Goal: Task Accomplishment & Management: Use online tool/utility

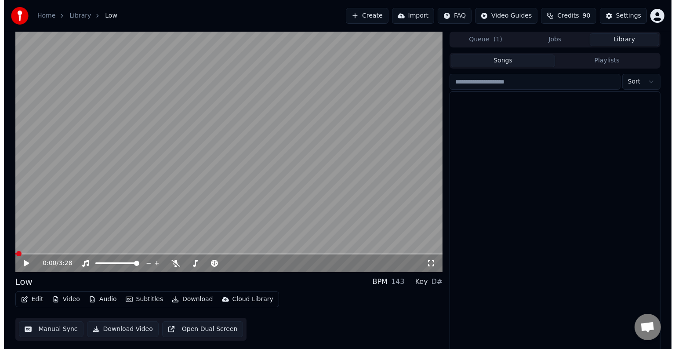
scroll to position [5974, 0]
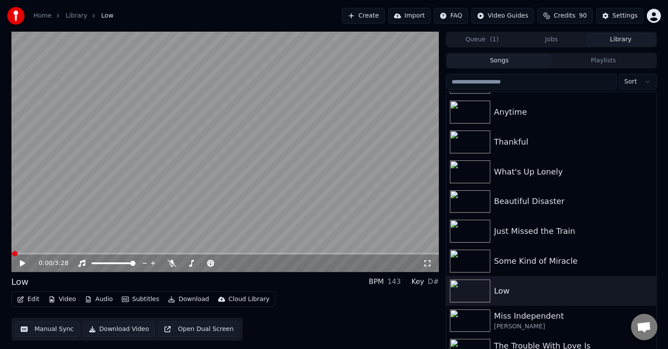
click at [24, 298] on button "Edit" at bounding box center [28, 299] width 29 height 12
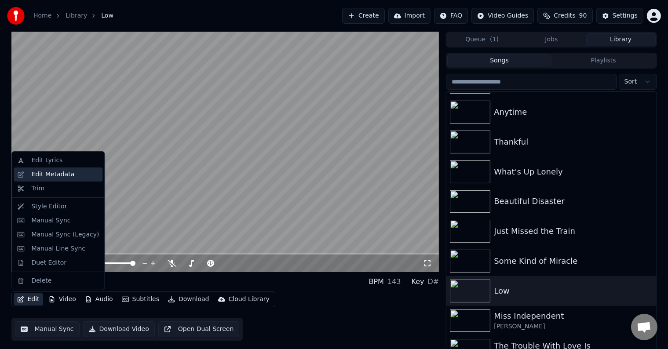
click at [44, 170] on div "Edit Metadata" at bounding box center [52, 174] width 43 height 9
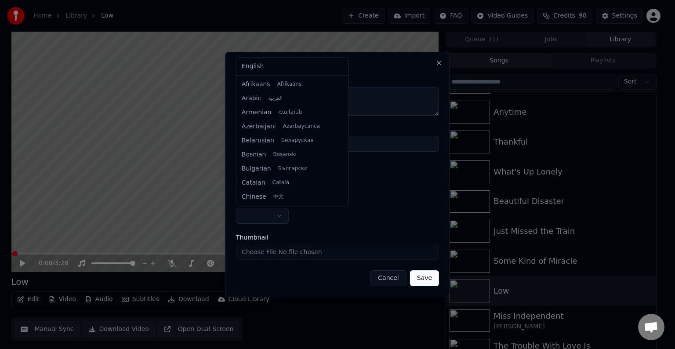
click at [278, 218] on body "**********" at bounding box center [334, 174] width 668 height 349
select select "**"
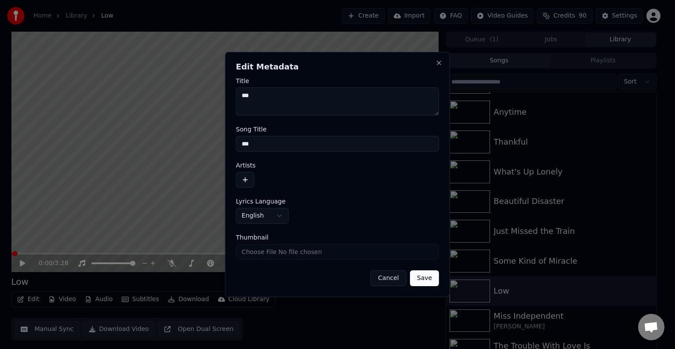
click at [244, 185] on button "button" at bounding box center [245, 180] width 18 height 16
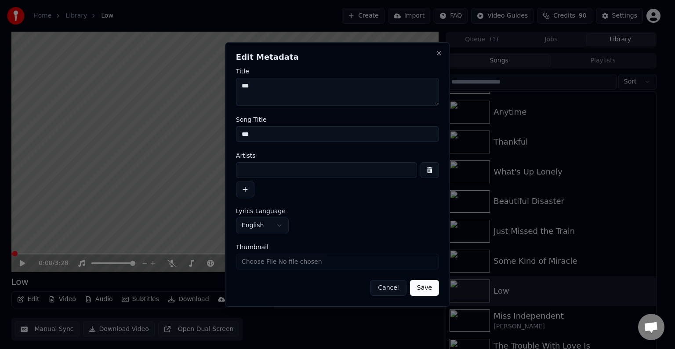
click at [266, 168] on input at bounding box center [326, 170] width 181 height 16
type input "**********"
click at [410, 280] on button "Save" at bounding box center [424, 288] width 29 height 16
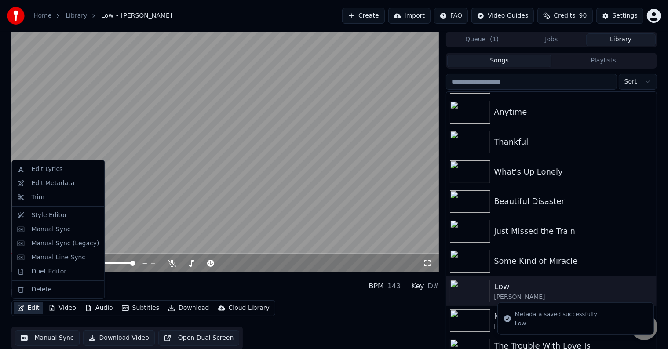
click at [21, 308] on icon "button" at bounding box center [21, 308] width 6 height 6
click at [46, 244] on div "Manual Sync (Legacy)" at bounding box center [65, 243] width 68 height 9
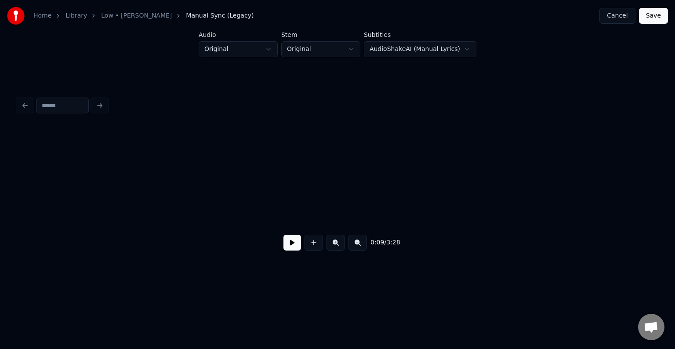
scroll to position [0, 659]
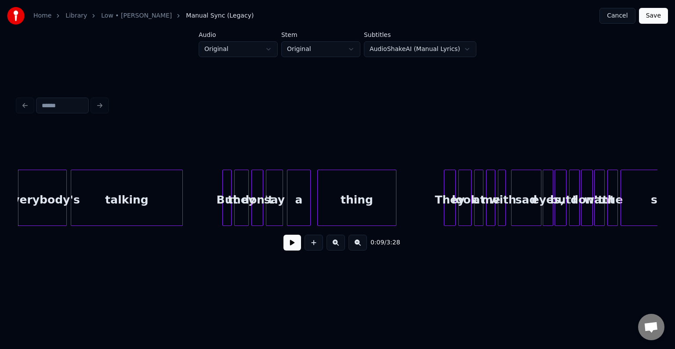
click at [297, 244] on button at bounding box center [293, 243] width 18 height 16
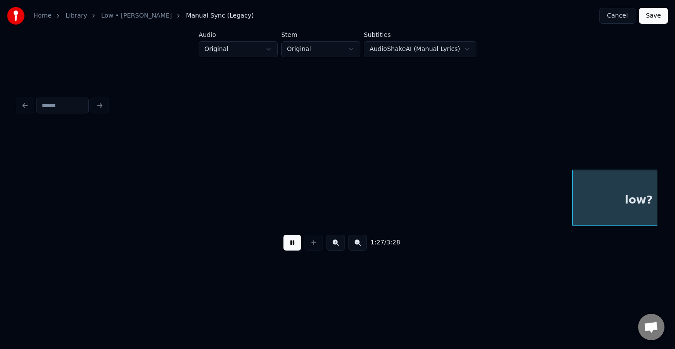
scroll to position [0, 5786]
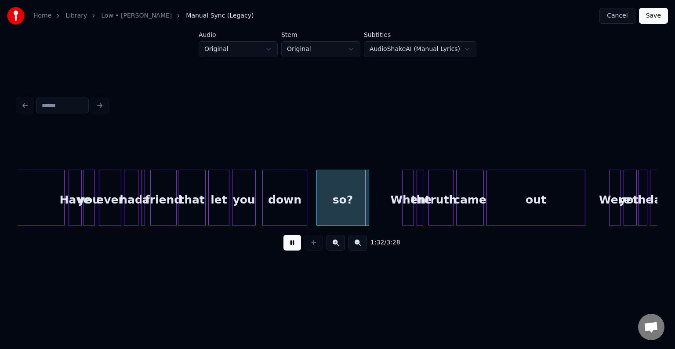
click at [297, 244] on button at bounding box center [293, 243] width 18 height 16
click at [69, 203] on div "Have" at bounding box center [75, 200] width 12 height 60
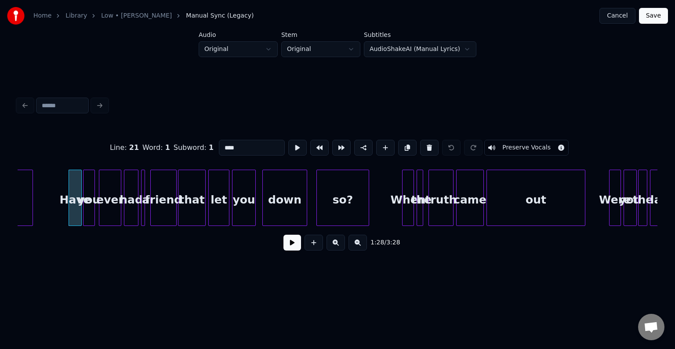
click at [30, 204] on div at bounding box center [31, 197] width 3 height 55
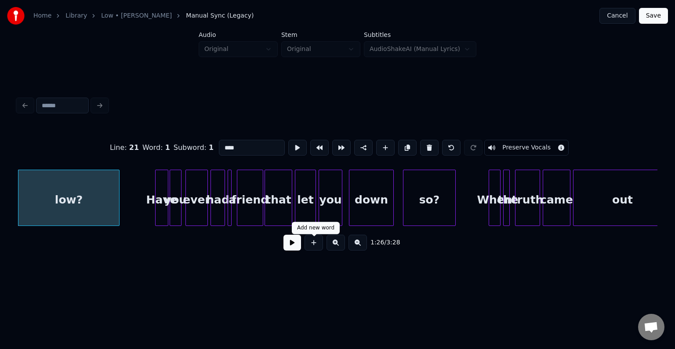
click at [286, 247] on button at bounding box center [293, 243] width 18 height 16
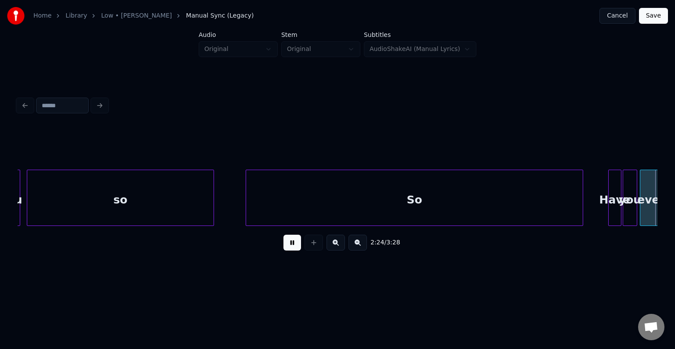
scroll to position [0, 9541]
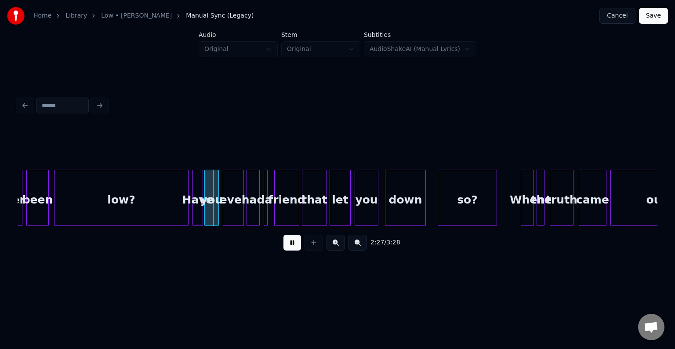
click at [286, 247] on button at bounding box center [293, 243] width 18 height 16
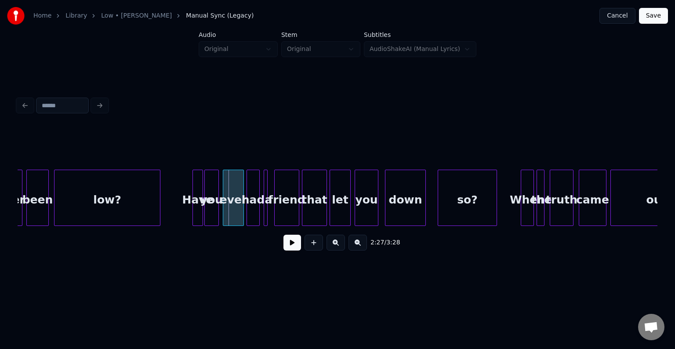
click at [159, 203] on div at bounding box center [158, 197] width 3 height 55
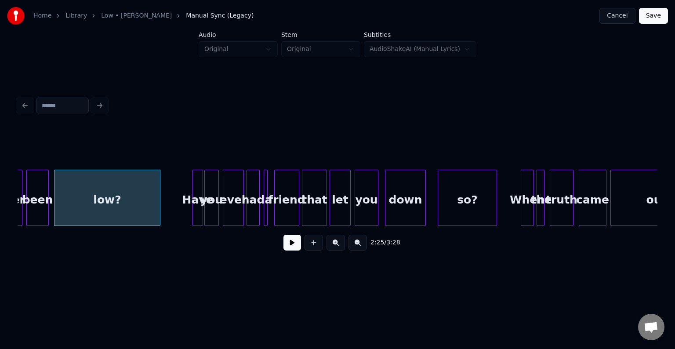
click at [286, 245] on button at bounding box center [293, 243] width 18 height 16
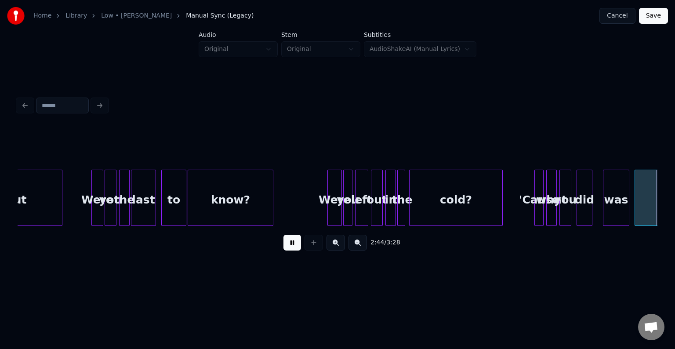
scroll to position [0, 10822]
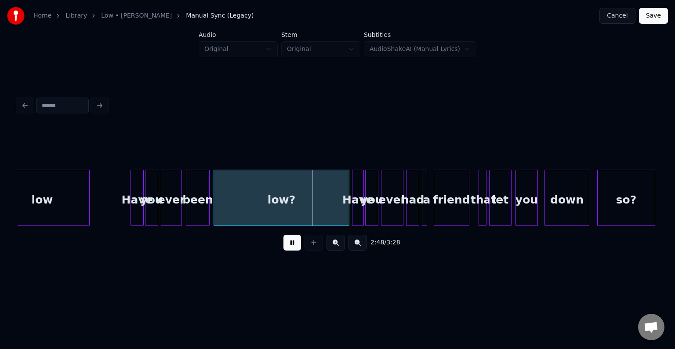
click at [286, 245] on button at bounding box center [293, 243] width 18 height 16
click at [316, 199] on div at bounding box center [316, 197] width 3 height 55
click at [289, 251] on button at bounding box center [293, 243] width 18 height 16
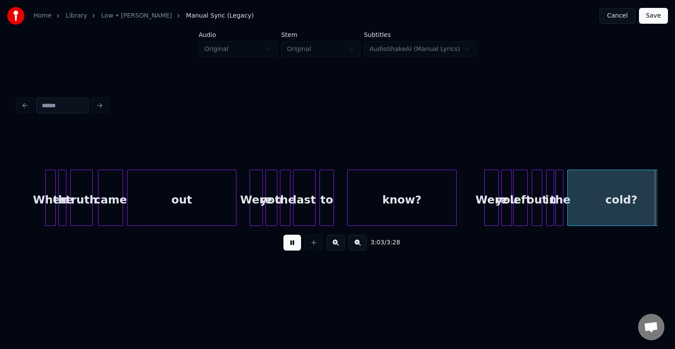
scroll to position [0, 12103]
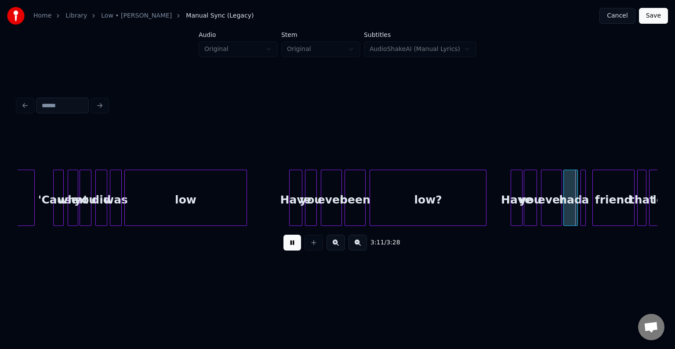
click at [485, 214] on div at bounding box center [485, 197] width 3 height 55
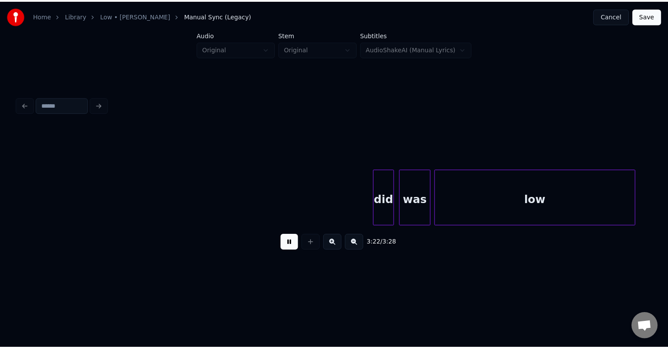
scroll to position [0, 13123]
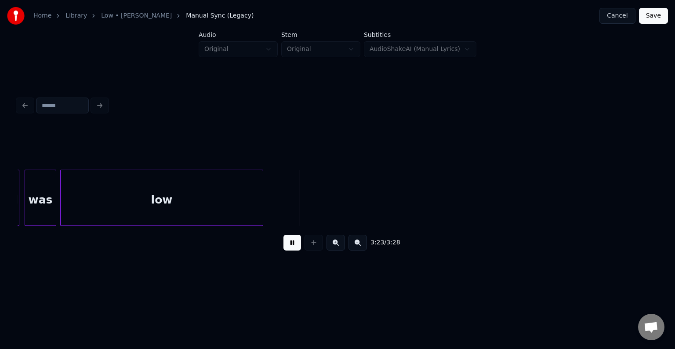
click at [651, 15] on button "Save" at bounding box center [653, 16] width 29 height 16
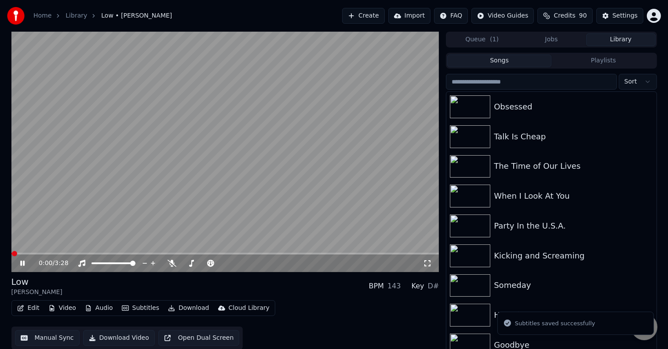
click at [21, 264] on icon at bounding box center [22, 263] width 4 height 5
click at [172, 307] on button "Download" at bounding box center [188, 308] width 48 height 12
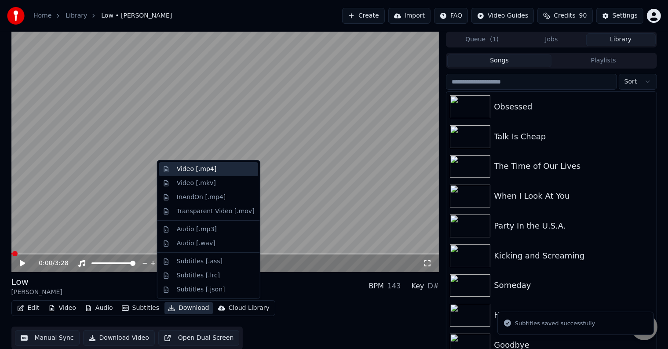
click at [188, 171] on div "Video [.mp4]" at bounding box center [197, 169] width 40 height 9
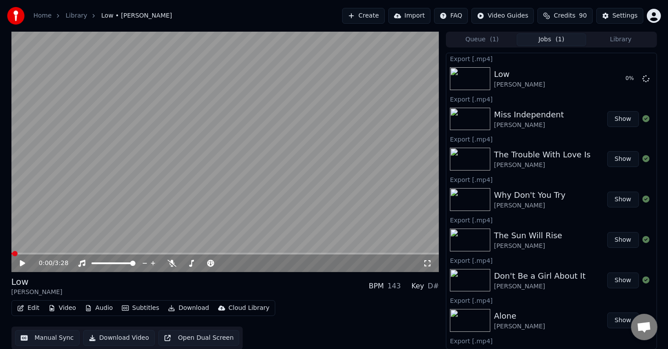
click at [612, 40] on button "Library" at bounding box center [620, 39] width 69 height 13
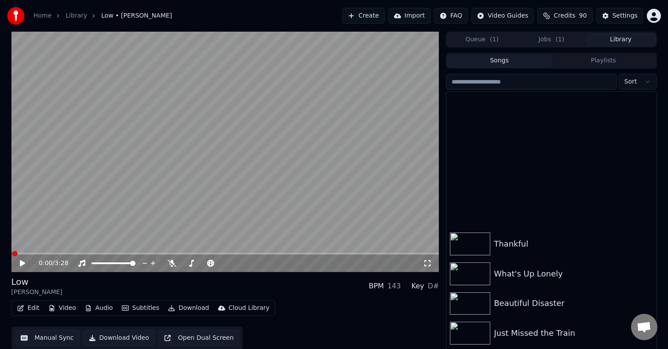
scroll to position [6017, 0]
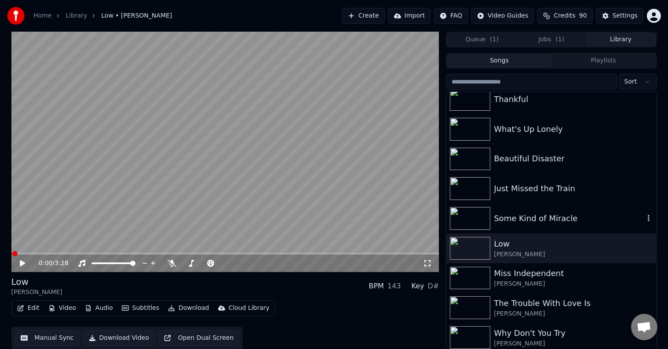
click at [552, 225] on div "Some Kind of Miracle" at bounding box center [551, 219] width 210 height 30
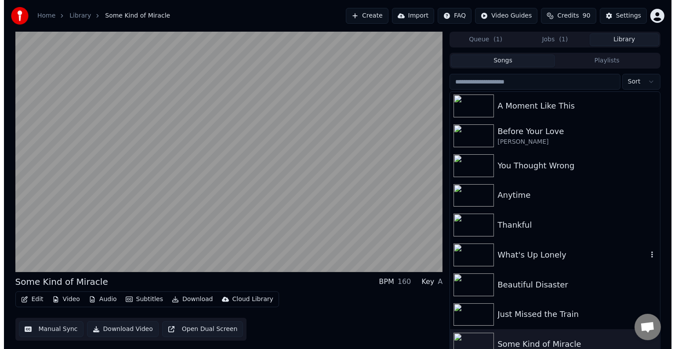
scroll to position [5891, 0]
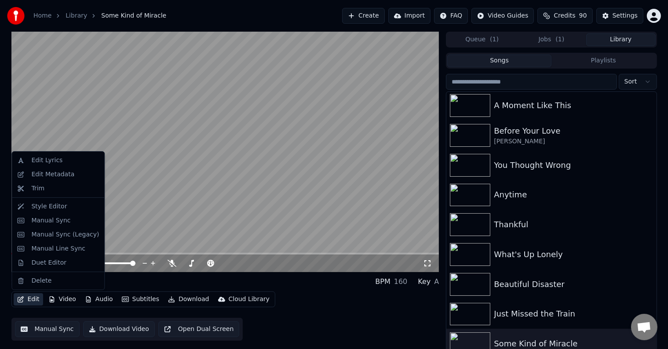
click at [27, 302] on button "Edit" at bounding box center [28, 299] width 29 height 12
click at [39, 173] on div "Edit Metadata" at bounding box center [52, 174] width 43 height 9
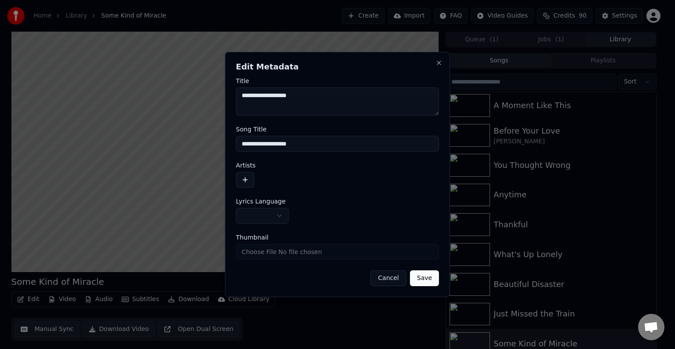
click at [273, 220] on body "**********" at bounding box center [334, 174] width 668 height 349
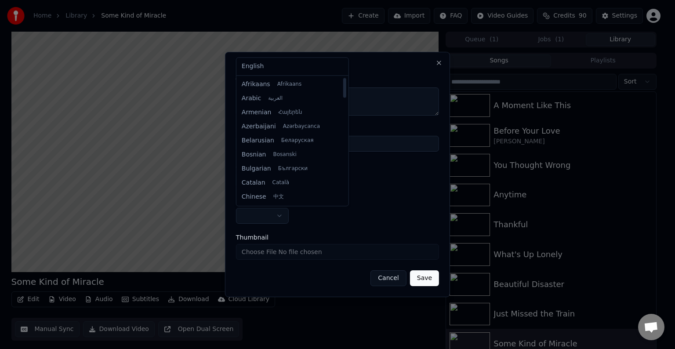
select select "**"
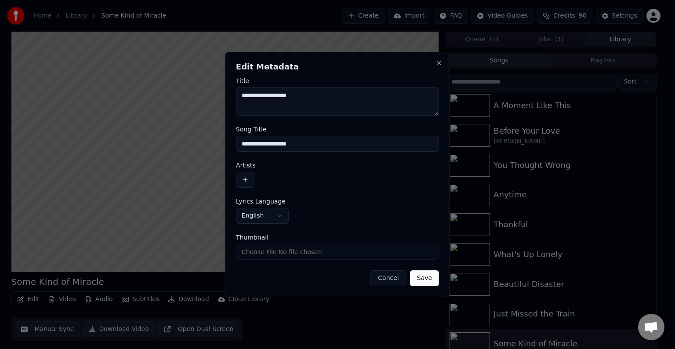
click at [247, 182] on button "button" at bounding box center [245, 180] width 18 height 16
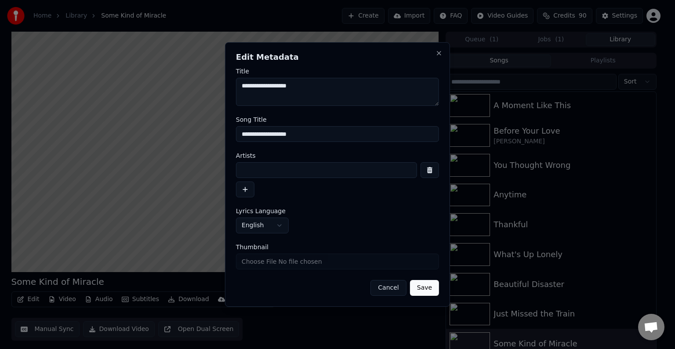
click at [271, 171] on input at bounding box center [326, 170] width 181 height 16
type input "**********"
click at [410, 280] on button "Save" at bounding box center [424, 288] width 29 height 16
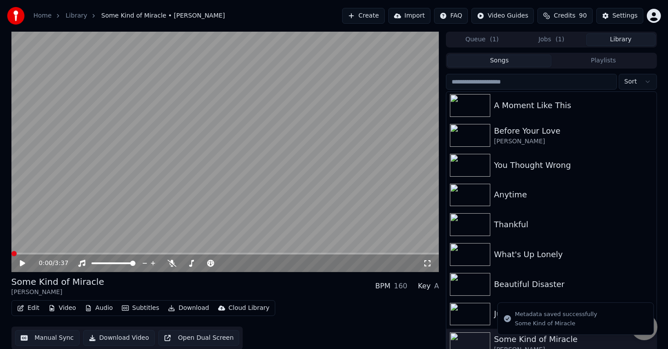
click at [27, 310] on button "Edit" at bounding box center [28, 308] width 29 height 12
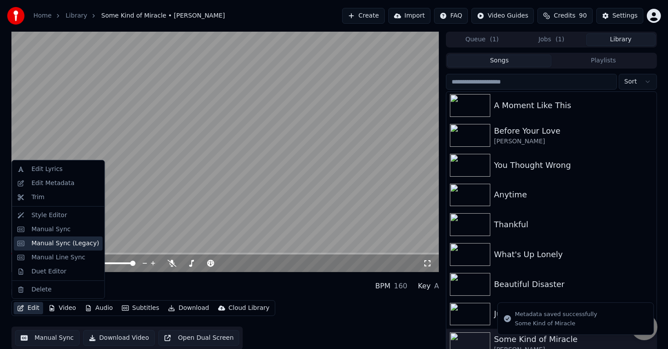
click at [44, 243] on div "Manual Sync (Legacy)" at bounding box center [65, 243] width 68 height 9
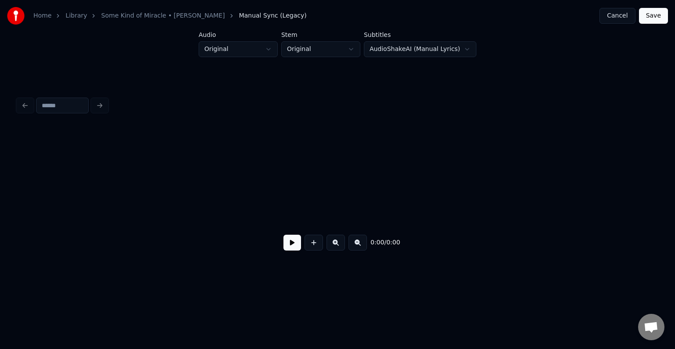
scroll to position [0, 923]
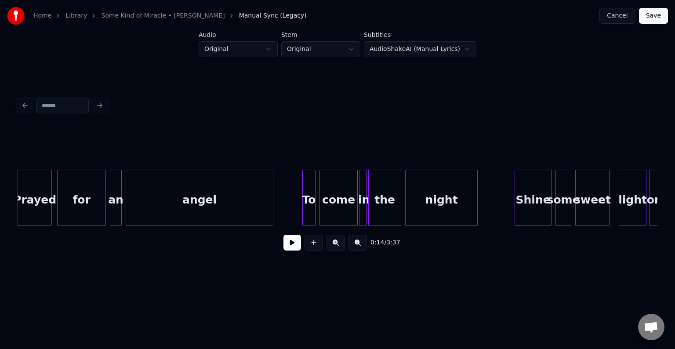
click at [288, 245] on button at bounding box center [293, 243] width 18 height 16
click at [376, 206] on div "the" at bounding box center [385, 200] width 32 height 60
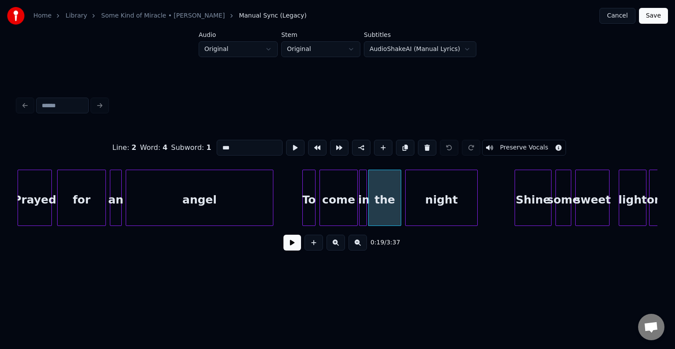
click at [422, 200] on div "night" at bounding box center [442, 200] width 72 height 60
type input "*****"
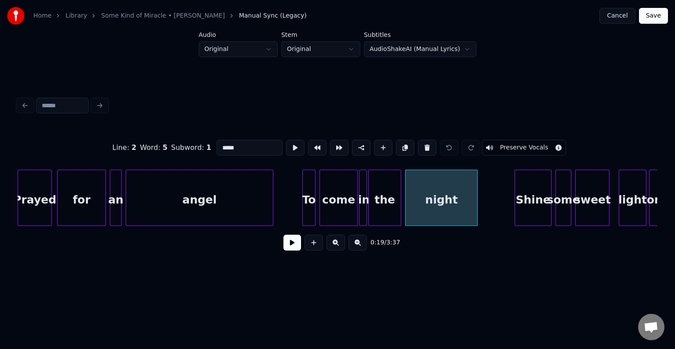
click at [297, 246] on button at bounding box center [293, 243] width 18 height 16
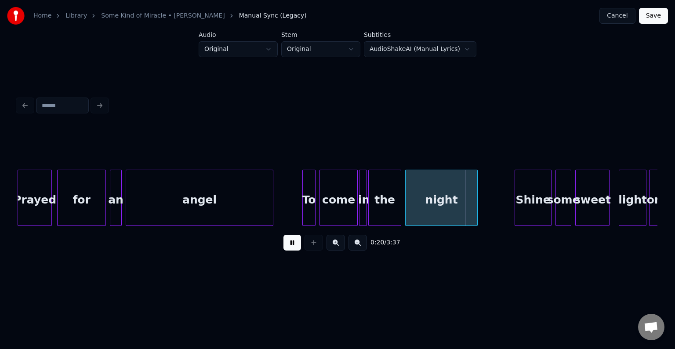
click at [295, 246] on button at bounding box center [293, 243] width 18 height 16
click at [365, 209] on div at bounding box center [365, 197] width 3 height 55
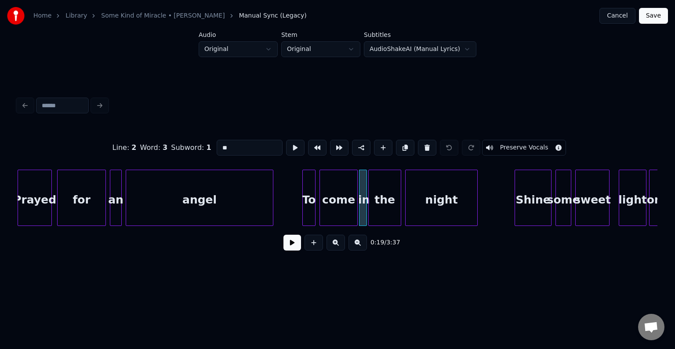
click at [290, 247] on button at bounding box center [293, 243] width 18 height 16
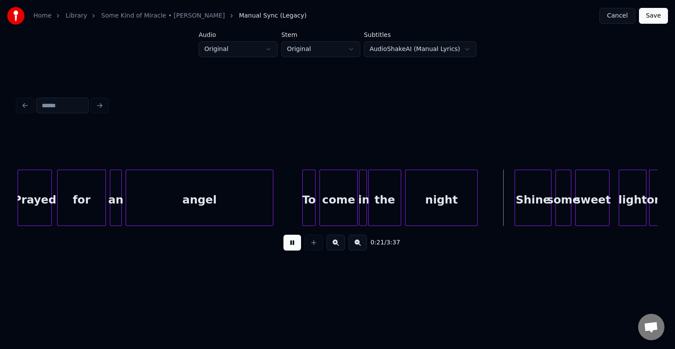
click at [292, 249] on button at bounding box center [293, 243] width 18 height 16
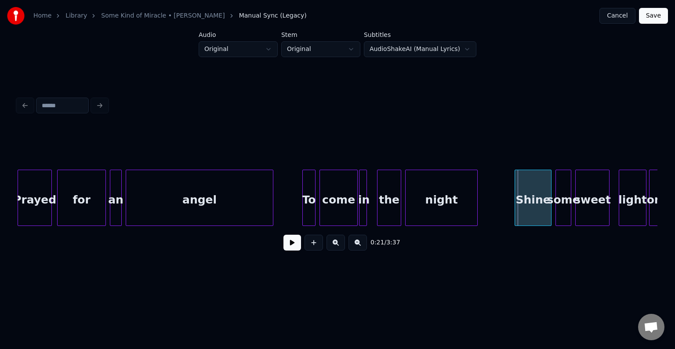
click at [379, 211] on div at bounding box center [379, 197] width 3 height 55
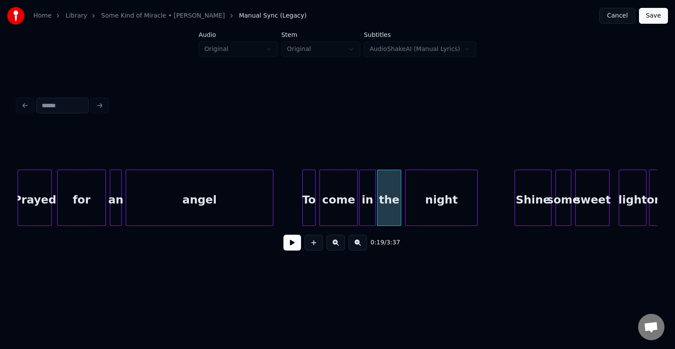
click at [375, 213] on div at bounding box center [374, 197] width 3 height 55
click at [288, 250] on button at bounding box center [293, 243] width 18 height 16
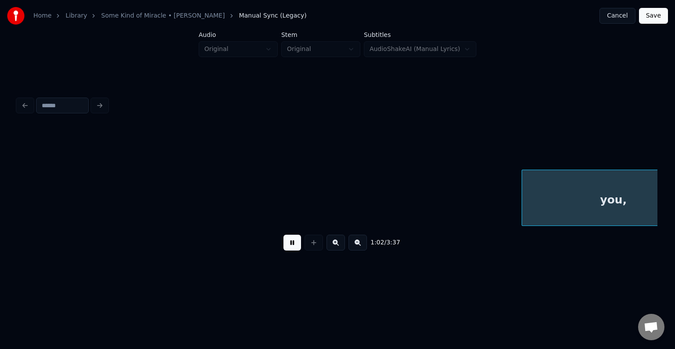
scroll to position [0, 4127]
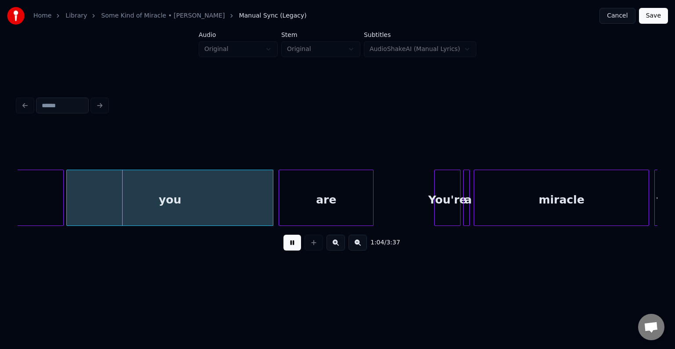
click at [287, 245] on button at bounding box center [293, 243] width 18 height 16
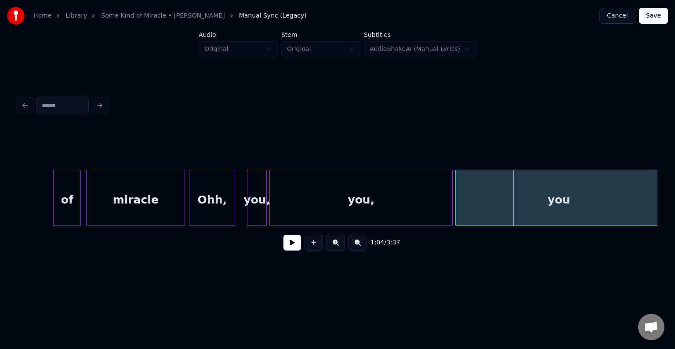
scroll to position [0, 3723]
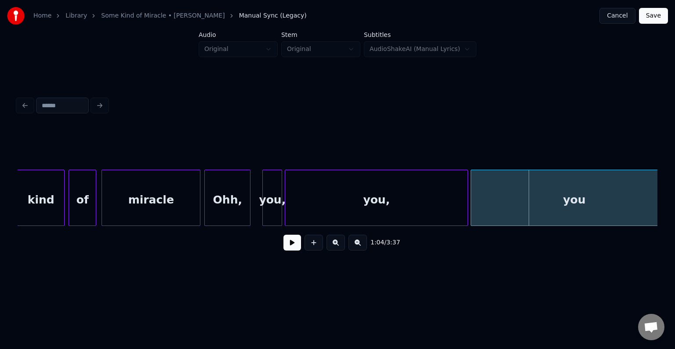
click at [271, 196] on div "you," at bounding box center [272, 200] width 19 height 60
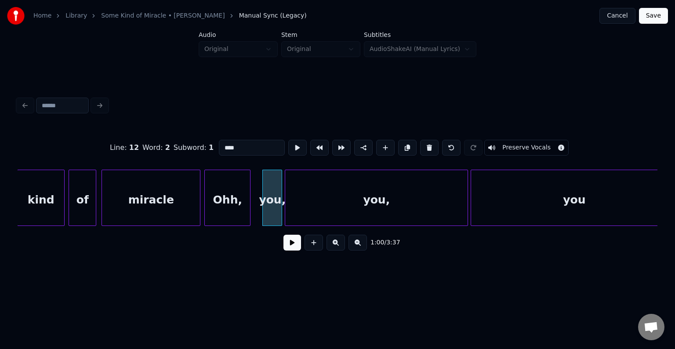
drag, startPoint x: 238, startPoint y: 147, endPoint x: 151, endPoint y: 148, distance: 87.1
click at [151, 148] on div "Line : 12 Word : 2 Subword : 1 **** Preserve Vocals" at bounding box center [338, 148] width 640 height 44
type input "****"
click at [288, 250] on button at bounding box center [293, 243] width 18 height 16
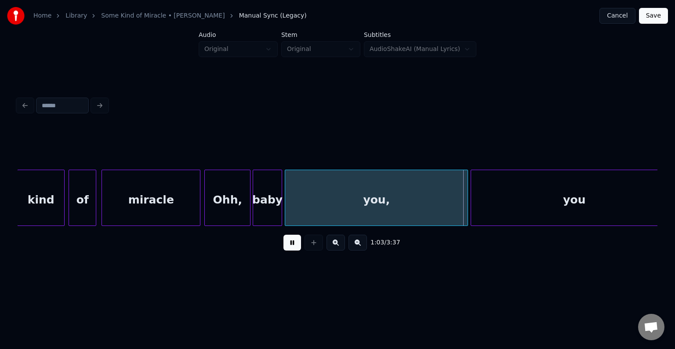
click at [254, 212] on div at bounding box center [254, 197] width 3 height 55
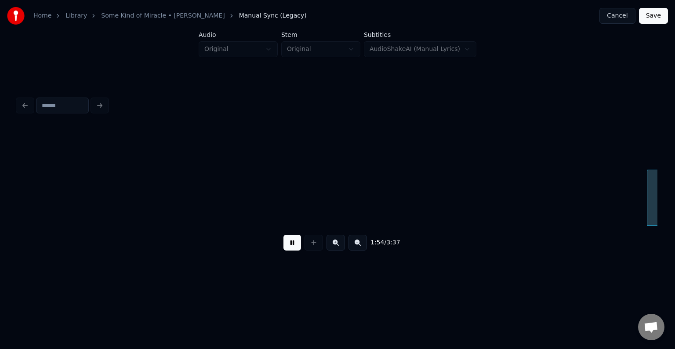
scroll to position [0, 7568]
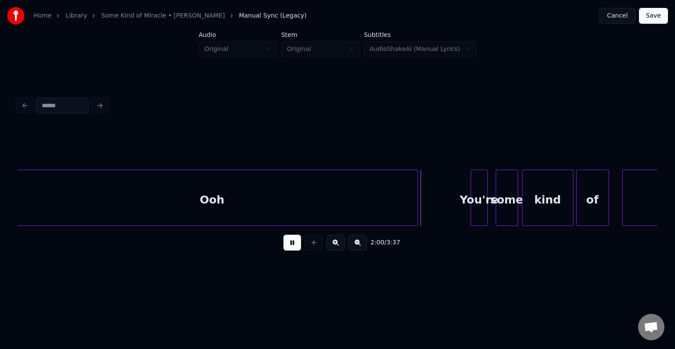
click at [285, 246] on button at bounding box center [293, 243] width 18 height 16
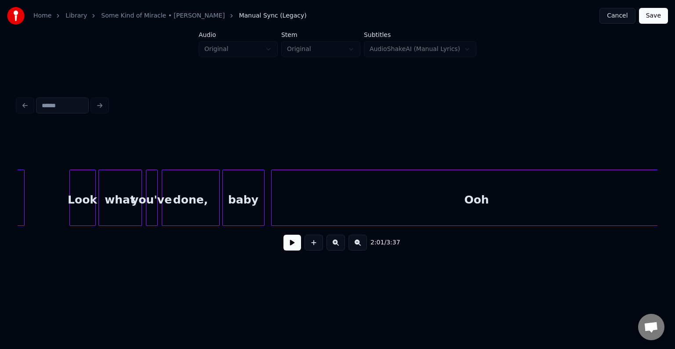
scroll to position [0, 7319]
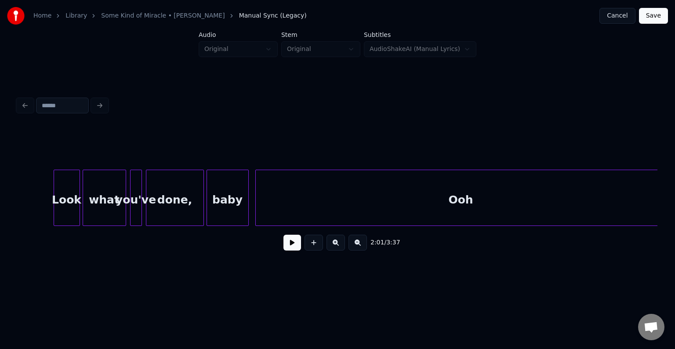
click at [302, 208] on div "Ooh" at bounding box center [461, 200] width 411 height 60
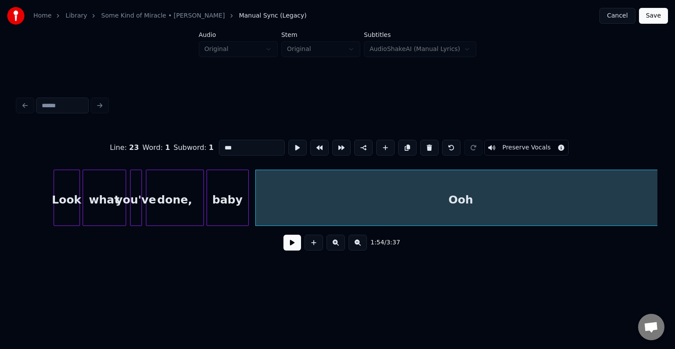
click at [299, 251] on button at bounding box center [293, 243] width 18 height 16
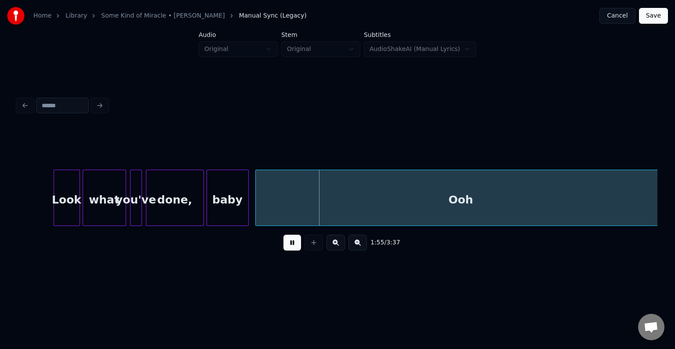
click at [299, 244] on button at bounding box center [293, 243] width 18 height 16
click at [299, 182] on div "Ooh" at bounding box center [461, 200] width 411 height 60
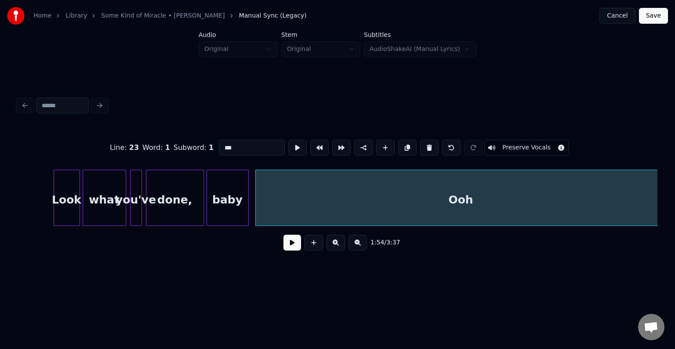
drag, startPoint x: 244, startPoint y: 146, endPoint x: 202, endPoint y: 137, distance: 42.3
click at [202, 137] on div "Line : 23 Word : 1 Subword : 1 *** Preserve Vocals" at bounding box center [338, 148] width 640 height 44
type input "***"
click at [294, 241] on button at bounding box center [293, 243] width 18 height 16
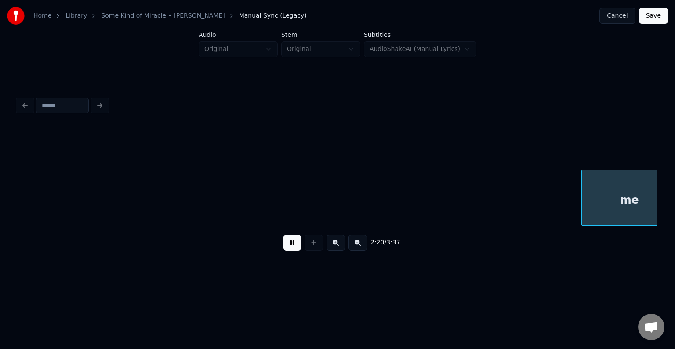
scroll to position [0, 9242]
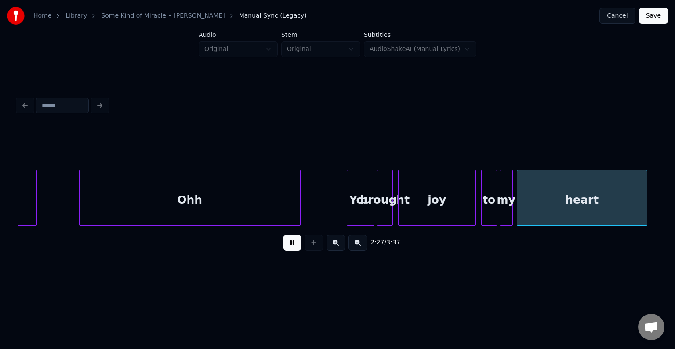
click at [284, 235] on button at bounding box center [293, 243] width 18 height 16
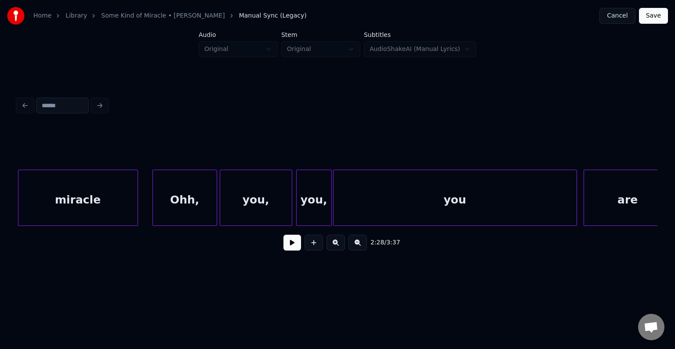
scroll to position [0, 8152]
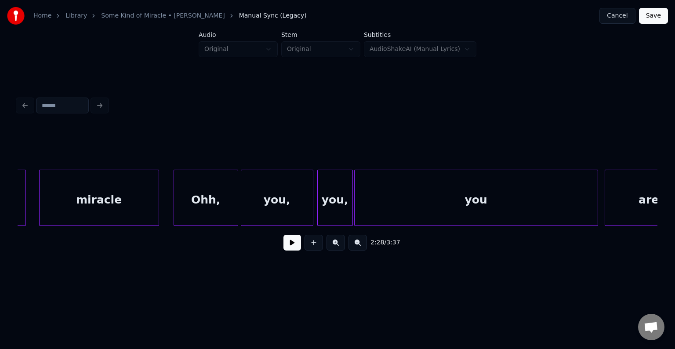
click at [288, 246] on button at bounding box center [293, 243] width 18 height 16
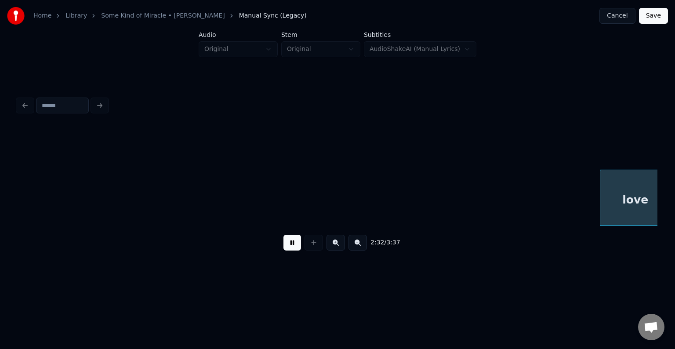
scroll to position [0, 10074]
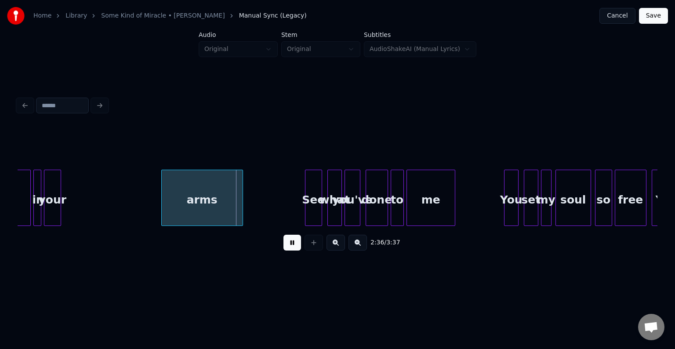
click at [288, 246] on button at bounding box center [293, 243] width 18 height 16
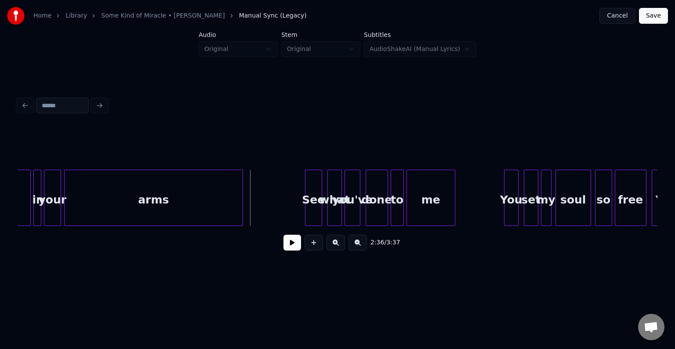
click at [65, 197] on div at bounding box center [66, 197] width 3 height 55
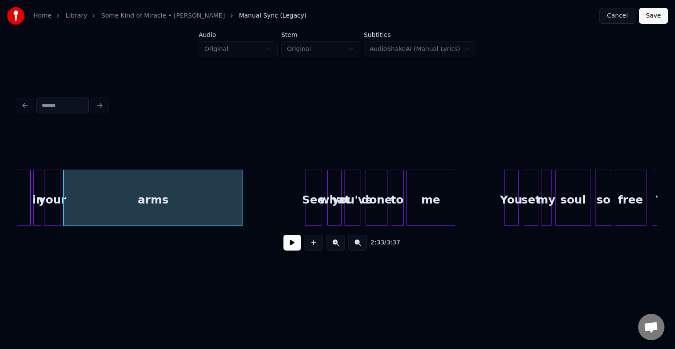
click at [290, 248] on button at bounding box center [293, 243] width 18 height 16
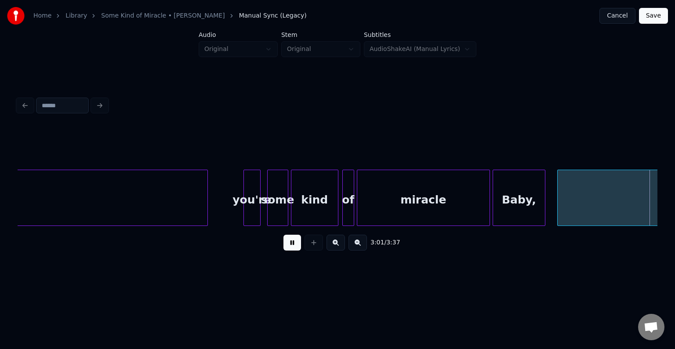
scroll to position [0, 11995]
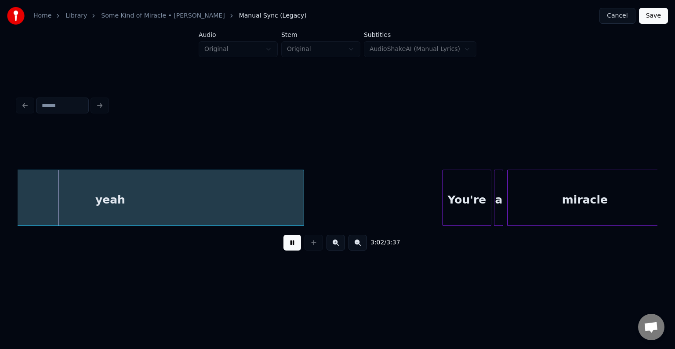
click at [283, 248] on div "3:02 / 3:37" at bounding box center [338, 242] width 626 height 19
click at [283, 251] on div "3:04 / 3:37" at bounding box center [338, 242] width 626 height 19
click at [295, 249] on button at bounding box center [293, 243] width 18 height 16
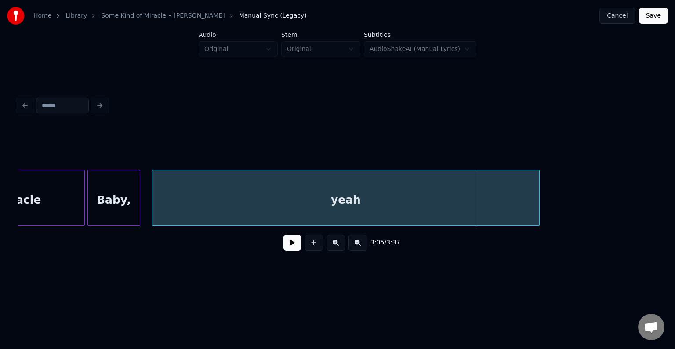
scroll to position [0, 11714]
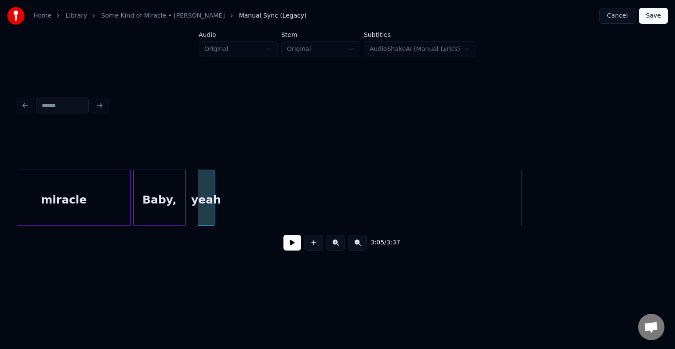
click at [211, 219] on div at bounding box center [212, 197] width 3 height 55
click at [188, 209] on div at bounding box center [189, 197] width 3 height 55
click at [294, 247] on button at bounding box center [293, 243] width 18 height 16
click at [291, 245] on button at bounding box center [293, 243] width 18 height 16
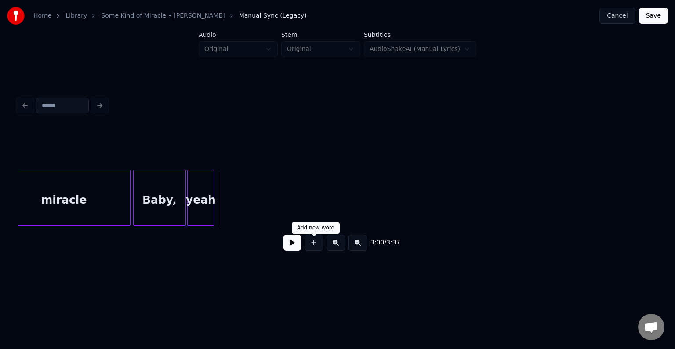
click at [316, 251] on button at bounding box center [314, 243] width 18 height 16
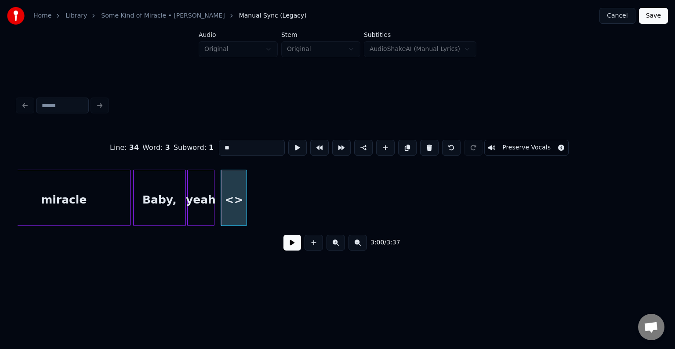
drag, startPoint x: 226, startPoint y: 142, endPoint x: 186, endPoint y: 141, distance: 39.6
click at [186, 141] on div "Line : 34 Word : 3 Subword : 1 ** Preserve Vocals" at bounding box center [338, 148] width 640 height 44
click at [218, 197] on div at bounding box center [219, 197] width 3 height 55
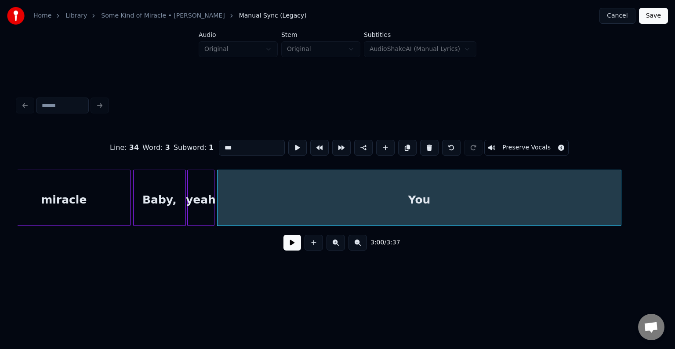
click at [620, 197] on div at bounding box center [620, 197] width 3 height 55
type input "***"
click at [287, 248] on button at bounding box center [293, 243] width 18 height 16
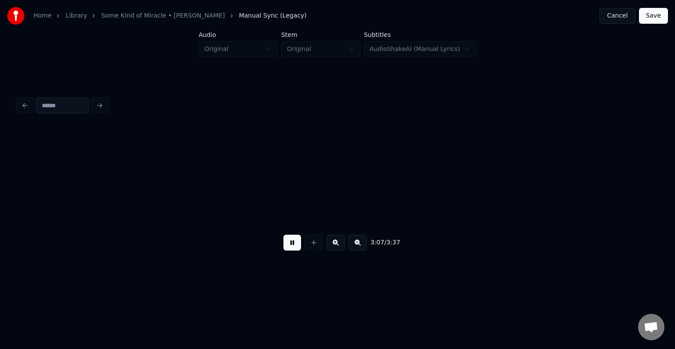
scroll to position [0, 12354]
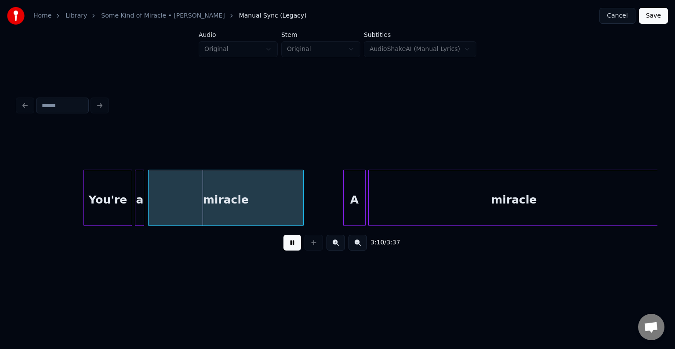
click at [287, 248] on button at bounding box center [293, 243] width 18 height 16
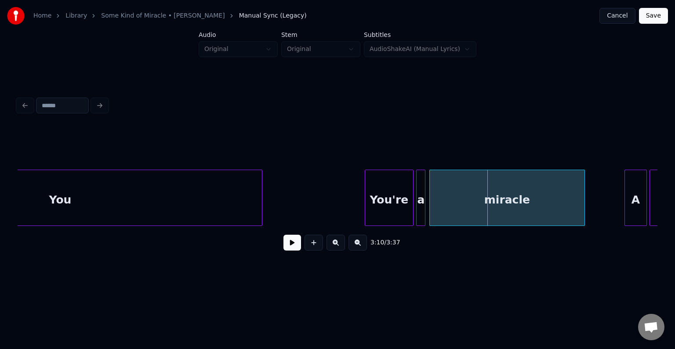
click at [187, 195] on div "You" at bounding box center [60, 200] width 404 height 60
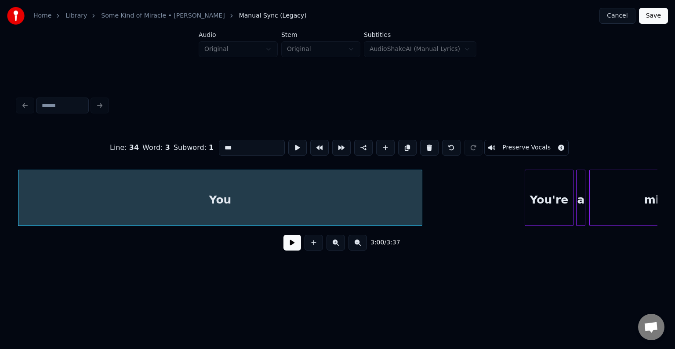
click at [294, 246] on button at bounding box center [293, 243] width 18 height 16
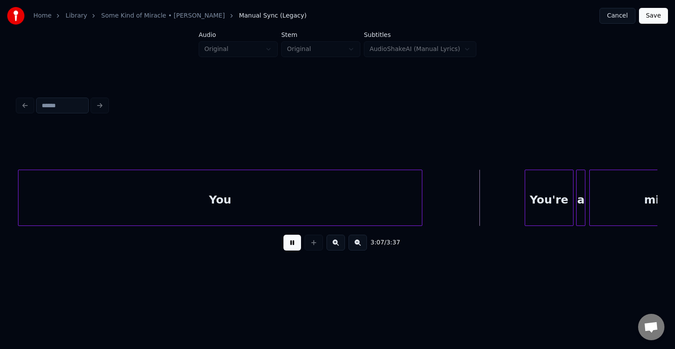
click at [294, 246] on button at bounding box center [293, 243] width 18 height 16
click at [400, 207] on div at bounding box center [400, 197] width 3 height 55
click at [278, 252] on div "3:06 / 3:37" at bounding box center [338, 242] width 626 height 19
click at [286, 250] on button at bounding box center [293, 243] width 18 height 16
click at [287, 250] on button at bounding box center [293, 243] width 18 height 16
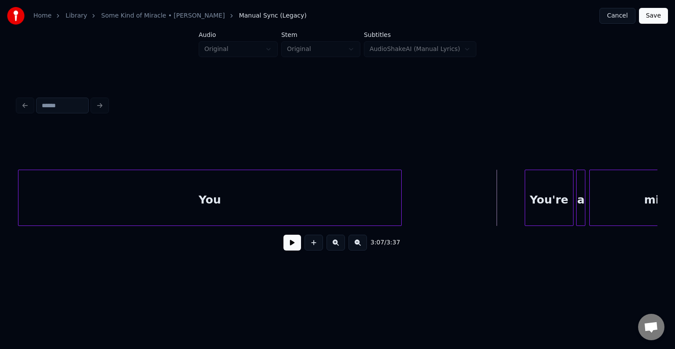
click at [313, 251] on button at bounding box center [314, 243] width 18 height 16
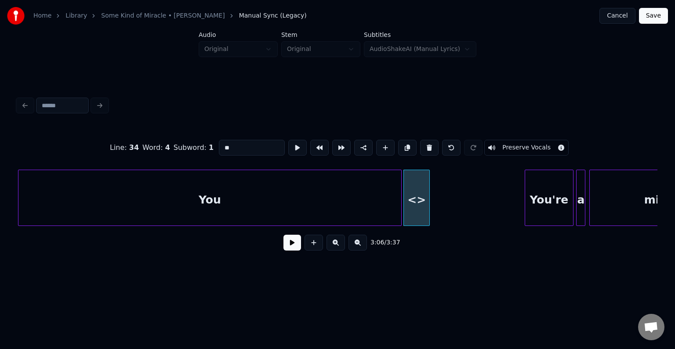
drag, startPoint x: 252, startPoint y: 146, endPoint x: 150, endPoint y: 131, distance: 102.7
click at [150, 131] on div "Line : 34 Word : 4 Subword : 1 ** Preserve Vocals" at bounding box center [338, 148] width 640 height 44
click at [452, 215] on div at bounding box center [451, 197] width 3 height 55
type input "***"
click at [288, 244] on button at bounding box center [293, 243] width 18 height 16
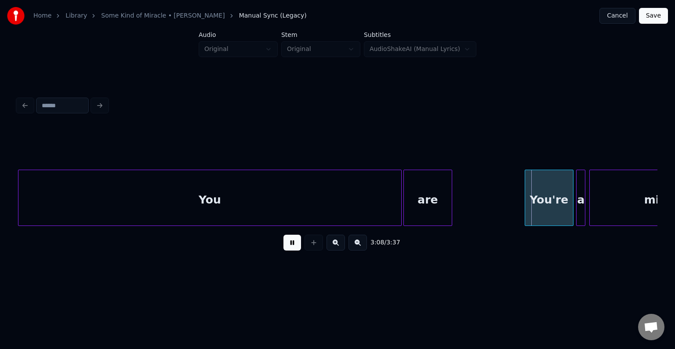
click at [290, 248] on button at bounding box center [293, 243] width 18 height 16
click at [503, 210] on div at bounding box center [503, 197] width 3 height 55
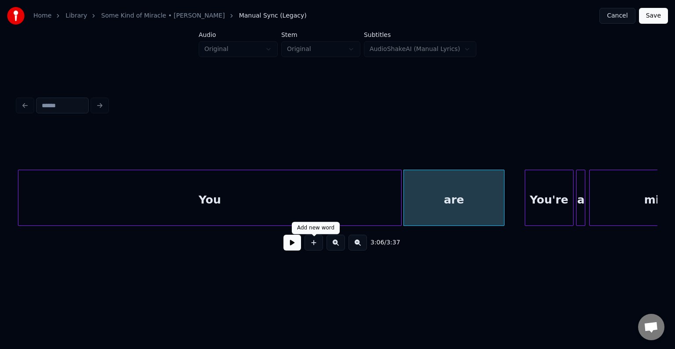
click at [287, 248] on div "3:06 / 3:37" at bounding box center [338, 242] width 626 height 19
click at [289, 247] on button at bounding box center [293, 243] width 18 height 16
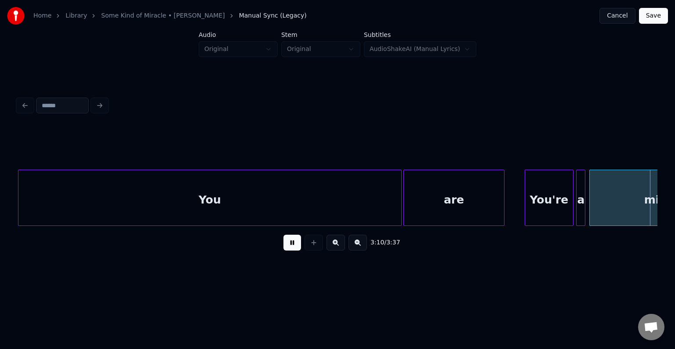
scroll to position [0, 12553]
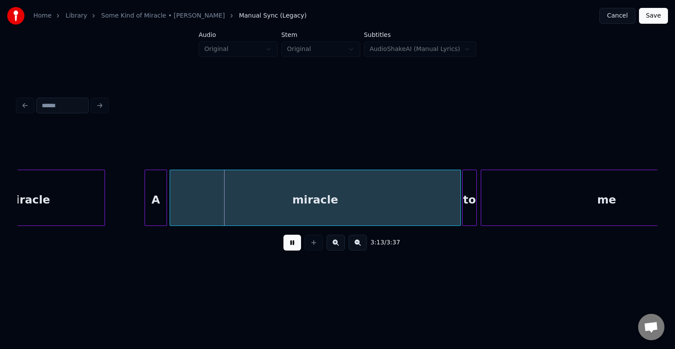
click at [289, 247] on button at bounding box center [293, 243] width 18 height 16
click at [154, 204] on div "A" at bounding box center [156, 200] width 22 height 60
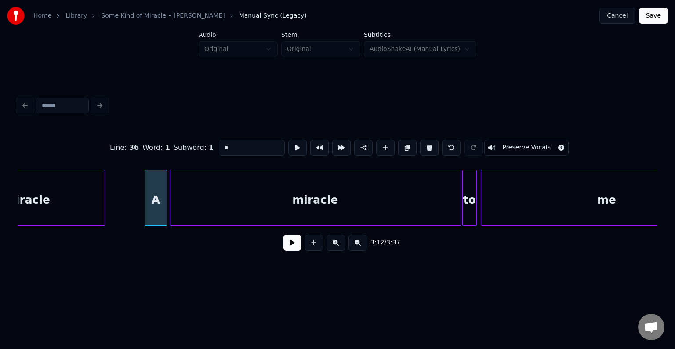
click at [292, 248] on button at bounding box center [293, 243] width 18 height 16
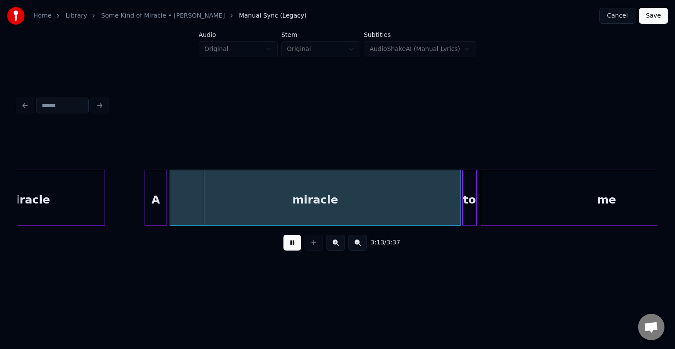
click at [292, 248] on button at bounding box center [293, 243] width 18 height 16
click at [151, 212] on div "A" at bounding box center [151, 200] width 22 height 60
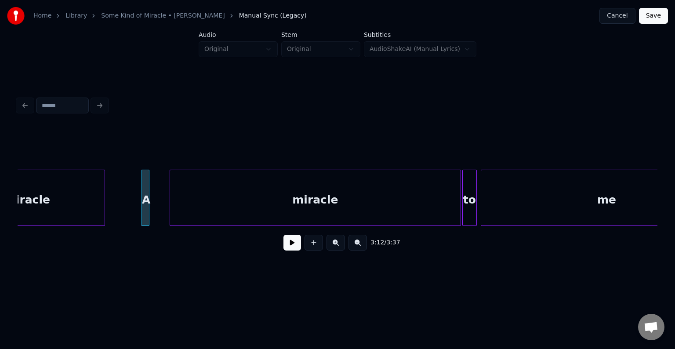
click at [145, 216] on div "A" at bounding box center [146, 198] width 8 height 56
click at [153, 216] on div at bounding box center [152, 197] width 3 height 55
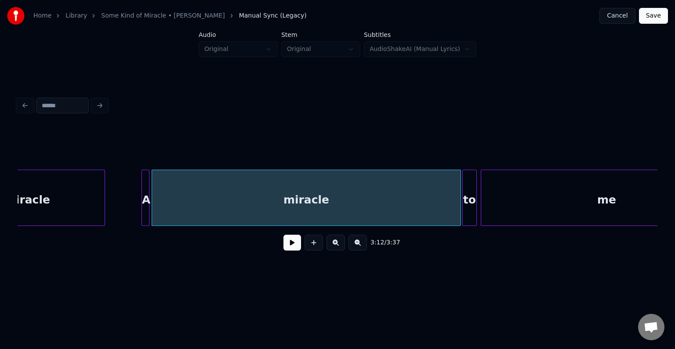
click at [292, 242] on button at bounding box center [293, 243] width 18 height 16
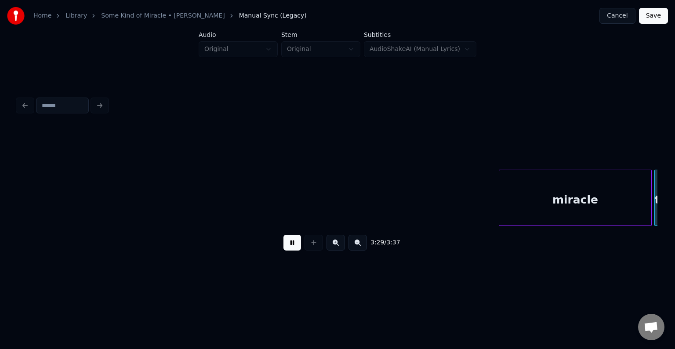
scroll to position [0, 13726]
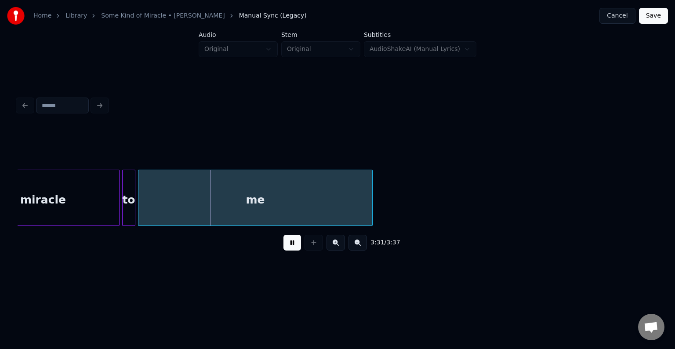
click at [286, 245] on button at bounding box center [293, 243] width 18 height 16
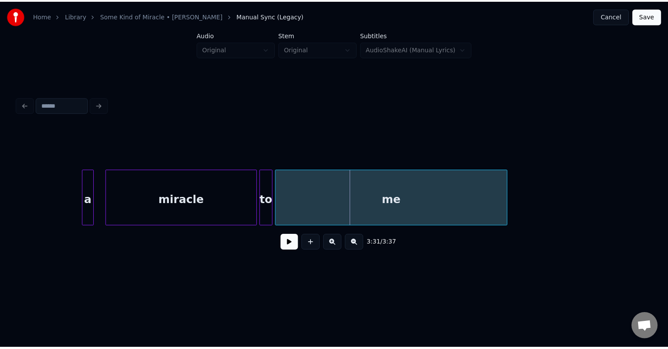
scroll to position [0, 13567]
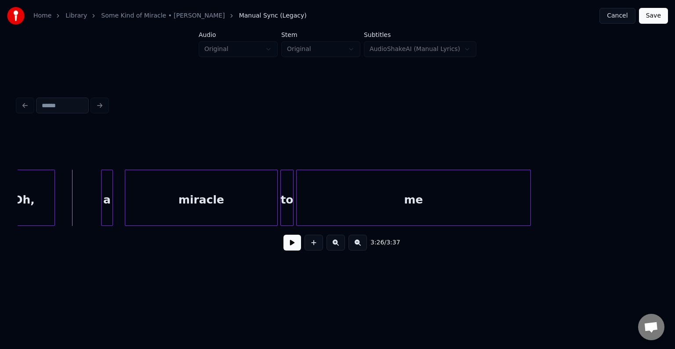
click at [287, 243] on button at bounding box center [293, 243] width 18 height 16
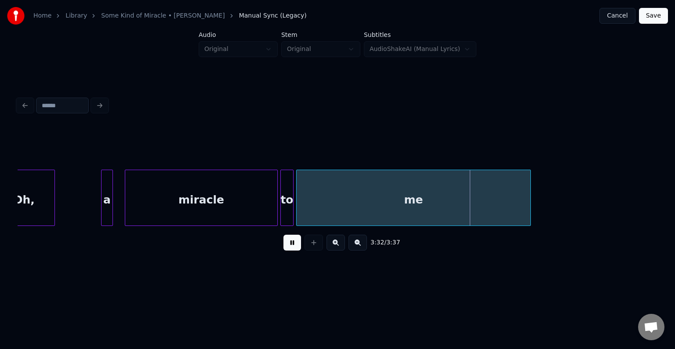
click at [654, 17] on button "Save" at bounding box center [653, 16] width 29 height 16
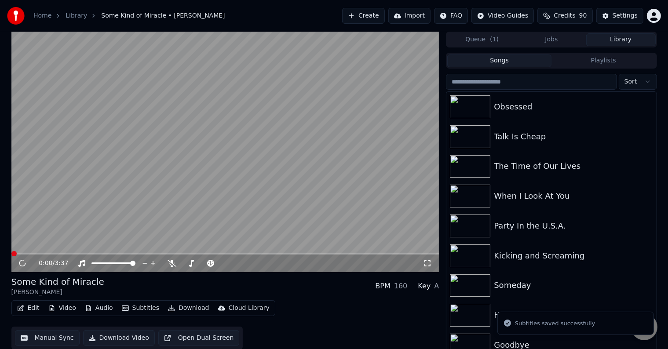
click at [179, 311] on button "Download" at bounding box center [188, 308] width 48 height 12
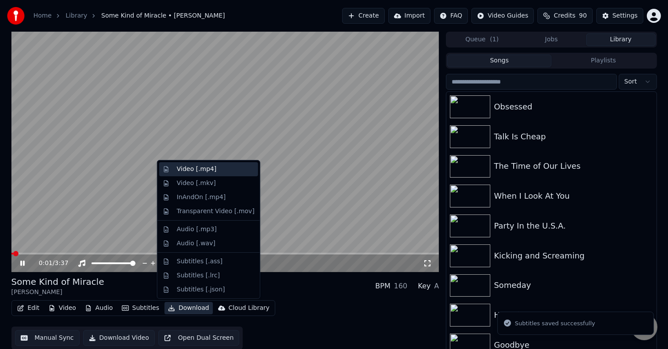
click at [190, 171] on div "Video [.mp4]" at bounding box center [197, 169] width 40 height 9
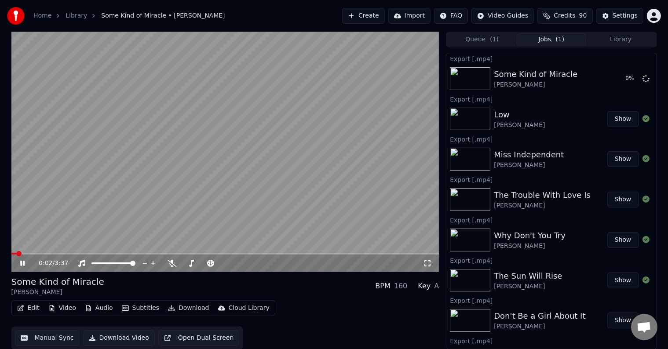
click at [21, 263] on icon at bounding box center [22, 263] width 4 height 5
click at [626, 39] on button "Library" at bounding box center [620, 39] width 69 height 13
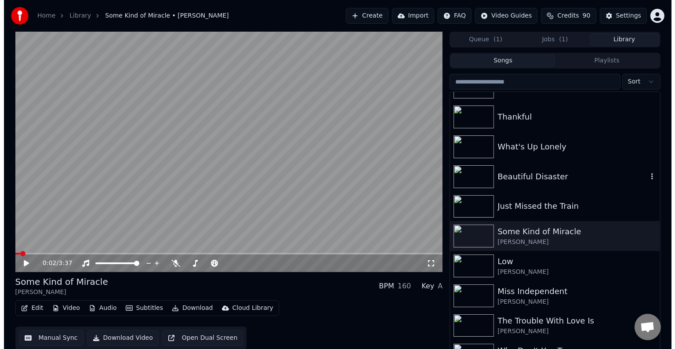
scroll to position [5995, 0]
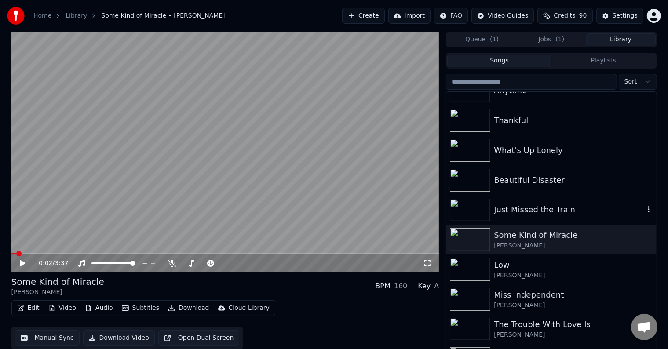
click at [518, 209] on div "Just Missed the Train" at bounding box center [569, 210] width 150 height 12
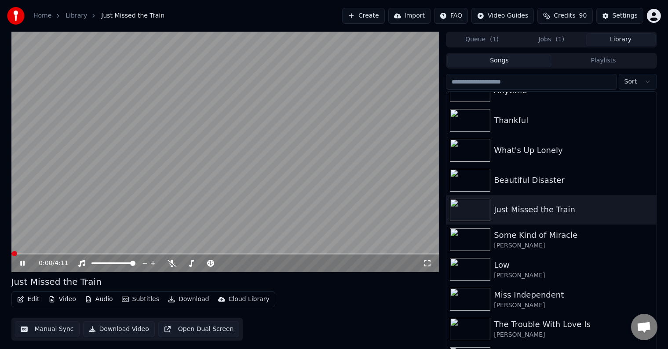
click at [19, 265] on icon at bounding box center [28, 263] width 21 height 7
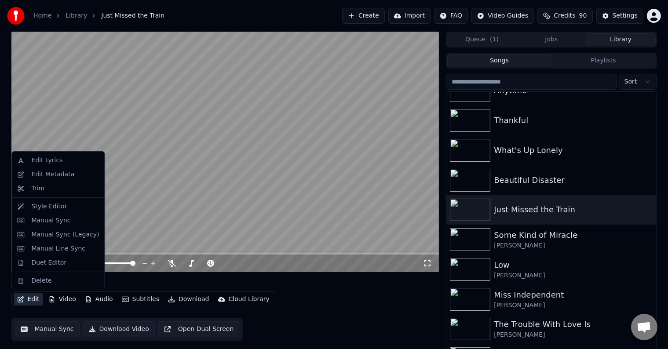
click at [18, 298] on icon "button" at bounding box center [20, 299] width 7 height 6
click at [57, 172] on div "Edit Metadata" at bounding box center [52, 174] width 43 height 9
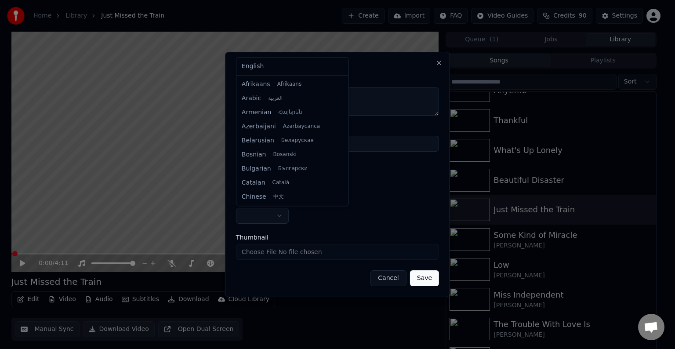
click at [280, 219] on body "**********" at bounding box center [334, 174] width 668 height 349
select select "**"
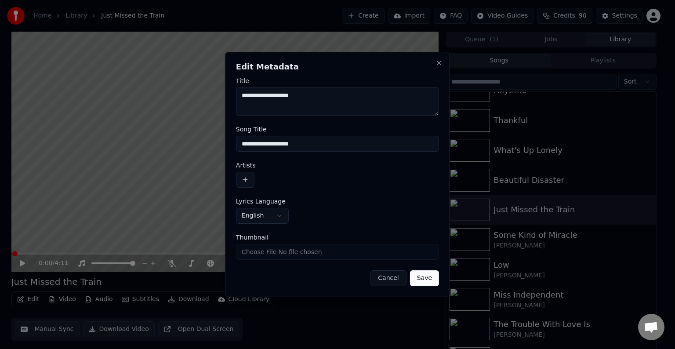
click at [245, 180] on button "button" at bounding box center [245, 180] width 18 height 16
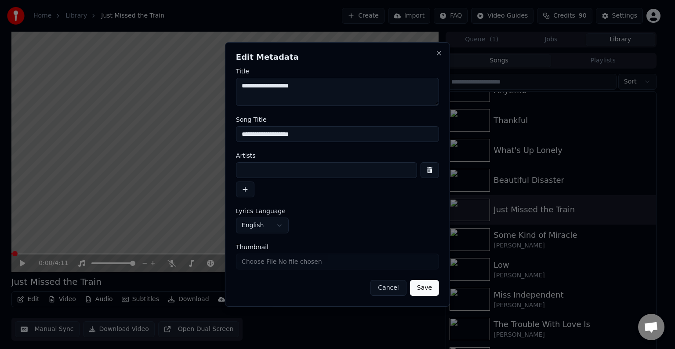
click at [269, 176] on input at bounding box center [326, 170] width 181 height 16
type input "**********"
click at [410, 280] on button "Save" at bounding box center [424, 288] width 29 height 16
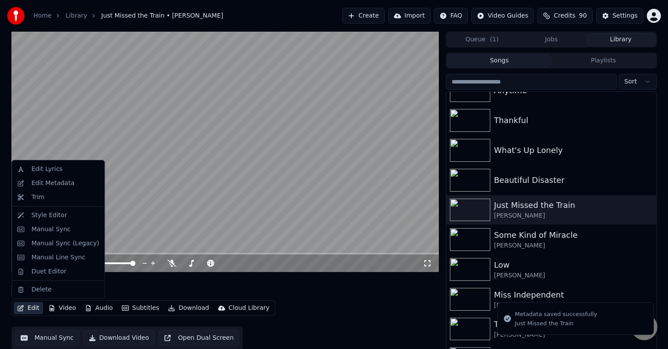
click at [23, 306] on icon "button" at bounding box center [21, 308] width 6 height 6
click at [47, 242] on div "Manual Sync (Legacy)" at bounding box center [65, 243] width 68 height 9
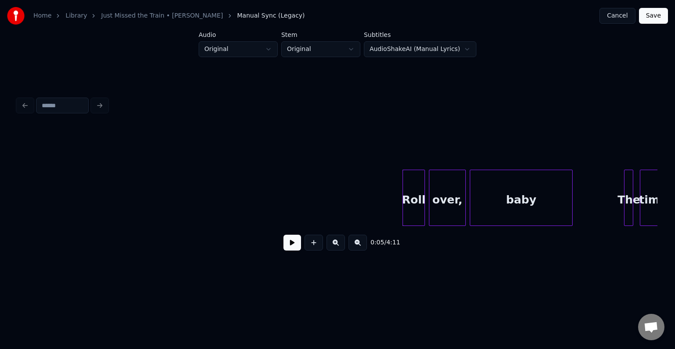
click at [286, 247] on button at bounding box center [293, 243] width 18 height 16
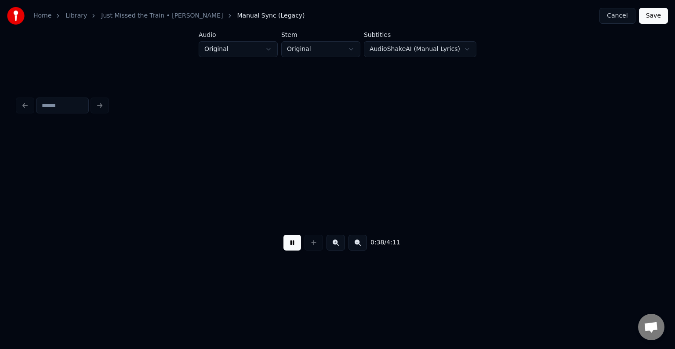
scroll to position [0, 2563]
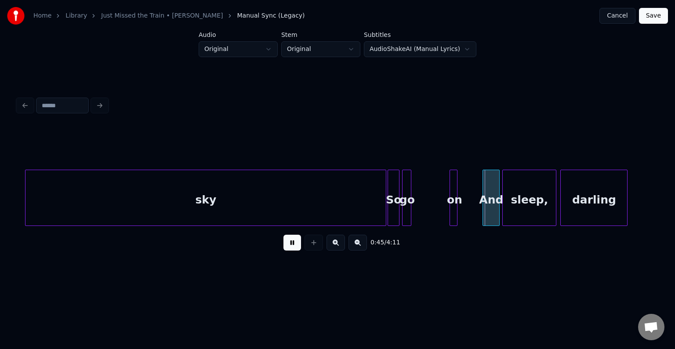
click at [286, 247] on button at bounding box center [293, 243] width 18 height 16
click at [414, 215] on div at bounding box center [415, 197] width 3 height 55
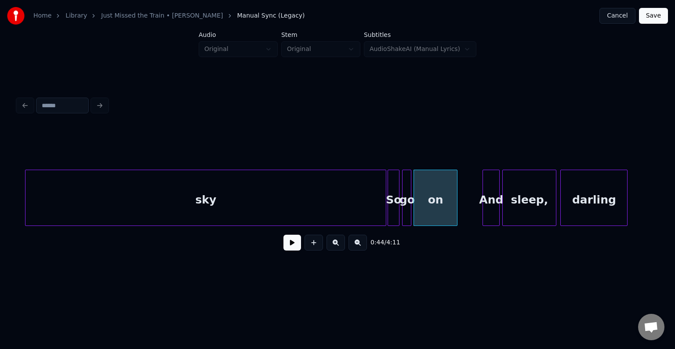
click at [393, 212] on div "So" at bounding box center [393, 200] width 11 height 60
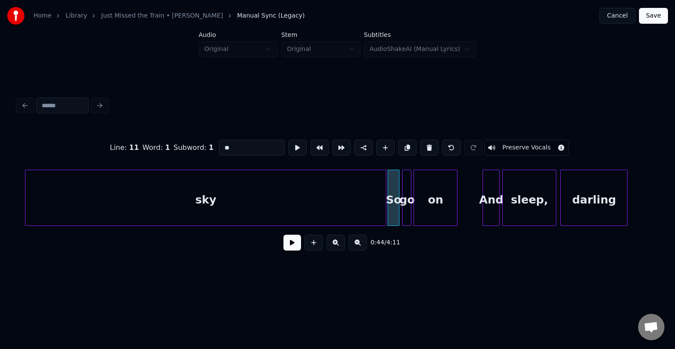
click at [286, 244] on button at bounding box center [293, 243] width 18 height 16
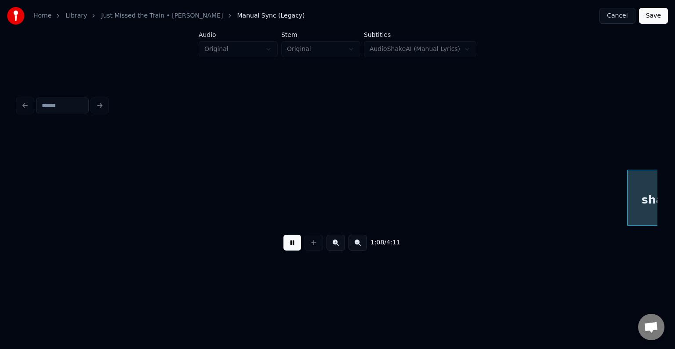
scroll to position [0, 4486]
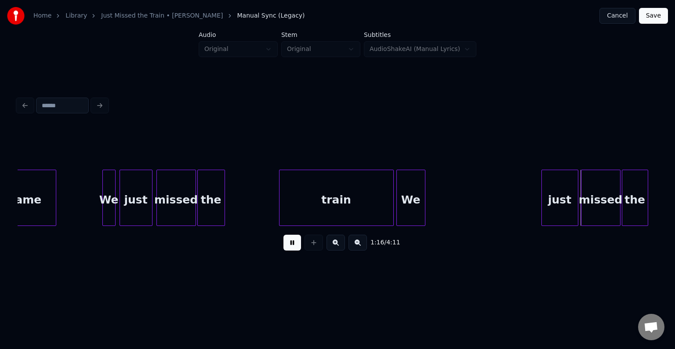
click at [286, 244] on button at bounding box center [293, 243] width 18 height 16
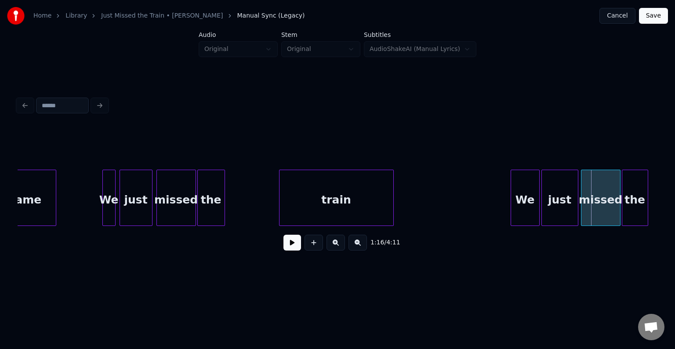
click at [522, 200] on div "We" at bounding box center [525, 200] width 28 height 60
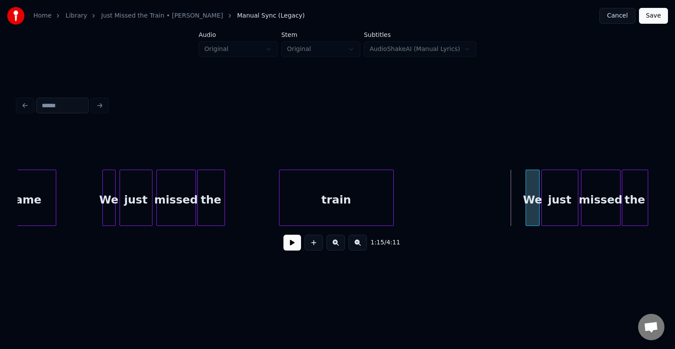
click at [527, 200] on div at bounding box center [527, 197] width 3 height 55
click at [284, 246] on button at bounding box center [293, 243] width 18 height 16
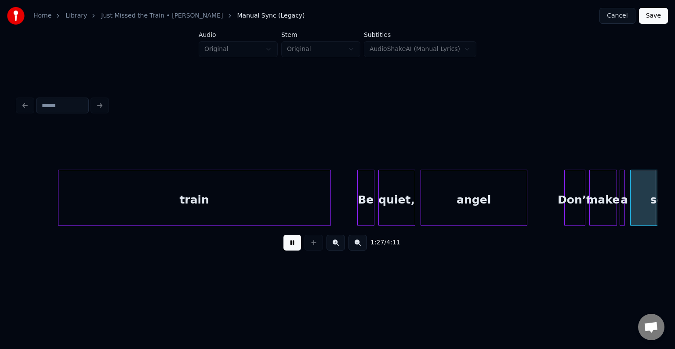
scroll to position [0, 5767]
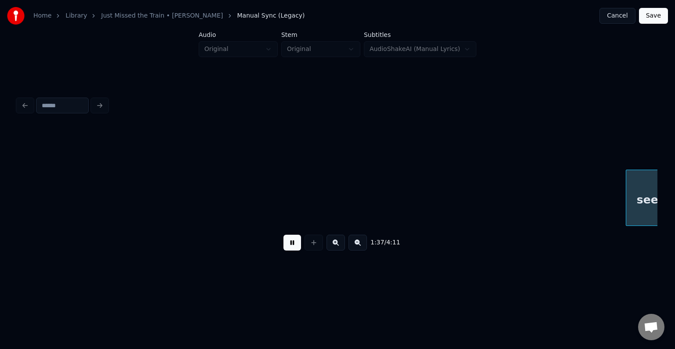
click at [284, 244] on button at bounding box center [293, 243] width 18 height 16
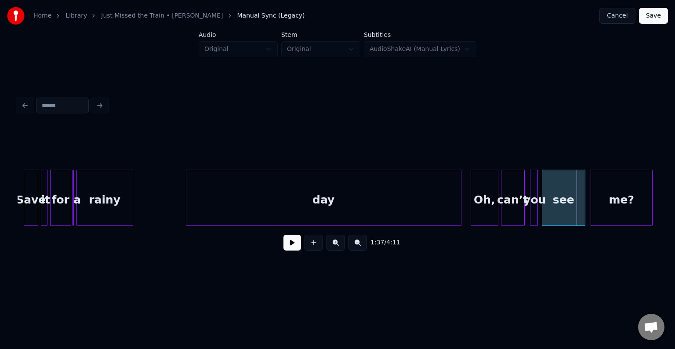
scroll to position [0, 5845]
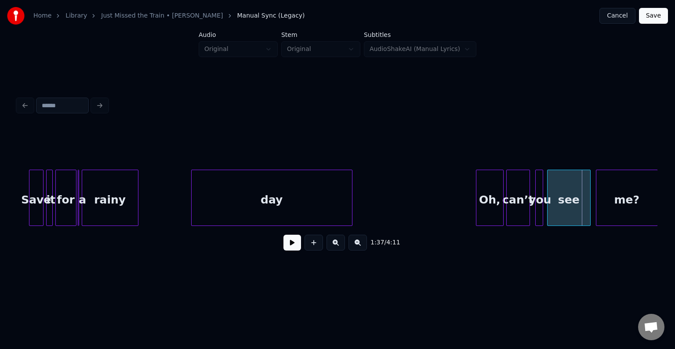
click at [350, 213] on div at bounding box center [351, 197] width 3 height 55
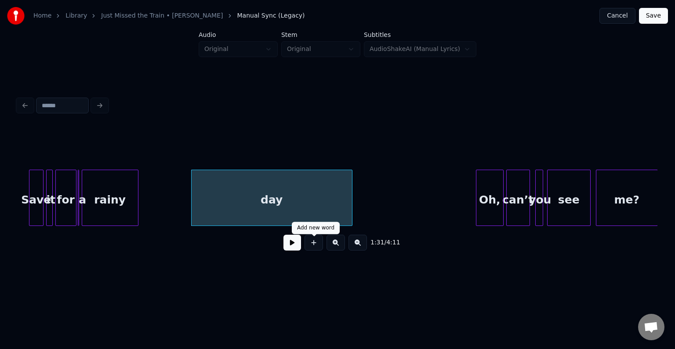
click at [294, 248] on button at bounding box center [293, 243] width 18 height 16
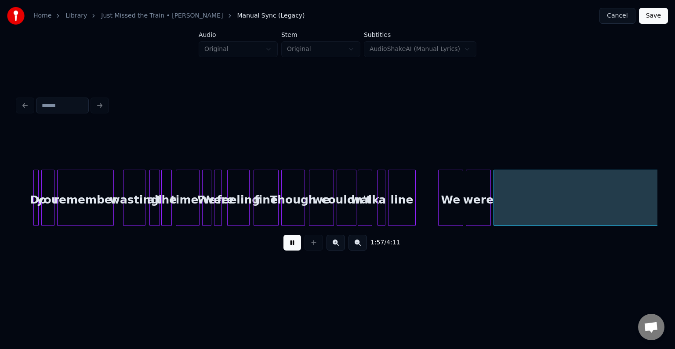
scroll to position [0, 7768]
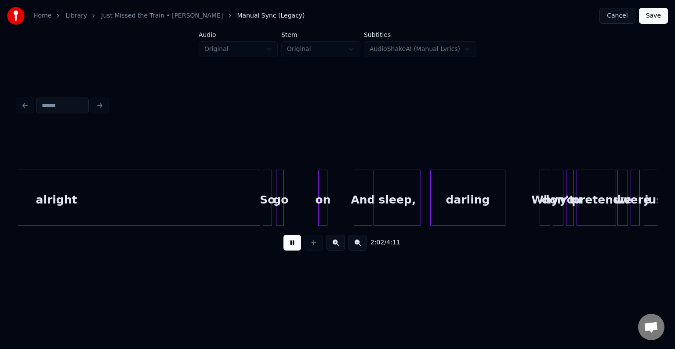
click at [281, 212] on div at bounding box center [282, 197] width 3 height 55
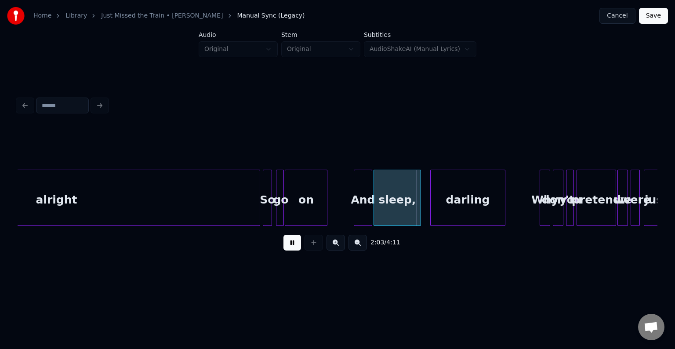
click at [286, 215] on div at bounding box center [286, 197] width 3 height 55
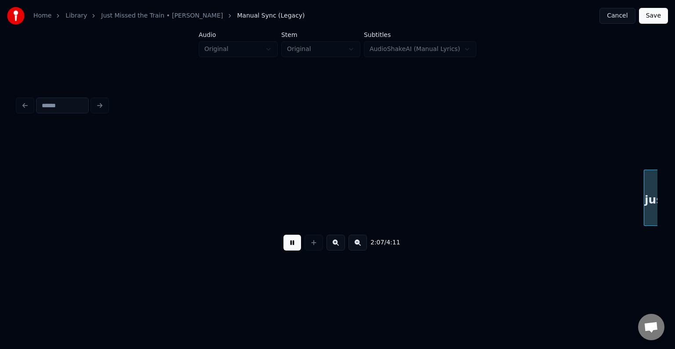
scroll to position [0, 8408]
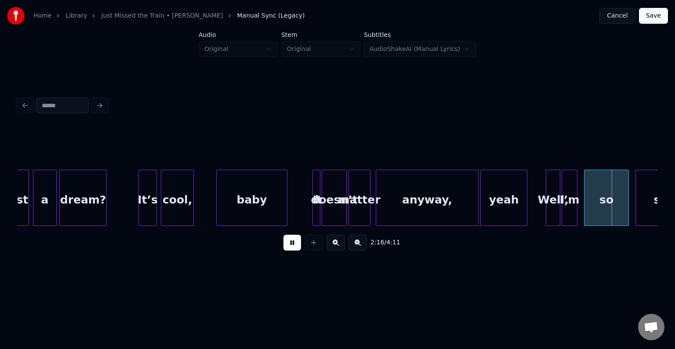
click at [481, 211] on div at bounding box center [482, 197] width 3 height 55
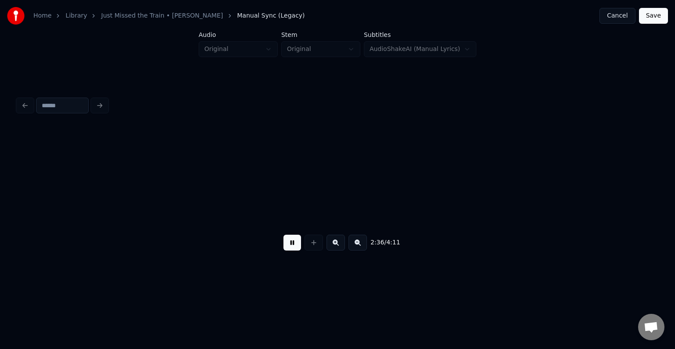
scroll to position [0, 10331]
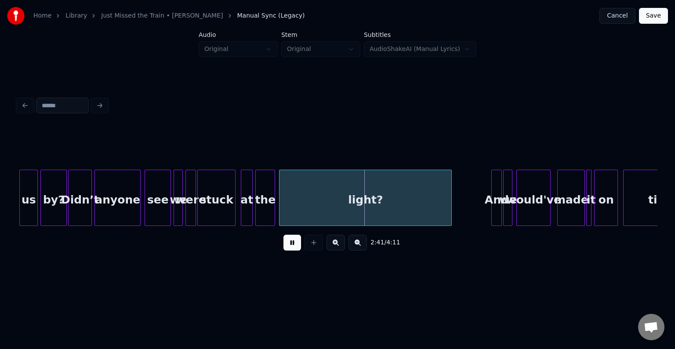
click at [223, 203] on div "stuck" at bounding box center [216, 200] width 37 height 60
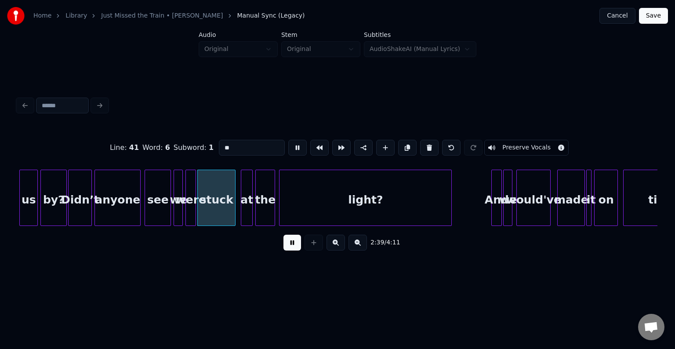
type input "*****"
click at [220, 214] on div at bounding box center [221, 197] width 3 height 55
click at [226, 211] on div at bounding box center [227, 197] width 3 height 55
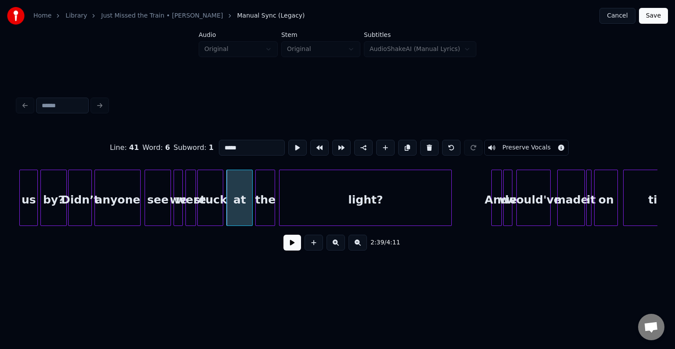
click at [218, 211] on div "stuck" at bounding box center [210, 200] width 25 height 60
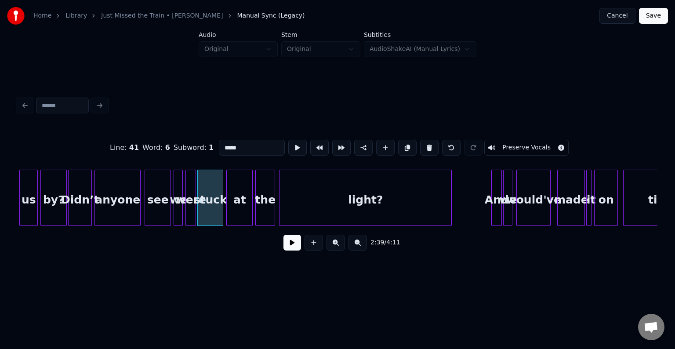
click at [298, 250] on button at bounding box center [293, 243] width 18 height 16
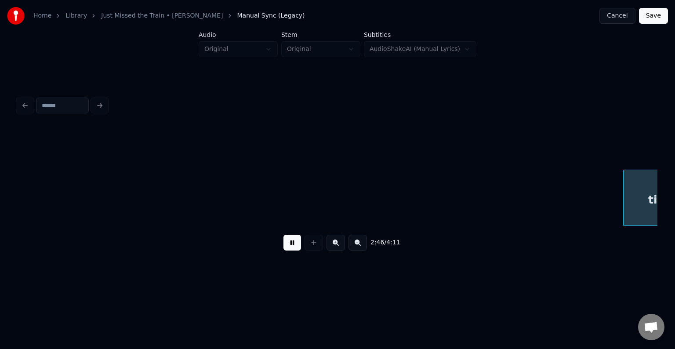
scroll to position [0, 10972]
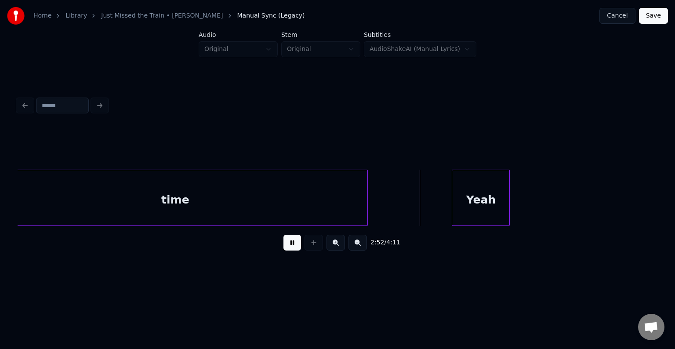
click at [367, 195] on div at bounding box center [366, 197] width 3 height 55
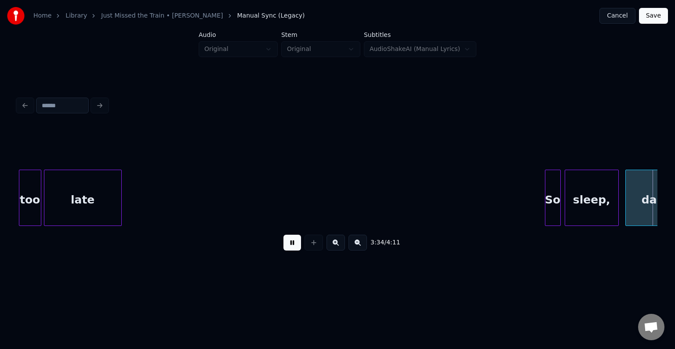
scroll to position [0, 14140]
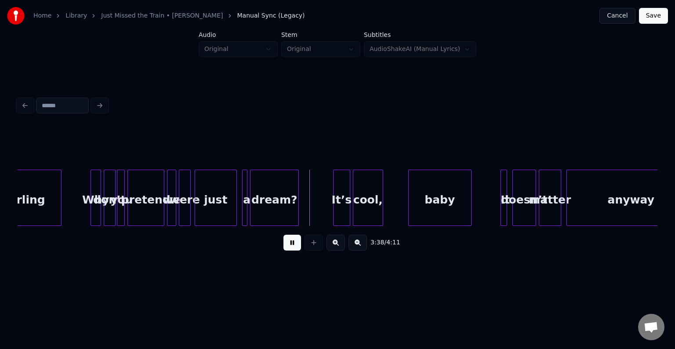
click at [211, 196] on div "just" at bounding box center [215, 200] width 41 height 60
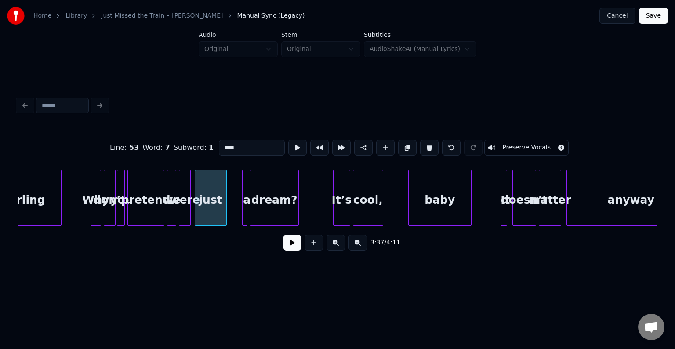
click at [224, 204] on div at bounding box center [225, 197] width 3 height 55
click at [232, 206] on div at bounding box center [233, 197] width 3 height 55
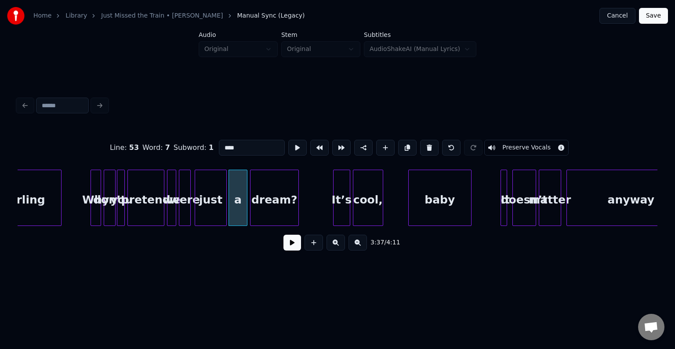
click at [209, 209] on div "just" at bounding box center [211, 200] width 32 height 60
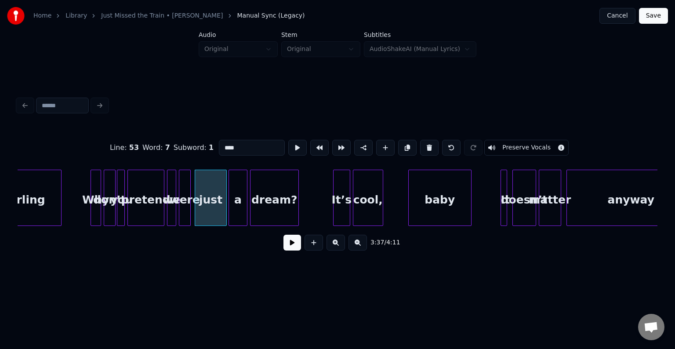
click at [290, 244] on button at bounding box center [293, 243] width 18 height 16
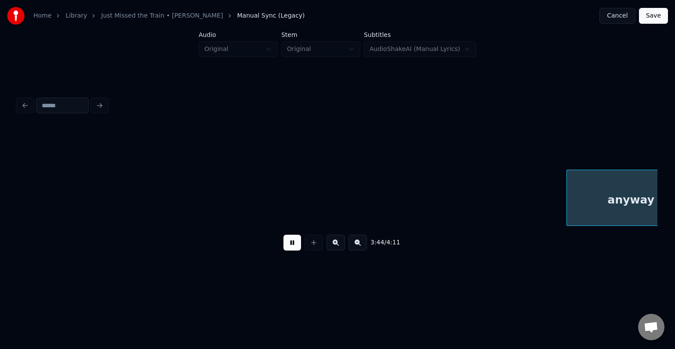
scroll to position [0, 14781]
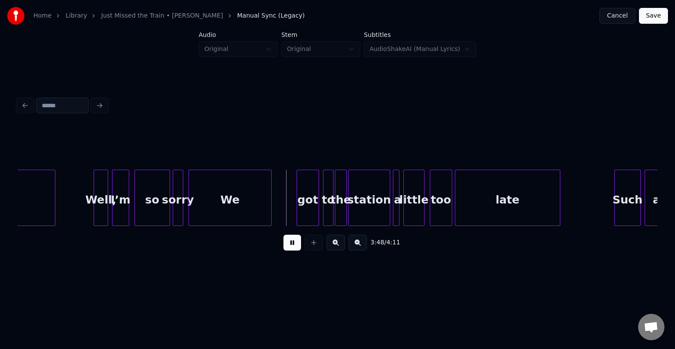
click at [290, 244] on button at bounding box center [293, 243] width 18 height 16
click at [239, 202] on div "We" at bounding box center [249, 200] width 82 height 60
click at [284, 204] on div at bounding box center [285, 197] width 3 height 55
click at [290, 207] on div "We" at bounding box center [292, 200] width 9 height 60
click at [269, 219] on div at bounding box center [270, 197] width 3 height 55
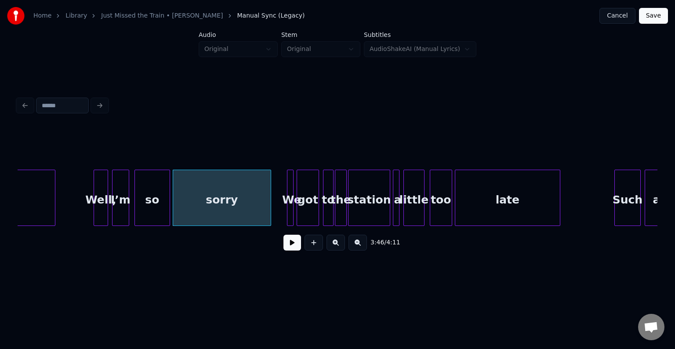
click at [285, 248] on button at bounding box center [293, 243] width 18 height 16
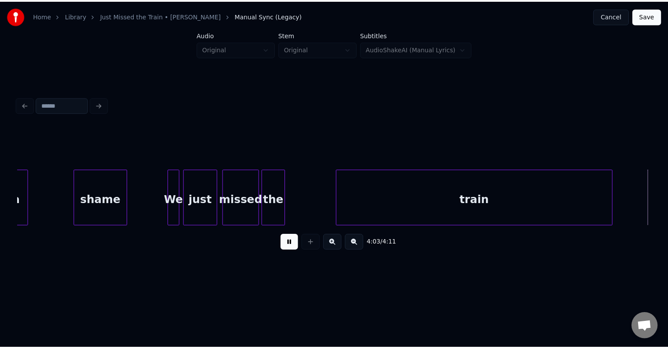
scroll to position [0, 15925]
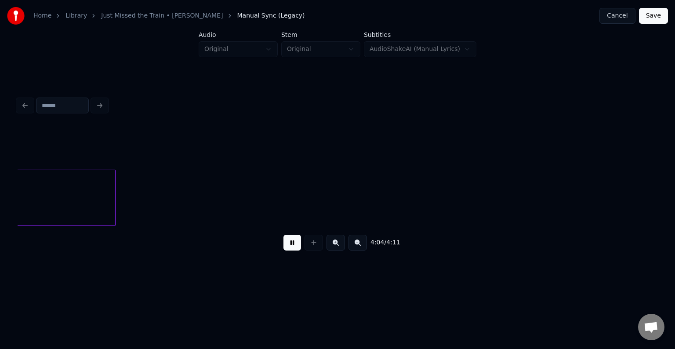
click at [659, 19] on button "Save" at bounding box center [653, 16] width 29 height 16
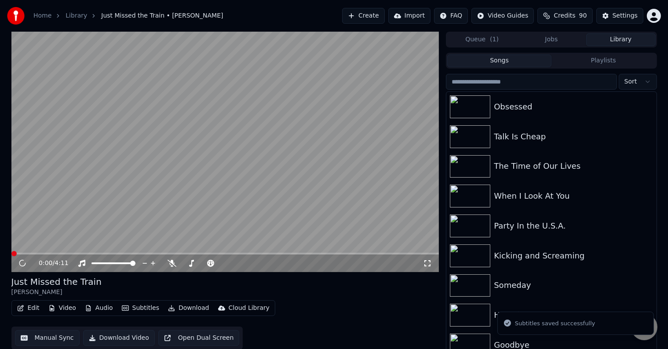
click at [182, 309] on button "Download" at bounding box center [188, 308] width 48 height 12
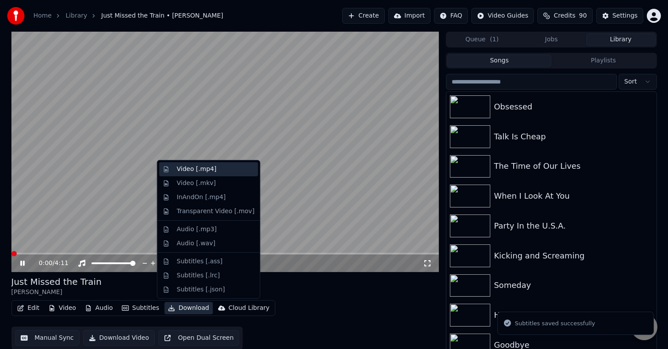
click at [174, 168] on div "Video [.mp4]" at bounding box center [208, 169] width 99 height 14
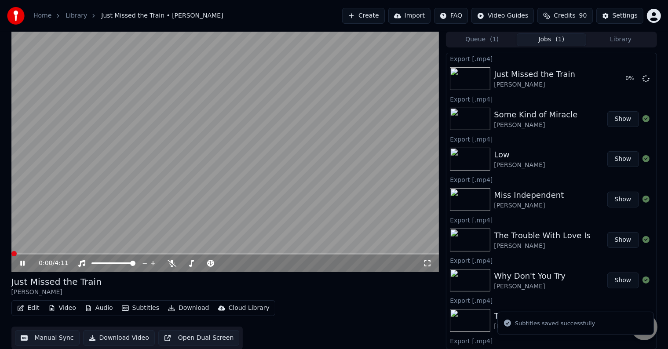
click at [22, 266] on icon at bounding box center [28, 263] width 21 height 7
click at [612, 39] on button "Library" at bounding box center [620, 39] width 69 height 13
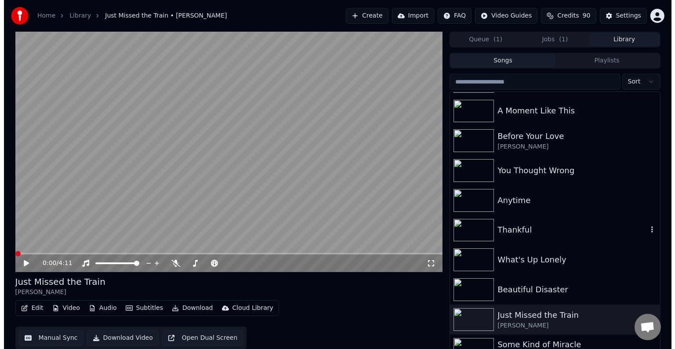
scroll to position [5878, 0]
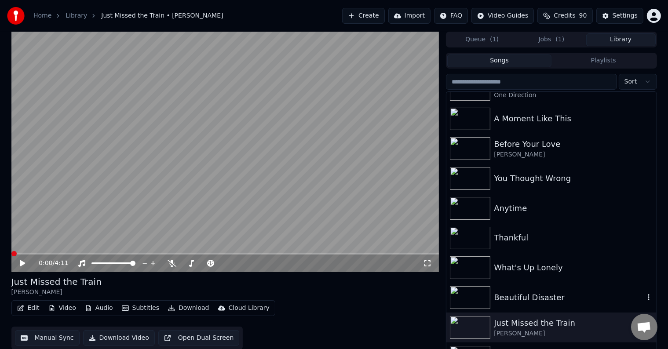
click at [536, 304] on div "Beautiful Disaster" at bounding box center [551, 298] width 210 height 30
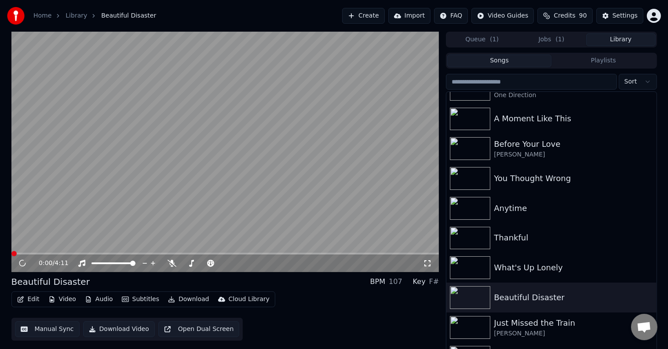
click at [20, 298] on icon "button" at bounding box center [20, 299] width 7 height 6
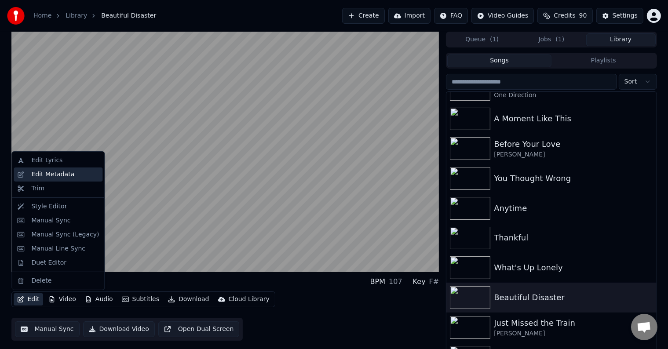
click at [50, 173] on div "Edit Metadata" at bounding box center [52, 174] width 43 height 9
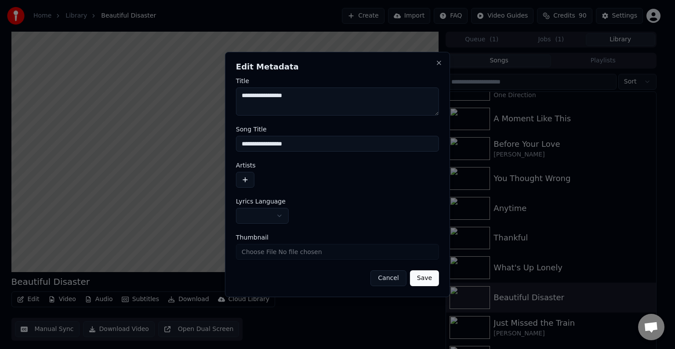
click at [279, 222] on body "**********" at bounding box center [334, 174] width 668 height 349
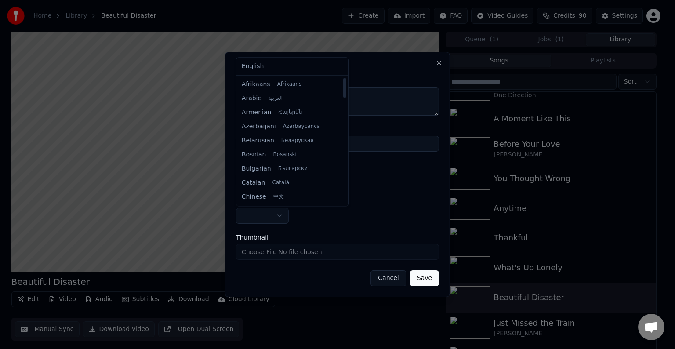
select select "**"
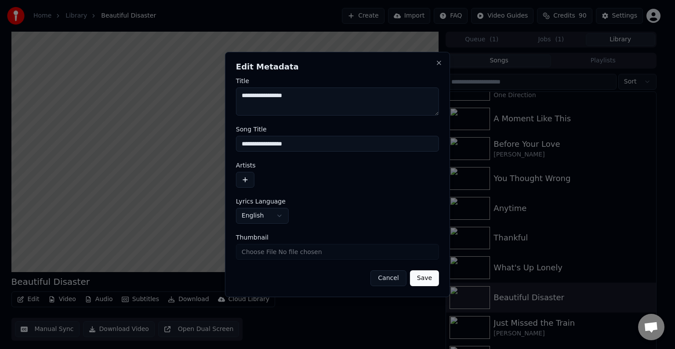
click at [245, 179] on button "button" at bounding box center [245, 180] width 18 height 16
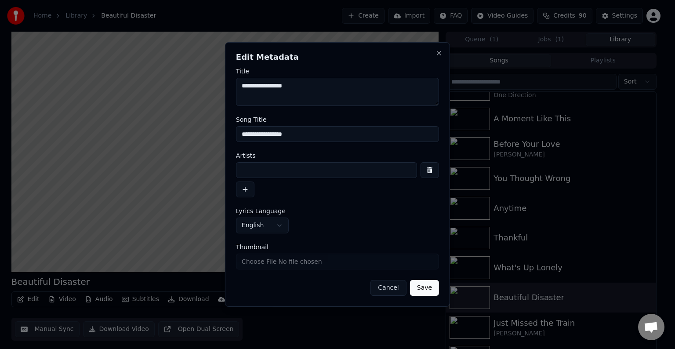
click at [261, 166] on input at bounding box center [326, 170] width 181 height 16
type input "**********"
click at [410, 280] on button "Save" at bounding box center [424, 288] width 29 height 16
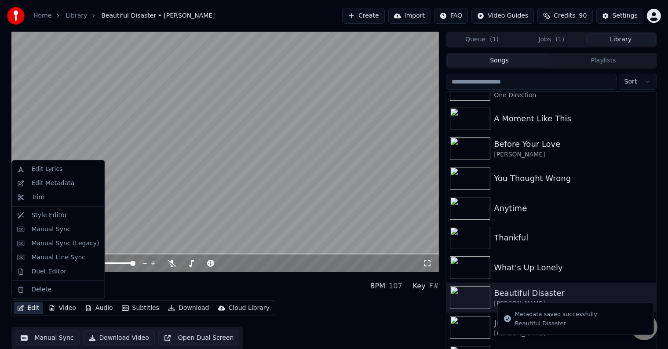
click at [27, 305] on button "Edit" at bounding box center [28, 308] width 29 height 12
click at [43, 244] on div "Manual Sync (Legacy)" at bounding box center [65, 243] width 68 height 9
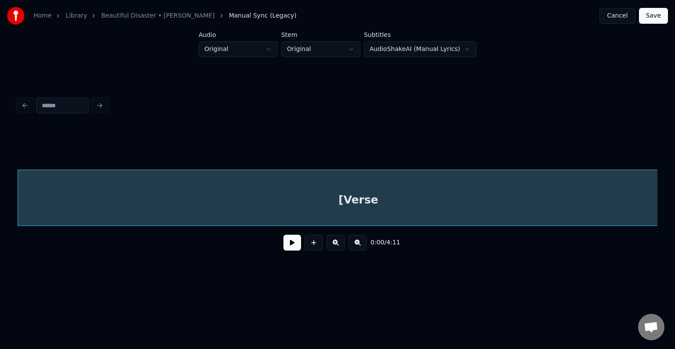
click at [263, 187] on div "[Verse" at bounding box center [358, 200] width 681 height 60
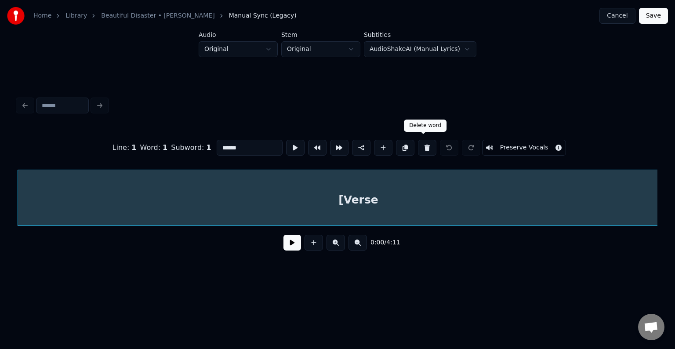
click at [420, 144] on button at bounding box center [427, 148] width 18 height 16
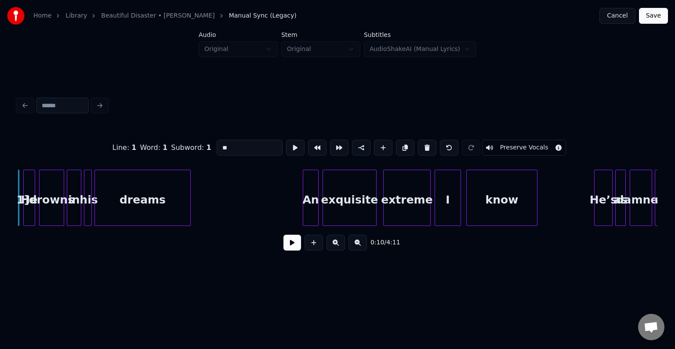
click at [420, 144] on button at bounding box center [427, 148] width 18 height 16
type input "**"
click at [292, 248] on button at bounding box center [293, 243] width 18 height 16
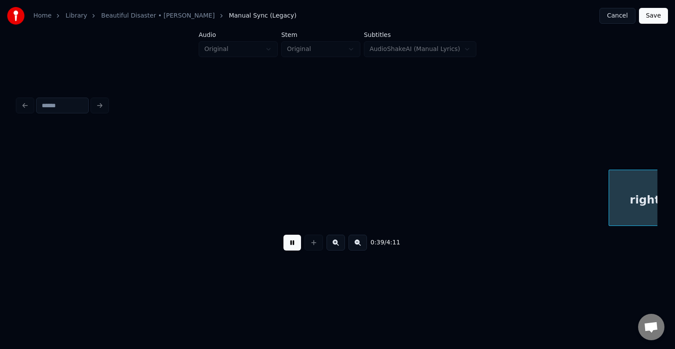
scroll to position [0, 2604]
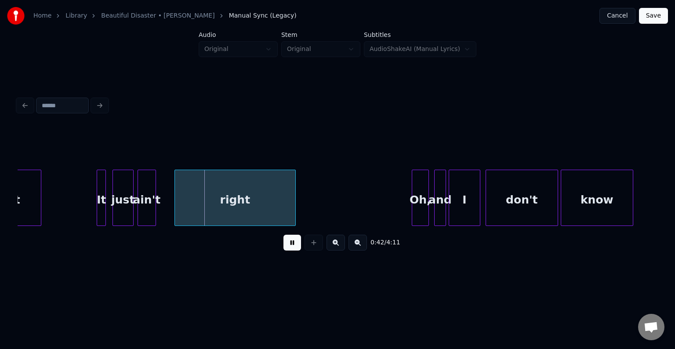
click at [292, 248] on button at bounding box center [293, 243] width 18 height 16
click at [161, 211] on div at bounding box center [162, 197] width 3 height 55
click at [299, 249] on button at bounding box center [293, 243] width 18 height 16
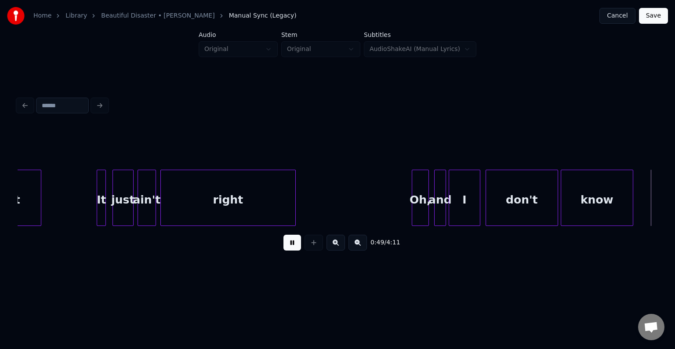
scroll to position [0, 3245]
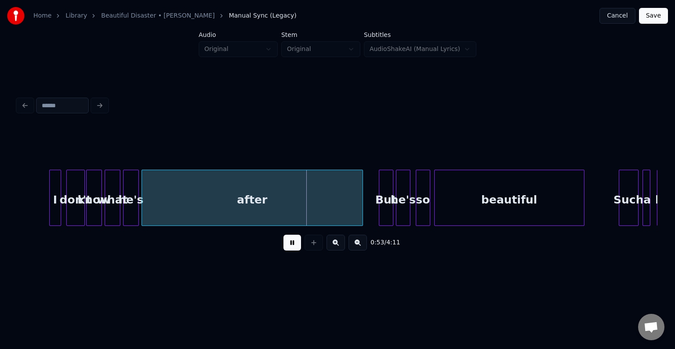
click at [293, 248] on button at bounding box center [293, 243] width 18 height 16
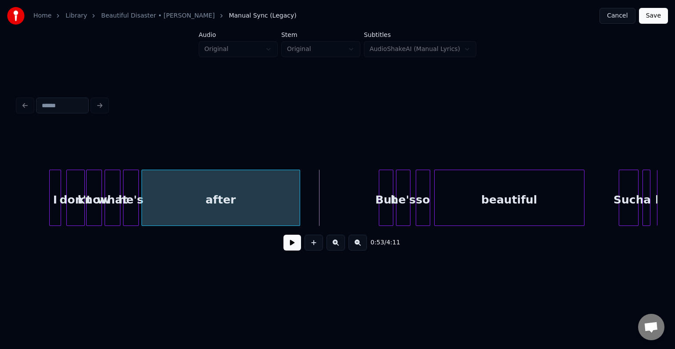
click at [299, 202] on div at bounding box center [298, 197] width 3 height 55
click at [288, 245] on button at bounding box center [293, 243] width 18 height 16
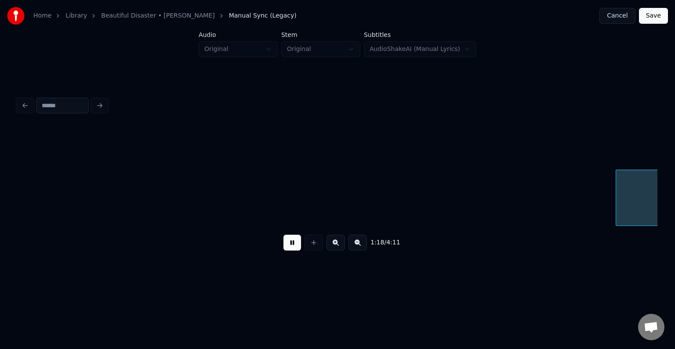
scroll to position [0, 5166]
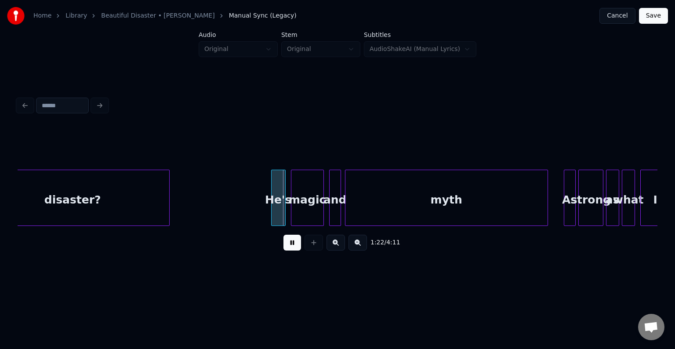
click at [547, 208] on div "myth" at bounding box center [446, 198] width 203 height 56
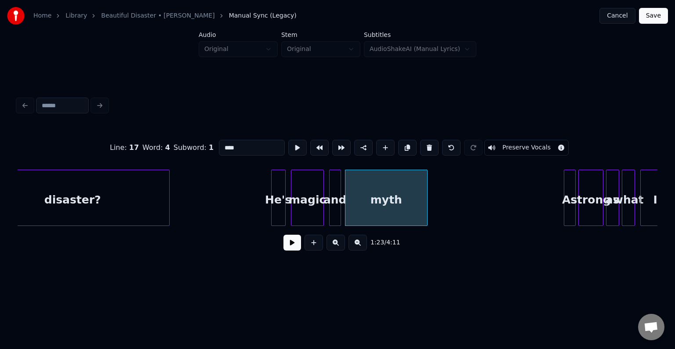
click at [426, 203] on div at bounding box center [426, 197] width 3 height 55
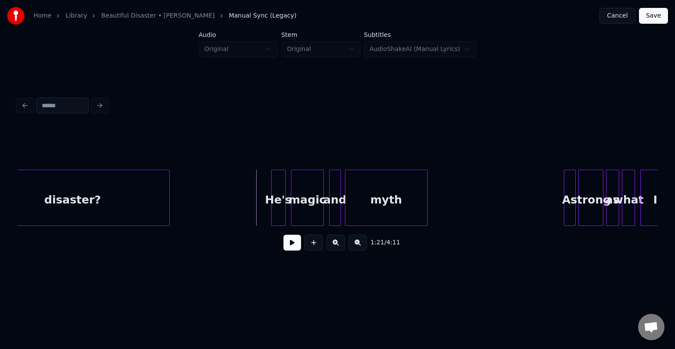
click at [292, 252] on div "1:21 / 4:11" at bounding box center [338, 242] width 626 height 19
click at [292, 248] on button at bounding box center [293, 243] width 18 height 16
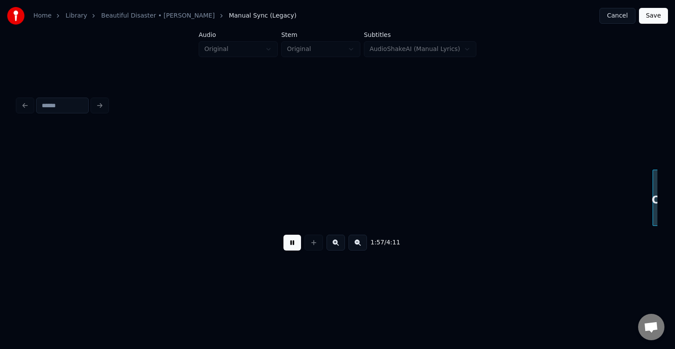
scroll to position [0, 7729]
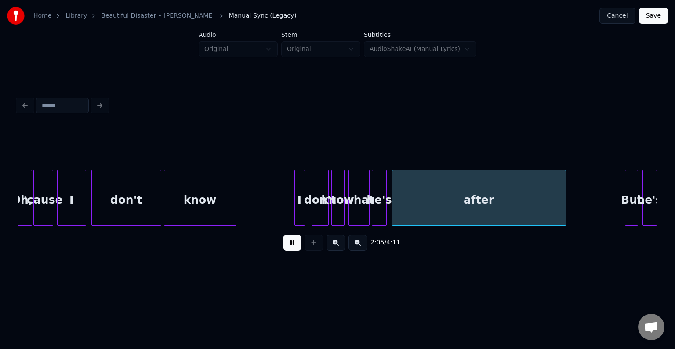
click at [292, 248] on button at bounding box center [293, 243] width 18 height 16
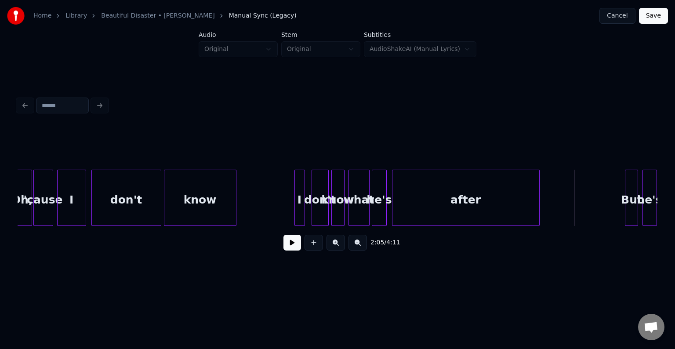
click at [537, 201] on div at bounding box center [538, 197] width 3 height 55
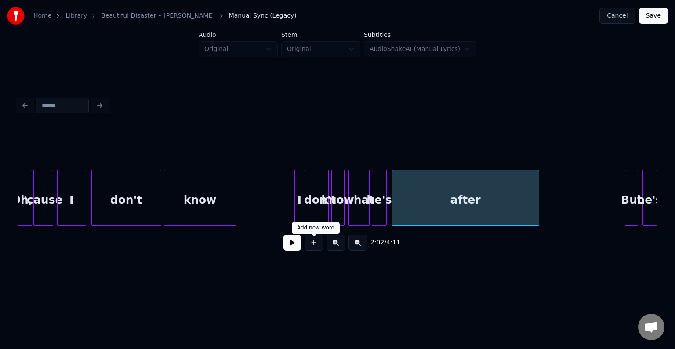
click at [288, 246] on button at bounding box center [293, 243] width 18 height 16
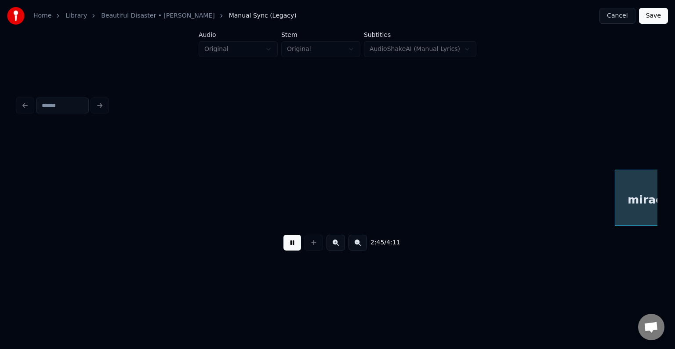
scroll to position [0, 10933]
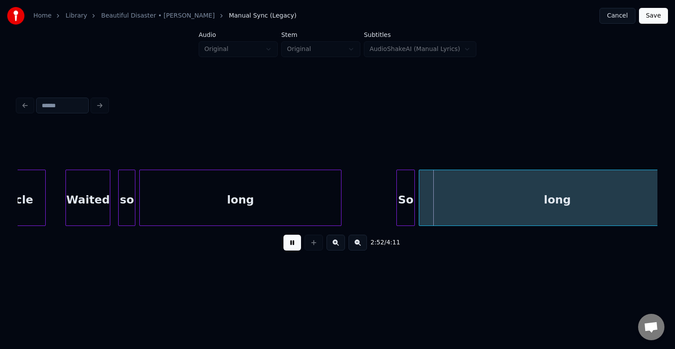
click at [339, 204] on div at bounding box center [340, 197] width 3 height 55
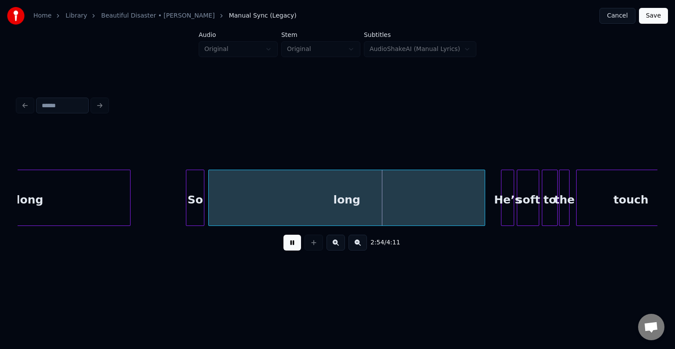
scroll to position [0, 11144]
click at [295, 248] on button at bounding box center [293, 243] width 18 height 16
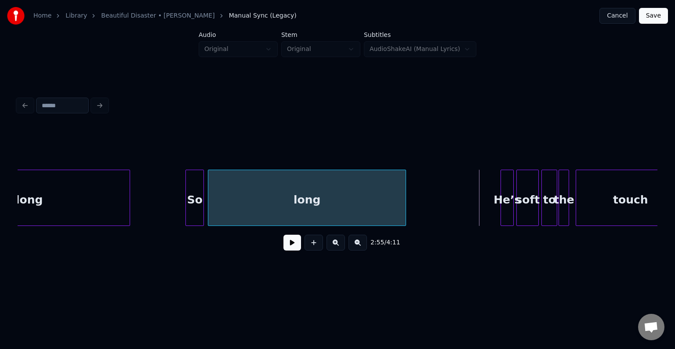
click at [405, 204] on div at bounding box center [404, 197] width 3 height 55
click at [291, 245] on button at bounding box center [293, 243] width 18 height 16
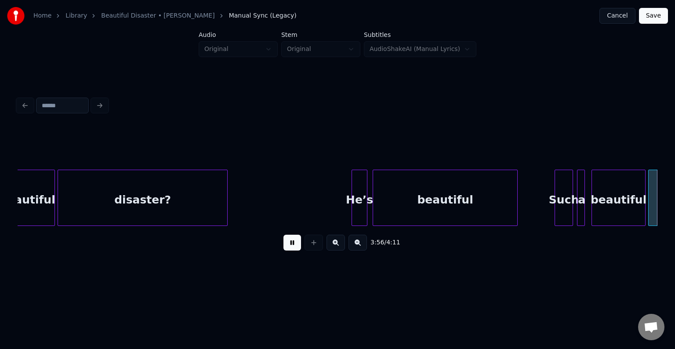
scroll to position [0, 15630]
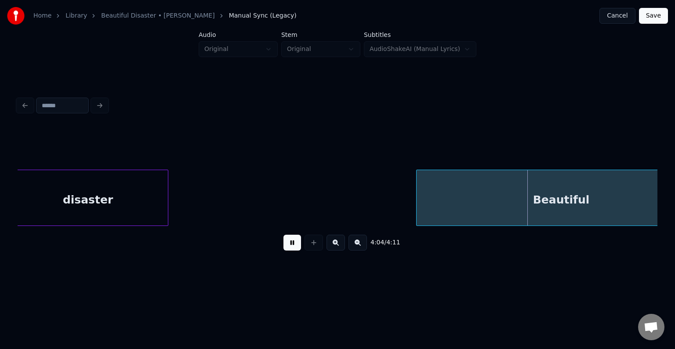
click at [290, 247] on button at bounding box center [293, 243] width 18 height 16
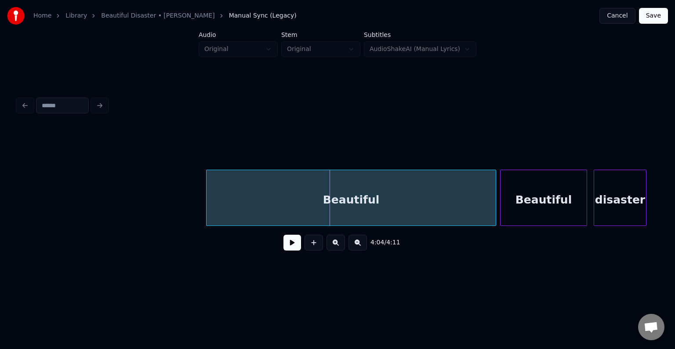
scroll to position [0, 15841]
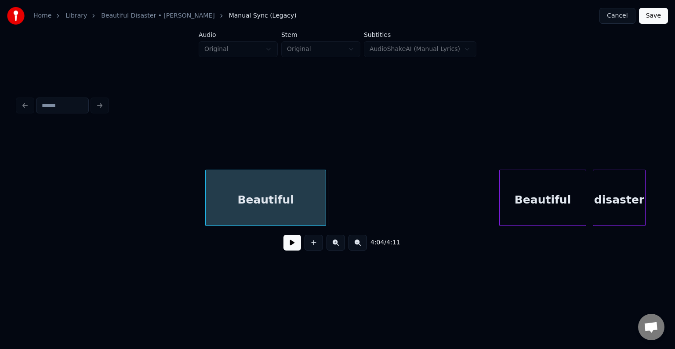
click at [324, 208] on div at bounding box center [324, 197] width 3 height 55
click at [295, 243] on button at bounding box center [293, 243] width 18 height 16
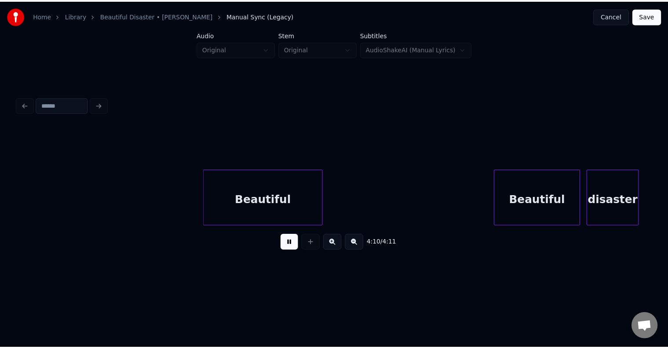
scroll to position [0, 15944]
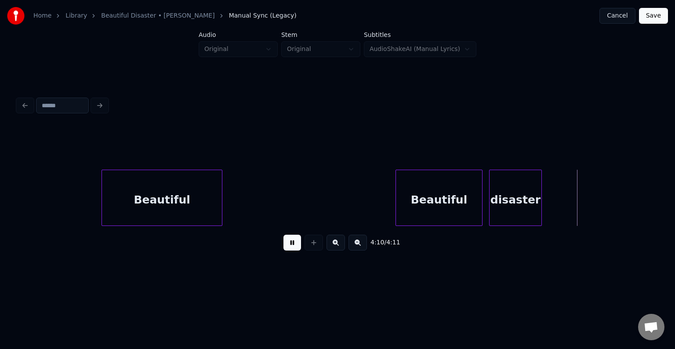
click at [293, 244] on button at bounding box center [293, 243] width 18 height 16
click at [588, 208] on div at bounding box center [588, 197] width 3 height 55
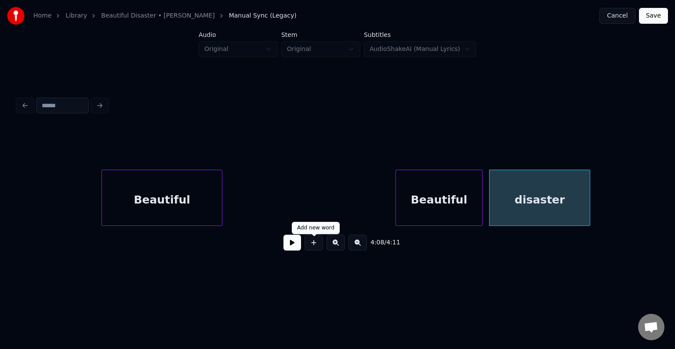
click at [295, 251] on button at bounding box center [293, 243] width 18 height 16
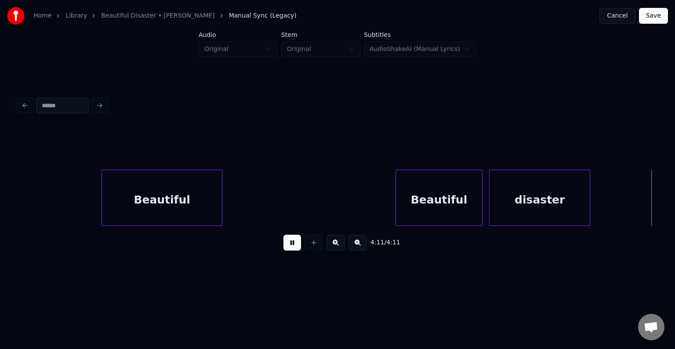
click at [645, 18] on button "Save" at bounding box center [653, 16] width 29 height 16
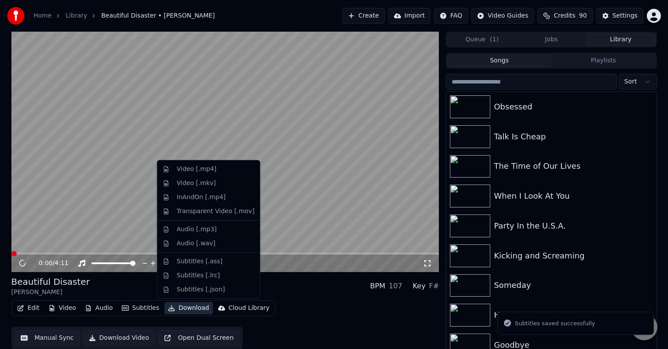
click at [178, 310] on button "Download" at bounding box center [188, 308] width 48 height 12
click at [177, 169] on div "Video [.mp4]" at bounding box center [197, 169] width 40 height 9
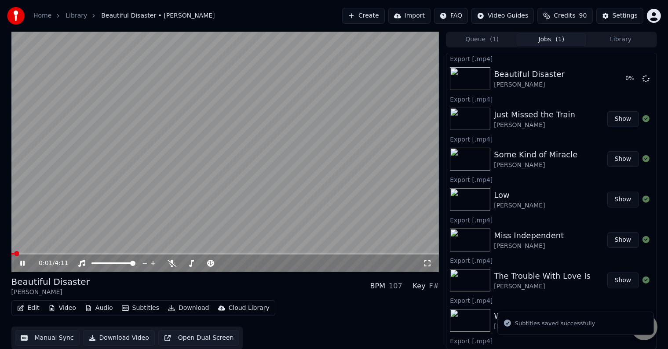
click at [21, 266] on icon at bounding box center [28, 263] width 21 height 7
click at [617, 39] on button "Library" at bounding box center [620, 39] width 69 height 13
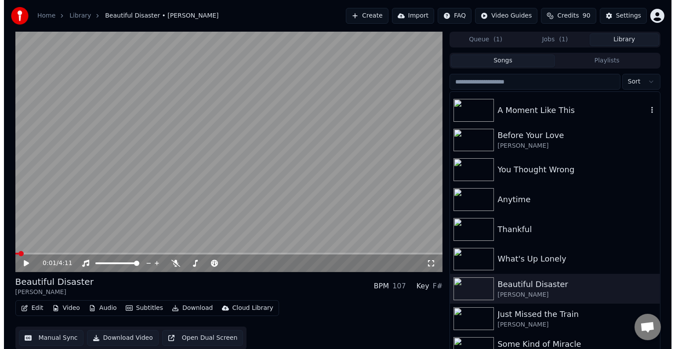
scroll to position [5887, 0]
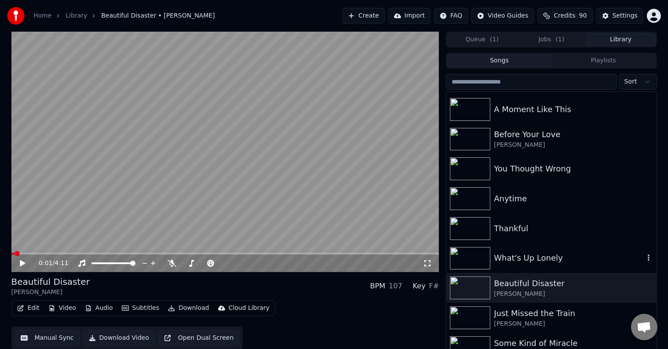
click at [565, 255] on div "What's Up Lonely" at bounding box center [569, 258] width 150 height 12
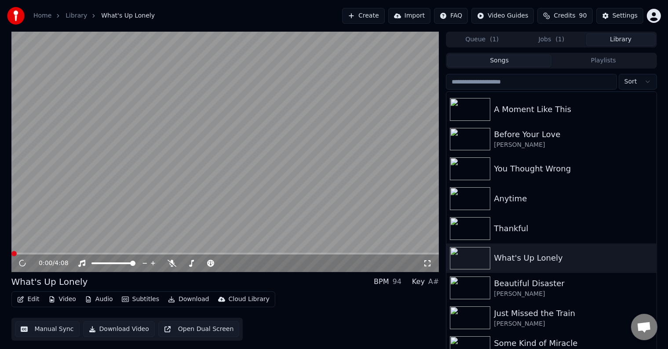
click at [32, 298] on button "Edit" at bounding box center [28, 299] width 29 height 12
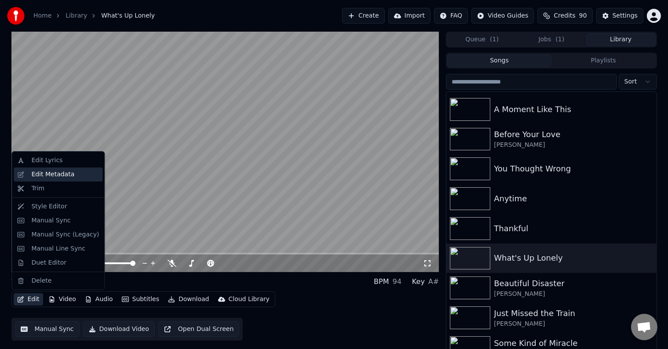
click at [48, 173] on div "Edit Metadata" at bounding box center [52, 174] width 43 height 9
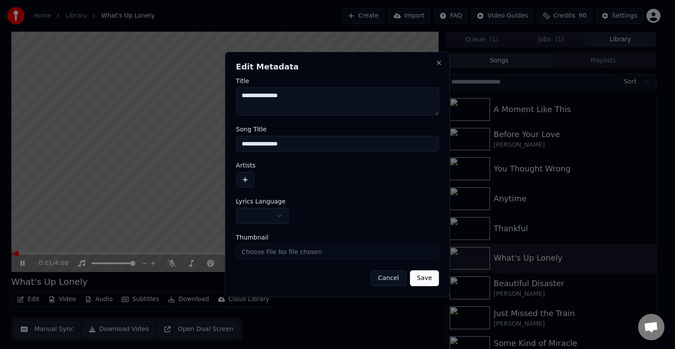
click at [246, 219] on body "**********" at bounding box center [334, 174] width 668 height 349
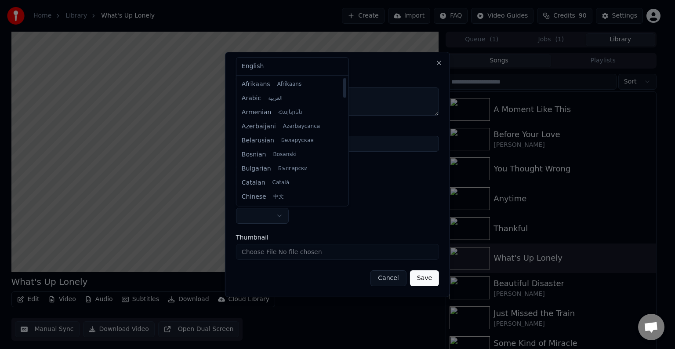
select select "**"
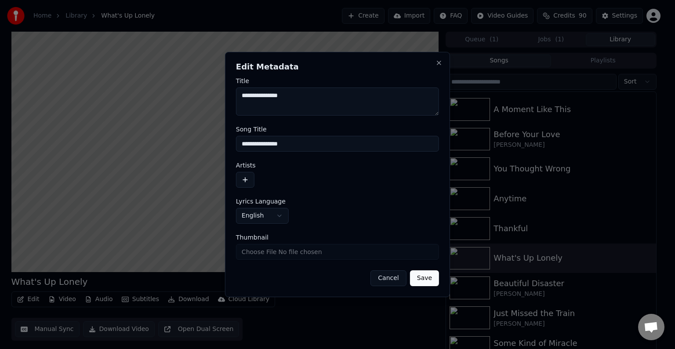
click at [244, 177] on button "button" at bounding box center [245, 180] width 18 height 16
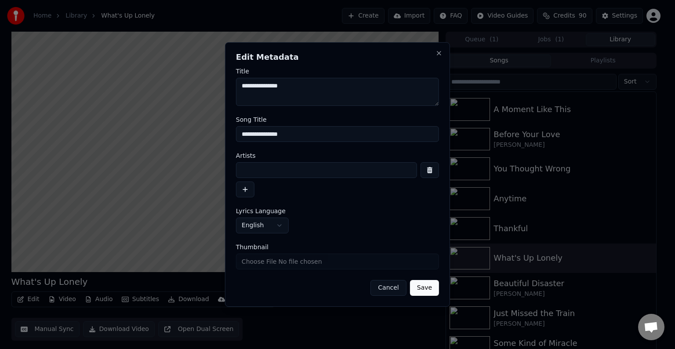
click at [254, 163] on input at bounding box center [326, 170] width 181 height 16
type input "**********"
click at [410, 280] on button "Save" at bounding box center [424, 288] width 29 height 16
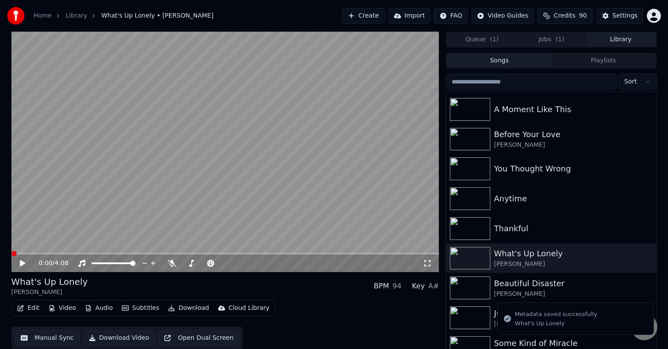
click at [32, 304] on button "Edit" at bounding box center [28, 308] width 29 height 12
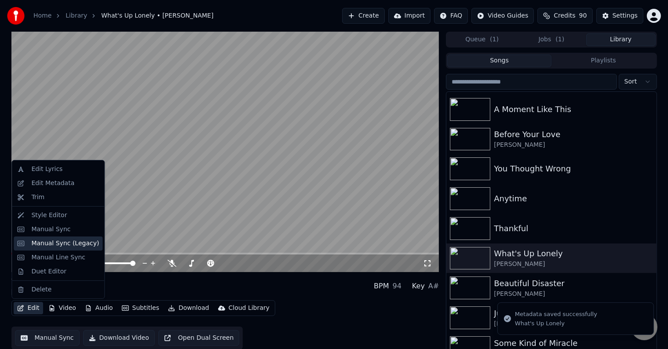
click at [59, 241] on div "Manual Sync (Legacy)" at bounding box center [65, 243] width 68 height 9
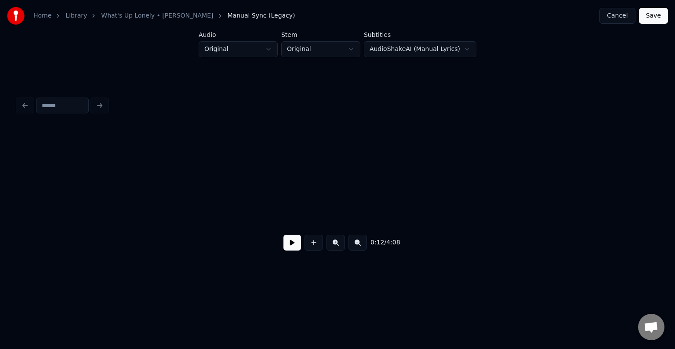
scroll to position [0, 821]
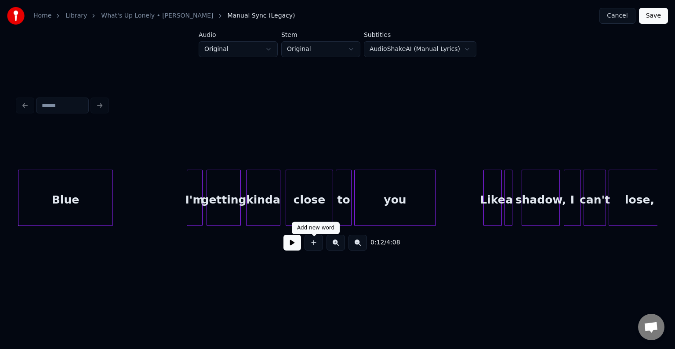
click at [298, 250] on button at bounding box center [293, 243] width 18 height 16
click at [313, 191] on div "close" at bounding box center [309, 200] width 47 height 60
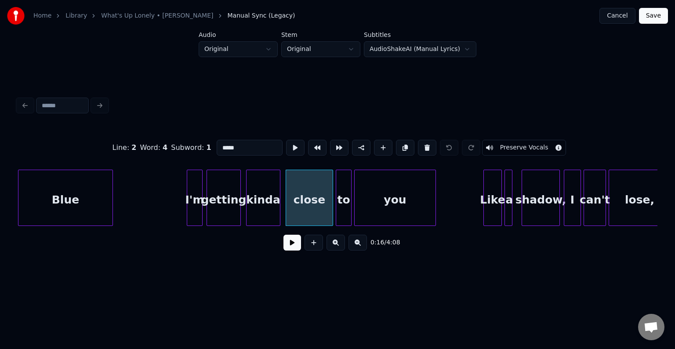
click at [292, 249] on button at bounding box center [293, 243] width 18 height 16
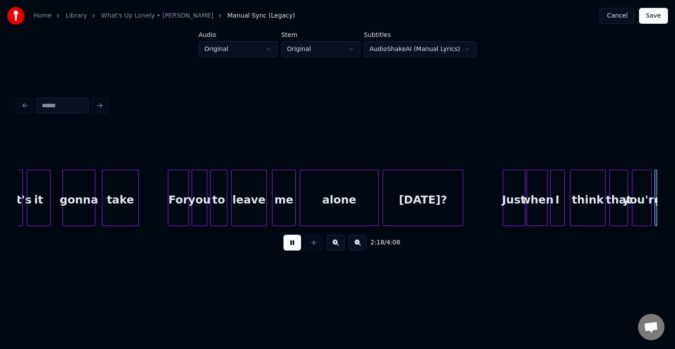
scroll to position [0, 9154]
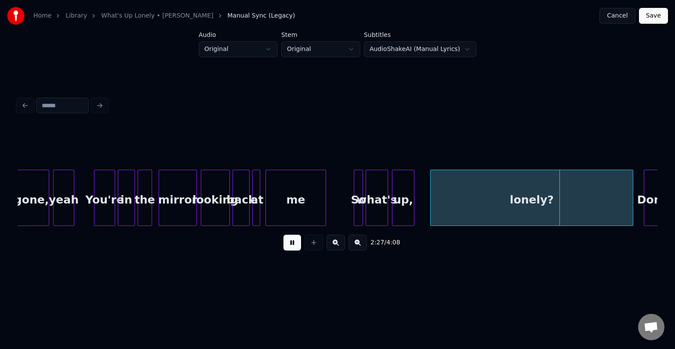
click at [292, 249] on button at bounding box center [293, 243] width 18 height 16
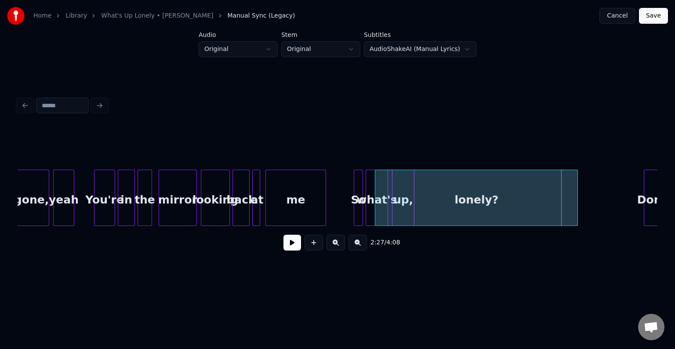
click at [573, 204] on div "lonely?" at bounding box center [476, 200] width 202 height 60
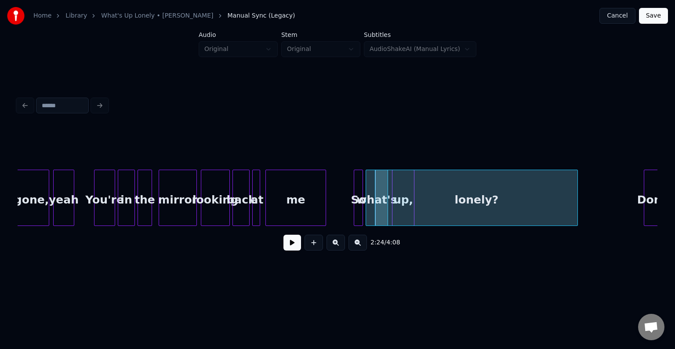
click at [521, 207] on div "lonely?" at bounding box center [476, 200] width 202 height 60
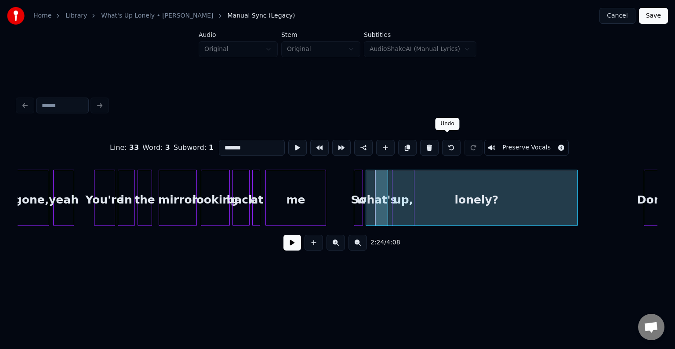
click at [442, 142] on button at bounding box center [451, 148] width 18 height 16
type input "******"
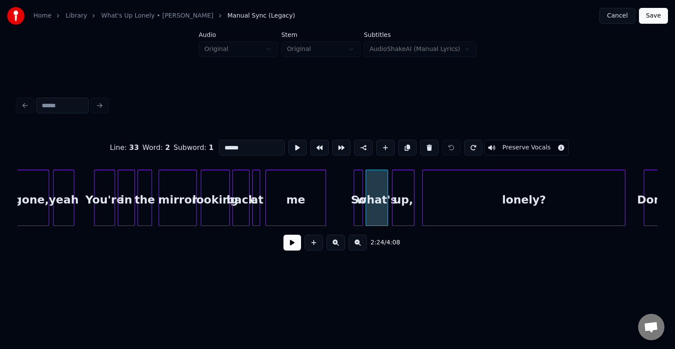
click at [506, 212] on div "lonely?" at bounding box center [524, 200] width 202 height 60
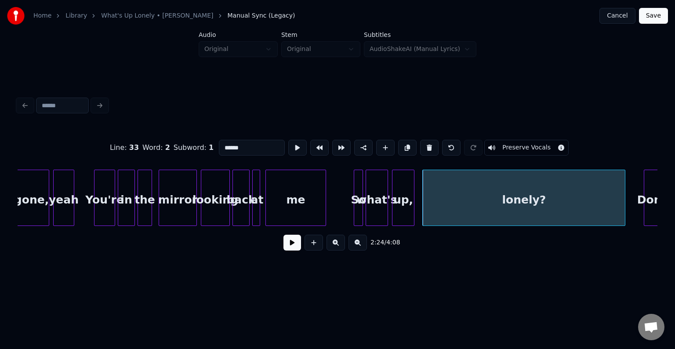
click at [298, 246] on button at bounding box center [293, 243] width 18 height 16
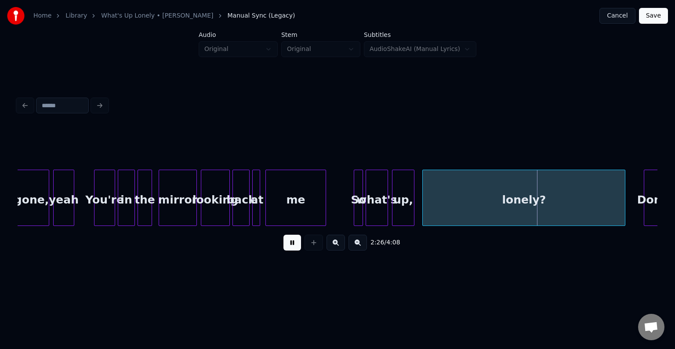
click at [295, 249] on button at bounding box center [293, 243] width 18 height 16
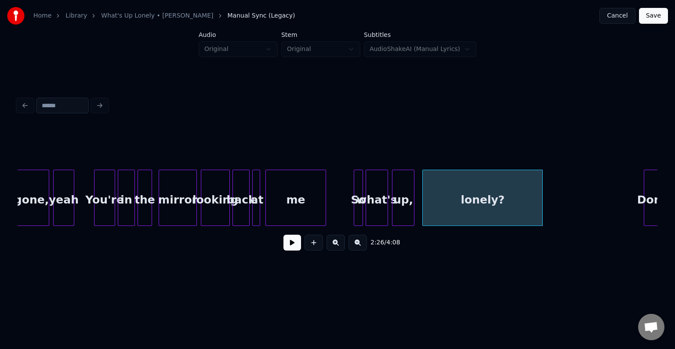
click at [542, 213] on div at bounding box center [541, 197] width 3 height 55
click at [295, 248] on button at bounding box center [293, 243] width 18 height 16
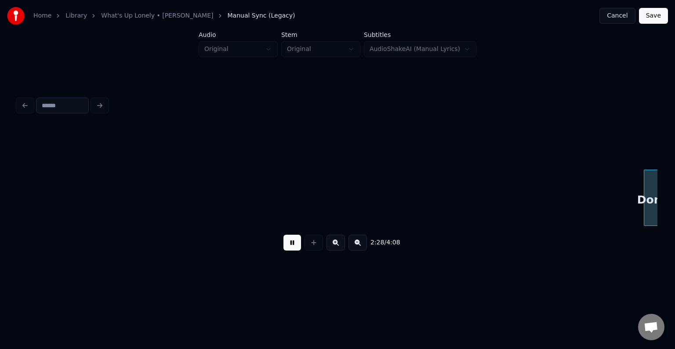
scroll to position [0, 9795]
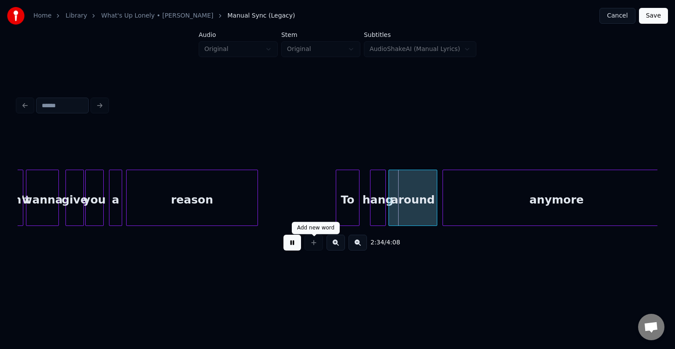
click at [291, 246] on button at bounding box center [293, 243] width 18 height 16
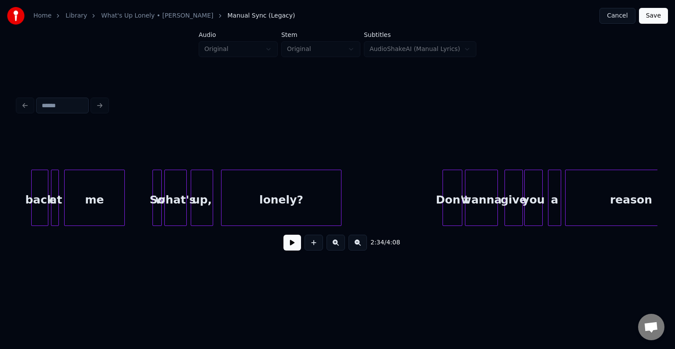
scroll to position [0, 9355]
click at [284, 244] on button at bounding box center [293, 243] width 18 height 16
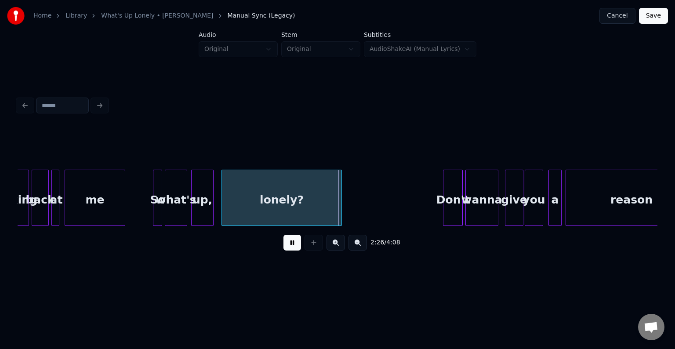
click at [244, 212] on div "lonely?" at bounding box center [281, 200] width 119 height 60
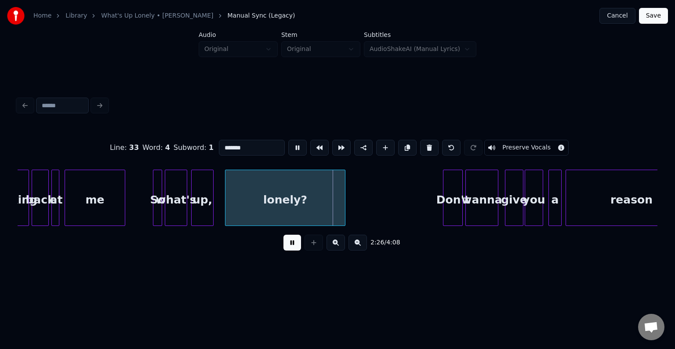
click at [249, 203] on div "lonely?" at bounding box center [285, 200] width 119 height 60
click at [292, 248] on button at bounding box center [293, 243] width 18 height 16
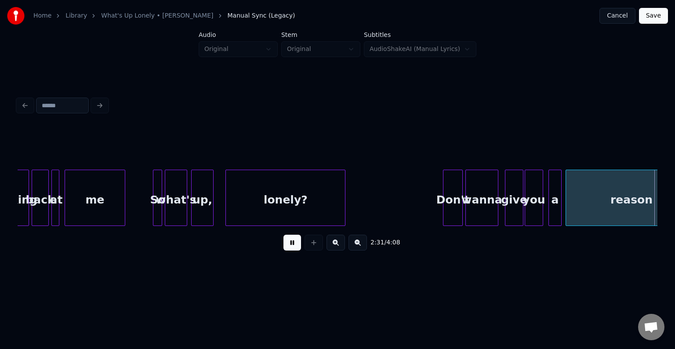
scroll to position [0, 9996]
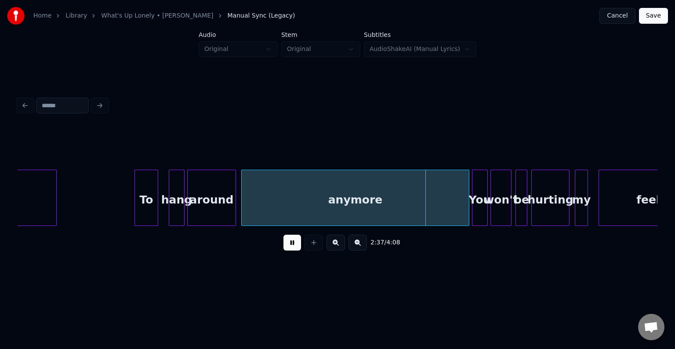
click at [287, 246] on button at bounding box center [293, 243] width 18 height 16
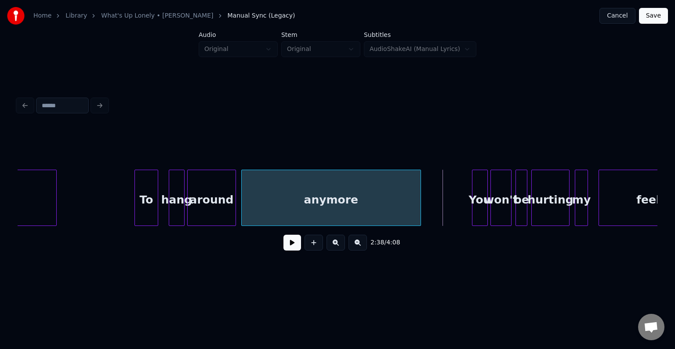
click at [419, 218] on div at bounding box center [419, 197] width 3 height 55
click at [288, 250] on button at bounding box center [293, 243] width 18 height 16
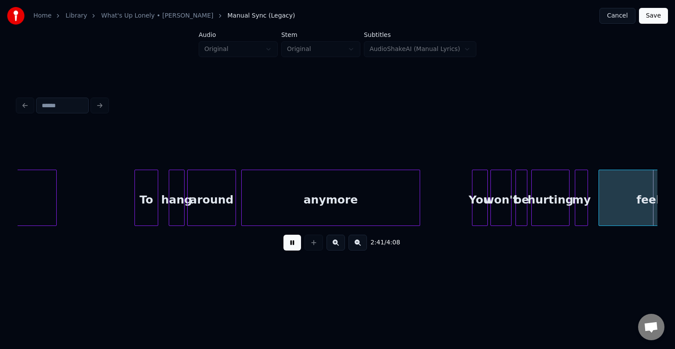
scroll to position [0, 10637]
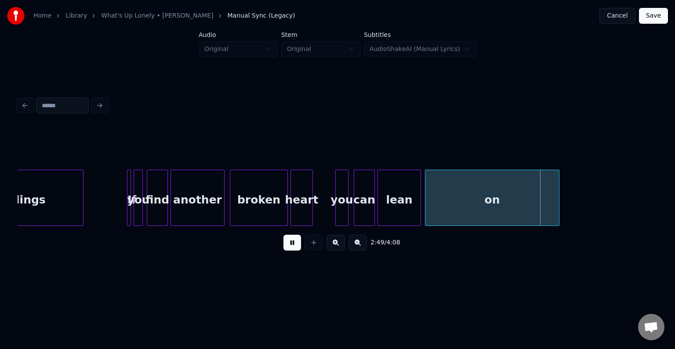
click at [286, 249] on button at bounding box center [293, 243] width 18 height 16
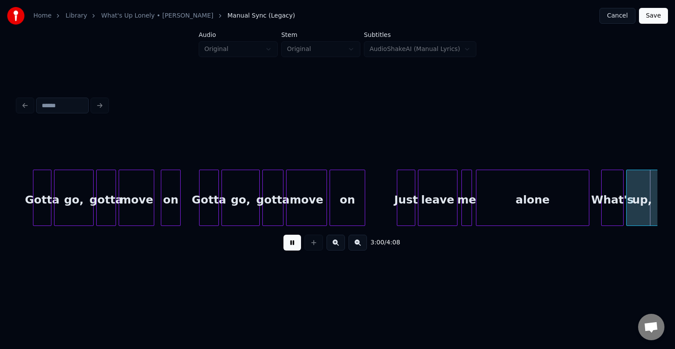
scroll to position [0, 11918]
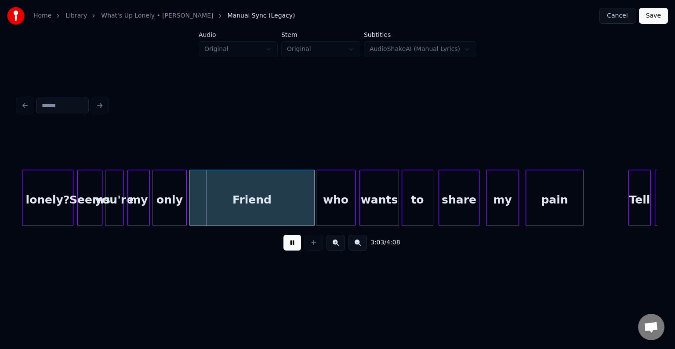
click at [286, 249] on button at bounding box center [293, 243] width 18 height 16
click at [88, 208] on div "Seems" at bounding box center [90, 200] width 24 height 60
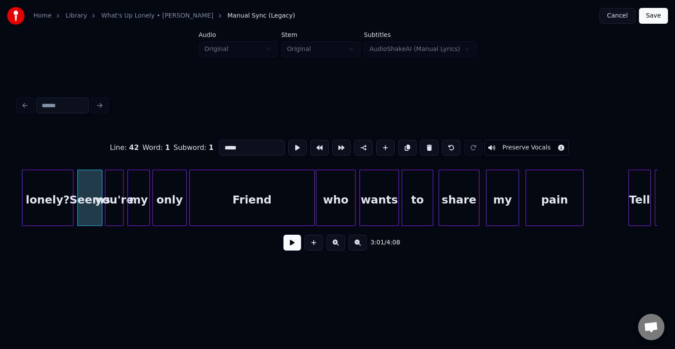
click at [288, 246] on button at bounding box center [293, 243] width 18 height 16
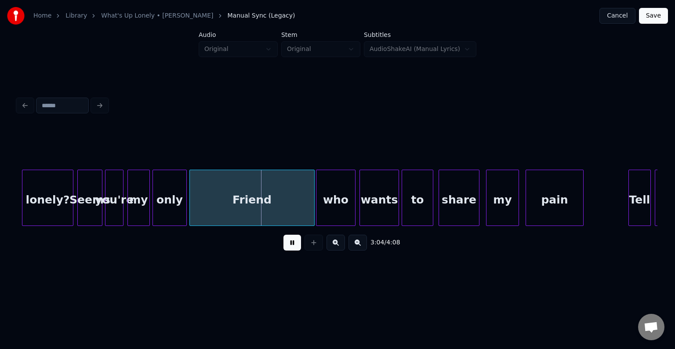
click at [288, 246] on button at bounding box center [293, 243] width 18 height 16
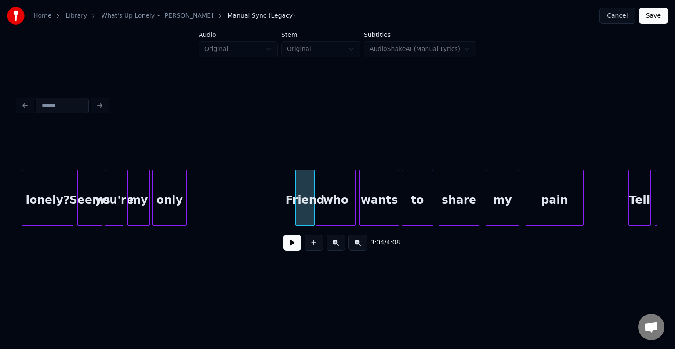
click at [297, 209] on div at bounding box center [297, 197] width 3 height 55
click at [292, 243] on button at bounding box center [293, 243] width 18 height 16
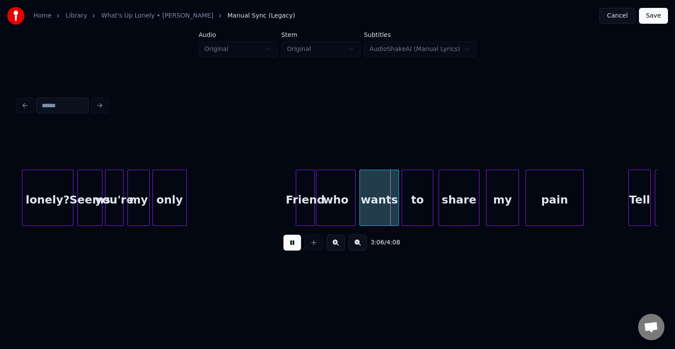
click at [290, 244] on button at bounding box center [293, 243] width 18 height 16
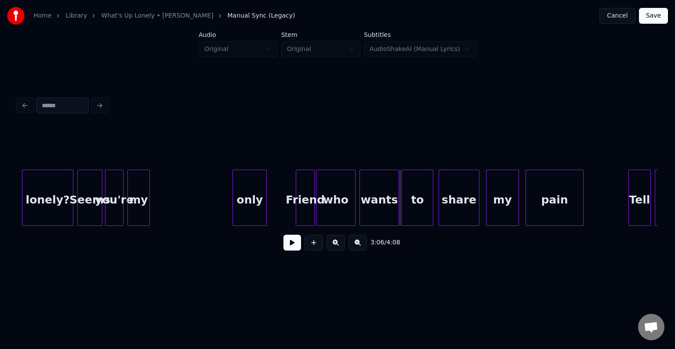
click at [241, 215] on div "only" at bounding box center [249, 200] width 33 height 60
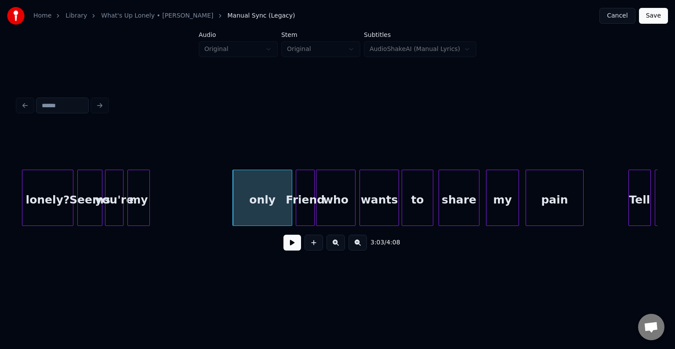
click at [291, 216] on div at bounding box center [290, 197] width 3 height 55
click at [294, 251] on button at bounding box center [293, 243] width 18 height 16
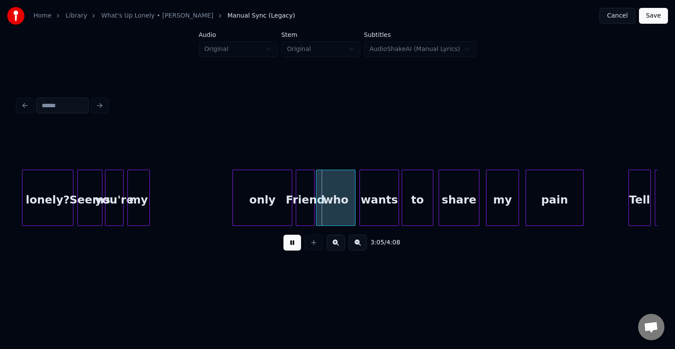
click at [292, 251] on button at bounding box center [293, 243] width 18 height 16
click at [92, 204] on div "Seems" at bounding box center [90, 200] width 24 height 60
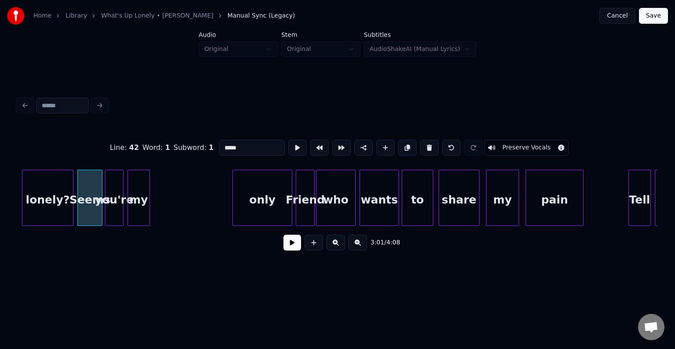
click at [290, 245] on button at bounding box center [293, 243] width 18 height 16
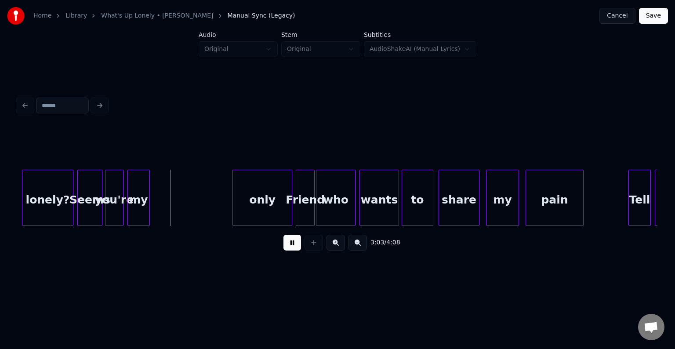
click at [290, 245] on button at bounding box center [293, 243] width 18 height 16
click at [175, 212] on div "my" at bounding box center [173, 200] width 22 height 60
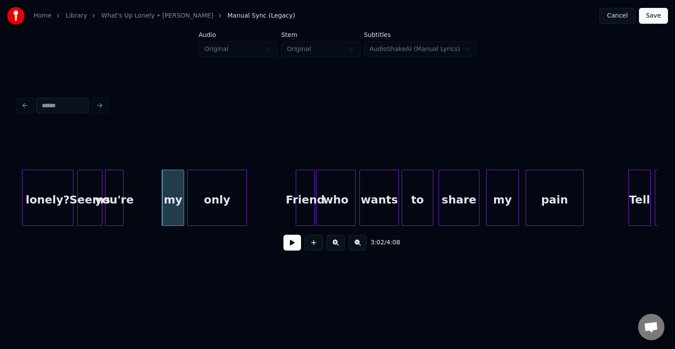
click at [216, 211] on div "only" at bounding box center [217, 200] width 59 height 60
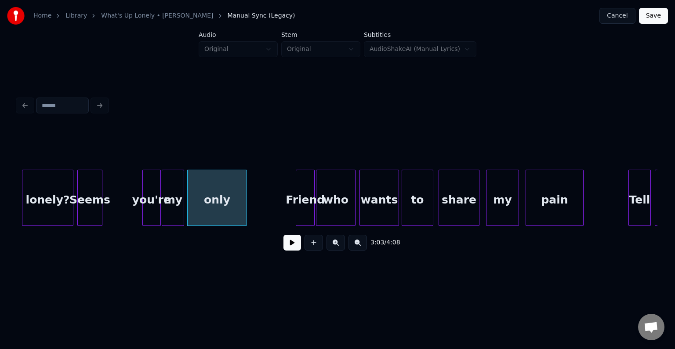
click at [153, 212] on div "you're" at bounding box center [152, 200] width 18 height 60
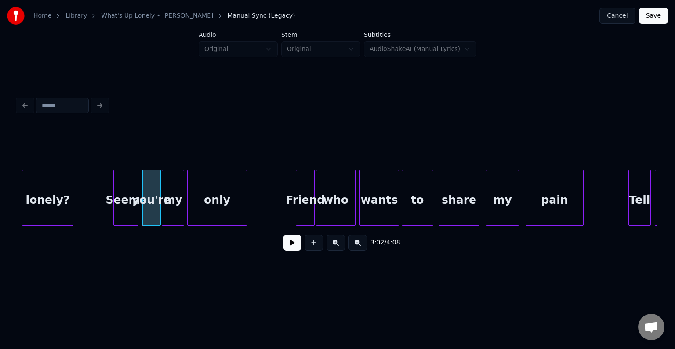
click at [124, 210] on div "Seems" at bounding box center [126, 200] width 24 height 60
click at [288, 248] on button at bounding box center [293, 243] width 18 height 16
click at [281, 207] on div at bounding box center [281, 197] width 3 height 55
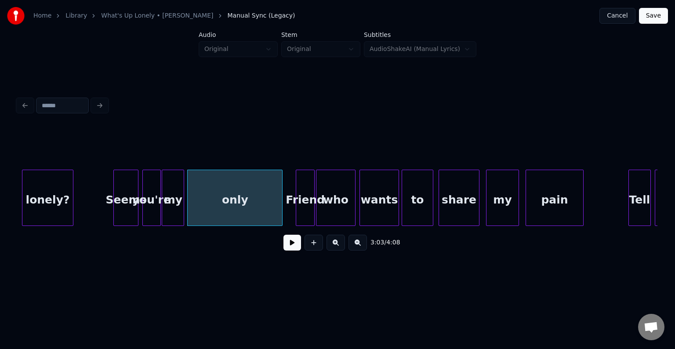
click at [291, 246] on button at bounding box center [293, 243] width 18 height 16
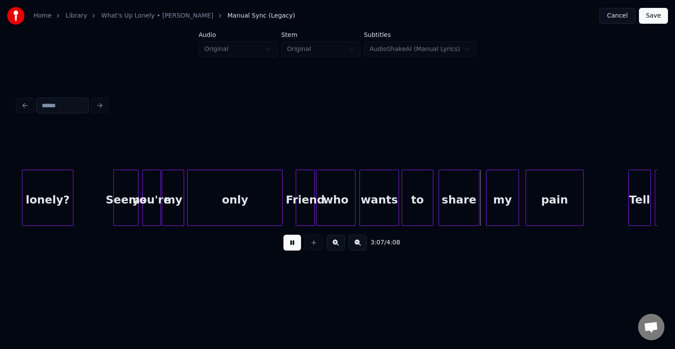
click at [300, 211] on div "Friend" at bounding box center [305, 200] width 18 height 60
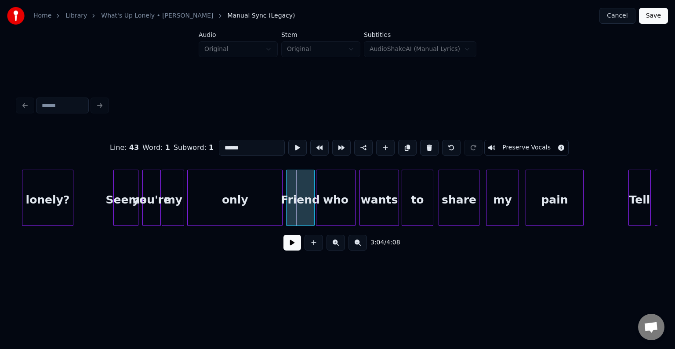
click at [287, 215] on div at bounding box center [288, 197] width 3 height 55
click at [288, 233] on div "3:04 / 4:08" at bounding box center [338, 242] width 640 height 33
click at [288, 243] on button at bounding box center [293, 243] width 18 height 16
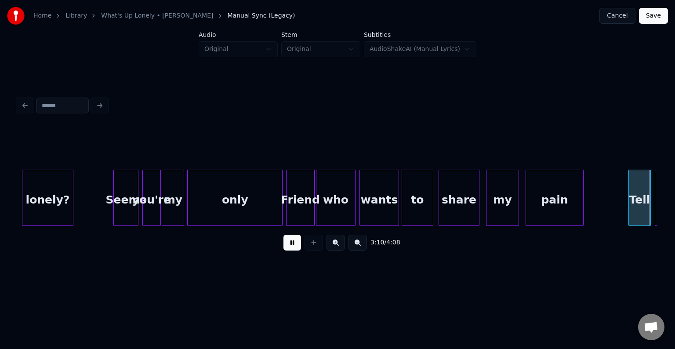
scroll to position [0, 12559]
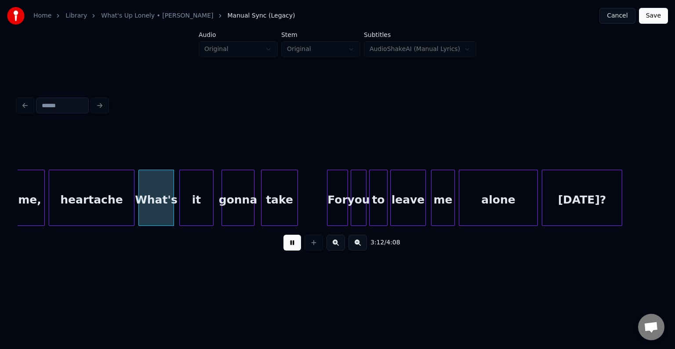
click at [288, 243] on button at bounding box center [293, 243] width 18 height 16
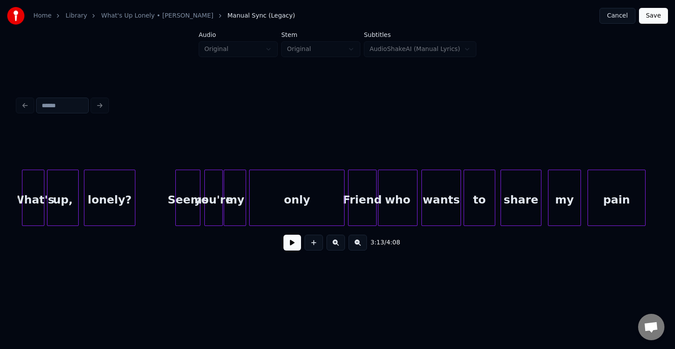
scroll to position [0, 11838]
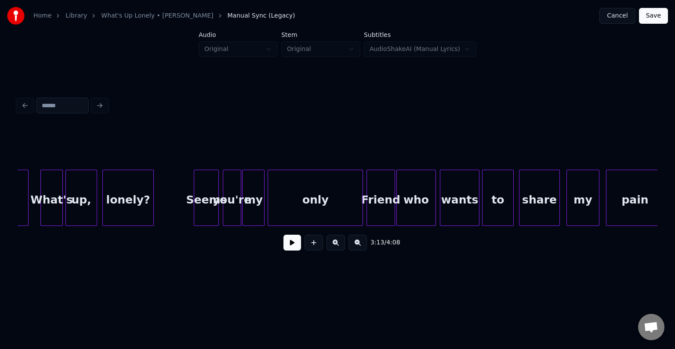
click at [42, 216] on div at bounding box center [42, 197] width 3 height 55
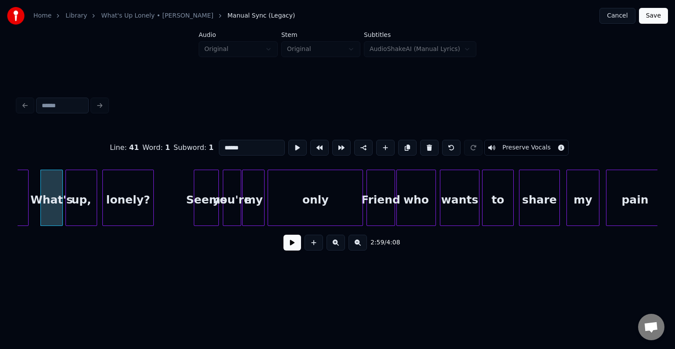
click at [288, 246] on button at bounding box center [293, 243] width 18 height 16
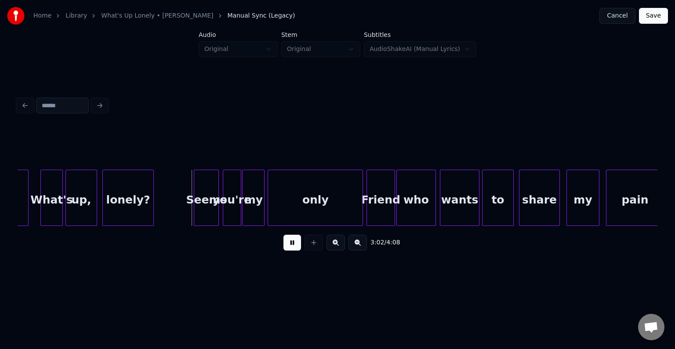
click at [288, 246] on button at bounding box center [293, 243] width 18 height 16
click at [153, 200] on div "lonely?" at bounding box center [127, 198] width 51 height 56
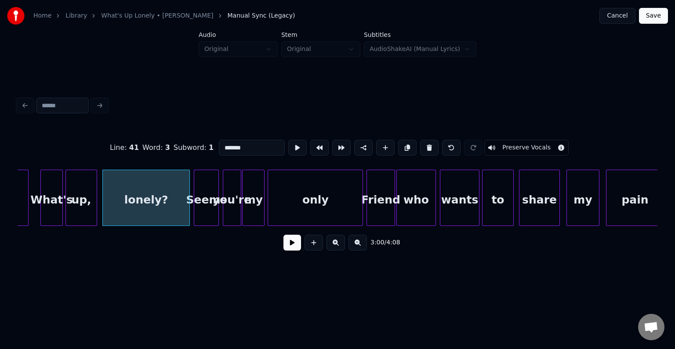
click at [188, 204] on div at bounding box center [188, 197] width 3 height 55
click at [289, 246] on button at bounding box center [293, 243] width 18 height 16
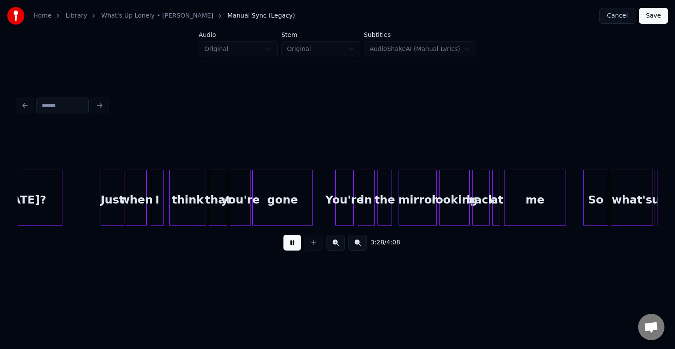
scroll to position [0, 13760]
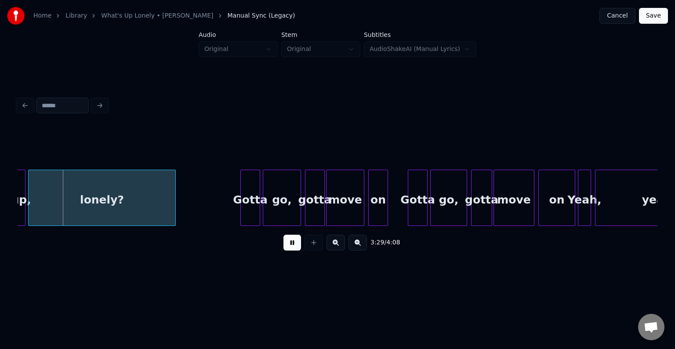
click at [289, 246] on button at bounding box center [293, 243] width 18 height 16
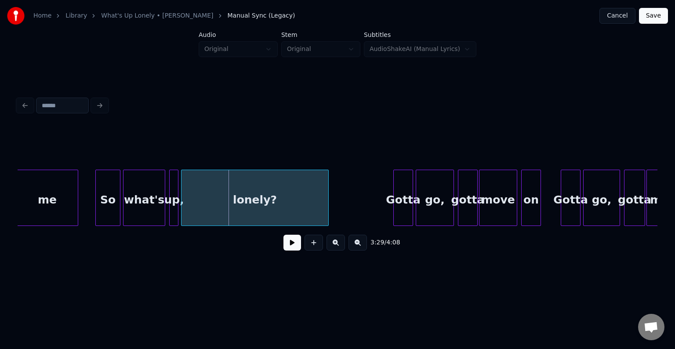
scroll to position [0, 13584]
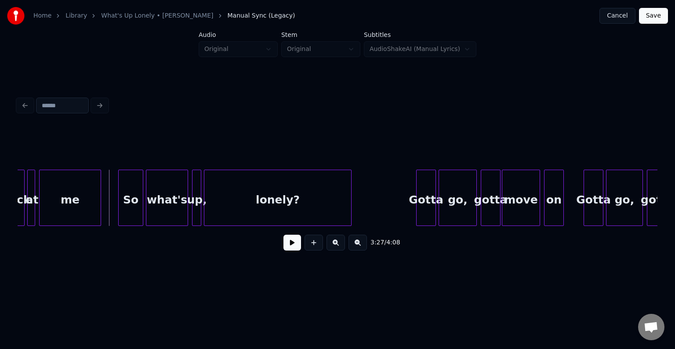
click at [294, 248] on button at bounding box center [293, 243] width 18 height 16
click at [163, 211] on div at bounding box center [163, 197] width 3 height 55
click at [169, 215] on div at bounding box center [170, 197] width 3 height 55
click at [163, 215] on div at bounding box center [163, 197] width 3 height 55
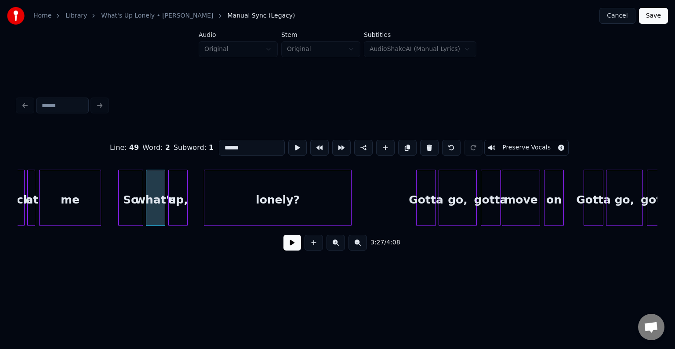
click at [185, 208] on div at bounding box center [186, 197] width 3 height 55
click at [132, 213] on div "So" at bounding box center [131, 200] width 24 height 60
type input "**"
click at [294, 249] on button at bounding box center [293, 243] width 18 height 16
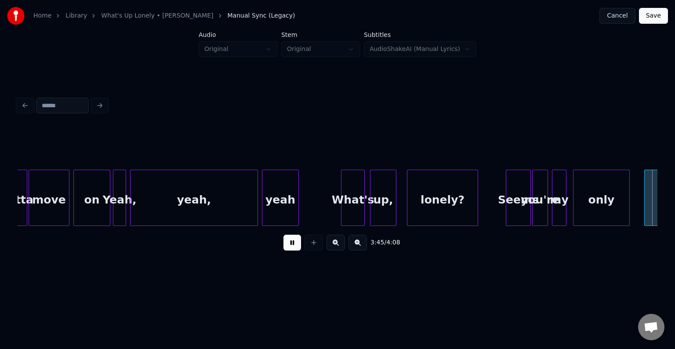
scroll to position [0, 14866]
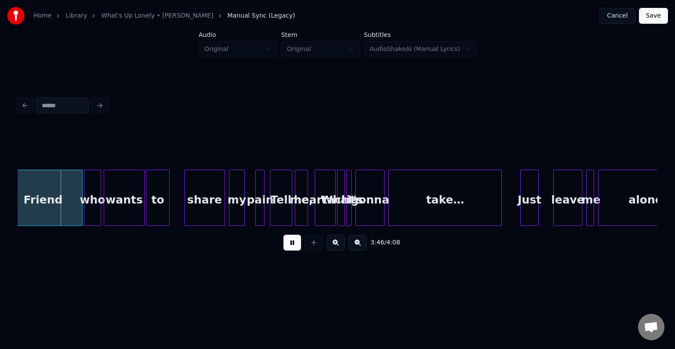
click at [294, 249] on button at bounding box center [293, 243] width 18 height 16
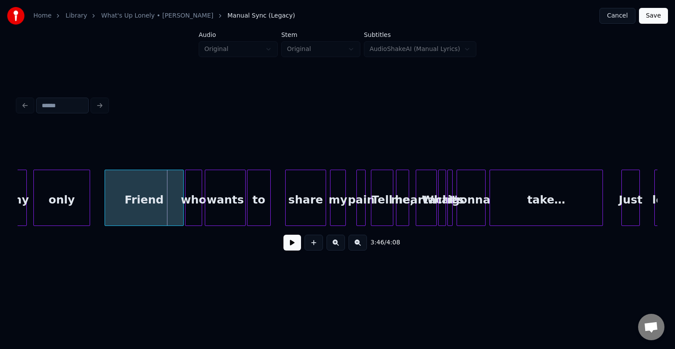
scroll to position [0, 14761]
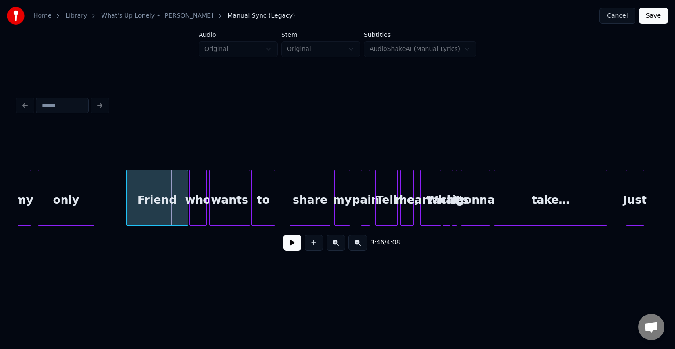
click at [127, 208] on div at bounding box center [128, 197] width 3 height 55
click at [290, 246] on button at bounding box center [293, 243] width 18 height 16
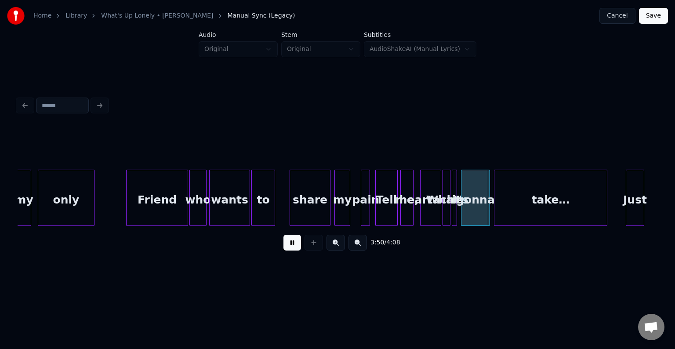
click at [290, 246] on button at bounding box center [293, 243] width 18 height 16
click at [366, 206] on div "pain" at bounding box center [365, 200] width 9 height 60
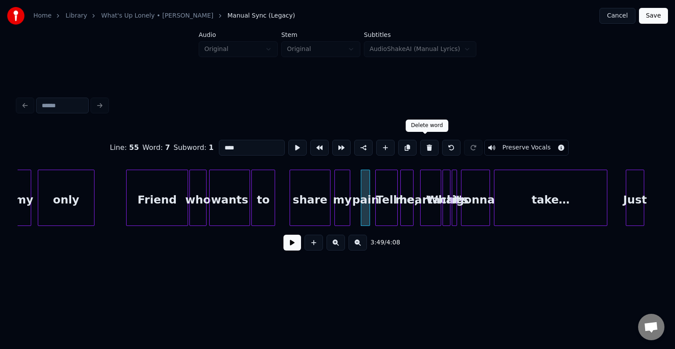
click at [422, 145] on button at bounding box center [429, 148] width 18 height 16
type input "**"
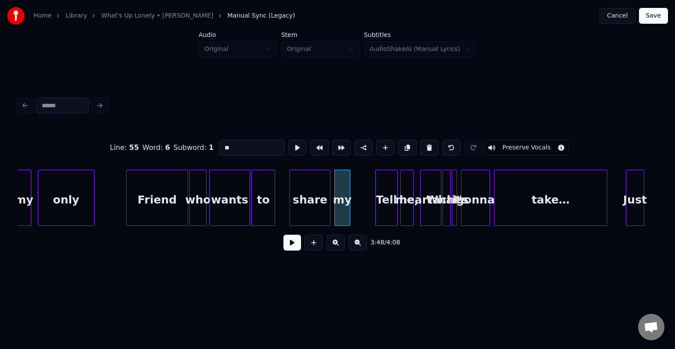
click at [291, 248] on button at bounding box center [293, 243] width 18 height 16
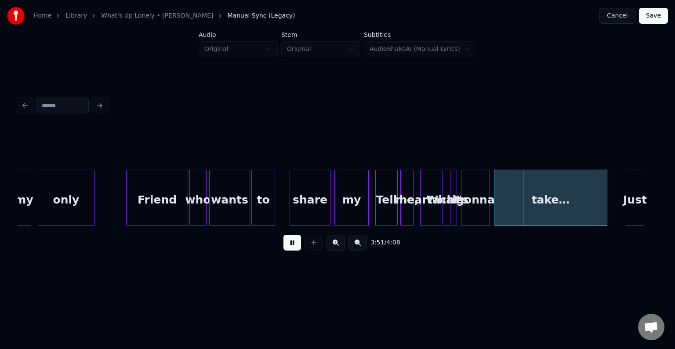
click at [368, 215] on div at bounding box center [367, 197] width 3 height 55
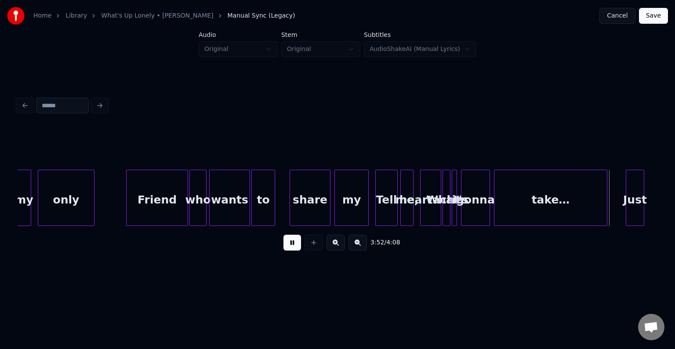
click at [296, 251] on button at bounding box center [293, 243] width 18 height 16
click at [385, 215] on div "Tell" at bounding box center [387, 200] width 22 height 60
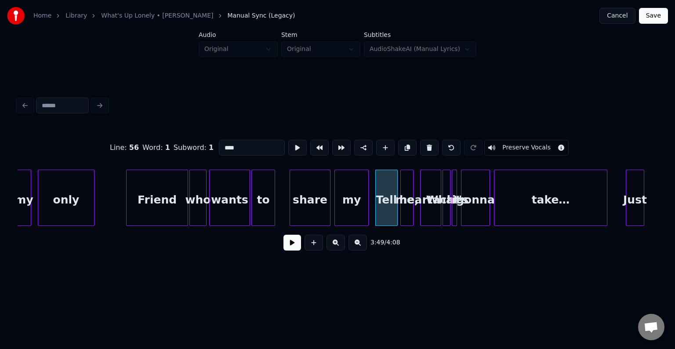
click at [288, 249] on button at bounding box center [293, 243] width 18 height 16
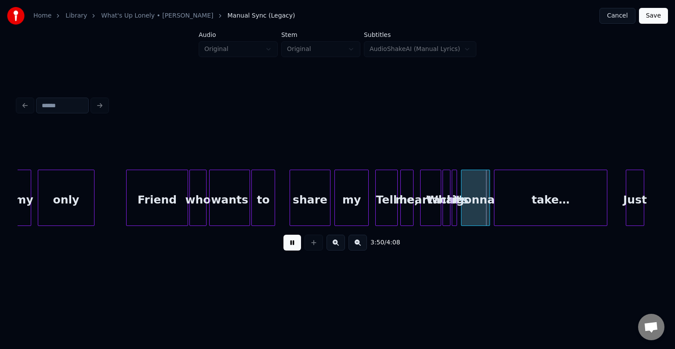
click at [426, 215] on div "heartache" at bounding box center [431, 200] width 20 height 60
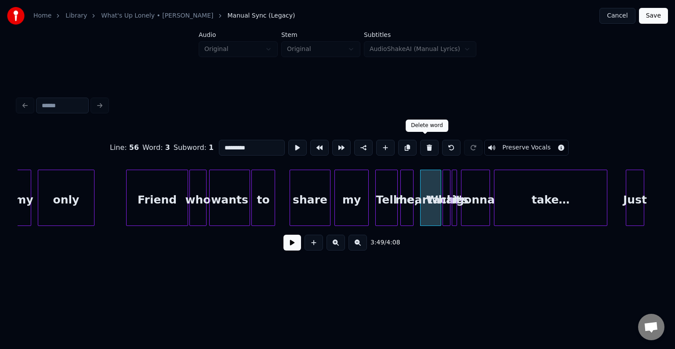
click at [426, 150] on button at bounding box center [429, 148] width 18 height 16
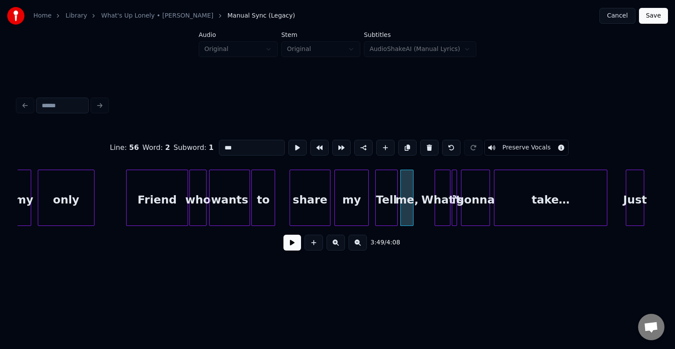
click at [435, 212] on div at bounding box center [436, 197] width 3 height 55
click at [427, 215] on div "What's" at bounding box center [424, 200] width 15 height 60
click at [453, 217] on div "it" at bounding box center [455, 198] width 5 height 56
click at [441, 216] on div at bounding box center [442, 197] width 3 height 55
click at [438, 217] on div at bounding box center [437, 197] width 3 height 55
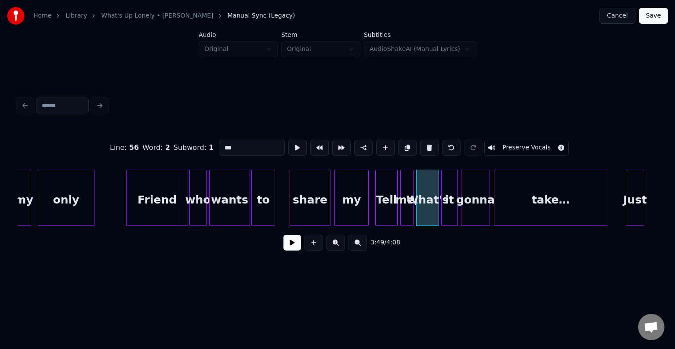
click at [392, 216] on div "Tell" at bounding box center [387, 200] width 22 height 60
type input "****"
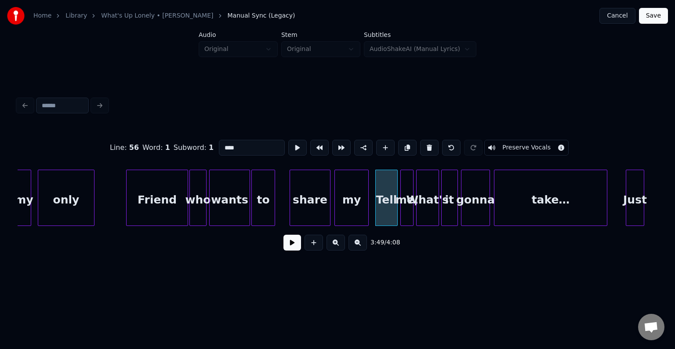
click at [289, 250] on button at bounding box center [293, 243] width 18 height 16
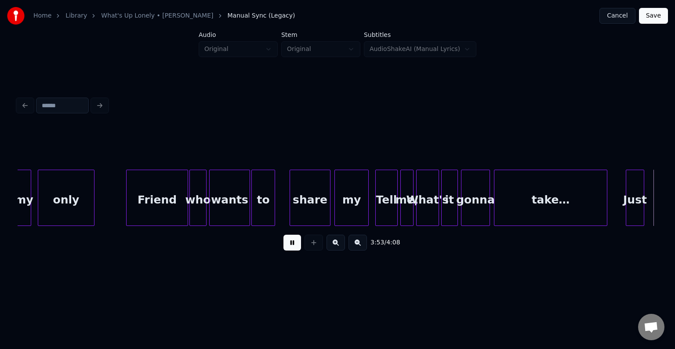
scroll to position [0, 15401]
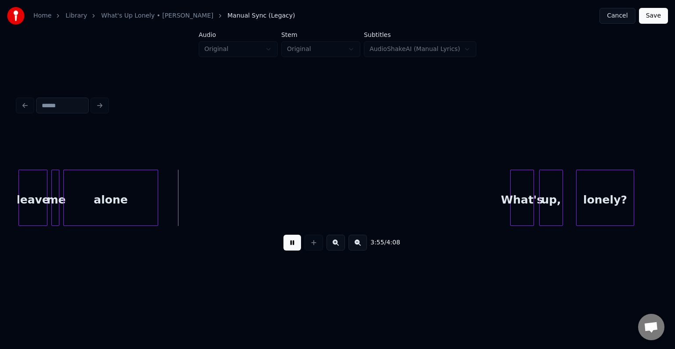
click at [289, 250] on button at bounding box center [293, 243] width 18 height 16
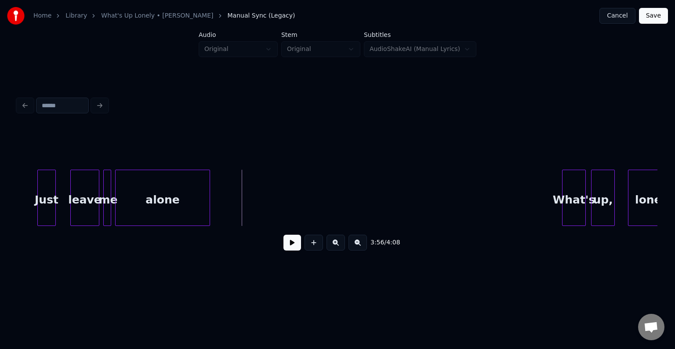
scroll to position [0, 15349]
click at [288, 247] on button at bounding box center [293, 243] width 18 height 16
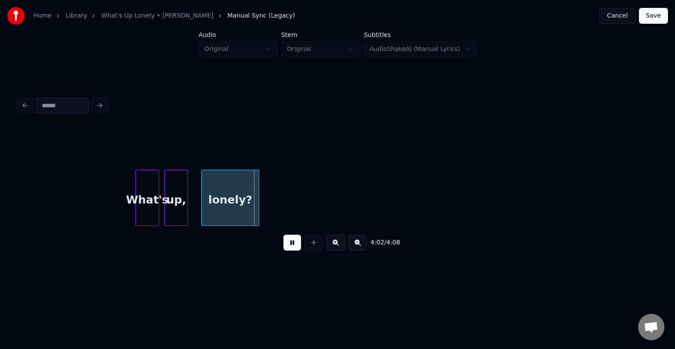
click at [288, 247] on button at bounding box center [293, 243] width 18 height 16
click at [187, 184] on div at bounding box center [186, 197] width 3 height 55
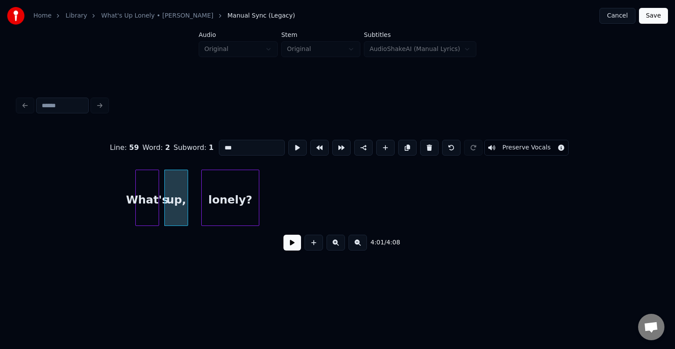
click at [249, 193] on div "lonely?" at bounding box center [230, 200] width 57 height 60
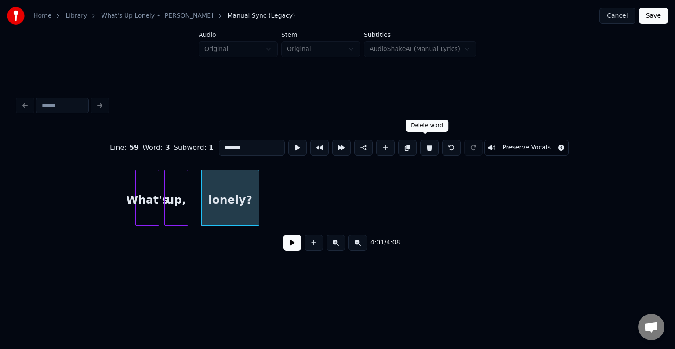
click at [425, 141] on button at bounding box center [429, 148] width 18 height 16
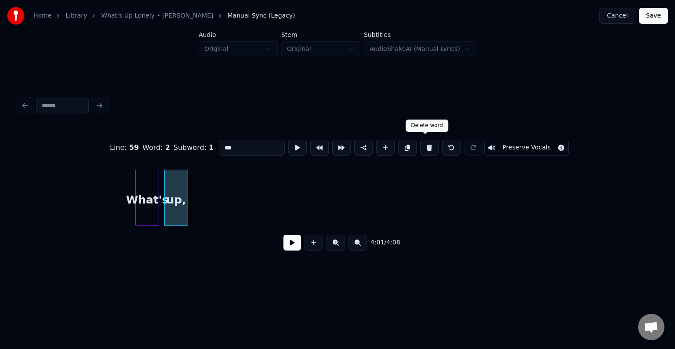
click at [425, 141] on button at bounding box center [429, 148] width 18 height 16
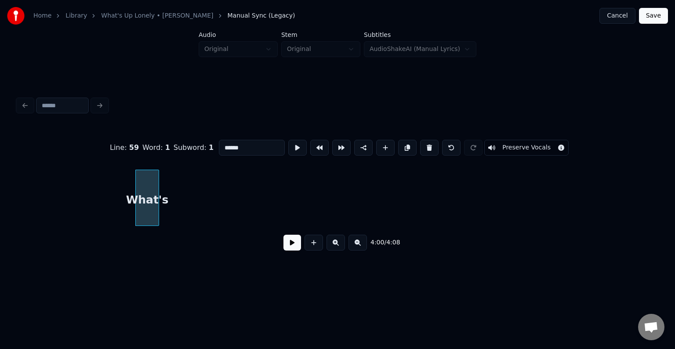
click at [425, 141] on button at bounding box center [429, 148] width 18 height 16
type input "*****"
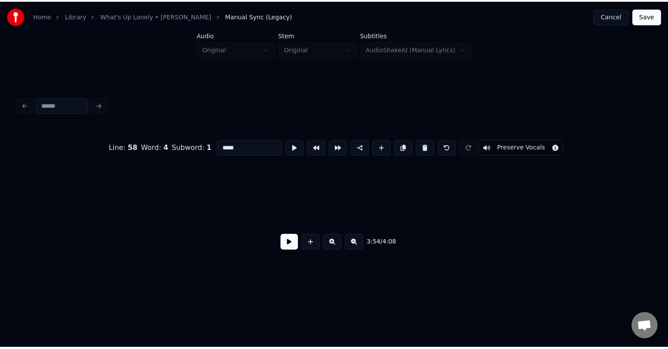
scroll to position [0, 15447]
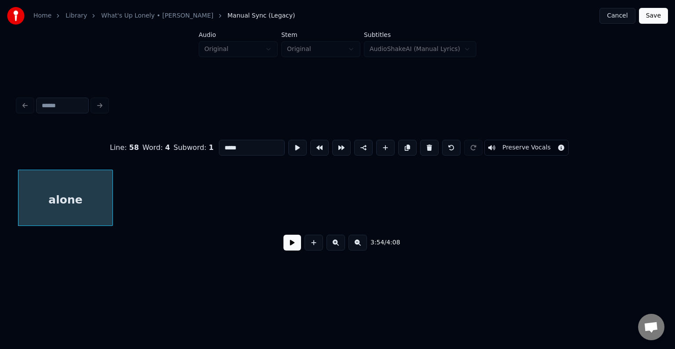
click at [656, 14] on button "Save" at bounding box center [653, 16] width 29 height 16
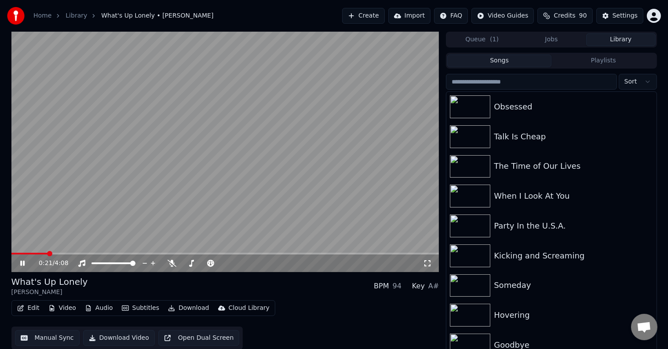
click at [47, 254] on span at bounding box center [225, 254] width 428 height 2
click at [82, 255] on span at bounding box center [225, 254] width 428 height 2
click at [313, 255] on div "0:50 / 4:08" at bounding box center [225, 264] width 428 height 18
click at [317, 254] on span at bounding box center [225, 254] width 428 height 2
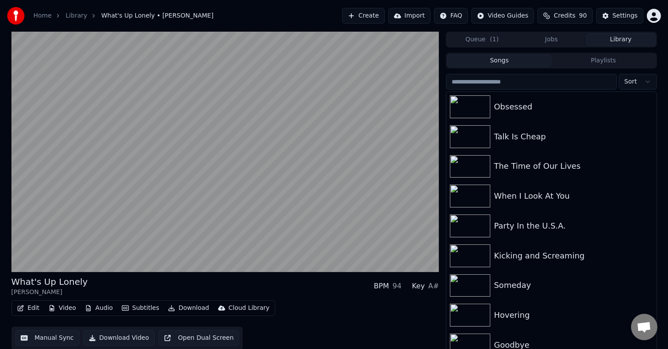
click at [176, 310] on button "Download" at bounding box center [188, 308] width 48 height 12
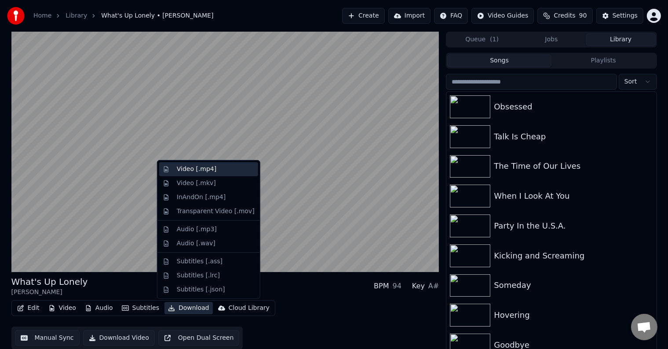
click at [179, 171] on div "Video [.mp4]" at bounding box center [197, 169] width 40 height 9
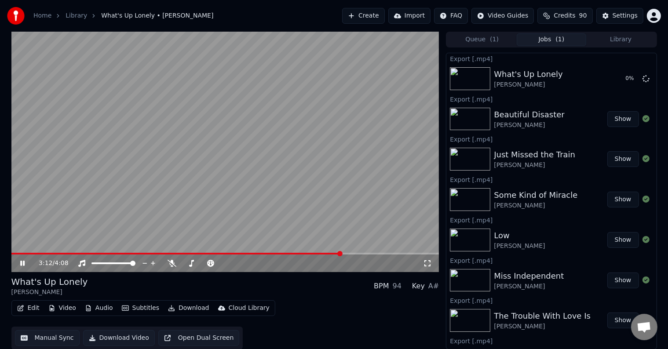
click at [18, 266] on div "3:12 / 4:08" at bounding box center [225, 263] width 421 height 9
click at [20, 262] on icon at bounding box center [22, 263] width 4 height 5
click at [630, 36] on div "Settings Settings" at bounding box center [622, 34] width 32 height 12
click at [640, 42] on button "Library" at bounding box center [620, 39] width 69 height 13
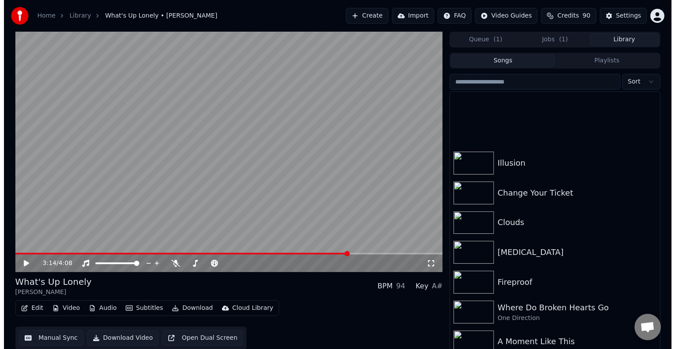
scroll to position [5835, 0]
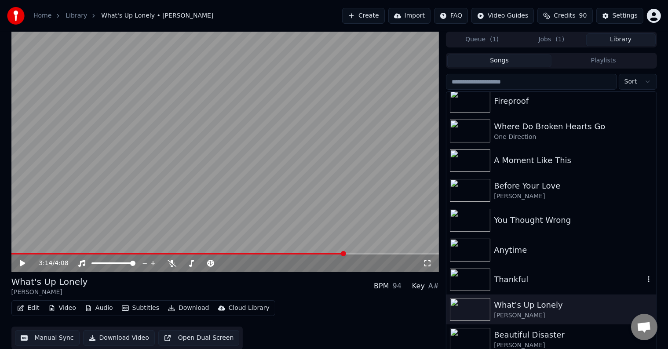
click at [529, 273] on div "Thankful" at bounding box center [569, 279] width 150 height 12
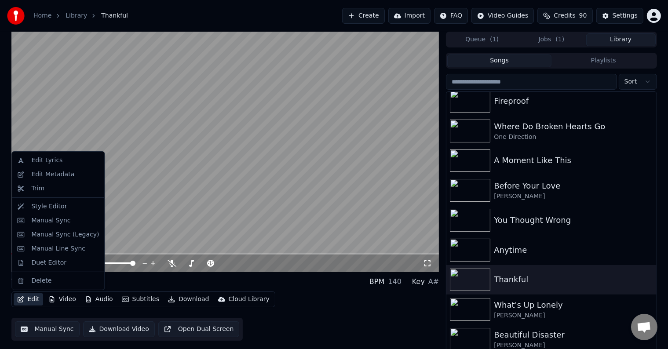
click at [18, 300] on icon "button" at bounding box center [20, 299] width 7 height 6
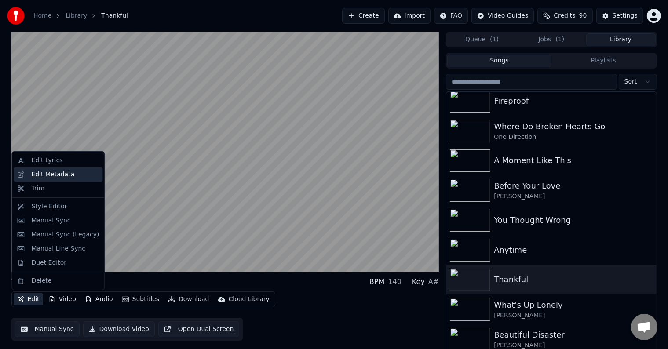
click at [41, 175] on div "Edit Metadata" at bounding box center [52, 174] width 43 height 9
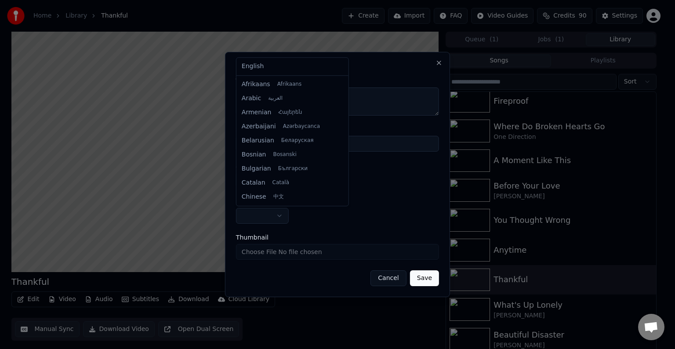
click at [273, 220] on body "**********" at bounding box center [334, 174] width 668 height 349
select select "**"
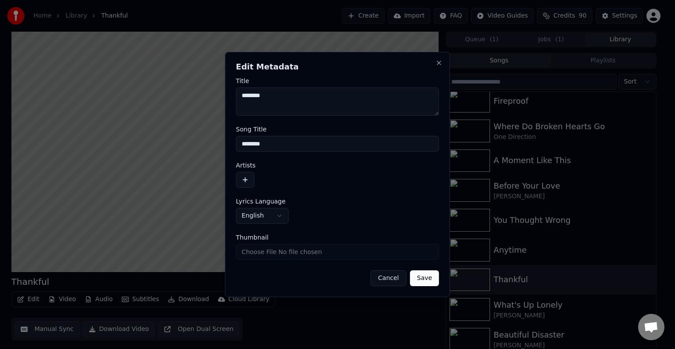
click at [248, 188] on form "**********" at bounding box center [337, 182] width 203 height 208
click at [248, 182] on button "button" at bounding box center [245, 180] width 18 height 16
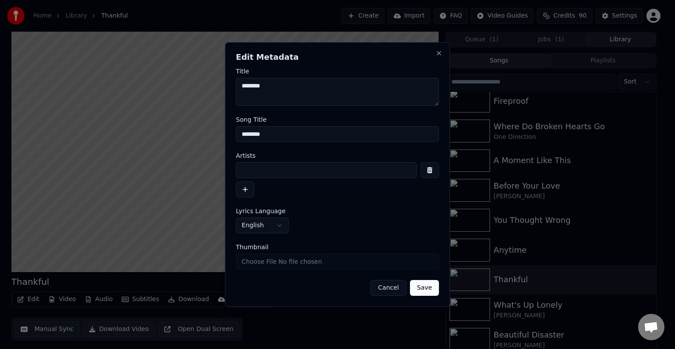
click at [285, 171] on input at bounding box center [326, 170] width 181 height 16
type input "**********"
click at [410, 280] on button "Save" at bounding box center [424, 288] width 29 height 16
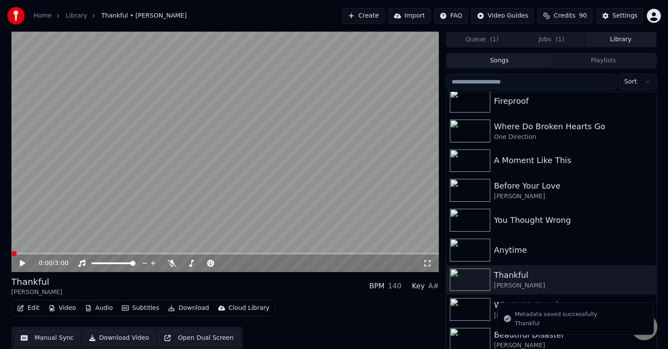
click at [26, 303] on button "Edit" at bounding box center [28, 308] width 29 height 12
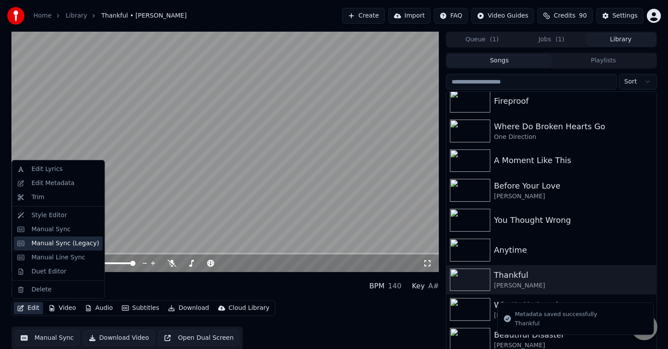
click at [39, 241] on div "Manual Sync (Legacy)" at bounding box center [65, 243] width 68 height 9
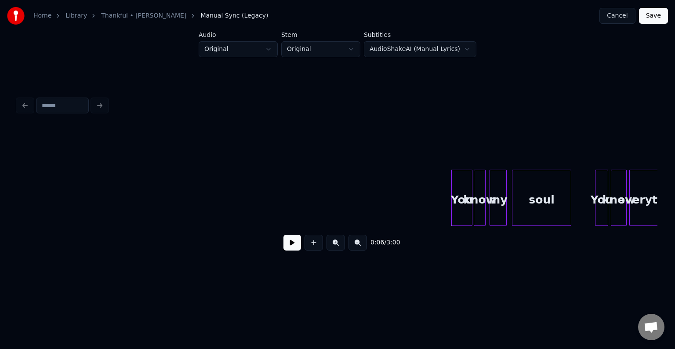
click at [293, 251] on button at bounding box center [293, 243] width 18 height 16
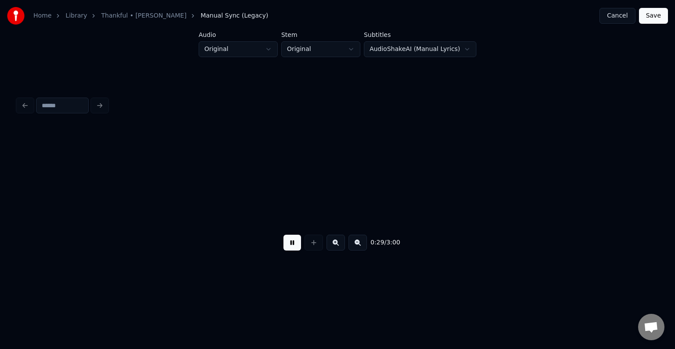
scroll to position [0, 1921]
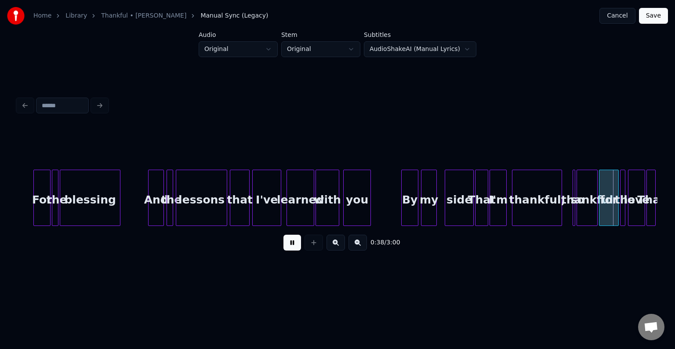
click at [292, 249] on button at bounding box center [293, 243] width 18 height 16
click at [573, 213] on div at bounding box center [574, 197] width 3 height 55
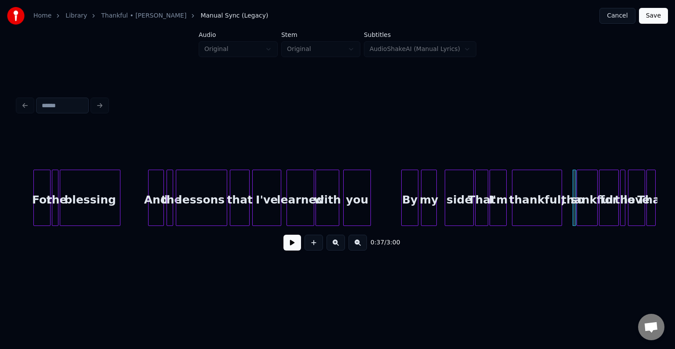
click at [573, 213] on div at bounding box center [574, 197] width 3 height 55
click at [566, 216] on div at bounding box center [567, 197] width 3 height 55
click at [294, 250] on button at bounding box center [293, 243] width 18 height 16
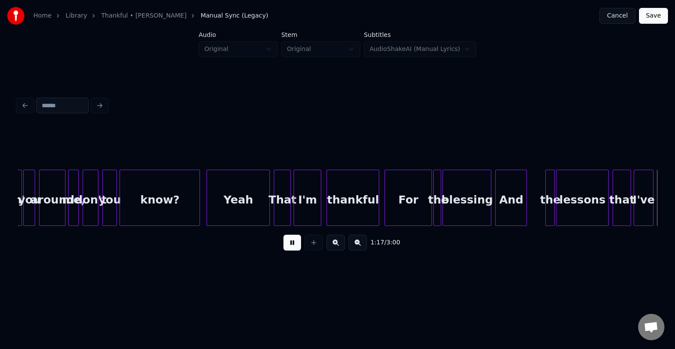
scroll to position [0, 5124]
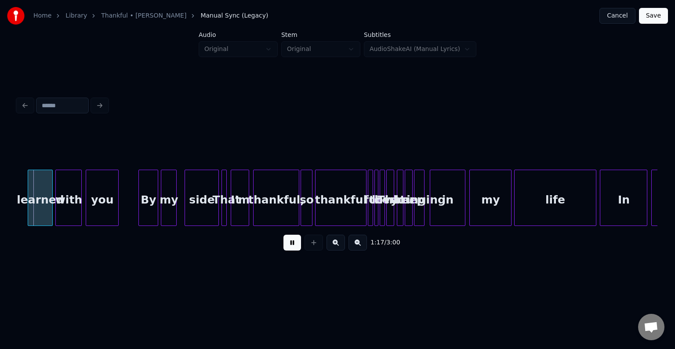
click at [300, 249] on button at bounding box center [293, 243] width 18 height 16
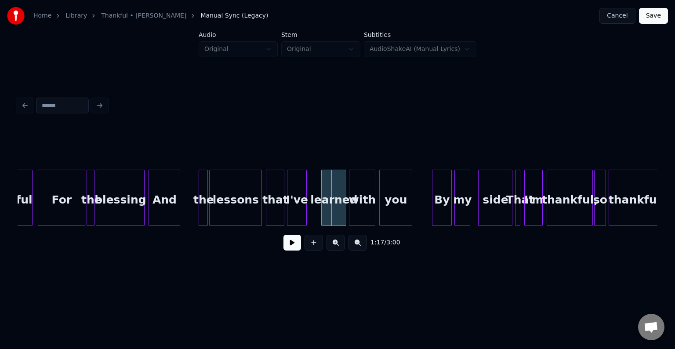
scroll to position [0, 4789]
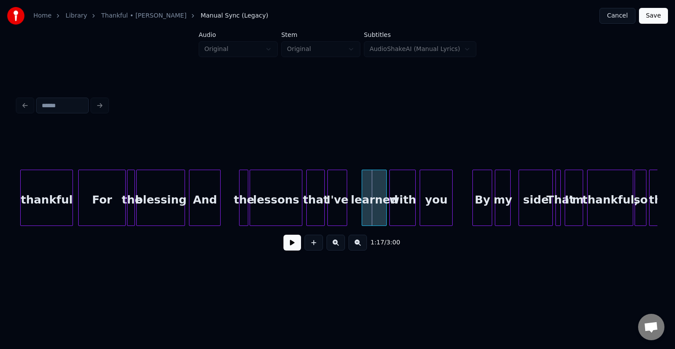
click at [67, 211] on div "thankful" at bounding box center [47, 200] width 52 height 60
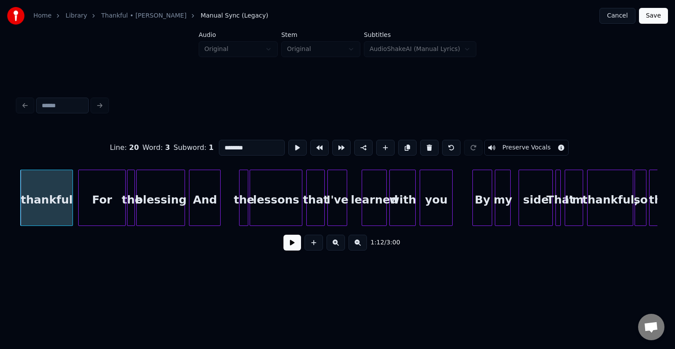
click at [288, 247] on button at bounding box center [293, 243] width 18 height 16
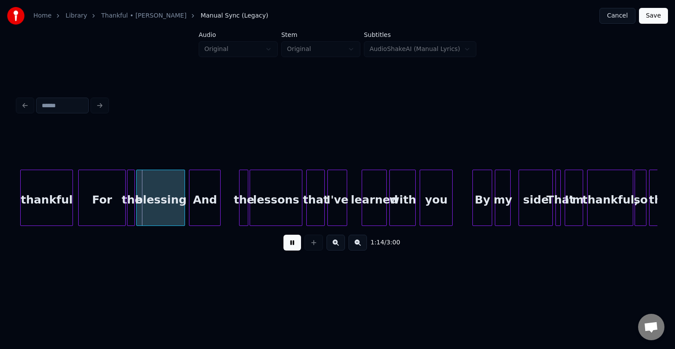
click at [288, 247] on button at bounding box center [293, 243] width 18 height 16
click at [116, 214] on div at bounding box center [116, 197] width 3 height 55
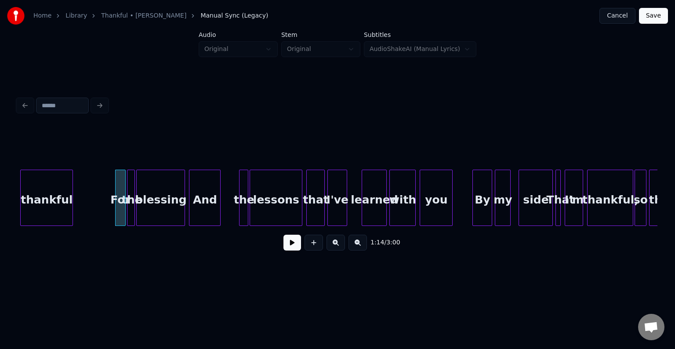
click at [297, 252] on div "1:14 / 3:00" at bounding box center [338, 242] width 626 height 19
click at [284, 236] on div "1:14 / 3:00" at bounding box center [338, 242] width 640 height 33
click at [288, 246] on button at bounding box center [293, 243] width 18 height 16
click at [110, 212] on div at bounding box center [111, 197] width 3 height 55
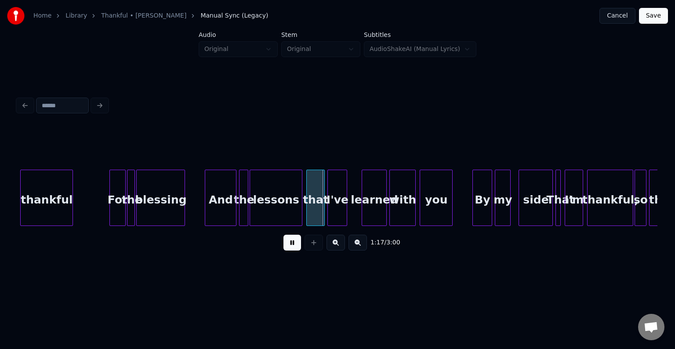
click at [222, 214] on div "And" at bounding box center [220, 200] width 31 height 60
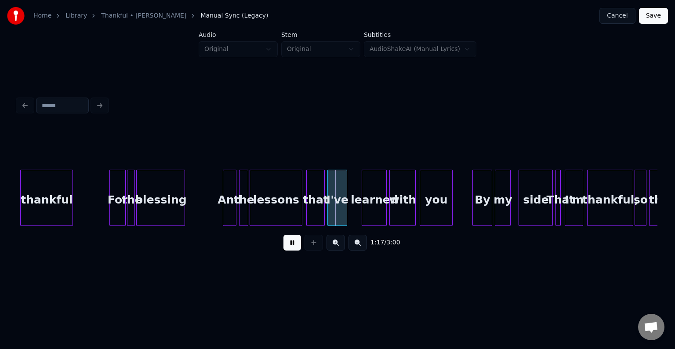
click at [224, 218] on div at bounding box center [224, 197] width 3 height 55
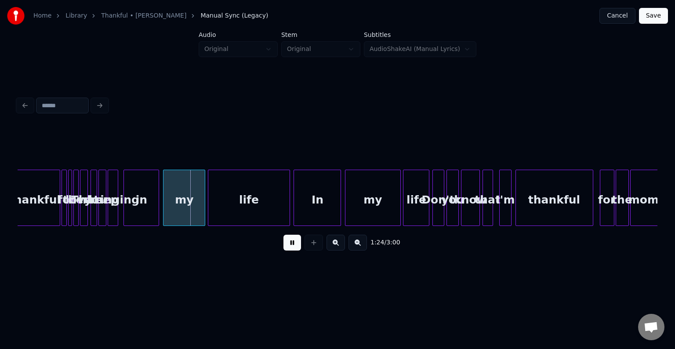
click at [286, 246] on button at bounding box center [293, 243] width 18 height 16
click at [65, 218] on div at bounding box center [65, 197] width 3 height 55
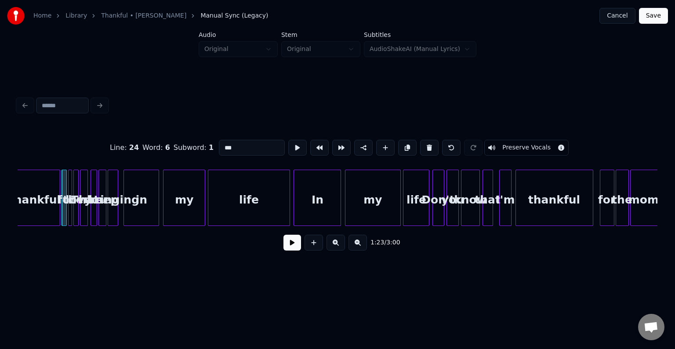
click at [70, 218] on div at bounding box center [70, 197] width 3 height 55
click at [76, 218] on div at bounding box center [77, 197] width 3 height 55
click at [84, 216] on div "That" at bounding box center [84, 200] width 9 height 60
click at [95, 216] on div at bounding box center [95, 197] width 3 height 55
click at [104, 218] on div at bounding box center [104, 197] width 3 height 55
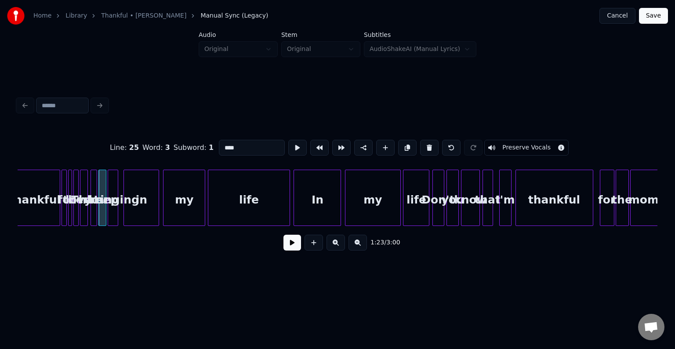
click at [115, 220] on div at bounding box center [116, 197] width 3 height 55
click at [45, 208] on div "thankful" at bounding box center [34, 200] width 51 height 60
type input "********"
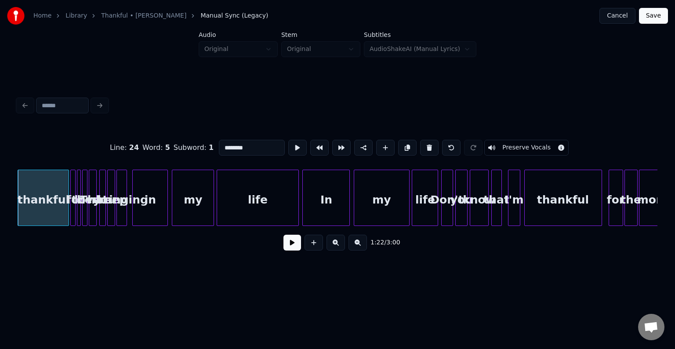
click at [285, 244] on button at bounding box center [293, 243] width 18 height 16
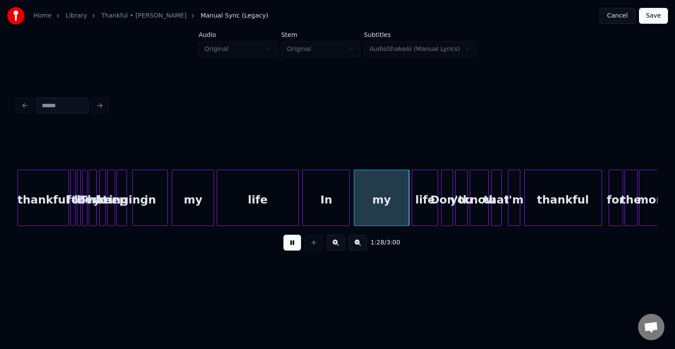
click at [283, 244] on div "1:28 / 3:00" at bounding box center [338, 242] width 626 height 19
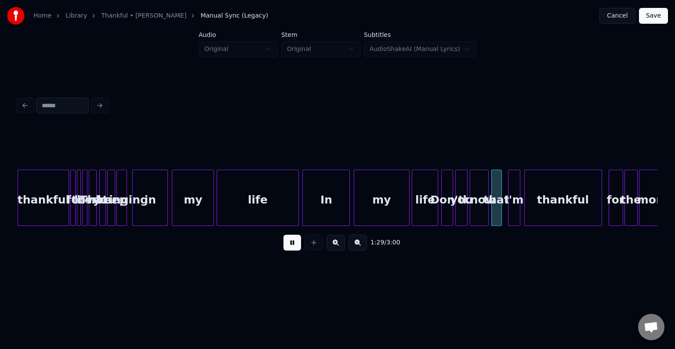
click at [289, 246] on button at bounding box center [293, 243] width 18 height 16
click at [59, 211] on div "thankful" at bounding box center [43, 200] width 51 height 60
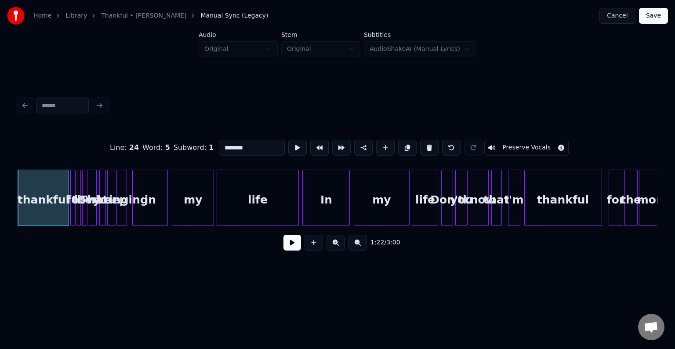
click at [293, 241] on button at bounding box center [293, 243] width 18 height 16
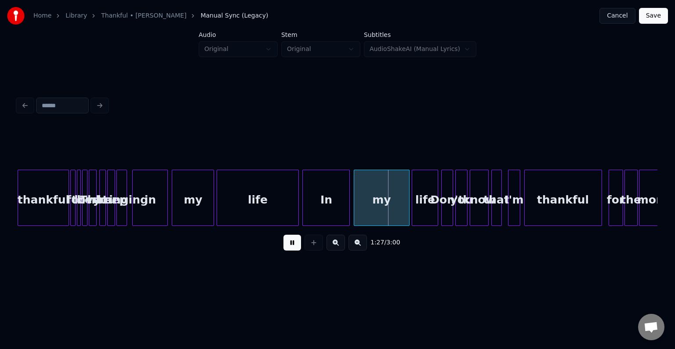
click at [289, 250] on button at bounding box center [293, 243] width 18 height 16
click at [123, 216] on div "bringing" at bounding box center [122, 200] width 10 height 60
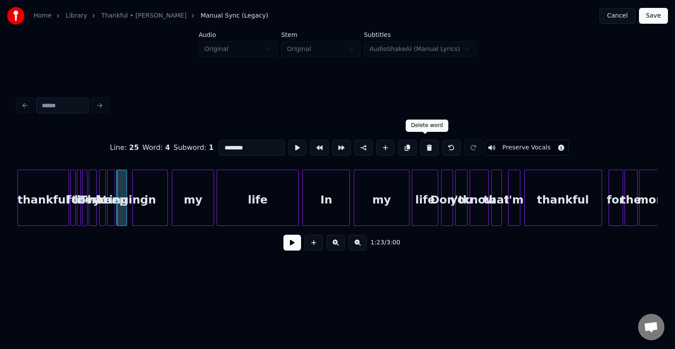
click at [423, 144] on button at bounding box center [429, 148] width 18 height 16
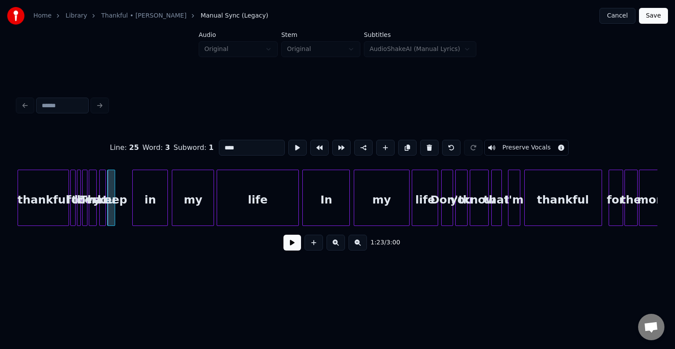
click at [423, 144] on button at bounding box center [429, 148] width 18 height 16
click at [60, 215] on div "thankful" at bounding box center [43, 200] width 51 height 60
type input "********"
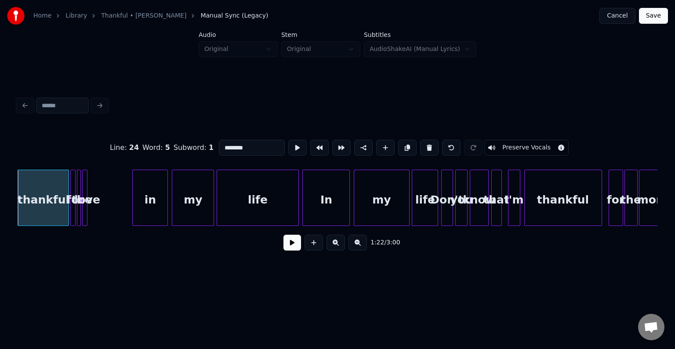
click at [288, 248] on button at bounding box center [293, 243] width 18 height 16
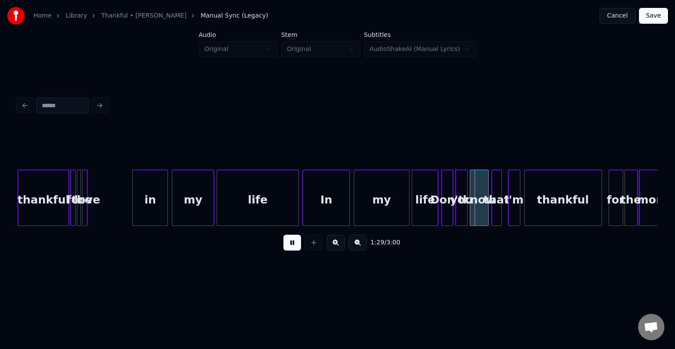
click at [288, 248] on button at bounding box center [293, 243] width 18 height 16
click at [59, 200] on div "thankful" at bounding box center [43, 200] width 51 height 60
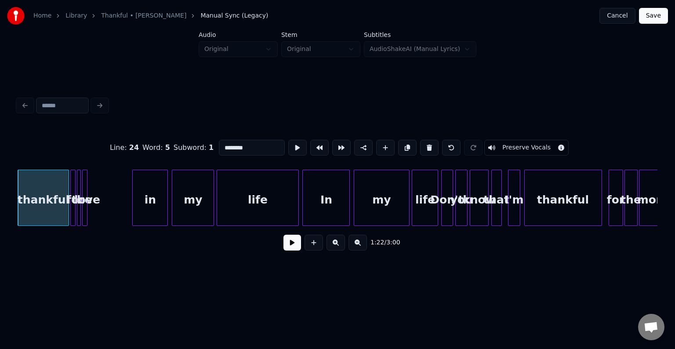
click at [287, 242] on button at bounding box center [293, 243] width 18 height 16
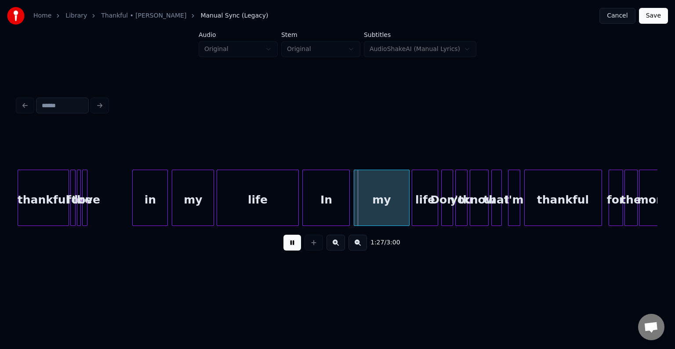
click at [287, 242] on button at bounding box center [293, 243] width 18 height 16
click at [86, 209] on div at bounding box center [85, 197] width 3 height 55
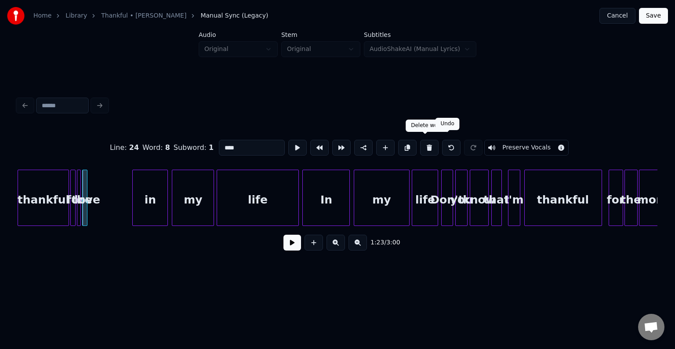
click at [442, 147] on button at bounding box center [451, 148] width 18 height 16
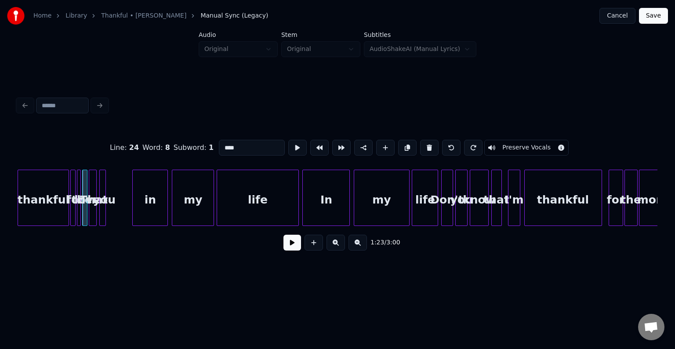
click at [442, 147] on button at bounding box center [451, 148] width 18 height 16
click at [292, 248] on button at bounding box center [293, 243] width 18 height 16
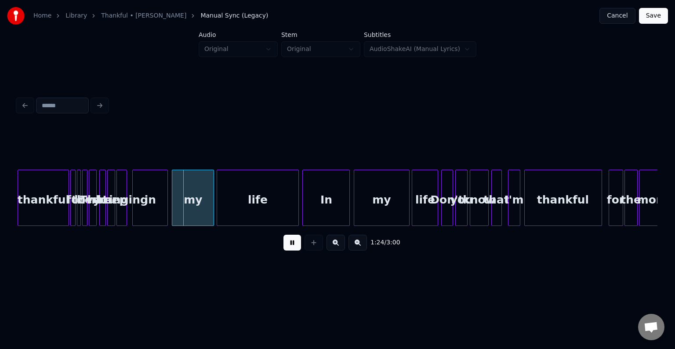
click at [292, 248] on button at bounding box center [293, 243] width 18 height 16
click at [188, 211] on div at bounding box center [188, 197] width 3 height 55
click at [168, 216] on div "in" at bounding box center [166, 200] width 35 height 60
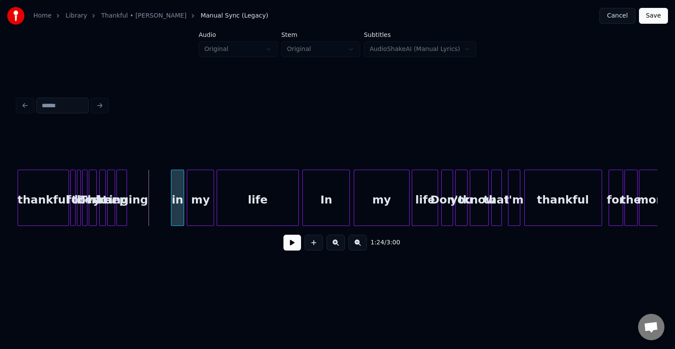
click at [171, 220] on div at bounding box center [172, 197] width 3 height 55
click at [164, 221] on div "bringing" at bounding box center [164, 200] width 10 height 60
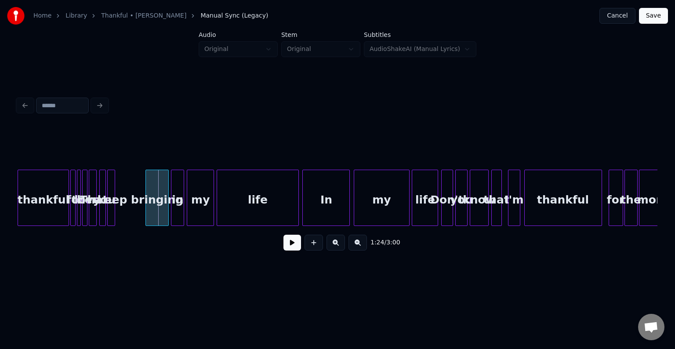
click at [146, 215] on div at bounding box center [147, 197] width 3 height 55
click at [126, 212] on div at bounding box center [126, 197] width 3 height 55
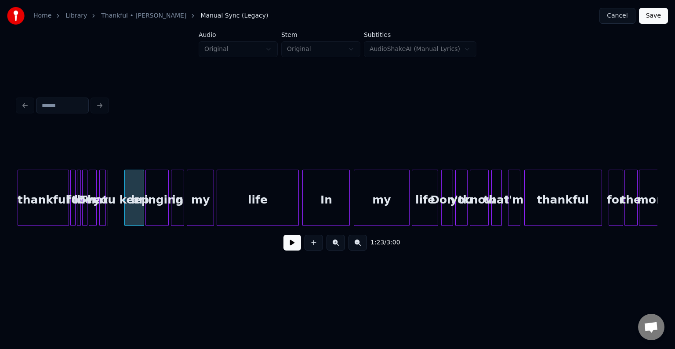
click at [135, 215] on div "keep" at bounding box center [134, 200] width 19 height 60
click at [121, 217] on div at bounding box center [120, 197] width 3 height 55
click at [60, 212] on div "thankful" at bounding box center [43, 200] width 51 height 60
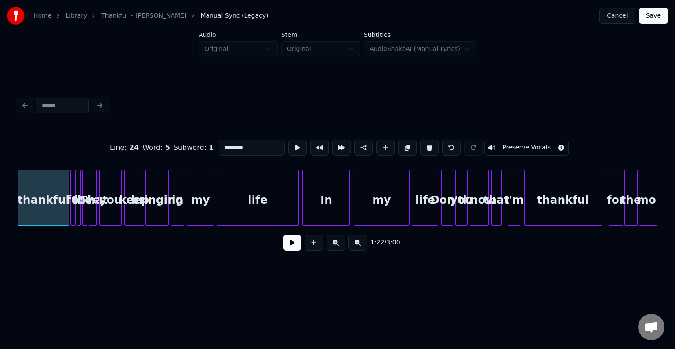
click at [296, 242] on button at bounding box center [293, 243] width 18 height 16
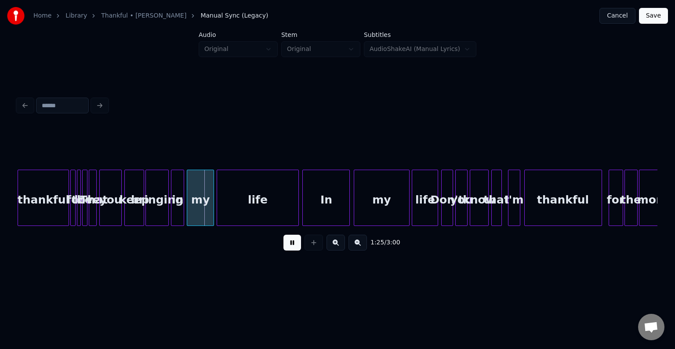
click at [289, 246] on button at bounding box center [293, 243] width 18 height 16
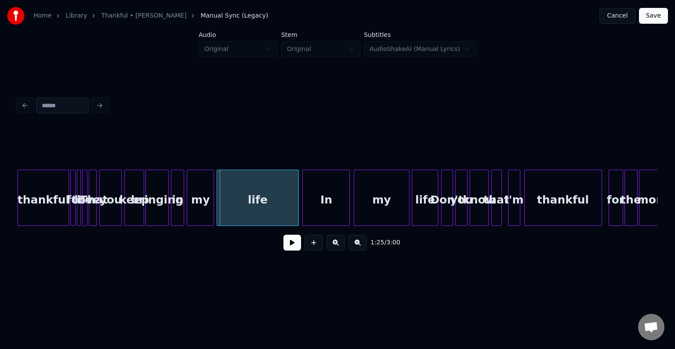
click at [117, 210] on div "you" at bounding box center [111, 200] width 22 height 60
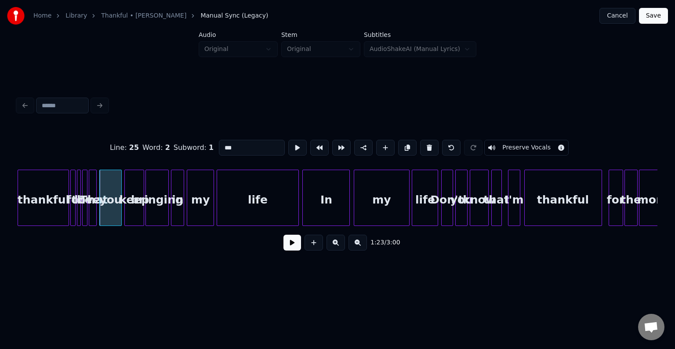
click at [297, 246] on button at bounding box center [293, 243] width 18 height 16
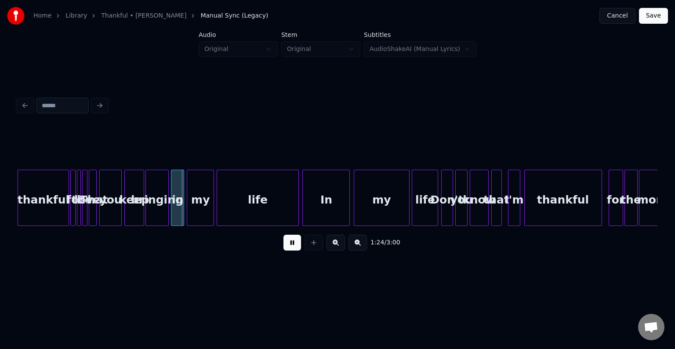
click at [296, 246] on button at bounding box center [293, 243] width 18 height 16
click at [113, 205] on div "you" at bounding box center [111, 200] width 22 height 60
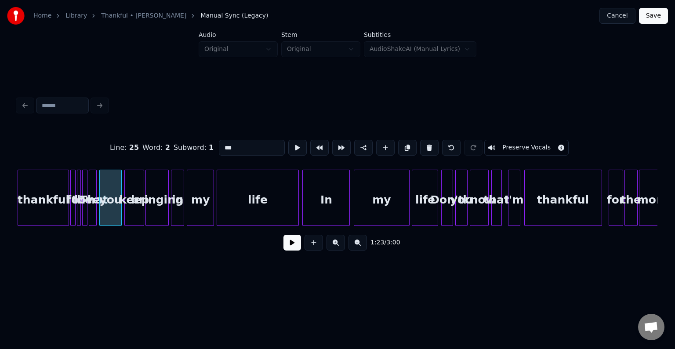
click at [293, 249] on button at bounding box center [293, 243] width 18 height 16
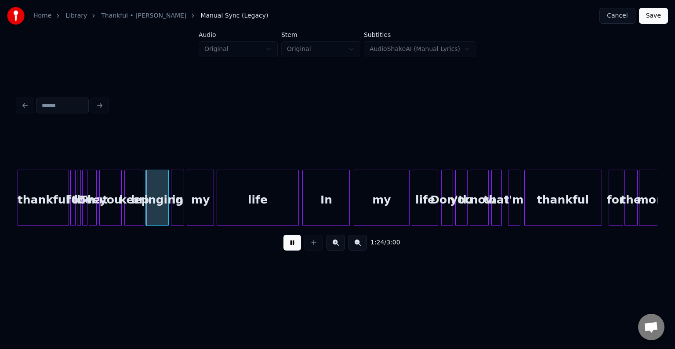
click at [293, 249] on button at bounding box center [293, 243] width 18 height 16
click at [160, 216] on div at bounding box center [159, 197] width 3 height 55
click at [164, 217] on div at bounding box center [164, 197] width 3 height 55
click at [125, 209] on div at bounding box center [126, 197] width 3 height 55
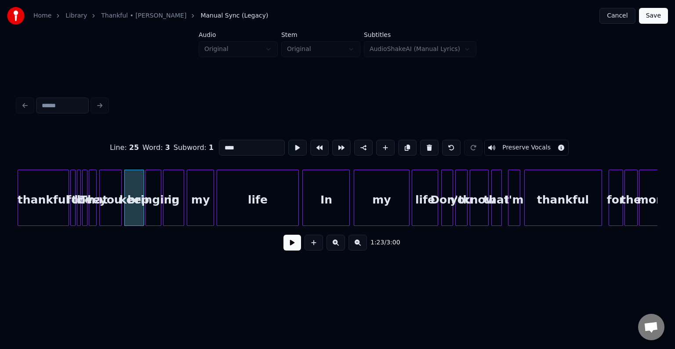
click at [286, 246] on button at bounding box center [293, 243] width 18 height 16
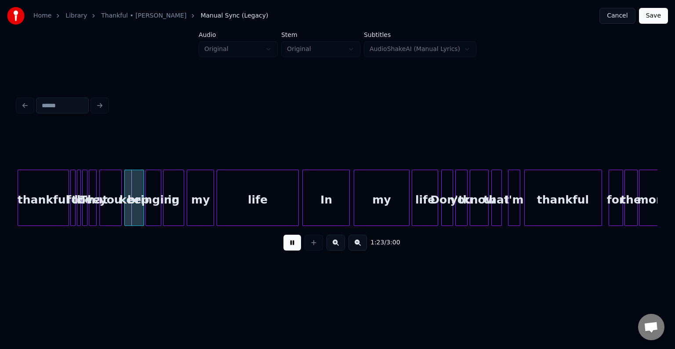
click at [286, 246] on button at bounding box center [293, 243] width 18 height 16
click at [91, 215] on div at bounding box center [90, 197] width 3 height 55
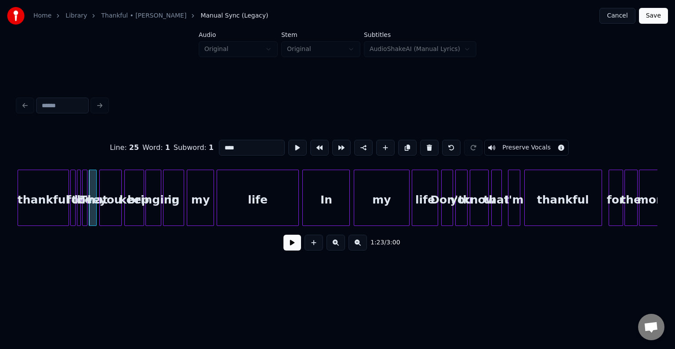
click at [288, 250] on button at bounding box center [293, 243] width 18 height 16
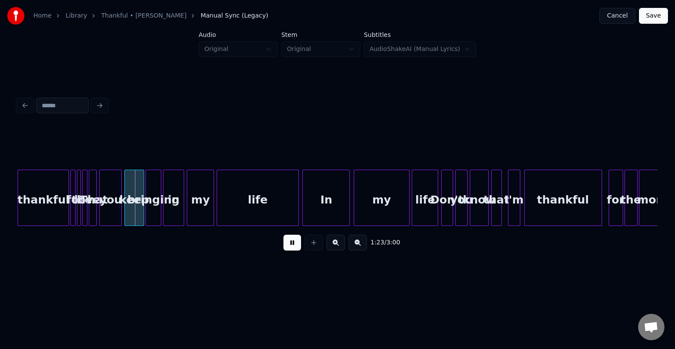
click at [288, 250] on button at bounding box center [293, 243] width 18 height 16
click at [131, 211] on div "keep" at bounding box center [134, 200] width 19 height 60
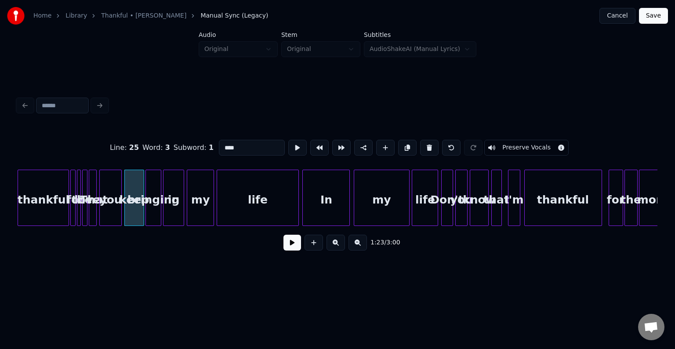
click at [83, 204] on div at bounding box center [84, 197] width 3 height 55
type input "****"
click at [290, 242] on button at bounding box center [293, 243] width 18 height 16
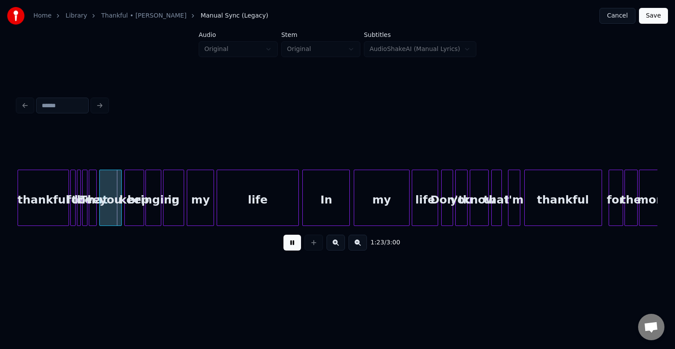
click at [290, 242] on button at bounding box center [293, 243] width 18 height 16
click at [112, 213] on div at bounding box center [113, 197] width 3 height 55
click at [128, 214] on div "keep" at bounding box center [126, 200] width 19 height 60
click at [138, 216] on div at bounding box center [139, 197] width 3 height 55
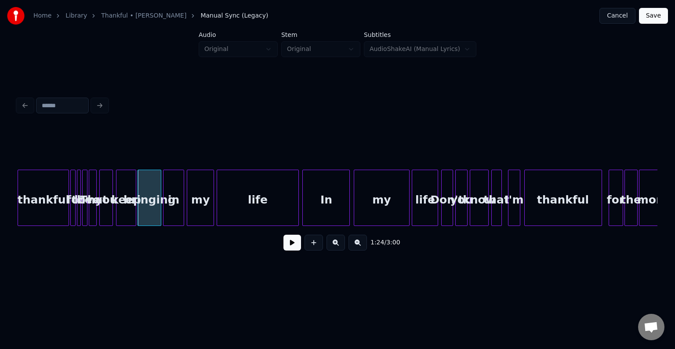
click at [110, 208] on div at bounding box center [111, 197] width 3 height 55
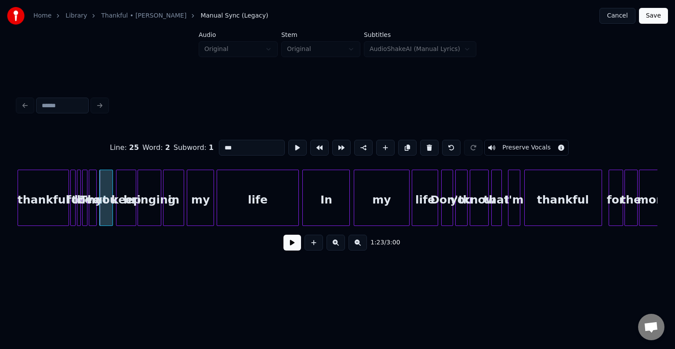
click at [288, 242] on button at bounding box center [293, 243] width 18 height 16
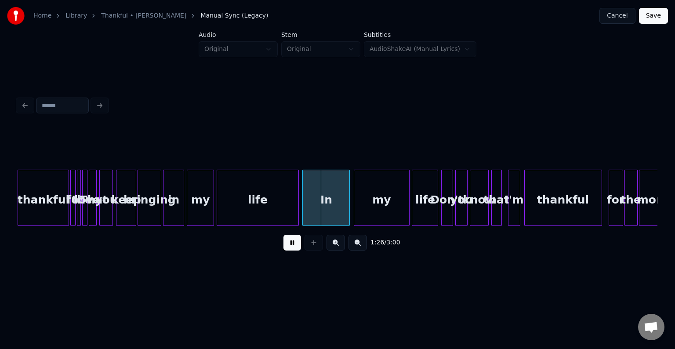
click at [290, 240] on button at bounding box center [293, 243] width 18 height 16
click at [42, 207] on div "thankful" at bounding box center [43, 200] width 51 height 60
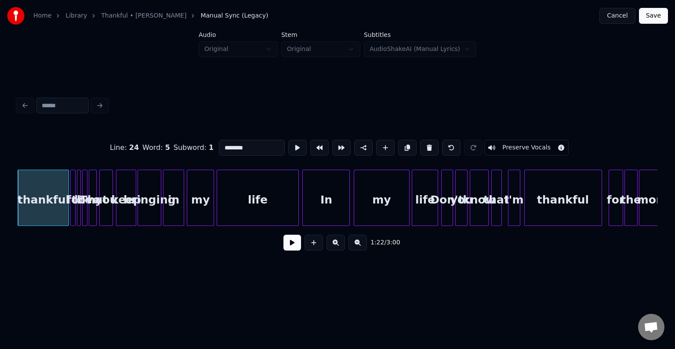
click at [285, 250] on button at bounding box center [293, 243] width 18 height 16
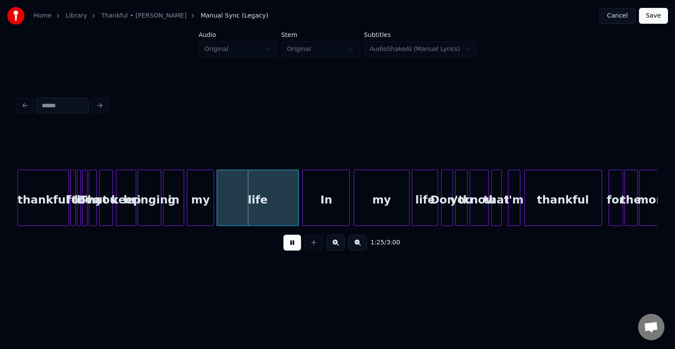
click at [285, 250] on button at bounding box center [293, 243] width 18 height 16
click at [72, 215] on div at bounding box center [72, 197] width 3 height 55
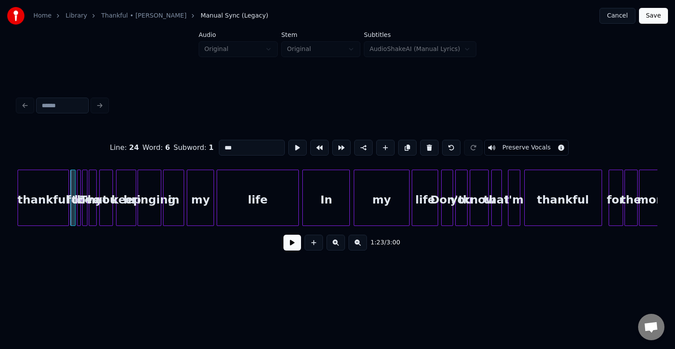
click at [285, 244] on button at bounding box center [293, 243] width 18 height 16
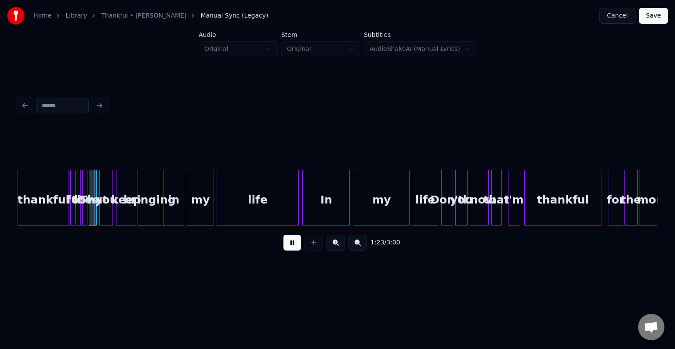
click at [285, 244] on button at bounding box center [293, 243] width 18 height 16
click at [58, 201] on div "thankful" at bounding box center [43, 200] width 51 height 60
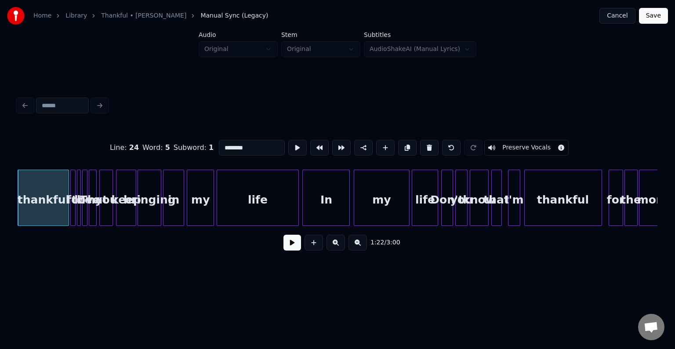
click at [295, 247] on button at bounding box center [293, 243] width 18 height 16
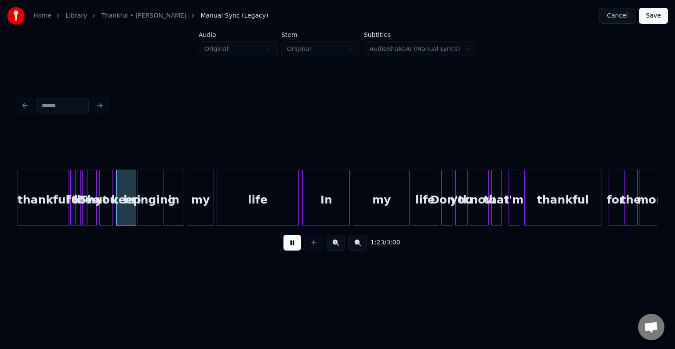
click at [295, 247] on button at bounding box center [293, 243] width 18 height 16
click at [37, 199] on div "thankful" at bounding box center [43, 200] width 51 height 60
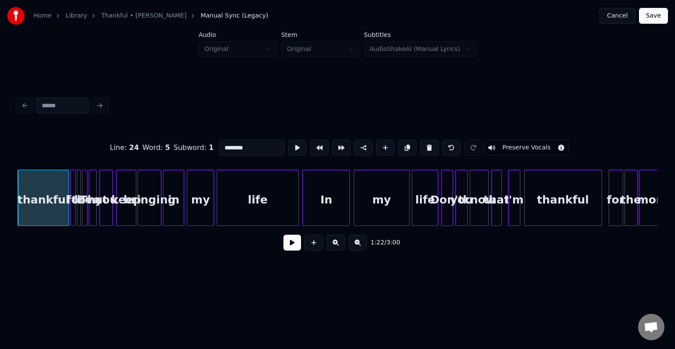
click at [287, 247] on button at bounding box center [293, 243] width 18 height 16
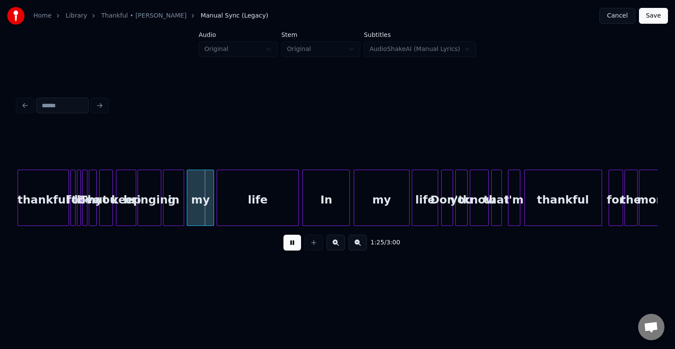
click at [287, 247] on button at bounding box center [293, 243] width 18 height 16
click at [72, 211] on div at bounding box center [72, 197] width 3 height 55
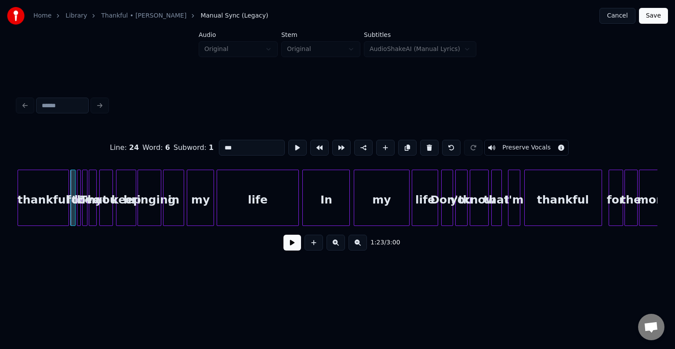
click at [291, 248] on button at bounding box center [293, 243] width 18 height 16
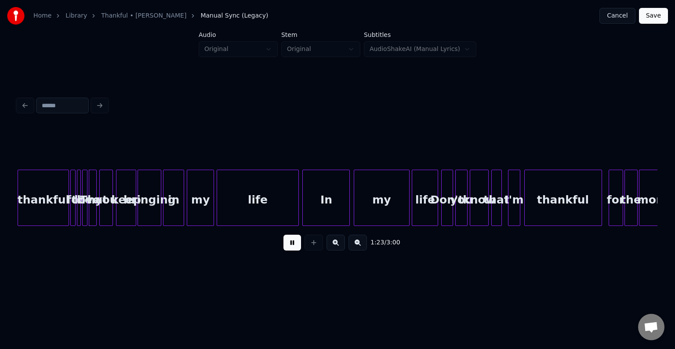
click at [291, 248] on button at bounding box center [293, 243] width 18 height 16
click at [57, 210] on div "thankful" at bounding box center [43, 200] width 51 height 60
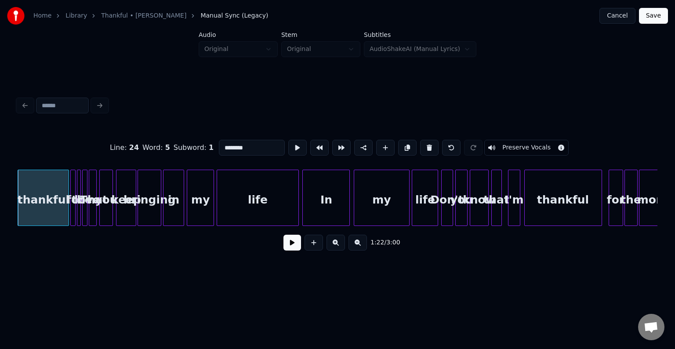
click at [294, 245] on button at bounding box center [293, 243] width 18 height 16
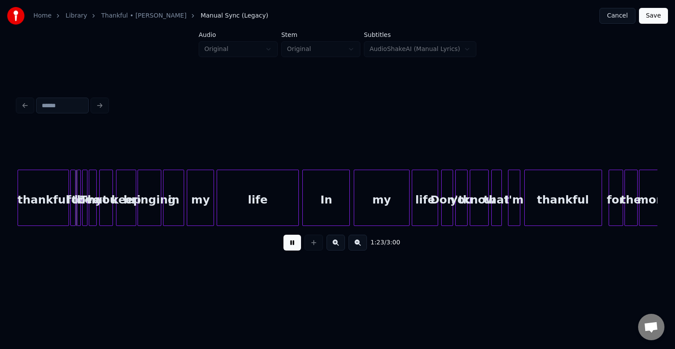
click at [294, 245] on button at bounding box center [293, 243] width 18 height 16
click at [36, 210] on div at bounding box center [35, 197] width 3 height 55
click at [290, 245] on button at bounding box center [293, 243] width 18 height 16
click at [66, 213] on div at bounding box center [67, 197] width 3 height 55
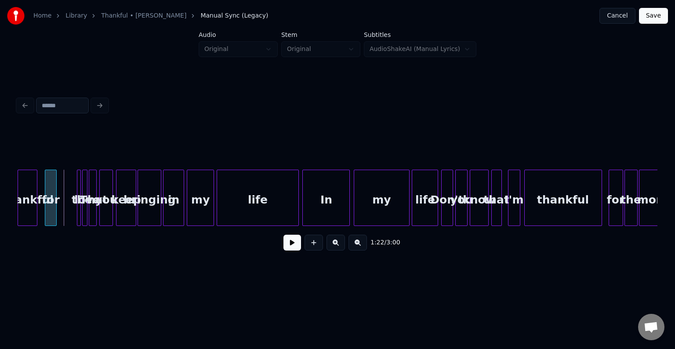
click at [51, 213] on div "for" at bounding box center [50, 200] width 11 height 60
click at [77, 215] on div "the" at bounding box center [82, 198] width 10 height 56
click at [82, 214] on div "love" at bounding box center [84, 198] width 5 height 56
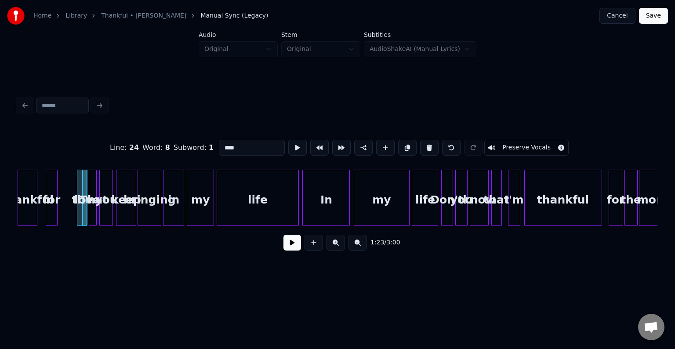
click at [79, 213] on div at bounding box center [78, 197] width 3 height 55
type input "***"
click at [76, 212] on div "thankful for the love That you keep bringing in my life In my life Don't you kn…" at bounding box center [556, 198] width 11920 height 56
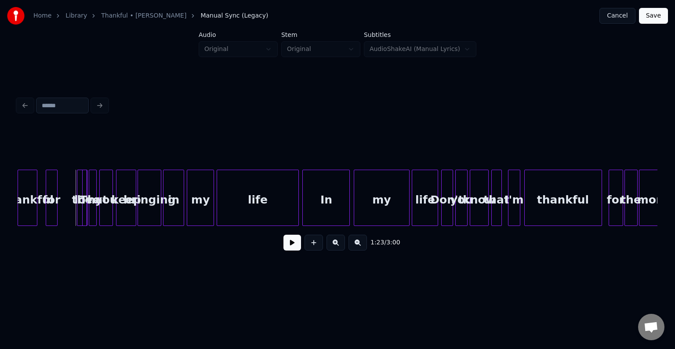
click at [78, 214] on div at bounding box center [78, 197] width 3 height 55
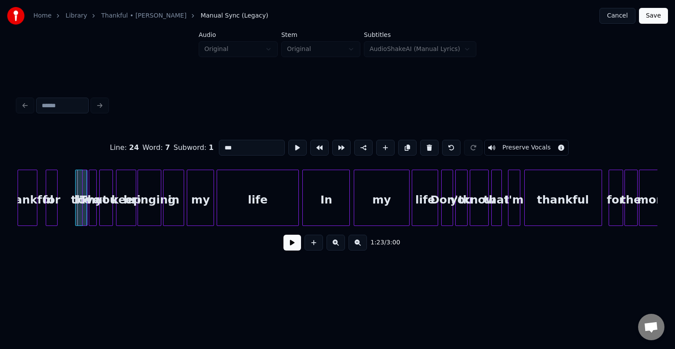
click at [76, 214] on div at bounding box center [77, 197] width 3 height 55
click at [63, 214] on div "the" at bounding box center [65, 200] width 11 height 60
click at [75, 215] on div at bounding box center [75, 197] width 3 height 55
click at [47, 211] on div at bounding box center [47, 197] width 3 height 55
type input "***"
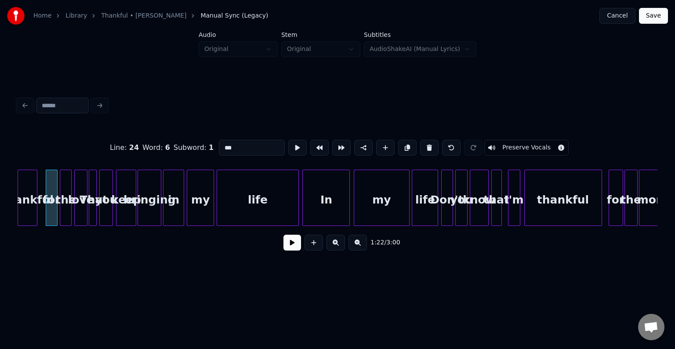
click at [295, 247] on button at bounding box center [293, 243] width 18 height 16
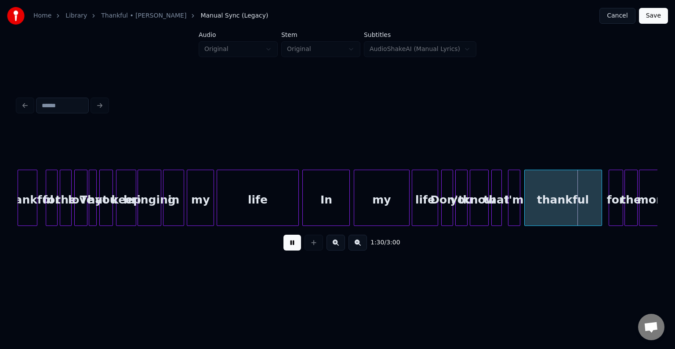
click at [29, 210] on div "thankful" at bounding box center [27, 200] width 19 height 60
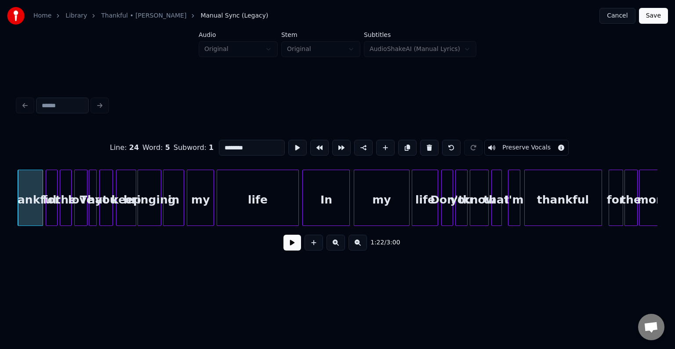
click at [40, 211] on div at bounding box center [41, 197] width 3 height 55
click at [290, 242] on button at bounding box center [293, 243] width 18 height 16
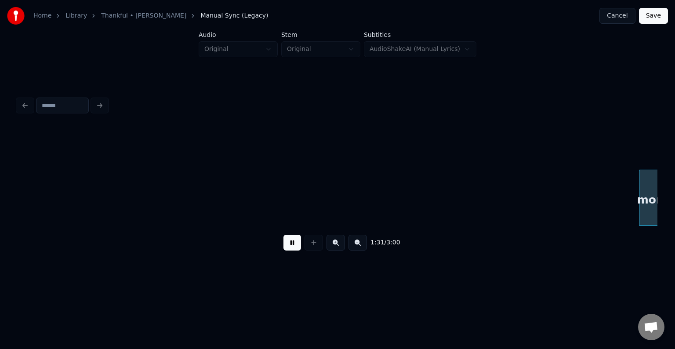
scroll to position [0, 6062]
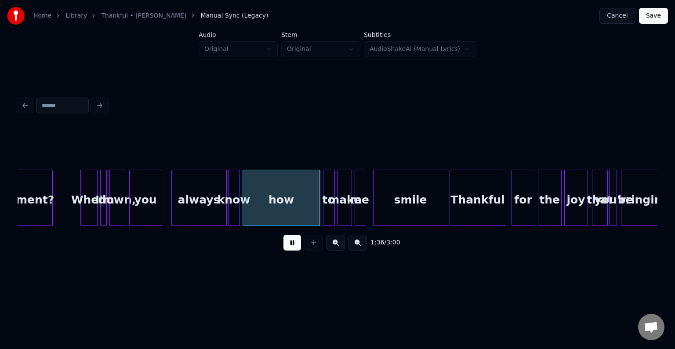
click at [290, 242] on button at bounding box center [293, 243] width 18 height 16
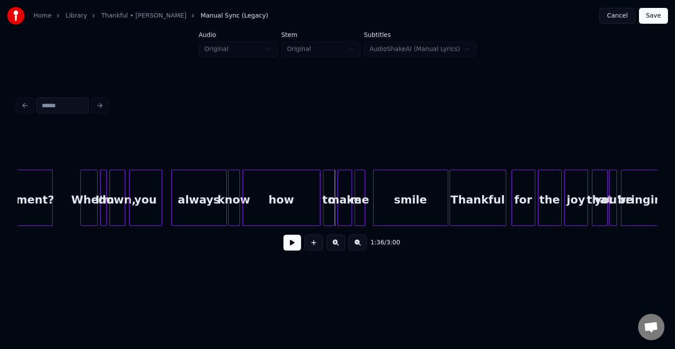
click at [285, 246] on button at bounding box center [293, 243] width 18 height 16
click at [133, 195] on div "you" at bounding box center [146, 200] width 32 height 60
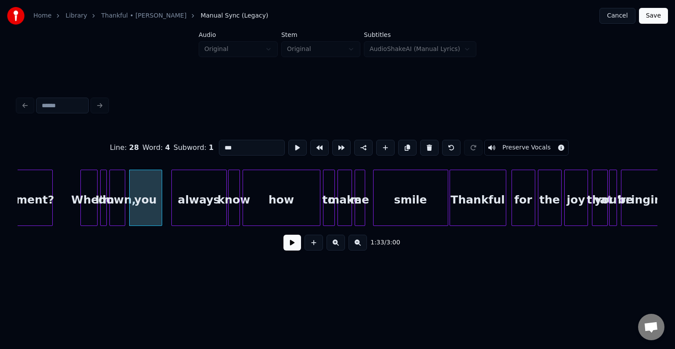
click at [285, 249] on button at bounding box center [293, 243] width 18 height 16
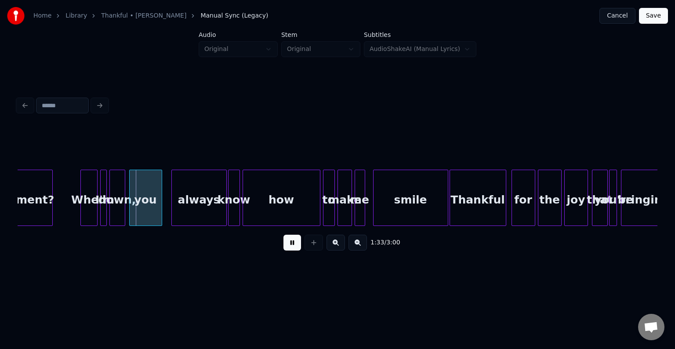
click at [285, 249] on button at bounding box center [293, 243] width 18 height 16
click at [146, 213] on div at bounding box center [145, 197] width 3 height 55
click at [229, 197] on div "know" at bounding box center [234, 200] width 11 height 60
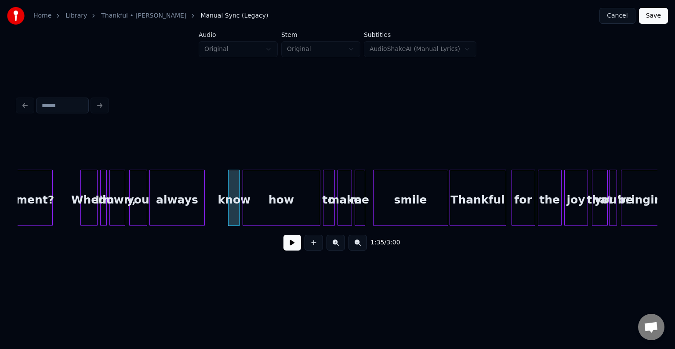
click at [178, 200] on div "always" at bounding box center [177, 200] width 55 height 60
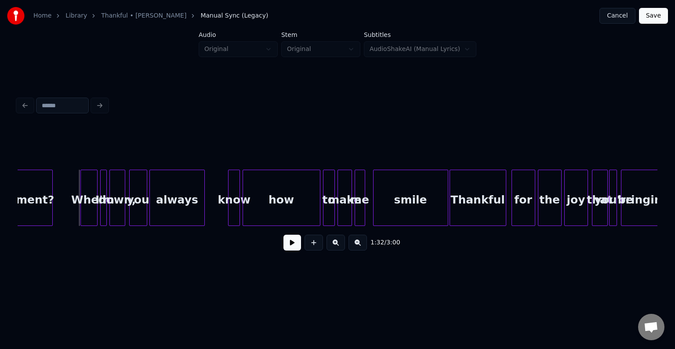
click at [292, 246] on button at bounding box center [293, 243] width 18 height 16
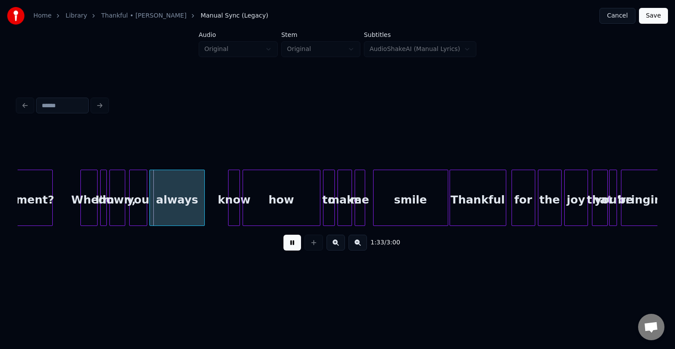
click at [292, 246] on button at bounding box center [293, 243] width 18 height 16
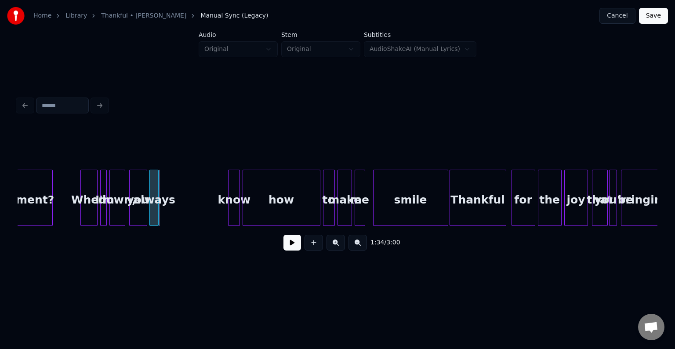
click at [157, 215] on div at bounding box center [157, 197] width 3 height 55
click at [300, 250] on button at bounding box center [293, 243] width 18 height 16
click at [293, 250] on button at bounding box center [293, 243] width 18 height 16
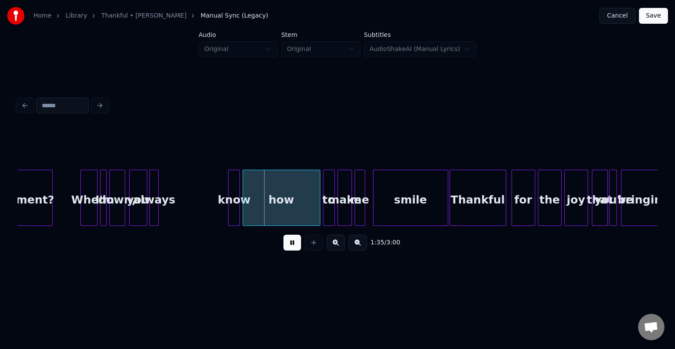
click at [134, 207] on div "you" at bounding box center [138, 200] width 17 height 60
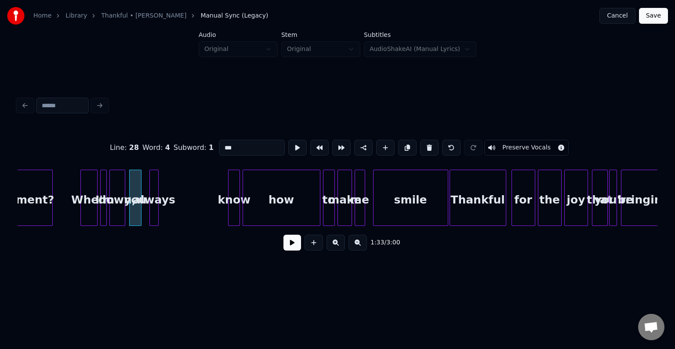
click at [138, 215] on div at bounding box center [139, 197] width 3 height 55
click at [144, 215] on div at bounding box center [145, 197] width 3 height 55
click at [297, 250] on button at bounding box center [293, 243] width 18 height 16
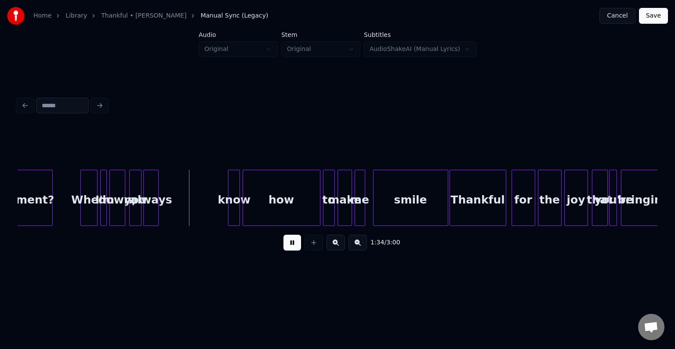
click at [297, 250] on button at bounding box center [293, 243] width 18 height 16
click at [148, 215] on div "always" at bounding box center [151, 200] width 15 height 60
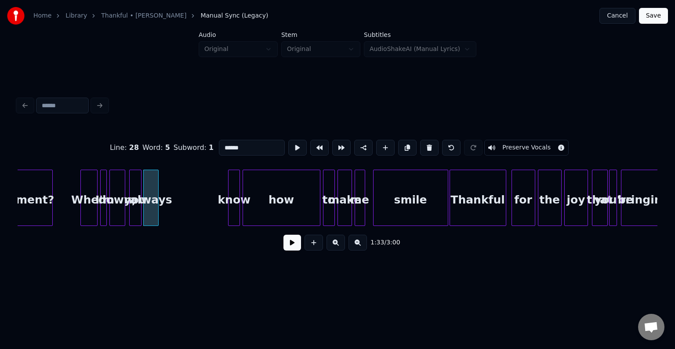
click at [296, 249] on button at bounding box center [293, 243] width 18 height 16
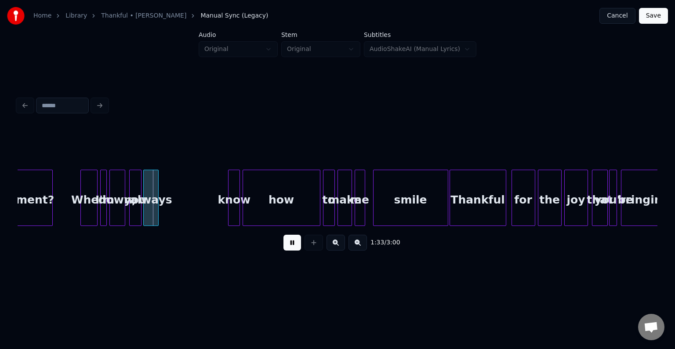
click at [295, 250] on button at bounding box center [293, 243] width 18 height 16
click at [163, 217] on div at bounding box center [163, 197] width 3 height 55
click at [172, 217] on div "know" at bounding box center [172, 200] width 11 height 60
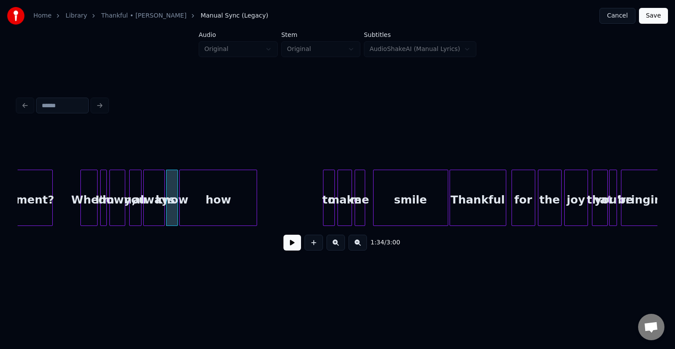
click at [204, 215] on div "how" at bounding box center [218, 200] width 77 height 60
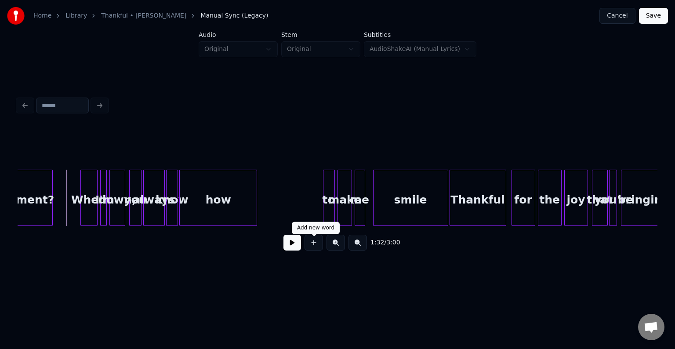
click at [304, 251] on div at bounding box center [314, 243] width 22 height 16
click at [294, 251] on button at bounding box center [293, 243] width 18 height 16
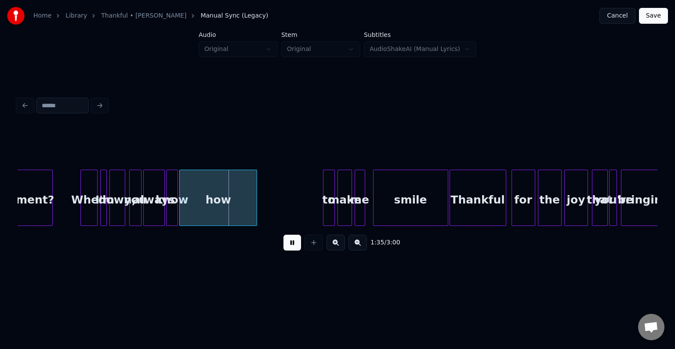
click at [294, 251] on button at bounding box center [293, 243] width 18 height 16
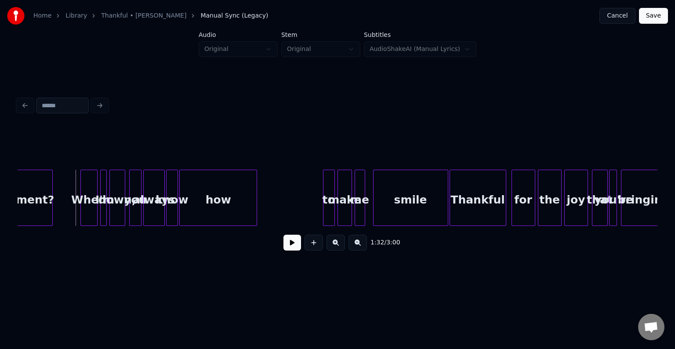
click at [293, 244] on button at bounding box center [293, 243] width 18 height 16
click at [291, 243] on button at bounding box center [293, 243] width 18 height 16
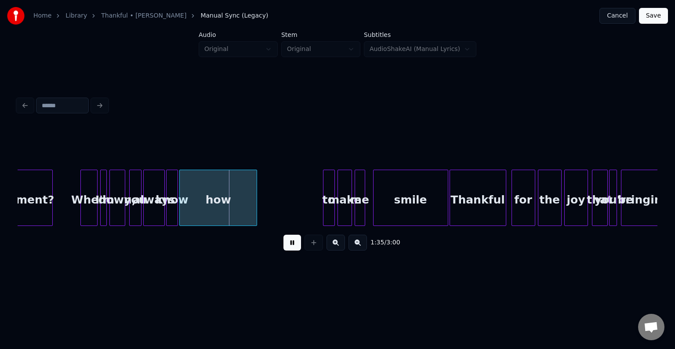
click at [291, 243] on button at bounding box center [293, 243] width 18 height 16
click at [83, 215] on div at bounding box center [82, 197] width 3 height 55
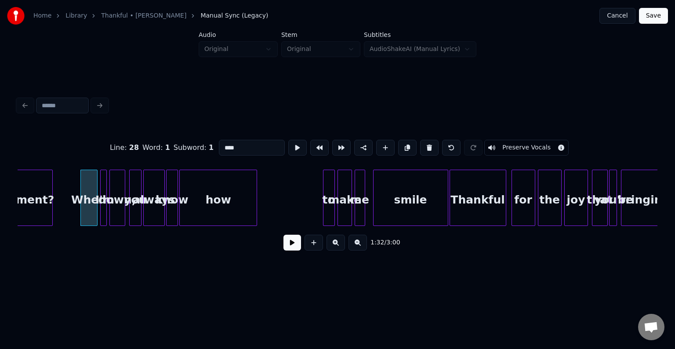
click at [288, 247] on button at bounding box center [293, 243] width 18 height 16
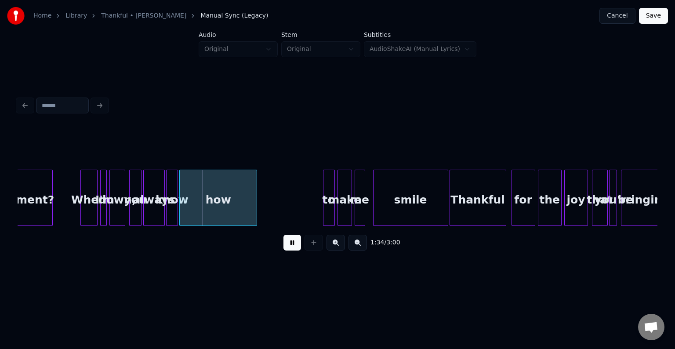
click at [288, 247] on button at bounding box center [293, 243] width 18 height 16
click at [154, 207] on div "always" at bounding box center [154, 200] width 20 height 60
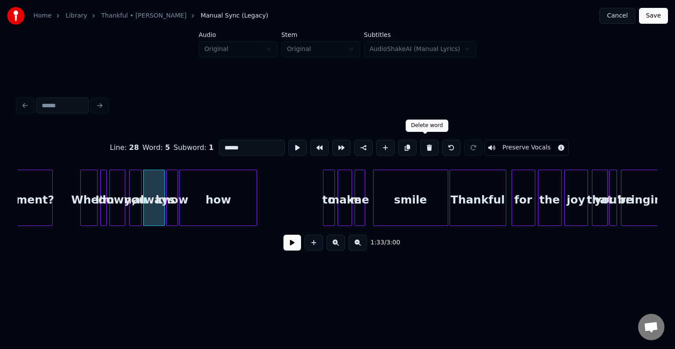
click at [426, 145] on button at bounding box center [429, 148] width 18 height 16
type input "***"
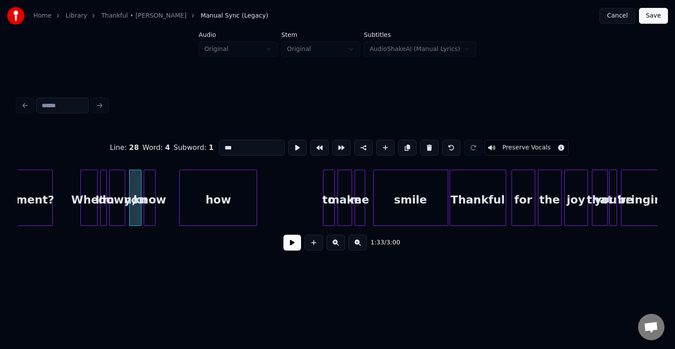
click at [149, 212] on div "know" at bounding box center [149, 200] width 11 height 60
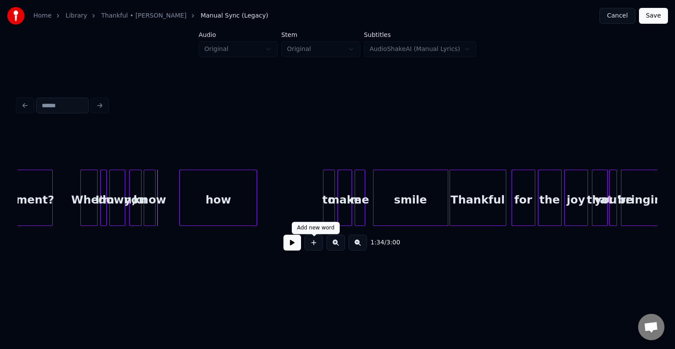
click at [315, 248] on button at bounding box center [314, 243] width 18 height 16
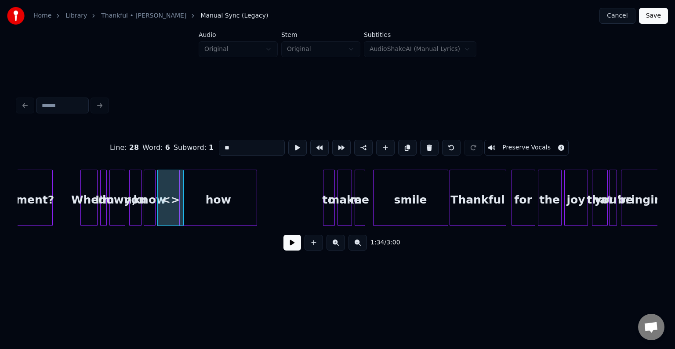
drag, startPoint x: 237, startPoint y: 144, endPoint x: 199, endPoint y: 148, distance: 38.9
click at [199, 148] on div "Line : 28 Word : 6 Subword : 1 ** Preserve Vocals" at bounding box center [338, 148] width 640 height 44
click at [176, 210] on div at bounding box center [175, 197] width 3 height 55
type input "****"
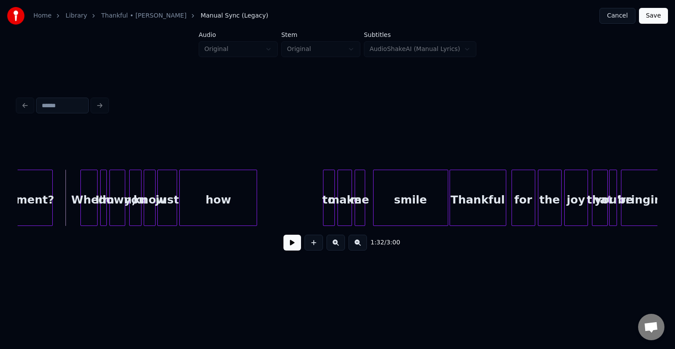
click at [287, 246] on button at bounding box center [293, 243] width 18 height 16
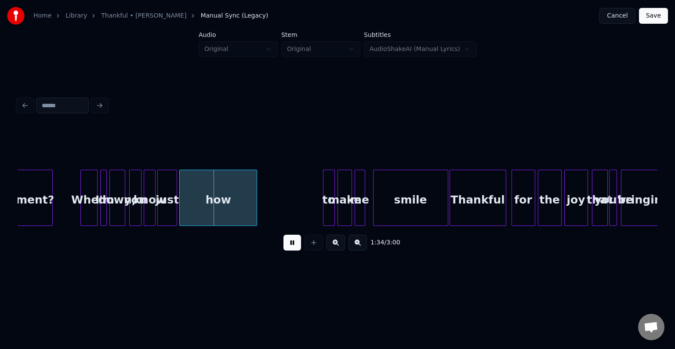
click at [287, 246] on button at bounding box center [293, 243] width 18 height 16
click at [169, 199] on div "just" at bounding box center [167, 200] width 19 height 60
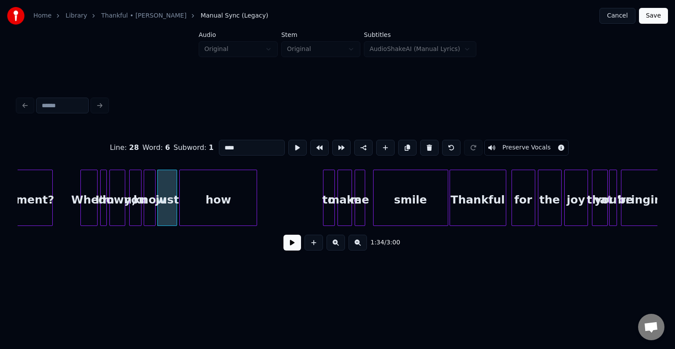
click at [291, 248] on button at bounding box center [293, 243] width 18 height 16
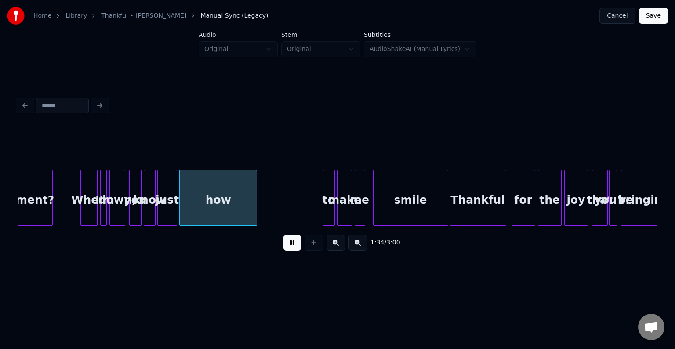
click at [171, 209] on div "just" at bounding box center [167, 200] width 19 height 60
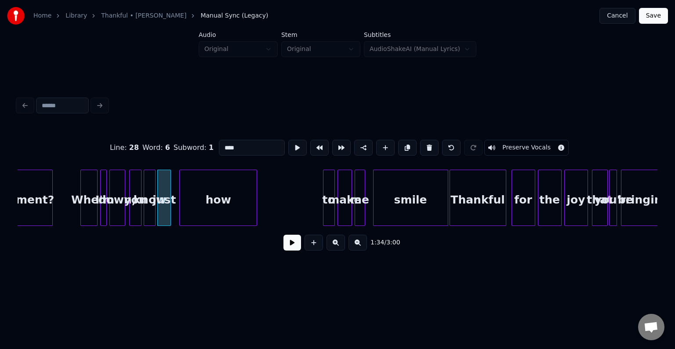
click at [171, 211] on div at bounding box center [169, 197] width 3 height 55
click at [206, 213] on div "how" at bounding box center [213, 200] width 77 height 60
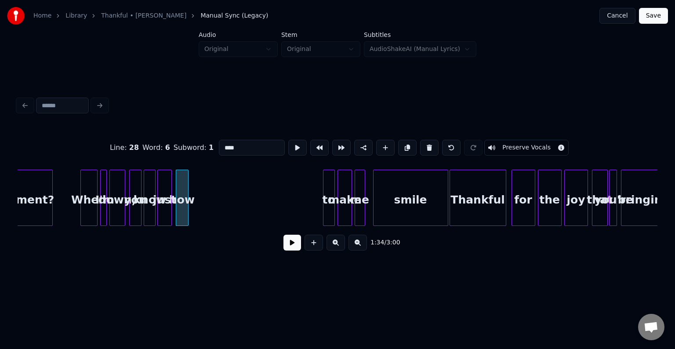
click at [186, 212] on div at bounding box center [187, 197] width 3 height 55
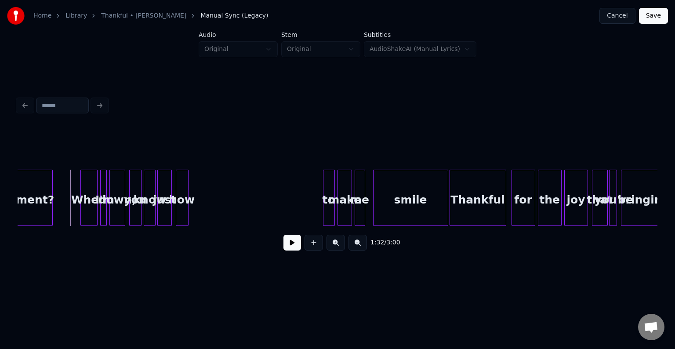
click at [288, 251] on button at bounding box center [293, 243] width 18 height 16
click at [197, 209] on div "to" at bounding box center [195, 200] width 11 height 60
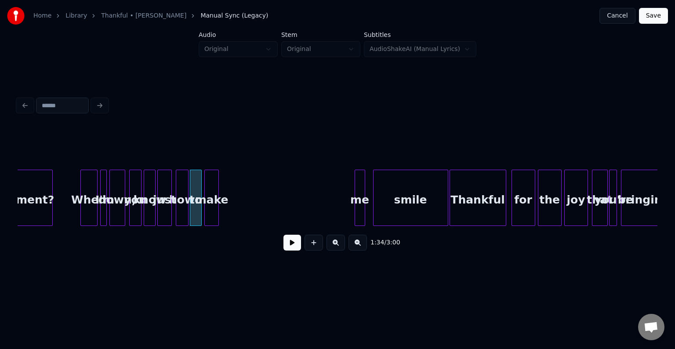
click at [209, 215] on div "make" at bounding box center [212, 200] width 14 height 60
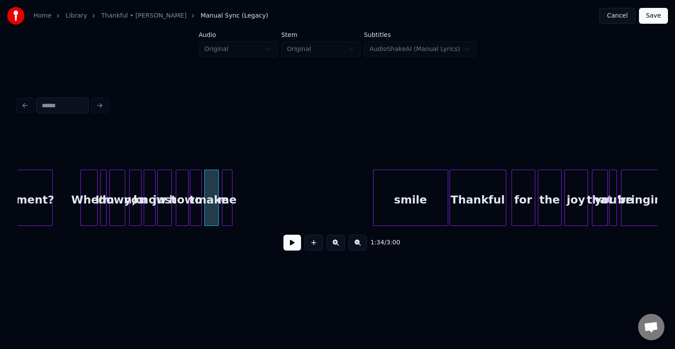
click at [226, 209] on div "me" at bounding box center [227, 200] width 10 height 60
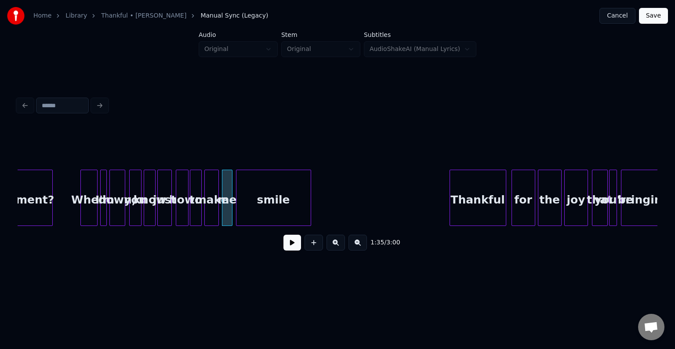
click at [256, 206] on div "smile" at bounding box center [274, 200] width 74 height 60
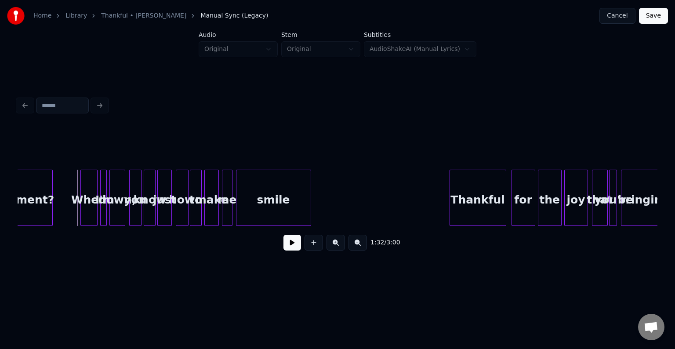
click at [291, 248] on button at bounding box center [293, 243] width 18 height 16
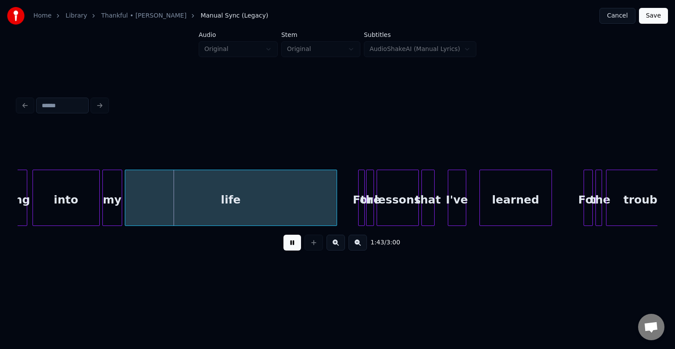
click at [291, 248] on button at bounding box center [293, 243] width 18 height 16
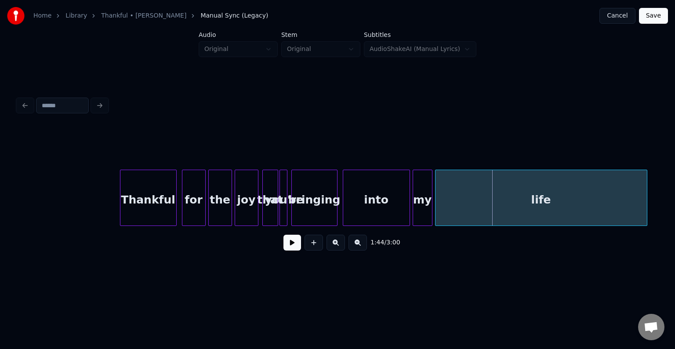
scroll to position [0, 6350]
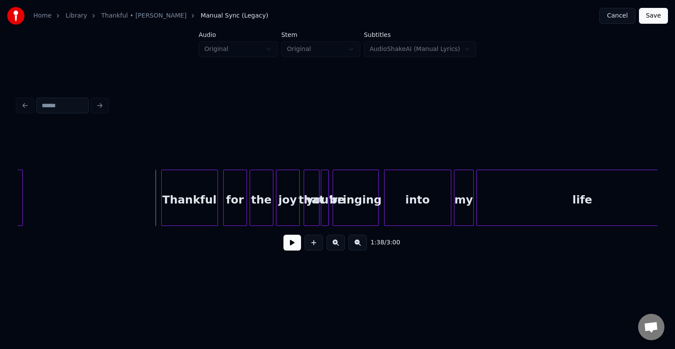
click at [286, 256] on div "1:38 / 3:00" at bounding box center [338, 242] width 640 height 33
click at [301, 245] on div "1:38 / 3:00" at bounding box center [338, 242] width 626 height 19
click at [292, 247] on button at bounding box center [293, 243] width 18 height 16
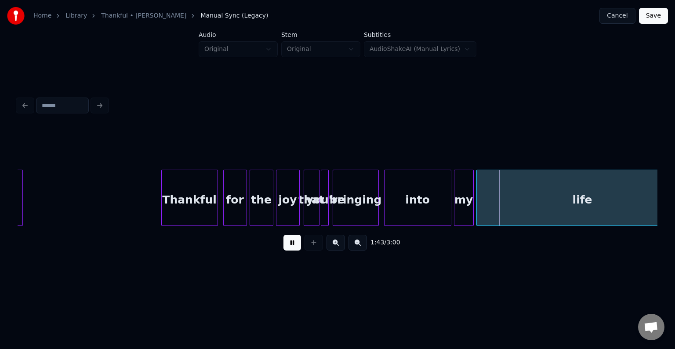
click at [292, 247] on button at bounding box center [293, 243] width 18 height 16
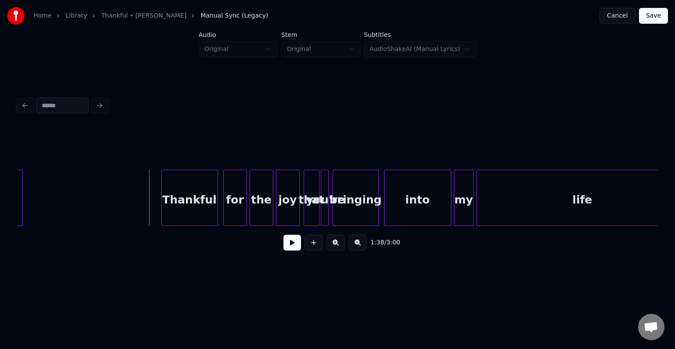
click at [301, 251] on button at bounding box center [293, 243] width 18 height 16
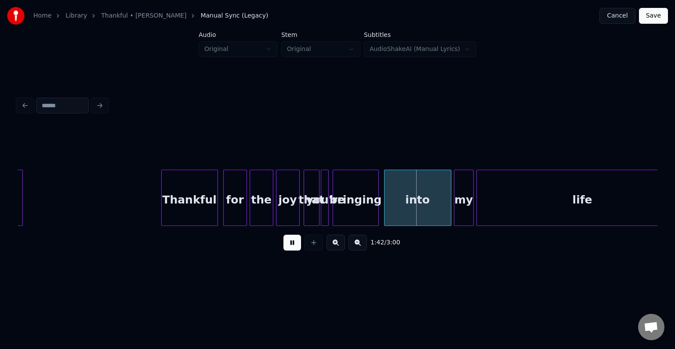
click at [298, 248] on button at bounding box center [293, 243] width 18 height 16
click at [366, 211] on div "bringing" at bounding box center [355, 200] width 45 height 60
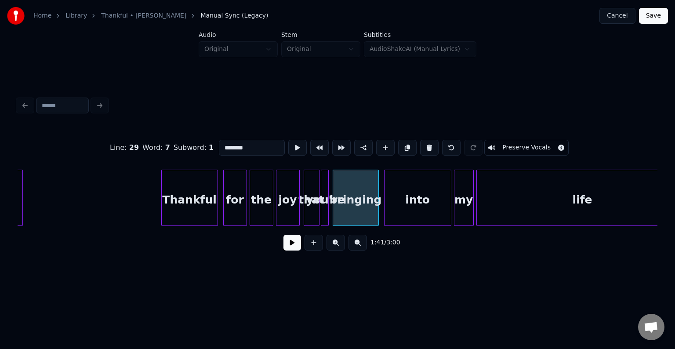
click at [324, 203] on div "you're" at bounding box center [325, 200] width 9 height 60
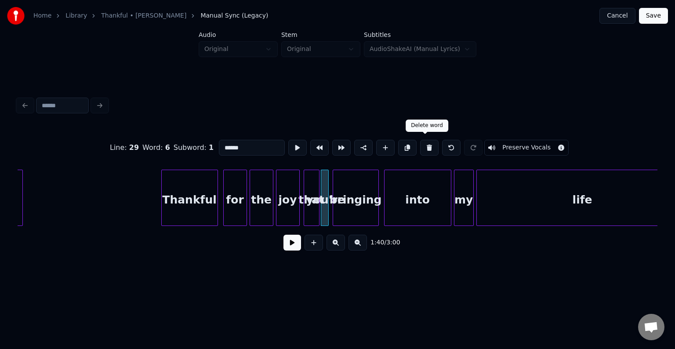
click at [420, 146] on button at bounding box center [429, 148] width 18 height 16
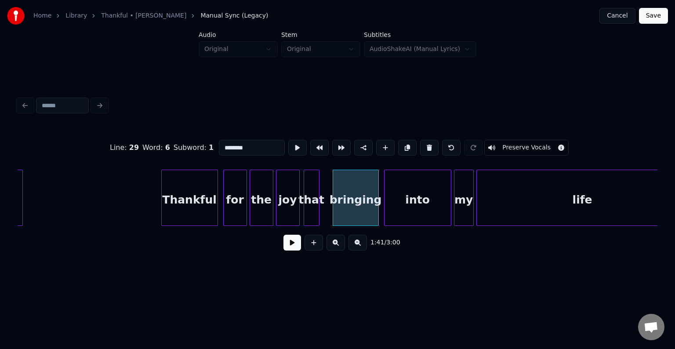
click at [285, 209] on div "joy" at bounding box center [288, 200] width 23 height 60
type input "***"
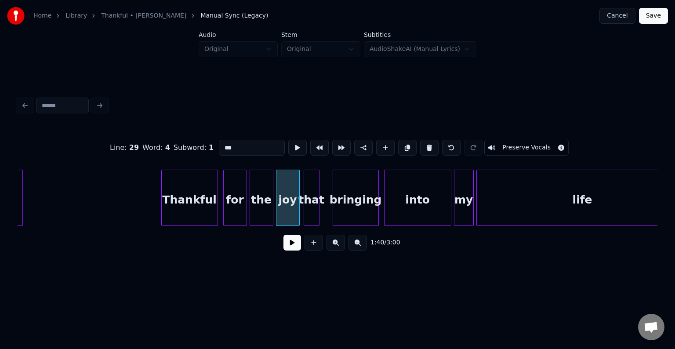
click at [288, 248] on button at bounding box center [293, 243] width 18 height 16
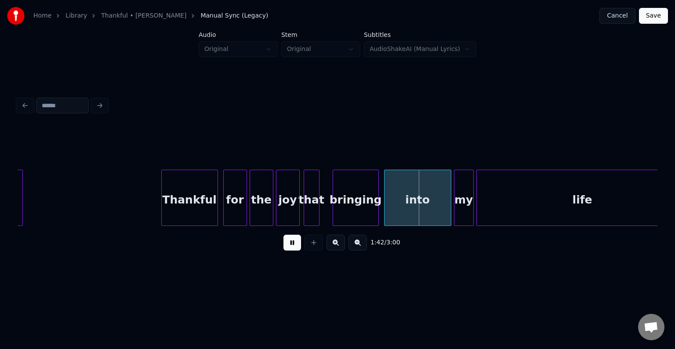
click at [288, 248] on button at bounding box center [293, 243] width 18 height 16
click at [306, 208] on div "that" at bounding box center [311, 200] width 15 height 60
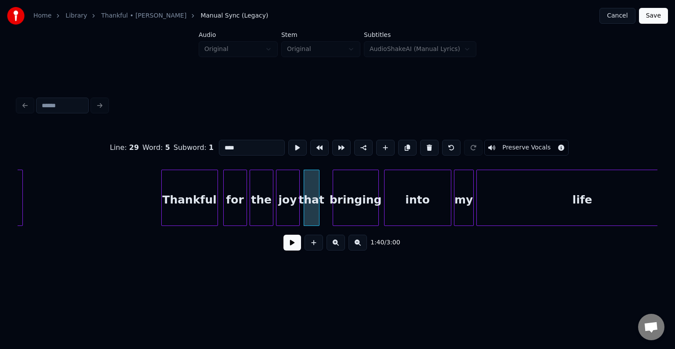
drag, startPoint x: 248, startPoint y: 146, endPoint x: 171, endPoint y: 146, distance: 77.4
click at [171, 146] on div "Line : 29 Word : 5 Subword : 1 **** Preserve Vocals" at bounding box center [338, 148] width 640 height 44
click at [344, 219] on div "bringing" at bounding box center [355, 200] width 45 height 60
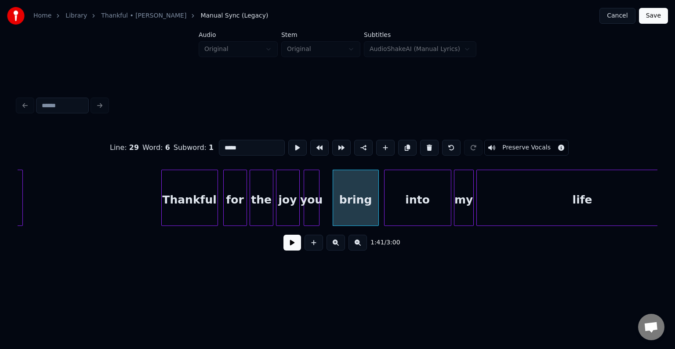
click at [210, 215] on div "Thankful" at bounding box center [190, 200] width 56 height 60
type input "********"
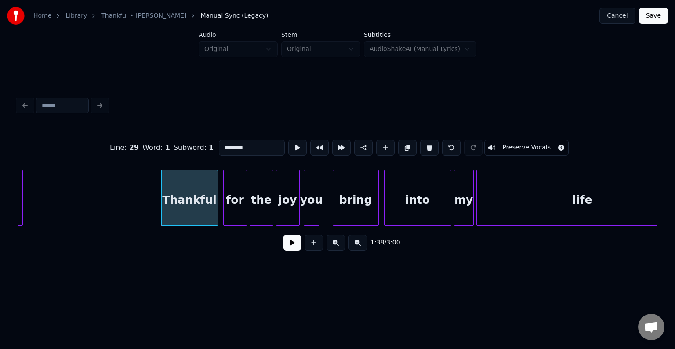
click at [288, 243] on button at bounding box center [293, 243] width 18 height 16
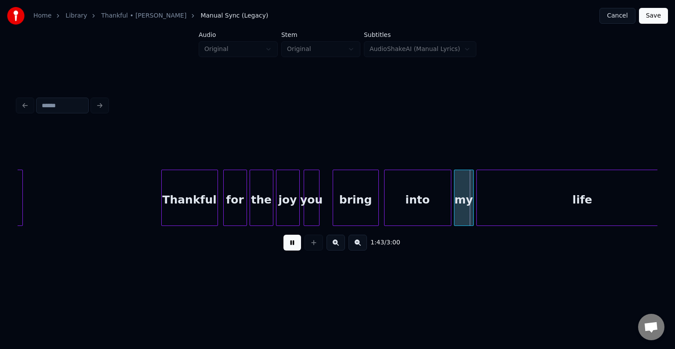
click at [288, 243] on button at bounding box center [293, 243] width 18 height 16
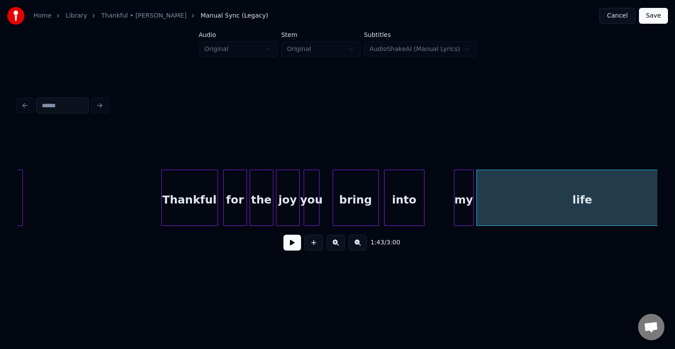
click at [422, 209] on div at bounding box center [423, 197] width 3 height 55
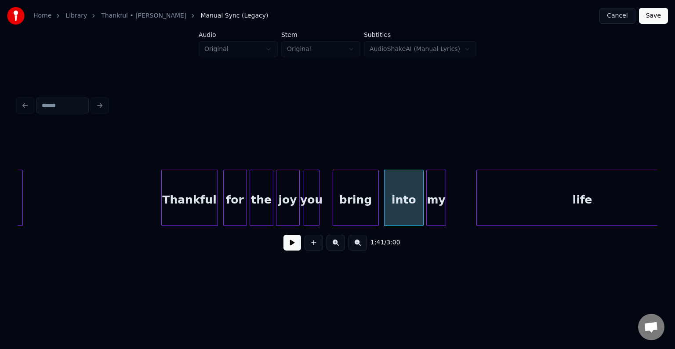
click at [437, 209] on div "my" at bounding box center [436, 200] width 19 height 60
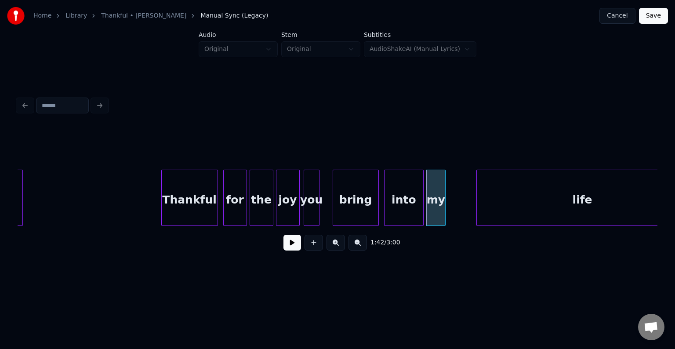
scroll to position [0, 6380]
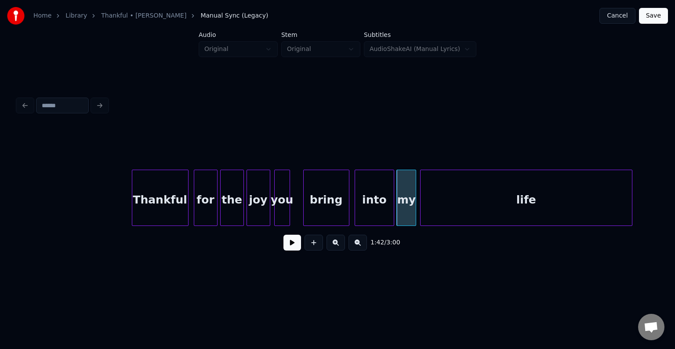
click at [492, 203] on div "life" at bounding box center [526, 200] width 211 height 60
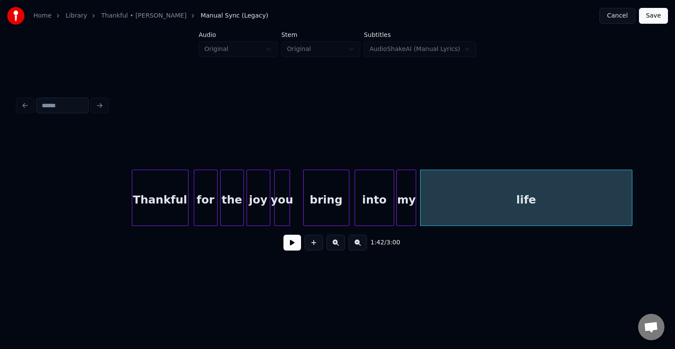
click at [364, 203] on div "into" at bounding box center [374, 200] width 39 height 60
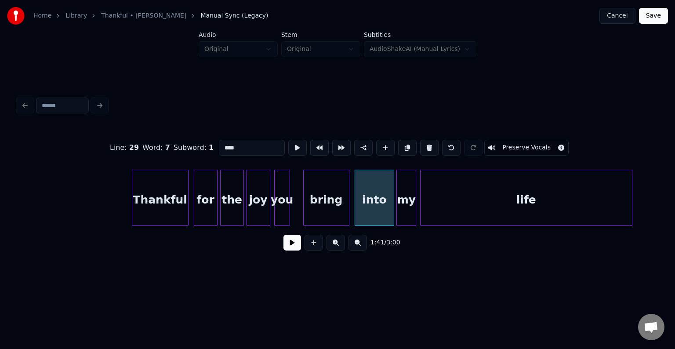
click at [289, 244] on button at bounding box center [293, 243] width 18 height 16
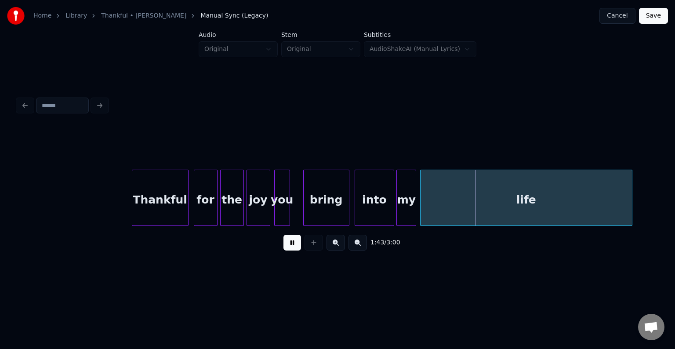
click at [289, 244] on button at bounding box center [293, 243] width 18 height 16
click at [318, 210] on div at bounding box center [318, 197] width 3 height 55
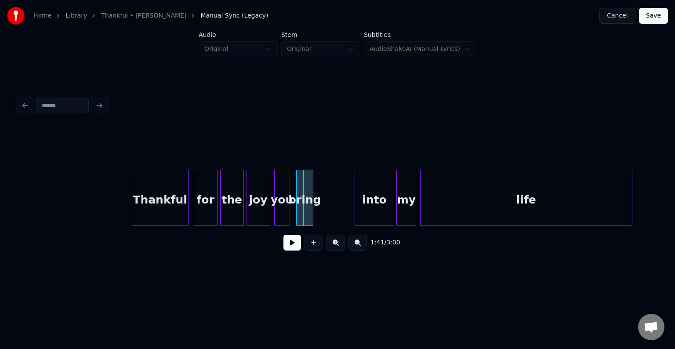
click at [302, 211] on div "bring" at bounding box center [305, 200] width 16 height 60
click at [331, 211] on div "into" at bounding box center [336, 200] width 39 height 60
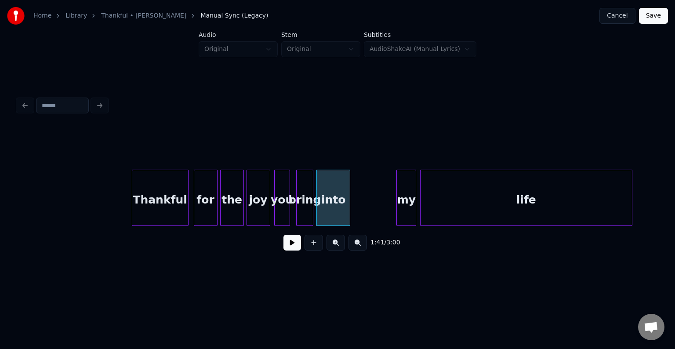
click at [349, 211] on div at bounding box center [348, 197] width 3 height 55
click at [354, 209] on div at bounding box center [355, 197] width 3 height 55
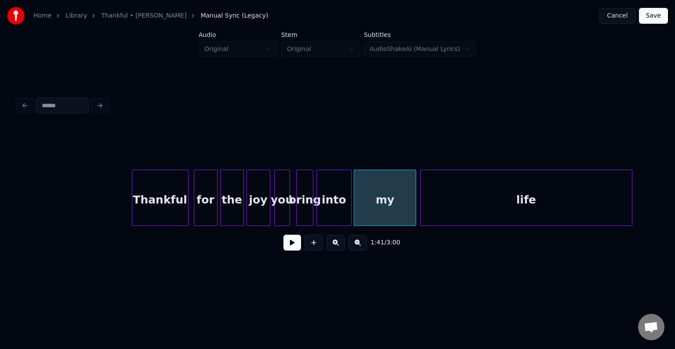
click at [333, 210] on div "into" at bounding box center [334, 200] width 34 height 60
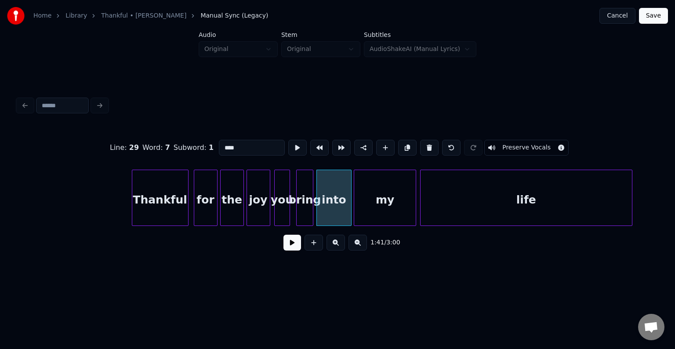
click at [292, 251] on button at bounding box center [293, 243] width 18 height 16
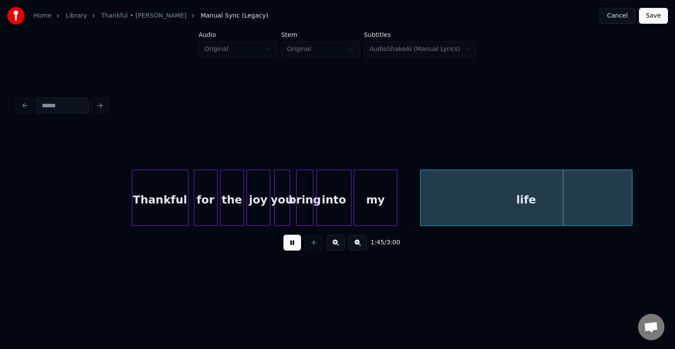
click at [396, 213] on div at bounding box center [395, 197] width 3 height 55
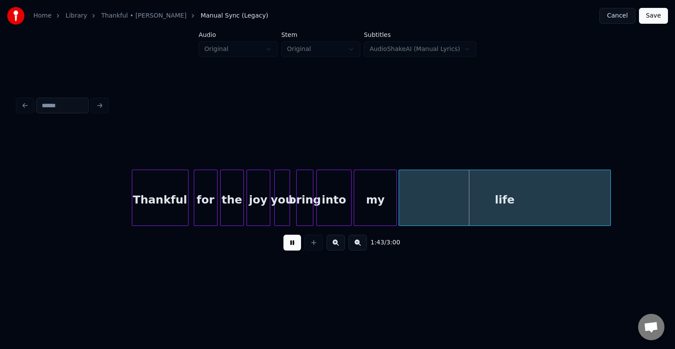
click at [426, 210] on div "life" at bounding box center [504, 200] width 211 height 60
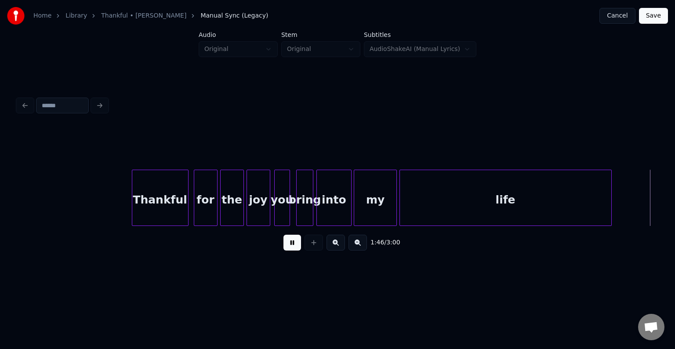
click at [292, 249] on button at bounding box center [293, 243] width 18 height 16
click at [137, 213] on div "Thankful" at bounding box center [160, 200] width 56 height 60
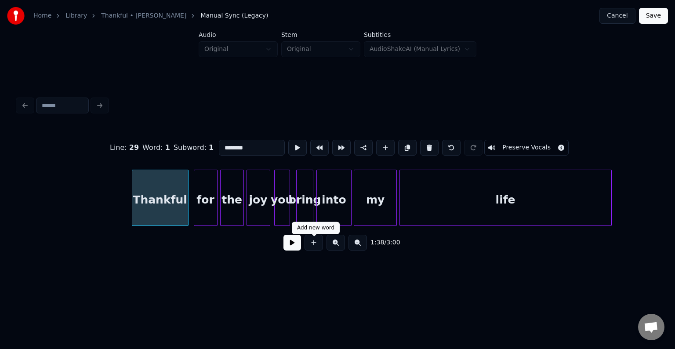
click at [288, 250] on button at bounding box center [293, 243] width 18 height 16
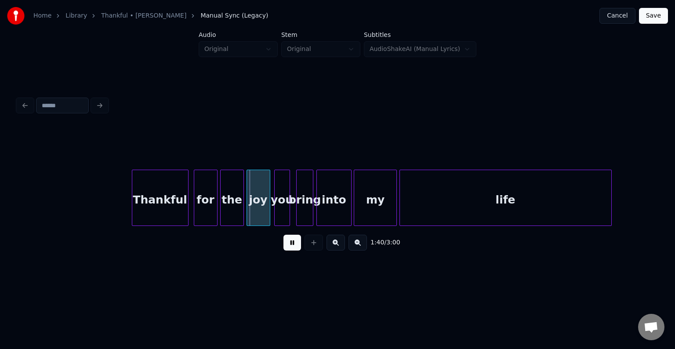
click at [288, 250] on button at bounding box center [293, 243] width 18 height 16
click at [295, 252] on div "1:40 / 3:00" at bounding box center [338, 242] width 626 height 19
click at [295, 244] on button at bounding box center [293, 243] width 18 height 16
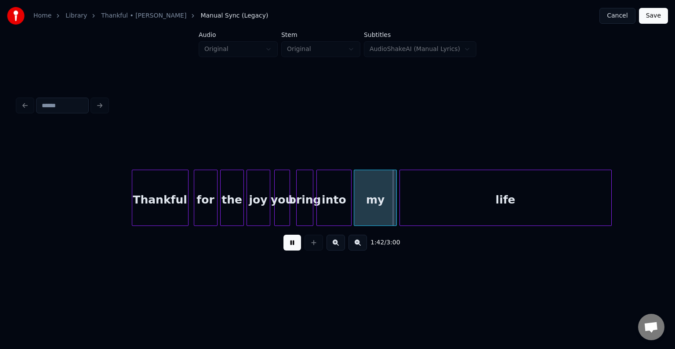
click at [302, 208] on div "bring" at bounding box center [305, 200] width 16 height 60
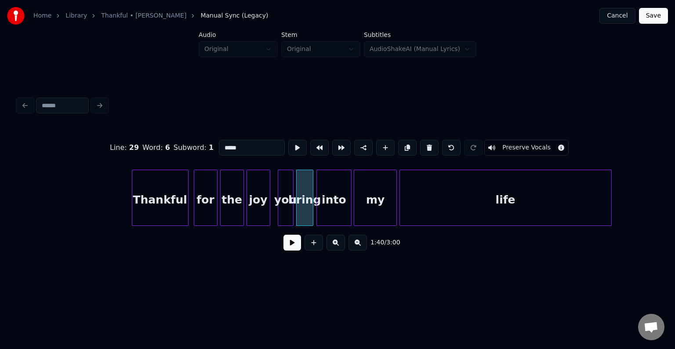
click at [284, 212] on div "you" at bounding box center [285, 200] width 15 height 60
click at [285, 215] on div at bounding box center [286, 197] width 3 height 55
click at [269, 213] on div "joy" at bounding box center [270, 200] width 23 height 60
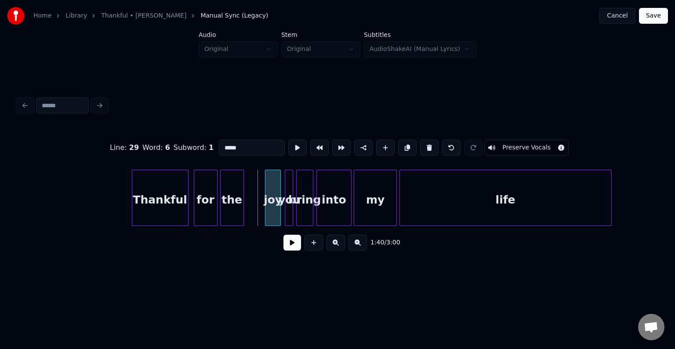
click at [266, 215] on div at bounding box center [267, 197] width 3 height 55
click at [248, 212] on div "the" at bounding box center [249, 200] width 23 height 60
click at [296, 251] on button at bounding box center [293, 243] width 18 height 16
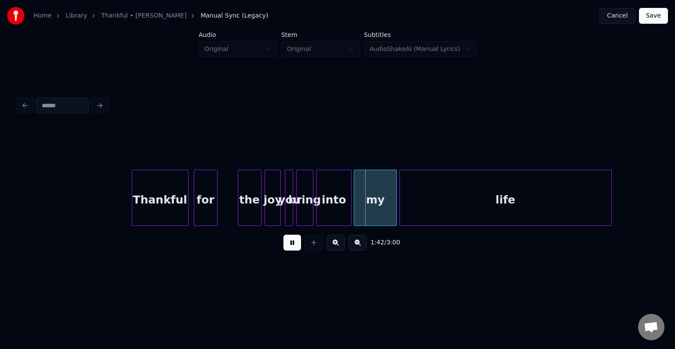
click at [272, 221] on div "joy" at bounding box center [272, 200] width 15 height 60
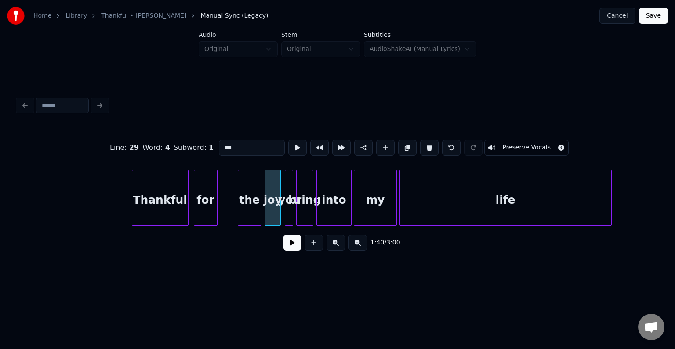
click at [291, 250] on button at bounding box center [293, 243] width 18 height 16
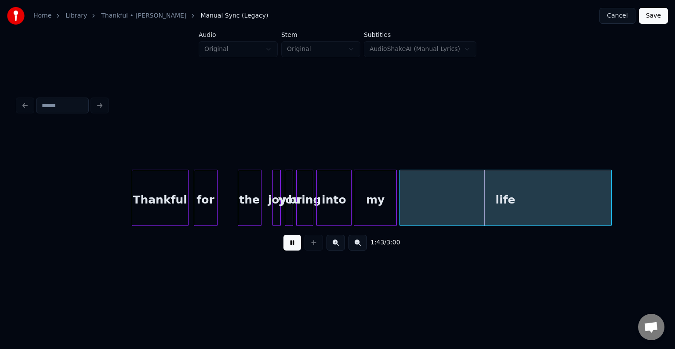
click at [274, 219] on div at bounding box center [274, 197] width 3 height 55
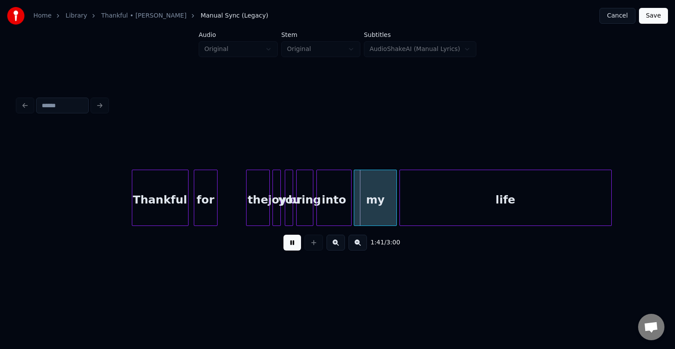
click at [260, 216] on div "the" at bounding box center [258, 200] width 23 height 60
click at [263, 216] on div at bounding box center [262, 197] width 3 height 55
click at [246, 213] on div "for" at bounding box center [246, 200] width 23 height 60
click at [244, 214] on div at bounding box center [245, 197] width 3 height 55
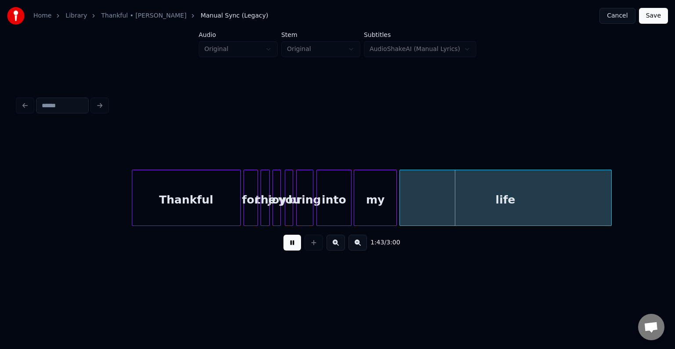
click at [238, 214] on div at bounding box center [239, 197] width 3 height 55
click at [250, 208] on div "for" at bounding box center [251, 200] width 14 height 60
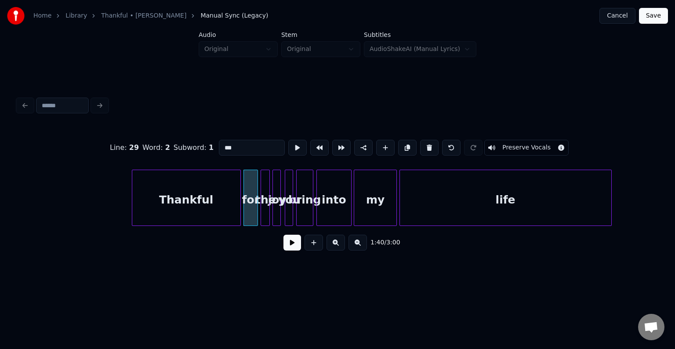
click at [295, 251] on button at bounding box center [293, 243] width 18 height 16
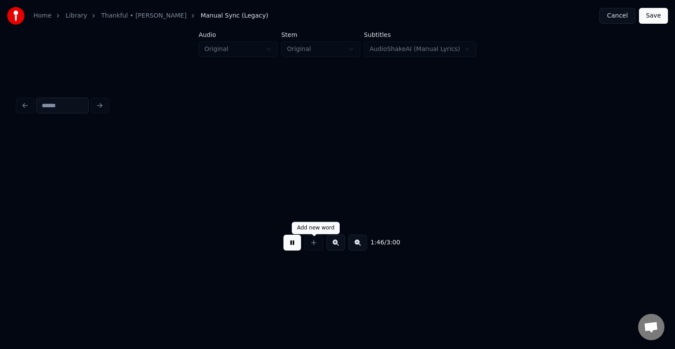
scroll to position [0, 7021]
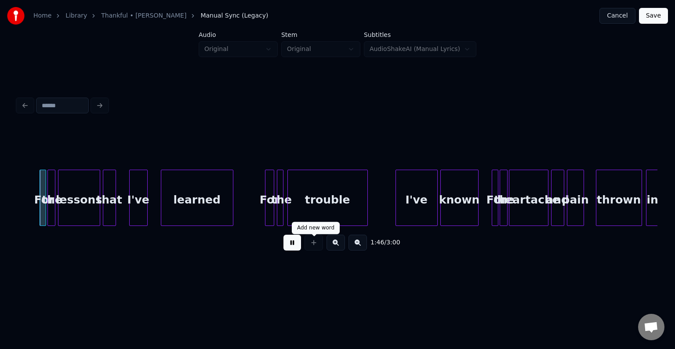
click at [292, 246] on button at bounding box center [293, 243] width 18 height 16
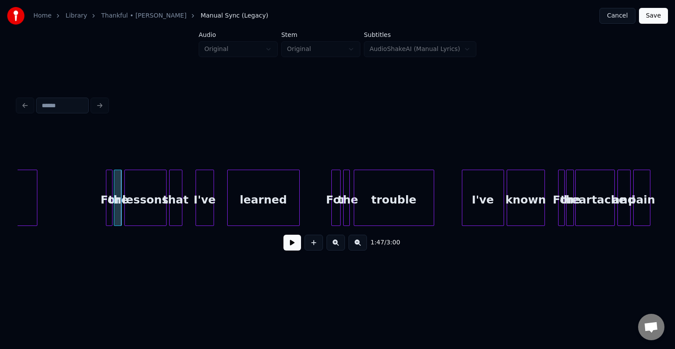
scroll to position [0, 6898]
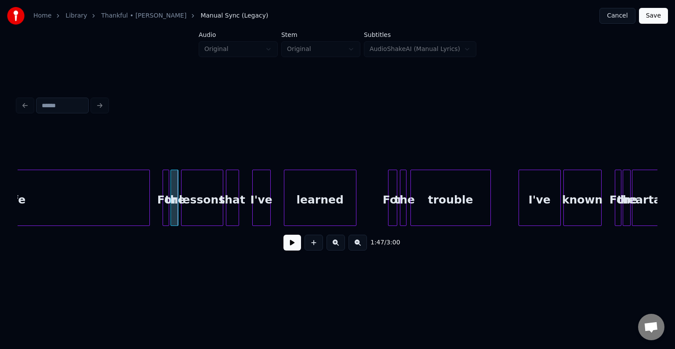
click at [147, 206] on div at bounding box center [148, 197] width 3 height 55
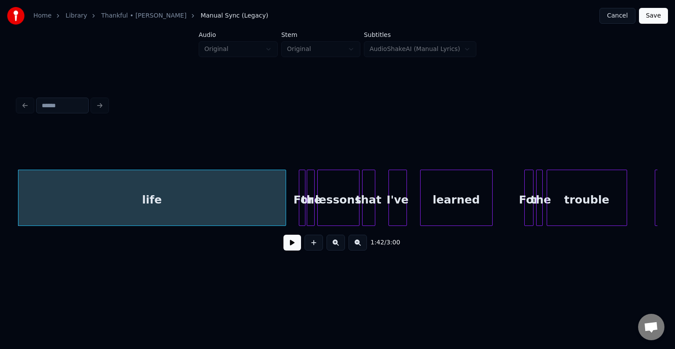
click at [290, 240] on button at bounding box center [293, 243] width 18 height 16
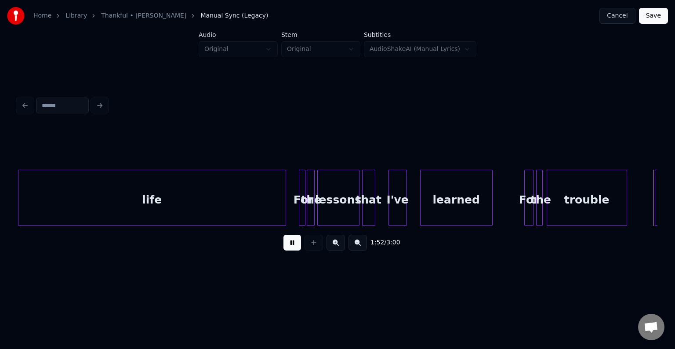
scroll to position [0, 7402]
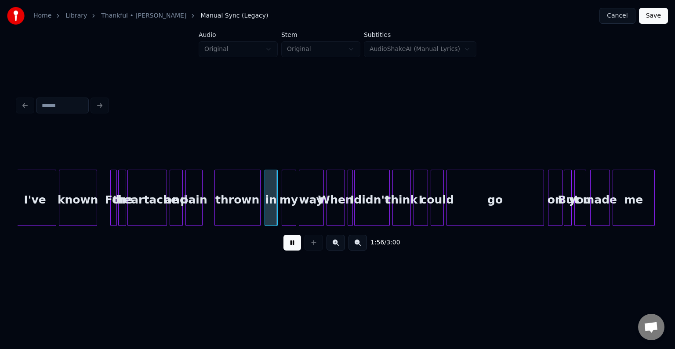
click at [290, 240] on button at bounding box center [293, 243] width 18 height 16
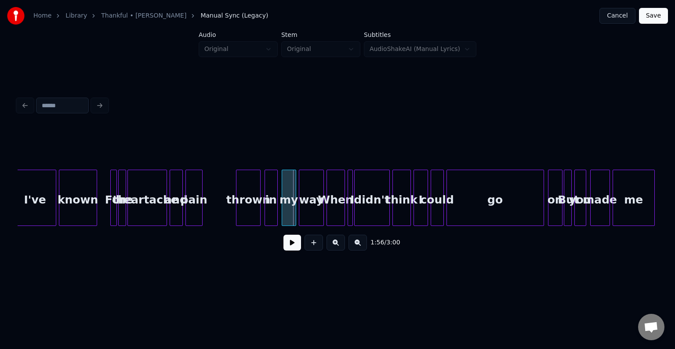
click at [237, 211] on div at bounding box center [238, 197] width 3 height 55
click at [289, 245] on button at bounding box center [293, 243] width 18 height 16
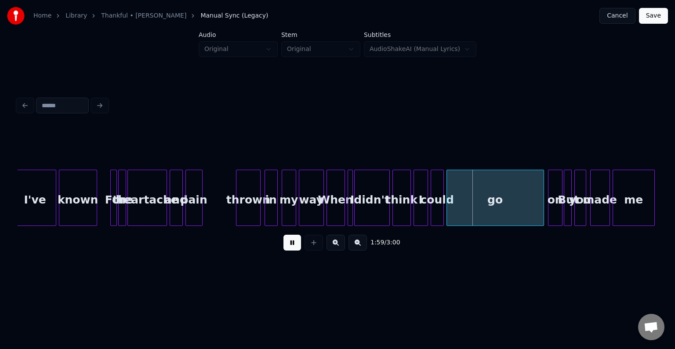
click at [288, 247] on button at bounding box center [293, 243] width 18 height 16
click at [338, 213] on div at bounding box center [339, 197] width 3 height 55
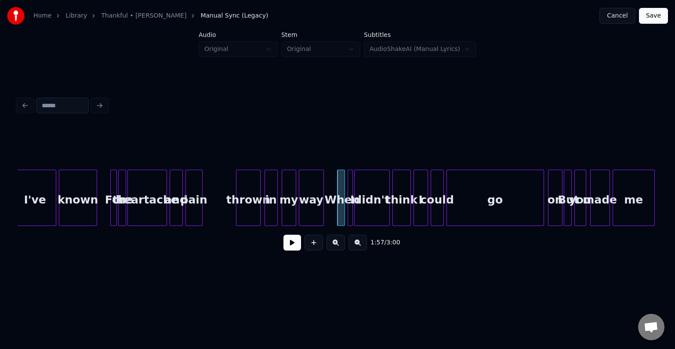
click at [288, 247] on button at bounding box center [293, 243] width 18 height 16
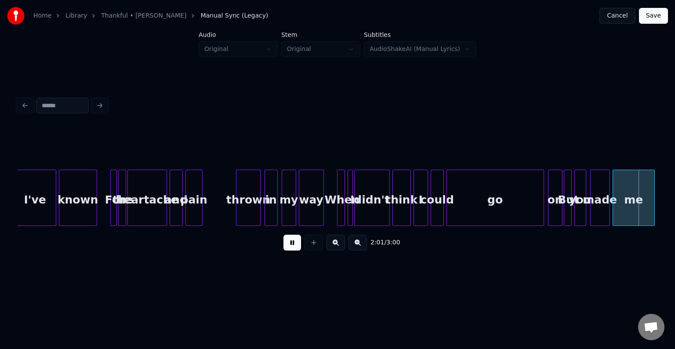
click at [289, 246] on button at bounding box center [293, 243] width 18 height 16
click at [497, 211] on div at bounding box center [498, 197] width 3 height 55
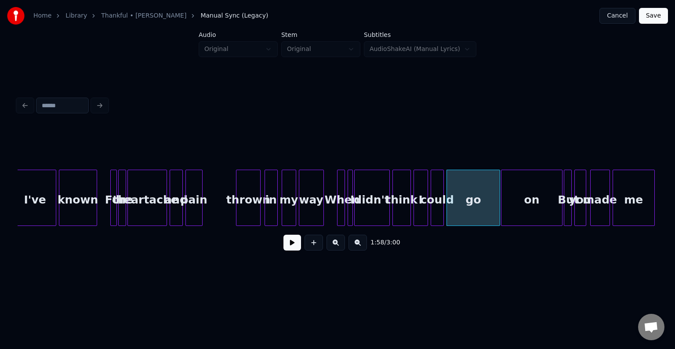
click at [503, 212] on div at bounding box center [503, 197] width 3 height 55
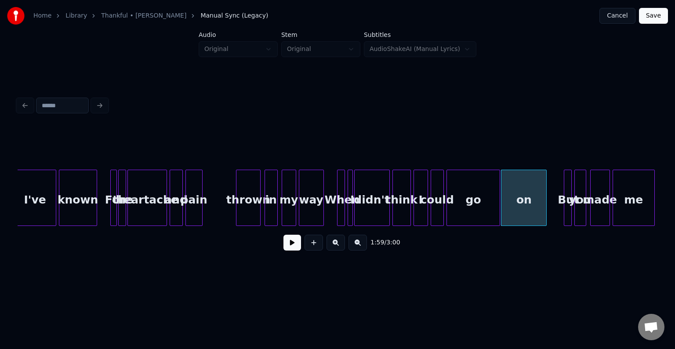
click at [545, 214] on div at bounding box center [545, 197] width 3 height 55
click at [286, 248] on button at bounding box center [293, 243] width 18 height 16
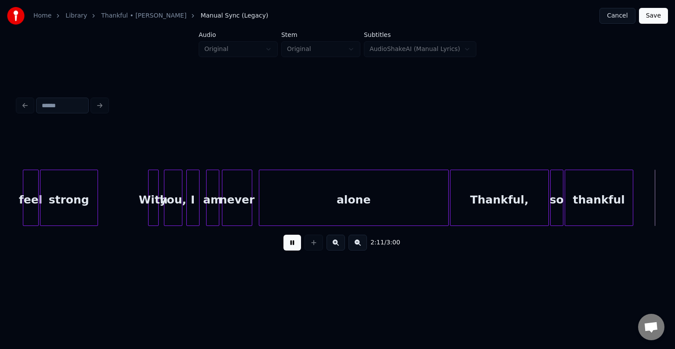
scroll to position [0, 8684]
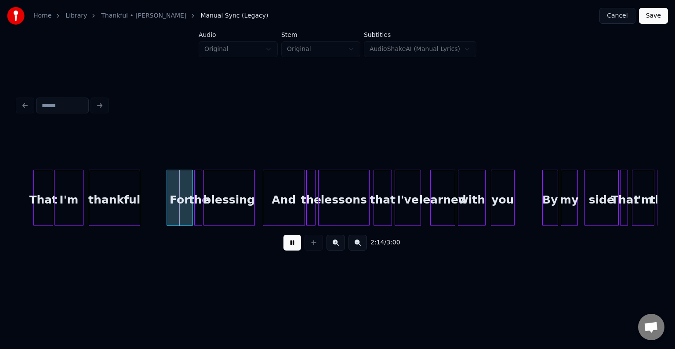
click at [286, 248] on button at bounding box center [293, 243] width 18 height 16
click at [34, 198] on div "That" at bounding box center [43, 200] width 19 height 60
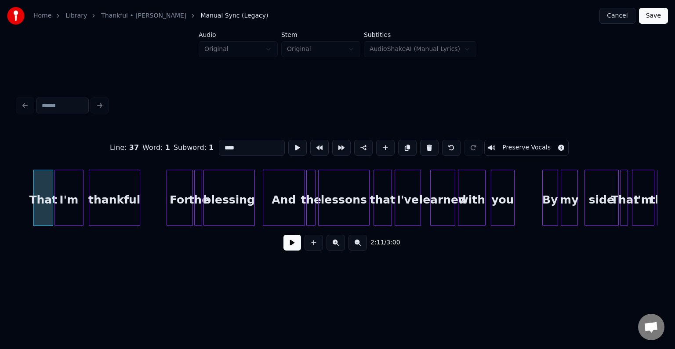
click at [285, 248] on button at bounding box center [293, 243] width 18 height 16
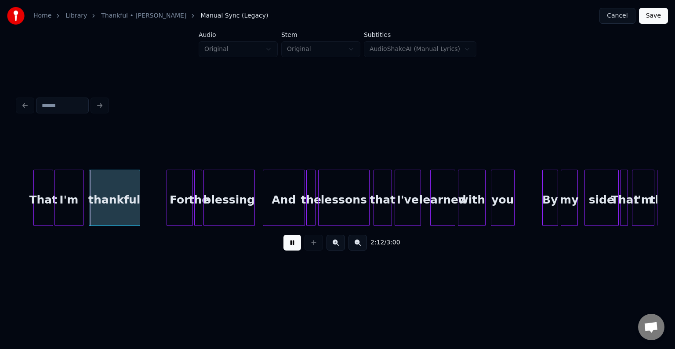
click at [285, 248] on button at bounding box center [293, 243] width 18 height 16
click at [35, 203] on div at bounding box center [35, 197] width 3 height 55
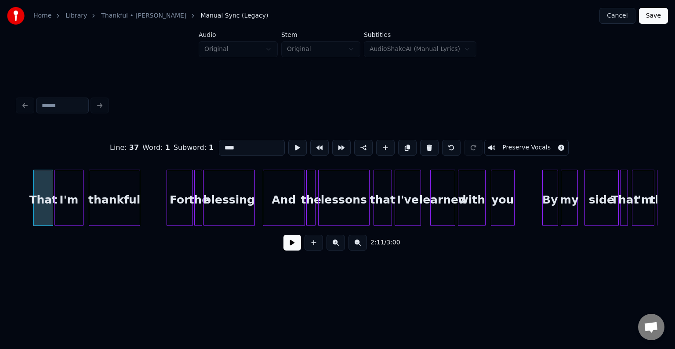
drag, startPoint x: 246, startPoint y: 143, endPoint x: 196, endPoint y: 142, distance: 50.1
click at [196, 142] on div "Line : 37 Word : 1 Subword : 1 **** Preserve Vocals" at bounding box center [338, 148] width 640 height 44
type input "**"
click at [288, 240] on button at bounding box center [293, 243] width 18 height 16
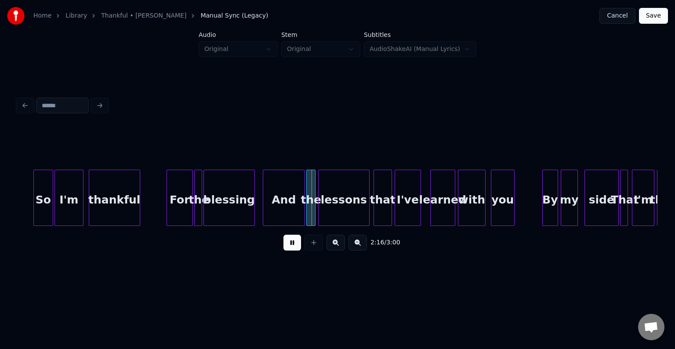
click at [288, 240] on button at bounding box center [293, 243] width 18 height 16
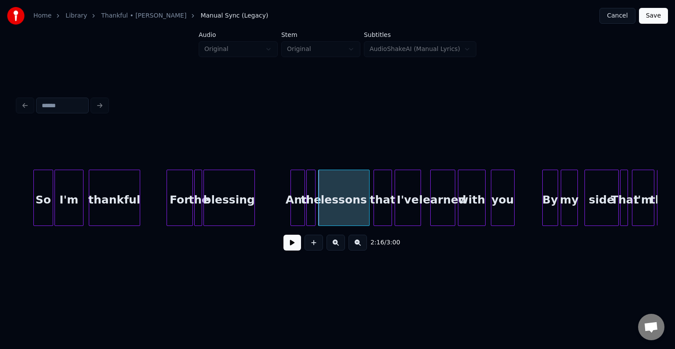
click at [292, 213] on div at bounding box center [292, 197] width 3 height 55
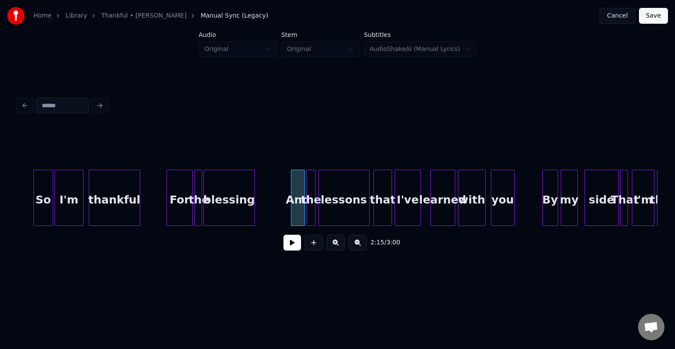
click at [294, 242] on button at bounding box center [293, 243] width 18 height 16
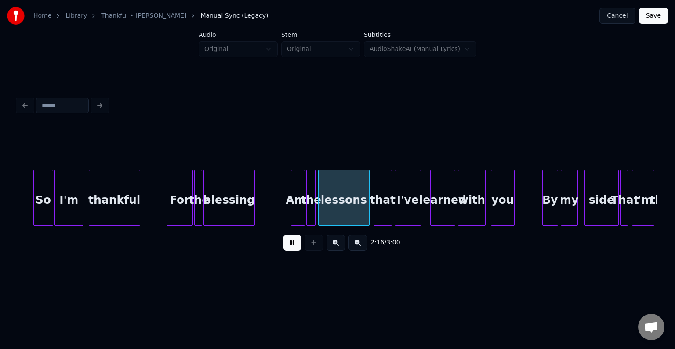
click at [294, 242] on button at bounding box center [293, 243] width 18 height 16
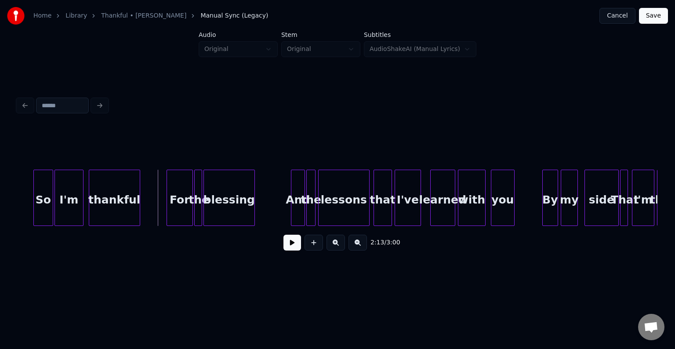
click at [292, 248] on button at bounding box center [293, 243] width 18 height 16
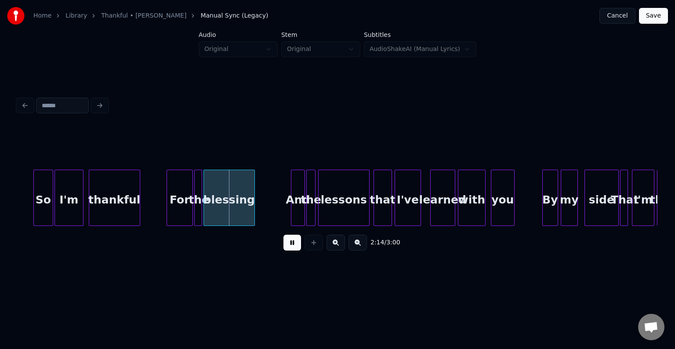
click at [292, 248] on button at bounding box center [293, 243] width 18 height 16
click at [182, 216] on div at bounding box center [183, 197] width 3 height 55
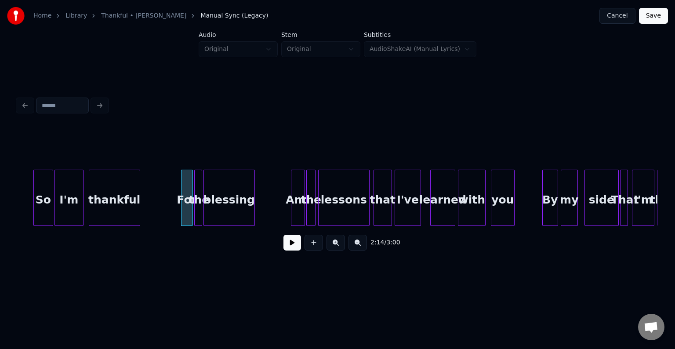
click at [293, 245] on button at bounding box center [293, 243] width 18 height 16
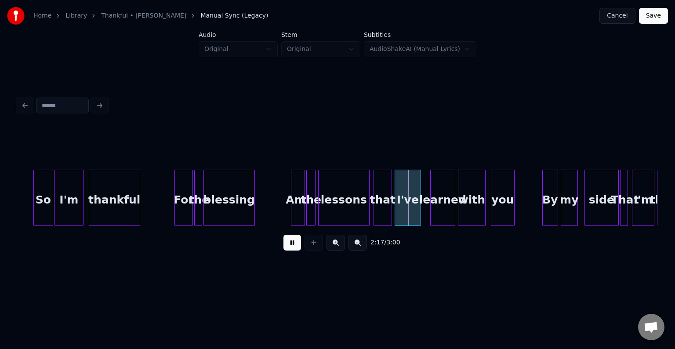
click at [175, 211] on div at bounding box center [176, 197] width 3 height 55
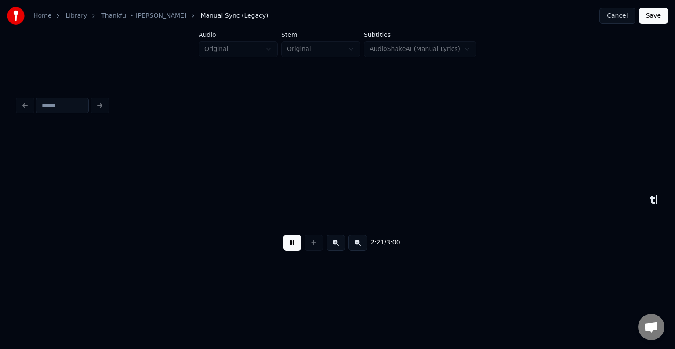
scroll to position [0, 9325]
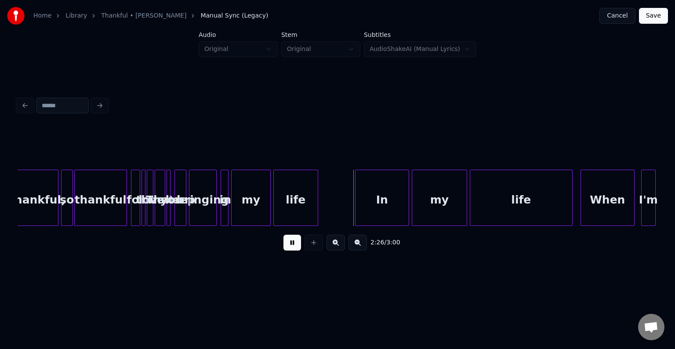
click at [288, 250] on button at bounding box center [293, 243] width 18 height 16
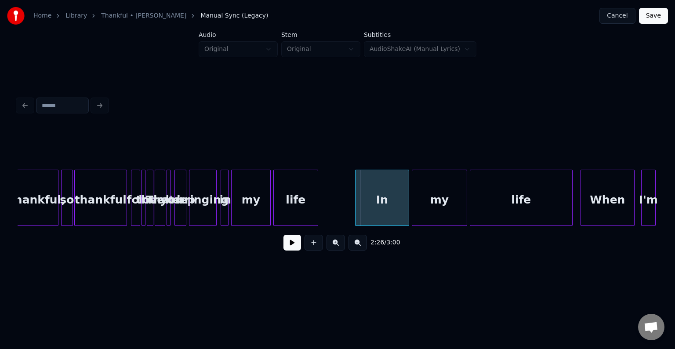
click at [134, 202] on div "for" at bounding box center [135, 200] width 9 height 60
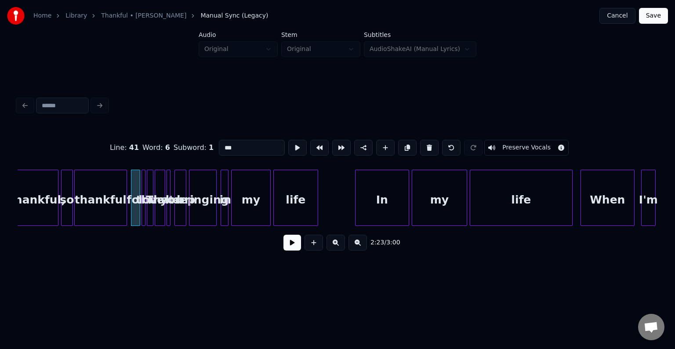
click at [289, 250] on button at bounding box center [293, 243] width 18 height 16
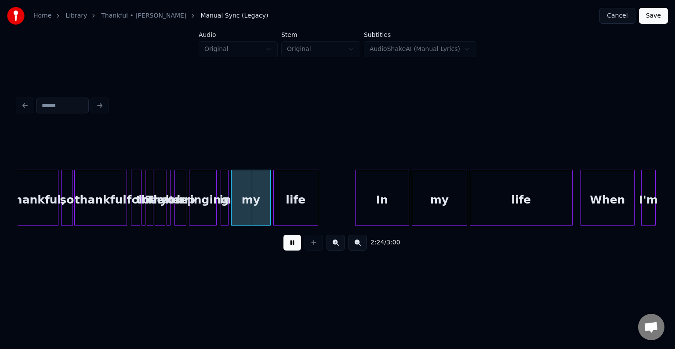
click at [83, 208] on div "thankful" at bounding box center [101, 200] width 52 height 60
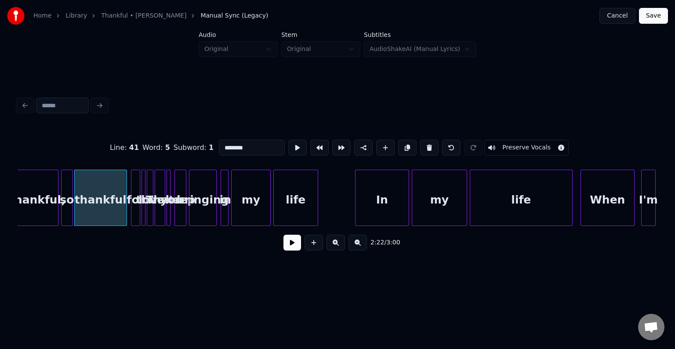
click at [300, 244] on button at bounding box center [293, 243] width 18 height 16
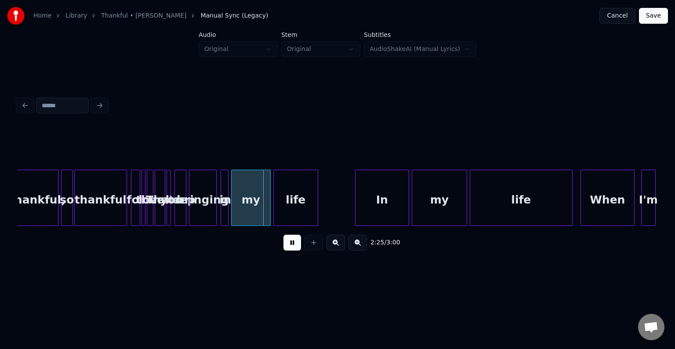
click at [300, 244] on button at bounding box center [293, 243] width 18 height 16
click at [94, 204] on div at bounding box center [95, 197] width 3 height 55
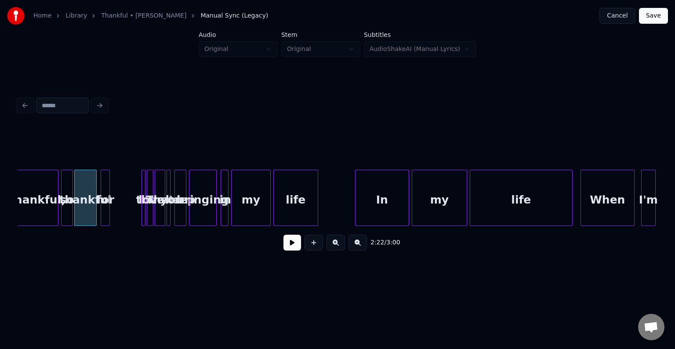
click at [105, 211] on div "for" at bounding box center [105, 200] width 9 height 60
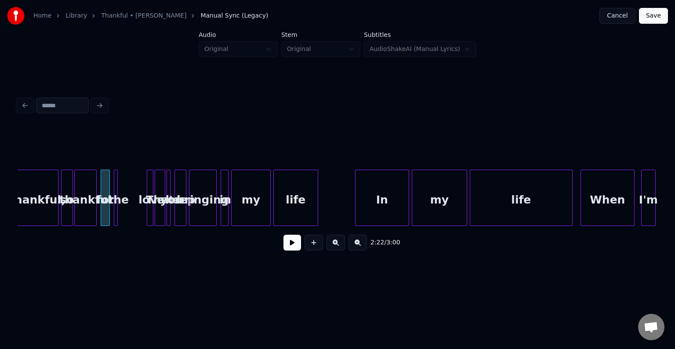
click at [114, 211] on div "the" at bounding box center [116, 198] width 4 height 56
click at [121, 214] on div at bounding box center [119, 197] width 3 height 55
click at [116, 213] on div at bounding box center [115, 197] width 3 height 55
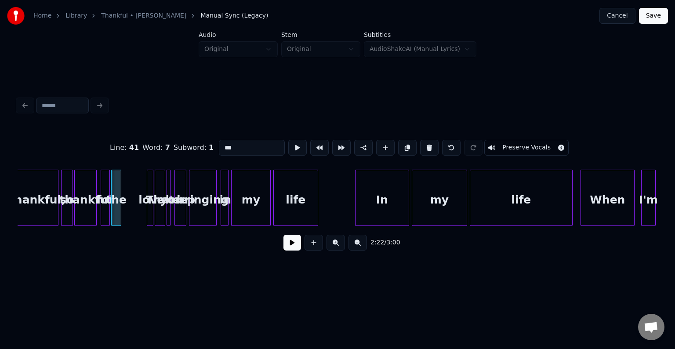
click at [114, 215] on div at bounding box center [113, 197] width 3 height 55
click at [127, 215] on div "love" at bounding box center [128, 200] width 9 height 60
click at [134, 217] on div at bounding box center [133, 197] width 3 height 55
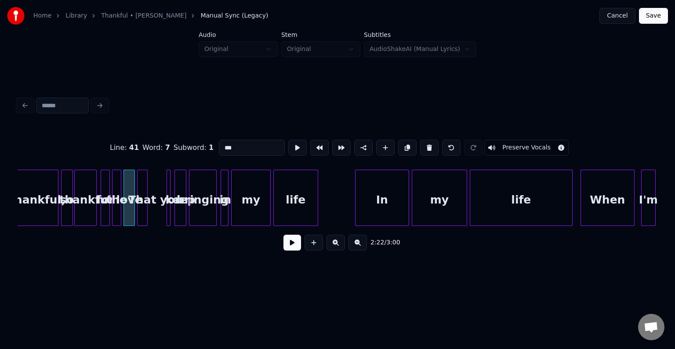
click at [143, 216] on div "That" at bounding box center [143, 200] width 10 height 60
click at [170, 217] on div "you" at bounding box center [170, 198] width 7 height 56
click at [164, 215] on div at bounding box center [164, 197] width 3 height 55
click at [156, 214] on div "you" at bounding box center [155, 200] width 10 height 60
click at [171, 215] on div "keep" at bounding box center [169, 200] width 11 height 60
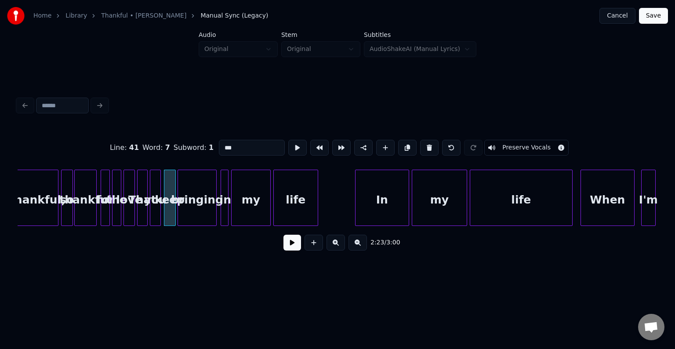
click at [179, 212] on div at bounding box center [179, 197] width 3 height 55
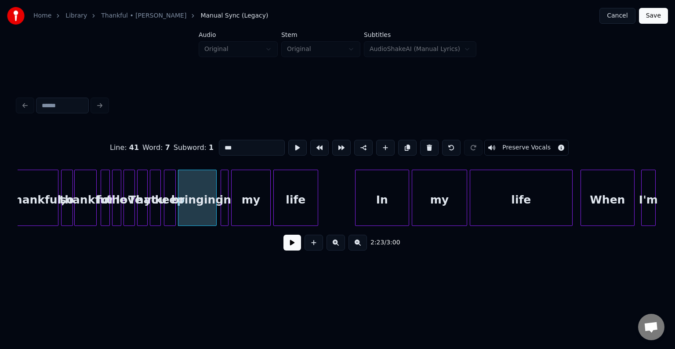
click at [77, 206] on div "thankful" at bounding box center [86, 200] width 22 height 60
type input "********"
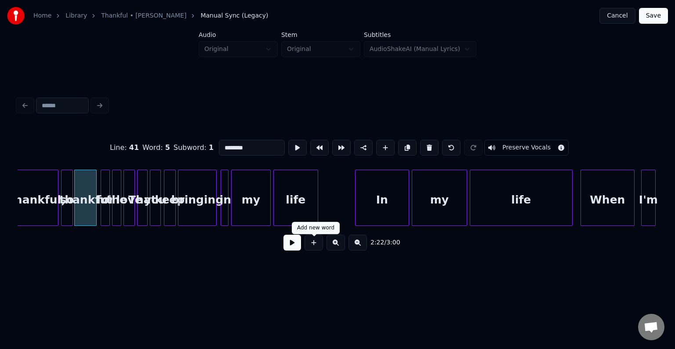
click at [301, 243] on button at bounding box center [293, 243] width 18 height 16
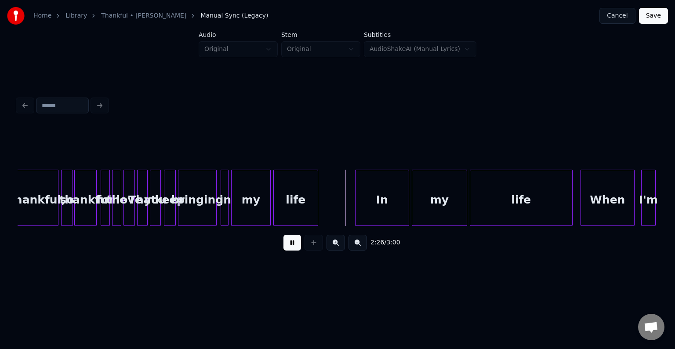
click at [105, 208] on div "for" at bounding box center [105, 200] width 9 height 60
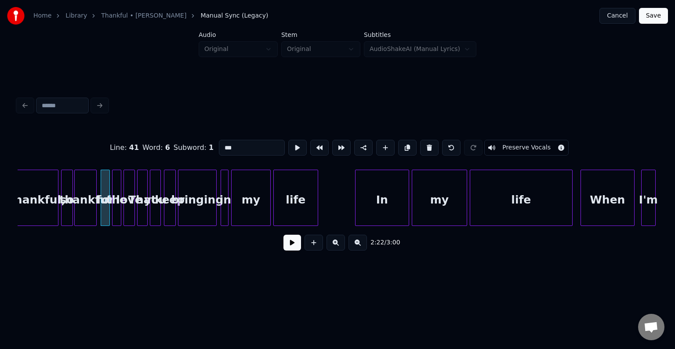
click at [290, 247] on button at bounding box center [293, 243] width 18 height 16
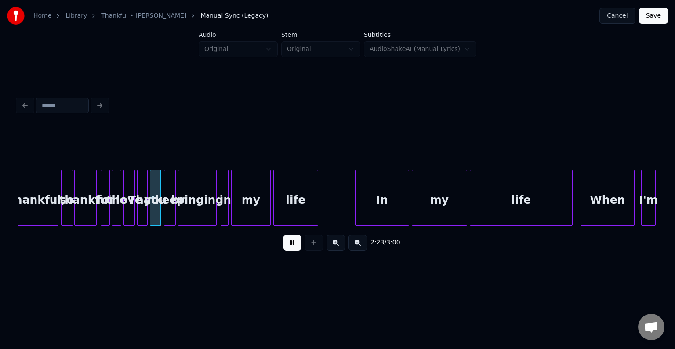
click at [116, 213] on div "the" at bounding box center [117, 200] width 9 height 60
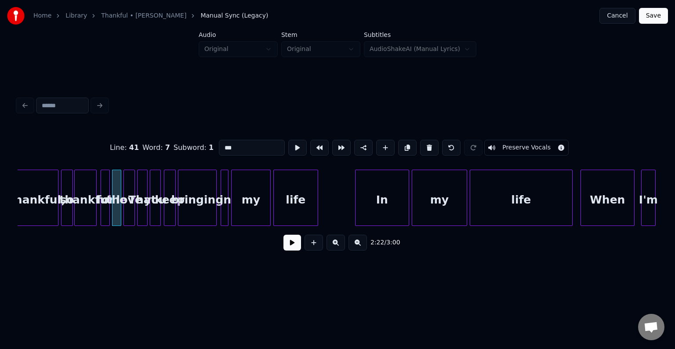
click at [292, 248] on button at bounding box center [293, 243] width 18 height 16
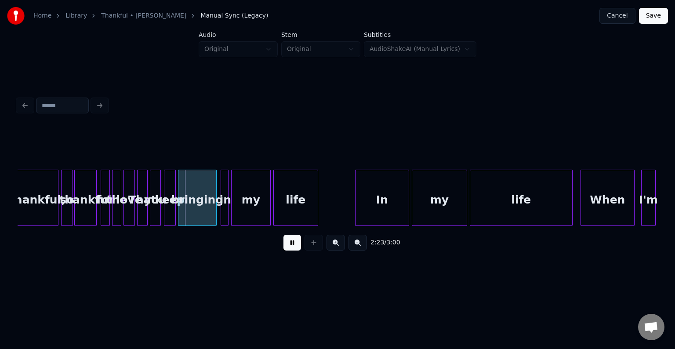
click at [125, 209] on div at bounding box center [125, 197] width 3 height 55
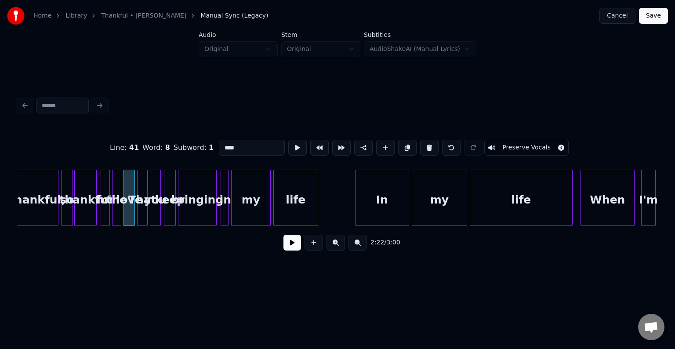
click at [293, 245] on button at bounding box center [293, 243] width 18 height 16
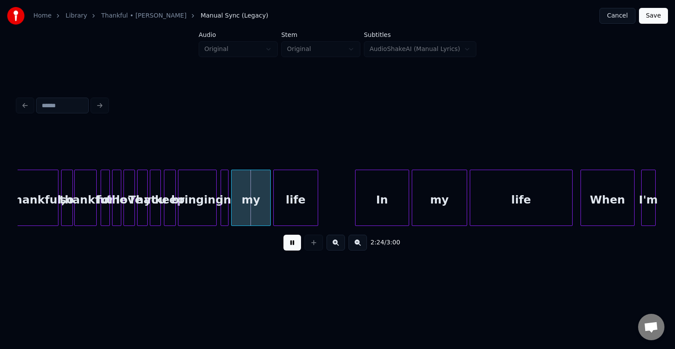
click at [289, 245] on button at bounding box center [293, 243] width 18 height 16
click at [75, 212] on div at bounding box center [76, 197] width 3 height 55
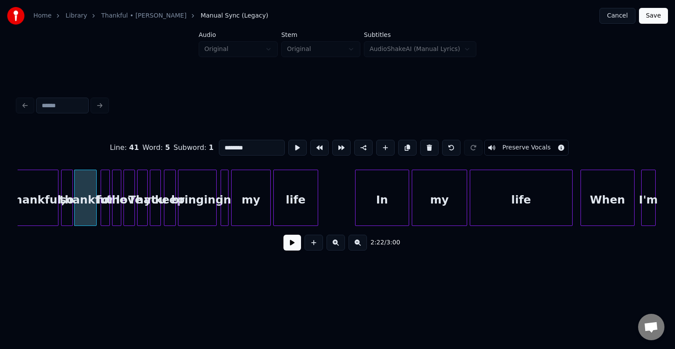
click at [287, 245] on button at bounding box center [293, 243] width 18 height 16
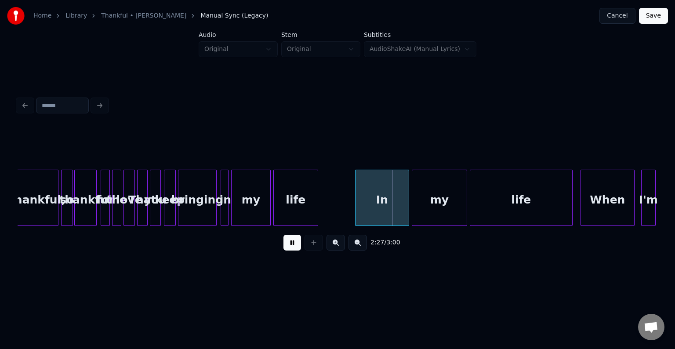
click at [168, 204] on div "keep" at bounding box center [169, 200] width 11 height 60
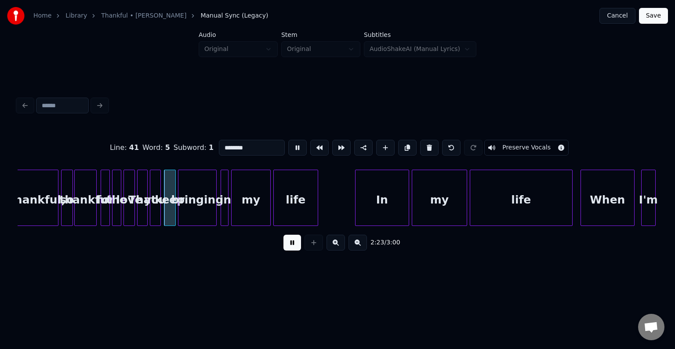
type input "****"
click at [290, 251] on button at bounding box center [293, 243] width 18 height 16
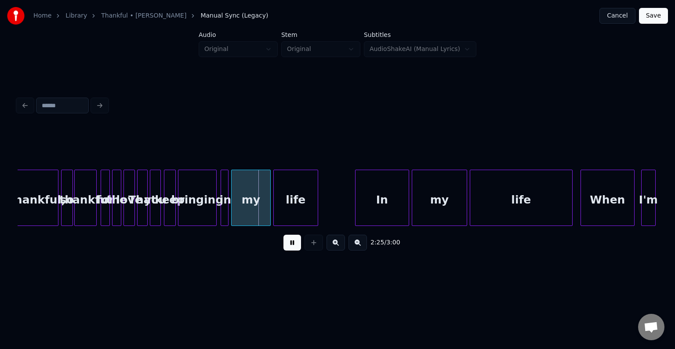
click at [157, 208] on div "you" at bounding box center [155, 200] width 10 height 60
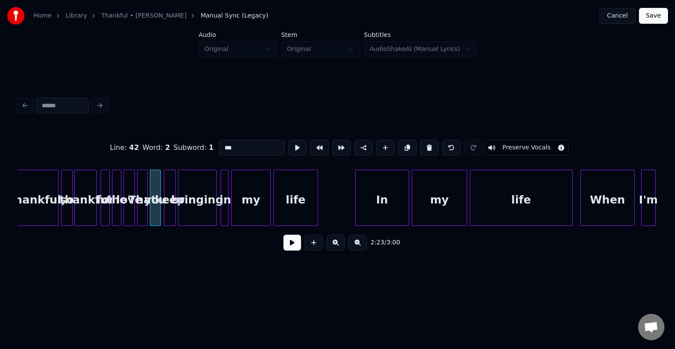
click at [293, 251] on button at bounding box center [293, 243] width 18 height 16
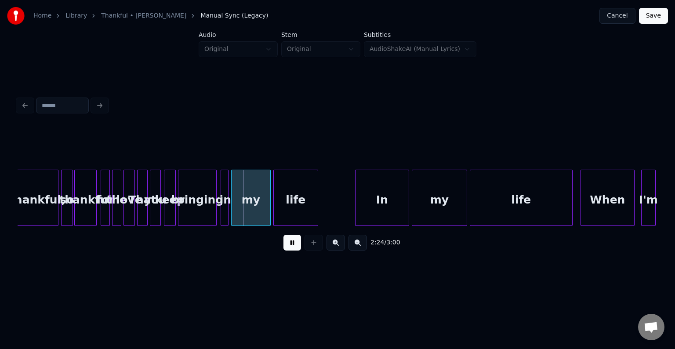
click at [203, 212] on div "bringing" at bounding box center [198, 200] width 38 height 60
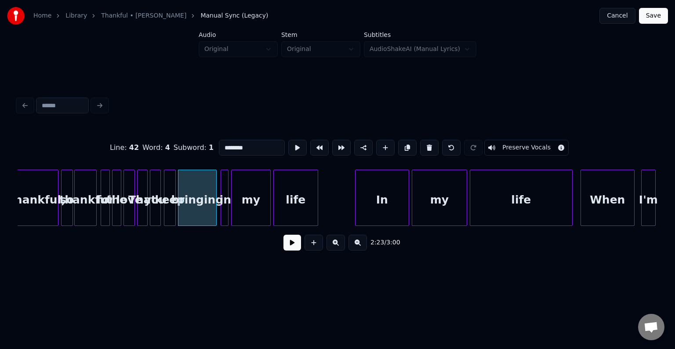
click at [87, 209] on div "thankful" at bounding box center [86, 200] width 22 height 60
type input "********"
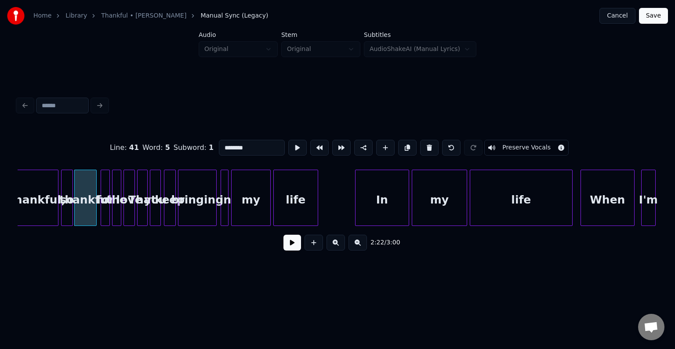
click at [295, 244] on button at bounding box center [293, 243] width 18 height 16
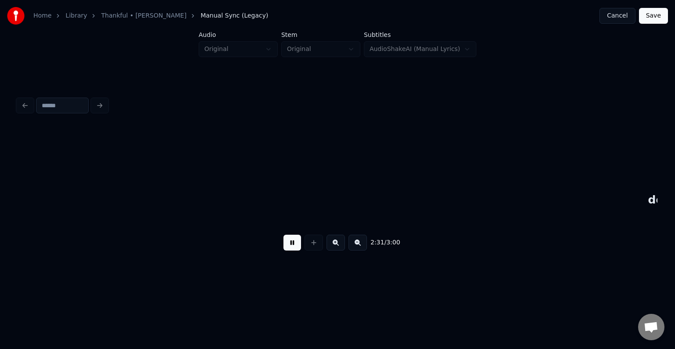
scroll to position [0, 9965]
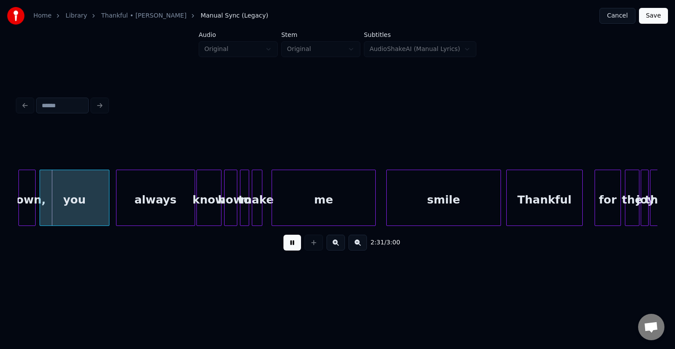
click at [295, 244] on button at bounding box center [293, 243] width 18 height 16
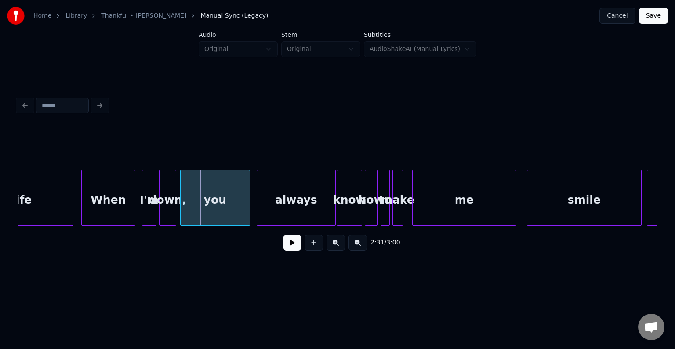
click at [56, 209] on div "life" at bounding box center [22, 200] width 102 height 60
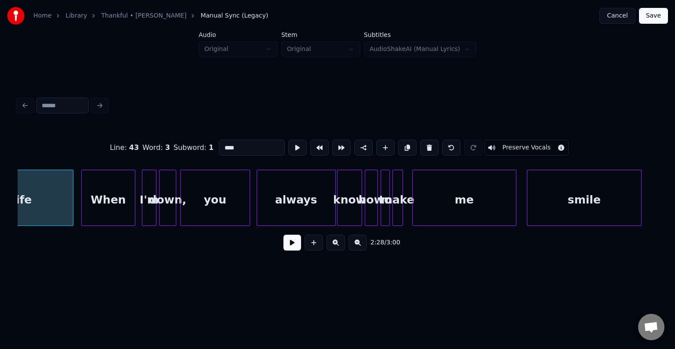
scroll to position [0, 9777]
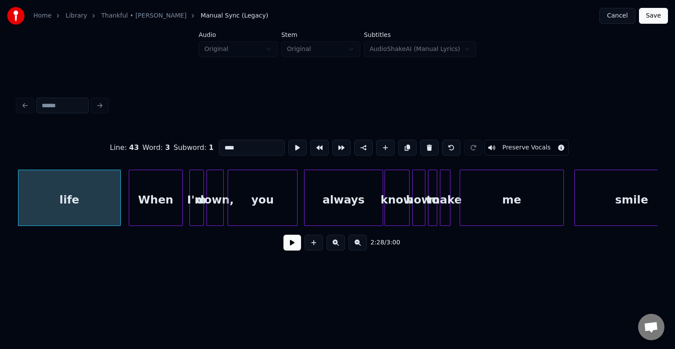
click at [288, 246] on button at bounding box center [293, 243] width 18 height 16
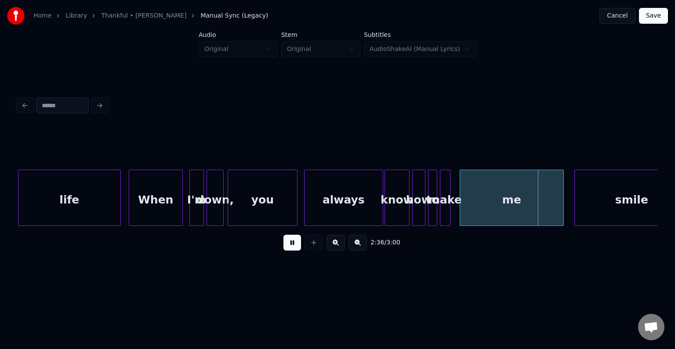
click at [287, 249] on button at bounding box center [293, 243] width 18 height 16
click at [346, 207] on div "always" at bounding box center [344, 200] width 78 height 60
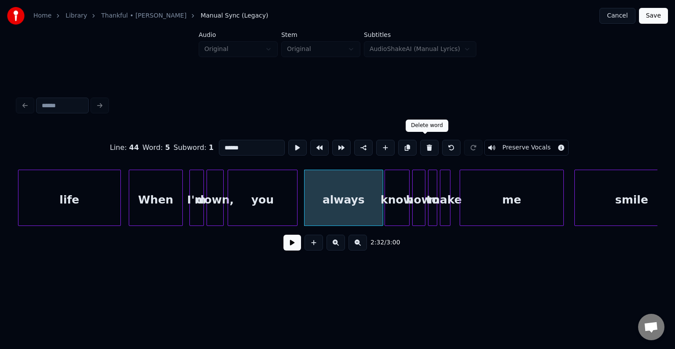
click at [422, 143] on button at bounding box center [429, 148] width 18 height 16
type input "****"
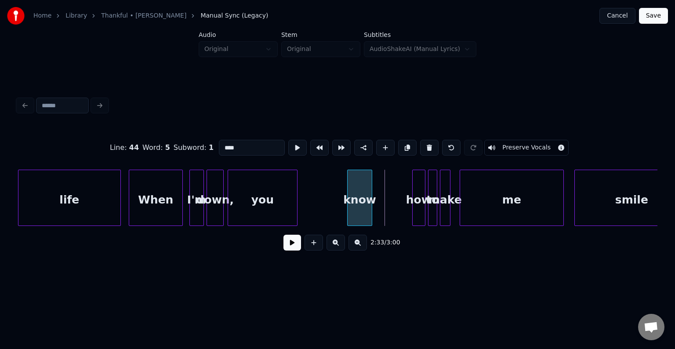
click at [365, 204] on div "know" at bounding box center [360, 200] width 24 height 60
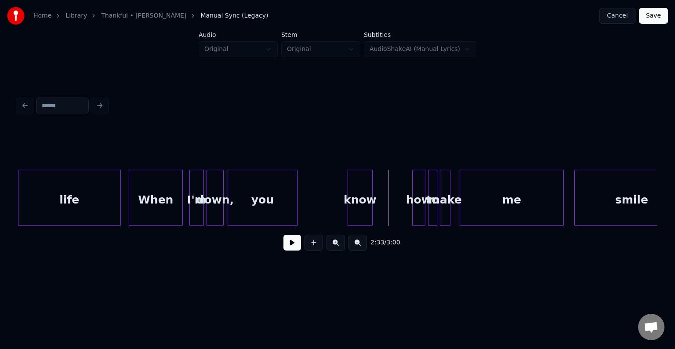
click at [311, 241] on button at bounding box center [314, 243] width 18 height 16
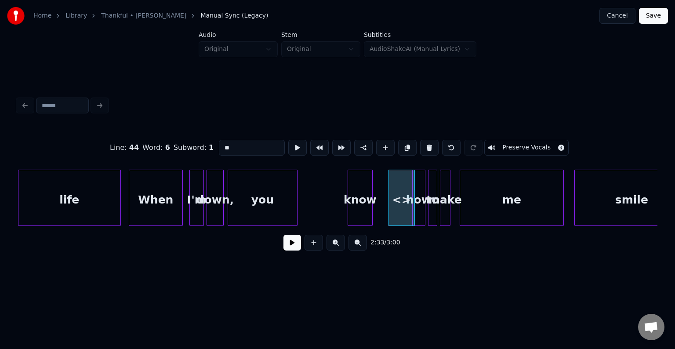
drag, startPoint x: 253, startPoint y: 138, endPoint x: 194, endPoint y: 145, distance: 59.7
click at [194, 145] on div "Line : 44 Word : 6 Subword : 1 ** Preserve Vocals" at bounding box center [338, 148] width 640 height 44
click at [397, 201] on div "just" at bounding box center [396, 200] width 26 height 60
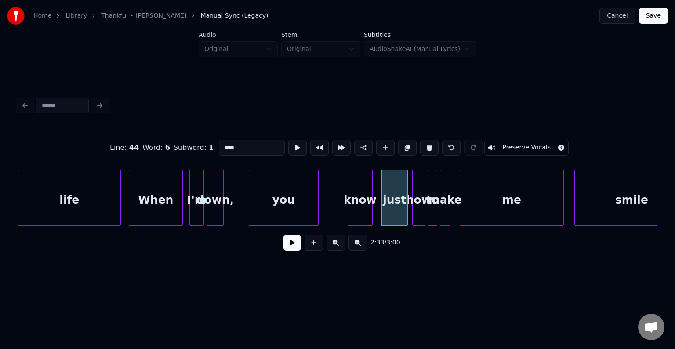
click at [267, 211] on div "you" at bounding box center [283, 200] width 69 height 60
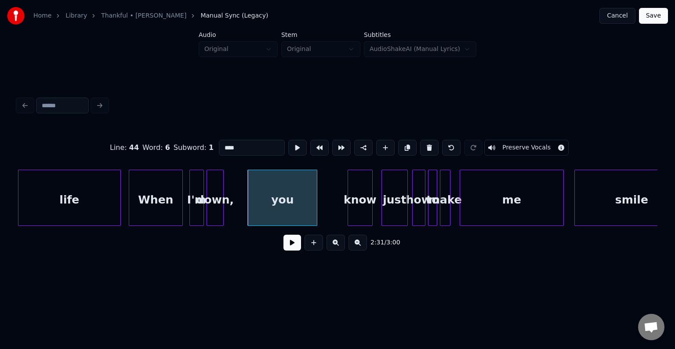
type input "****"
click at [288, 246] on button at bounding box center [293, 243] width 18 height 16
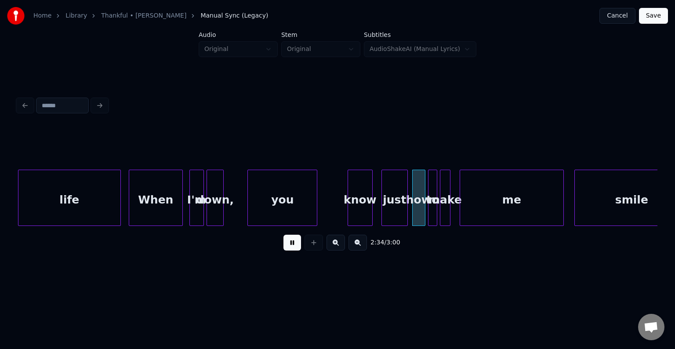
click at [288, 246] on button at bounding box center [293, 243] width 18 height 16
click at [299, 245] on button at bounding box center [293, 243] width 18 height 16
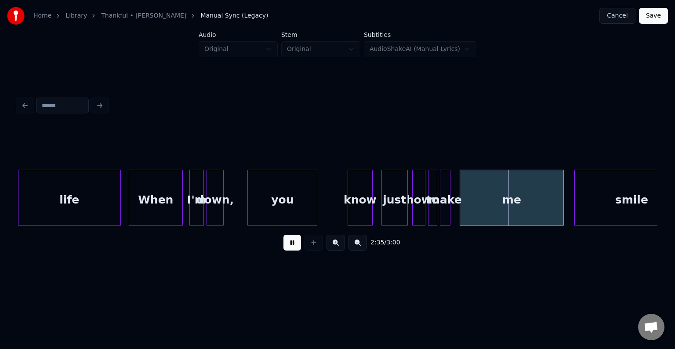
click at [299, 245] on button at bounding box center [293, 243] width 18 height 16
click at [559, 204] on div "me" at bounding box center [511, 200] width 103 height 60
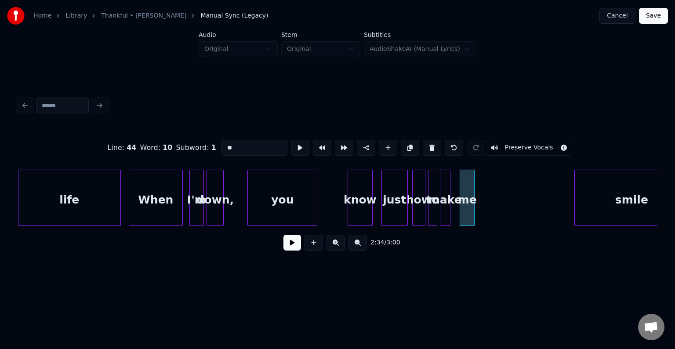
click at [473, 213] on div at bounding box center [473, 197] width 3 height 55
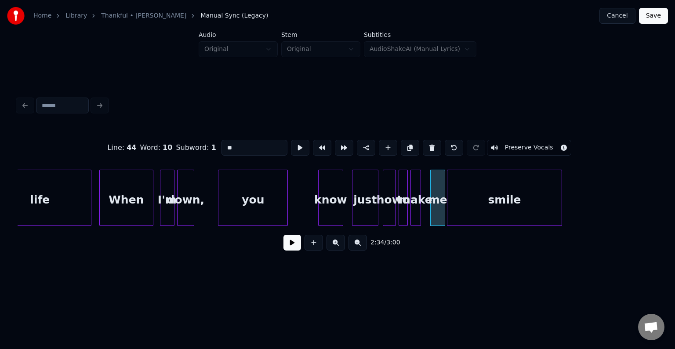
click at [511, 205] on div "smile" at bounding box center [505, 200] width 114 height 60
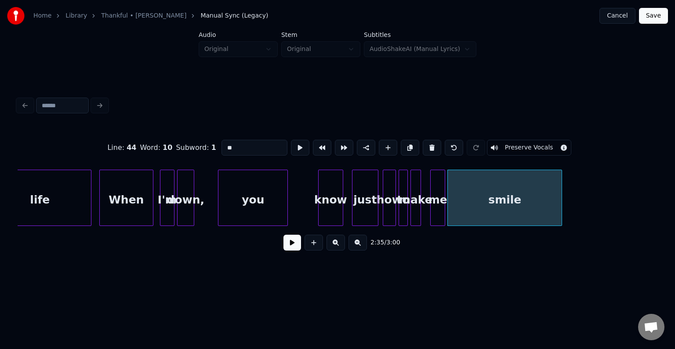
click at [371, 216] on div "just" at bounding box center [366, 200] width 26 height 60
type input "****"
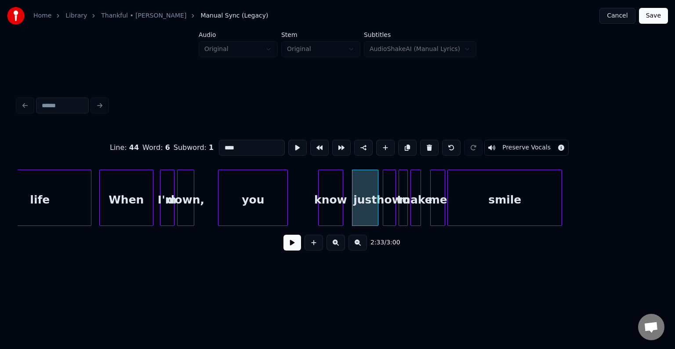
click at [288, 247] on button at bounding box center [293, 243] width 18 height 16
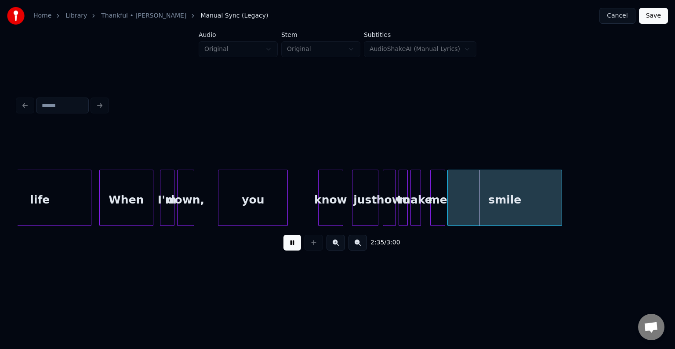
click at [387, 209] on div "how" at bounding box center [389, 200] width 12 height 60
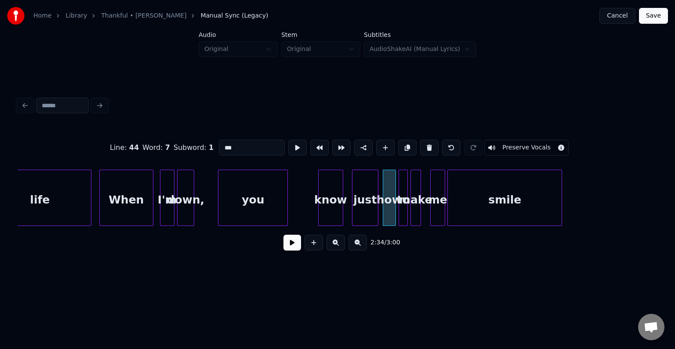
click at [289, 246] on button at bounding box center [293, 243] width 18 height 16
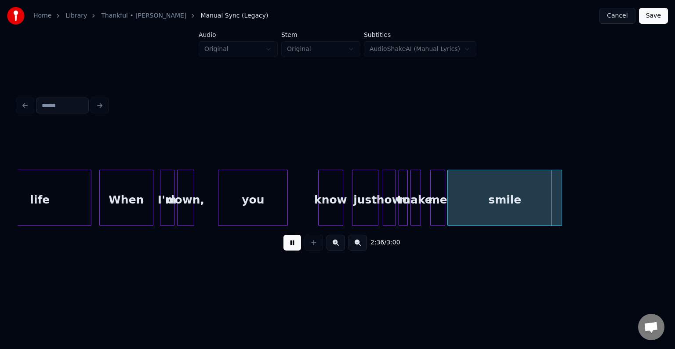
click at [288, 251] on button at bounding box center [293, 243] width 18 height 16
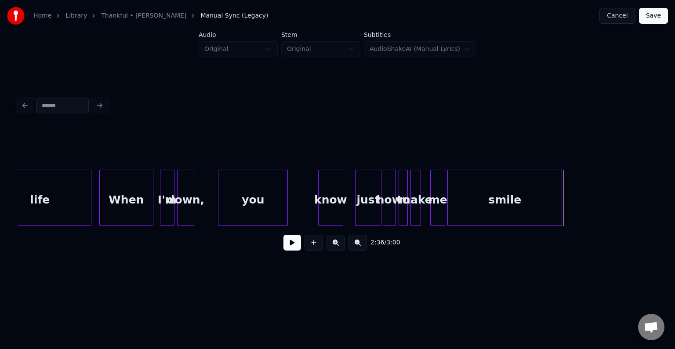
click at [366, 206] on div "just" at bounding box center [369, 200] width 26 height 60
click at [372, 215] on div at bounding box center [372, 197] width 3 height 55
click at [292, 251] on button at bounding box center [293, 243] width 18 height 16
click at [358, 203] on div "know" at bounding box center [355, 200] width 24 height 60
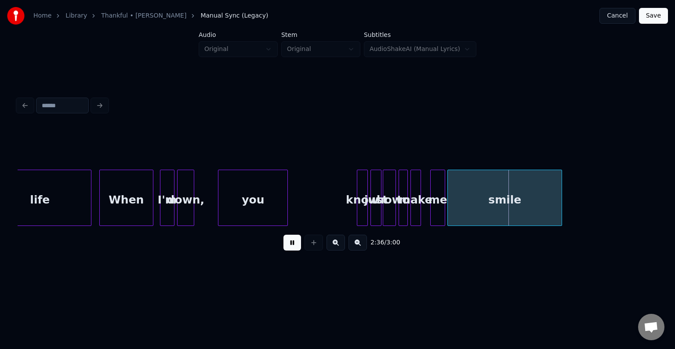
click at [359, 210] on div at bounding box center [358, 197] width 3 height 55
click at [317, 216] on div "you" at bounding box center [320, 200] width 69 height 60
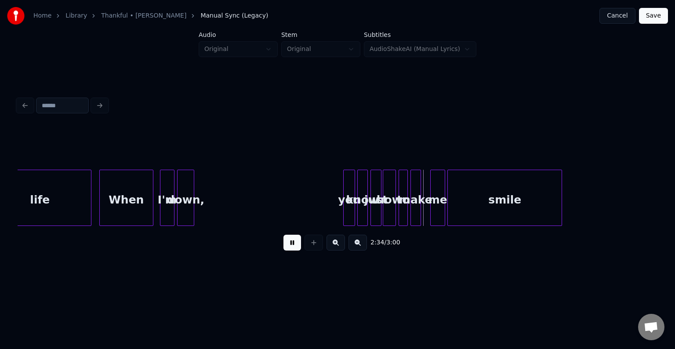
click at [345, 216] on div at bounding box center [345, 197] width 3 height 55
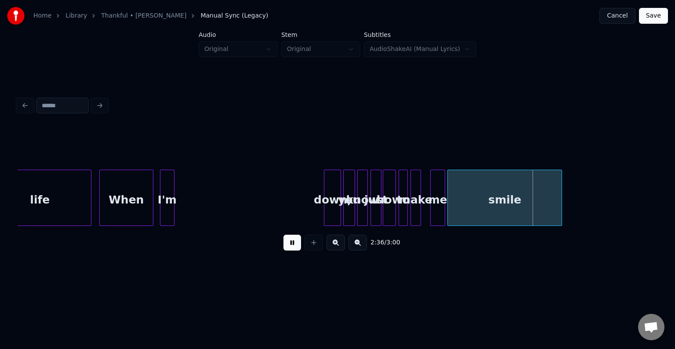
click at [332, 218] on div "down," at bounding box center [332, 200] width 16 height 60
click at [313, 224] on div "down, you know how to make me smile I'm When life just" at bounding box center [338, 198] width 640 height 56
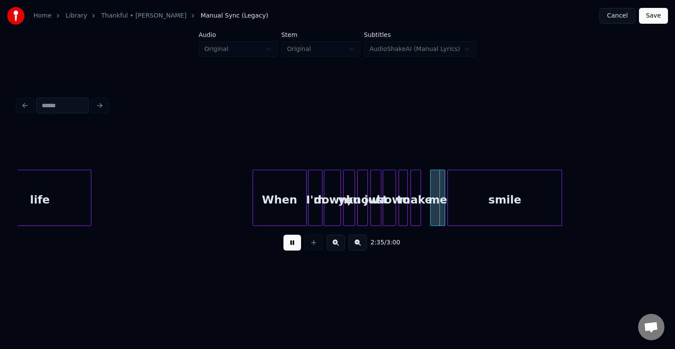
click at [281, 222] on div "When" at bounding box center [279, 200] width 53 height 60
click at [298, 211] on div at bounding box center [299, 197] width 3 height 55
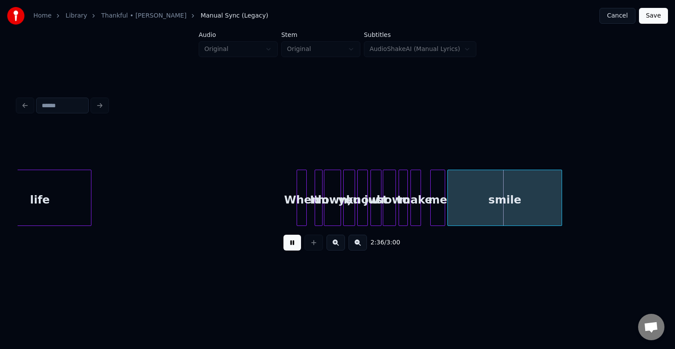
click at [317, 212] on div at bounding box center [316, 197] width 3 height 55
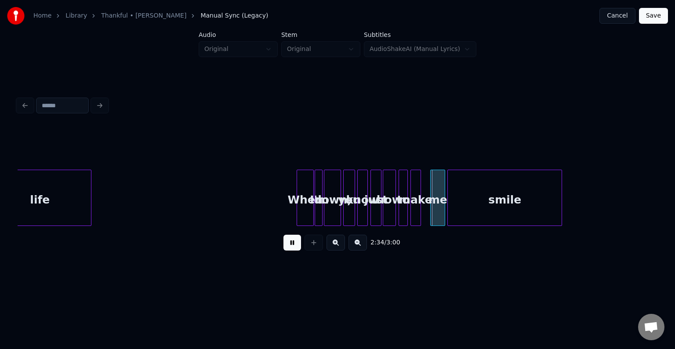
click at [312, 214] on div at bounding box center [312, 197] width 3 height 55
click at [290, 246] on button at bounding box center [293, 243] width 18 height 16
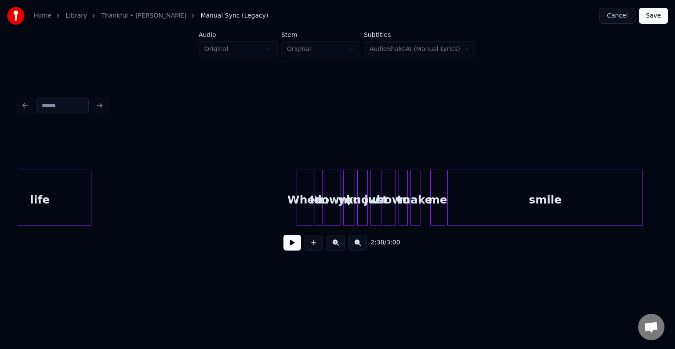
click at [642, 212] on div at bounding box center [641, 197] width 3 height 55
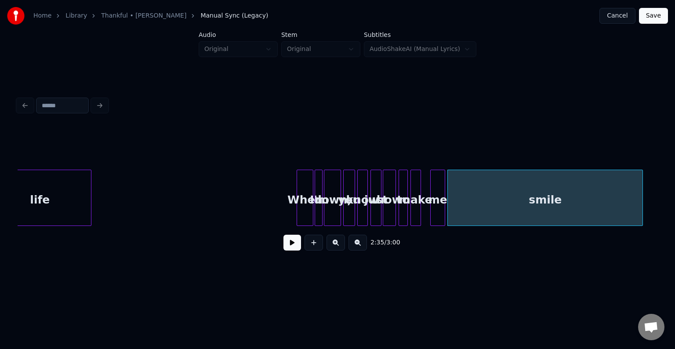
click at [290, 248] on button at bounding box center [293, 243] width 18 height 16
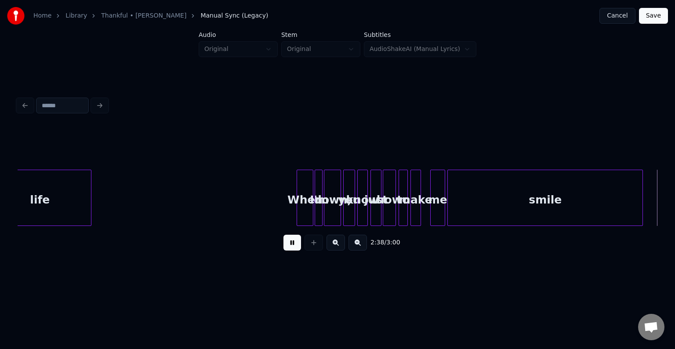
scroll to position [0, 10447]
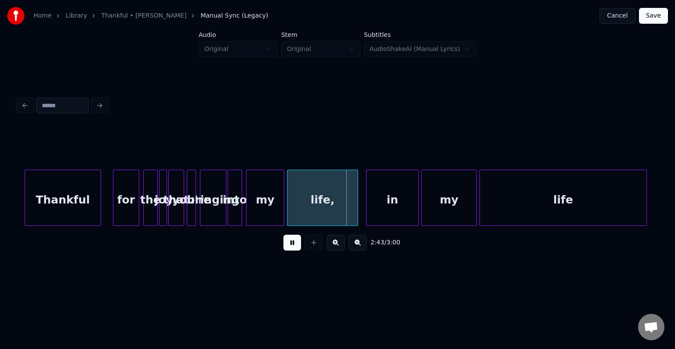
click at [290, 248] on button at bounding box center [293, 243] width 18 height 16
click at [165, 211] on div at bounding box center [165, 197] width 3 height 55
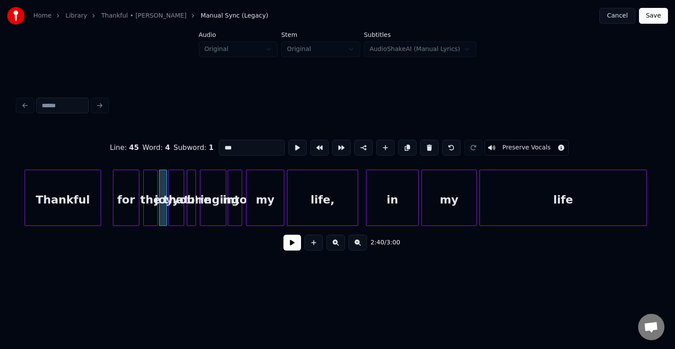
click at [178, 211] on div "that" at bounding box center [176, 200] width 15 height 60
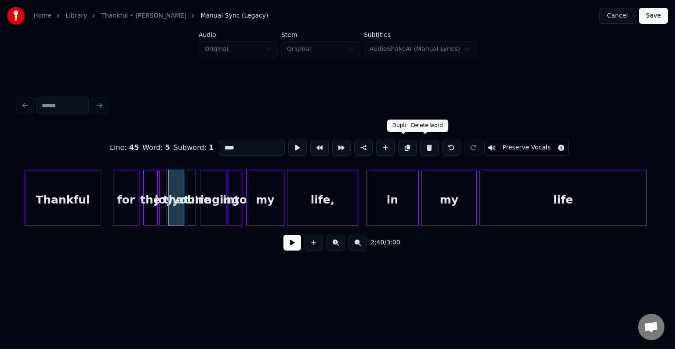
click at [422, 148] on button at bounding box center [429, 148] width 18 height 16
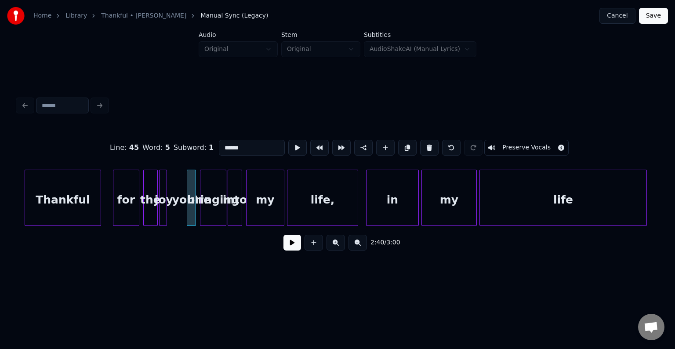
click at [251, 141] on input "******" at bounding box center [252, 148] width 66 height 16
click at [218, 199] on div "bringing" at bounding box center [213, 200] width 26 height 60
type input "*****"
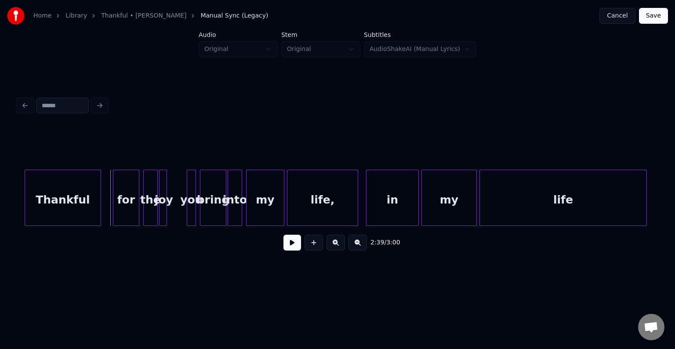
click at [288, 242] on button at bounding box center [293, 243] width 18 height 16
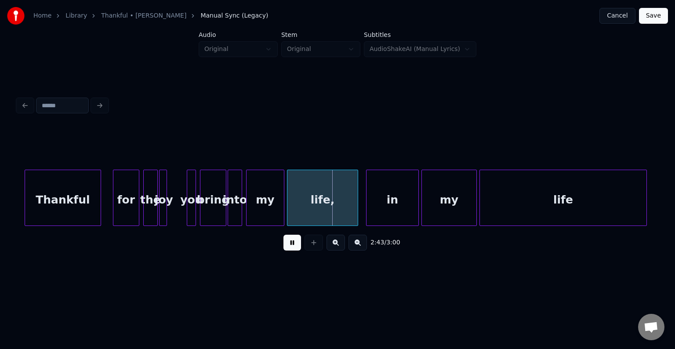
click at [288, 244] on button at bounding box center [293, 243] width 18 height 16
click at [180, 214] on div "joy" at bounding box center [181, 200] width 9 height 60
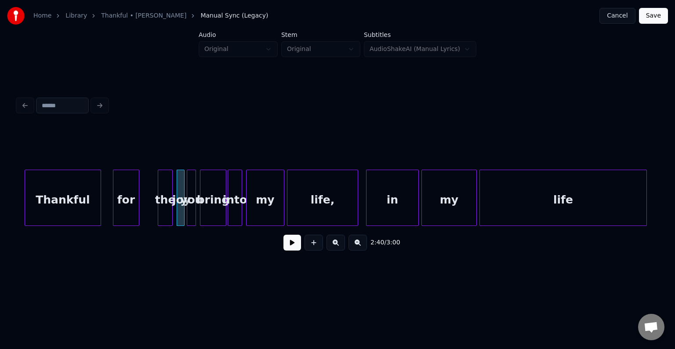
click at [165, 215] on div "the" at bounding box center [165, 200] width 14 height 60
click at [319, 246] on button at bounding box center [314, 243] width 18 height 16
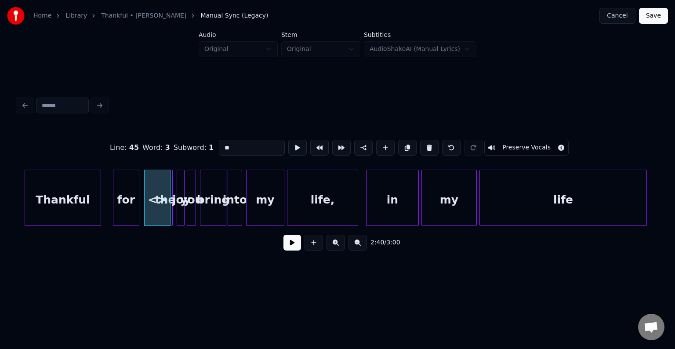
drag, startPoint x: 241, startPoint y: 148, endPoint x: 189, endPoint y: 149, distance: 51.0
click at [189, 149] on div "Line : 45 Word : 3 Subword : 1 ** Preserve Vocals" at bounding box center [338, 148] width 640 height 44
click at [156, 211] on div at bounding box center [154, 197] width 3 height 55
click at [121, 209] on div "for" at bounding box center [126, 200] width 26 height 60
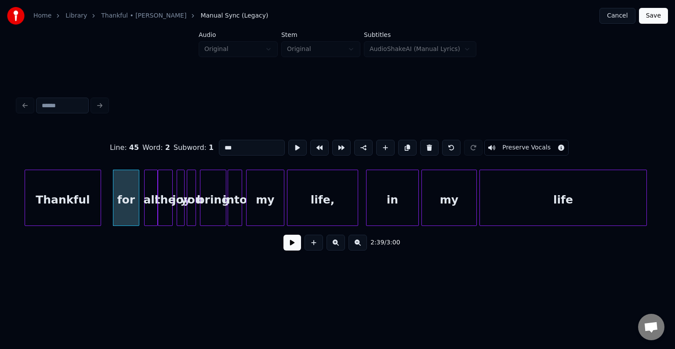
type input "***"
click at [285, 243] on button at bounding box center [293, 243] width 18 height 16
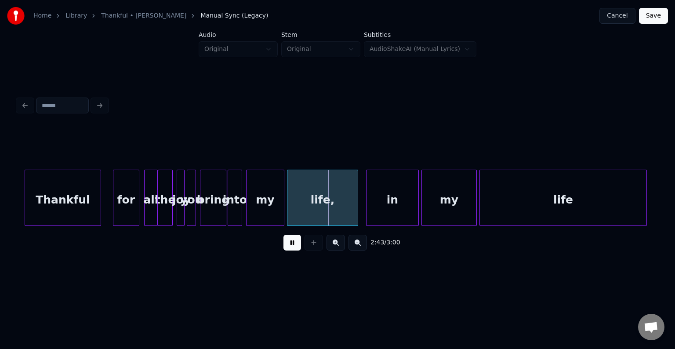
click at [215, 215] on div "bring" at bounding box center [213, 200] width 26 height 60
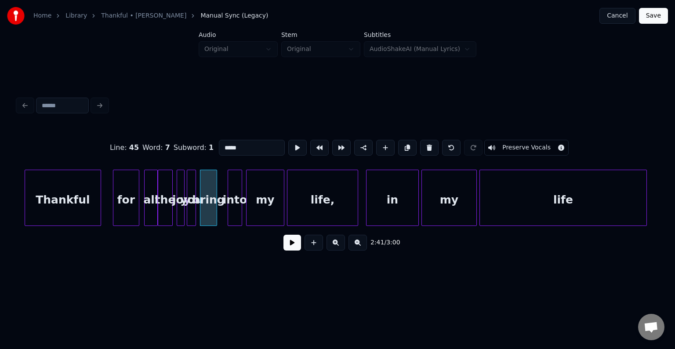
click at [216, 214] on div at bounding box center [215, 197] width 3 height 55
click at [222, 214] on div at bounding box center [223, 197] width 3 height 55
click at [115, 213] on div at bounding box center [114, 197] width 3 height 55
type input "***"
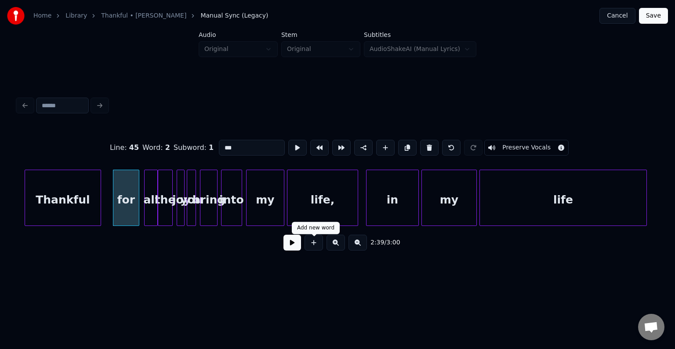
click at [292, 245] on button at bounding box center [293, 243] width 18 height 16
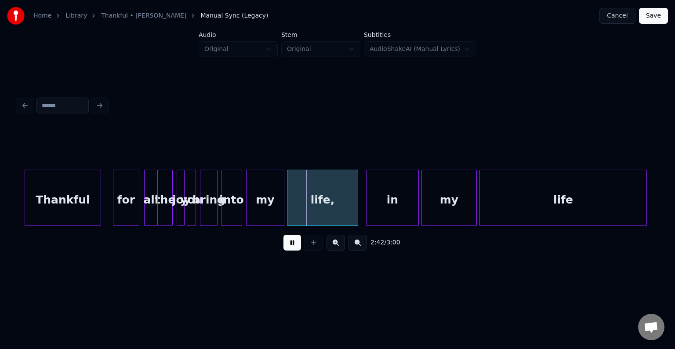
click at [161, 215] on div "the" at bounding box center [165, 200] width 14 height 60
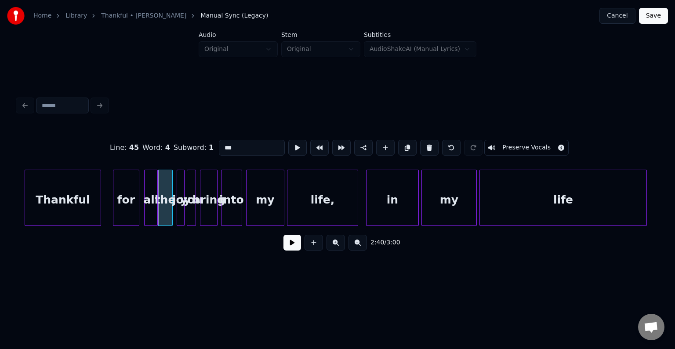
click at [292, 248] on button at bounding box center [293, 243] width 18 height 16
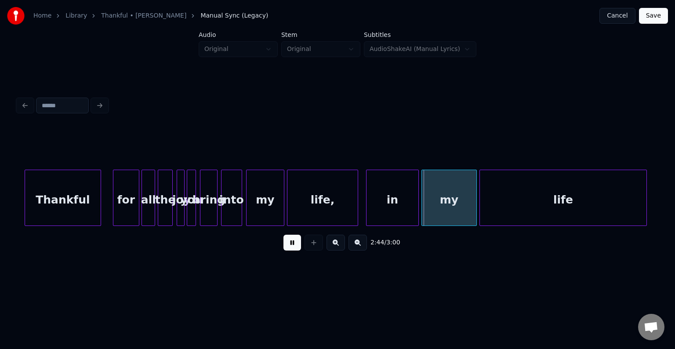
click at [148, 209] on div "all" at bounding box center [148, 200] width 13 height 60
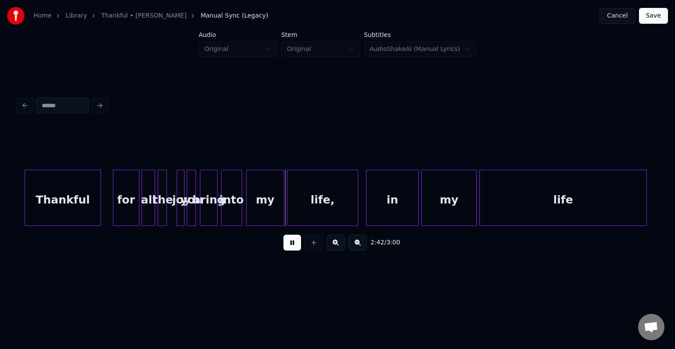
click at [165, 213] on div at bounding box center [165, 197] width 3 height 55
click at [177, 211] on div "joy" at bounding box center [181, 198] width 8 height 56
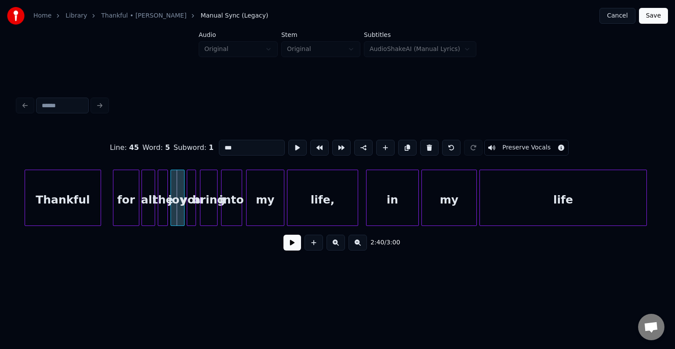
click at [171, 213] on div at bounding box center [172, 197] width 3 height 55
click at [288, 246] on button at bounding box center [293, 243] width 18 height 16
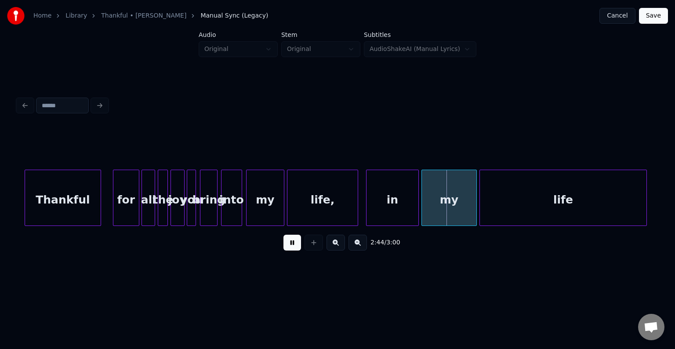
click at [117, 198] on div "for" at bounding box center [126, 200] width 26 height 60
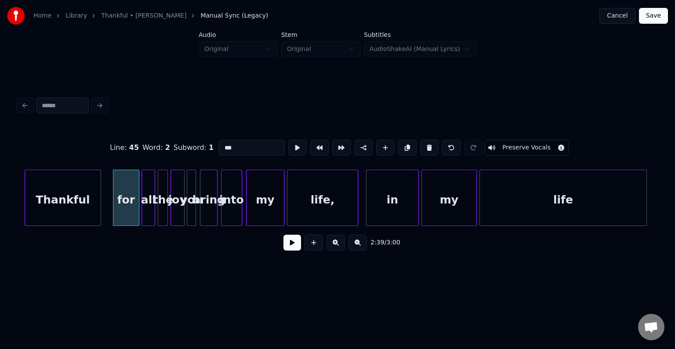
click at [292, 249] on button at bounding box center [293, 243] width 18 height 16
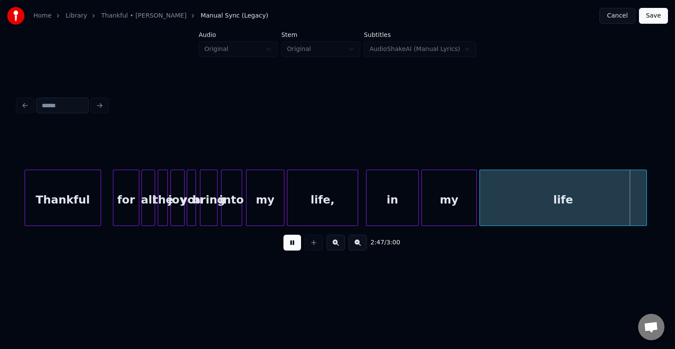
click at [292, 249] on button at bounding box center [293, 243] width 18 height 16
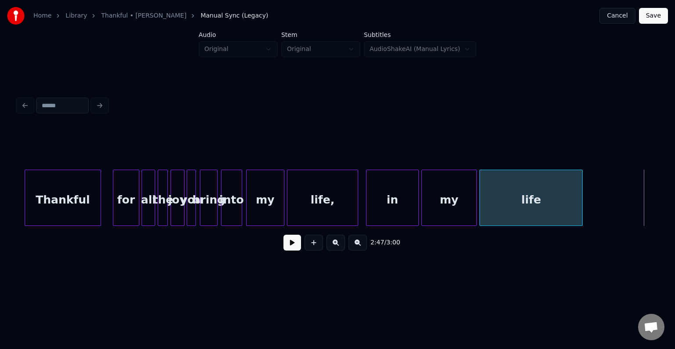
click at [580, 198] on div at bounding box center [581, 197] width 3 height 55
click at [290, 248] on button at bounding box center [293, 243] width 18 height 16
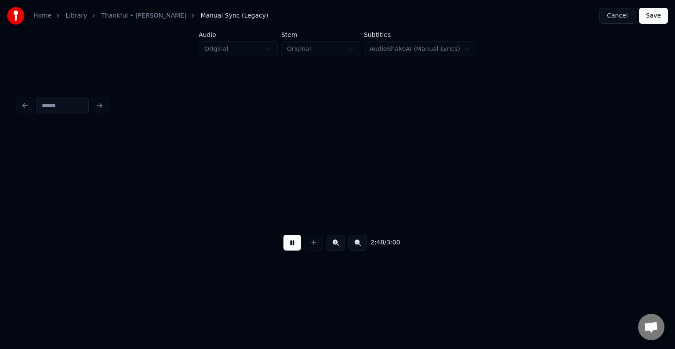
scroll to position [0, 11088]
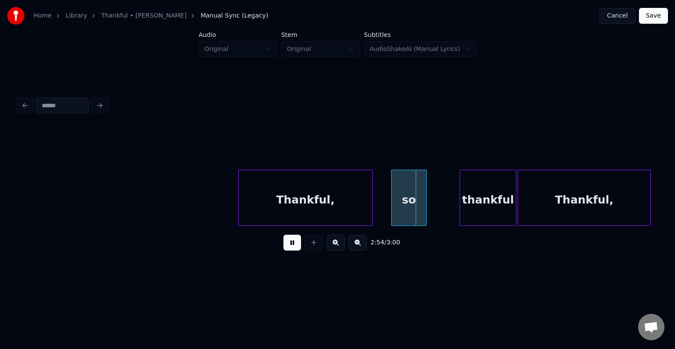
click at [322, 193] on div "Thankful," at bounding box center [306, 200] width 134 height 60
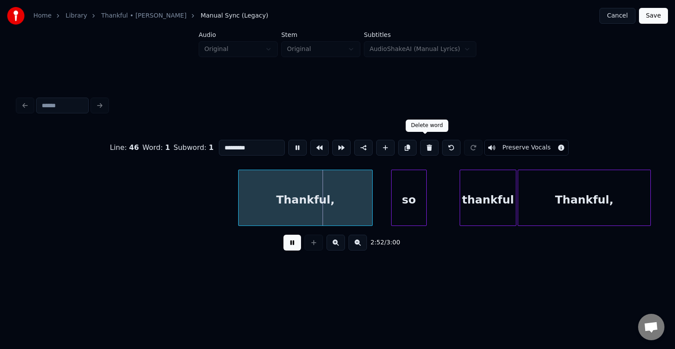
click at [422, 145] on button at bounding box center [429, 148] width 18 height 16
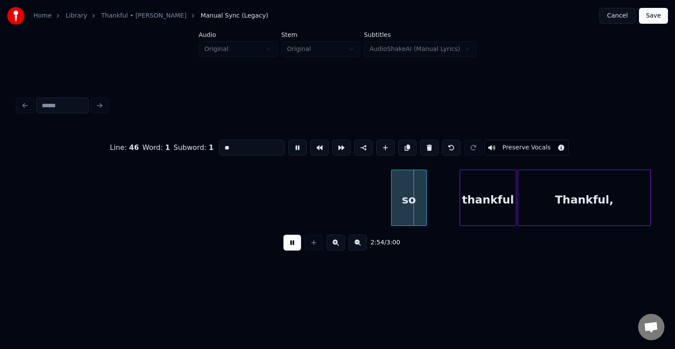
click at [422, 145] on button at bounding box center [429, 148] width 18 height 16
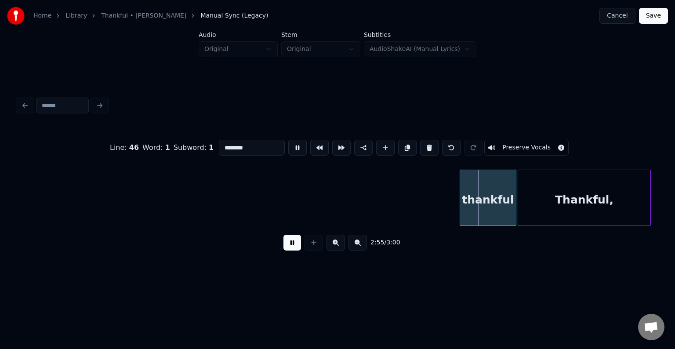
click at [422, 145] on button at bounding box center [429, 148] width 18 height 16
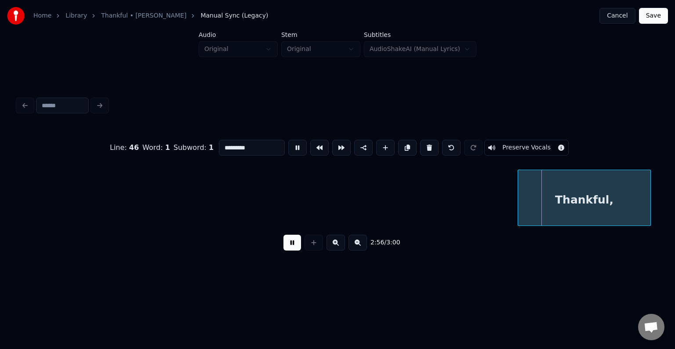
click at [422, 145] on button at bounding box center [429, 148] width 18 height 16
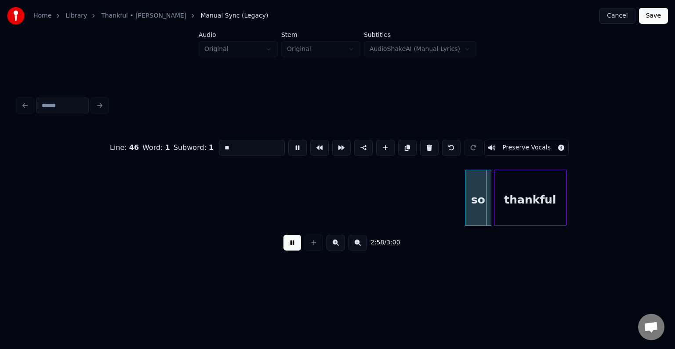
click at [421, 145] on button at bounding box center [429, 148] width 18 height 16
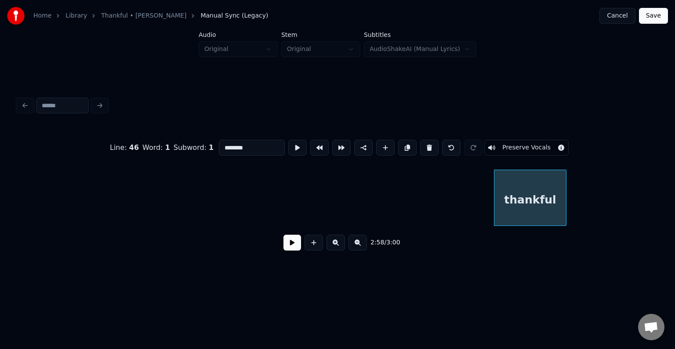
click at [421, 145] on button at bounding box center [429, 148] width 18 height 16
type input "***"
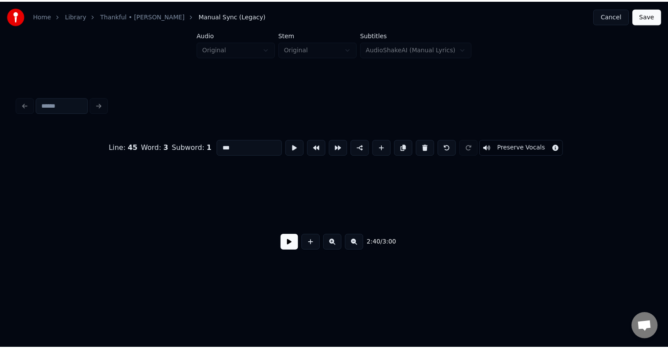
scroll to position [0, 10570]
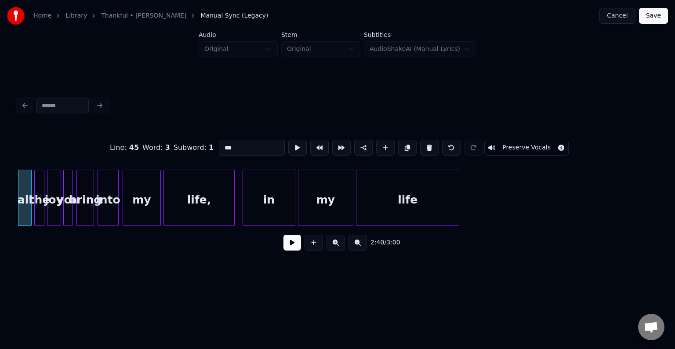
click at [646, 15] on button "Save" at bounding box center [653, 16] width 29 height 16
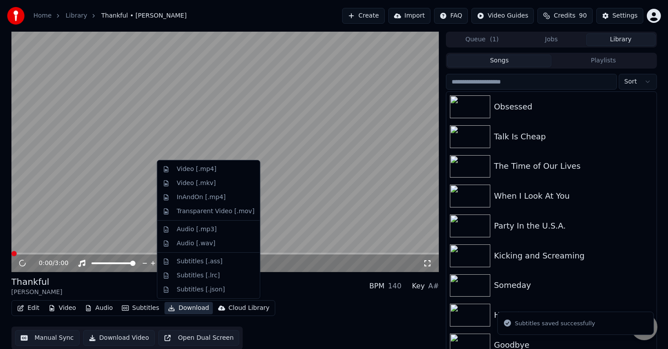
click at [172, 305] on button "Download" at bounding box center [188, 308] width 48 height 12
click at [191, 172] on div "Video [.mp4]" at bounding box center [197, 169] width 40 height 9
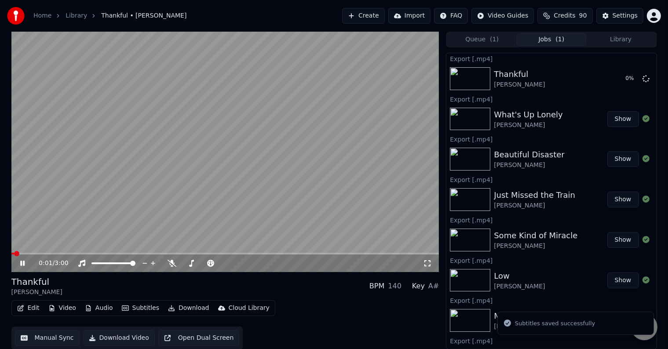
click at [23, 262] on icon at bounding box center [22, 263] width 4 height 5
click at [20, 266] on icon at bounding box center [22, 263] width 5 height 6
click at [78, 253] on span at bounding box center [225, 254] width 428 height 2
click at [19, 266] on icon at bounding box center [28, 263] width 21 height 7
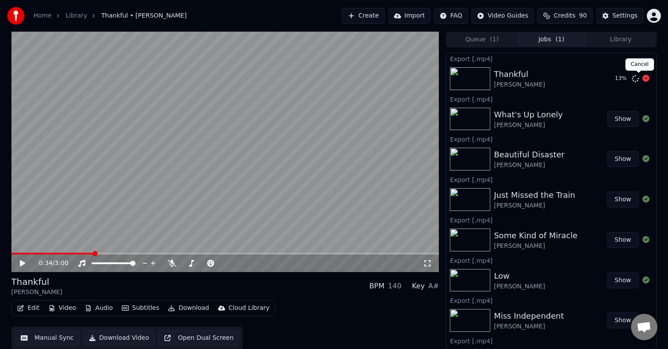
click at [642, 77] on icon at bounding box center [645, 78] width 7 height 7
click at [100, 308] on button "Audio" at bounding box center [98, 308] width 35 height 12
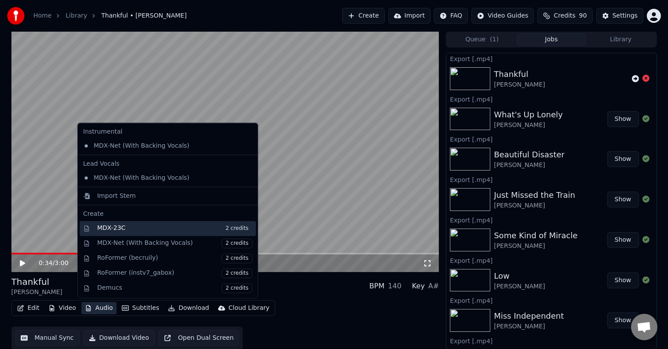
click at [165, 231] on div "MDX-23C 2 credits" at bounding box center [174, 229] width 155 height 10
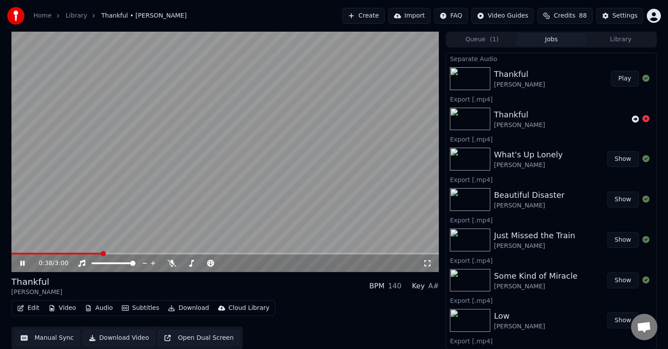
click at [185, 309] on button "Download" at bounding box center [188, 308] width 48 height 12
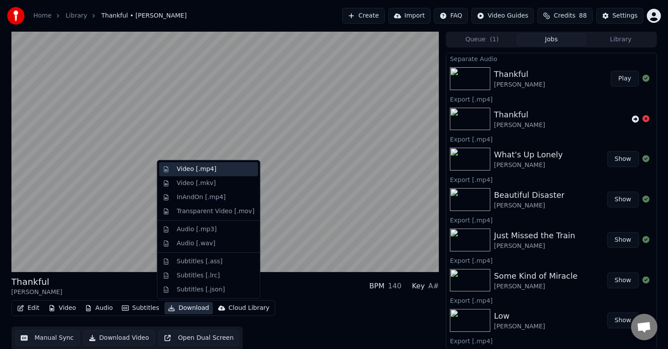
click at [196, 165] on div "Video [.mp4]" at bounding box center [197, 169] width 40 height 9
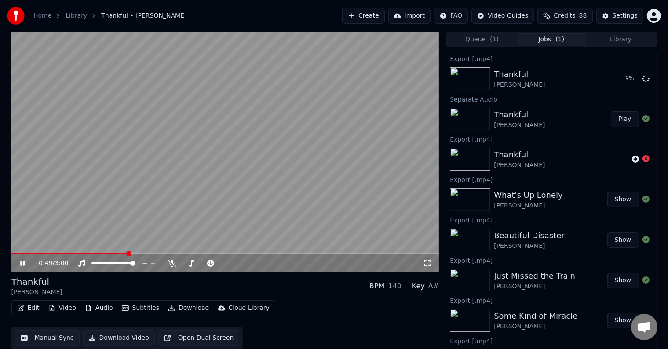
click at [24, 266] on icon at bounding box center [28, 263] width 21 height 7
click at [598, 39] on button "Library" at bounding box center [620, 39] width 69 height 13
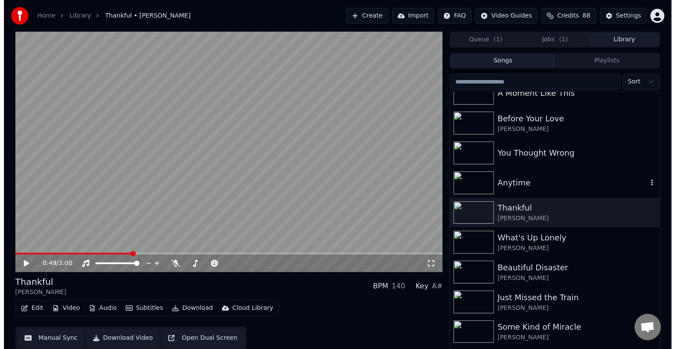
scroll to position [5899, 0]
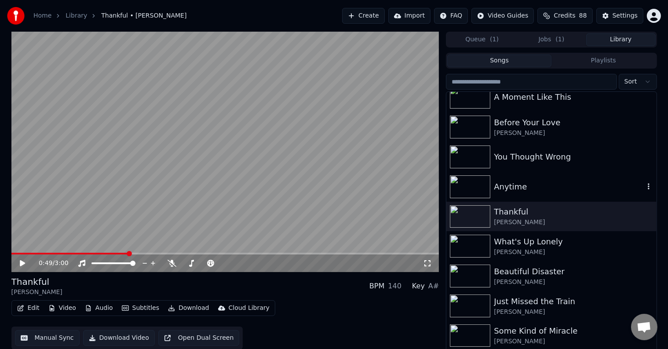
click at [566, 186] on div "Anytime" at bounding box center [569, 187] width 150 height 12
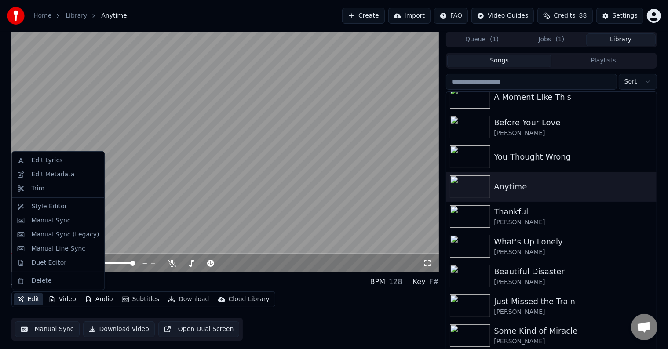
click at [29, 299] on button "Edit" at bounding box center [28, 299] width 29 height 12
click at [44, 171] on div "Edit Metadata" at bounding box center [52, 174] width 43 height 9
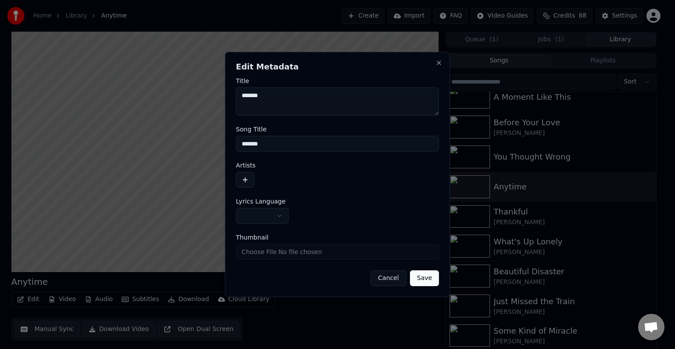
click at [277, 223] on form "**********" at bounding box center [337, 182] width 203 height 208
click at [270, 211] on body "**********" at bounding box center [334, 174] width 668 height 349
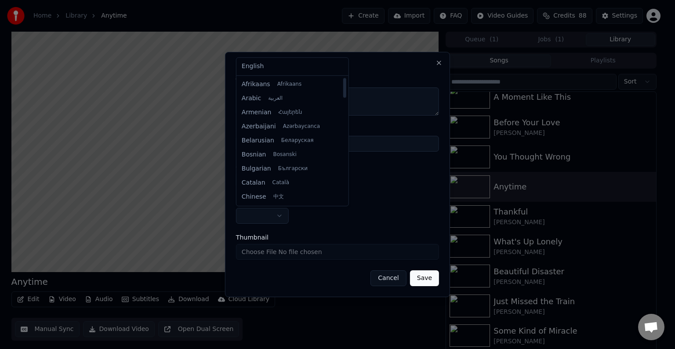
select select "**"
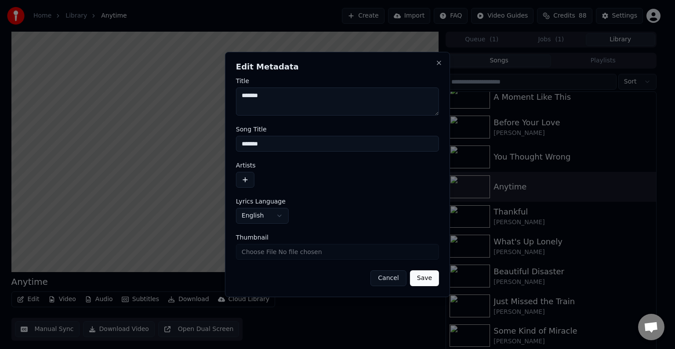
click at [245, 182] on button "button" at bounding box center [245, 180] width 18 height 16
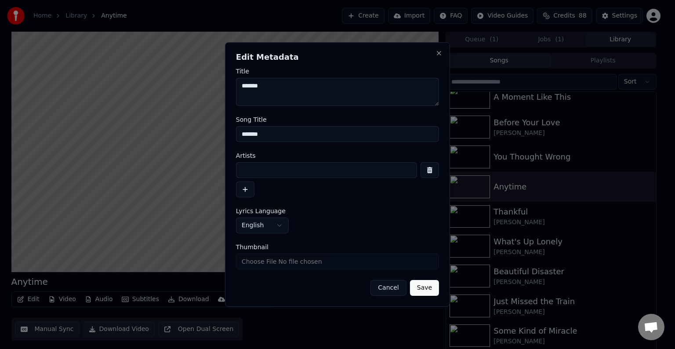
click at [265, 172] on input at bounding box center [326, 170] width 181 height 16
type input "**********"
click at [410, 280] on button "Save" at bounding box center [424, 288] width 29 height 16
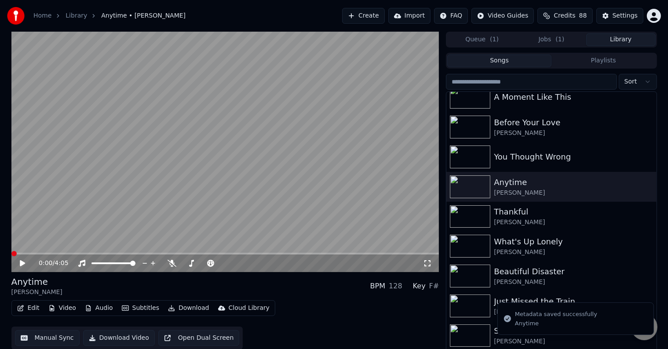
click at [20, 307] on icon "button" at bounding box center [21, 308] width 6 height 6
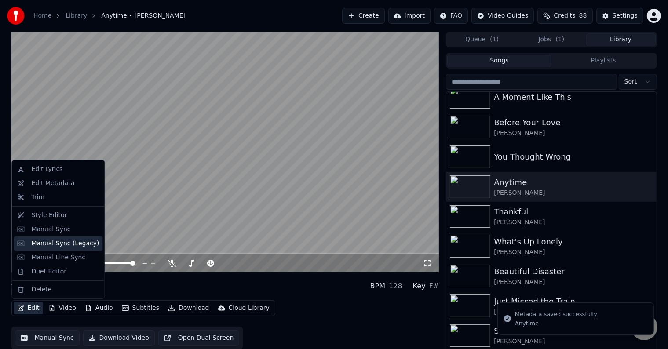
click at [38, 244] on div "Manual Sync (Legacy)" at bounding box center [65, 243] width 68 height 9
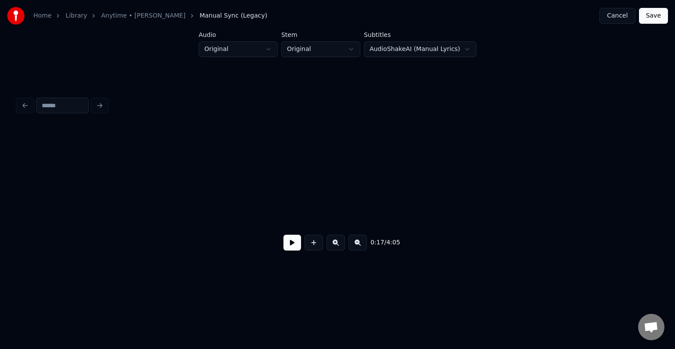
scroll to position [0, 1168]
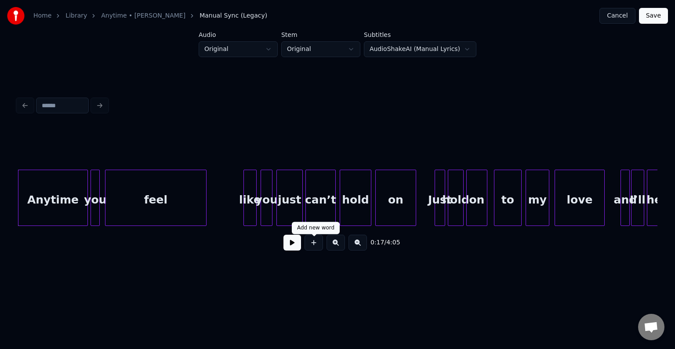
click at [294, 248] on button at bounding box center [293, 243] width 18 height 16
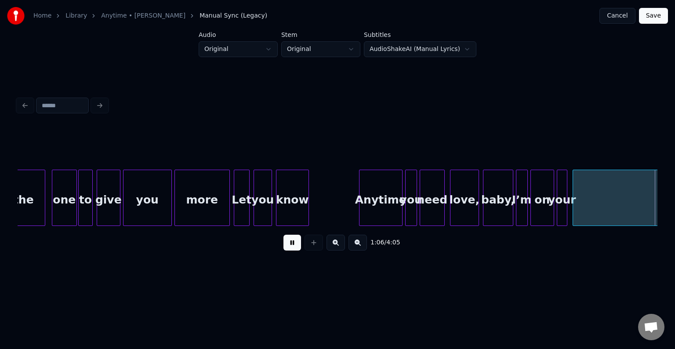
scroll to position [0, 4371]
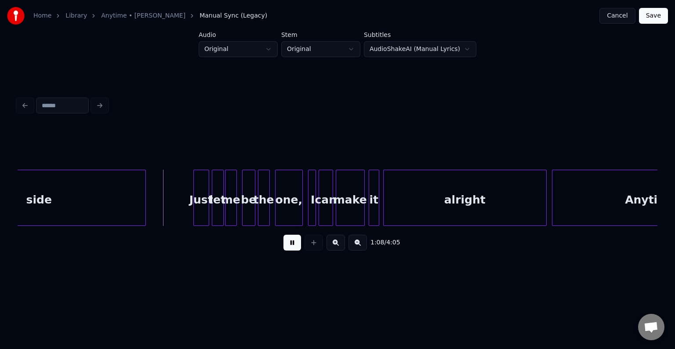
click at [294, 248] on button at bounding box center [293, 243] width 18 height 16
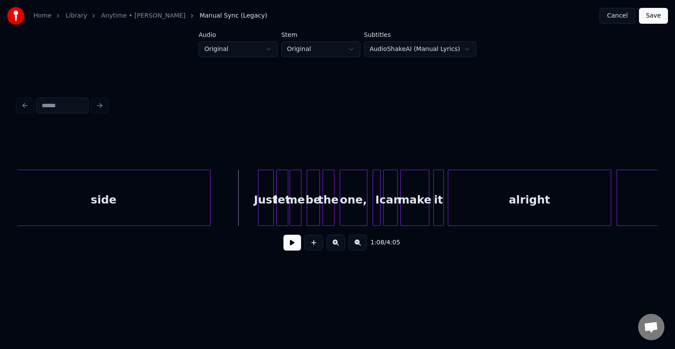
scroll to position [0, 4265]
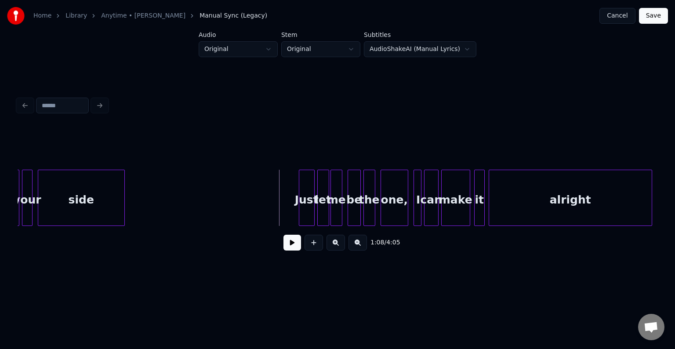
click at [122, 197] on div at bounding box center [123, 197] width 3 height 55
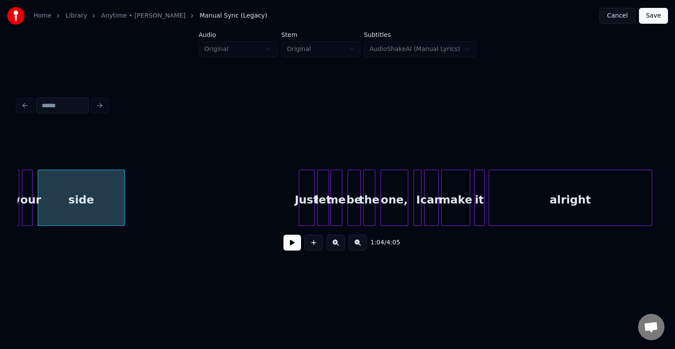
click at [288, 245] on button at bounding box center [293, 243] width 18 height 16
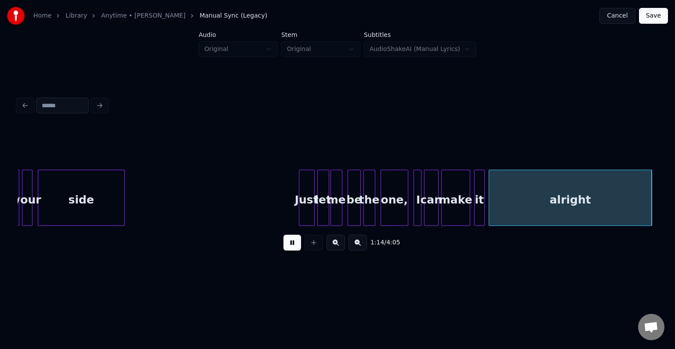
scroll to position [0, 4906]
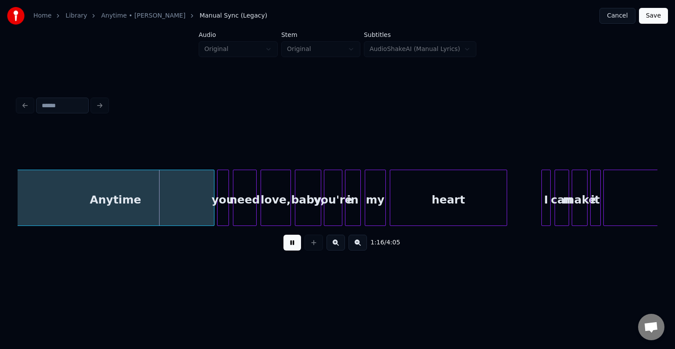
click at [288, 245] on button at bounding box center [293, 243] width 18 height 16
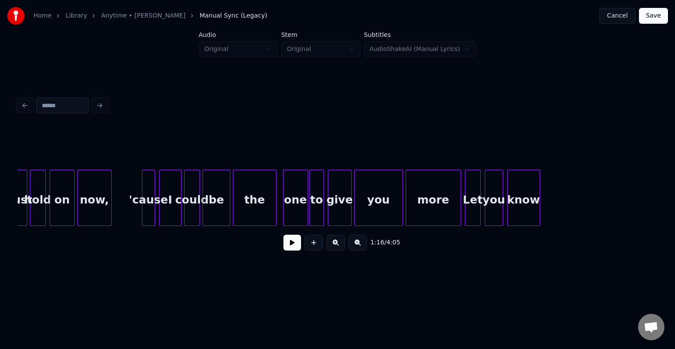
scroll to position [0, 3226]
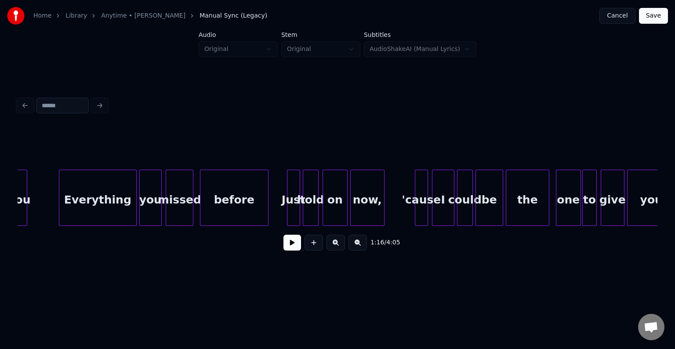
click at [290, 250] on button at bounding box center [293, 243] width 18 height 16
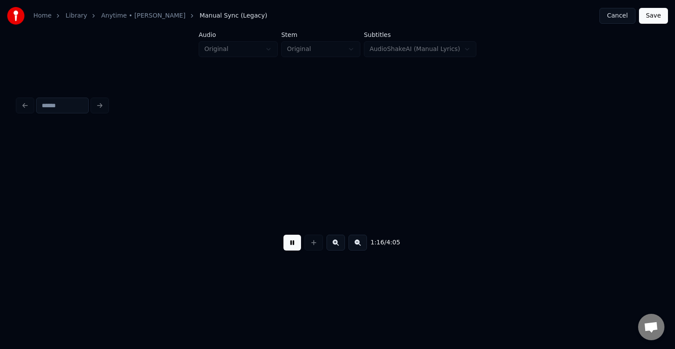
scroll to position [0, 5068]
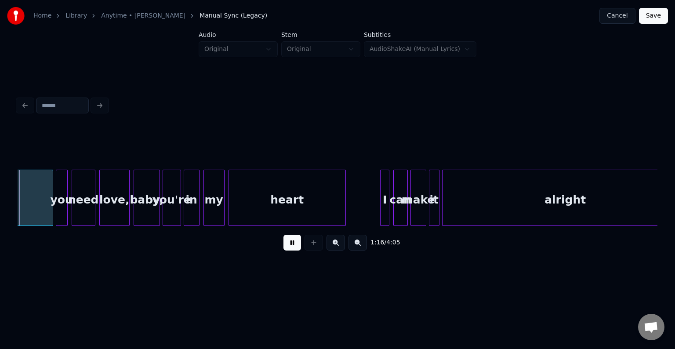
click at [290, 250] on button at bounding box center [293, 243] width 18 height 16
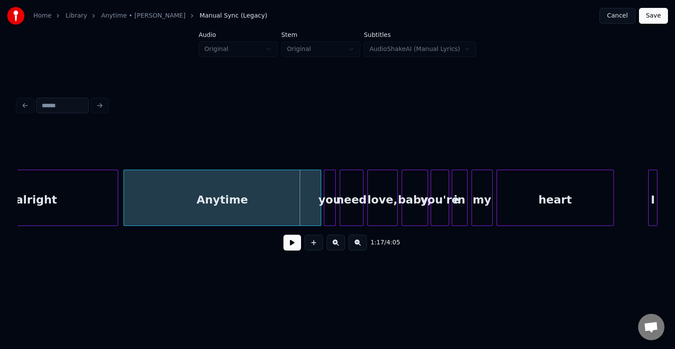
scroll to position [0, 4751]
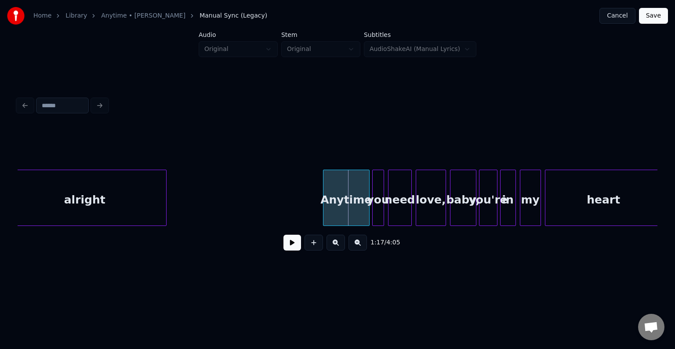
click at [324, 213] on div at bounding box center [325, 197] width 3 height 55
click at [293, 244] on button at bounding box center [293, 243] width 18 height 16
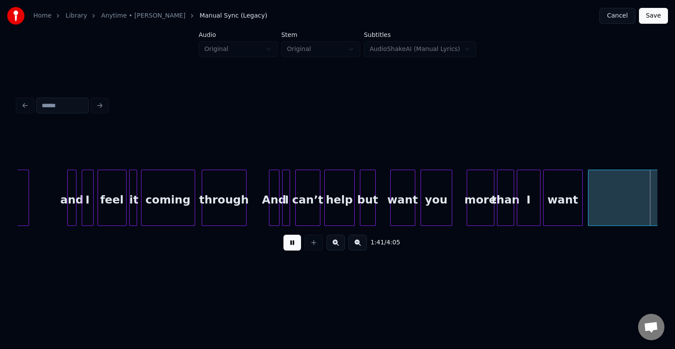
scroll to position [0, 6673]
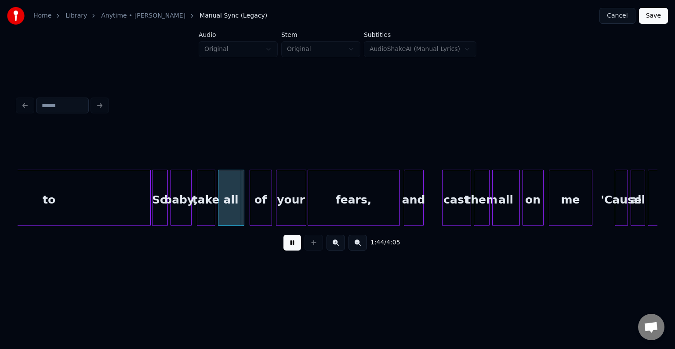
click at [293, 244] on button at bounding box center [293, 243] width 18 height 16
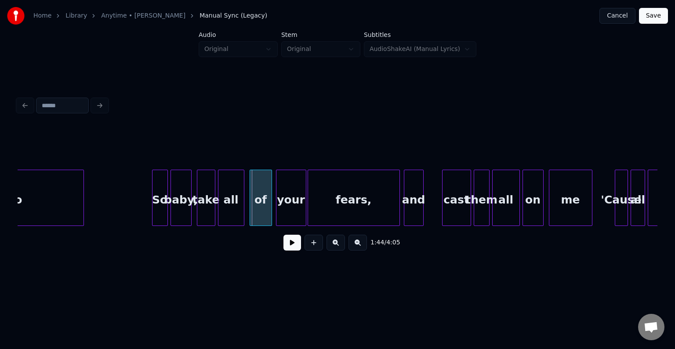
click at [82, 208] on div at bounding box center [82, 197] width 3 height 55
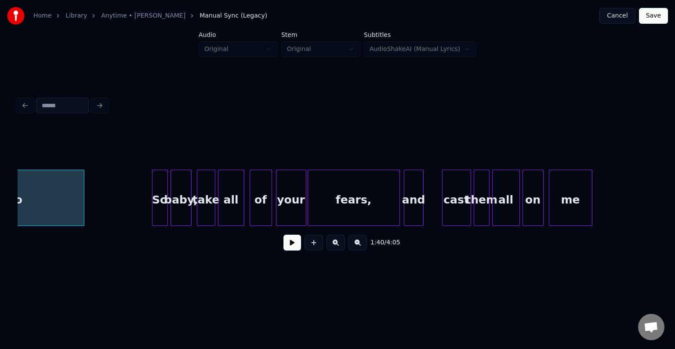
scroll to position [0, 6603]
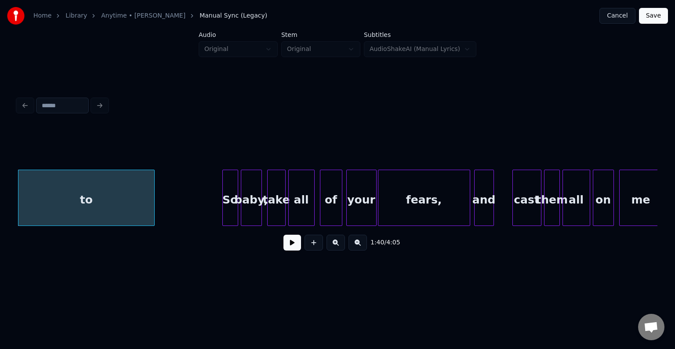
click at [295, 251] on button at bounding box center [293, 243] width 18 height 16
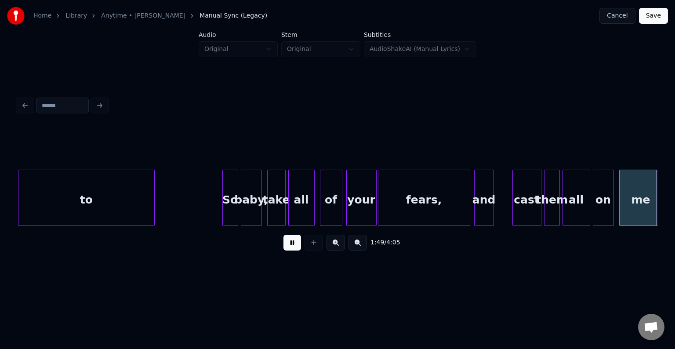
click at [291, 244] on button at bounding box center [293, 243] width 18 height 16
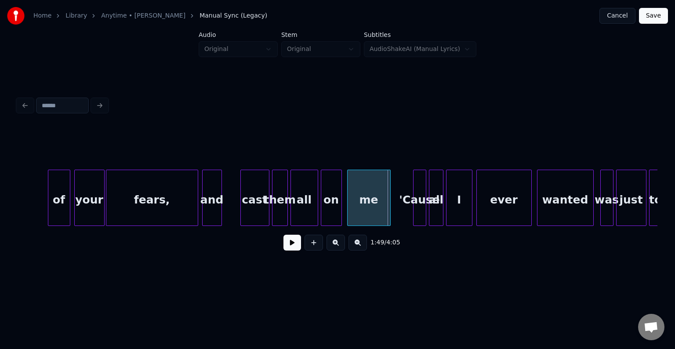
scroll to position [0, 6874]
click at [227, 211] on div "and" at bounding box center [229, 200] width 19 height 60
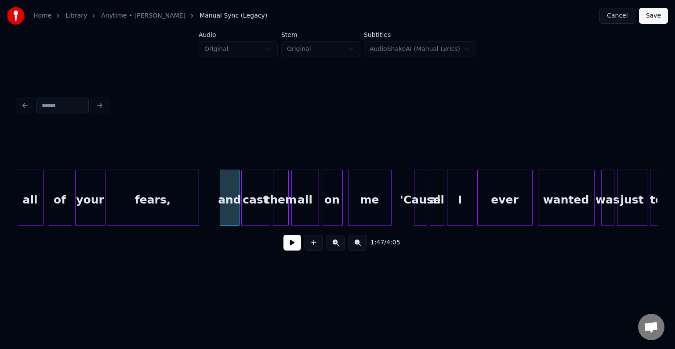
click at [291, 247] on button at bounding box center [293, 243] width 18 height 16
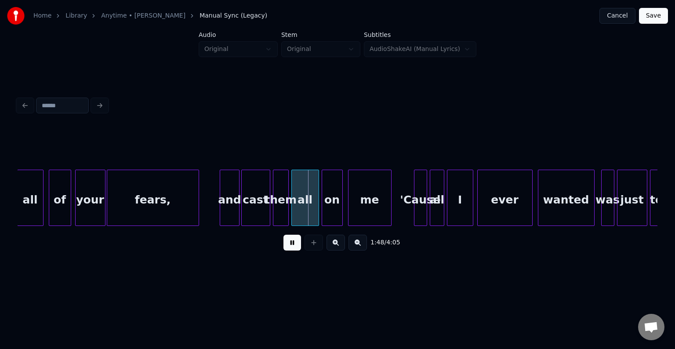
click at [291, 247] on button at bounding box center [293, 243] width 18 height 16
click at [232, 208] on div at bounding box center [233, 197] width 3 height 55
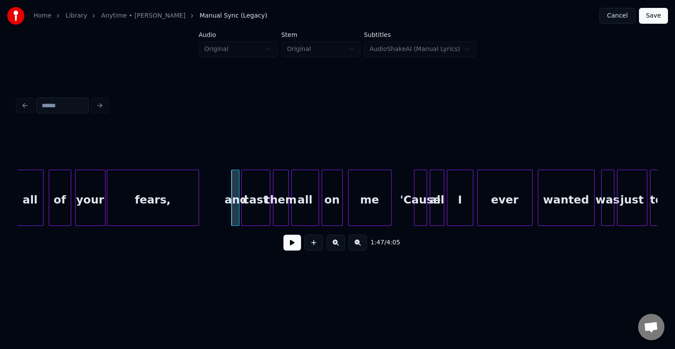
click at [288, 248] on button at bounding box center [293, 243] width 18 height 16
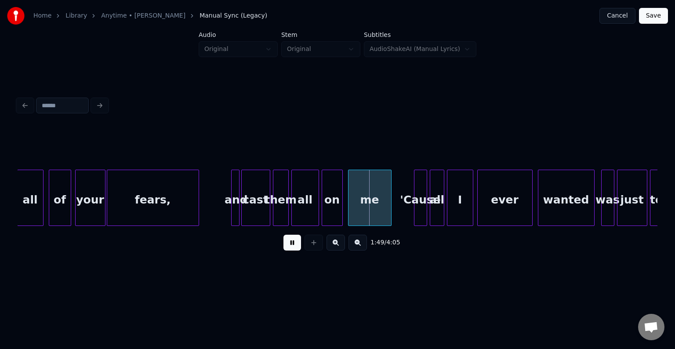
click at [232, 215] on div at bounding box center [233, 197] width 3 height 55
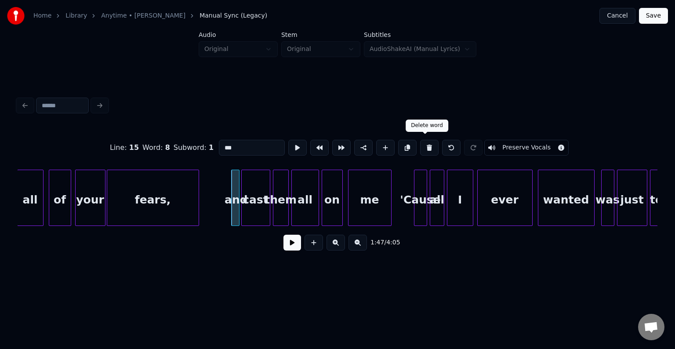
click at [423, 144] on button at bounding box center [429, 148] width 18 height 16
type input "****"
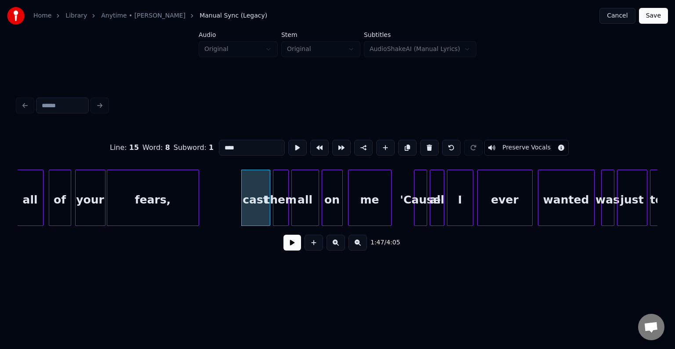
click at [295, 249] on button at bounding box center [293, 243] width 18 height 16
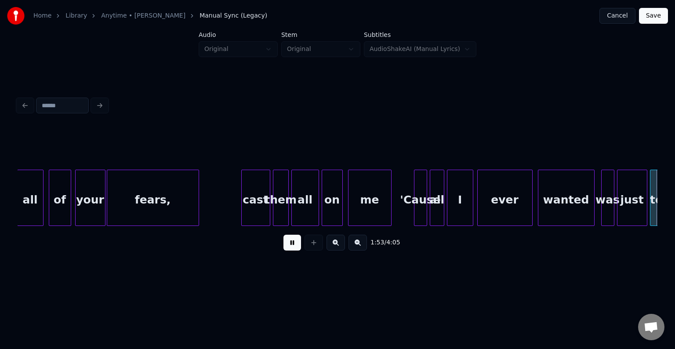
scroll to position [0, 7514]
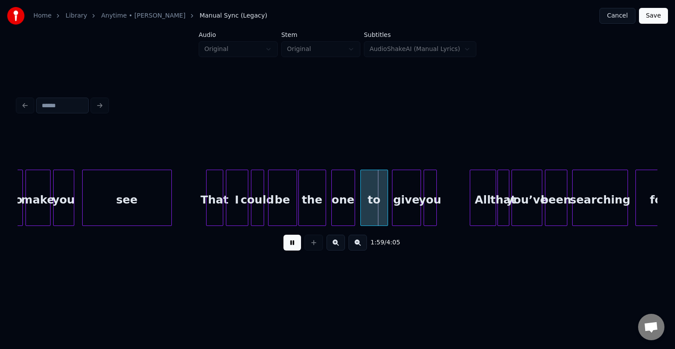
click at [195, 212] on div "to make you see That I could be the one to give you All that you’ve been search…" at bounding box center [586, 198] width 16167 height 56
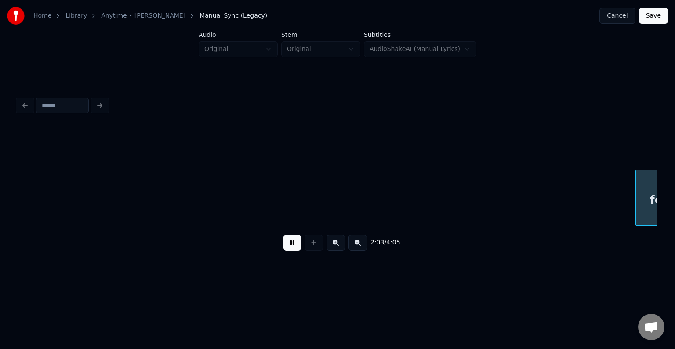
scroll to position [0, 8155]
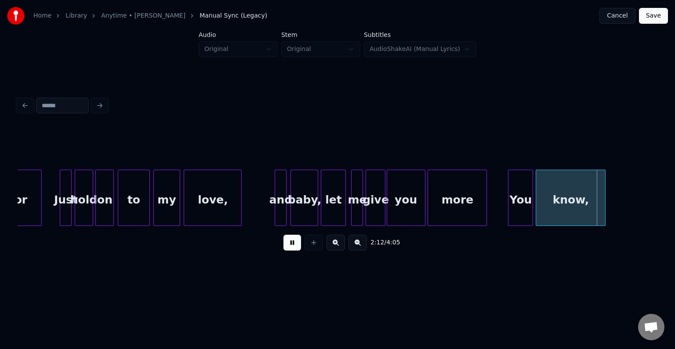
click at [387, 210] on div at bounding box center [388, 197] width 3 height 55
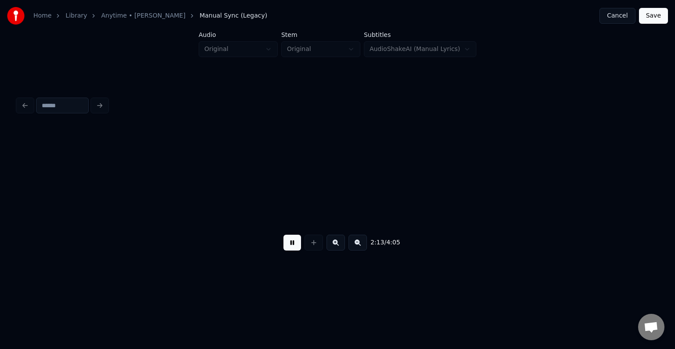
scroll to position [0, 8795]
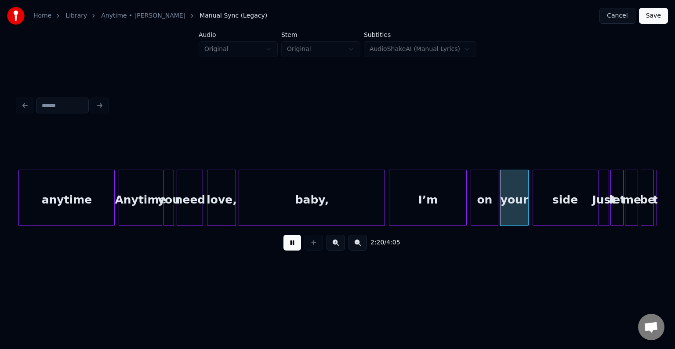
click at [301, 240] on button at bounding box center [293, 243] width 18 height 16
click at [284, 210] on div at bounding box center [283, 197] width 3 height 55
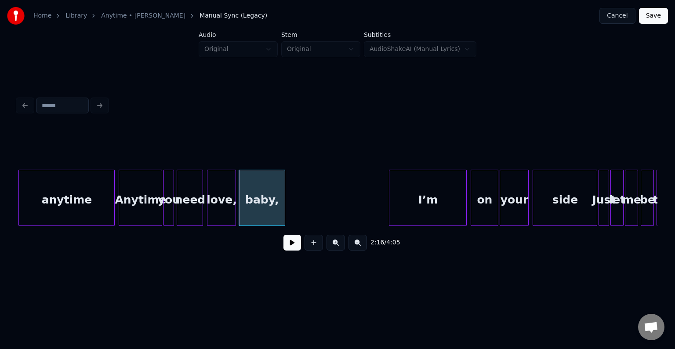
click at [295, 247] on button at bounding box center [293, 243] width 18 height 16
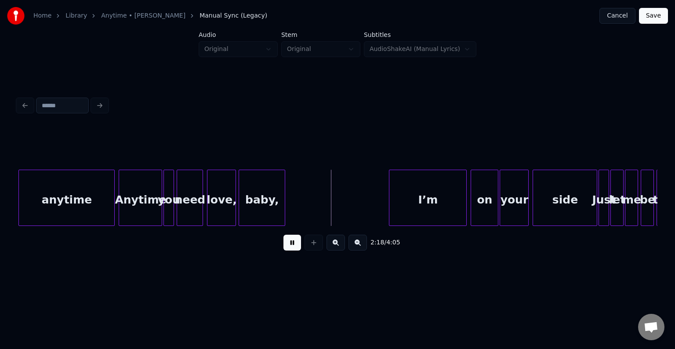
click at [261, 215] on div "baby," at bounding box center [262, 200] width 46 height 60
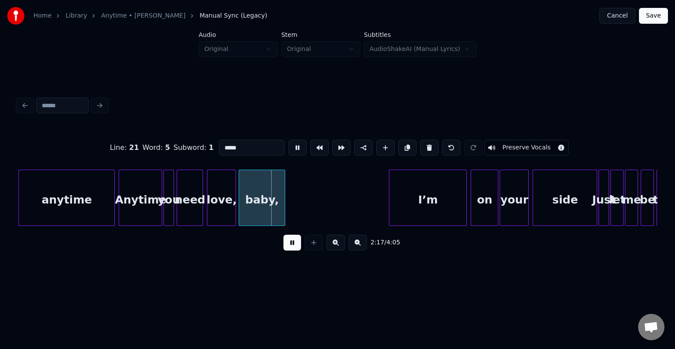
click at [285, 247] on button at bounding box center [293, 243] width 18 height 16
click at [272, 211] on div at bounding box center [271, 197] width 3 height 55
click at [289, 251] on button at bounding box center [293, 243] width 18 height 16
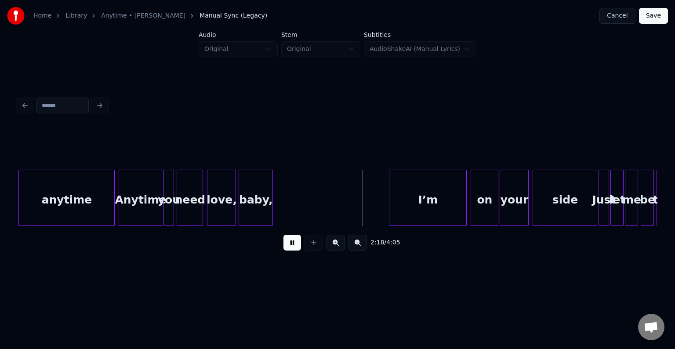
click at [260, 216] on div "baby," at bounding box center [255, 200] width 33 height 60
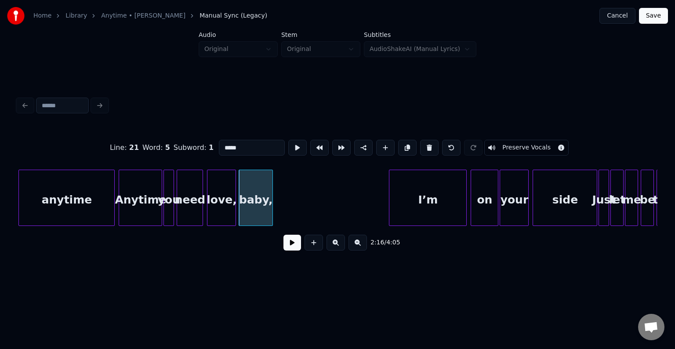
click at [290, 246] on button at bounding box center [293, 243] width 18 height 16
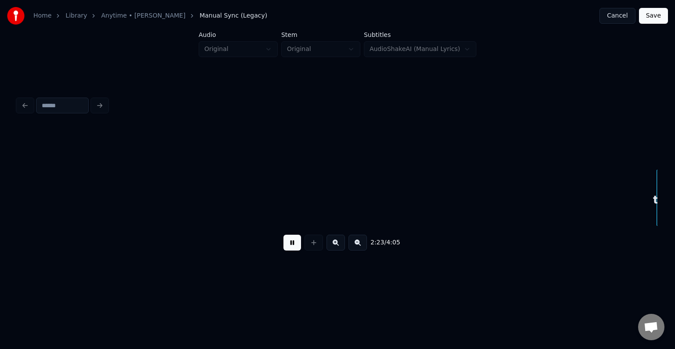
scroll to position [0, 9436]
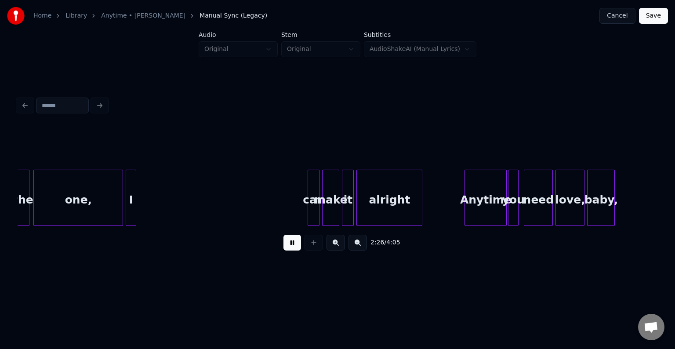
click at [289, 246] on button at bounding box center [293, 243] width 18 height 16
click at [144, 211] on div "can" at bounding box center [144, 200] width 11 height 60
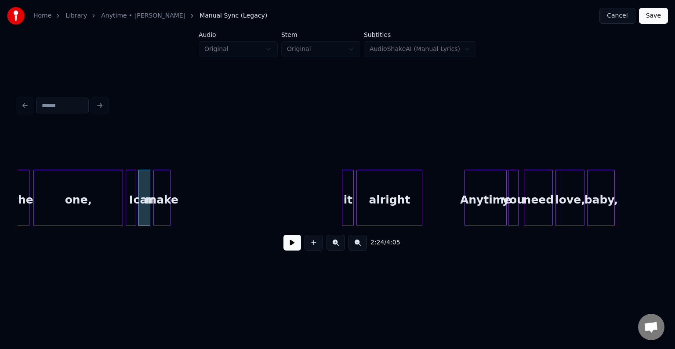
click at [156, 207] on div "make" at bounding box center [162, 200] width 16 height 60
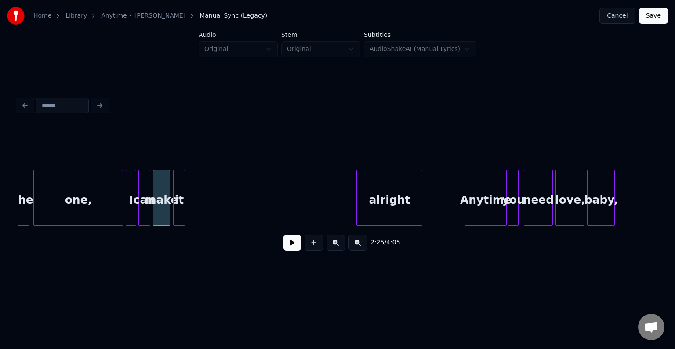
click at [179, 198] on div "it" at bounding box center [179, 200] width 11 height 60
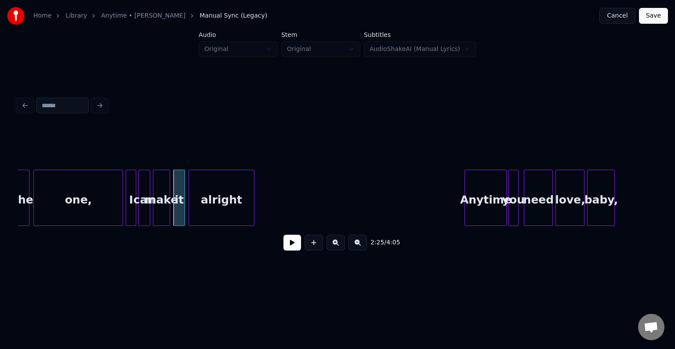
click at [209, 199] on div "alright" at bounding box center [221, 200] width 65 height 60
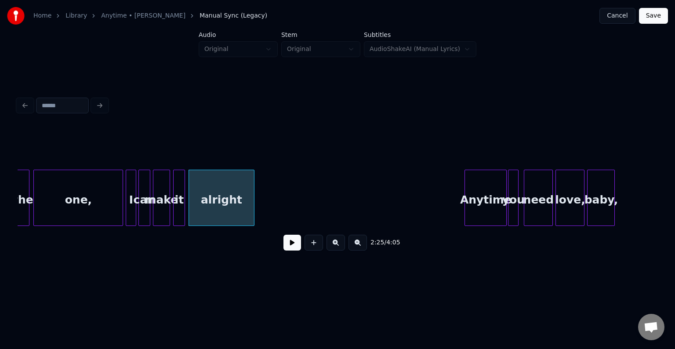
click at [87, 211] on div "one," at bounding box center [78, 200] width 89 height 60
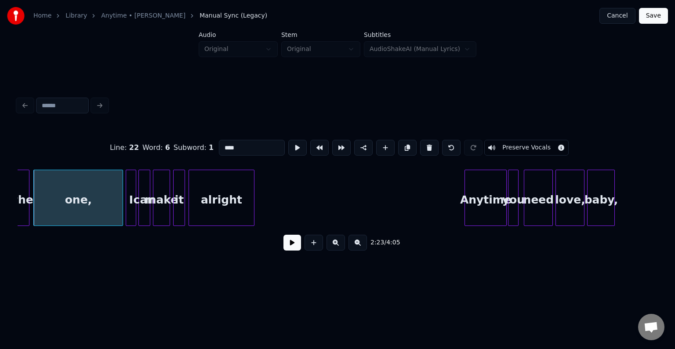
click at [287, 244] on button at bounding box center [293, 243] width 18 height 16
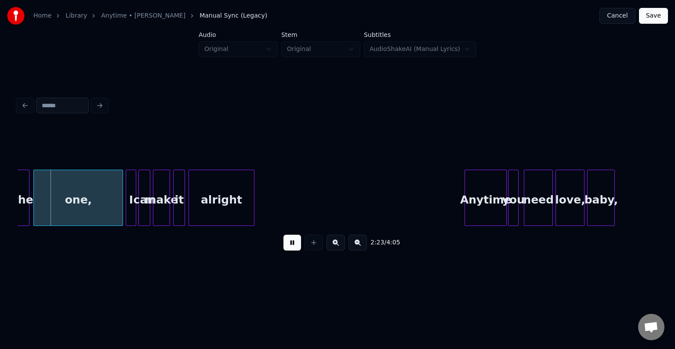
click at [290, 250] on button at bounding box center [293, 243] width 18 height 16
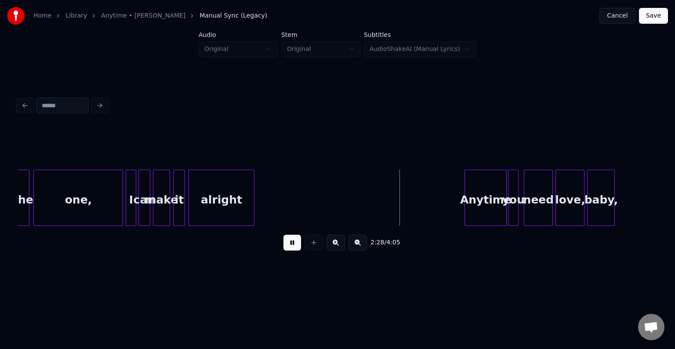
click at [290, 250] on button at bounding box center [293, 243] width 18 height 16
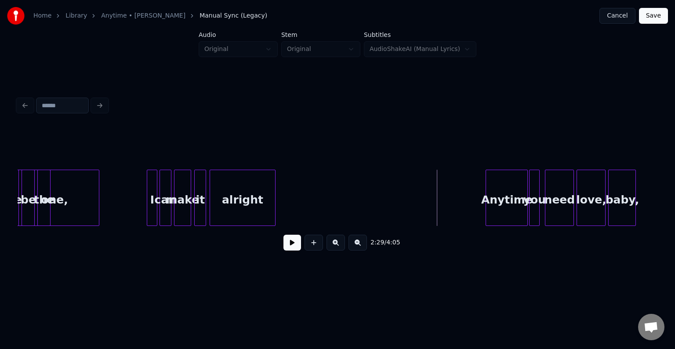
scroll to position [0, 9404]
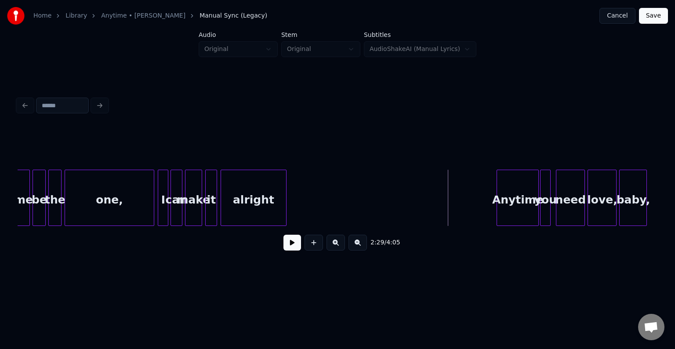
click at [121, 208] on div "one," at bounding box center [110, 198] width 90 height 56
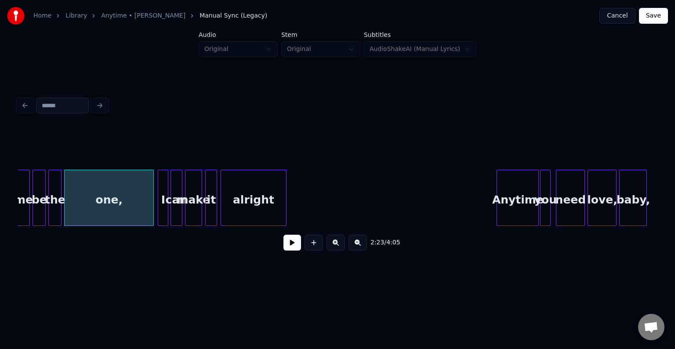
click at [121, 208] on div "one," at bounding box center [109, 200] width 89 height 60
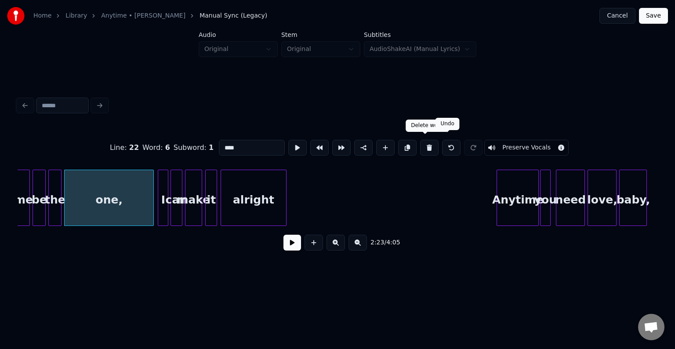
click at [445, 143] on button at bounding box center [451, 148] width 18 height 16
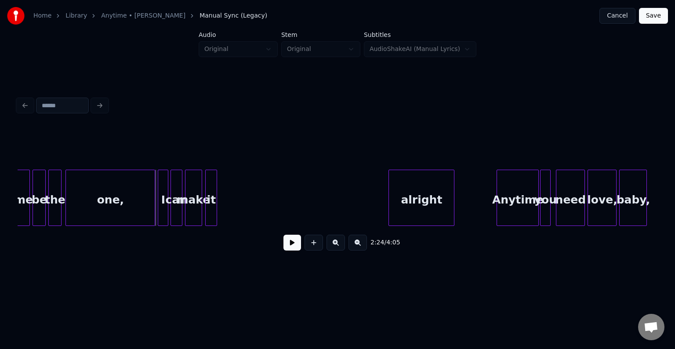
click at [115, 209] on div "one," at bounding box center [110, 200] width 89 height 60
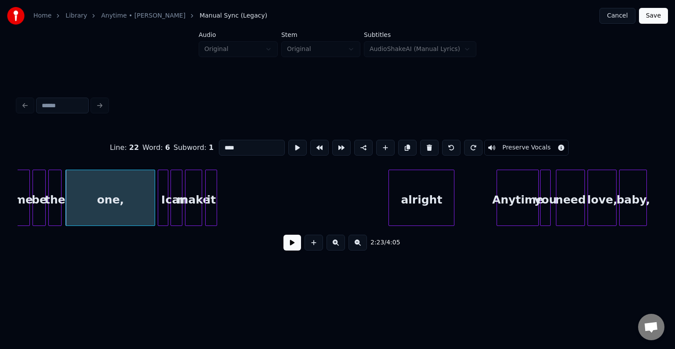
click at [295, 251] on button at bounding box center [293, 243] width 18 height 16
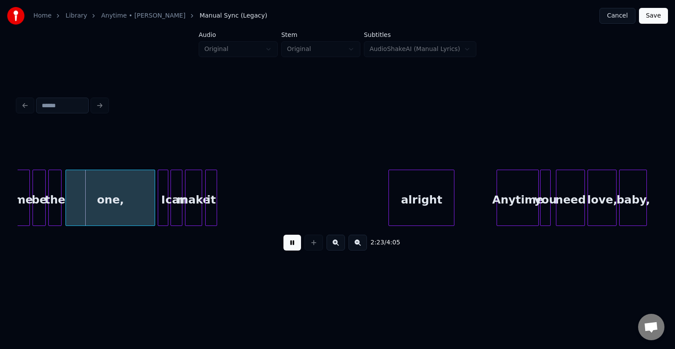
click at [295, 251] on button at bounding box center [293, 243] width 18 height 16
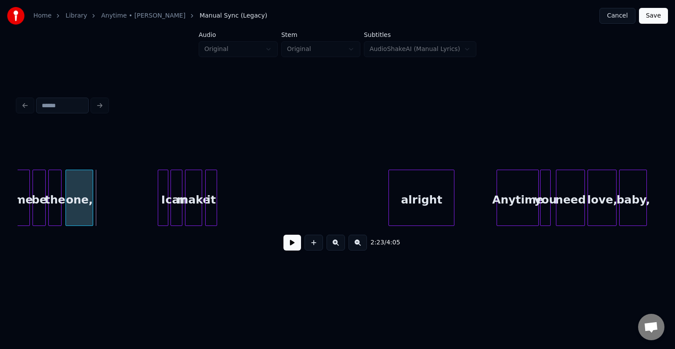
click at [92, 201] on div at bounding box center [91, 197] width 3 height 55
click at [101, 200] on div "I" at bounding box center [102, 200] width 10 height 60
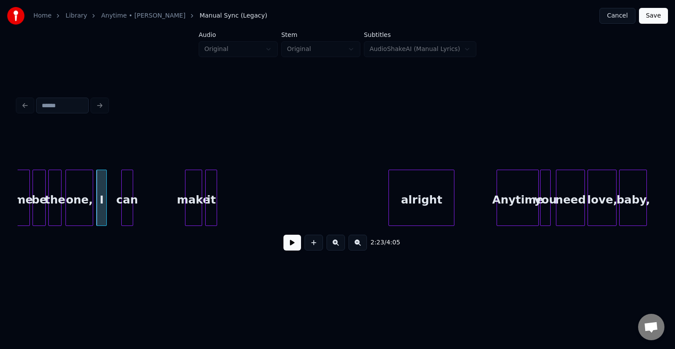
click at [122, 201] on div "can" at bounding box center [127, 200] width 11 height 60
click at [122, 201] on div "can" at bounding box center [122, 200] width 11 height 60
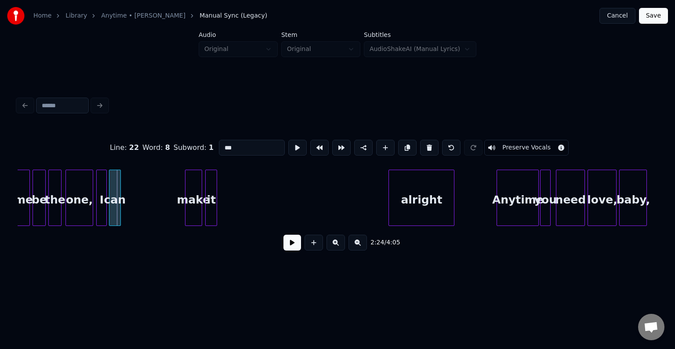
click at [114, 201] on div "can" at bounding box center [114, 200] width 11 height 60
click at [132, 206] on div "make" at bounding box center [132, 200] width 16 height 60
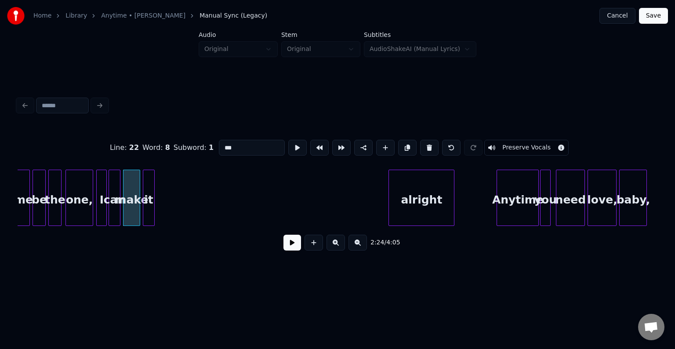
click at [151, 203] on div "it" at bounding box center [148, 200] width 11 height 60
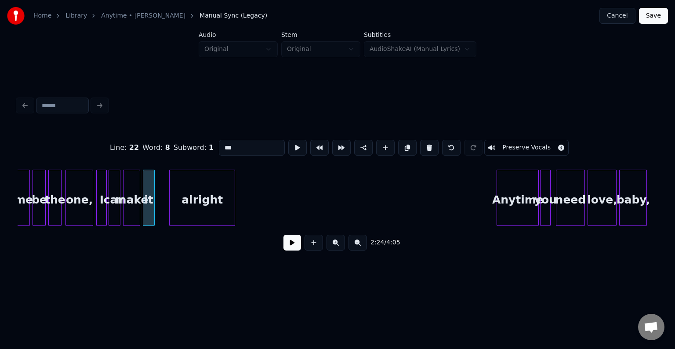
click at [204, 193] on div "alright" at bounding box center [202, 200] width 65 height 60
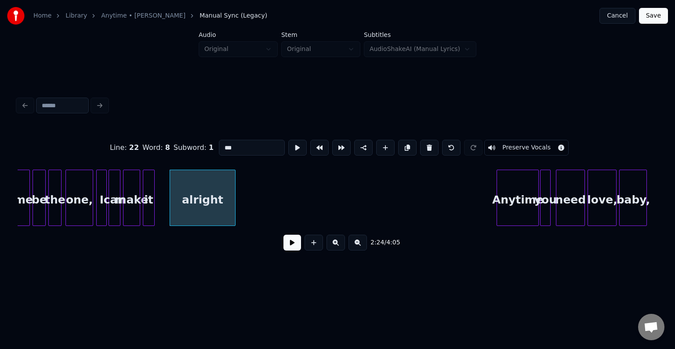
click at [91, 204] on div at bounding box center [91, 197] width 3 height 55
type input "****"
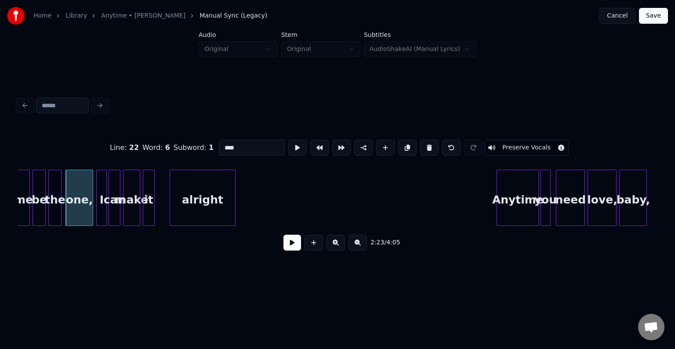
click at [288, 243] on button at bounding box center [293, 243] width 18 height 16
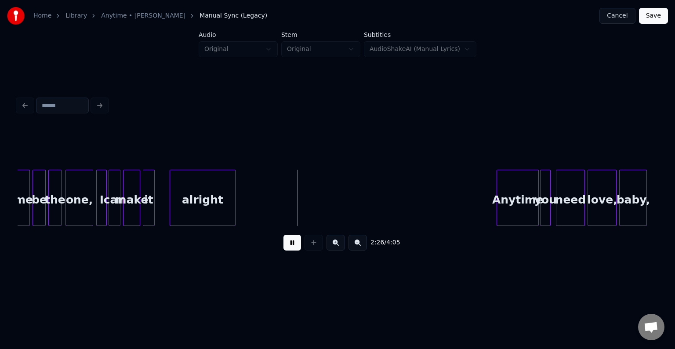
click at [288, 243] on button at bounding box center [293, 243] width 18 height 16
click at [232, 200] on div "alright" at bounding box center [202, 200] width 65 height 60
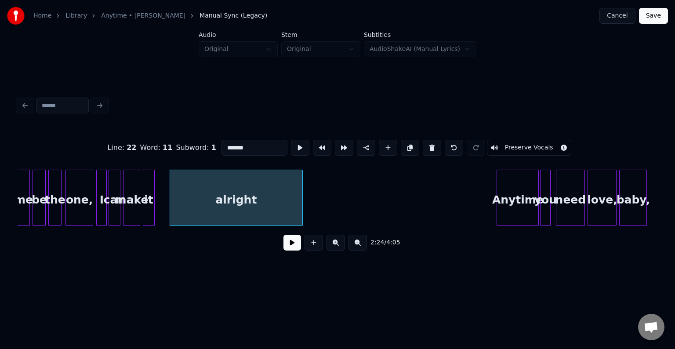
click at [301, 203] on div at bounding box center [301, 197] width 3 height 55
click at [160, 197] on div "it" at bounding box center [161, 200] width 11 height 60
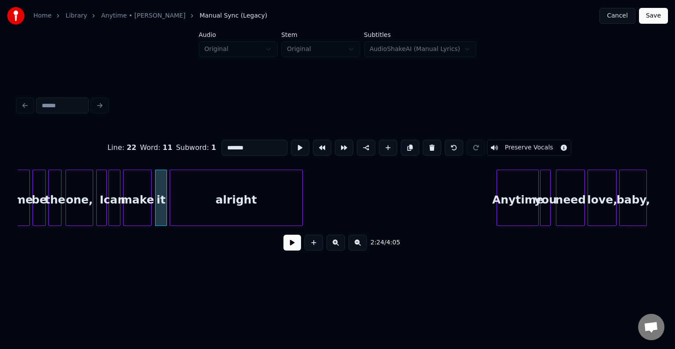
click at [150, 210] on div at bounding box center [150, 197] width 3 height 55
click at [68, 205] on div at bounding box center [67, 197] width 3 height 55
type input "****"
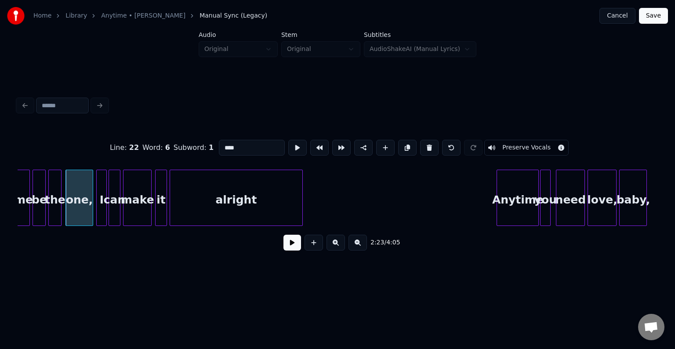
click at [291, 245] on button at bounding box center [293, 243] width 18 height 16
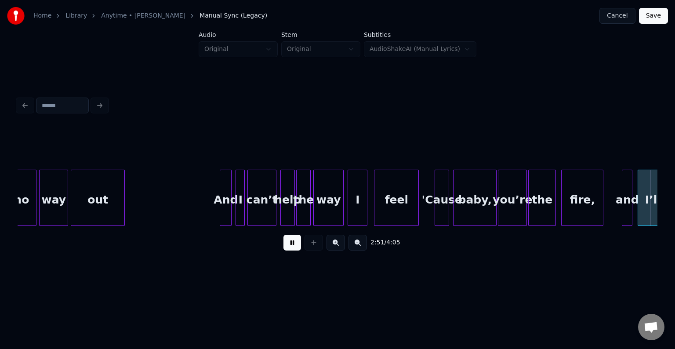
scroll to position [0, 11326]
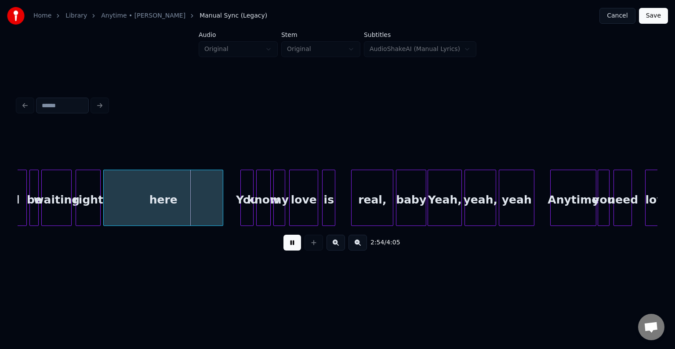
click at [291, 245] on button at bounding box center [293, 243] width 18 height 16
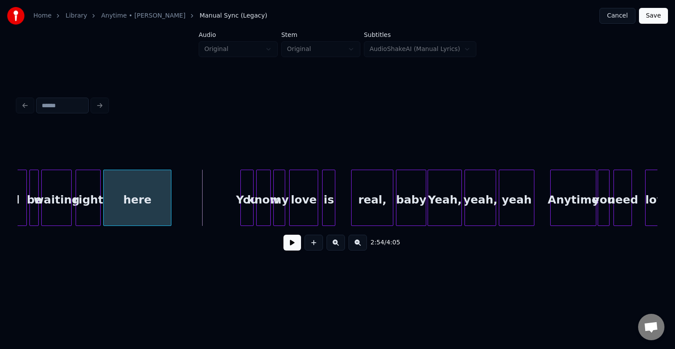
click at [170, 204] on div at bounding box center [169, 197] width 3 height 55
click at [286, 244] on button at bounding box center [293, 243] width 18 height 16
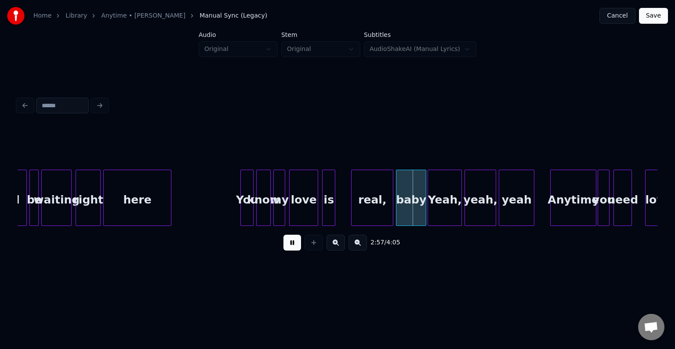
click at [286, 244] on button at bounding box center [293, 243] width 18 height 16
click at [339, 205] on div at bounding box center [340, 197] width 3 height 55
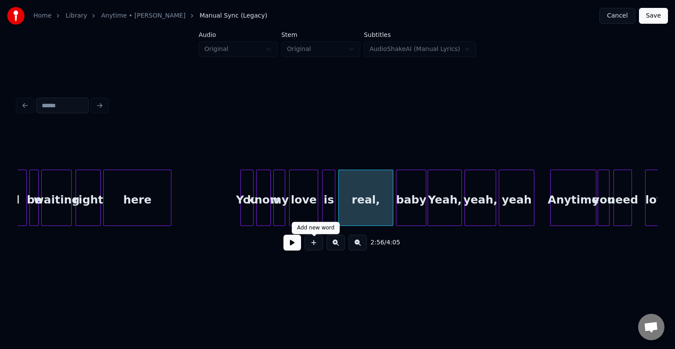
click at [289, 246] on button at bounding box center [293, 243] width 18 height 16
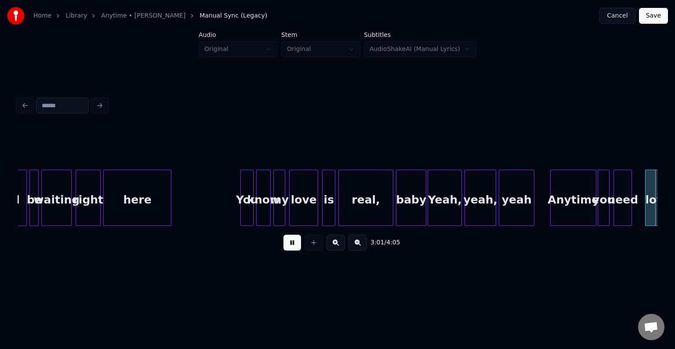
scroll to position [0, 11967]
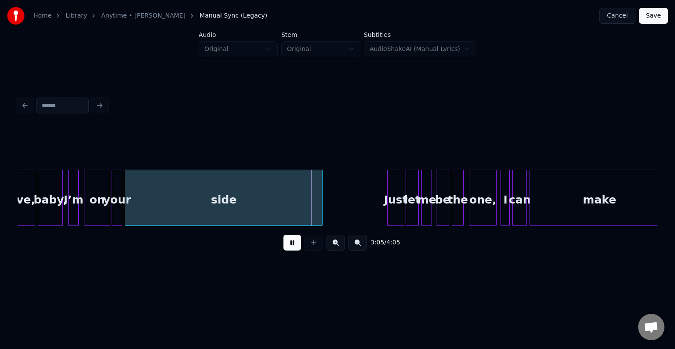
click at [289, 246] on button at bounding box center [293, 243] width 18 height 16
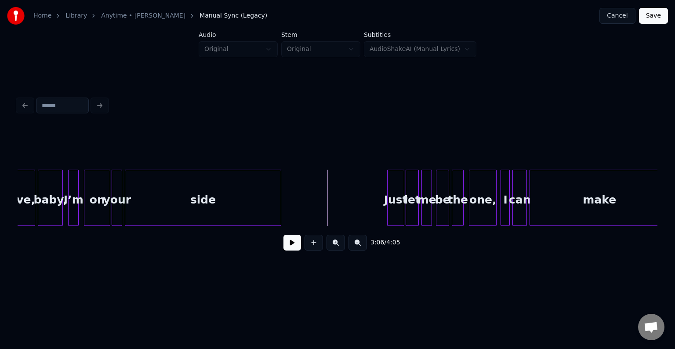
click at [279, 211] on div at bounding box center [279, 197] width 3 height 55
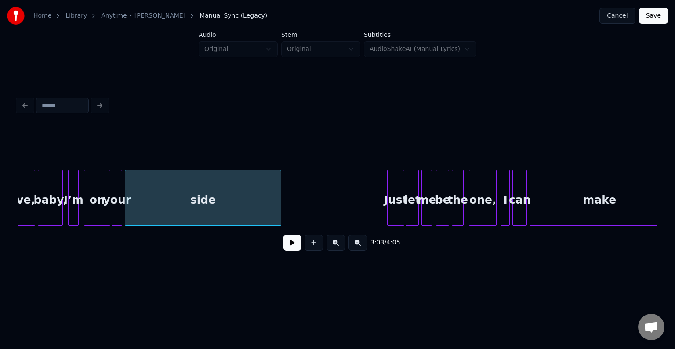
click at [287, 249] on button at bounding box center [293, 243] width 18 height 16
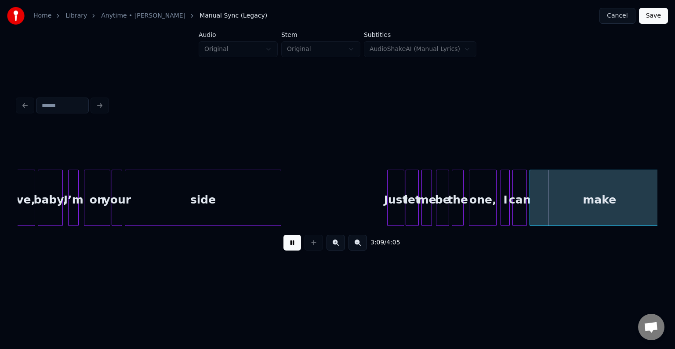
click at [287, 249] on button at bounding box center [293, 243] width 18 height 16
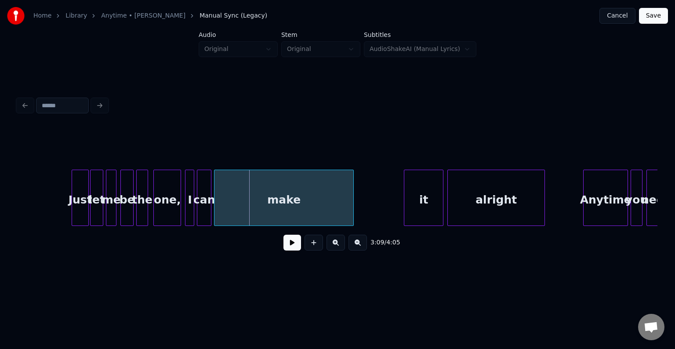
scroll to position [0, 12283]
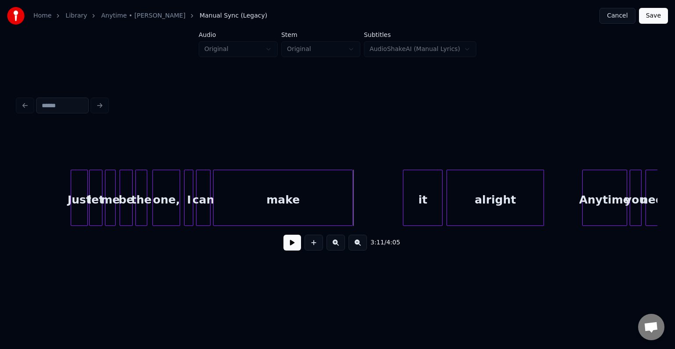
click at [350, 195] on div at bounding box center [351, 197] width 3 height 55
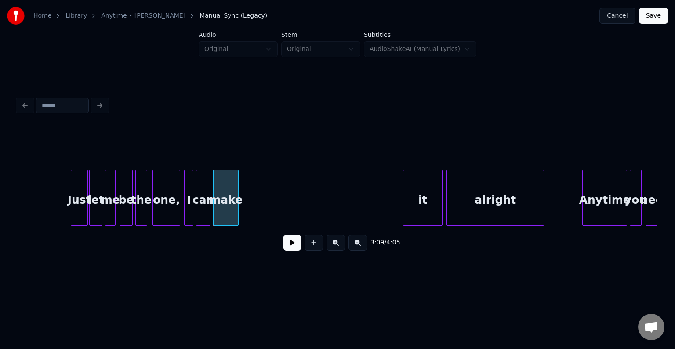
click at [236, 202] on div at bounding box center [237, 197] width 3 height 55
click at [263, 197] on div "it" at bounding box center [260, 200] width 39 height 60
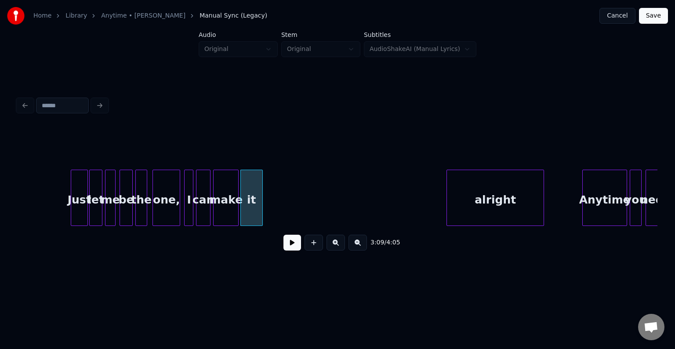
click at [261, 200] on div at bounding box center [261, 197] width 3 height 55
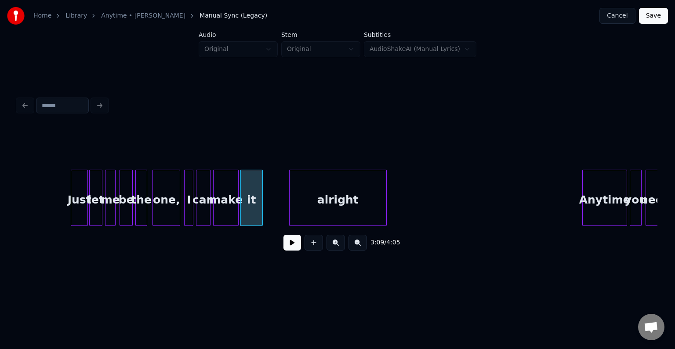
click at [339, 185] on div "alright" at bounding box center [338, 200] width 97 height 60
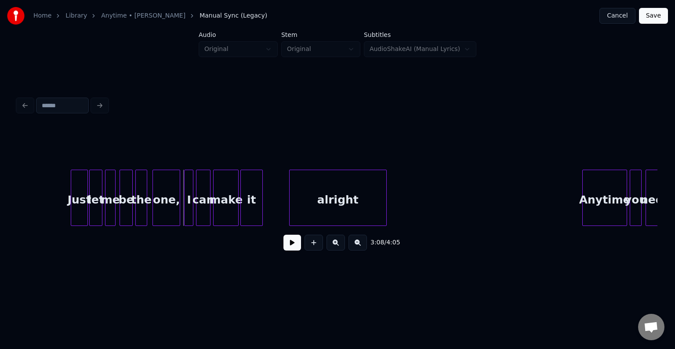
click at [166, 206] on div "one," at bounding box center [166, 200] width 27 height 60
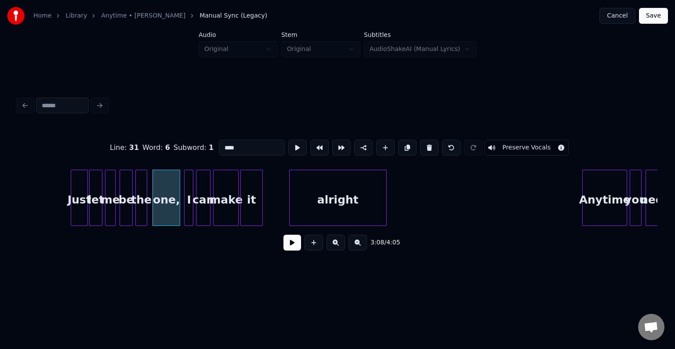
click at [301, 251] on button at bounding box center [293, 243] width 18 height 16
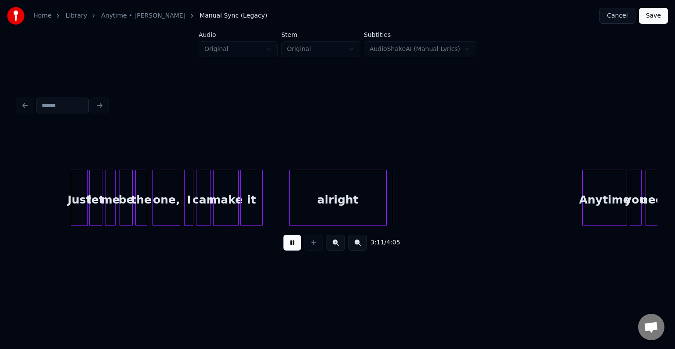
click at [297, 244] on button at bounding box center [293, 243] width 18 height 16
click at [267, 210] on div at bounding box center [267, 197] width 3 height 55
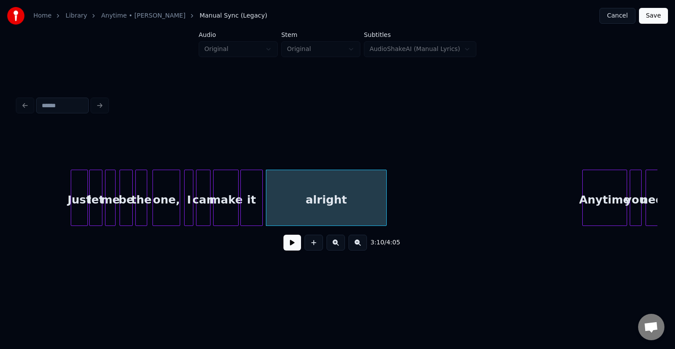
click at [292, 246] on button at bounding box center [293, 243] width 18 height 16
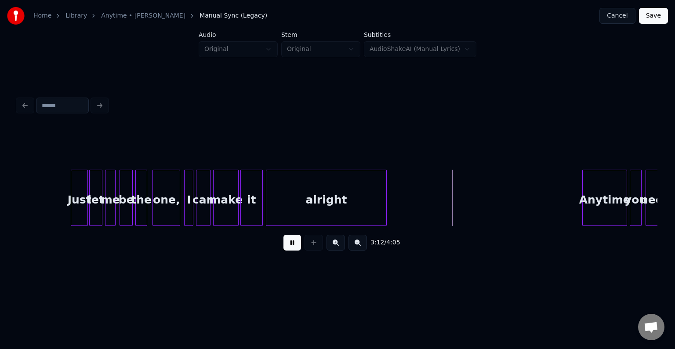
click at [292, 246] on button at bounding box center [293, 243] width 18 height 16
click at [457, 202] on div at bounding box center [457, 197] width 3 height 55
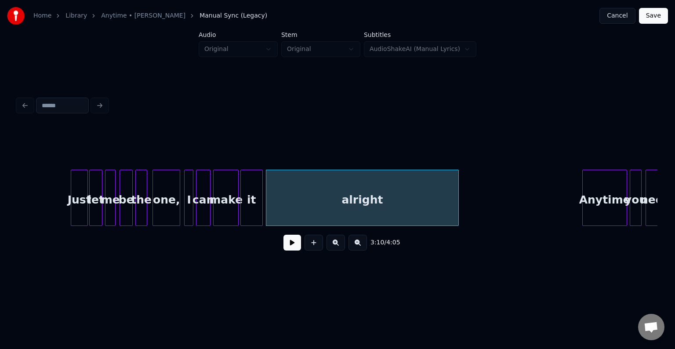
click at [292, 245] on button at bounding box center [293, 243] width 18 height 16
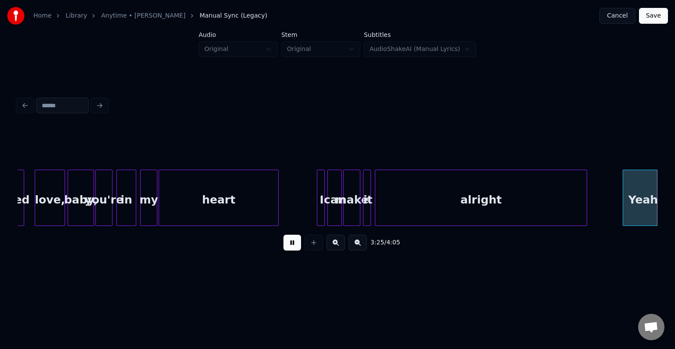
scroll to position [0, 13565]
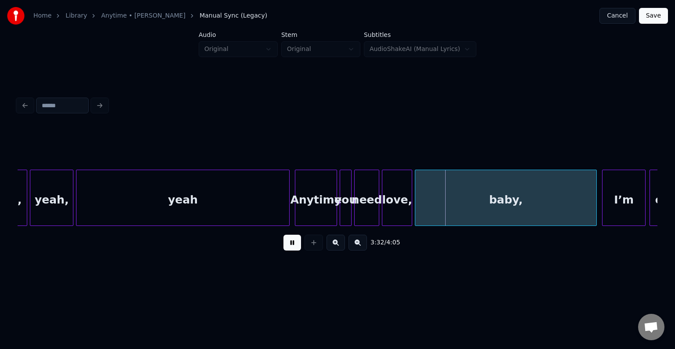
click at [292, 245] on button at bounding box center [293, 243] width 18 height 16
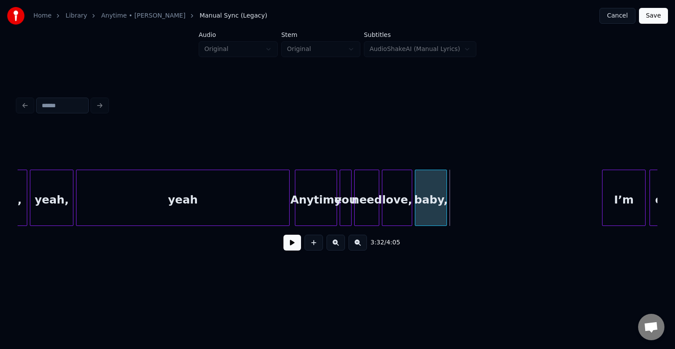
click at [444, 218] on div at bounding box center [445, 197] width 3 height 55
click at [296, 244] on button at bounding box center [293, 243] width 18 height 16
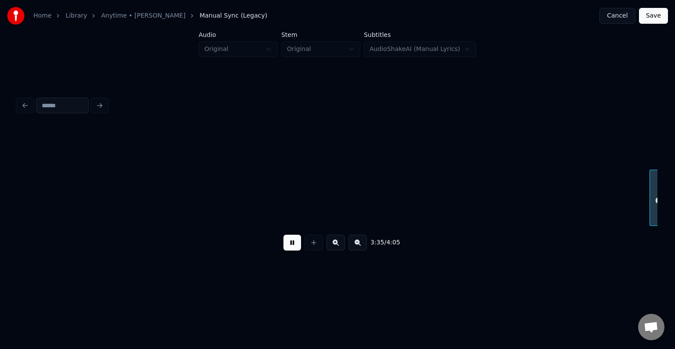
scroll to position [0, 14206]
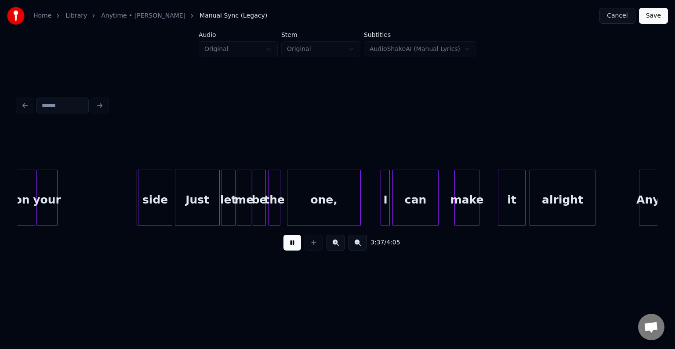
click at [296, 244] on button at bounding box center [293, 243] width 18 height 16
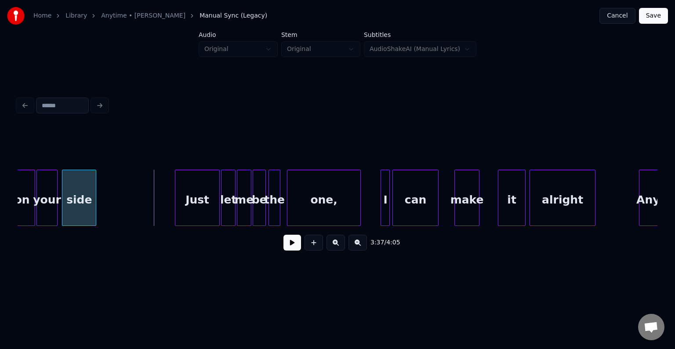
click at [86, 208] on div "side" at bounding box center [78, 200] width 33 height 60
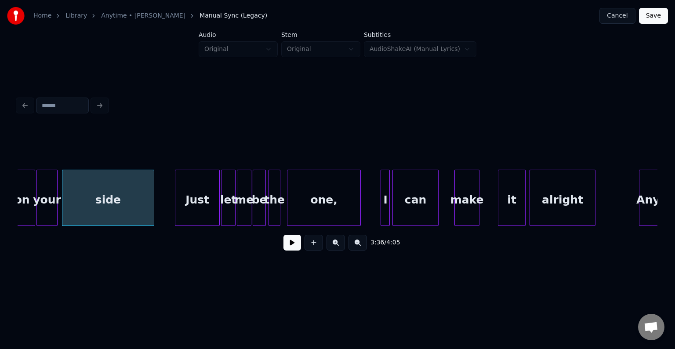
click at [152, 204] on div at bounding box center [152, 197] width 3 height 55
click at [293, 243] on button at bounding box center [293, 243] width 18 height 16
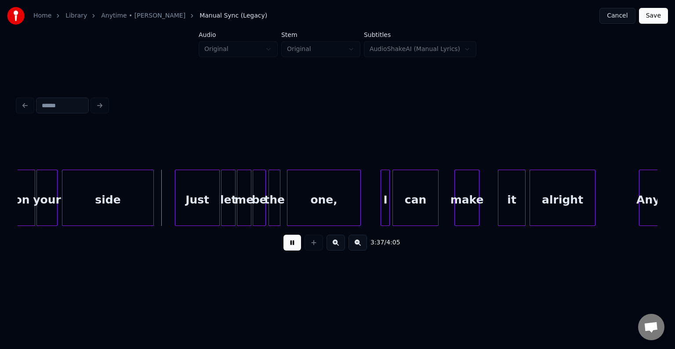
click at [293, 243] on button at bounding box center [293, 243] width 18 height 16
click at [127, 201] on div "side" at bounding box center [107, 200] width 91 height 60
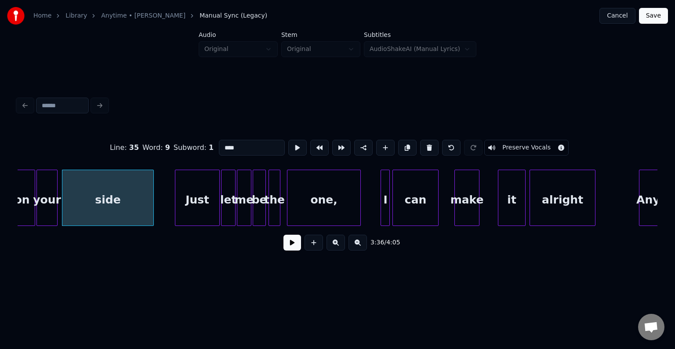
click at [294, 244] on button at bounding box center [293, 243] width 18 height 16
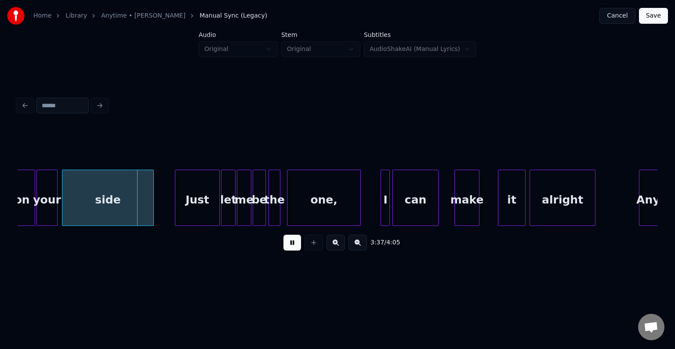
click at [293, 244] on button at bounding box center [293, 243] width 18 height 16
click at [133, 203] on div at bounding box center [134, 197] width 3 height 55
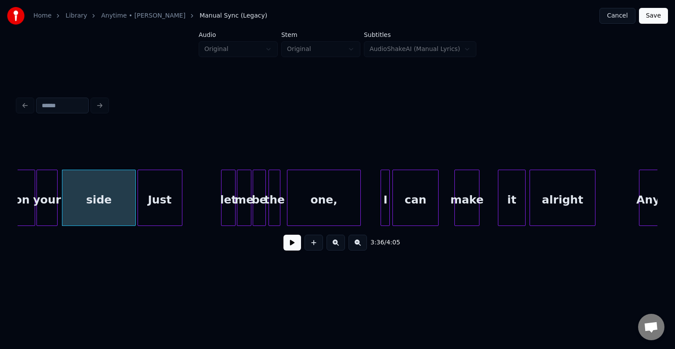
click at [160, 204] on div "Just" at bounding box center [160, 200] width 44 height 60
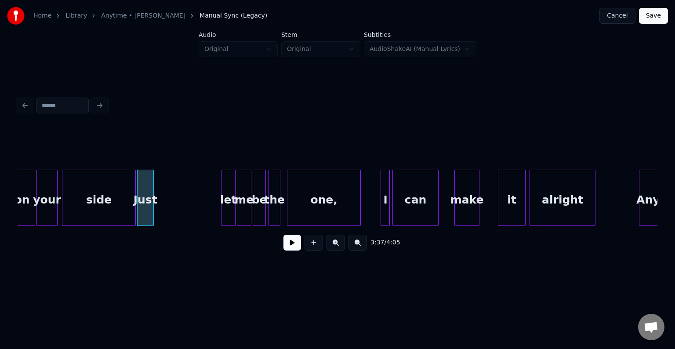
click at [153, 206] on div at bounding box center [152, 197] width 3 height 55
click at [292, 244] on button at bounding box center [293, 243] width 18 height 16
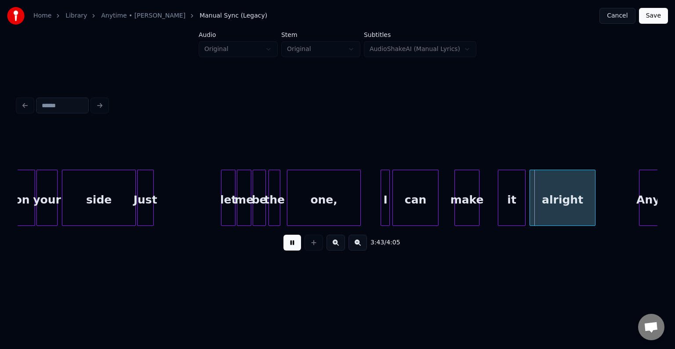
click at [292, 244] on button at bounding box center [293, 243] width 18 height 16
click at [163, 207] on div "let" at bounding box center [163, 200] width 14 height 60
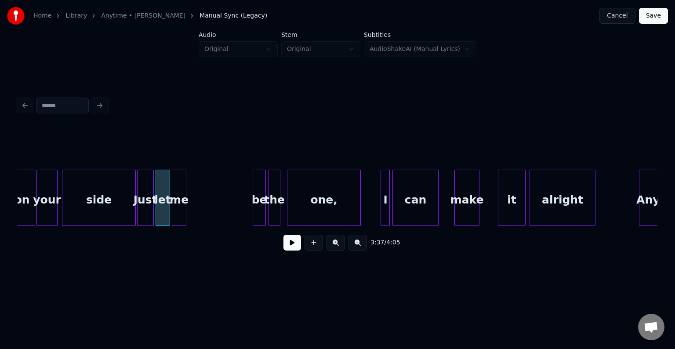
click at [179, 202] on div "me" at bounding box center [179, 200] width 14 height 60
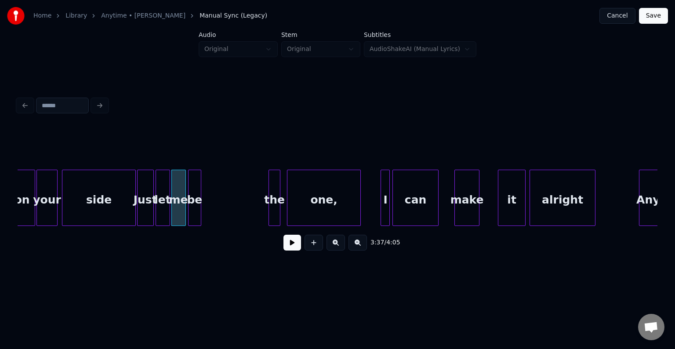
click at [195, 203] on div "be" at bounding box center [195, 200] width 12 height 60
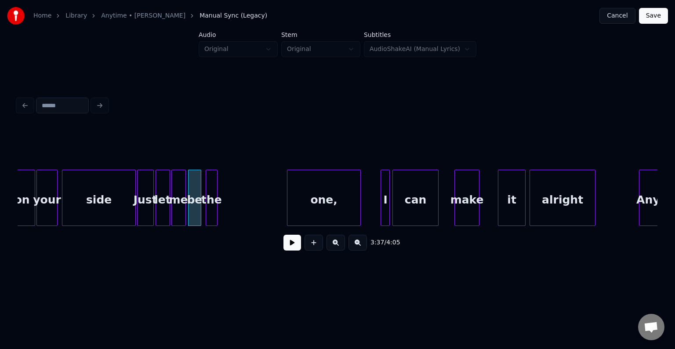
click at [211, 201] on div "the" at bounding box center [211, 200] width 11 height 60
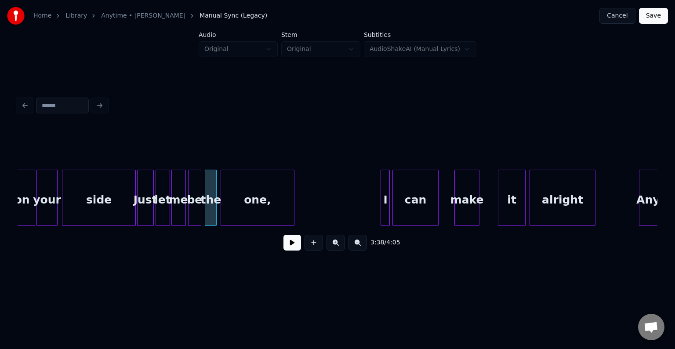
click at [265, 205] on div "one," at bounding box center [257, 200] width 73 height 60
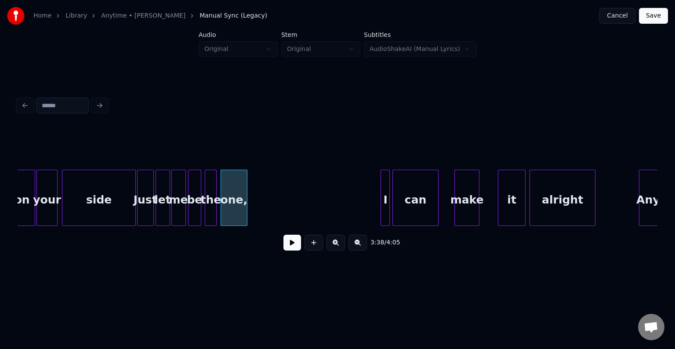
click at [246, 211] on div at bounding box center [245, 197] width 3 height 55
click at [255, 206] on div "I" at bounding box center [255, 200] width 9 height 60
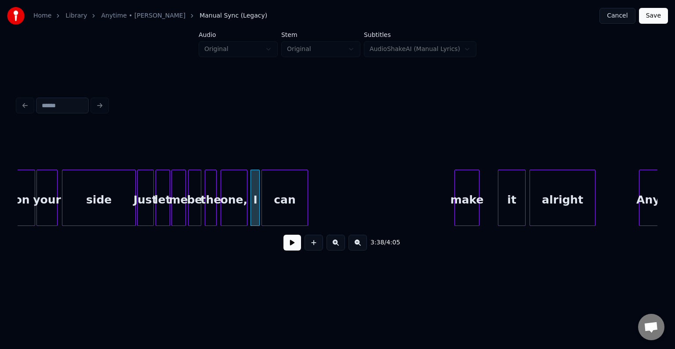
click at [283, 196] on div "can" at bounding box center [284, 200] width 45 height 60
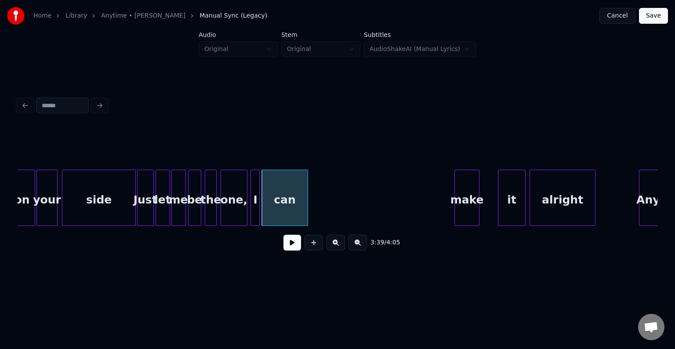
click at [308, 207] on div "can" at bounding box center [285, 198] width 46 height 56
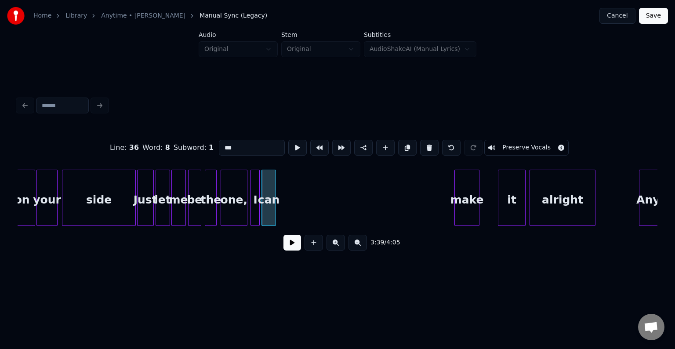
click at [274, 207] on div at bounding box center [274, 197] width 3 height 55
click at [291, 186] on div "make" at bounding box center [291, 200] width 24 height 60
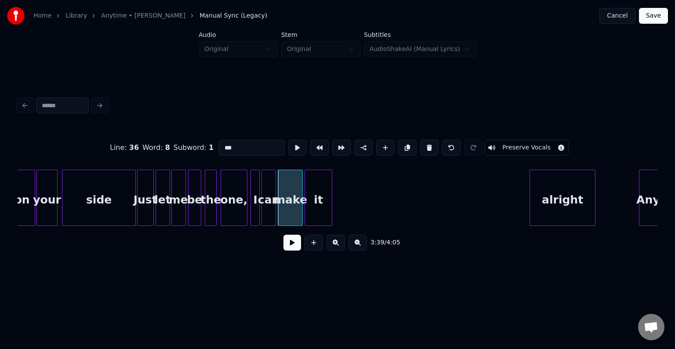
click at [322, 210] on div "it" at bounding box center [318, 200] width 27 height 60
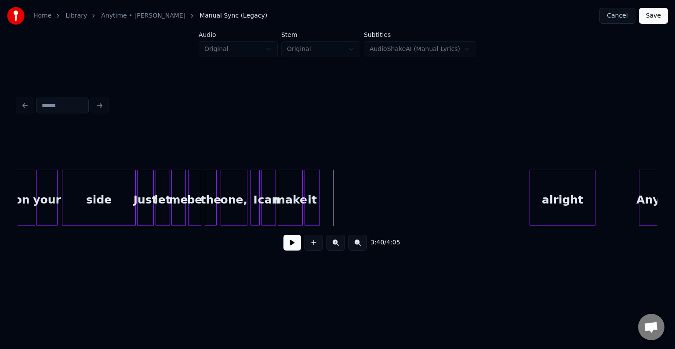
click at [318, 211] on div at bounding box center [318, 197] width 3 height 55
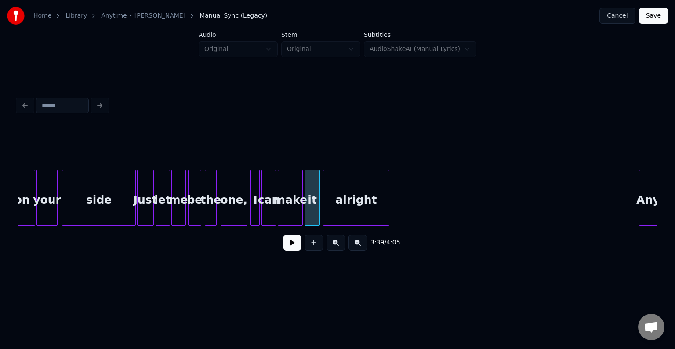
click at [360, 204] on div "alright" at bounding box center [356, 200] width 65 height 60
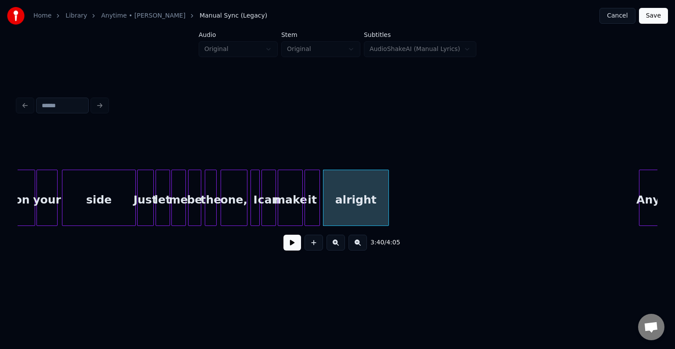
click at [138, 209] on div at bounding box center [139, 197] width 3 height 55
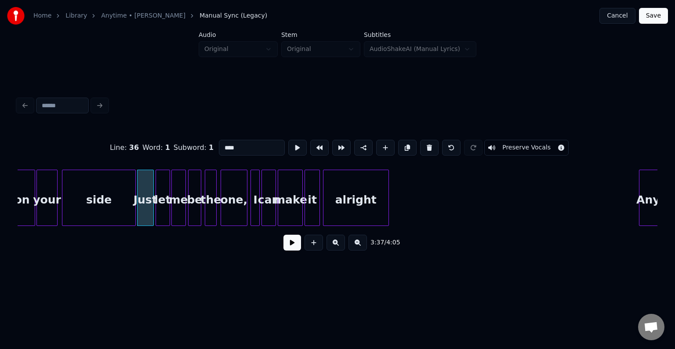
click at [283, 248] on div "3:37 / 4:05" at bounding box center [338, 242] width 626 height 19
click at [289, 249] on button at bounding box center [293, 243] width 18 height 16
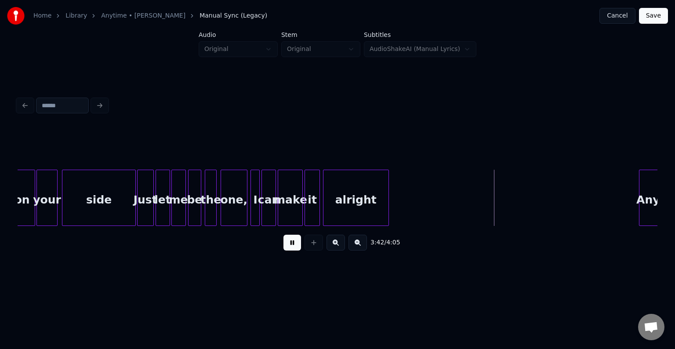
click at [289, 249] on button at bounding box center [293, 243] width 18 height 16
click at [479, 211] on div at bounding box center [479, 197] width 3 height 55
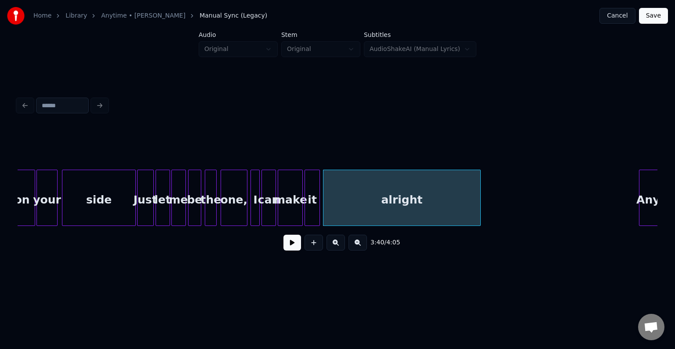
click at [294, 248] on button at bounding box center [293, 243] width 18 height 16
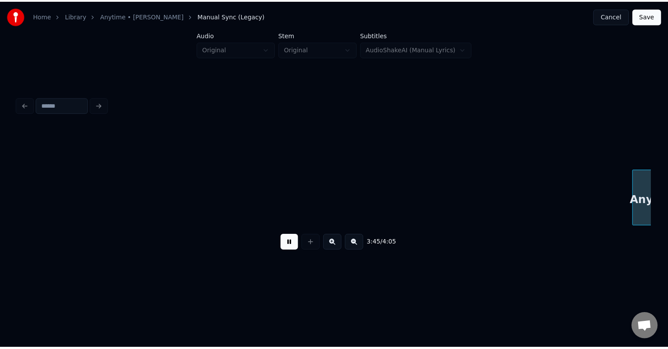
scroll to position [0, 14847]
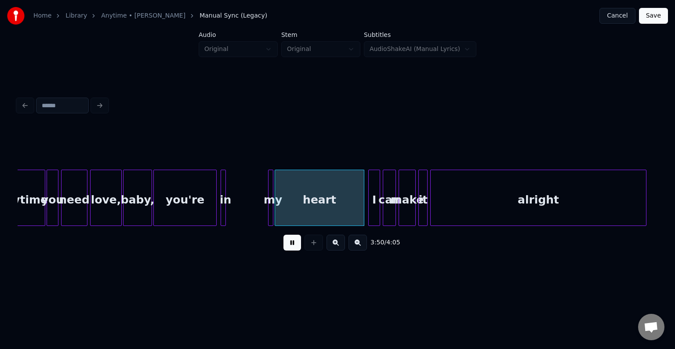
click at [294, 248] on button at bounding box center [293, 243] width 18 height 16
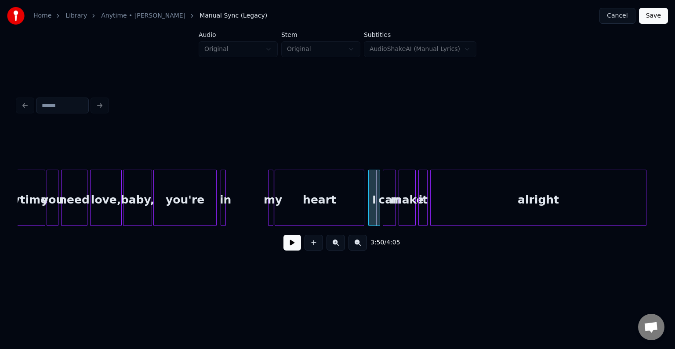
click at [449, 189] on div "alright" at bounding box center [538, 200] width 215 height 60
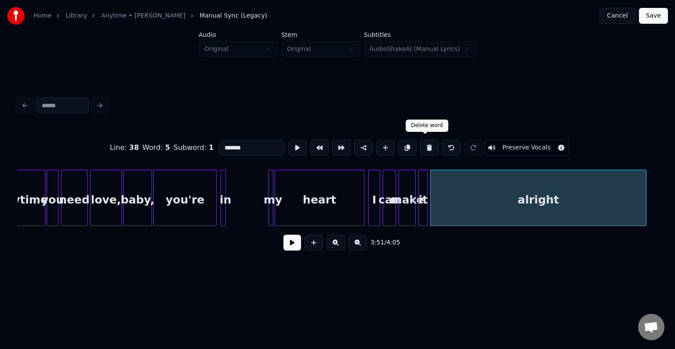
click at [425, 148] on button at bounding box center [429, 148] width 18 height 16
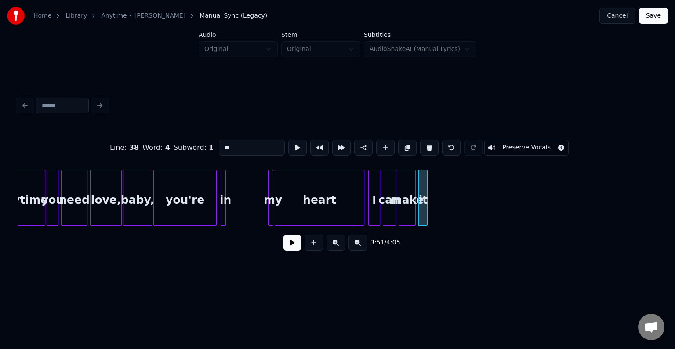
click at [425, 148] on button at bounding box center [429, 148] width 18 height 16
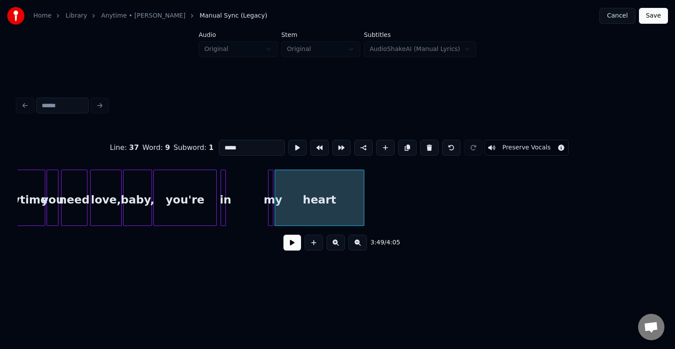
click at [114, 206] on div "love," at bounding box center [106, 200] width 31 height 60
type input "*****"
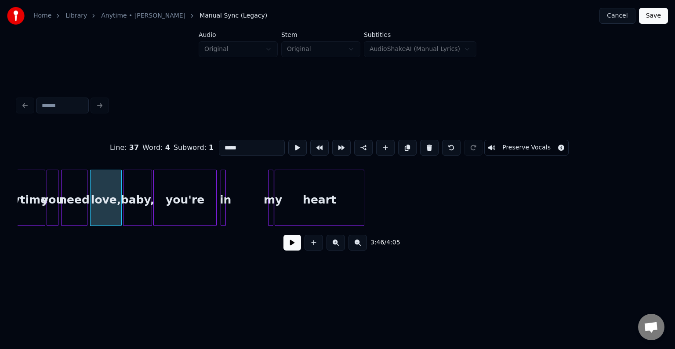
click at [287, 243] on button at bounding box center [293, 243] width 18 height 16
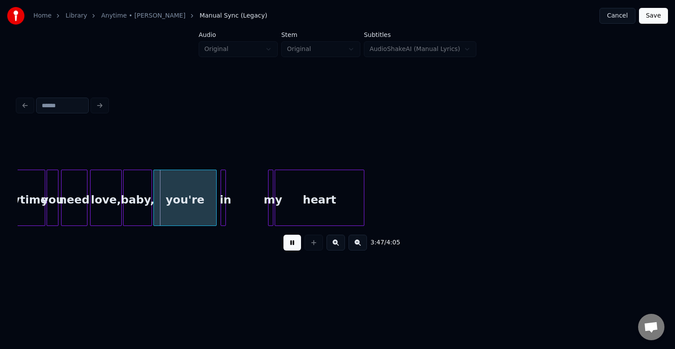
click at [287, 243] on button at bounding box center [293, 243] width 18 height 16
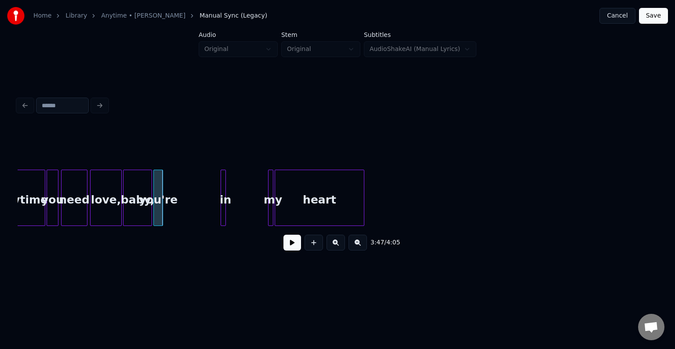
click at [160, 211] on div at bounding box center [161, 197] width 3 height 55
click at [208, 213] on div at bounding box center [209, 197] width 3 height 55
click at [172, 209] on div "in" at bounding box center [176, 200] width 21 height 60
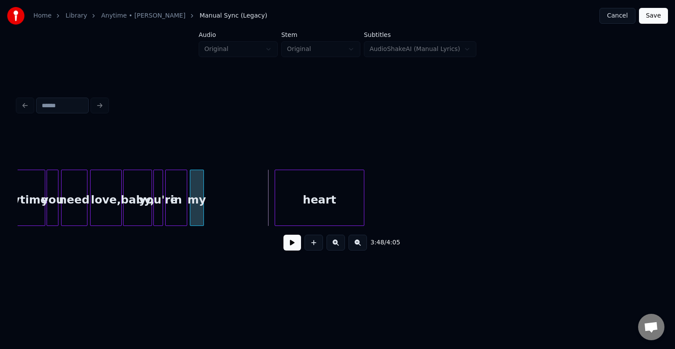
click at [194, 211] on div "my" at bounding box center [196, 200] width 13 height 60
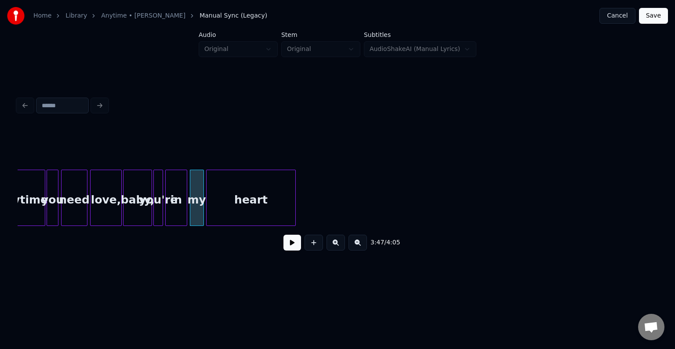
click at [227, 207] on div "heart" at bounding box center [251, 200] width 89 height 60
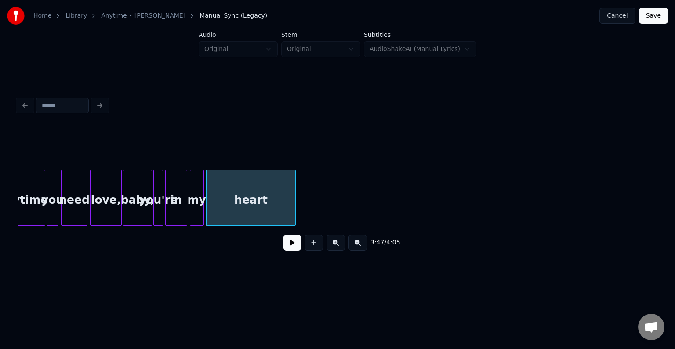
click at [134, 208] on div "baby," at bounding box center [138, 200] width 28 height 60
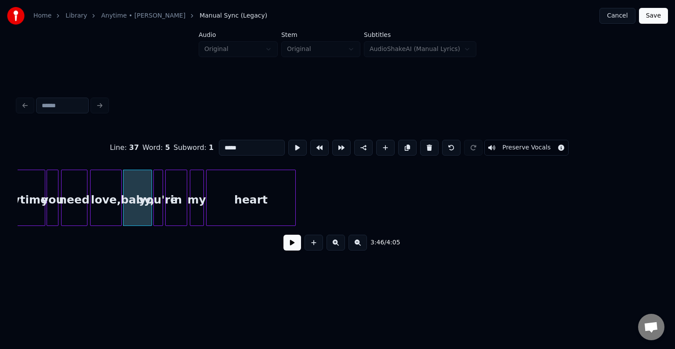
click at [297, 248] on button at bounding box center [293, 243] width 18 height 16
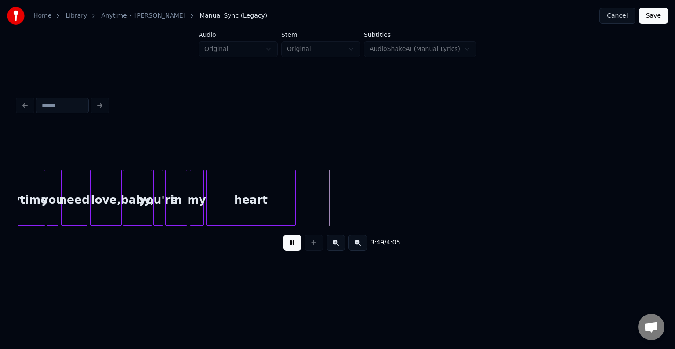
click at [297, 249] on button at bounding box center [293, 243] width 18 height 16
click at [318, 207] on div at bounding box center [318, 197] width 3 height 55
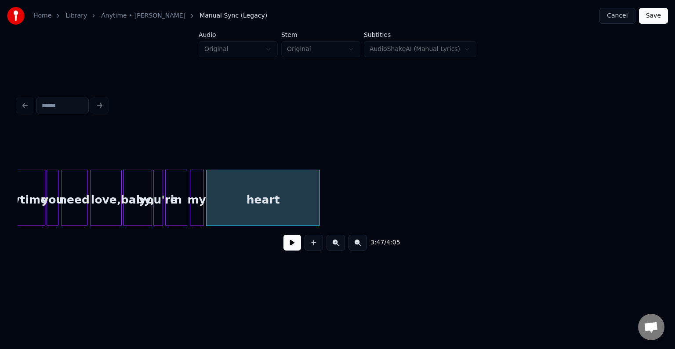
click at [661, 21] on button "Save" at bounding box center [653, 16] width 29 height 16
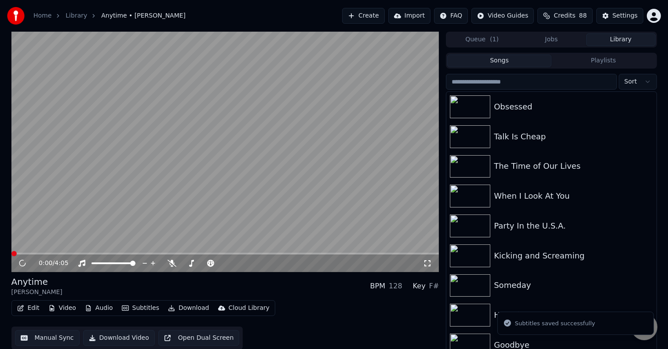
click at [169, 311] on button "Download" at bounding box center [188, 308] width 48 height 12
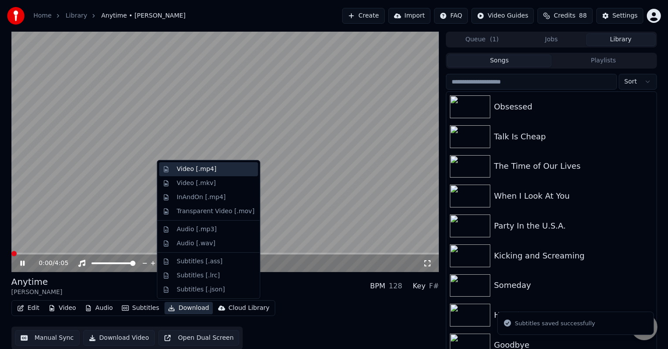
click at [183, 169] on div "Video [.mp4]" at bounding box center [197, 169] width 40 height 9
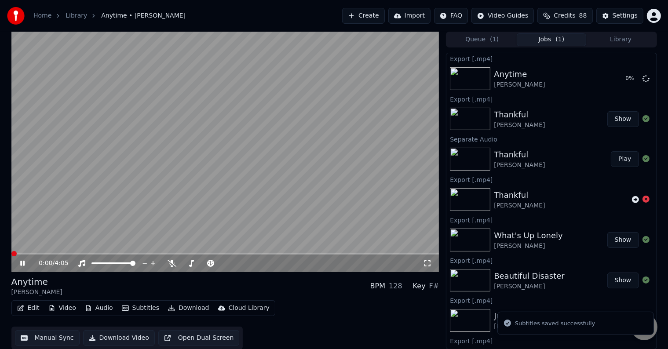
click at [21, 263] on icon at bounding box center [22, 263] width 4 height 5
click at [616, 39] on button "Library" at bounding box center [620, 39] width 69 height 13
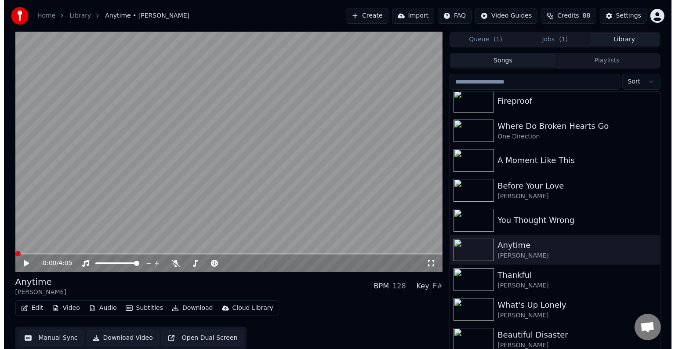
scroll to position [5908, 0]
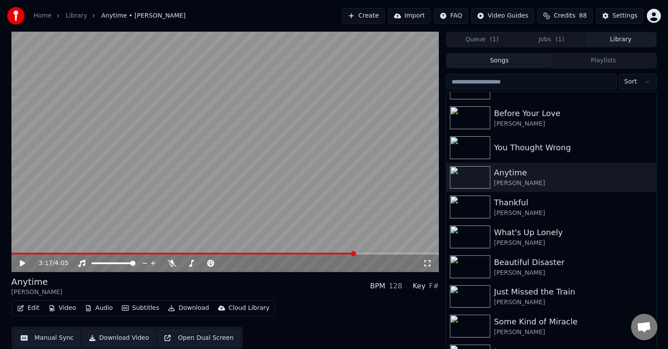
click at [355, 253] on span at bounding box center [225, 254] width 428 height 2
click at [21, 263] on icon at bounding box center [22, 263] width 5 height 6
click at [21, 263] on icon at bounding box center [22, 263] width 4 height 5
click at [538, 146] on div "You Thought Wrong" at bounding box center [569, 148] width 150 height 12
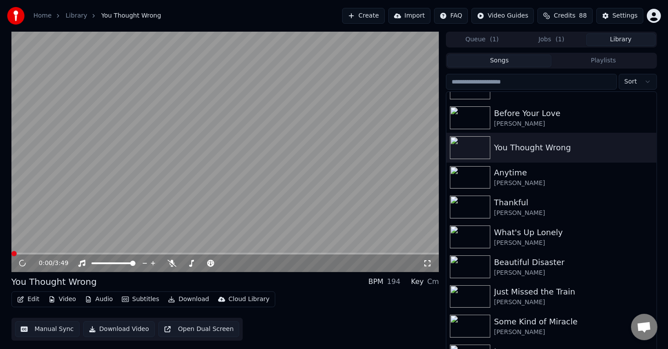
click at [23, 301] on icon "button" at bounding box center [20, 299] width 7 height 6
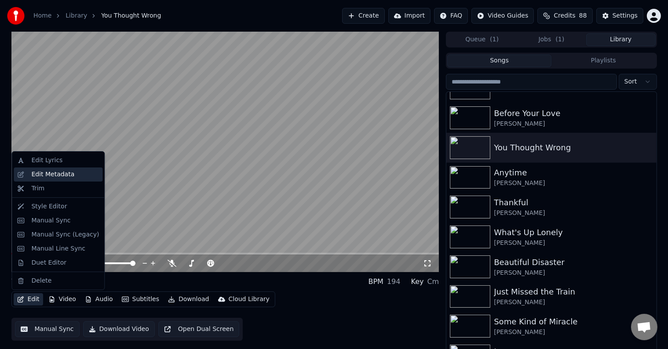
click at [44, 175] on div "Edit Metadata" at bounding box center [52, 174] width 43 height 9
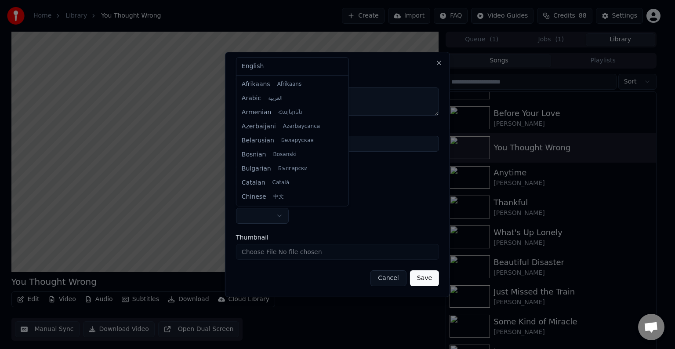
click at [247, 215] on body "**********" at bounding box center [334, 174] width 668 height 349
select select "**"
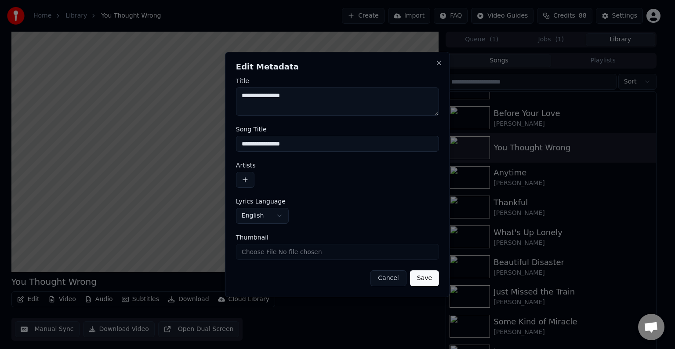
click at [248, 181] on button "button" at bounding box center [245, 180] width 18 height 16
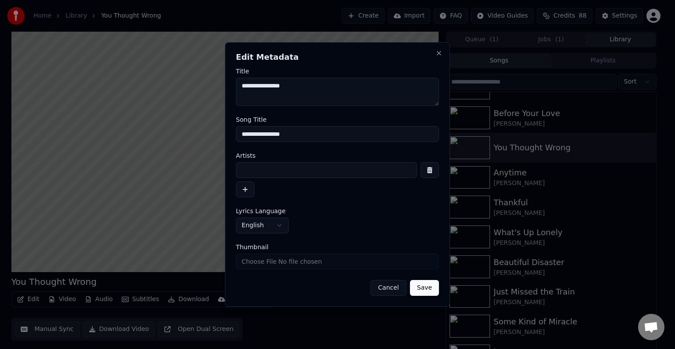
click at [259, 172] on input at bounding box center [326, 170] width 181 height 16
type input "**********"
click at [410, 280] on button "Save" at bounding box center [424, 288] width 29 height 16
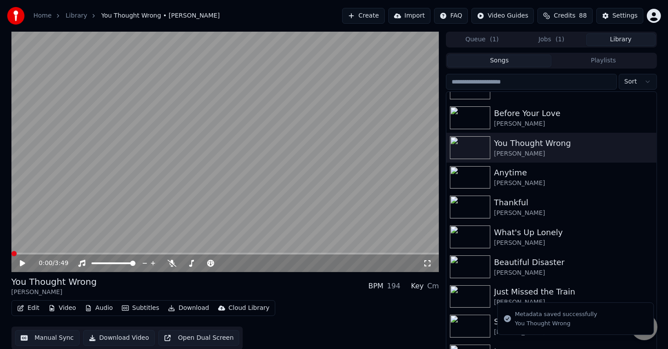
click at [28, 305] on button "Edit" at bounding box center [28, 308] width 29 height 12
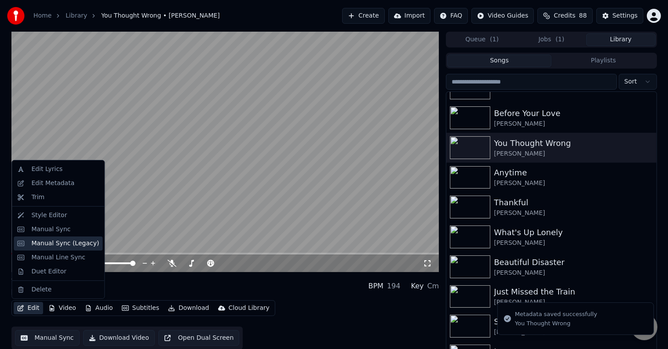
click at [51, 246] on div "Manual Sync (Legacy)" at bounding box center [65, 243] width 68 height 9
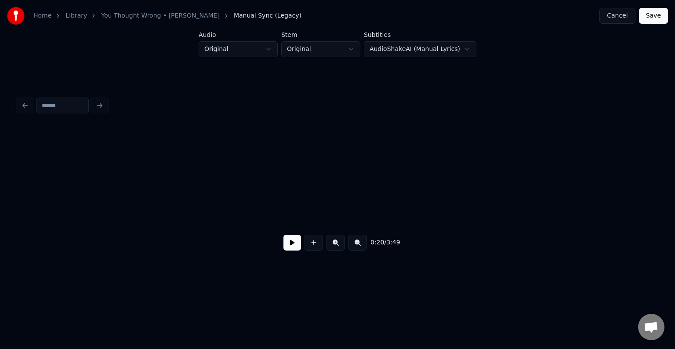
scroll to position [0, 1379]
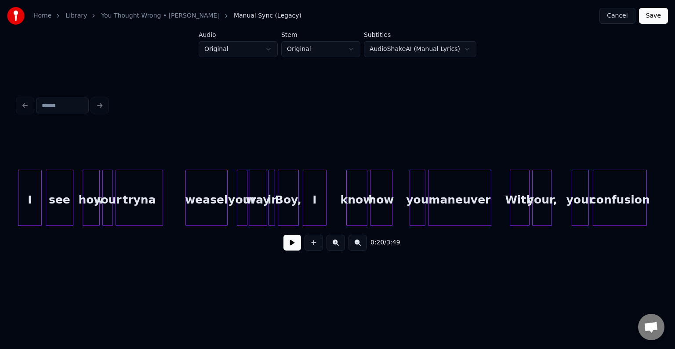
click at [288, 248] on button at bounding box center [293, 243] width 18 height 16
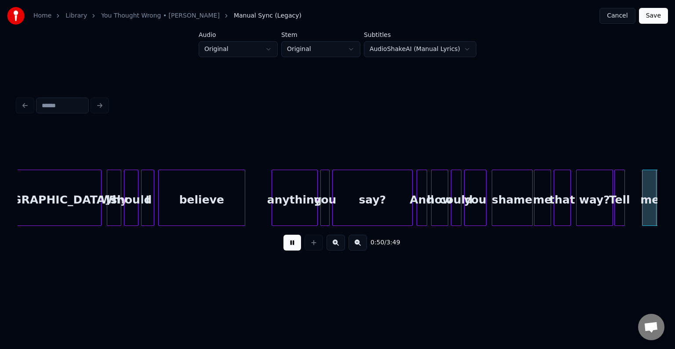
scroll to position [0, 3302]
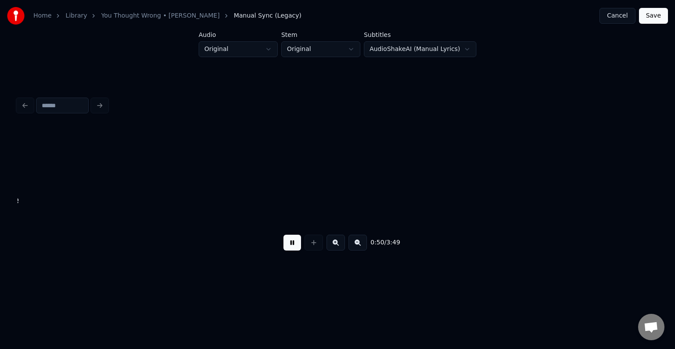
click at [295, 244] on button at bounding box center [293, 243] width 18 height 16
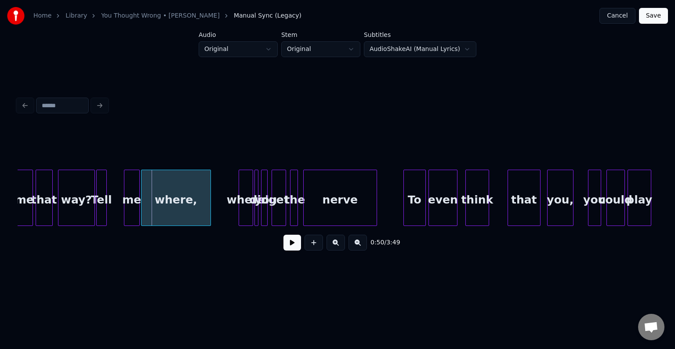
scroll to position [0, 3178]
click at [110, 216] on div at bounding box center [111, 197] width 3 height 55
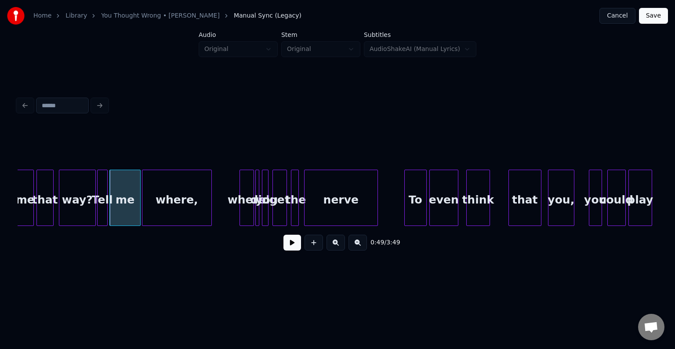
click at [106, 216] on div at bounding box center [106, 197] width 3 height 55
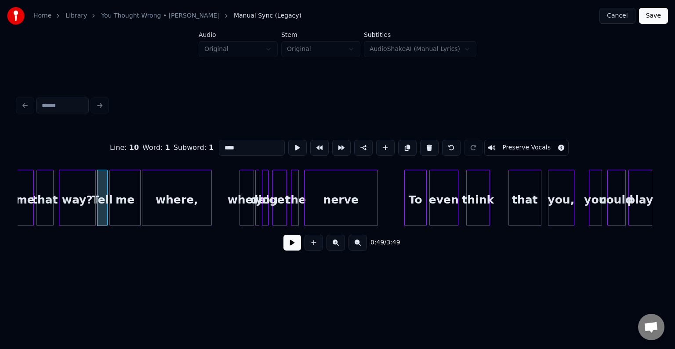
click at [288, 250] on button at bounding box center [293, 243] width 18 height 16
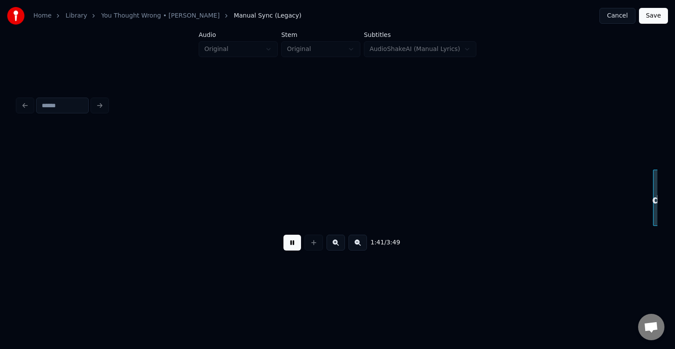
scroll to position [0, 6662]
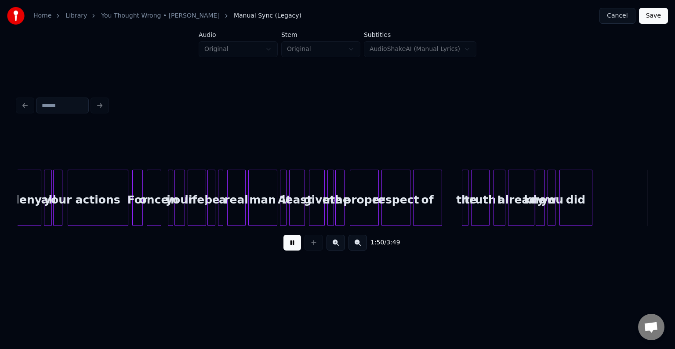
click at [293, 246] on button at bounding box center [293, 243] width 18 height 16
click at [420, 198] on div "of" at bounding box center [428, 200] width 28 height 60
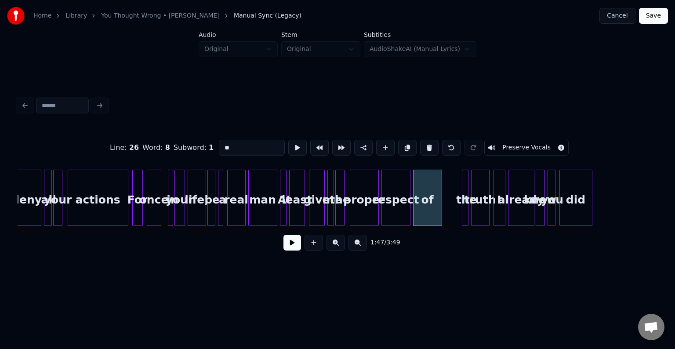
click at [288, 248] on button at bounding box center [293, 243] width 18 height 16
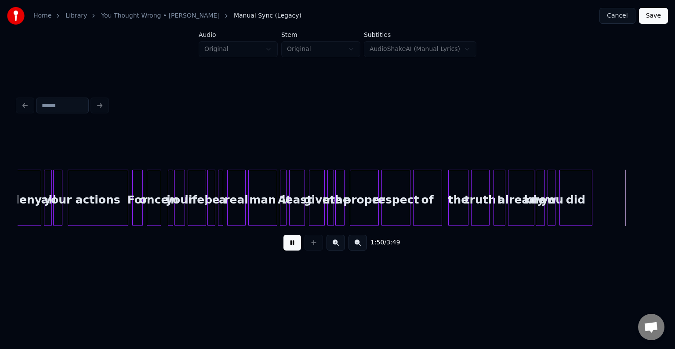
click at [449, 211] on div at bounding box center [450, 197] width 3 height 55
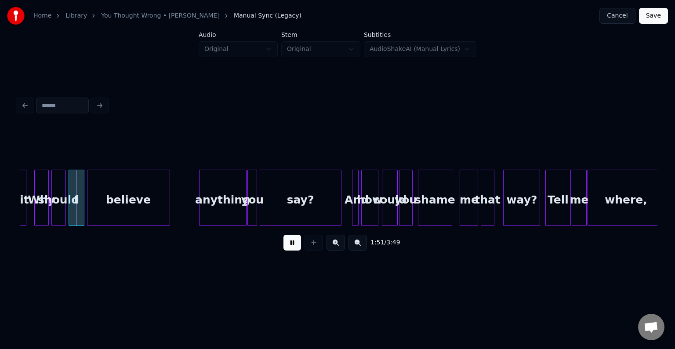
click at [298, 252] on div "1:51 / 3:49" at bounding box center [338, 242] width 626 height 19
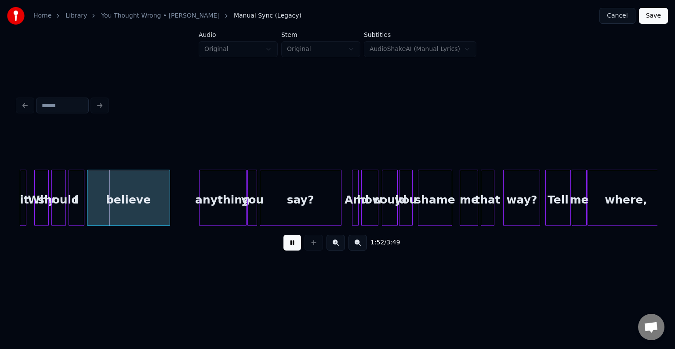
click at [288, 248] on button at bounding box center [293, 243] width 18 height 16
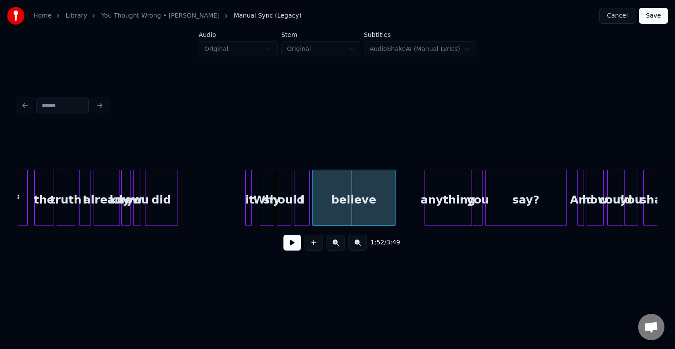
scroll to position [0, 7021]
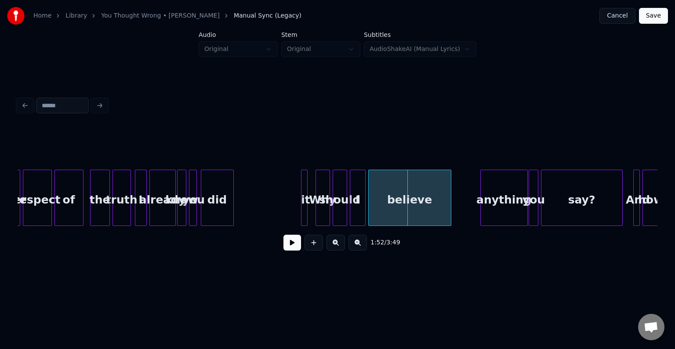
click at [166, 208] on div "already" at bounding box center [163, 200] width 26 height 60
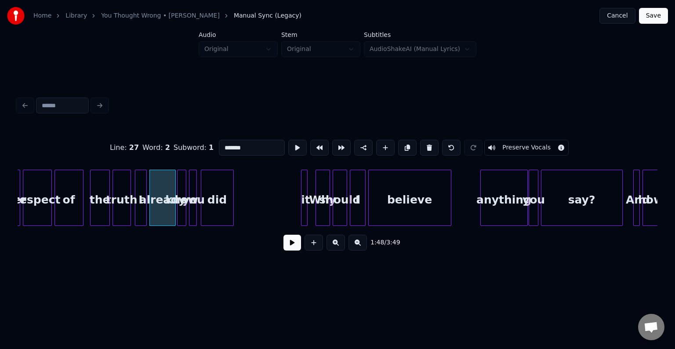
click at [179, 211] on div at bounding box center [179, 197] width 3 height 55
click at [190, 214] on div at bounding box center [190, 197] width 3 height 55
type input "***"
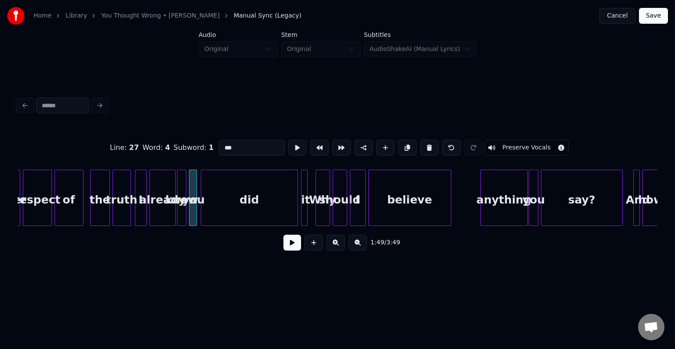
click at [296, 215] on div at bounding box center [296, 197] width 3 height 55
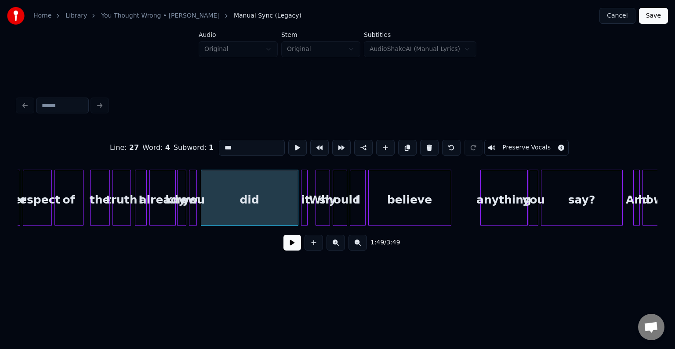
click at [294, 248] on button at bounding box center [293, 243] width 18 height 16
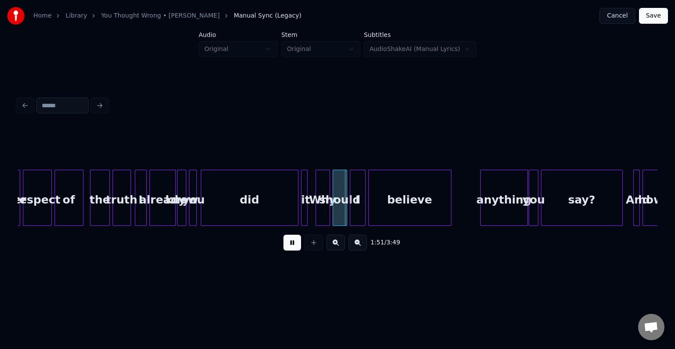
click at [293, 250] on button at bounding box center [293, 243] width 18 height 16
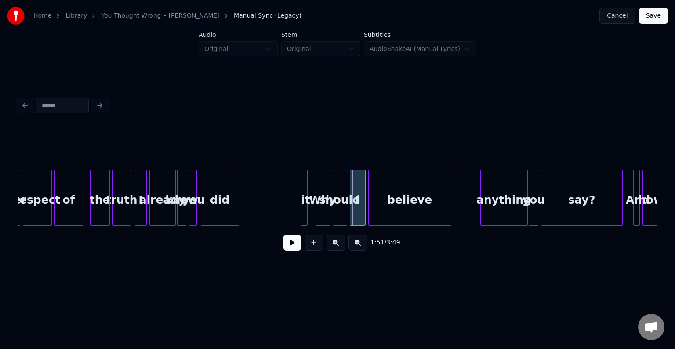
click at [236, 215] on div at bounding box center [237, 197] width 3 height 55
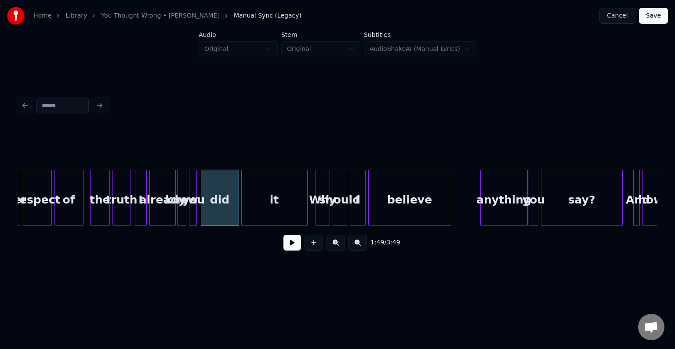
click at [242, 216] on div at bounding box center [243, 197] width 3 height 55
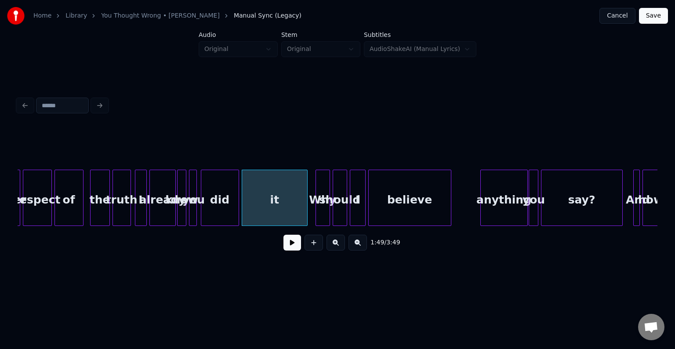
click at [201, 217] on div at bounding box center [202, 197] width 3 height 55
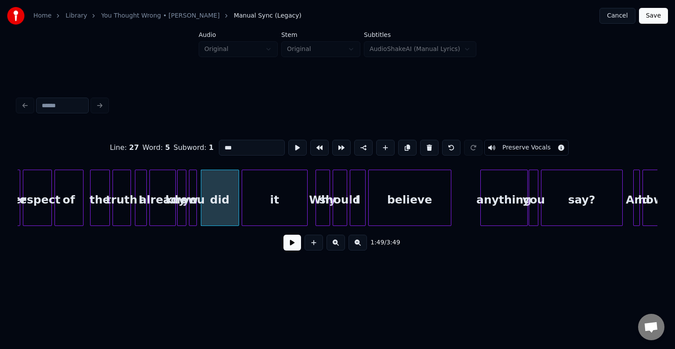
click at [289, 242] on button at bounding box center [293, 243] width 18 height 16
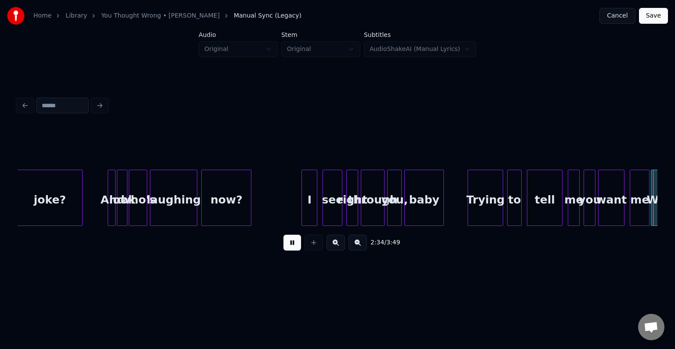
scroll to position [0, 10223]
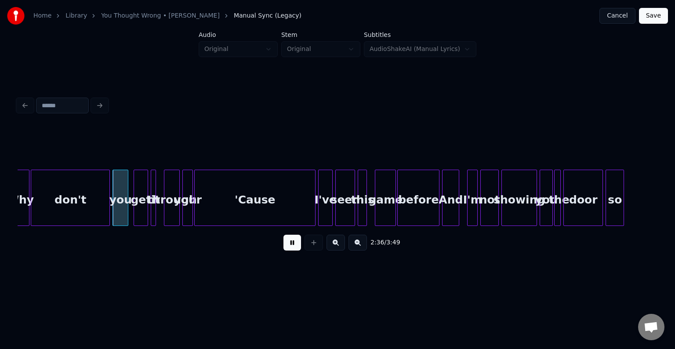
click at [289, 242] on button at bounding box center [293, 243] width 18 height 16
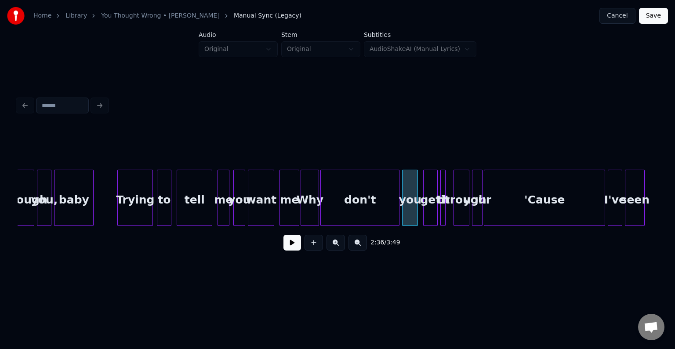
scroll to position [0, 9907]
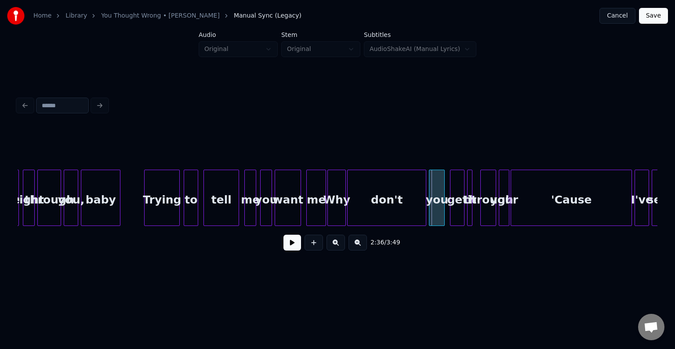
click at [162, 209] on div "Trying" at bounding box center [162, 200] width 35 height 60
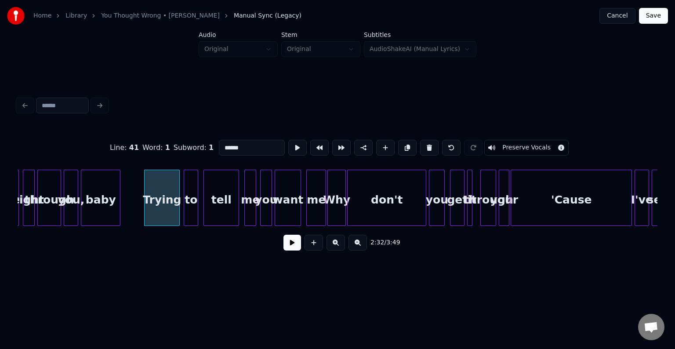
click at [290, 244] on button at bounding box center [293, 243] width 18 height 16
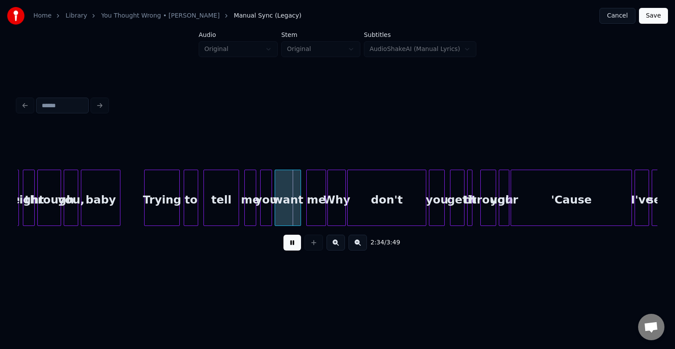
click at [290, 244] on button at bounding box center [293, 243] width 18 height 16
click at [159, 207] on div "Trying" at bounding box center [162, 200] width 35 height 60
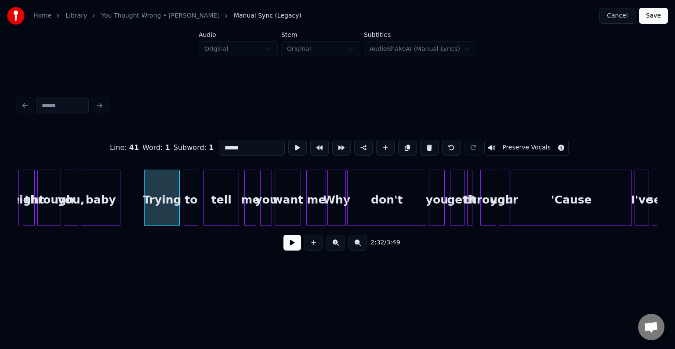
click at [288, 243] on button at bounding box center [293, 243] width 18 height 16
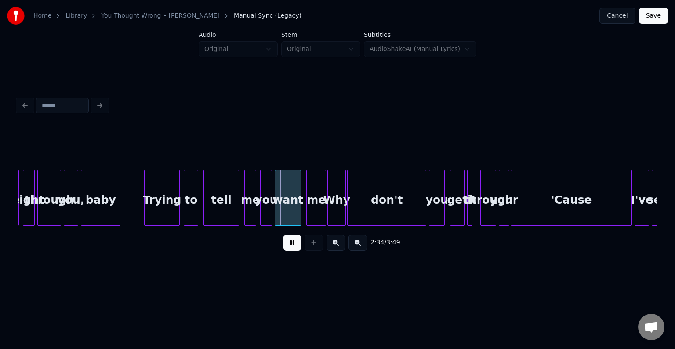
click at [288, 247] on button at bounding box center [293, 243] width 18 height 16
click at [26, 199] on div "right" at bounding box center [28, 200] width 11 height 60
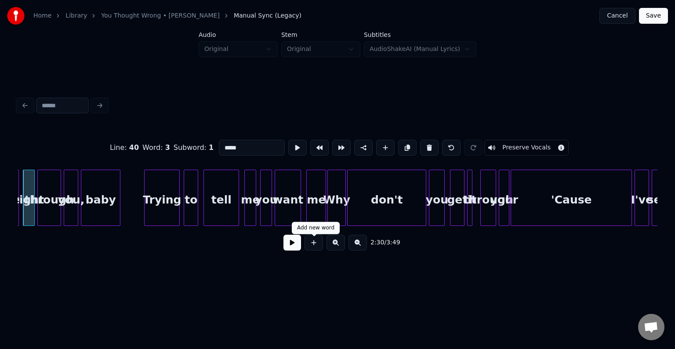
click at [298, 249] on button at bounding box center [293, 243] width 18 height 16
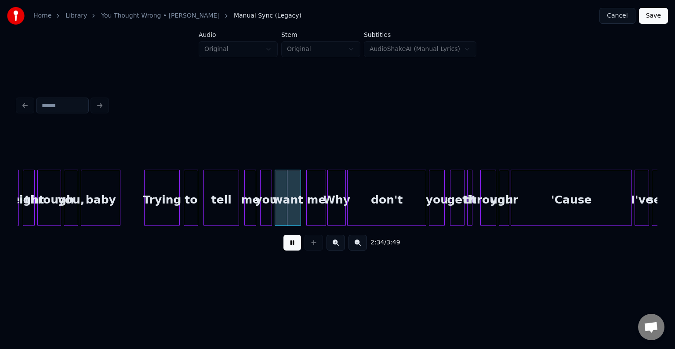
click at [298, 249] on button at bounding box center [293, 243] width 18 height 16
click at [149, 200] on div "Trying" at bounding box center [162, 200] width 35 height 60
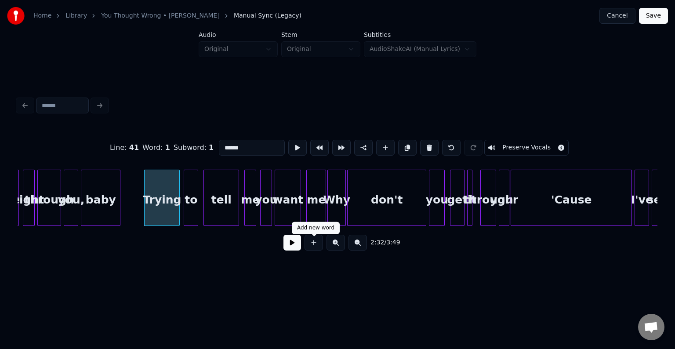
click at [290, 241] on button at bounding box center [293, 243] width 18 height 16
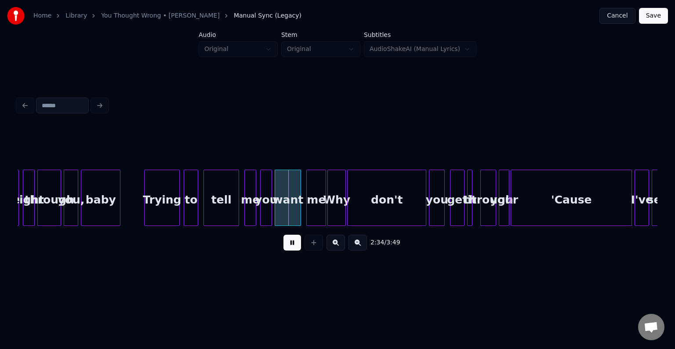
click at [192, 214] on div "to" at bounding box center [191, 200] width 14 height 60
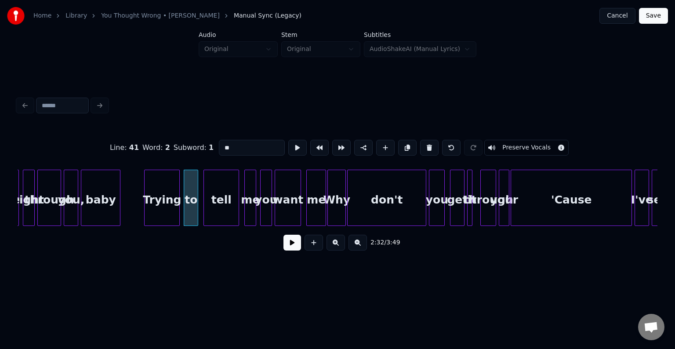
click at [177, 209] on div at bounding box center [178, 197] width 3 height 55
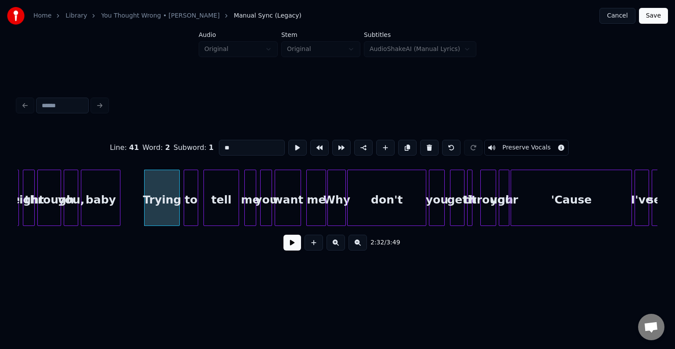
type input "******"
click at [153, 212] on div "Trying" at bounding box center [162, 200] width 35 height 60
click at [290, 246] on button at bounding box center [293, 243] width 18 height 16
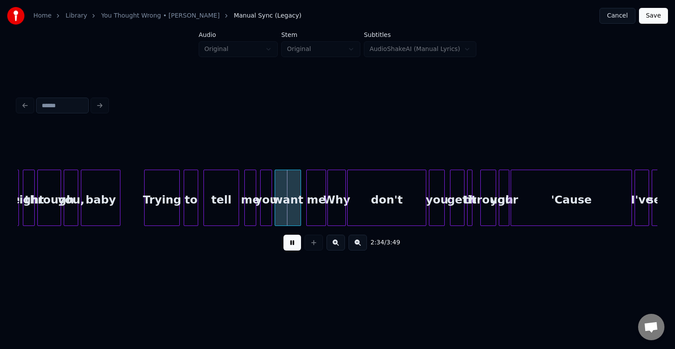
click at [290, 246] on button at bounding box center [293, 243] width 18 height 16
click at [164, 213] on div "Trying" at bounding box center [162, 200] width 35 height 60
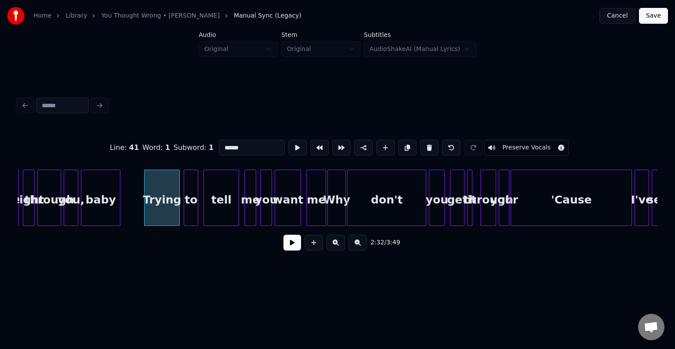
click at [297, 245] on button at bounding box center [293, 243] width 18 height 16
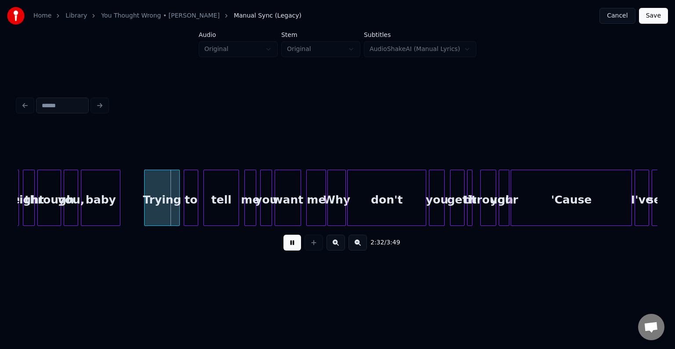
click at [297, 245] on button at bounding box center [293, 243] width 18 height 16
click at [292, 248] on button at bounding box center [293, 243] width 18 height 16
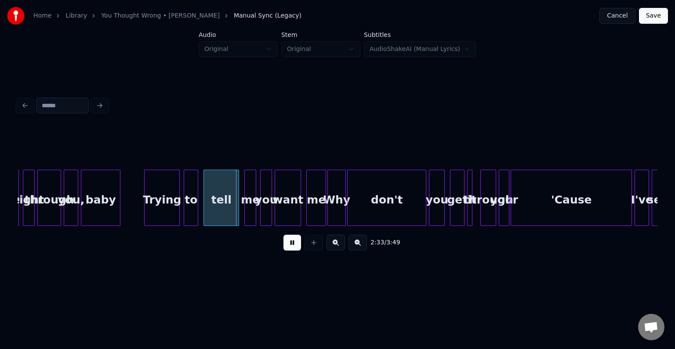
click at [292, 248] on button at bounding box center [293, 243] width 18 height 16
click at [167, 208] on div "Trying" at bounding box center [162, 200] width 35 height 60
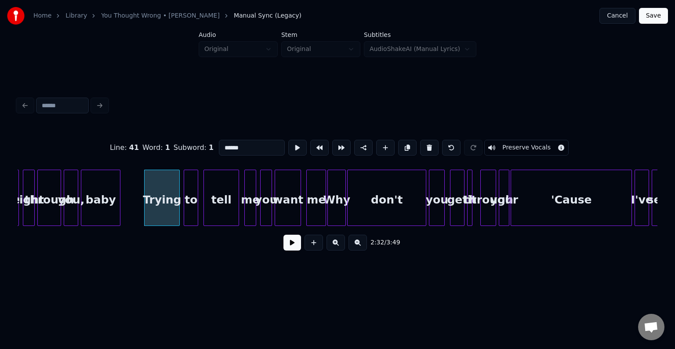
click at [294, 246] on button at bounding box center [293, 243] width 18 height 16
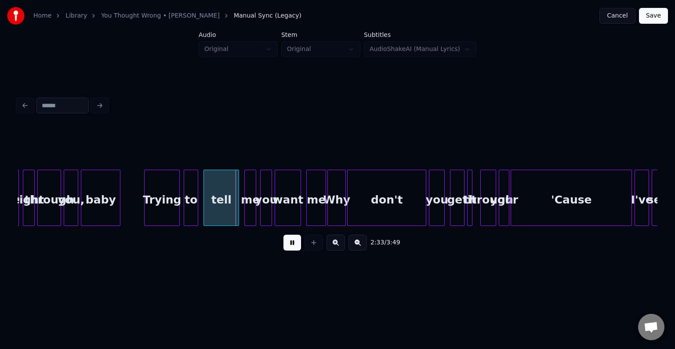
click at [294, 246] on button at bounding box center [293, 243] width 18 height 16
click at [186, 212] on div at bounding box center [185, 197] width 3 height 55
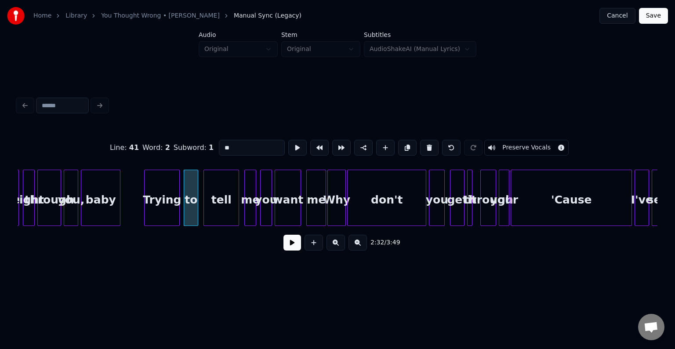
click at [165, 207] on div "Trying" at bounding box center [162, 200] width 35 height 60
type input "******"
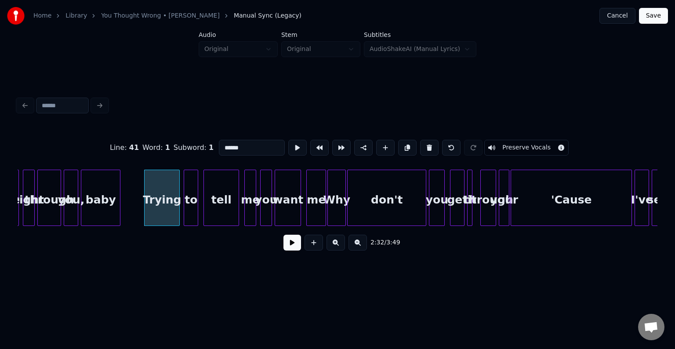
click at [291, 245] on button at bounding box center [293, 243] width 18 height 16
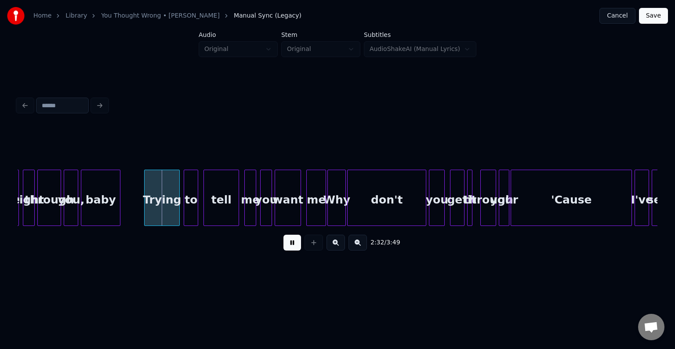
click at [291, 245] on button at bounding box center [293, 243] width 18 height 16
click at [175, 208] on div at bounding box center [175, 197] width 3 height 55
click at [186, 209] on div "to" at bounding box center [187, 200] width 14 height 60
click at [181, 212] on div at bounding box center [181, 197] width 3 height 55
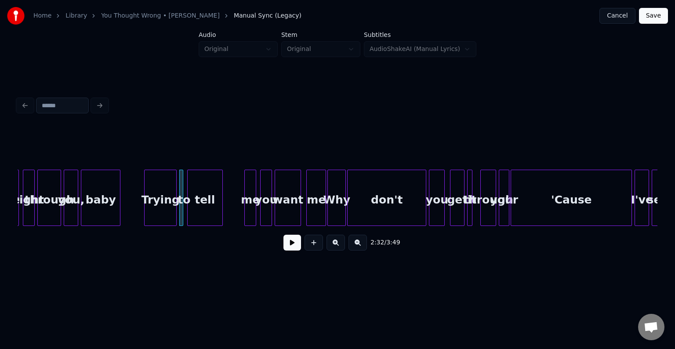
click at [202, 206] on div "tell" at bounding box center [205, 200] width 35 height 60
click at [246, 208] on div at bounding box center [246, 197] width 3 height 55
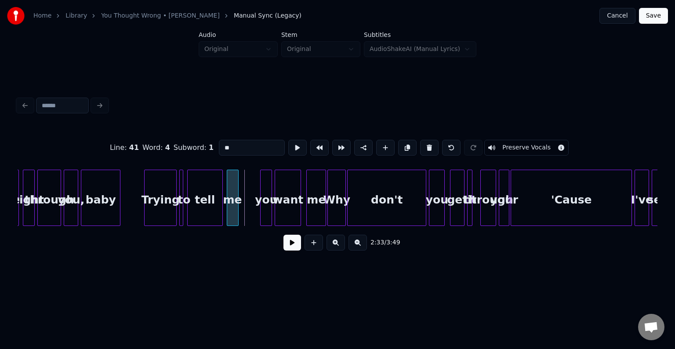
click at [232, 209] on div "me" at bounding box center [232, 200] width 11 height 60
click at [247, 212] on div "you" at bounding box center [249, 200] width 11 height 60
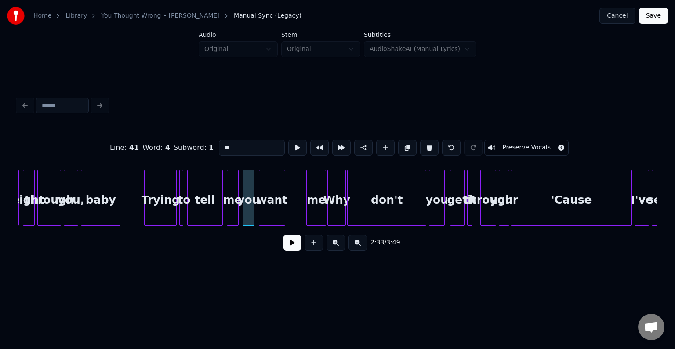
click at [273, 215] on div "want" at bounding box center [272, 200] width 26 height 60
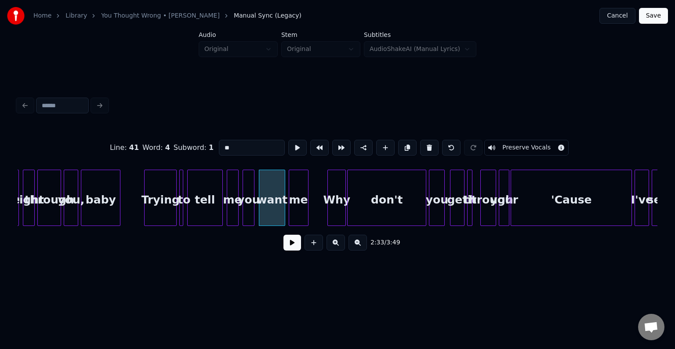
click at [299, 213] on div "me" at bounding box center [298, 200] width 19 height 60
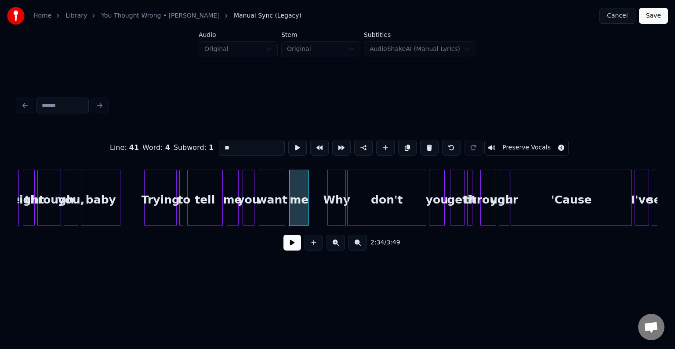
click at [160, 217] on div "Trying" at bounding box center [161, 200] width 32 height 60
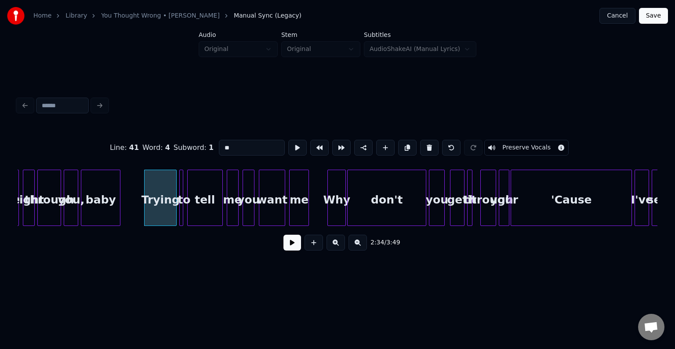
type input "******"
click at [285, 248] on button at bounding box center [293, 243] width 18 height 16
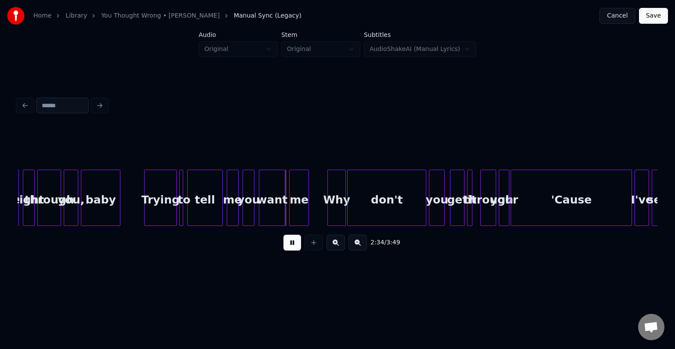
click at [285, 248] on button at bounding box center [293, 243] width 18 height 16
click at [206, 210] on div at bounding box center [206, 197] width 3 height 55
click at [232, 211] on div "me" at bounding box center [232, 200] width 11 height 60
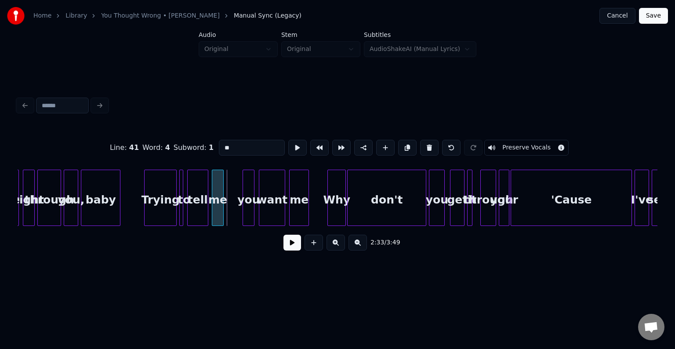
click at [216, 216] on div "me" at bounding box center [217, 200] width 11 height 60
click at [229, 213] on div "you" at bounding box center [231, 200] width 11 height 60
click at [257, 216] on div "want" at bounding box center [256, 200] width 26 height 60
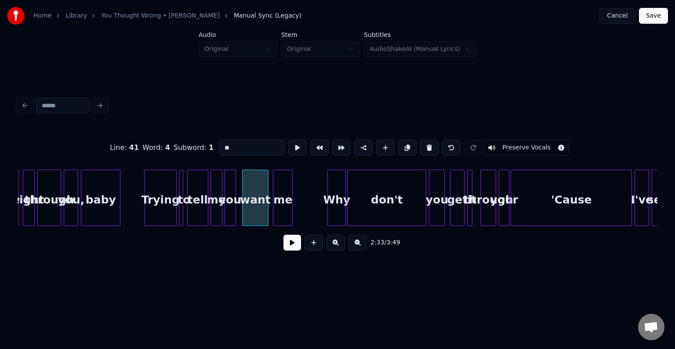
click at [286, 220] on div "me" at bounding box center [282, 200] width 19 height 60
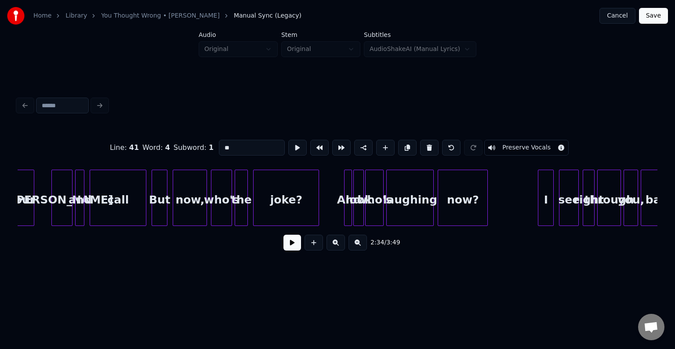
click at [293, 251] on button at bounding box center [293, 243] width 18 height 16
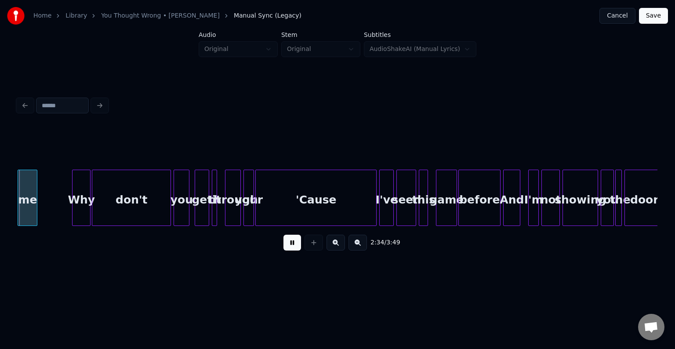
click at [293, 251] on button at bounding box center [293, 243] width 18 height 16
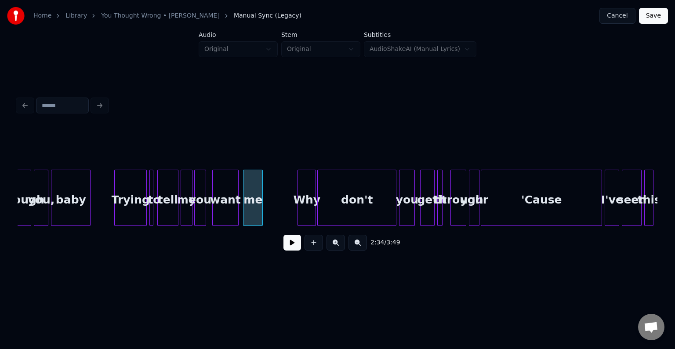
scroll to position [0, 9934]
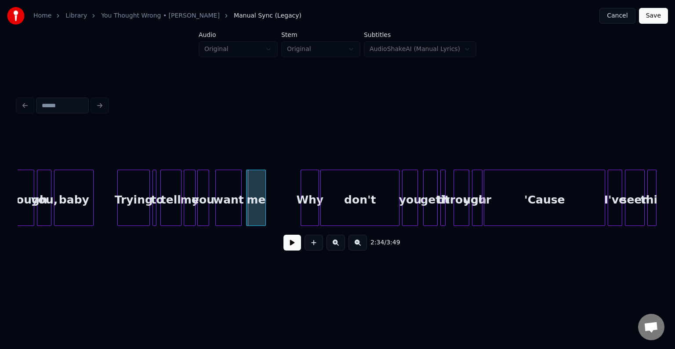
click at [285, 247] on button at bounding box center [293, 243] width 18 height 16
click at [272, 216] on div at bounding box center [272, 197] width 3 height 55
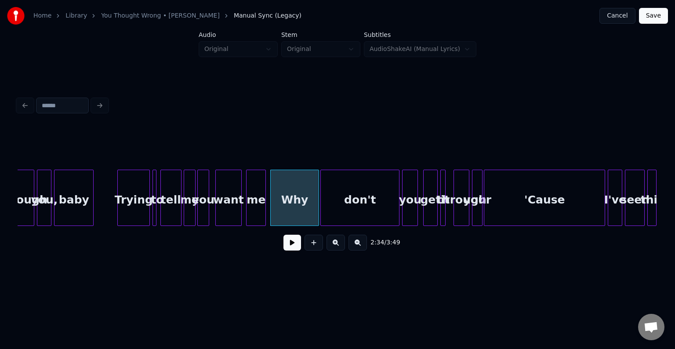
click at [292, 250] on button at bounding box center [293, 243] width 18 height 16
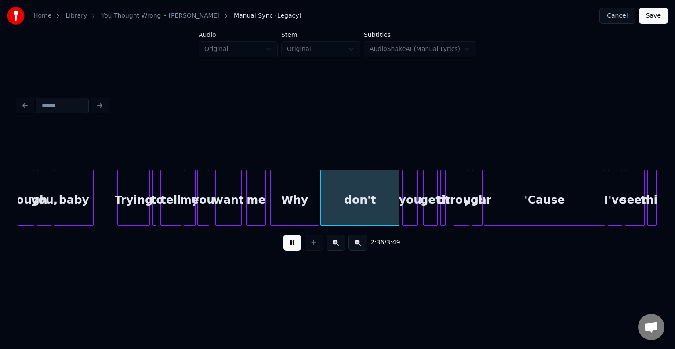
click at [292, 250] on button at bounding box center [293, 243] width 18 height 16
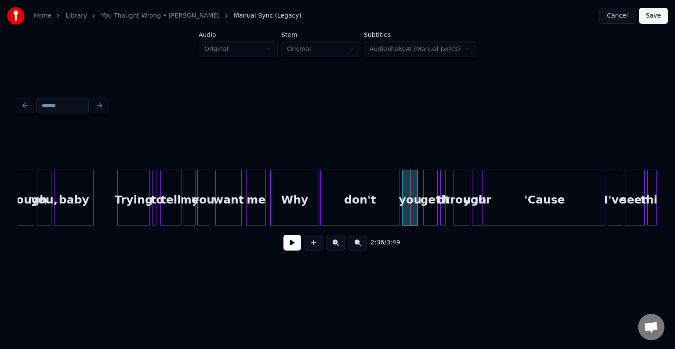
click at [288, 209] on div "Why" at bounding box center [295, 200] width 48 height 60
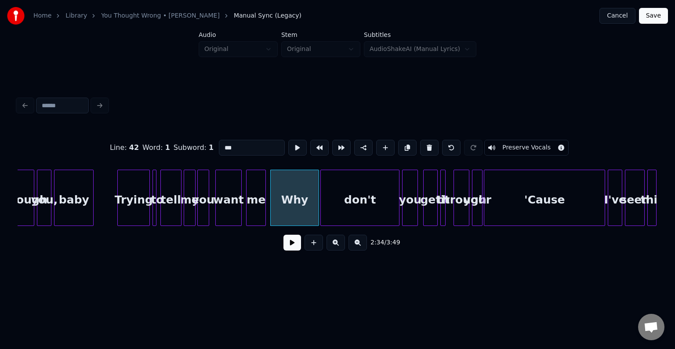
click at [288, 242] on button at bounding box center [293, 243] width 18 height 16
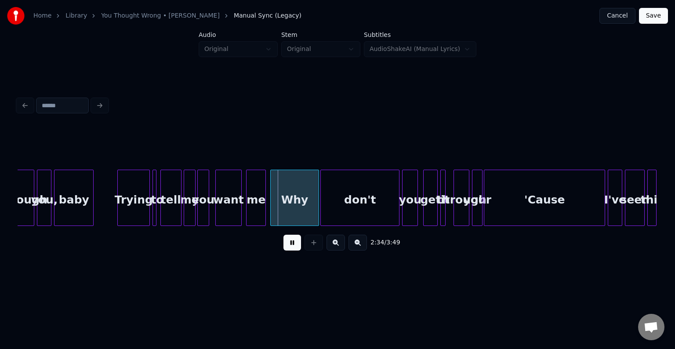
click at [288, 242] on button at bounding box center [293, 243] width 18 height 16
click at [291, 252] on div "2:34 / 3:49" at bounding box center [338, 242] width 626 height 19
click at [292, 243] on button at bounding box center [293, 243] width 18 height 16
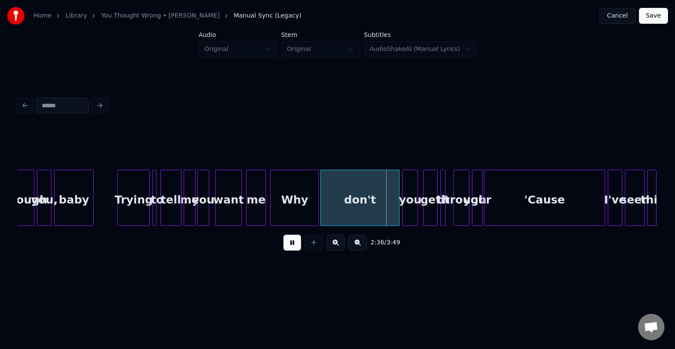
click at [302, 210] on div "Why" at bounding box center [295, 200] width 48 height 60
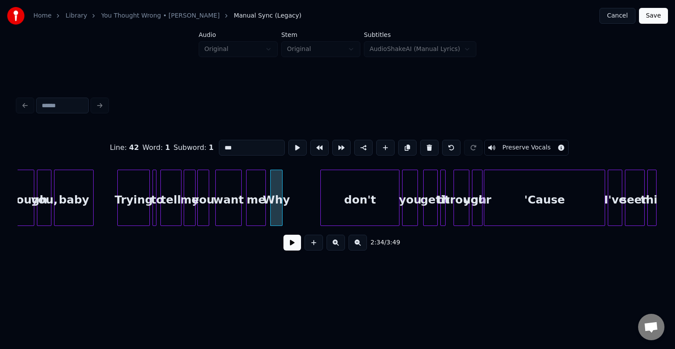
click at [280, 220] on div at bounding box center [281, 197] width 3 height 55
click at [311, 211] on div "don't" at bounding box center [325, 200] width 78 height 60
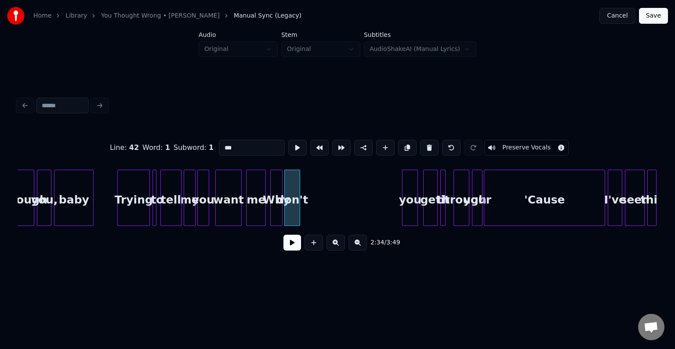
click at [298, 220] on div at bounding box center [298, 197] width 3 height 55
click at [312, 213] on div "you" at bounding box center [310, 200] width 15 height 60
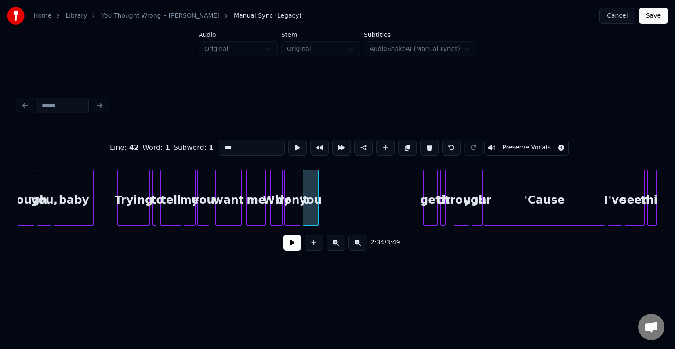
click at [276, 214] on div "Why" at bounding box center [276, 200] width 11 height 60
click at [288, 246] on button at bounding box center [293, 243] width 18 height 16
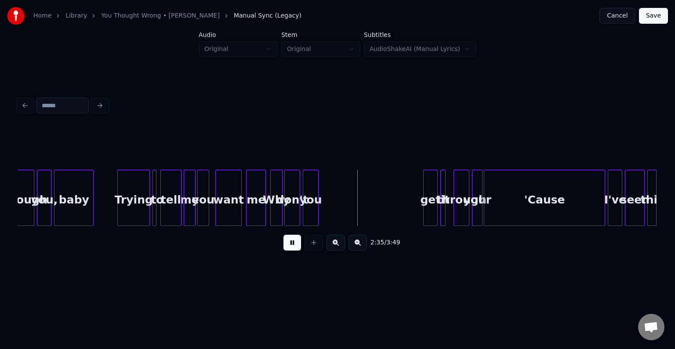
click at [288, 246] on button at bounding box center [293, 243] width 18 height 16
click at [318, 214] on div "you" at bounding box center [311, 198] width 16 height 56
click at [315, 241] on button at bounding box center [314, 243] width 18 height 16
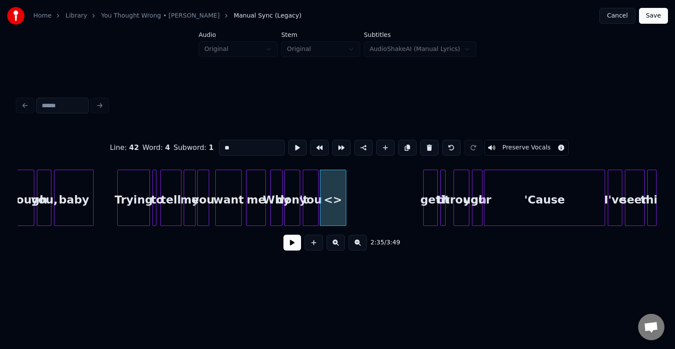
drag, startPoint x: 260, startPoint y: 149, endPoint x: 200, endPoint y: 144, distance: 60.9
click at [200, 144] on div "Line : 42 Word : 4 Subword : 1 ** Preserve Vocals" at bounding box center [338, 148] width 640 height 44
click at [331, 221] on div at bounding box center [330, 197] width 3 height 55
click at [340, 209] on div "get" at bounding box center [342, 200] width 14 height 60
click at [434, 210] on div at bounding box center [435, 197] width 3 height 55
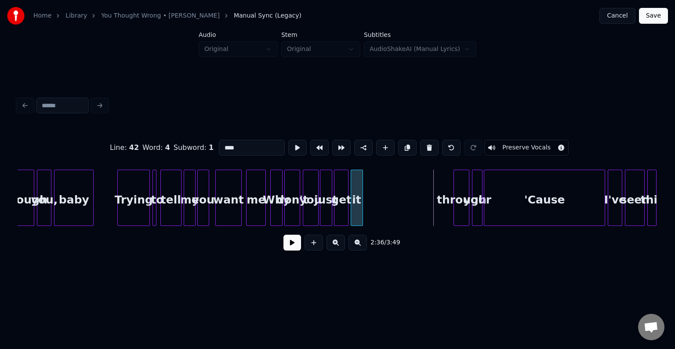
click at [355, 210] on div "it" at bounding box center [356, 200] width 11 height 60
click at [371, 196] on div "through" at bounding box center [372, 200] width 15 height 60
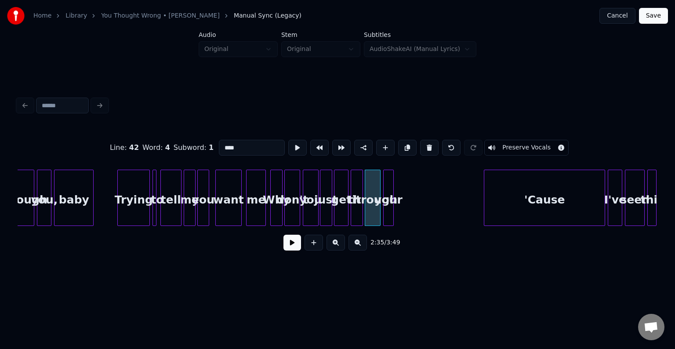
click at [389, 196] on div "your" at bounding box center [389, 200] width 10 height 60
click at [273, 198] on div at bounding box center [272, 197] width 3 height 55
type input "***"
click at [290, 249] on button at bounding box center [293, 243] width 18 height 16
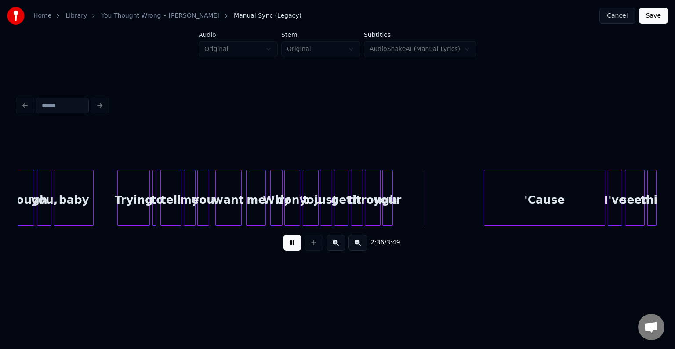
click at [290, 249] on button at bounding box center [293, 243] width 18 height 16
click at [289, 210] on div "don't" at bounding box center [292, 200] width 15 height 60
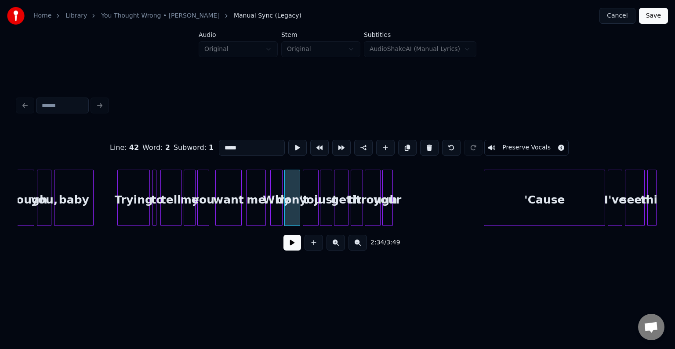
drag, startPoint x: 237, startPoint y: 144, endPoint x: 204, endPoint y: 143, distance: 33.4
click at [204, 143] on div "Line : 42 Word : 2 Subword : 1 ***** Preserve Vocals" at bounding box center [338, 148] width 640 height 44
click at [275, 210] on div "Why" at bounding box center [276, 200] width 11 height 60
type input "***"
click at [289, 248] on button at bounding box center [293, 243] width 18 height 16
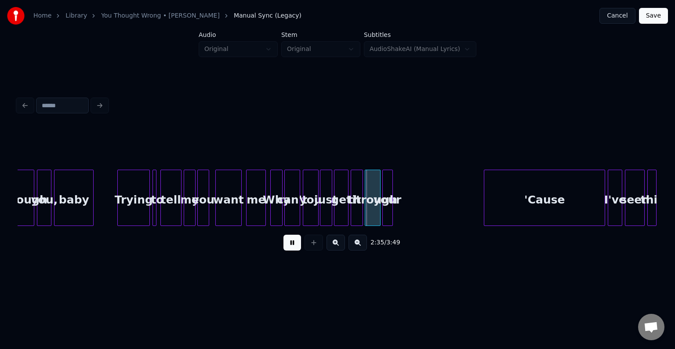
click at [289, 248] on button at bounding box center [293, 243] width 18 height 16
click at [412, 215] on div "your" at bounding box center [413, 200] width 10 height 60
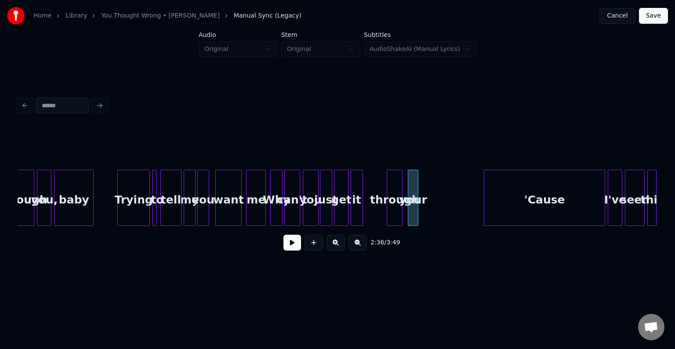
click at [394, 211] on div "through" at bounding box center [394, 200] width 15 height 60
click at [281, 207] on div at bounding box center [281, 197] width 3 height 55
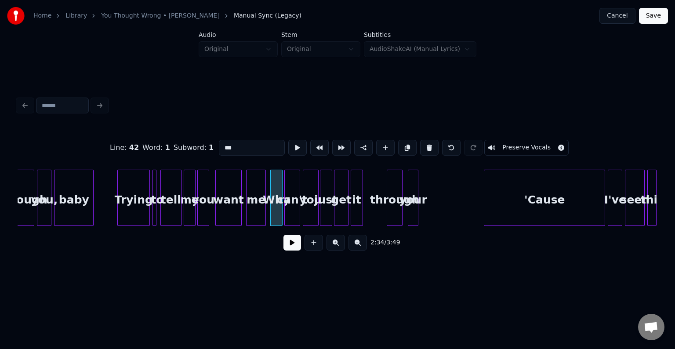
click at [296, 245] on button at bounding box center [293, 243] width 18 height 16
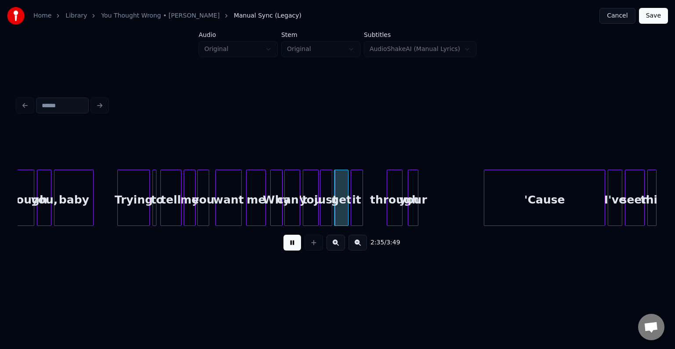
click at [296, 245] on button at bounding box center [293, 243] width 18 height 16
click at [342, 206] on div "get" at bounding box center [342, 200] width 14 height 60
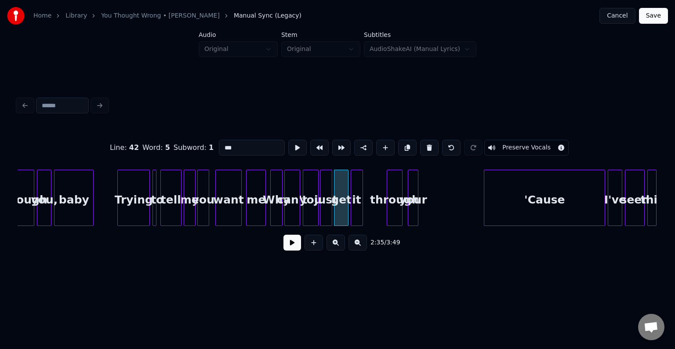
click at [288, 248] on button at bounding box center [293, 243] width 18 height 16
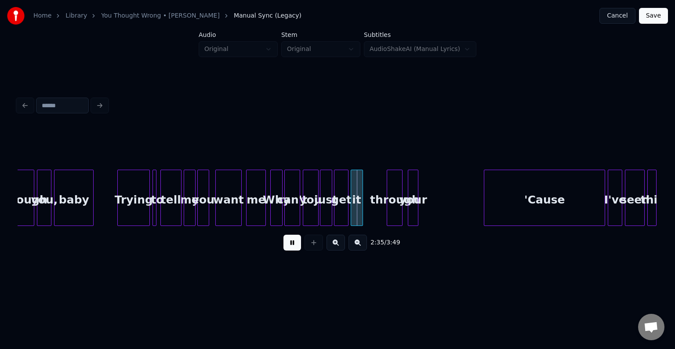
click at [288, 248] on button at bounding box center [293, 243] width 18 height 16
click at [360, 204] on div at bounding box center [361, 197] width 3 height 55
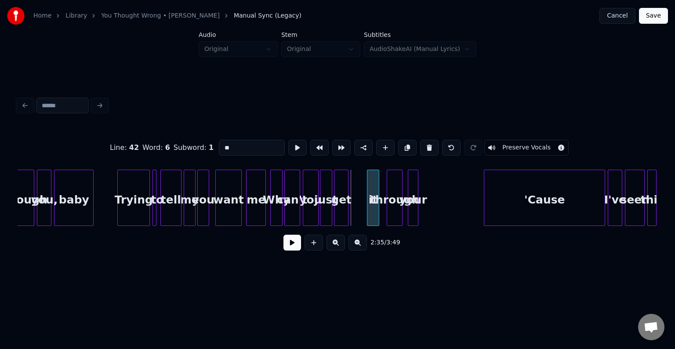
click at [372, 208] on div "it" at bounding box center [373, 200] width 11 height 60
click at [360, 215] on div at bounding box center [360, 197] width 3 height 55
click at [383, 215] on div at bounding box center [382, 197] width 3 height 55
click at [277, 213] on div "Why" at bounding box center [276, 200] width 11 height 60
type input "***"
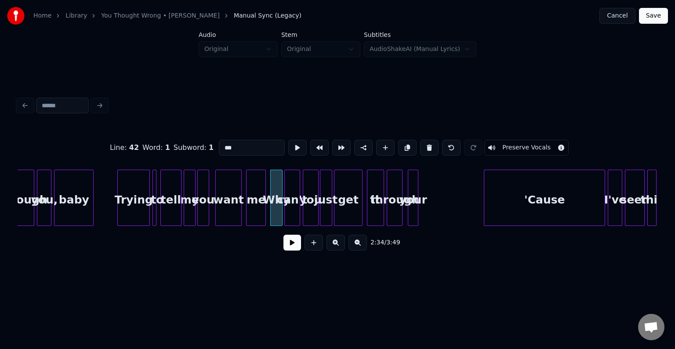
click at [298, 248] on button at bounding box center [293, 243] width 18 height 16
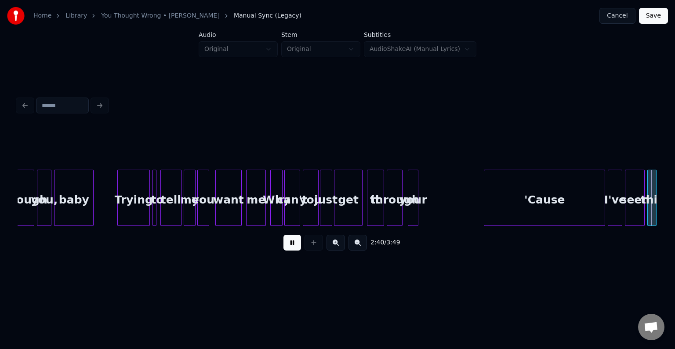
click at [295, 250] on button at bounding box center [293, 243] width 18 height 16
click at [588, 216] on div at bounding box center [589, 197] width 3 height 55
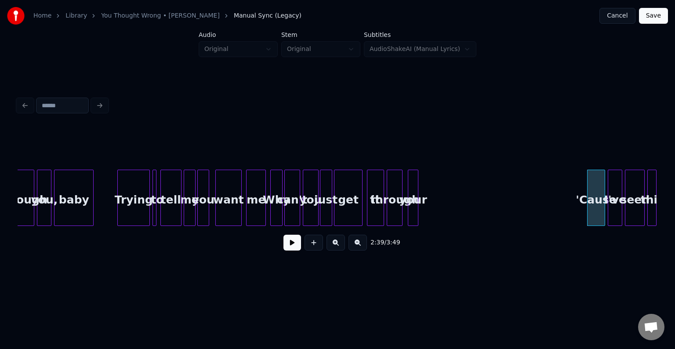
click at [285, 208] on div at bounding box center [286, 197] width 3 height 55
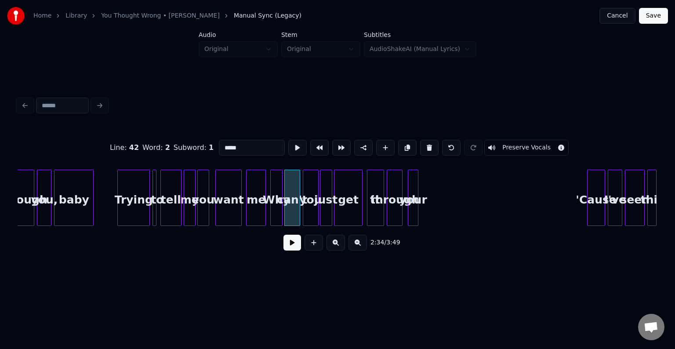
click at [288, 244] on button at bounding box center [293, 243] width 18 height 16
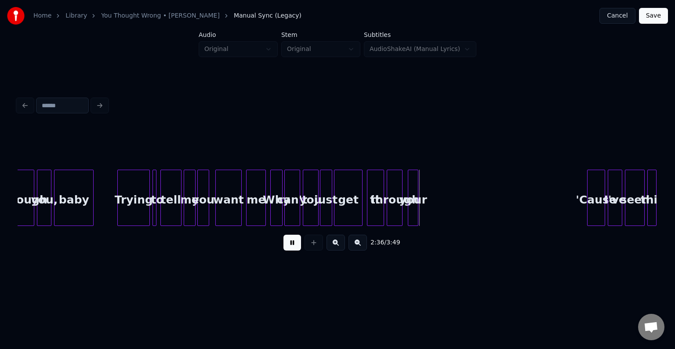
click at [342, 201] on div "get" at bounding box center [349, 200] width 28 height 60
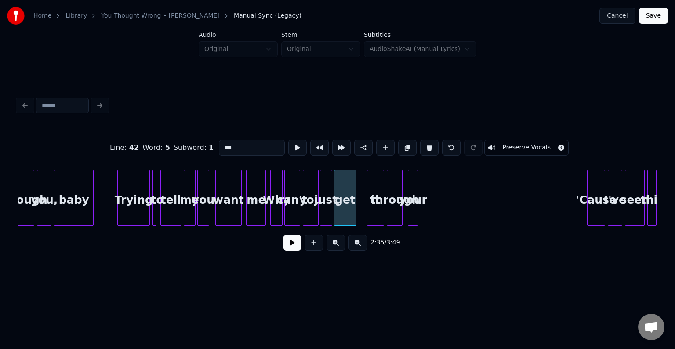
click at [353, 213] on div at bounding box center [354, 197] width 3 height 55
click at [372, 211] on div "it" at bounding box center [367, 200] width 16 height 60
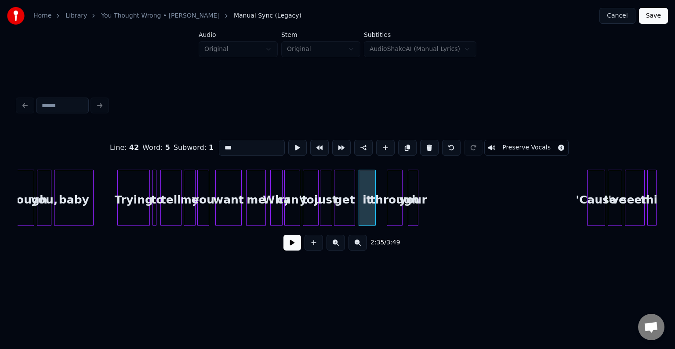
click at [351, 213] on div "get" at bounding box center [345, 200] width 20 height 60
click at [293, 246] on button at bounding box center [293, 243] width 18 height 16
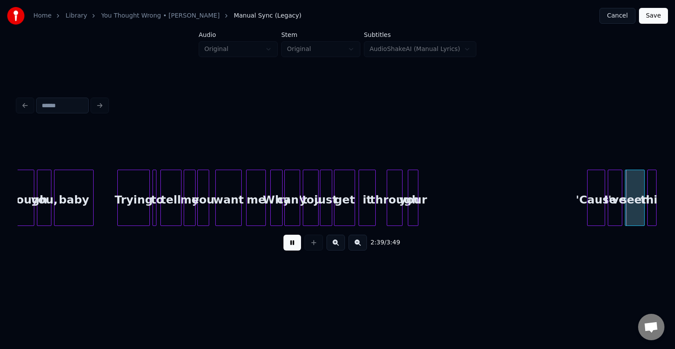
click at [293, 246] on button at bounding box center [293, 243] width 18 height 16
click at [310, 249] on button at bounding box center [314, 243] width 18 height 16
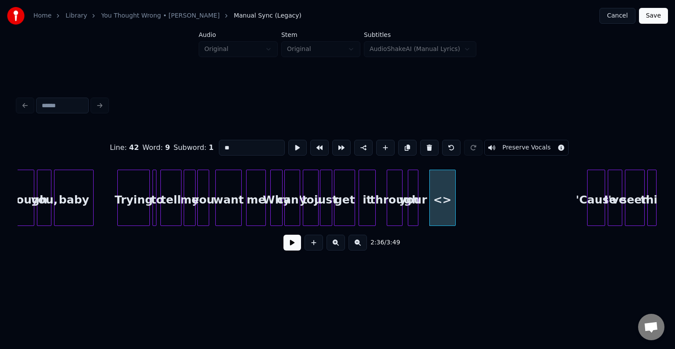
drag, startPoint x: 264, startPoint y: 146, endPoint x: 199, endPoint y: 147, distance: 65.1
click at [199, 147] on div "Line : 42 Word : 9 Subword : 1 ** Preserve Vocals" at bounding box center [338, 148] width 640 height 44
click at [430, 211] on div "head" at bounding box center [436, 200] width 26 height 60
type input "****"
click at [289, 248] on button at bounding box center [293, 243] width 18 height 16
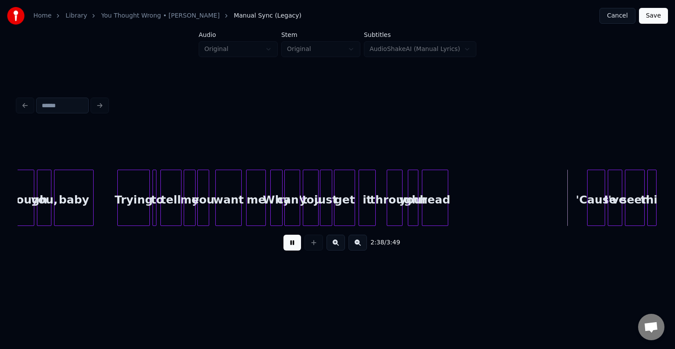
click at [289, 248] on button at bounding box center [293, 243] width 18 height 16
click at [470, 208] on div "head" at bounding box center [469, 200] width 26 height 60
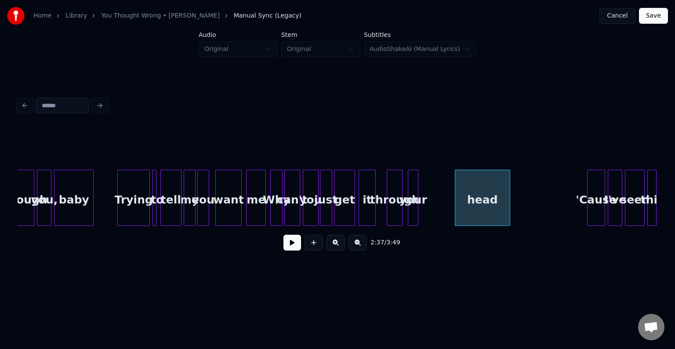
click at [509, 211] on div at bounding box center [508, 197] width 3 height 55
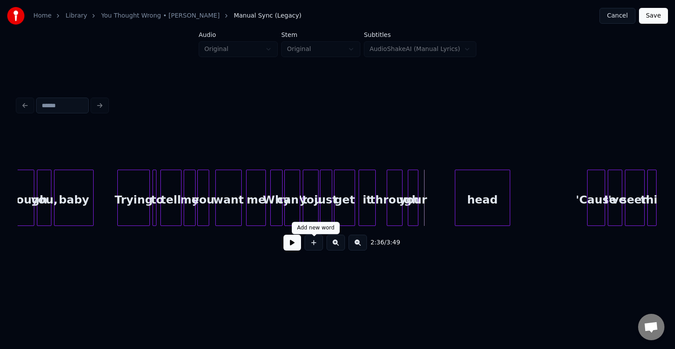
click at [317, 248] on button at bounding box center [314, 243] width 18 height 16
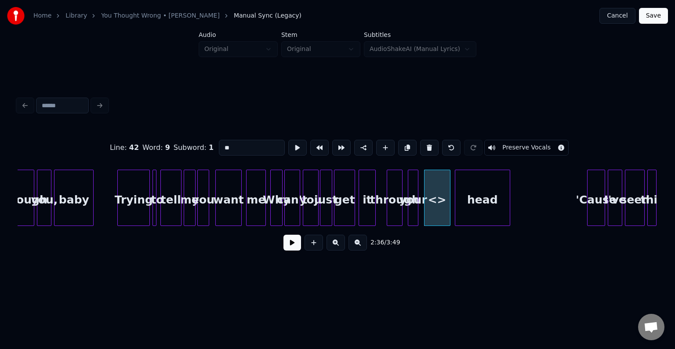
drag, startPoint x: 241, startPoint y: 144, endPoint x: 178, endPoint y: 139, distance: 63.5
click at [178, 139] on div "Line : 42 Word : 9 Subword : 1 ** Preserve Vocals" at bounding box center [338, 148] width 640 height 44
click at [320, 204] on div "just" at bounding box center [326, 198] width 12 height 56
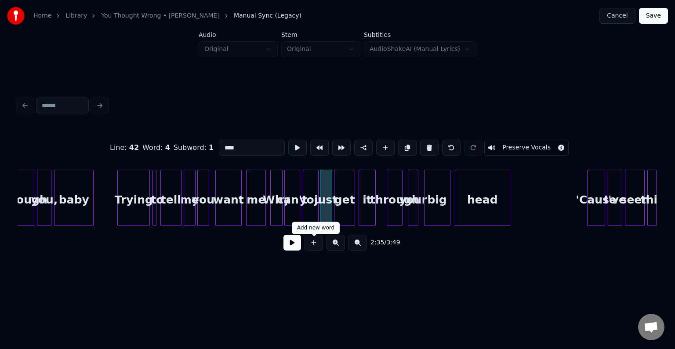
type input "****"
click at [294, 245] on button at bounding box center [293, 243] width 18 height 16
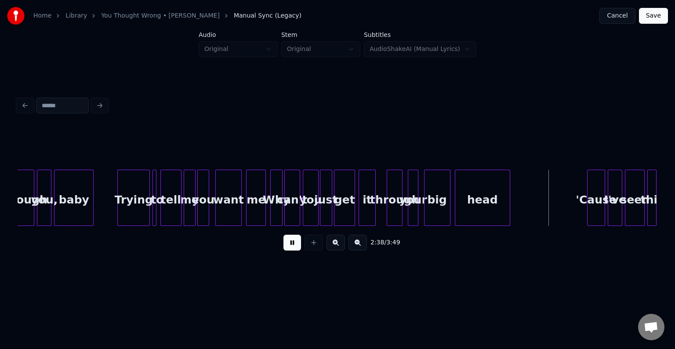
click at [294, 245] on button at bounding box center [293, 243] width 18 height 16
click at [430, 193] on div "big" at bounding box center [438, 200] width 26 height 60
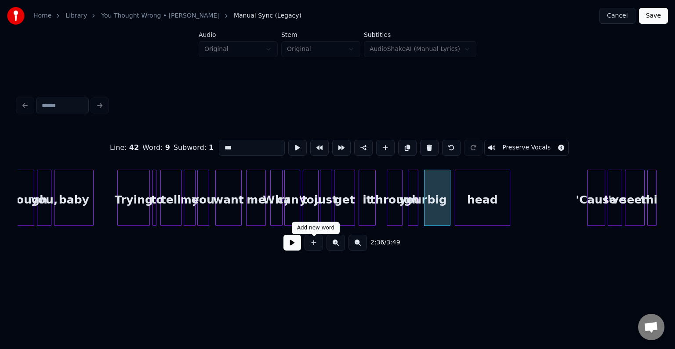
click at [296, 246] on button at bounding box center [293, 243] width 18 height 16
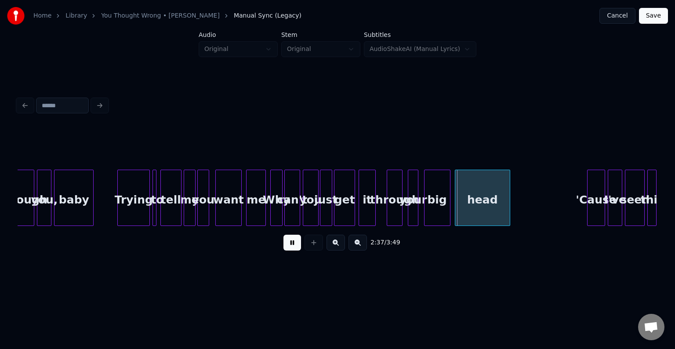
click at [296, 246] on button at bounding box center [293, 243] width 18 height 16
click at [485, 211] on div at bounding box center [486, 197] width 3 height 55
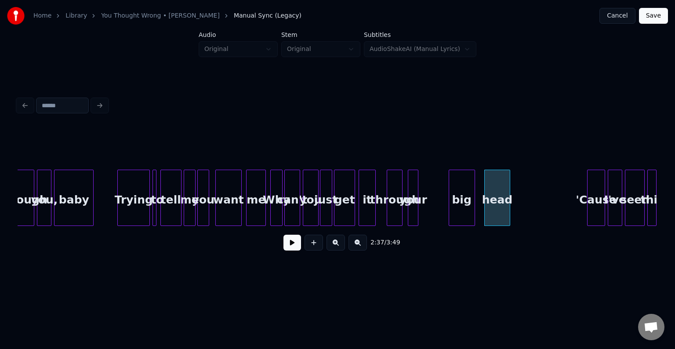
click at [462, 210] on div "big" at bounding box center [462, 200] width 26 height 60
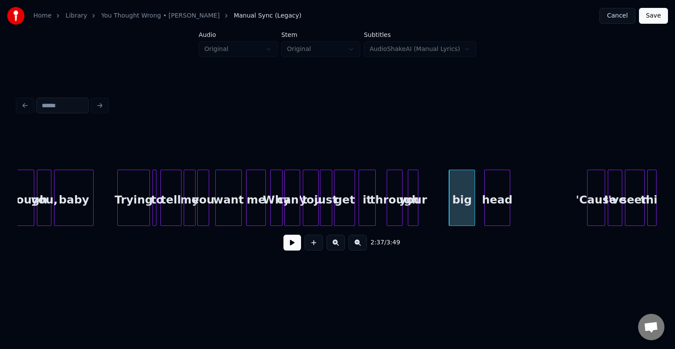
click at [294, 248] on button at bounding box center [293, 243] width 18 height 16
click at [283, 248] on div "2:37 / 3:49" at bounding box center [338, 242] width 626 height 19
click at [294, 248] on button at bounding box center [293, 243] width 18 height 16
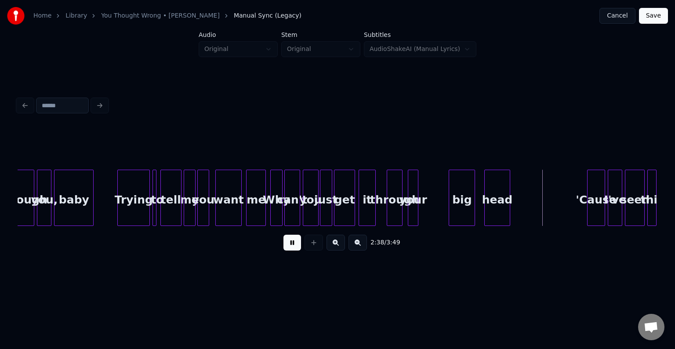
click at [294, 248] on button at bounding box center [293, 243] width 18 height 16
click at [547, 206] on div at bounding box center [547, 197] width 3 height 55
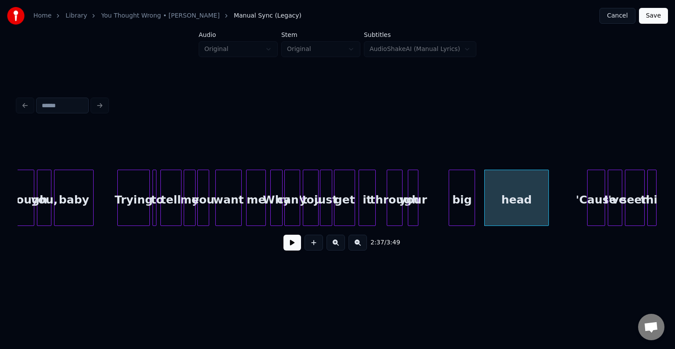
click at [414, 214] on div "your" at bounding box center [413, 200] width 10 height 60
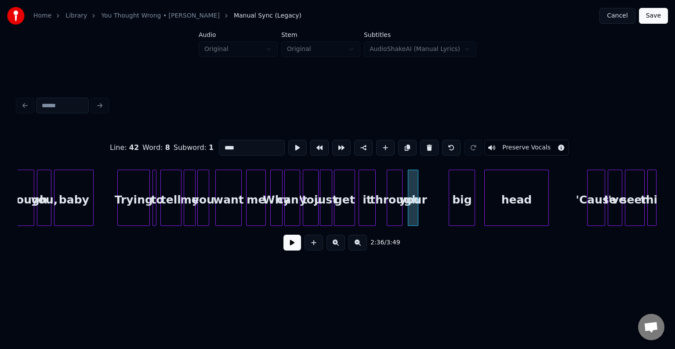
click at [290, 251] on button at bounding box center [293, 243] width 18 height 16
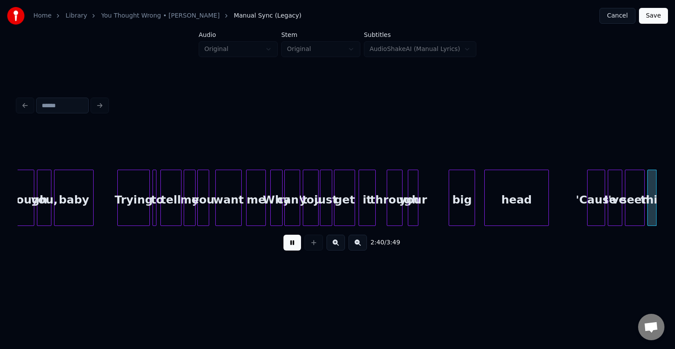
scroll to position [0, 10575]
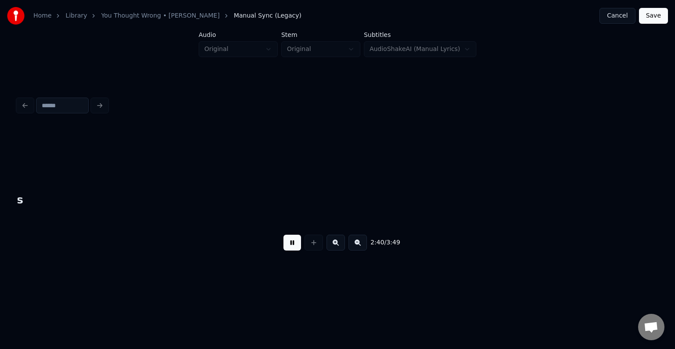
click at [290, 251] on button at bounding box center [293, 243] width 18 height 16
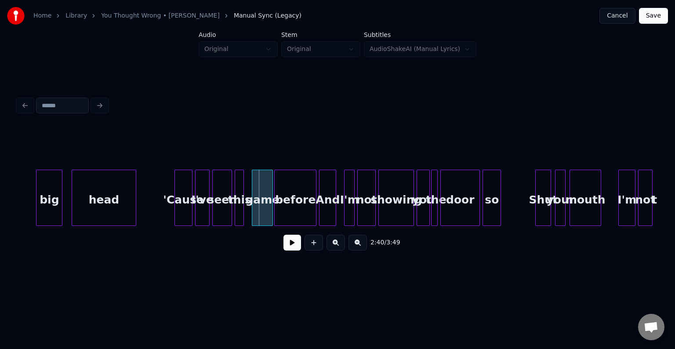
scroll to position [0, 10293]
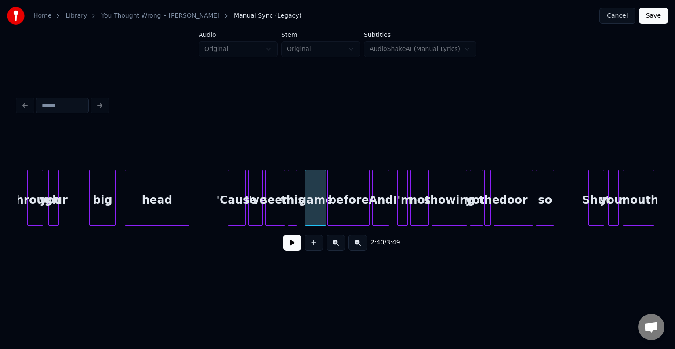
click at [285, 245] on button at bounding box center [293, 243] width 18 height 16
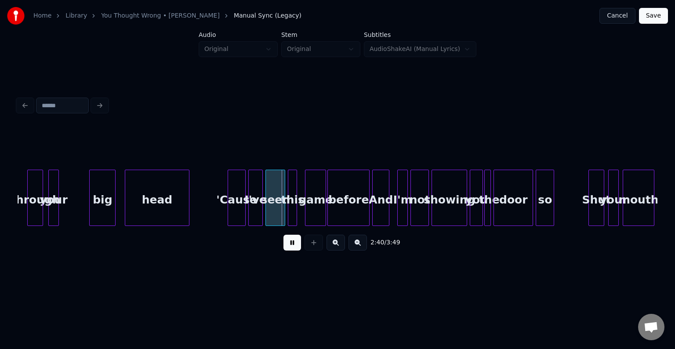
click at [285, 245] on button at bounding box center [293, 243] width 18 height 16
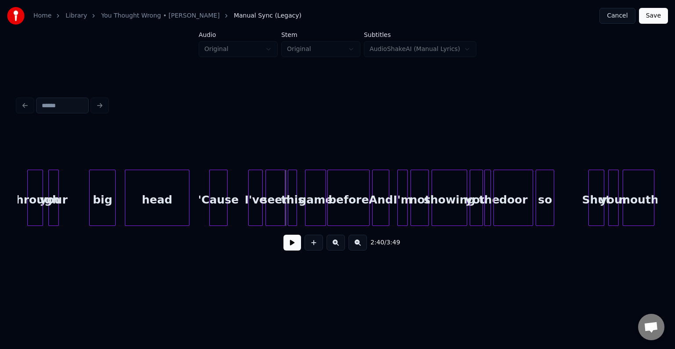
click at [216, 208] on div "'Cause" at bounding box center [219, 200] width 18 height 60
click at [298, 248] on button at bounding box center [293, 243] width 18 height 16
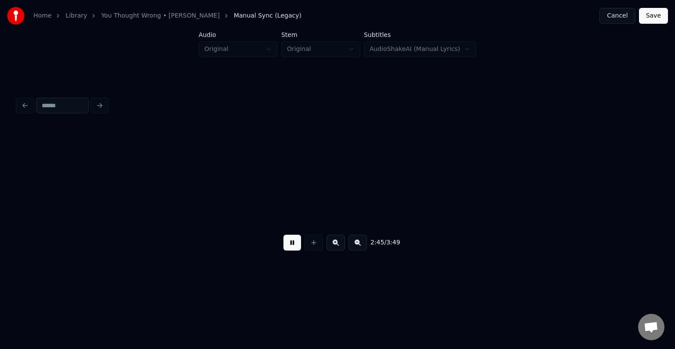
scroll to position [0, 10933]
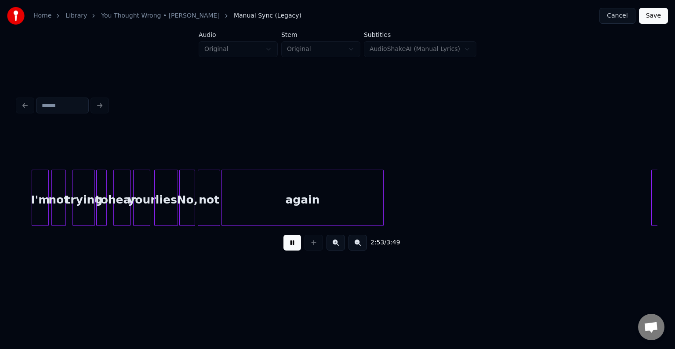
click at [383, 204] on div at bounding box center [382, 197] width 3 height 55
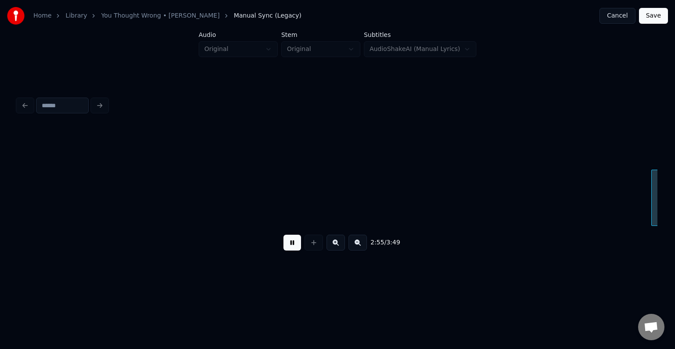
scroll to position [0, 11574]
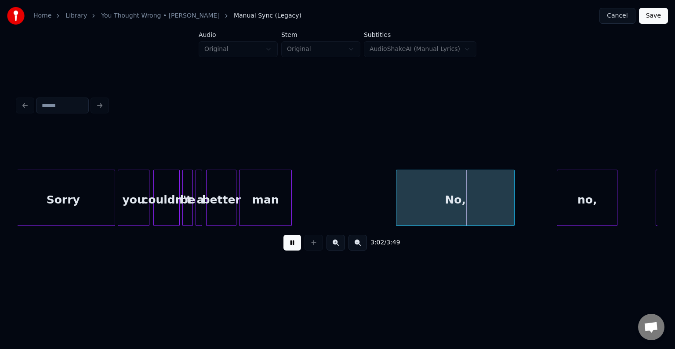
click at [415, 186] on div "No," at bounding box center [456, 200] width 118 height 60
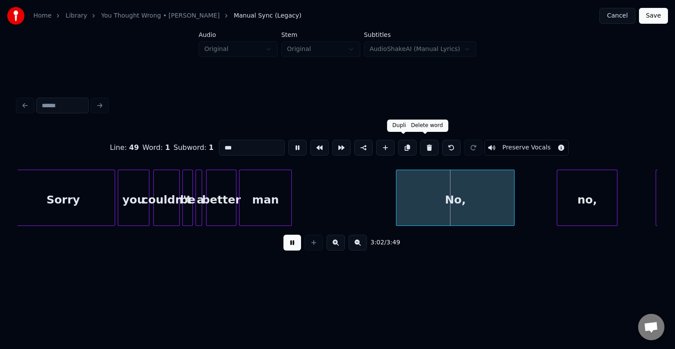
click at [423, 146] on button at bounding box center [429, 148] width 18 height 16
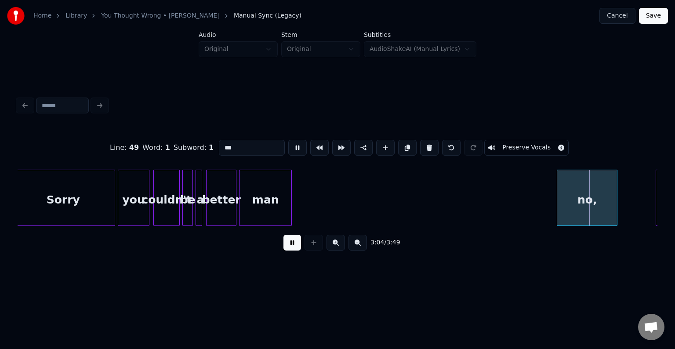
click at [423, 146] on button at bounding box center [429, 148] width 18 height 16
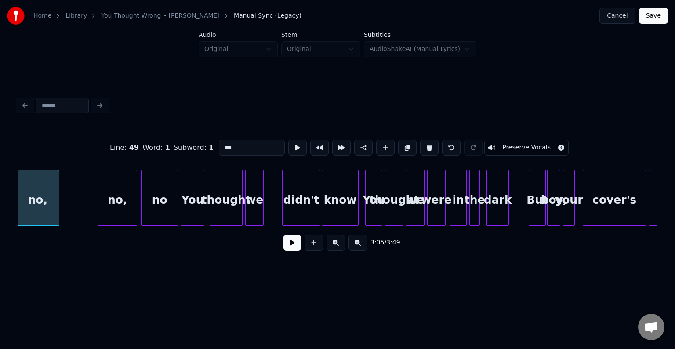
click at [423, 146] on button at bounding box center [429, 148] width 18 height 16
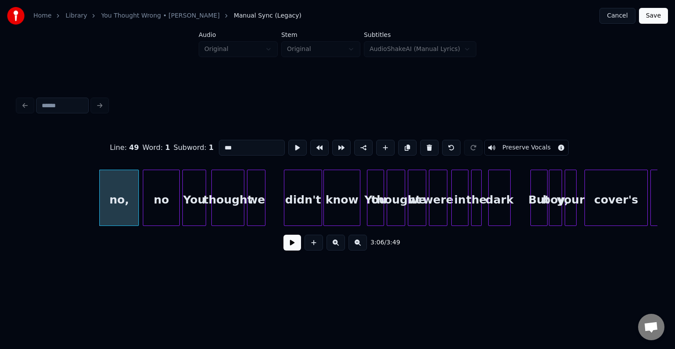
click at [423, 146] on button at bounding box center [429, 148] width 18 height 16
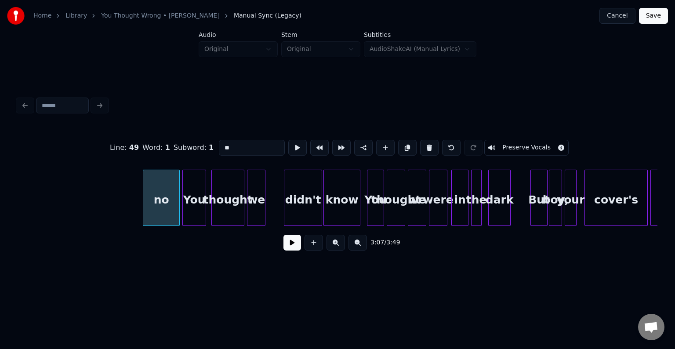
click at [423, 146] on button at bounding box center [429, 148] width 18 height 16
type input "***"
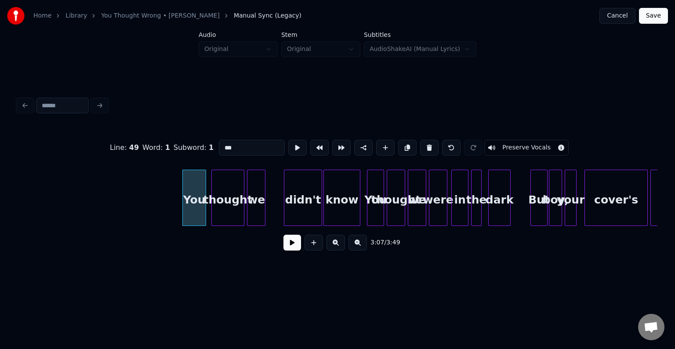
click at [296, 249] on button at bounding box center [293, 243] width 18 height 16
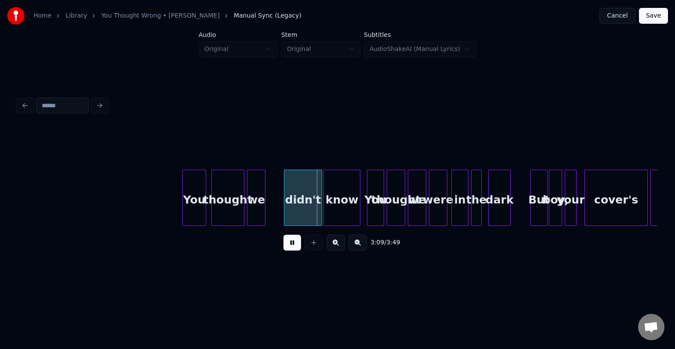
click at [290, 246] on button at bounding box center [293, 243] width 18 height 16
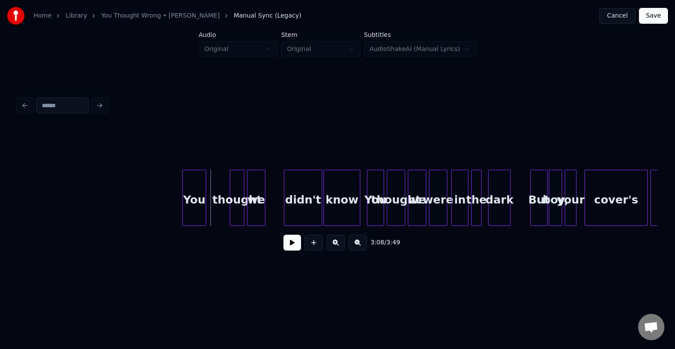
click at [230, 221] on div at bounding box center [231, 197] width 3 height 55
click at [216, 211] on div "You" at bounding box center [215, 200] width 23 height 60
click at [292, 250] on button at bounding box center [293, 243] width 18 height 16
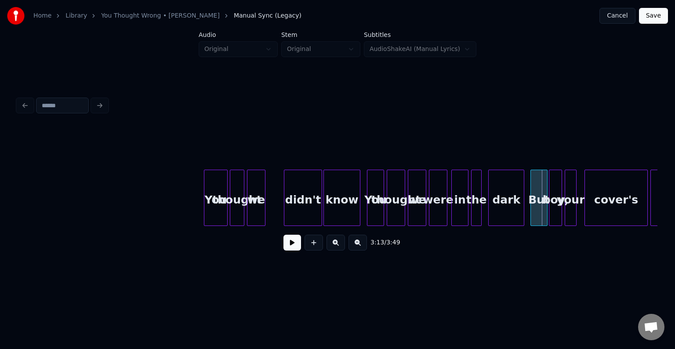
click at [523, 216] on div at bounding box center [522, 197] width 3 height 55
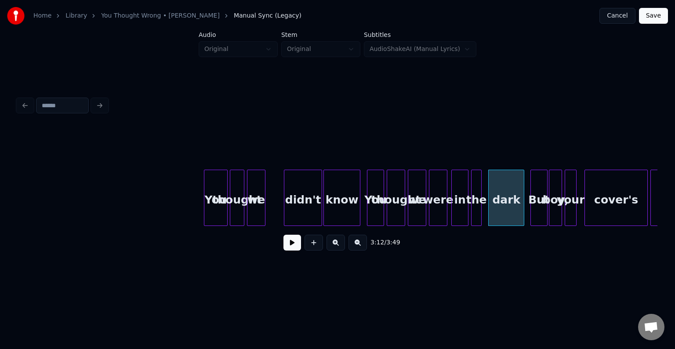
click at [285, 245] on button at bounding box center [293, 243] width 18 height 16
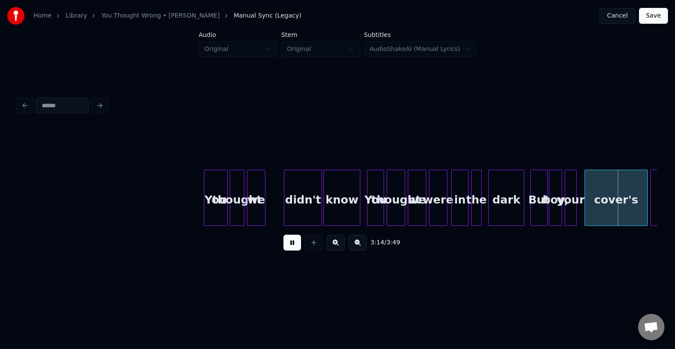
click at [283, 246] on div "3:14 / 3:49" at bounding box center [338, 242] width 626 height 19
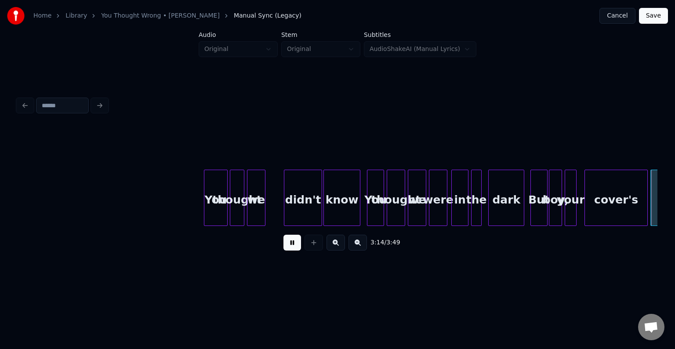
scroll to position [0, 12853]
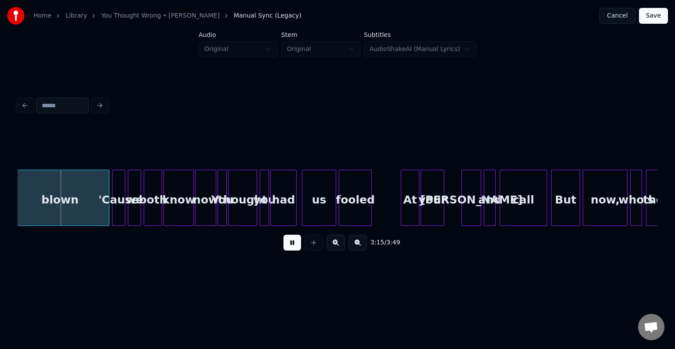
click at [295, 247] on button at bounding box center [293, 243] width 18 height 16
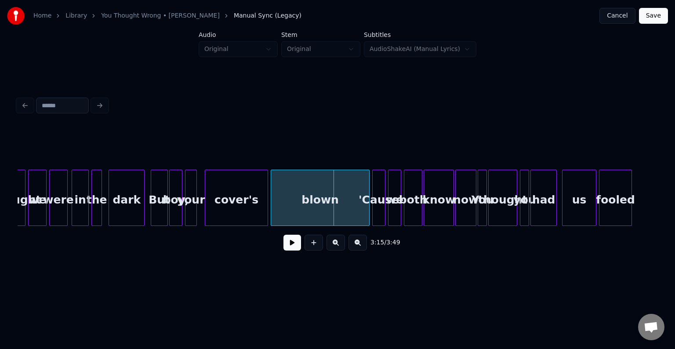
scroll to position [0, 12589]
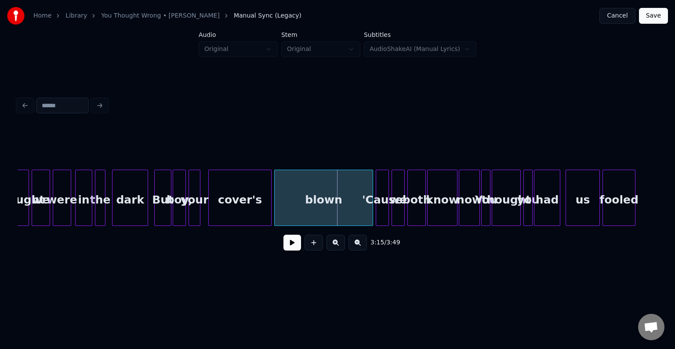
click at [236, 208] on div "cover's" at bounding box center [240, 200] width 62 height 60
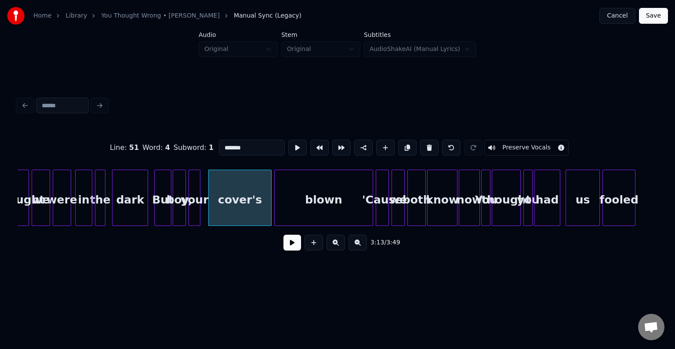
click at [289, 246] on button at bounding box center [293, 243] width 18 height 16
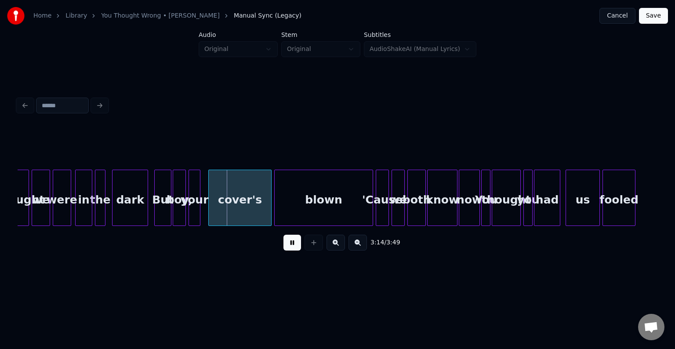
click at [289, 246] on button at bounding box center [293, 243] width 18 height 16
click at [285, 247] on button at bounding box center [293, 243] width 18 height 16
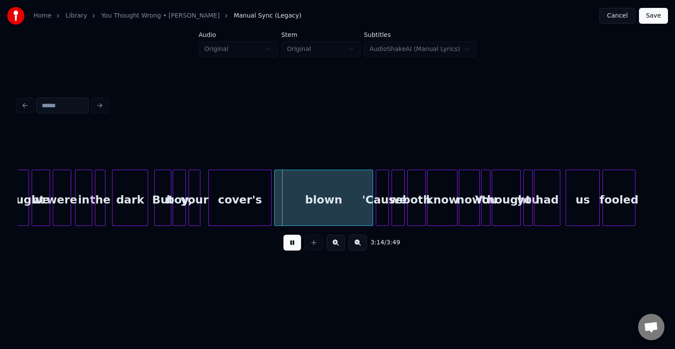
click at [285, 247] on button at bounding box center [293, 243] width 18 height 16
click at [215, 203] on div "cover's" at bounding box center [240, 200] width 62 height 60
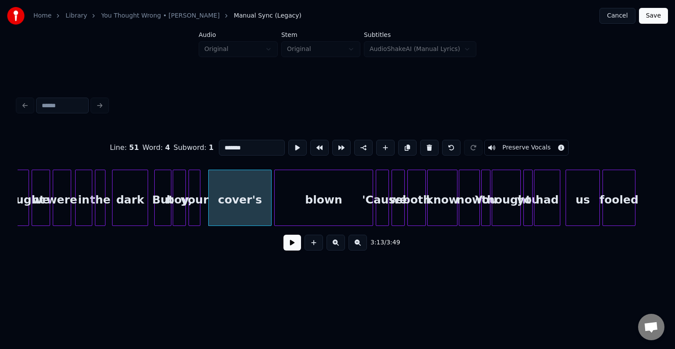
click at [292, 248] on button at bounding box center [293, 243] width 18 height 16
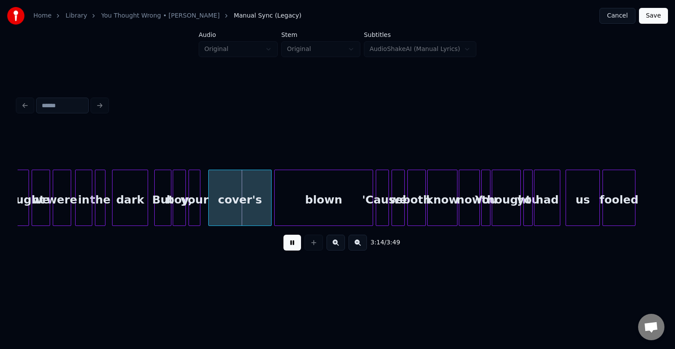
click at [292, 248] on button at bounding box center [293, 243] width 18 height 16
click at [244, 220] on div at bounding box center [245, 197] width 3 height 55
click at [292, 252] on div "3:14 / 3:49" at bounding box center [338, 242] width 626 height 19
click at [292, 249] on button at bounding box center [293, 243] width 18 height 16
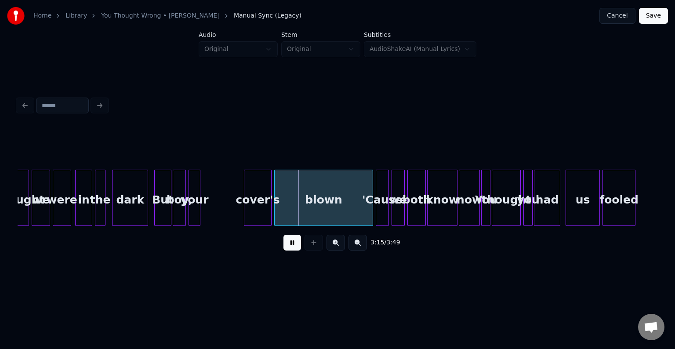
click at [292, 249] on button at bounding box center [293, 243] width 18 height 16
click at [236, 216] on div "your" at bounding box center [236, 200] width 11 height 60
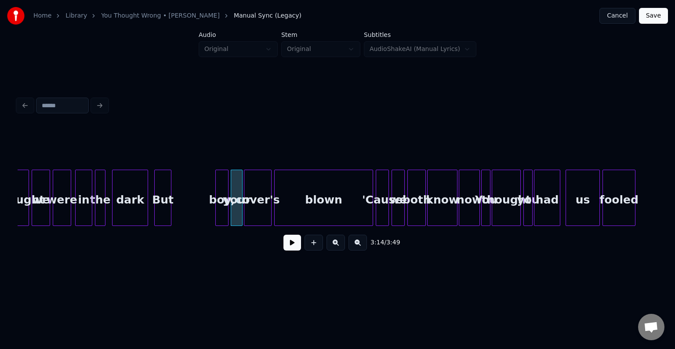
click at [222, 217] on div "boy," at bounding box center [222, 200] width 12 height 60
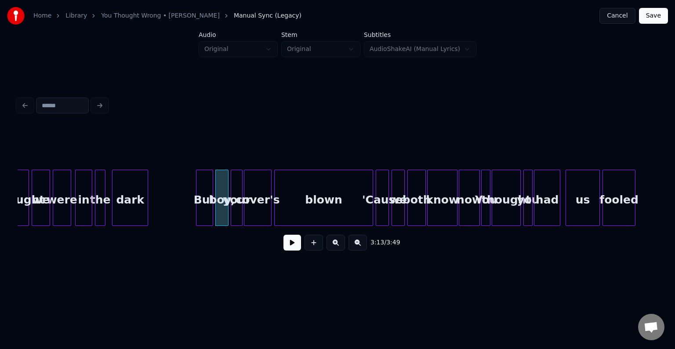
click at [205, 215] on div "But" at bounding box center [205, 200] width 16 height 60
click at [295, 246] on button at bounding box center [293, 243] width 18 height 16
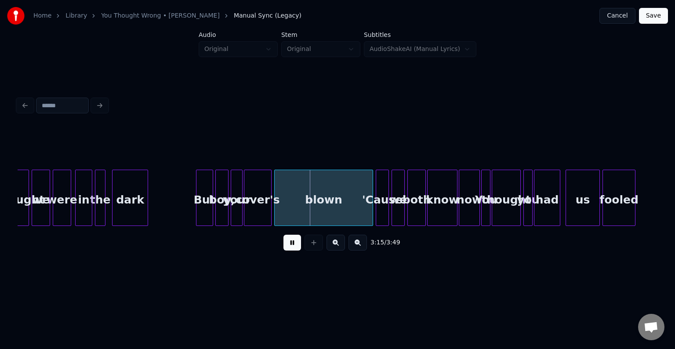
click at [295, 246] on button at bounding box center [293, 243] width 18 height 16
click at [186, 209] on div "But" at bounding box center [188, 200] width 16 height 60
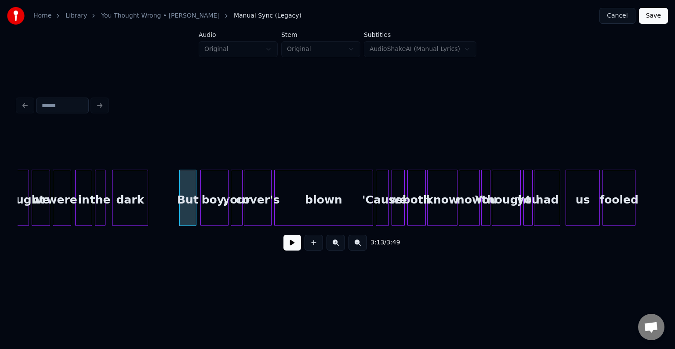
click at [201, 215] on div at bounding box center [202, 197] width 3 height 55
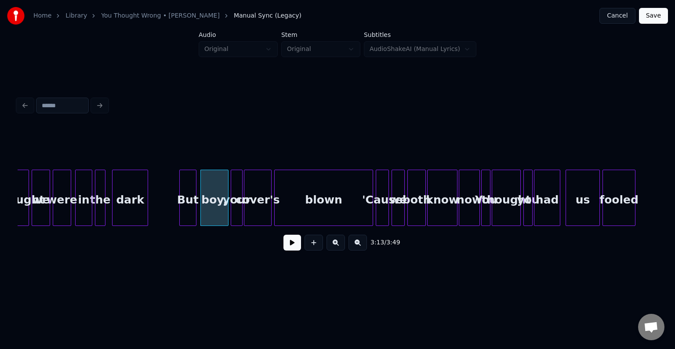
click at [189, 215] on div "But" at bounding box center [188, 200] width 16 height 60
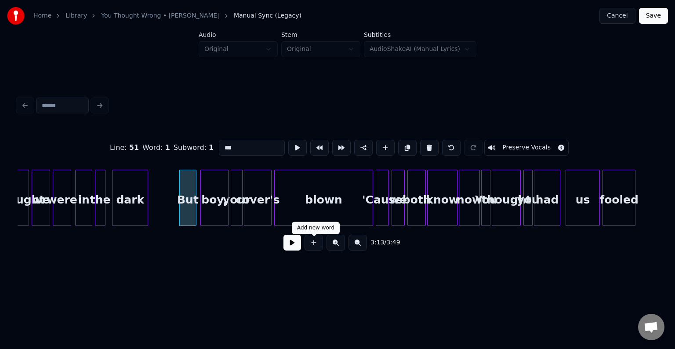
click at [294, 248] on button at bounding box center [293, 243] width 18 height 16
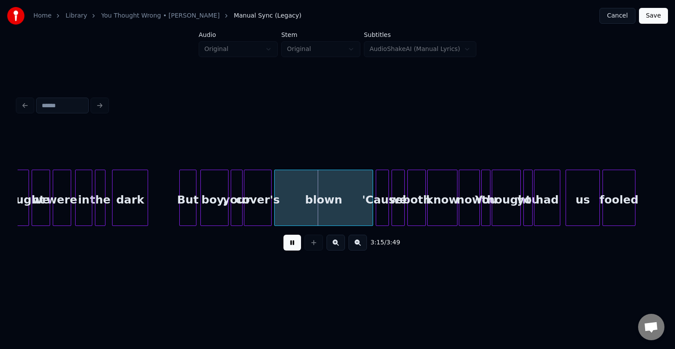
click at [213, 209] on div "boy," at bounding box center [214, 200] width 27 height 60
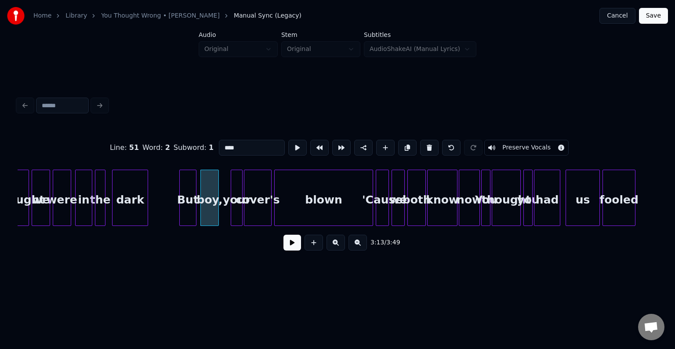
click at [217, 216] on div at bounding box center [217, 197] width 3 height 55
click at [222, 216] on div at bounding box center [223, 197] width 3 height 55
click at [186, 215] on div "But" at bounding box center [188, 200] width 16 height 60
type input "***"
click at [290, 244] on button at bounding box center [293, 243] width 18 height 16
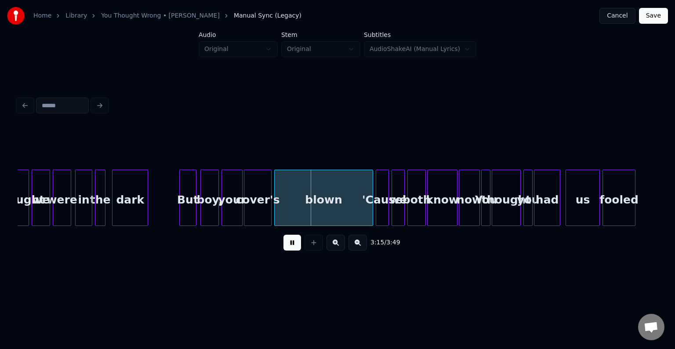
click at [206, 214] on div "boy," at bounding box center [210, 200] width 18 height 60
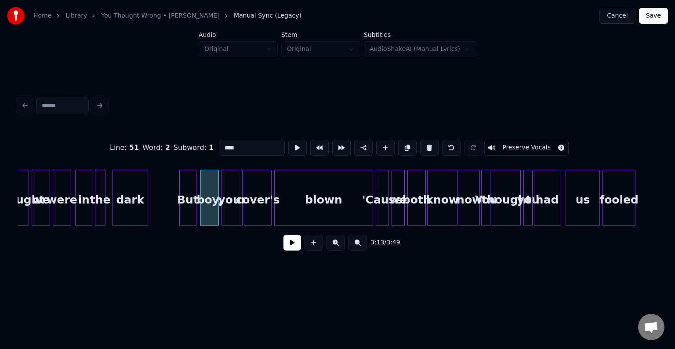
click at [295, 250] on button at bounding box center [293, 243] width 18 height 16
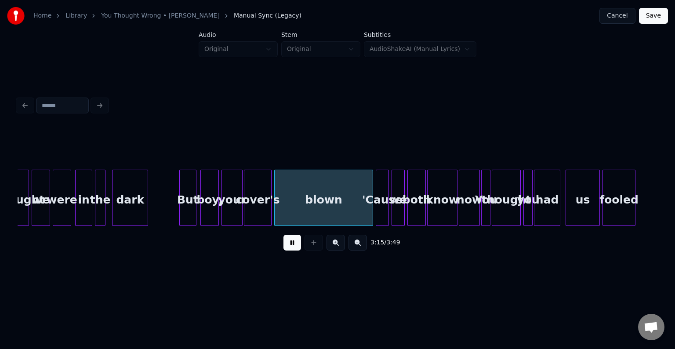
click at [295, 249] on button at bounding box center [293, 243] width 18 height 16
click at [171, 213] on div at bounding box center [172, 197] width 3 height 55
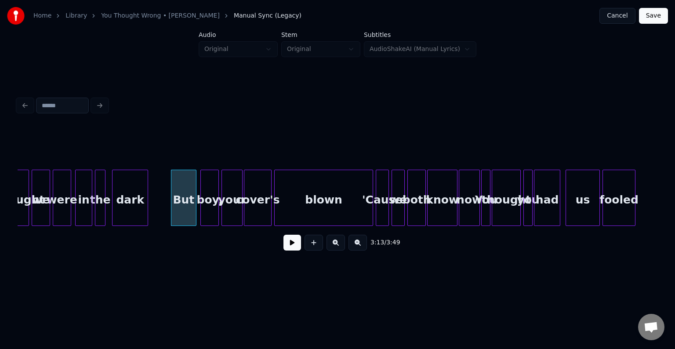
click at [294, 248] on button at bounding box center [293, 243] width 18 height 16
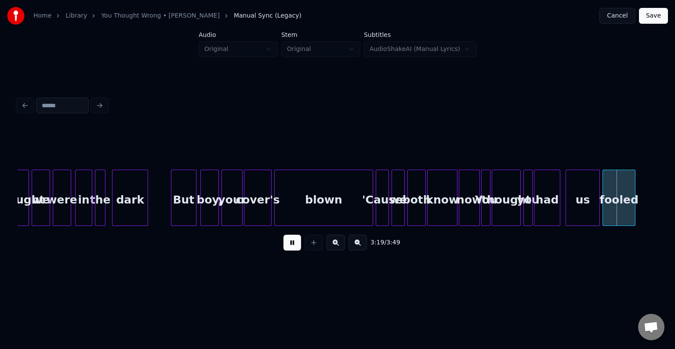
click at [294, 248] on button at bounding box center [293, 243] width 18 height 16
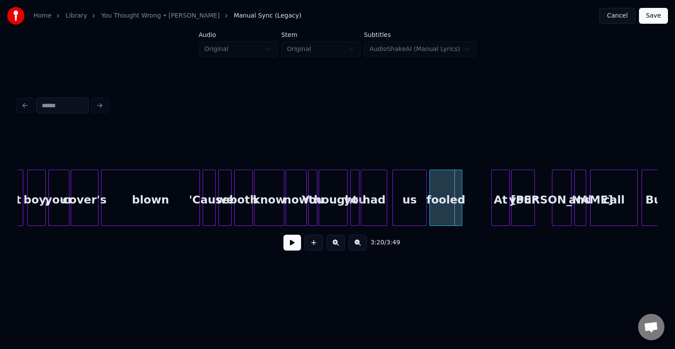
scroll to position [0, 12765]
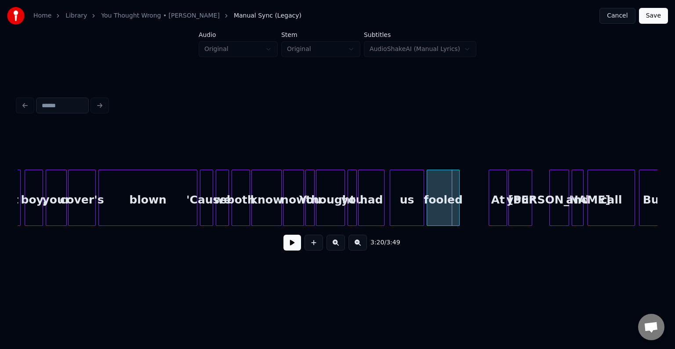
click at [285, 212] on div at bounding box center [285, 197] width 3 height 55
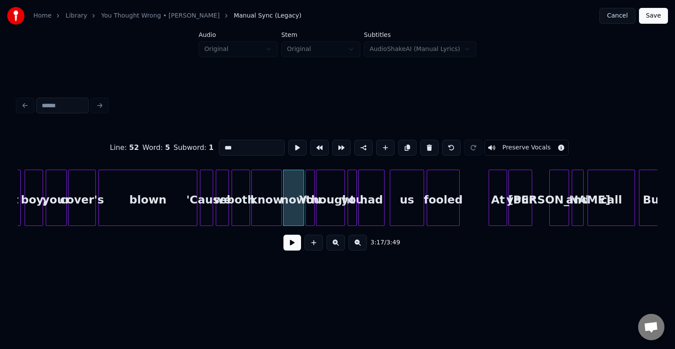
click at [290, 247] on button at bounding box center [293, 243] width 18 height 16
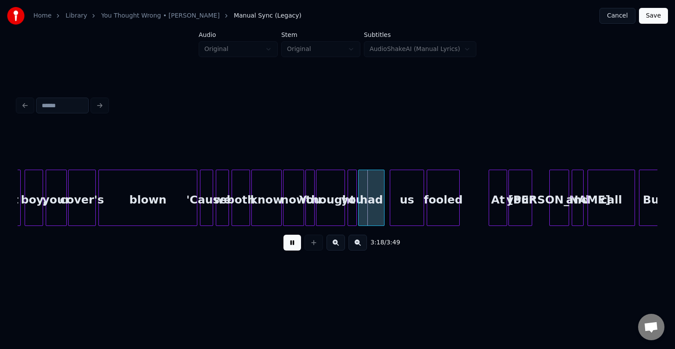
click at [290, 247] on button at bounding box center [293, 243] width 18 height 16
click at [459, 216] on div "fooled" at bounding box center [471, 200] width 32 height 60
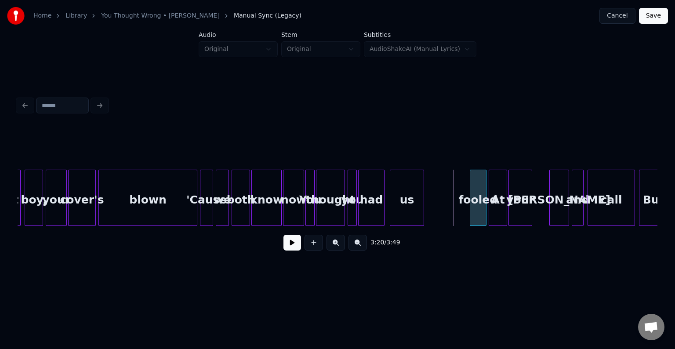
click at [472, 215] on div at bounding box center [471, 197] width 3 height 55
click at [453, 218] on div "us" at bounding box center [455, 200] width 33 height 60
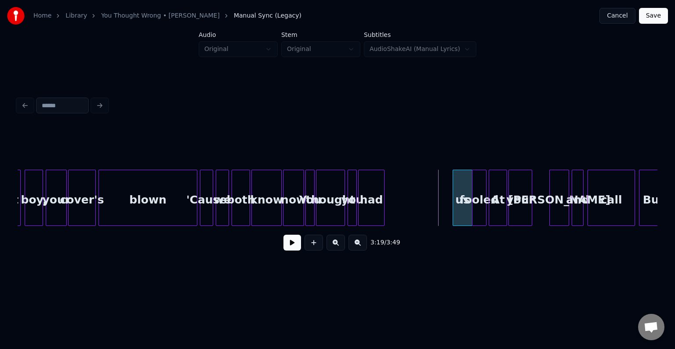
click at [454, 218] on div at bounding box center [454, 197] width 3 height 55
click at [459, 216] on div "us" at bounding box center [462, 200] width 18 height 60
click at [436, 212] on div "had" at bounding box center [433, 200] width 26 height 60
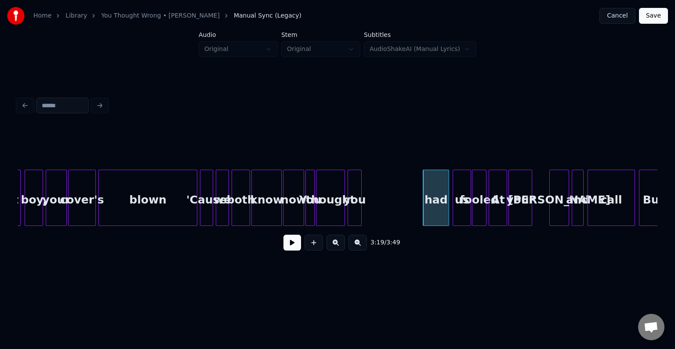
click at [361, 215] on div at bounding box center [360, 197] width 3 height 55
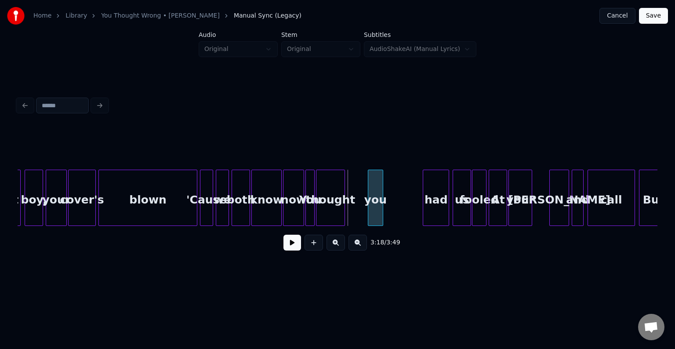
click at [373, 213] on div "you" at bounding box center [375, 200] width 15 height 60
click at [352, 210] on div "thought" at bounding box center [352, 200] width 28 height 60
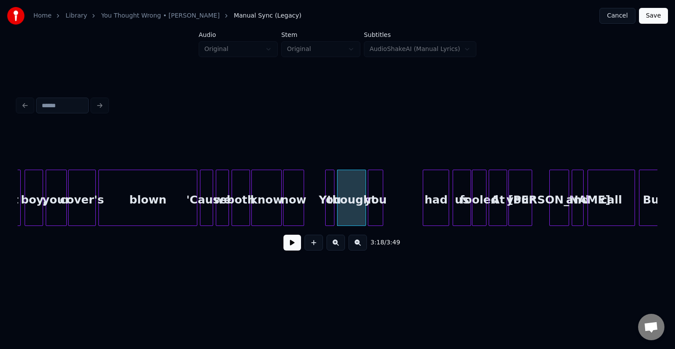
click at [329, 211] on div "You" at bounding box center [330, 200] width 9 height 60
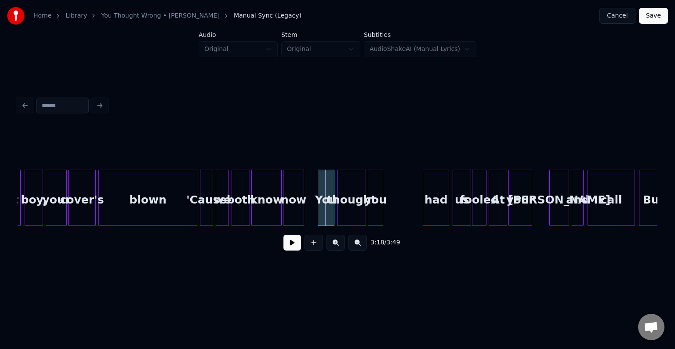
click at [318, 211] on div at bounding box center [319, 197] width 3 height 55
click at [297, 244] on button at bounding box center [293, 243] width 18 height 16
click at [295, 204] on div "now" at bounding box center [294, 200] width 20 height 60
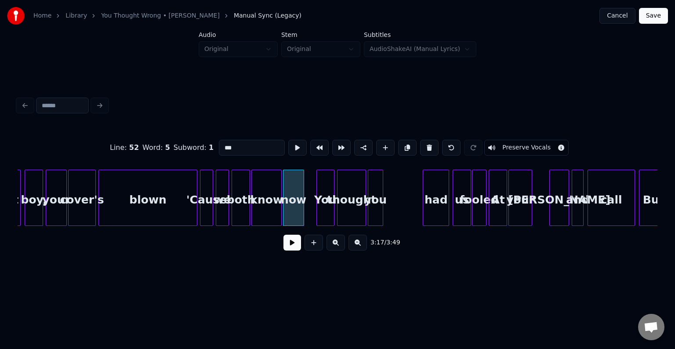
click at [288, 246] on button at bounding box center [293, 243] width 18 height 16
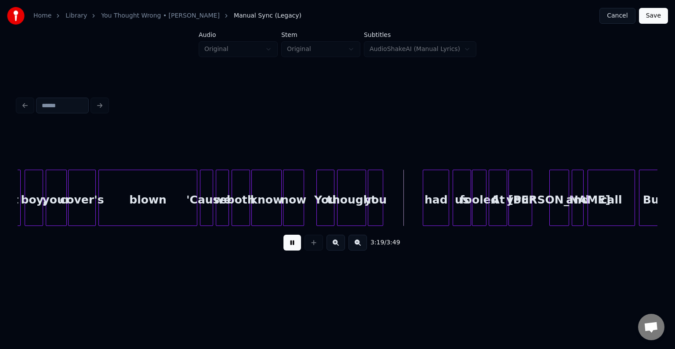
click at [288, 246] on button at bounding box center [293, 243] width 18 height 16
click at [323, 215] on div "You" at bounding box center [325, 200] width 17 height 60
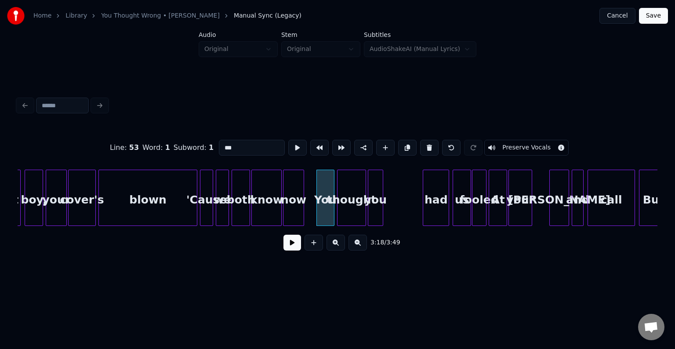
click at [292, 248] on button at bounding box center [293, 243] width 18 height 16
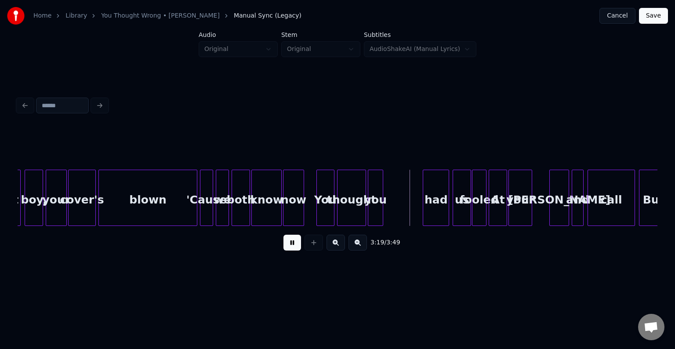
click at [292, 248] on button at bounding box center [293, 243] width 18 height 16
click at [354, 217] on div "thought" at bounding box center [352, 200] width 28 height 60
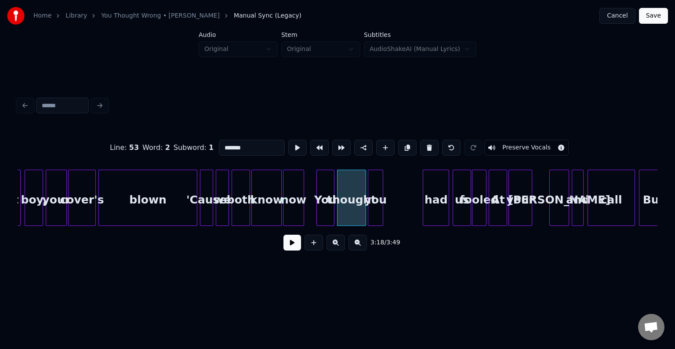
click at [292, 249] on button at bounding box center [293, 243] width 18 height 16
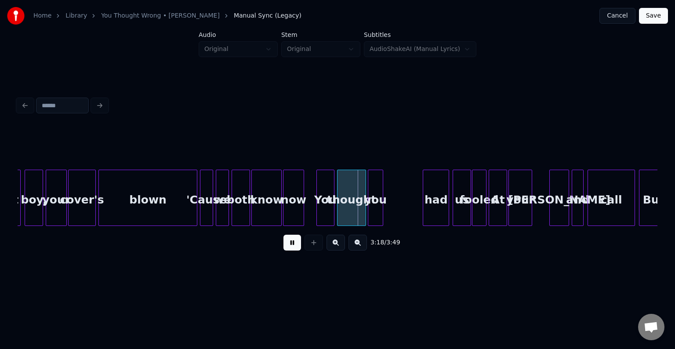
click at [292, 249] on button at bounding box center [293, 243] width 18 height 16
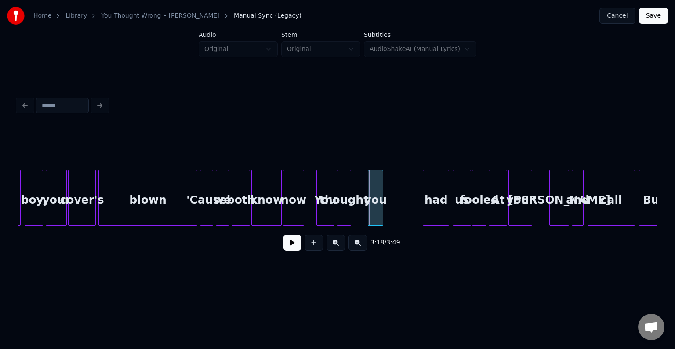
click at [348, 212] on div at bounding box center [349, 197] width 3 height 55
click at [363, 207] on div "you" at bounding box center [360, 200] width 15 height 60
click at [292, 251] on button at bounding box center [293, 243] width 18 height 16
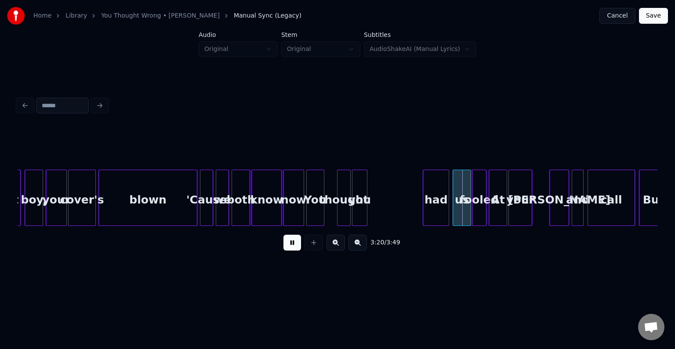
click at [319, 210] on div "You" at bounding box center [315, 200] width 17 height 60
click at [292, 248] on button at bounding box center [293, 243] width 18 height 16
click at [331, 208] on div at bounding box center [329, 197] width 3 height 55
click at [317, 213] on div "You" at bounding box center [316, 200] width 17 height 60
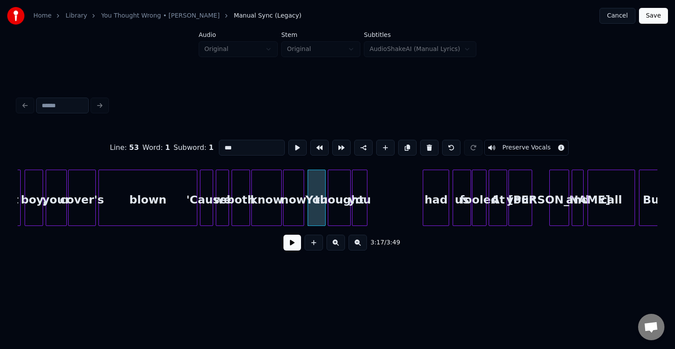
click at [292, 251] on button at bounding box center [293, 243] width 18 height 16
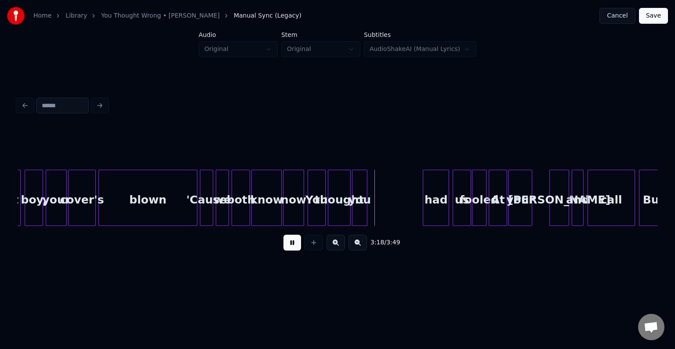
click at [292, 251] on button at bounding box center [293, 243] width 18 height 16
click at [397, 211] on div "had" at bounding box center [401, 200] width 26 height 60
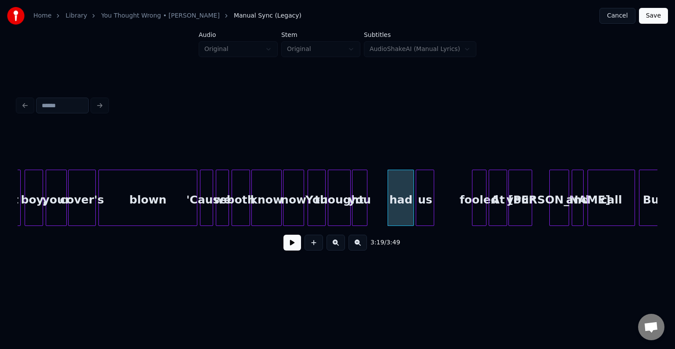
click at [427, 213] on div "us" at bounding box center [425, 200] width 18 height 60
click at [394, 213] on div "had" at bounding box center [401, 200] width 26 height 60
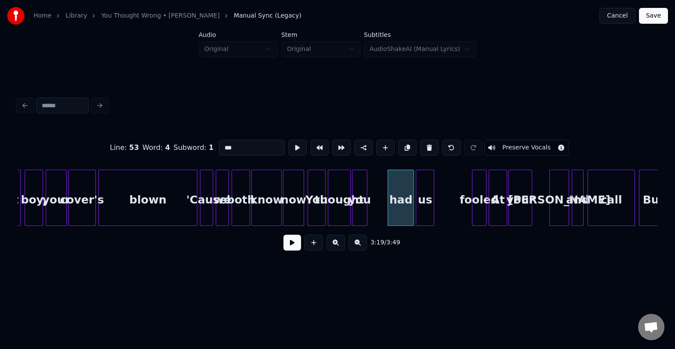
click at [290, 247] on button at bounding box center [293, 243] width 18 height 16
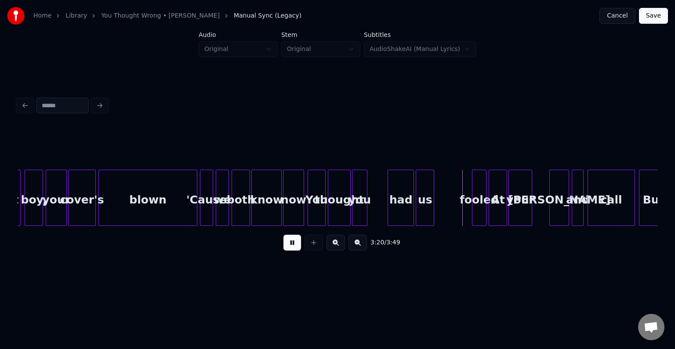
click at [290, 247] on button at bounding box center [293, 243] width 18 height 16
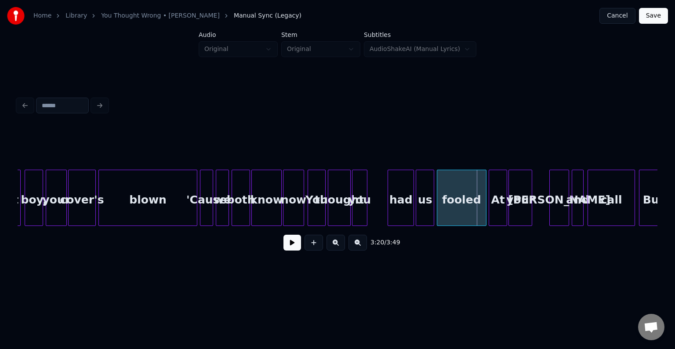
click at [438, 213] on div at bounding box center [438, 197] width 3 height 55
click at [406, 212] on div "had" at bounding box center [401, 200] width 26 height 60
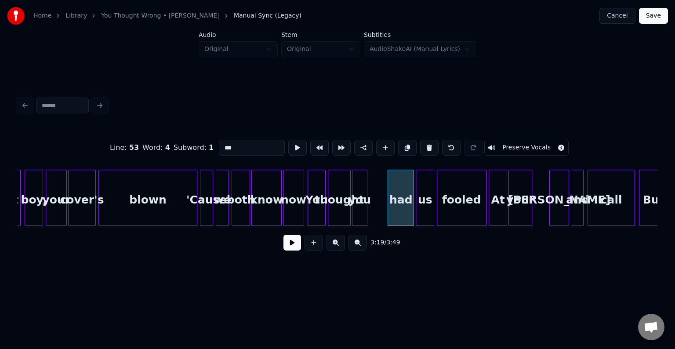
click at [295, 249] on button at bounding box center [293, 243] width 18 height 16
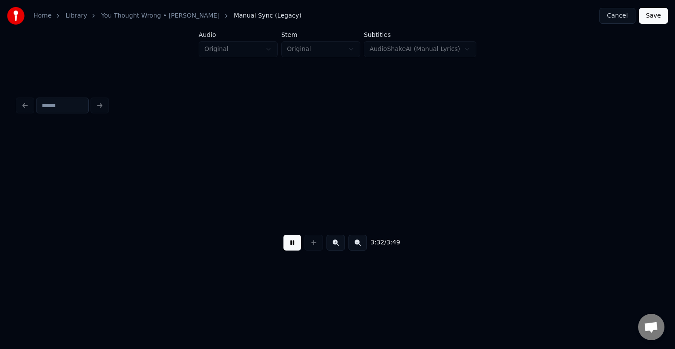
scroll to position [0, 14046]
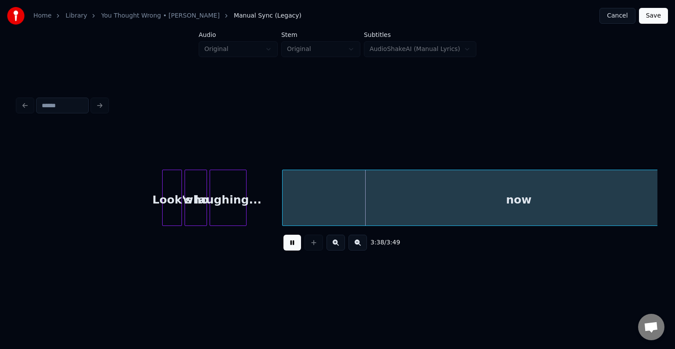
click at [295, 249] on button at bounding box center [293, 243] width 18 height 16
click at [323, 205] on div "now" at bounding box center [519, 200] width 473 height 60
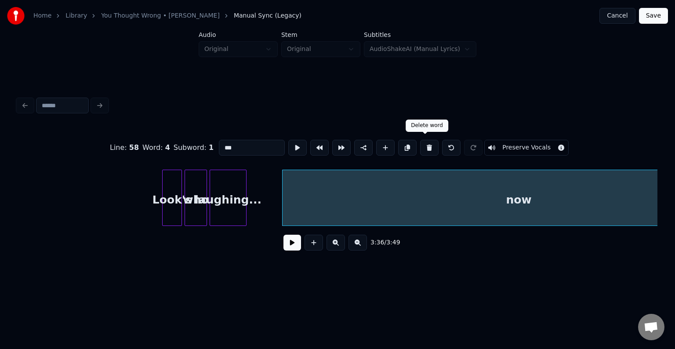
click at [428, 149] on button at bounding box center [429, 148] width 18 height 16
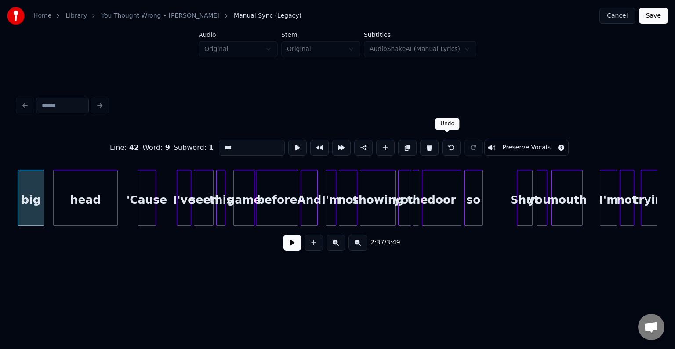
click at [448, 145] on button at bounding box center [451, 148] width 18 height 16
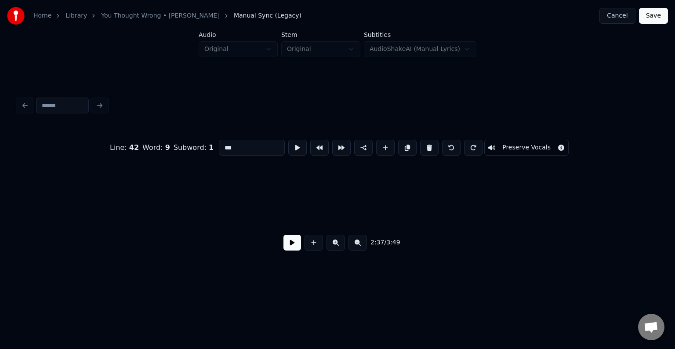
scroll to position [0, 14518]
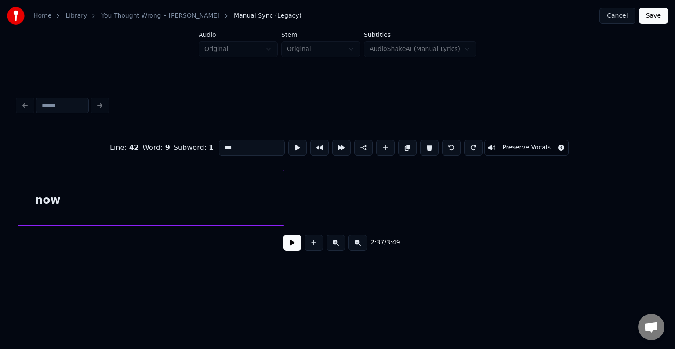
click at [274, 193] on div "now" at bounding box center [47, 200] width 473 height 60
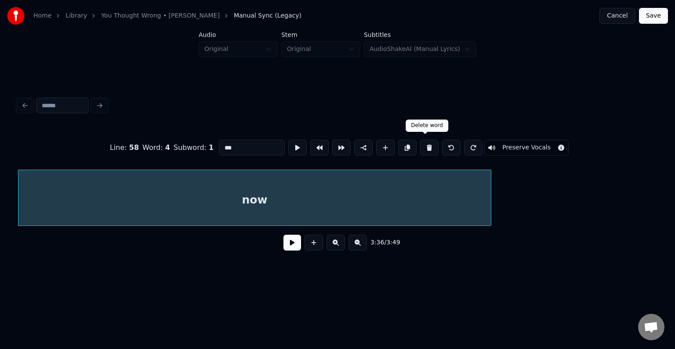
click at [427, 150] on button at bounding box center [429, 148] width 18 height 16
type input "**********"
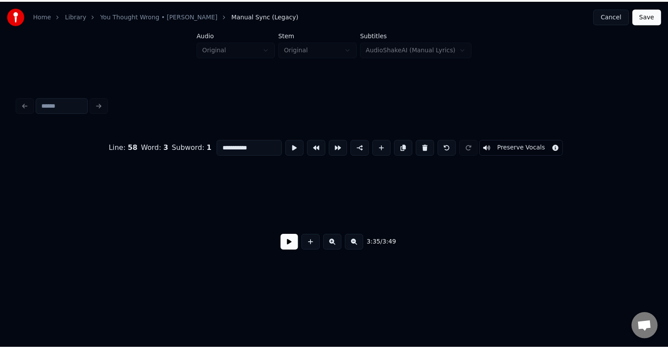
scroll to position [0, 14238]
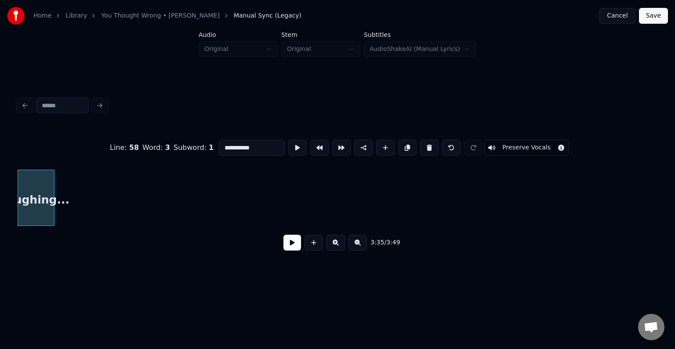
click at [652, 19] on button "Save" at bounding box center [653, 16] width 29 height 16
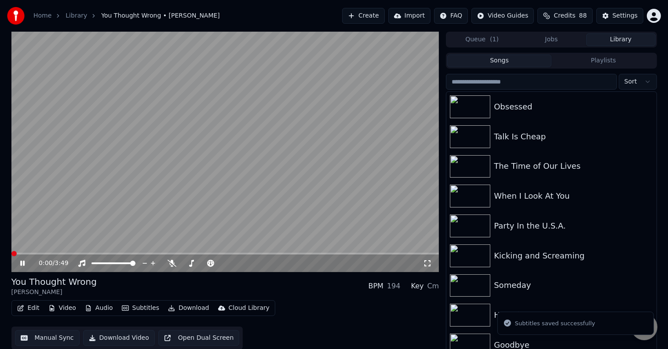
click at [20, 263] on icon at bounding box center [28, 263] width 21 height 7
click at [99, 253] on span at bounding box center [225, 254] width 428 height 2
click at [22, 264] on icon at bounding box center [22, 263] width 5 height 6
click at [81, 254] on span at bounding box center [57, 254] width 92 height 2
click at [99, 254] on span at bounding box center [225, 254] width 428 height 2
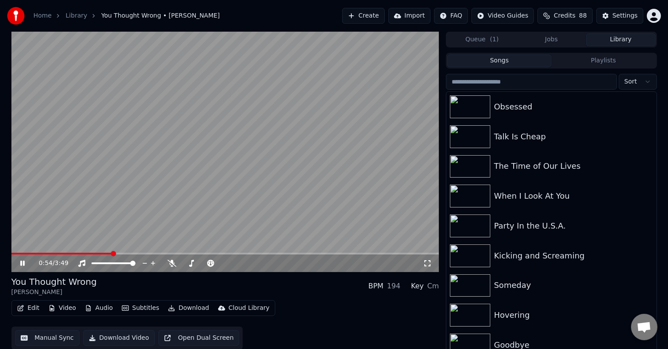
click at [126, 253] on span at bounding box center [225, 254] width 428 height 2
click at [62, 307] on button "Video" at bounding box center [62, 308] width 35 height 12
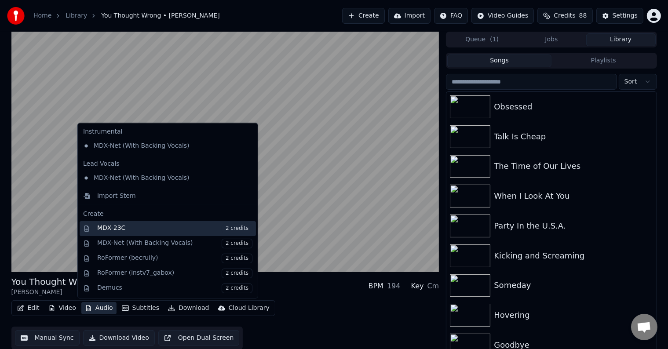
click at [116, 228] on div "MDX-23C 2 credits" at bounding box center [174, 229] width 155 height 10
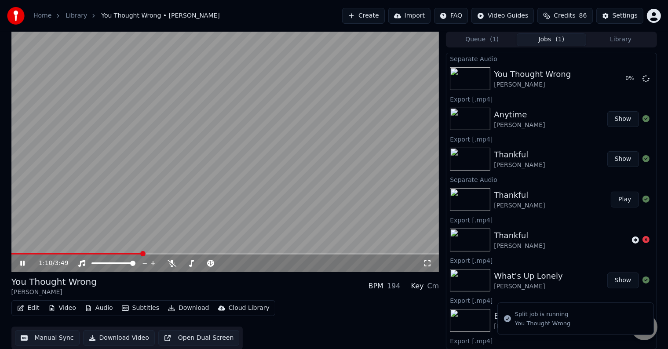
click at [23, 266] on icon at bounding box center [28, 263] width 21 height 7
click at [178, 289] on div "You Thought Wrong [PERSON_NAME] BPM 194 Key Cm" at bounding box center [225, 286] width 428 height 21
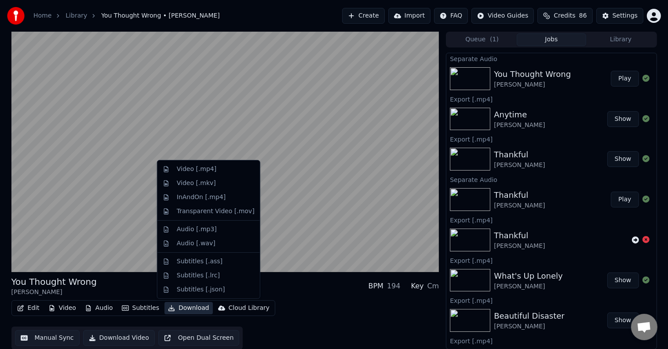
click at [176, 311] on button "Download" at bounding box center [188, 308] width 48 height 12
click at [193, 166] on div "Video [.mp4]" at bounding box center [197, 169] width 40 height 9
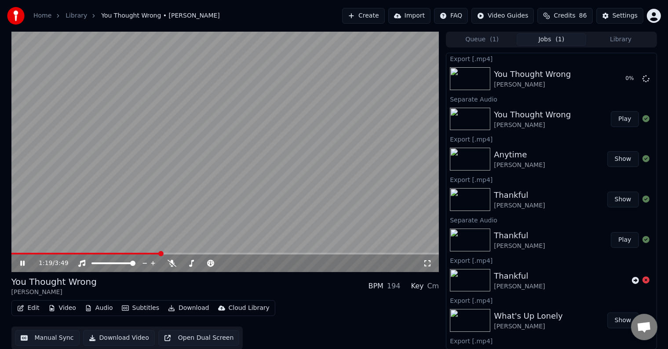
click at [21, 261] on icon at bounding box center [22, 263] width 4 height 5
click at [629, 43] on button "Library" at bounding box center [620, 39] width 69 height 13
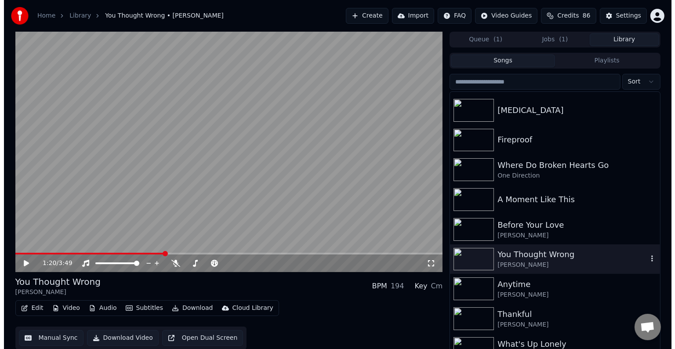
scroll to position [5795, 0]
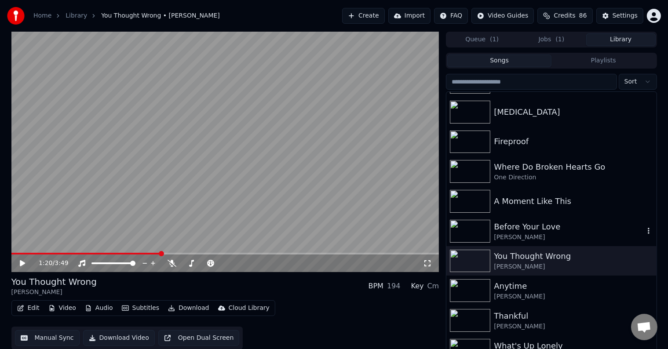
click at [560, 224] on div "Before Your Love" at bounding box center [569, 227] width 150 height 12
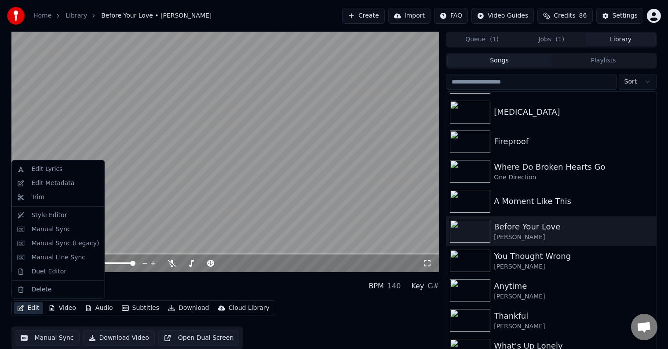
click at [33, 308] on button "Edit" at bounding box center [28, 308] width 29 height 12
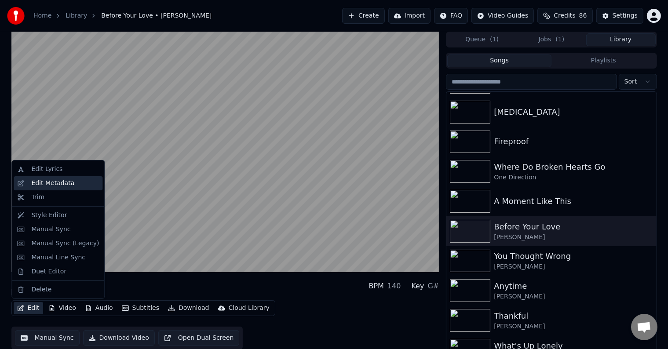
click at [52, 183] on div "Edit Metadata" at bounding box center [52, 183] width 43 height 9
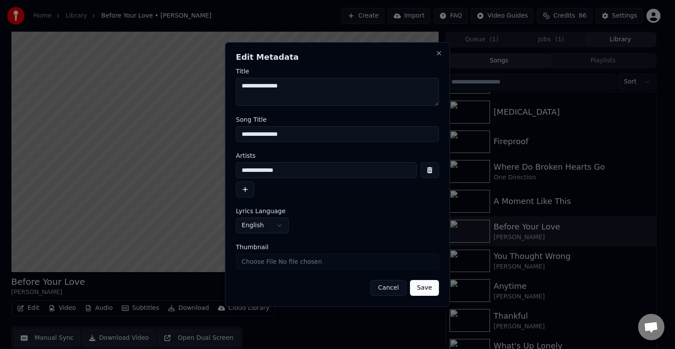
click at [419, 293] on button "Save" at bounding box center [424, 288] width 29 height 16
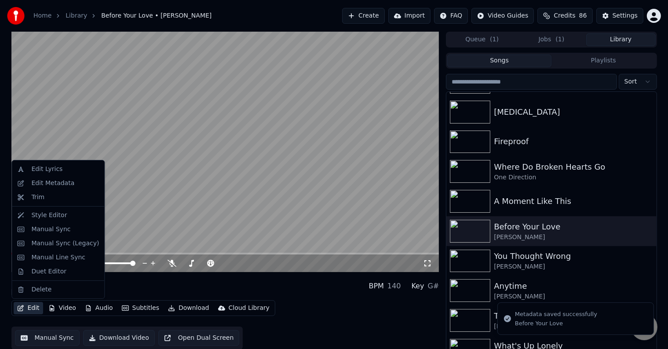
click at [24, 307] on button "Edit" at bounding box center [28, 308] width 29 height 12
click at [41, 241] on div "Manual Sync (Legacy)" at bounding box center [65, 243] width 68 height 9
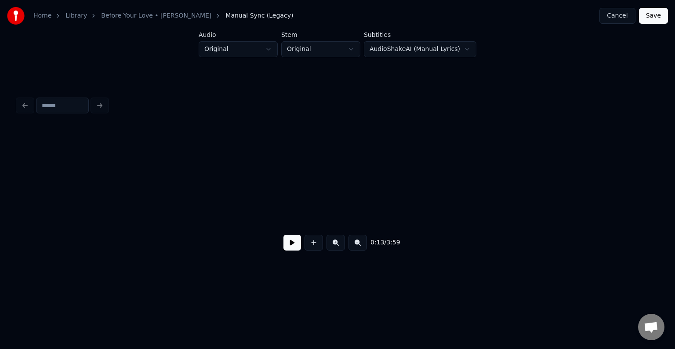
scroll to position [0, 871]
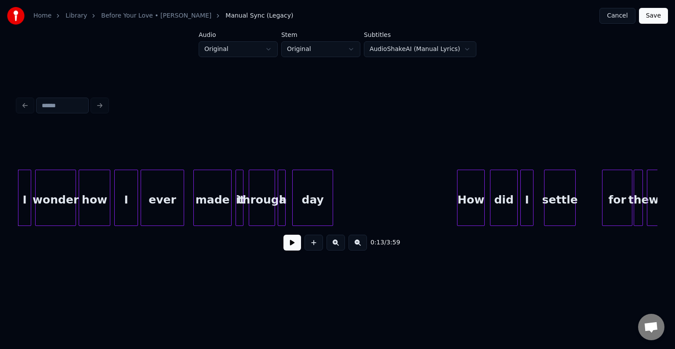
click at [289, 245] on button at bounding box center [293, 243] width 18 height 16
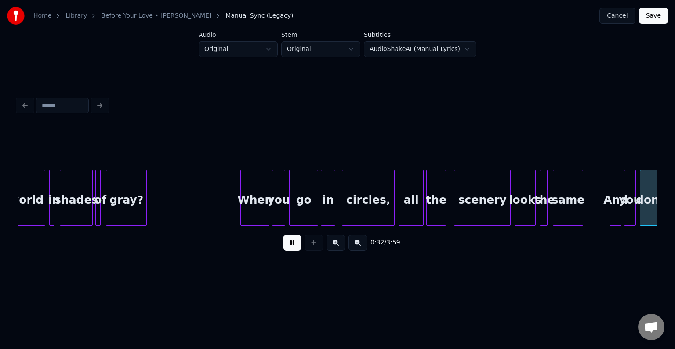
scroll to position [0, 2152]
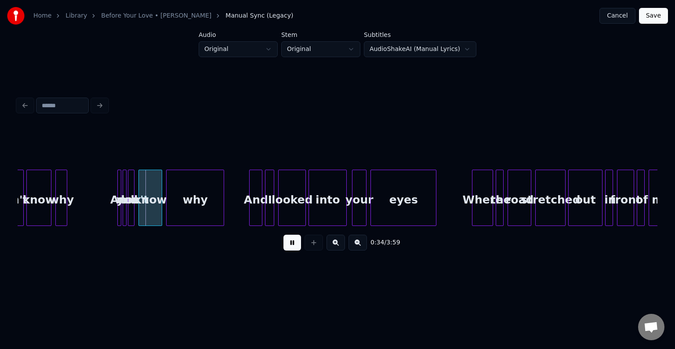
click at [289, 245] on button at bounding box center [293, 243] width 18 height 16
click at [190, 208] on div "why" at bounding box center [195, 200] width 57 height 60
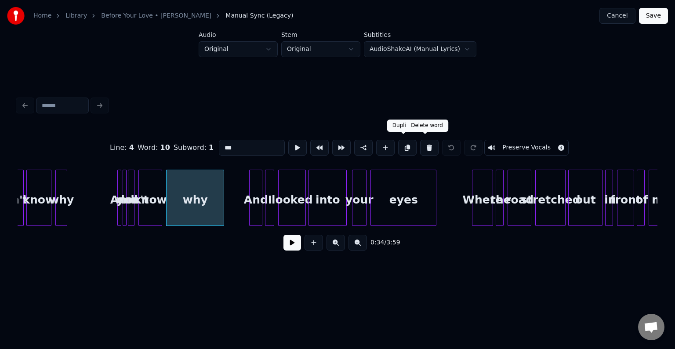
click at [420, 147] on button at bounding box center [429, 148] width 18 height 16
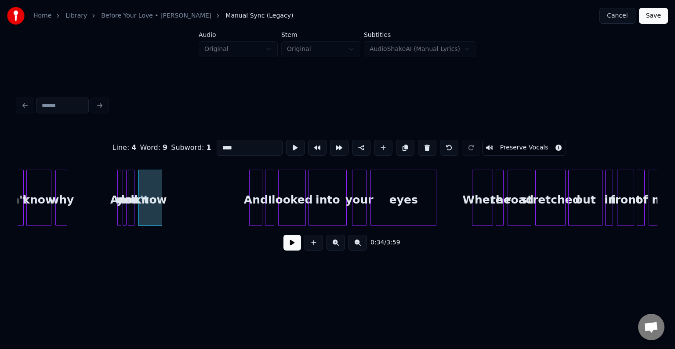
click at [420, 147] on button at bounding box center [427, 148] width 18 height 16
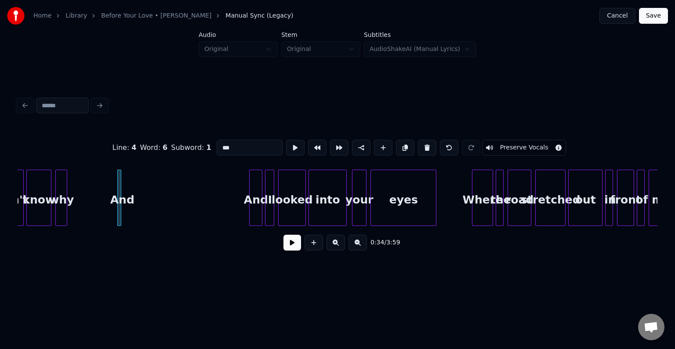
click at [420, 147] on button at bounding box center [427, 148] width 18 height 16
type input "***"
click at [67, 199] on div "why" at bounding box center [61, 200] width 11 height 60
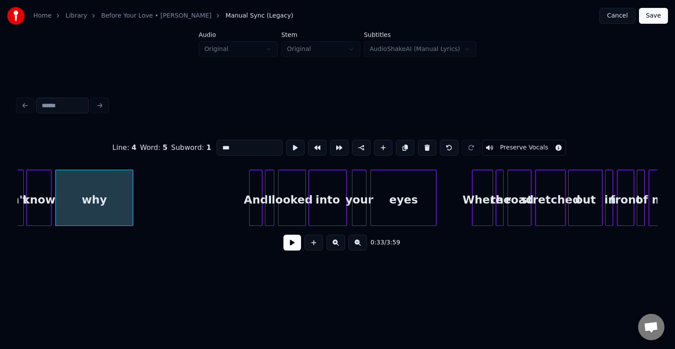
click at [132, 205] on div at bounding box center [131, 197] width 3 height 55
click at [291, 249] on button at bounding box center [293, 243] width 18 height 16
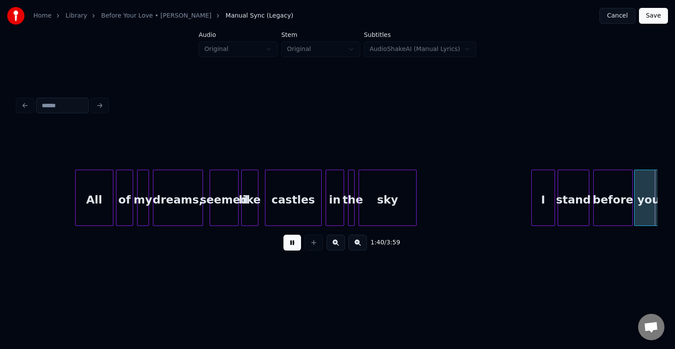
scroll to position [0, 6638]
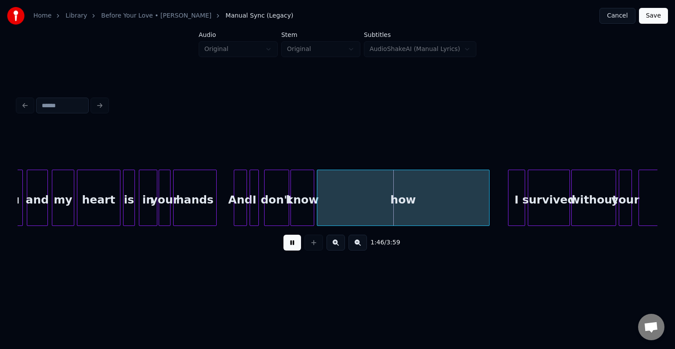
click at [291, 249] on button at bounding box center [293, 243] width 18 height 16
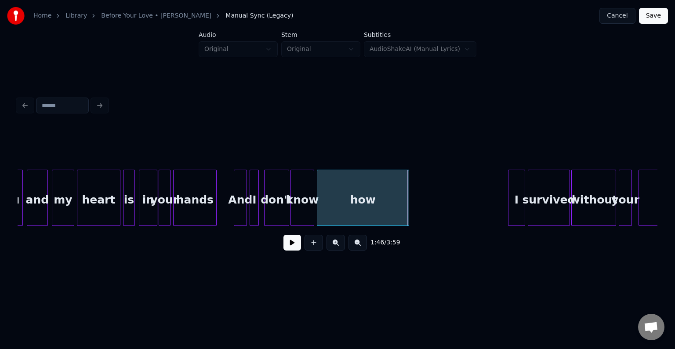
click at [406, 203] on div at bounding box center [407, 197] width 3 height 55
click at [293, 249] on button at bounding box center [293, 243] width 18 height 16
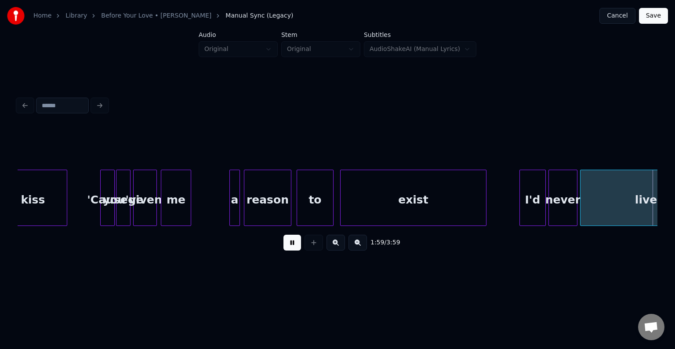
scroll to position [0, 7919]
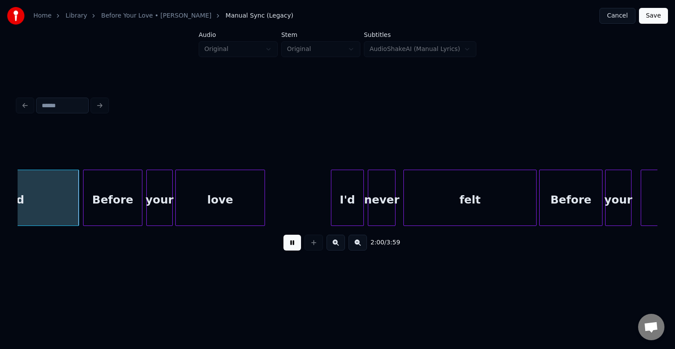
click at [293, 249] on button at bounding box center [293, 243] width 18 height 16
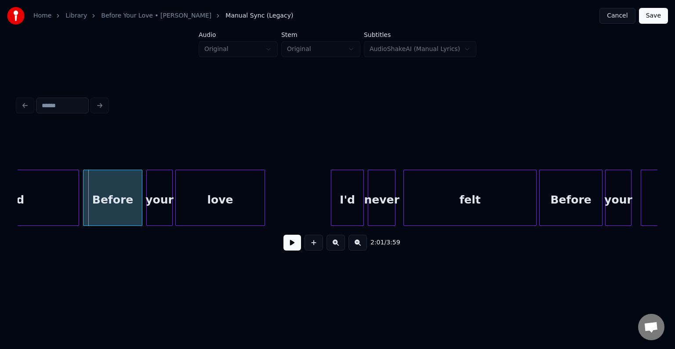
click at [22, 233] on div "2:01 / 3:59" at bounding box center [338, 242] width 640 height 33
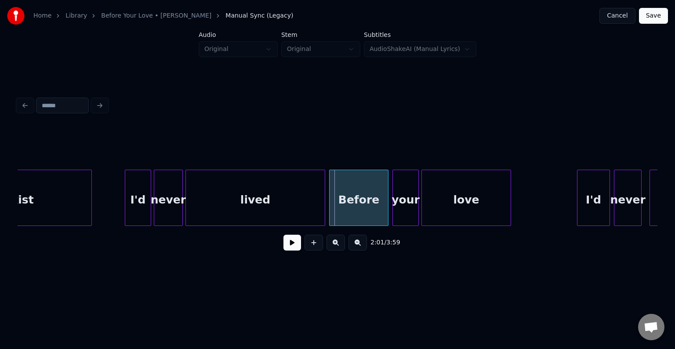
scroll to position [0, 7113]
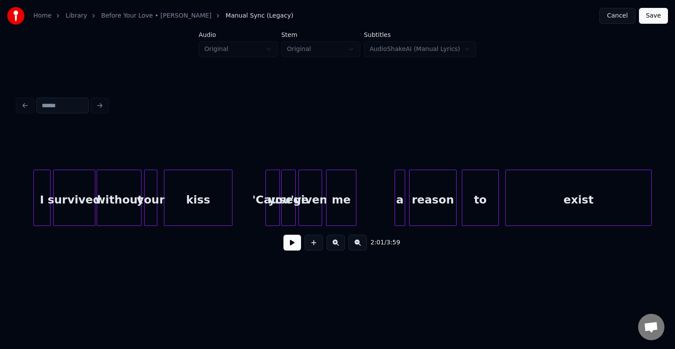
click at [288, 243] on button at bounding box center [293, 243] width 18 height 16
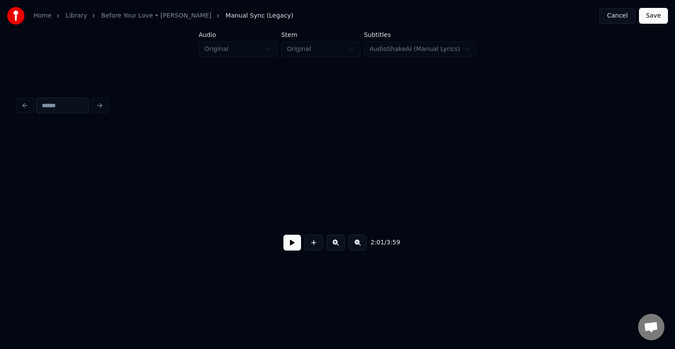
click at [288, 243] on button at bounding box center [293, 243] width 18 height 16
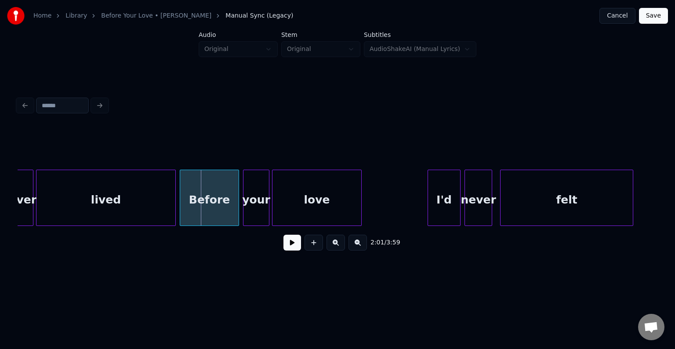
scroll to position [0, 7766]
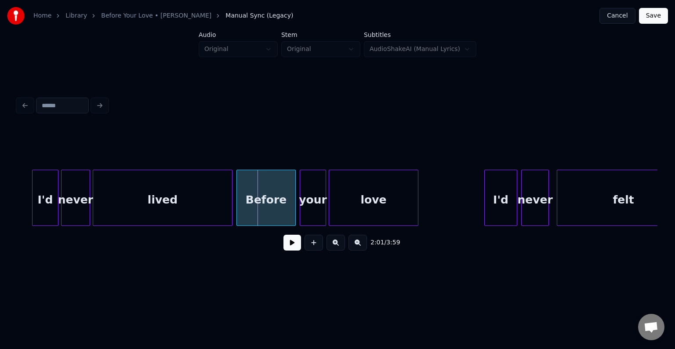
click at [39, 211] on div "I'd" at bounding box center [46, 200] width 26 height 60
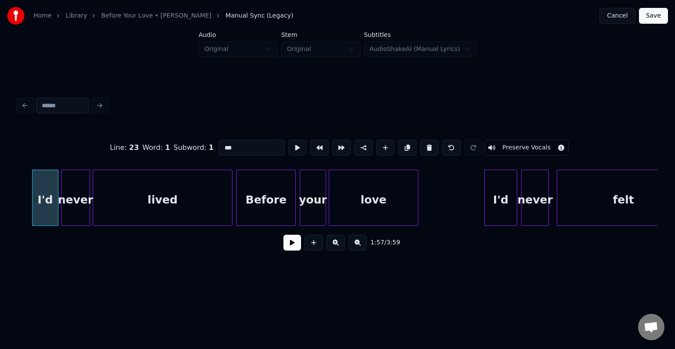
click at [244, 155] on div "Line : 23 Word : 1 Subword : 1 *** Preserve Vocals" at bounding box center [338, 148] width 640 height 44
click at [248, 145] on input "***" at bounding box center [252, 148] width 66 height 16
type input "*"
click at [299, 252] on div "1:57 / 3:59" at bounding box center [338, 242] width 626 height 19
click at [295, 250] on button at bounding box center [293, 243] width 18 height 16
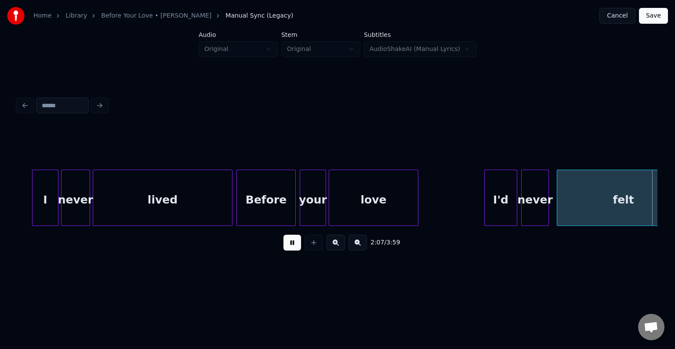
scroll to position [0, 8406]
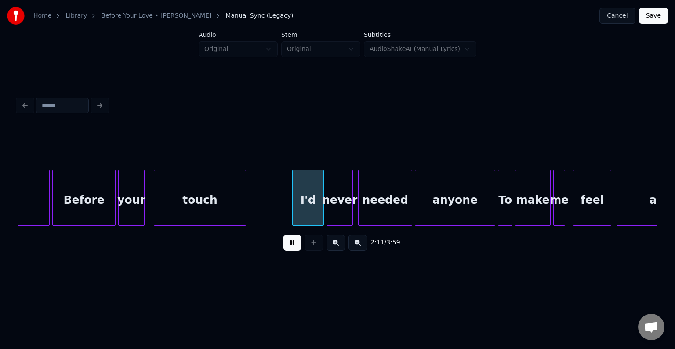
click at [295, 250] on button at bounding box center [293, 243] width 18 height 16
click at [311, 212] on div "I'd" at bounding box center [308, 200] width 31 height 60
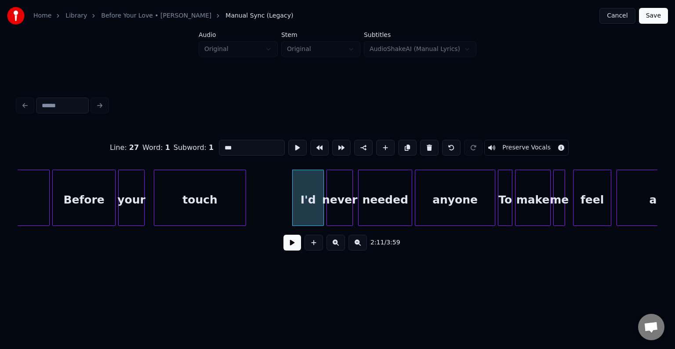
click at [257, 148] on input "***" at bounding box center [252, 148] width 66 height 16
type input "*"
click at [289, 251] on button at bounding box center [293, 243] width 18 height 16
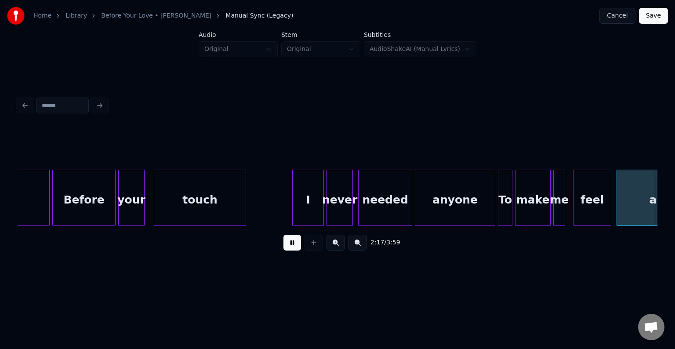
scroll to position [0, 9047]
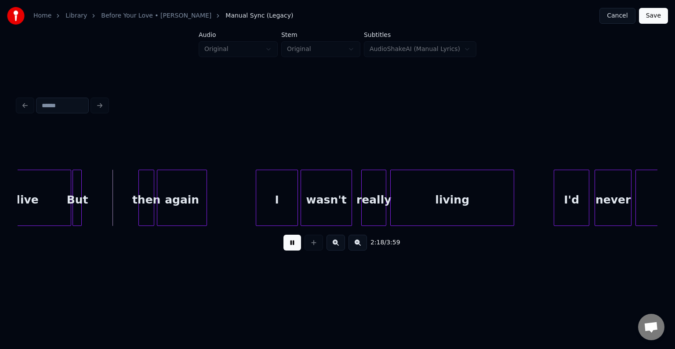
click at [289, 251] on button at bounding box center [293, 243] width 18 height 16
click at [131, 215] on div at bounding box center [131, 197] width 3 height 55
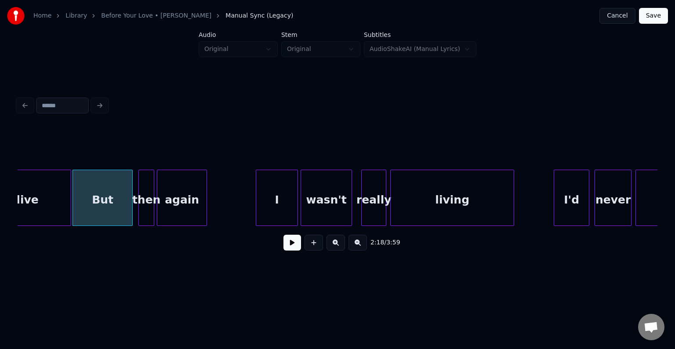
click at [287, 243] on button at bounding box center [293, 243] width 18 height 16
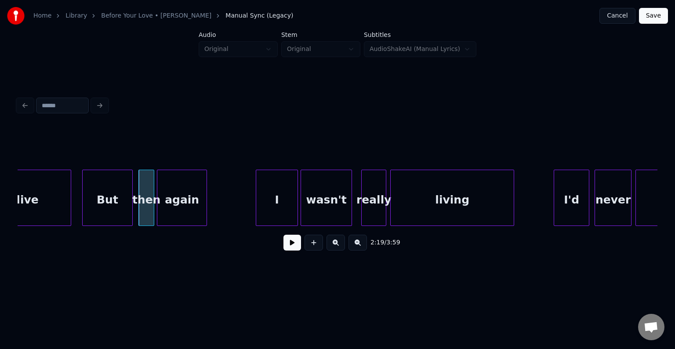
click at [83, 211] on div at bounding box center [84, 197] width 3 height 55
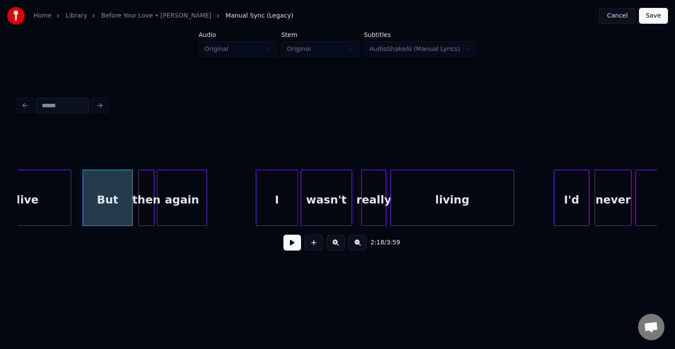
click at [291, 247] on button at bounding box center [293, 243] width 18 height 16
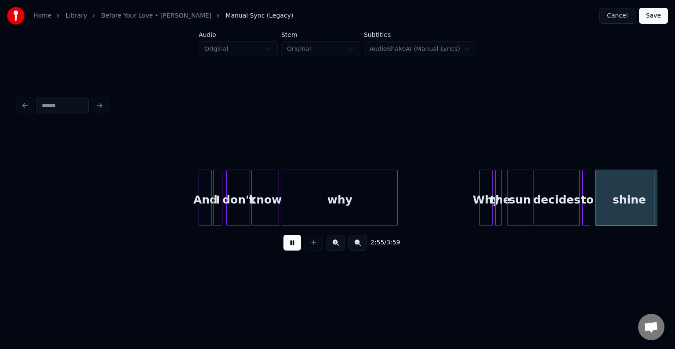
scroll to position [0, 11610]
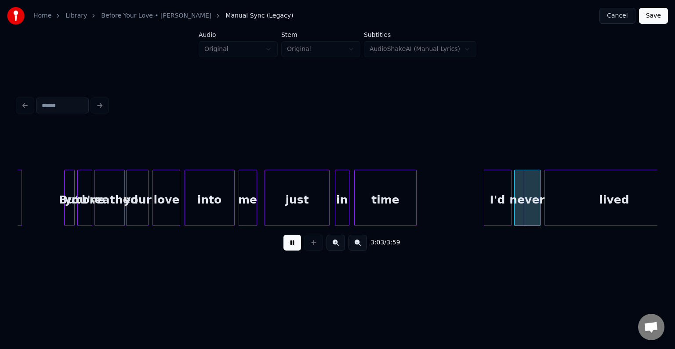
click at [289, 246] on button at bounding box center [293, 243] width 18 height 16
click at [504, 207] on div "I'd" at bounding box center [498, 200] width 27 height 60
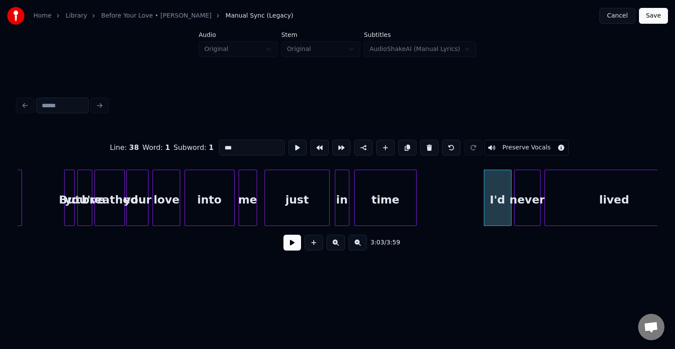
click at [252, 150] on input "***" at bounding box center [252, 148] width 66 height 16
type input "*"
click at [291, 250] on button at bounding box center [293, 243] width 18 height 16
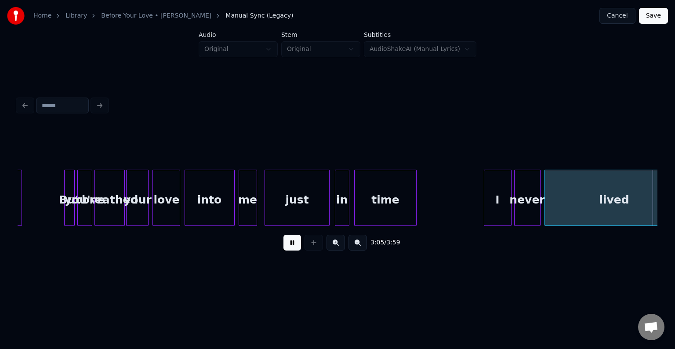
scroll to position [0, 12250]
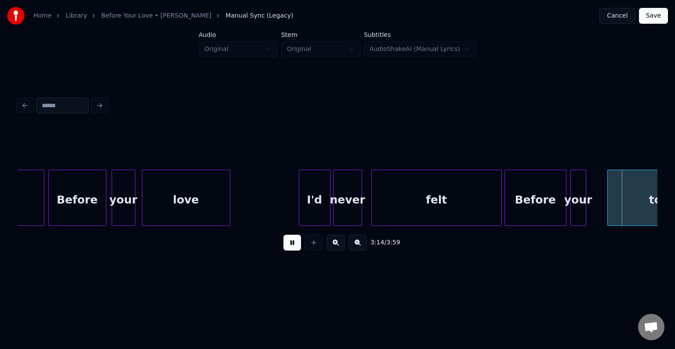
click at [291, 250] on button at bounding box center [293, 243] width 18 height 16
click at [601, 214] on div at bounding box center [601, 197] width 3 height 55
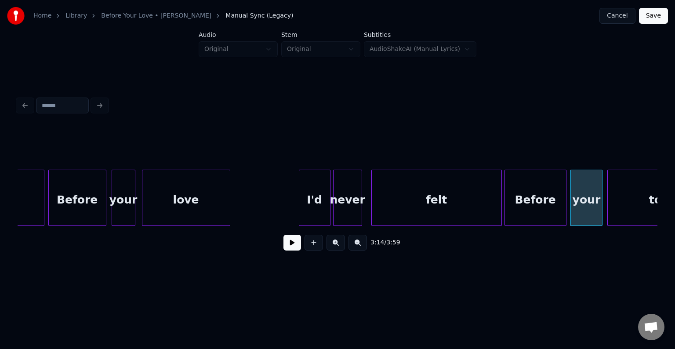
click at [291, 246] on button at bounding box center [293, 243] width 18 height 16
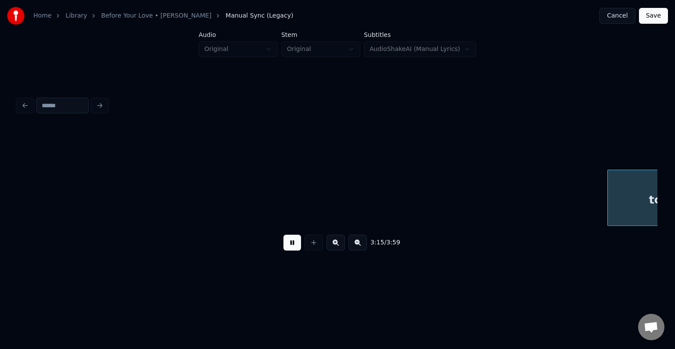
scroll to position [0, 12891]
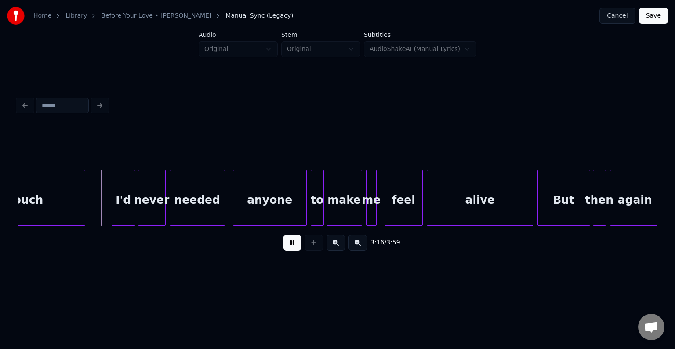
click at [291, 246] on button at bounding box center [293, 243] width 18 height 16
click at [125, 200] on div "I'd" at bounding box center [123, 200] width 23 height 60
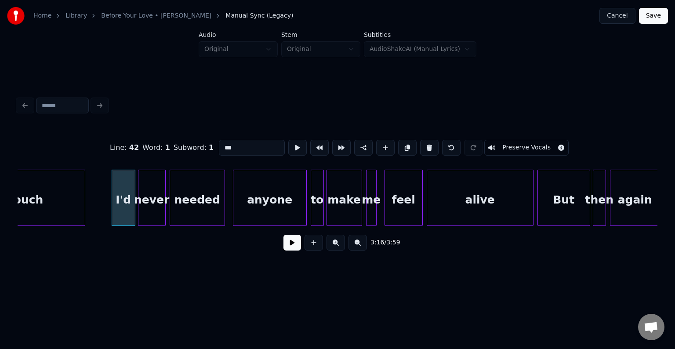
click at [251, 147] on input "***" at bounding box center [252, 148] width 66 height 16
type input "*"
click at [291, 251] on button at bounding box center [293, 243] width 18 height 16
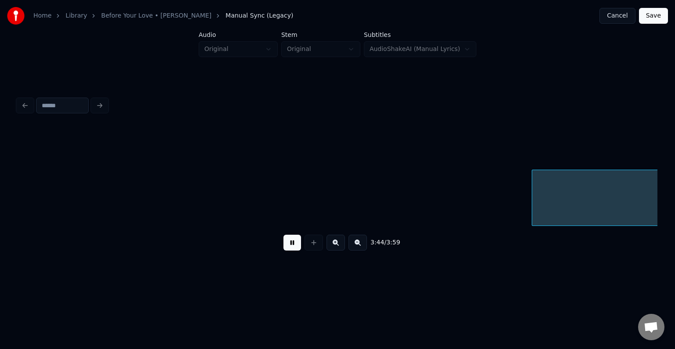
scroll to position [0, 14813]
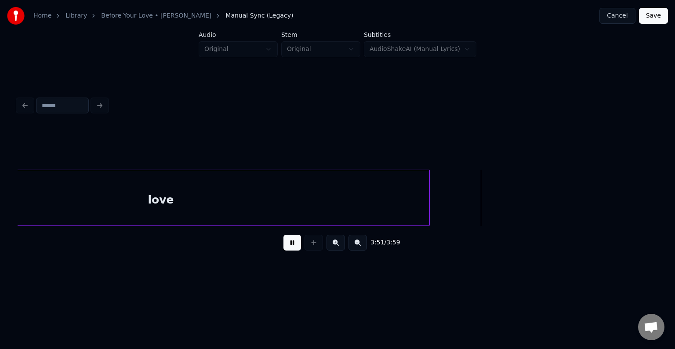
click at [292, 249] on button at bounding box center [293, 243] width 18 height 16
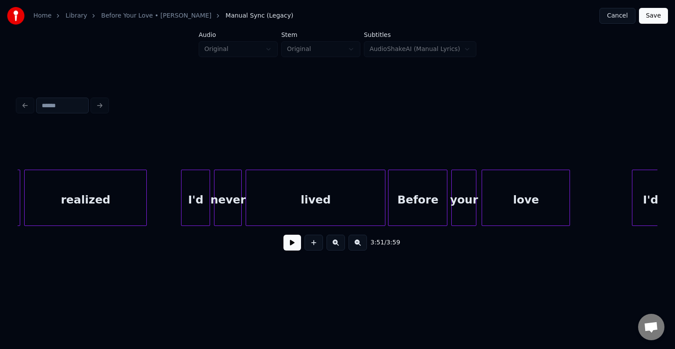
scroll to position [0, 2873]
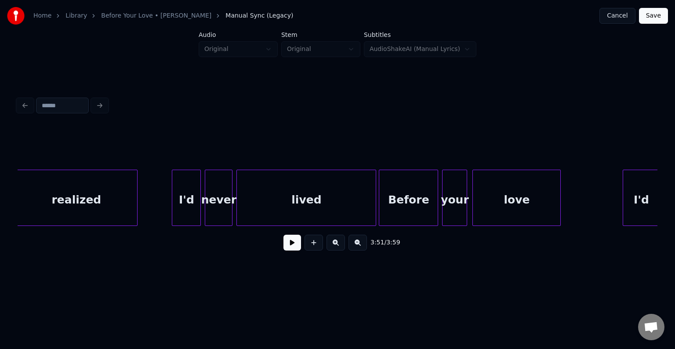
click at [175, 208] on div "I'd" at bounding box center [186, 200] width 28 height 60
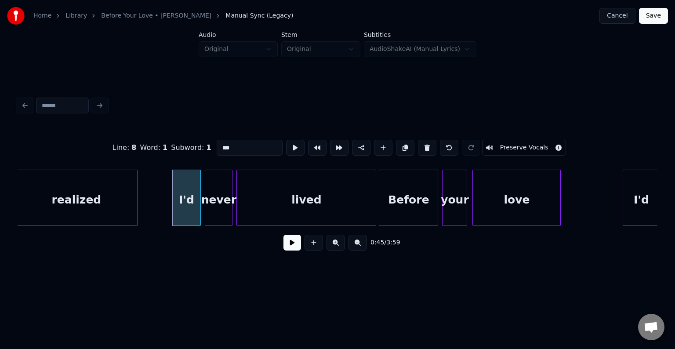
click at [248, 145] on input "***" at bounding box center [250, 148] width 66 height 16
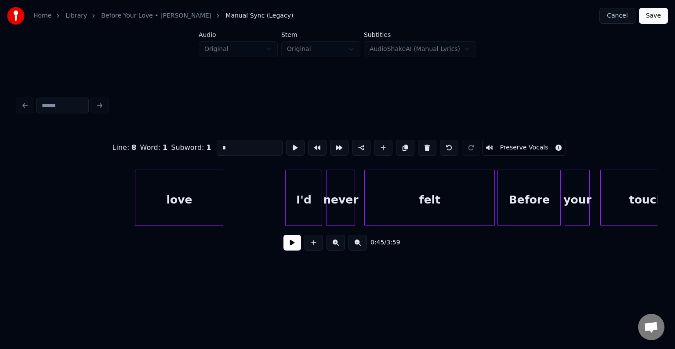
scroll to position [0, 3459]
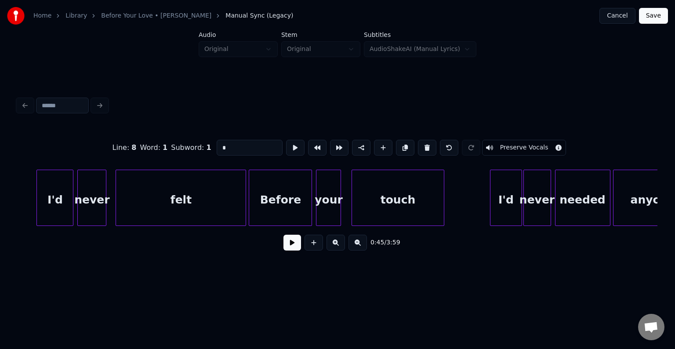
click at [62, 206] on div "I'd" at bounding box center [55, 200] width 36 height 60
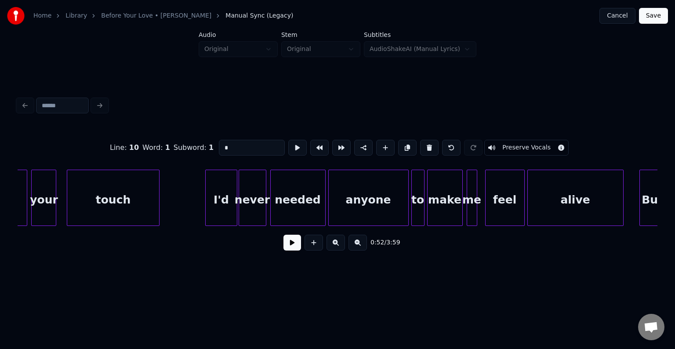
scroll to position [0, 3744]
click at [211, 205] on div "I'd" at bounding box center [221, 200] width 31 height 60
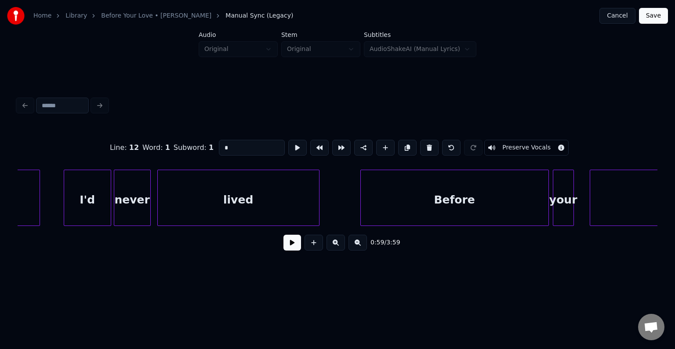
scroll to position [0, 4794]
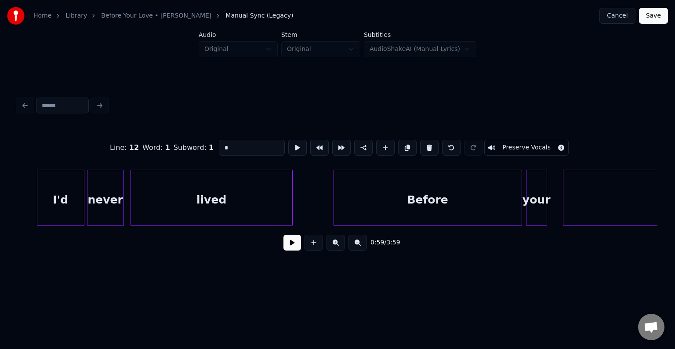
click at [62, 209] on div "I'd" at bounding box center [60, 200] width 47 height 60
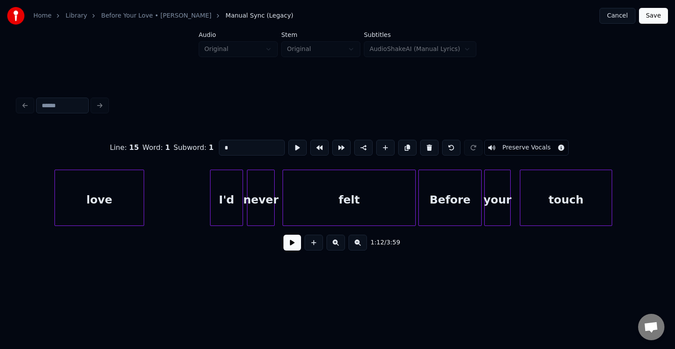
scroll to position [0, 8085]
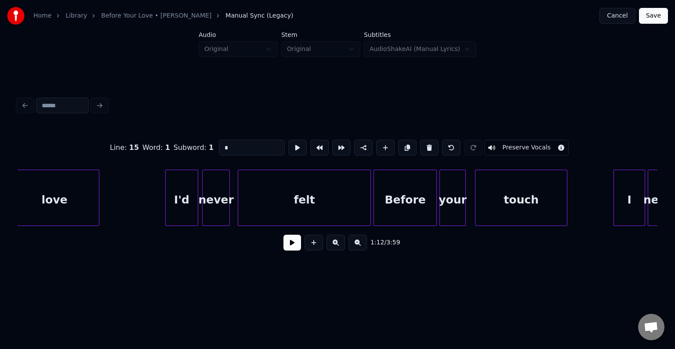
click at [173, 202] on div "I'd" at bounding box center [182, 200] width 32 height 60
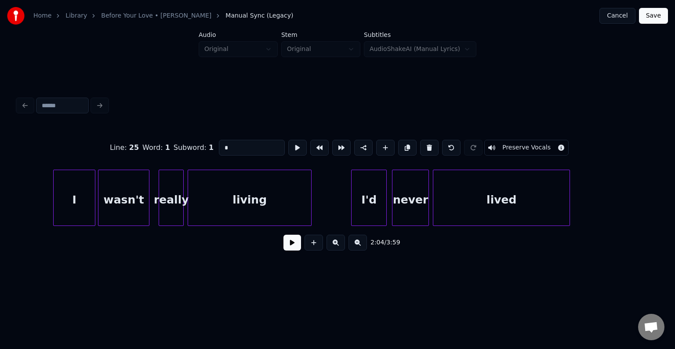
scroll to position [0, 9276]
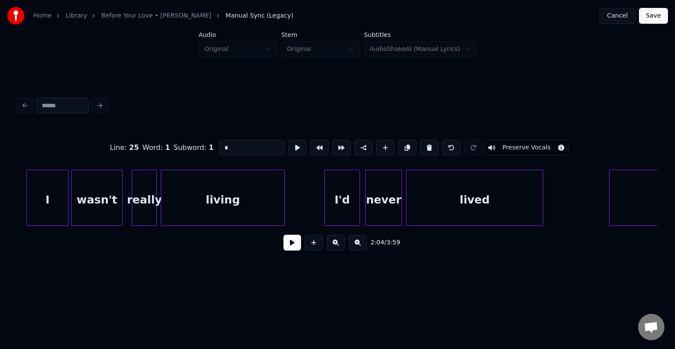
click at [341, 201] on div "I'd" at bounding box center [342, 200] width 35 height 60
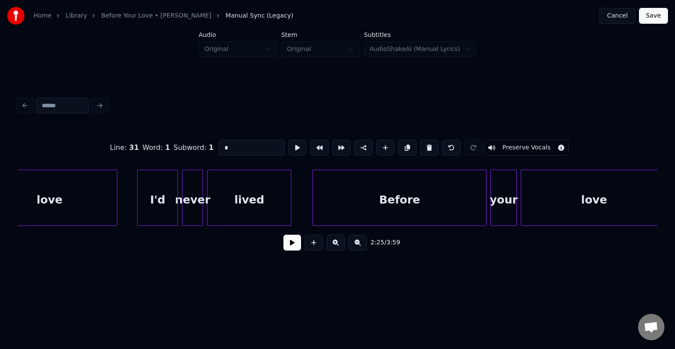
scroll to position [0, 10068]
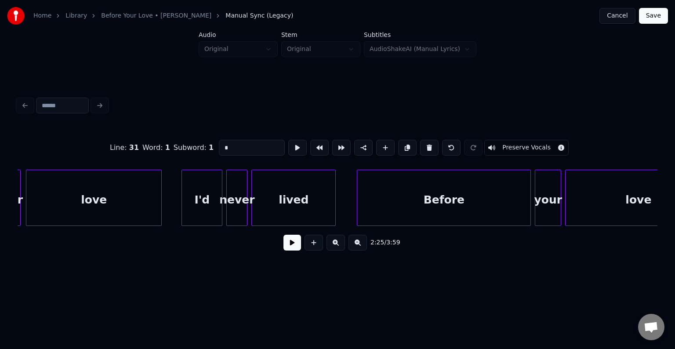
click at [200, 208] on div "I'd" at bounding box center [202, 200] width 40 height 60
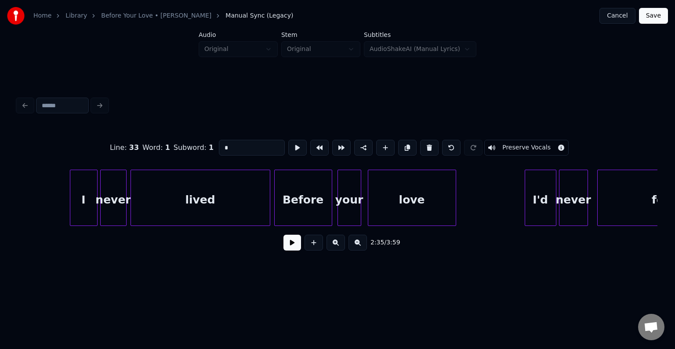
scroll to position [0, 12185]
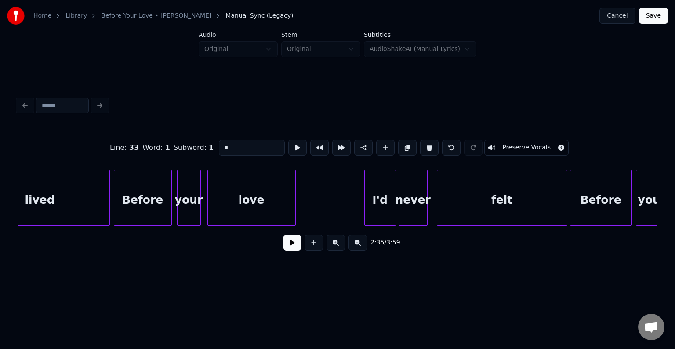
click at [389, 204] on div "I'd" at bounding box center [380, 200] width 31 height 60
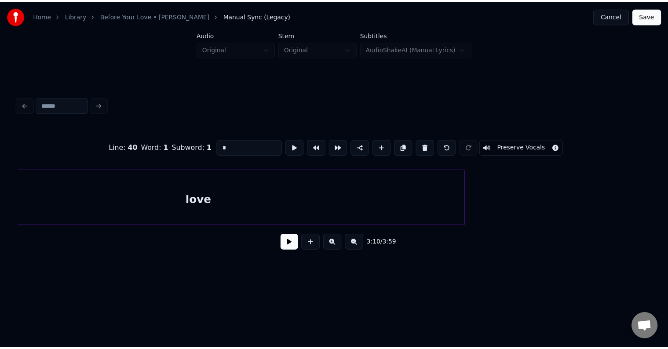
scroll to position [0, 14933]
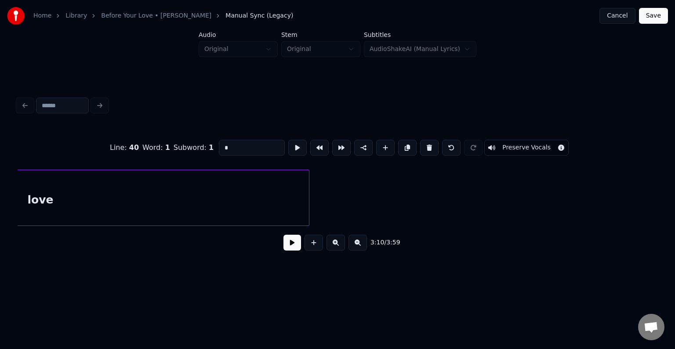
type input "*"
click at [660, 11] on button "Save" at bounding box center [653, 16] width 29 height 16
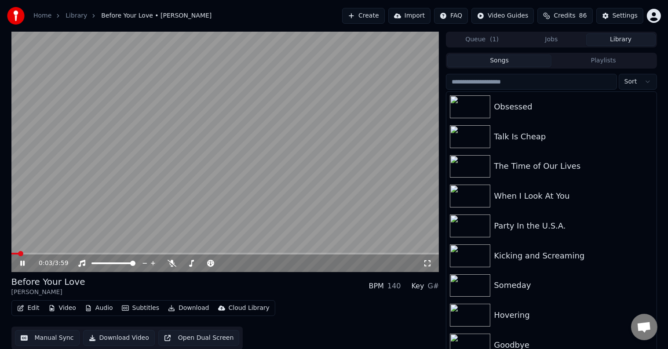
click at [21, 263] on icon at bounding box center [22, 263] width 4 height 5
click at [176, 311] on button "Download" at bounding box center [188, 308] width 48 height 12
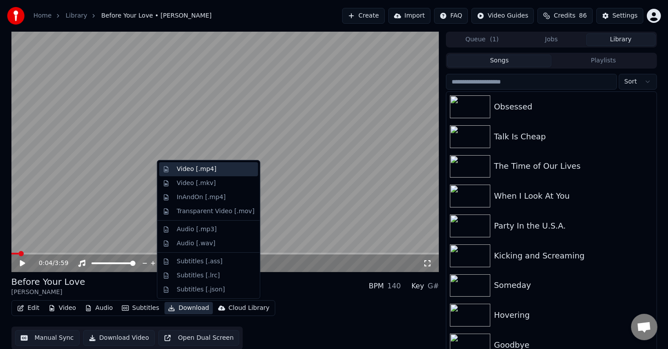
click at [188, 169] on div "Video [.mp4]" at bounding box center [197, 169] width 40 height 9
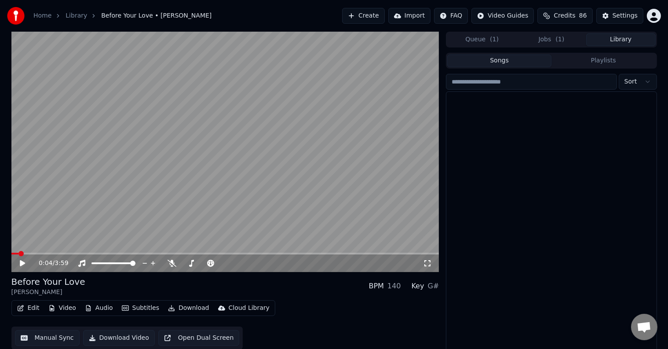
click at [624, 40] on button "Library" at bounding box center [620, 39] width 69 height 13
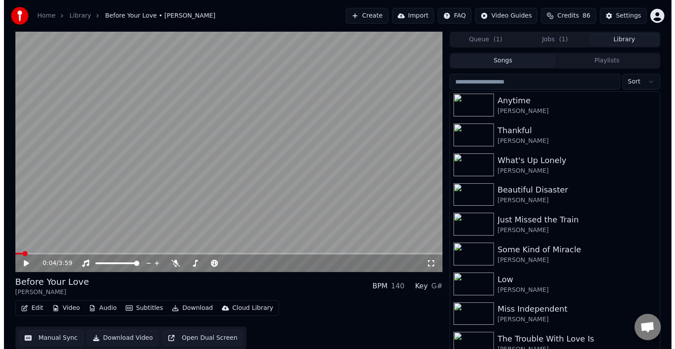
scroll to position [5836, 0]
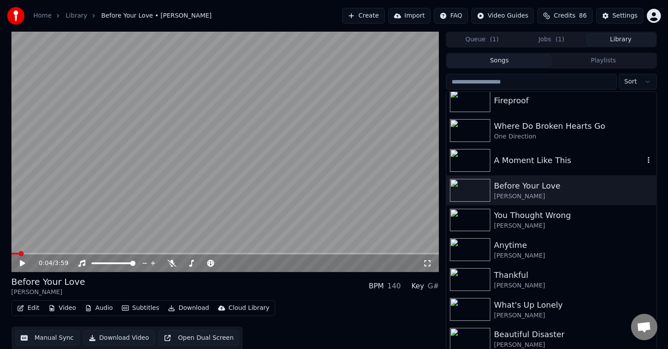
click at [512, 154] on div "A Moment Like This" at bounding box center [569, 160] width 150 height 12
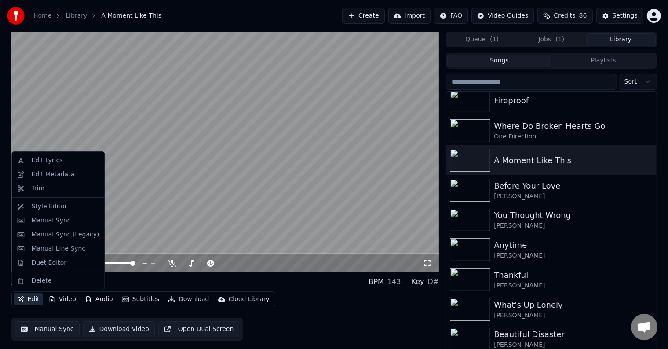
click at [28, 294] on button "Edit" at bounding box center [28, 299] width 29 height 12
click at [45, 172] on div "Edit Metadata" at bounding box center [52, 174] width 43 height 9
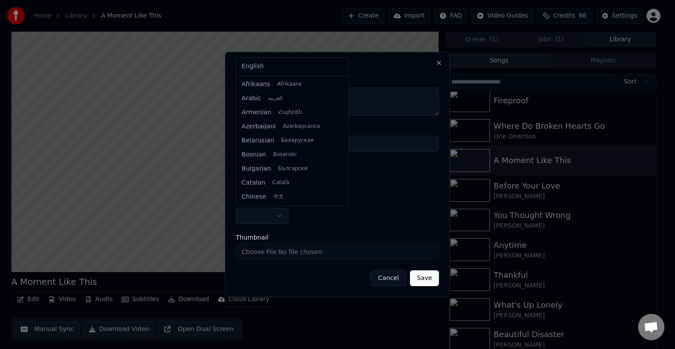
click at [269, 215] on body "**********" at bounding box center [334, 174] width 668 height 349
select select "**"
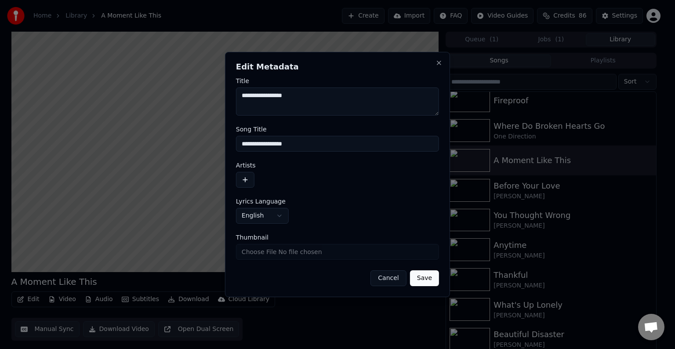
click at [241, 178] on button "button" at bounding box center [245, 180] width 18 height 16
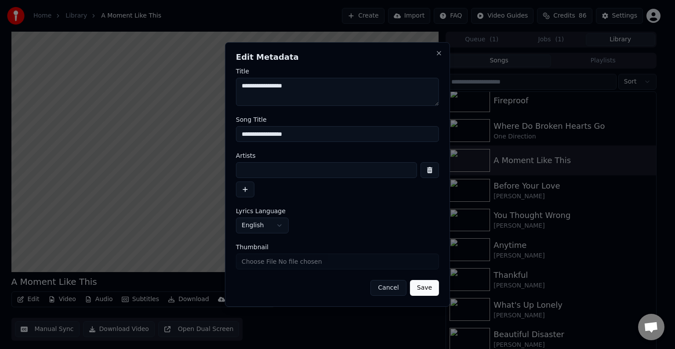
click at [259, 171] on input at bounding box center [326, 170] width 181 height 16
type input "**********"
click at [410, 280] on button "Save" at bounding box center [424, 288] width 29 height 16
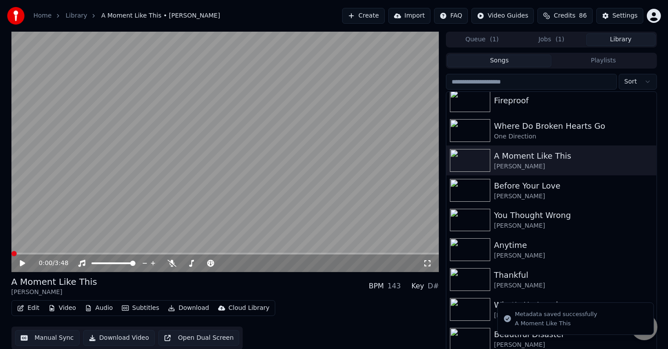
click at [27, 310] on button "Edit" at bounding box center [28, 308] width 29 height 12
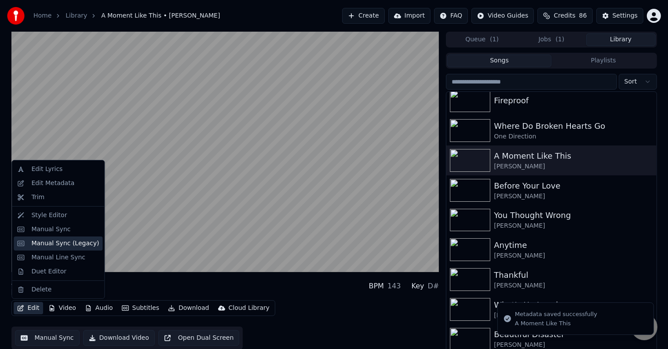
click at [51, 244] on div "Manual Sync (Legacy)" at bounding box center [65, 243] width 68 height 9
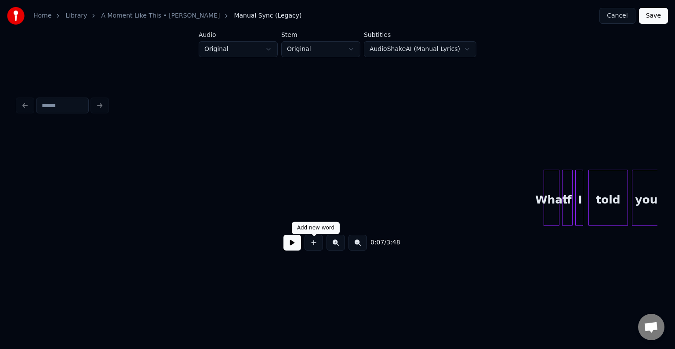
click at [295, 248] on button at bounding box center [293, 243] width 18 height 16
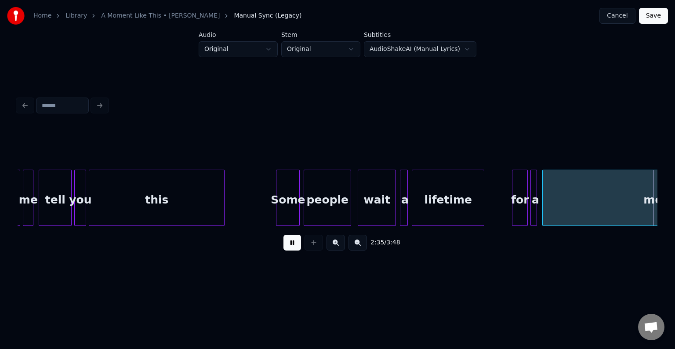
scroll to position [0, 10253]
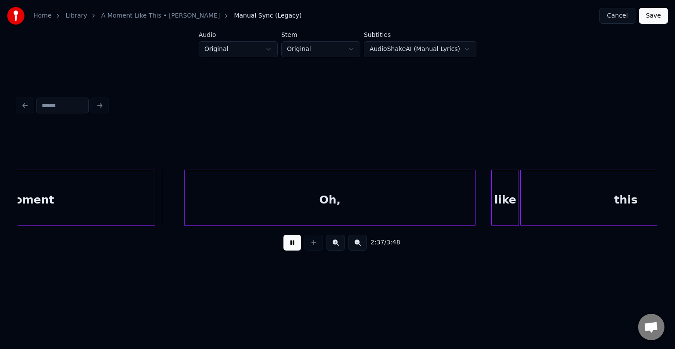
click at [295, 248] on button at bounding box center [293, 243] width 18 height 16
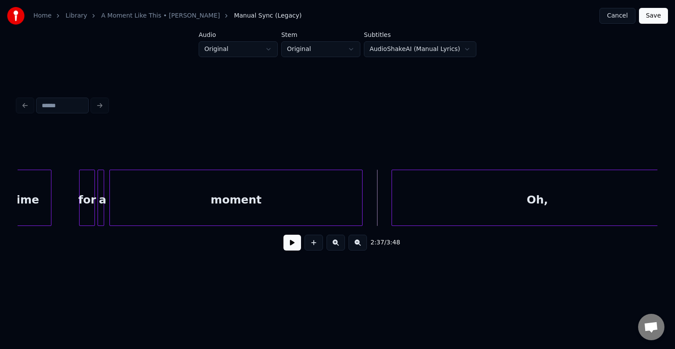
scroll to position [0, 10042]
click at [171, 204] on div "moment" at bounding box center [239, 200] width 252 height 60
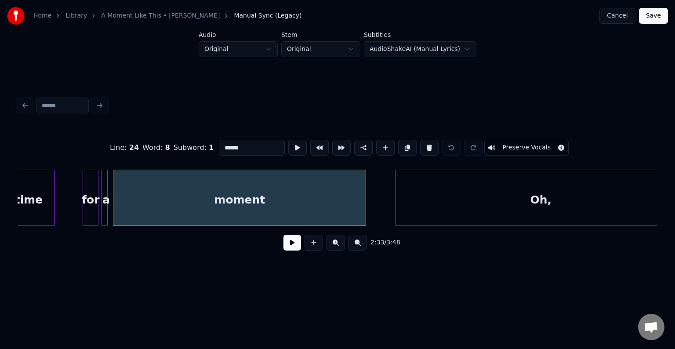
click at [294, 252] on div "2:33 / 3:48" at bounding box center [338, 242] width 626 height 19
click at [292, 248] on button at bounding box center [293, 243] width 18 height 16
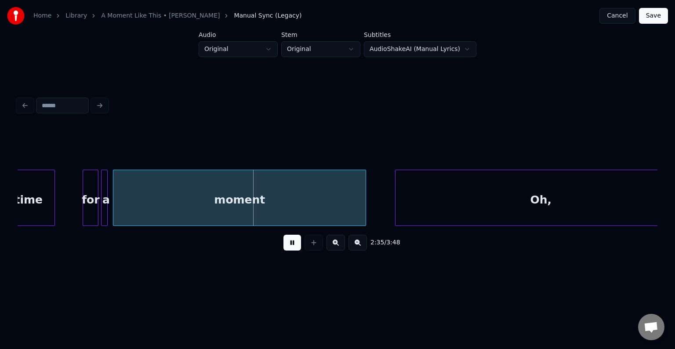
click at [291, 249] on button at bounding box center [293, 243] width 18 height 16
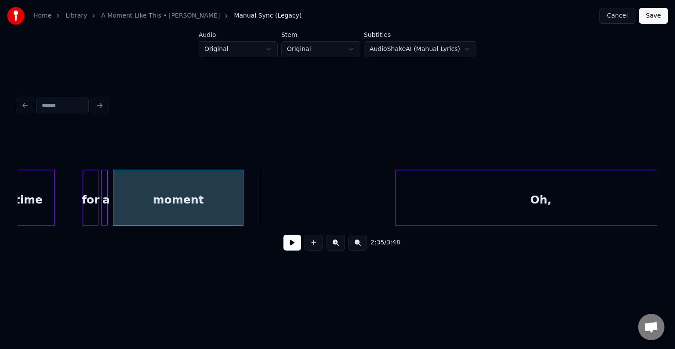
click at [241, 204] on div at bounding box center [242, 197] width 3 height 55
click at [296, 241] on button at bounding box center [293, 243] width 18 height 16
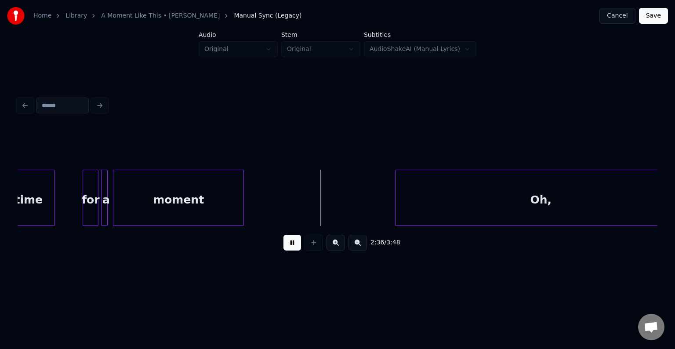
click at [291, 244] on button at bounding box center [293, 243] width 18 height 16
click at [317, 248] on button at bounding box center [314, 243] width 18 height 16
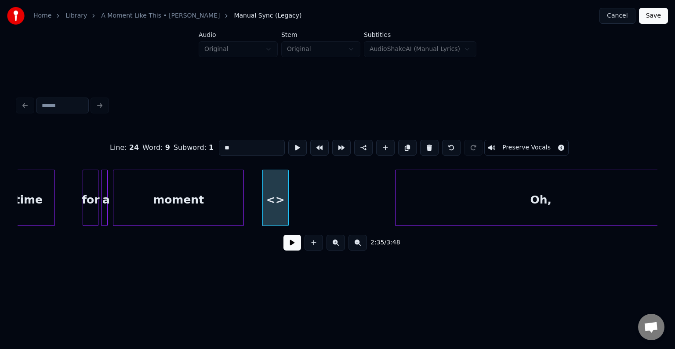
drag, startPoint x: 250, startPoint y: 150, endPoint x: 185, endPoint y: 143, distance: 65.5
click at [185, 143] on div "Line : 24 Word : 9 Subword : 1 ** Preserve Vocals" at bounding box center [338, 148] width 640 height 44
type input "****"
click at [293, 247] on button at bounding box center [293, 243] width 18 height 16
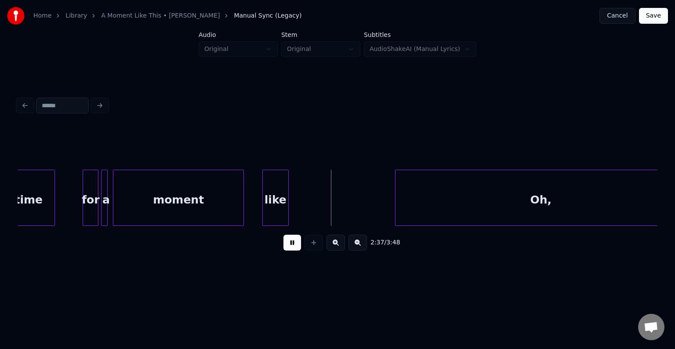
click at [293, 247] on button at bounding box center [293, 243] width 18 height 16
click at [313, 245] on button at bounding box center [314, 243] width 18 height 16
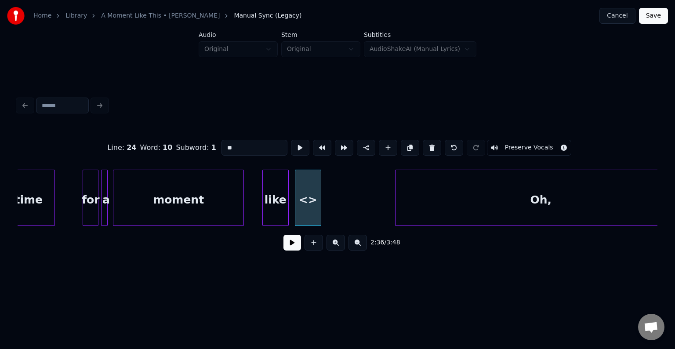
drag, startPoint x: 259, startPoint y: 150, endPoint x: 149, endPoint y: 142, distance: 109.7
click at [149, 142] on div "Line : 24 Word : 10 Subword : 1 ** Preserve Vocals" at bounding box center [338, 148] width 640 height 44
click at [360, 213] on div at bounding box center [360, 197] width 3 height 55
type input "****"
click at [291, 249] on button at bounding box center [293, 243] width 18 height 16
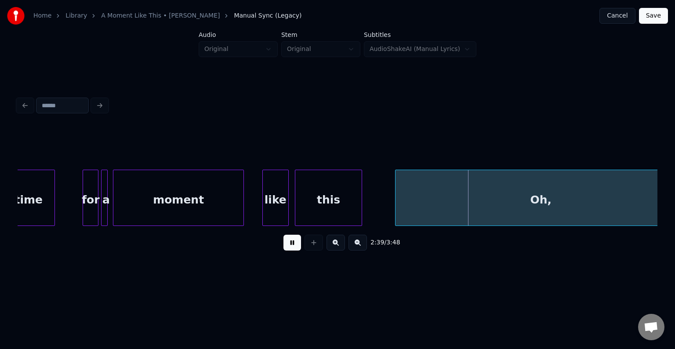
click at [291, 249] on button at bounding box center [293, 243] width 18 height 16
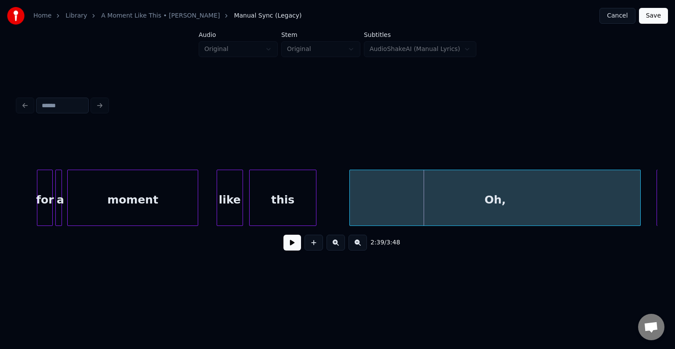
scroll to position [0, 10054]
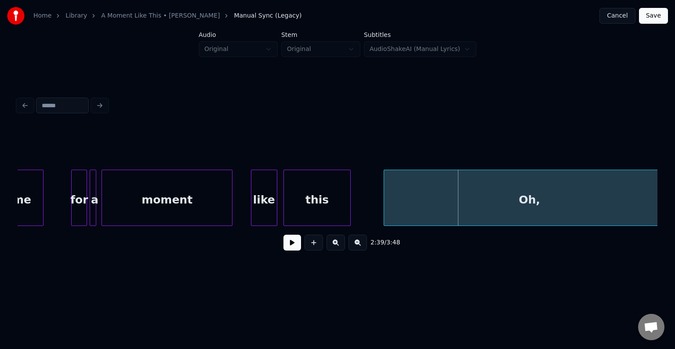
click at [313, 208] on div "this" at bounding box center [317, 200] width 67 height 60
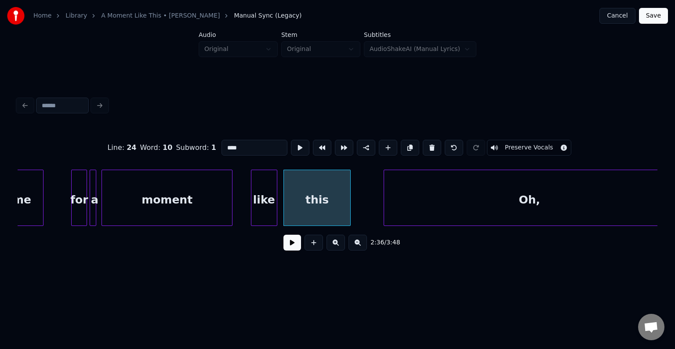
click at [419, 188] on div "Oh," at bounding box center [529, 200] width 291 height 60
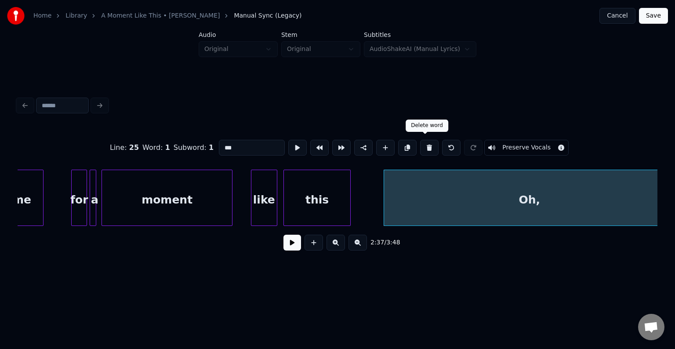
click at [425, 148] on button at bounding box center [429, 148] width 18 height 16
type input "****"
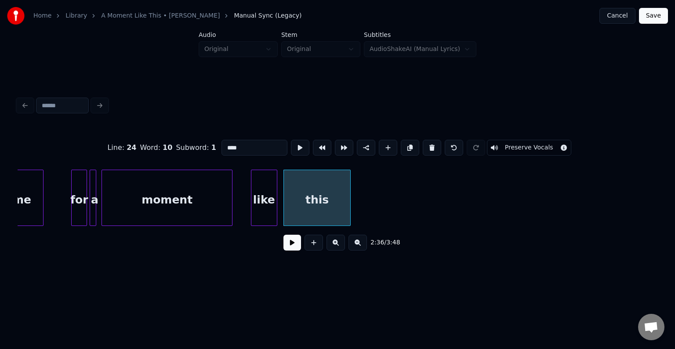
click at [295, 249] on button at bounding box center [293, 243] width 18 height 16
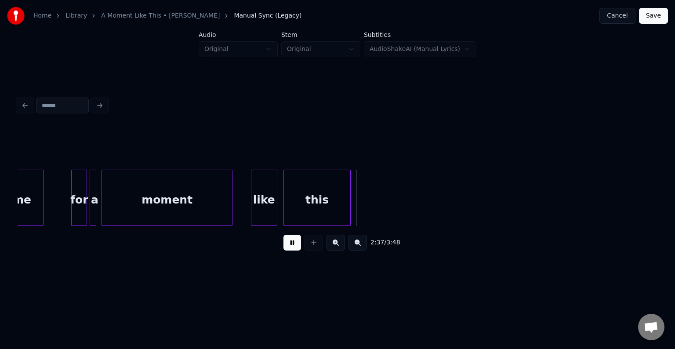
click at [295, 250] on button at bounding box center [293, 243] width 18 height 16
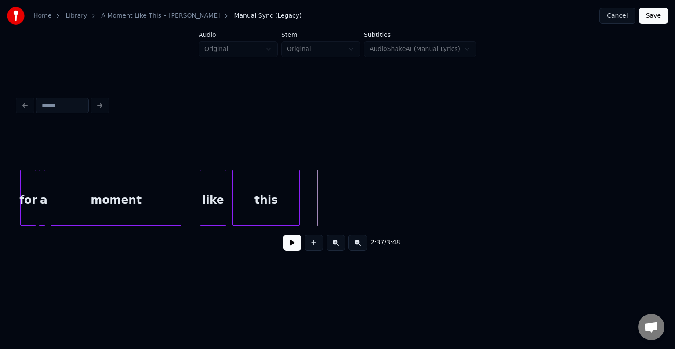
scroll to position [0, 10308]
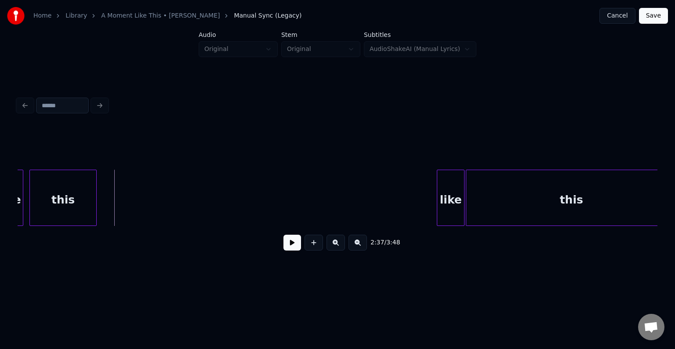
click at [292, 243] on button at bounding box center [293, 243] width 18 height 16
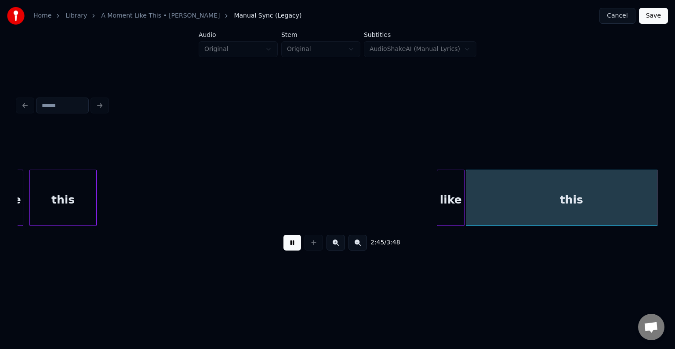
scroll to position [0, 10948]
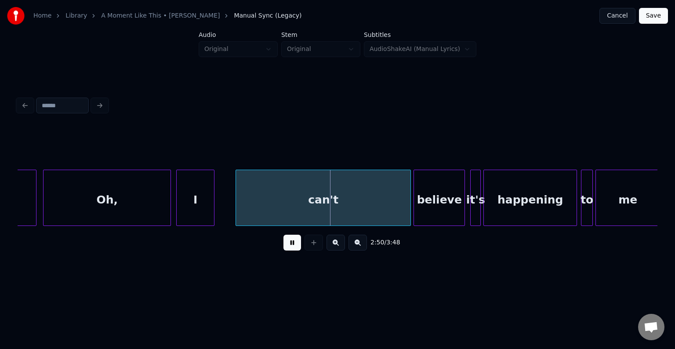
click at [289, 249] on button at bounding box center [293, 243] width 18 height 16
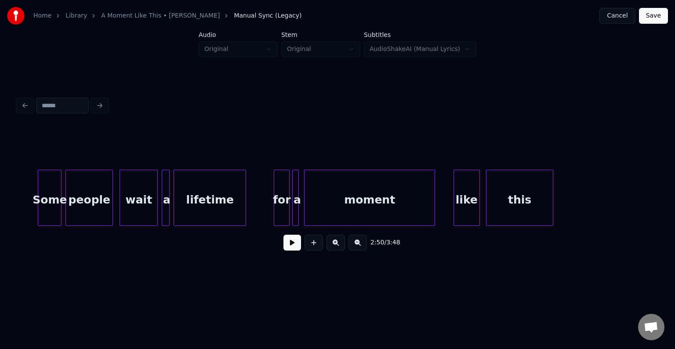
scroll to position [0, 9758]
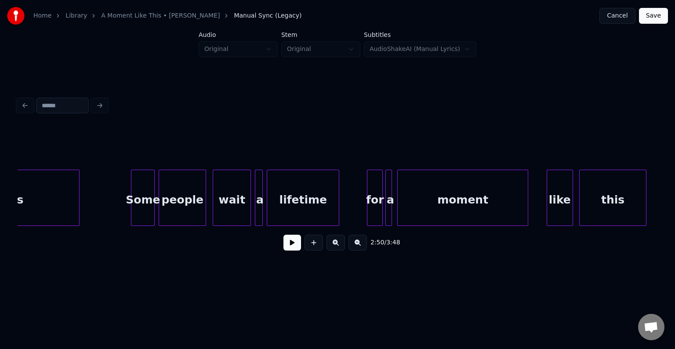
click at [304, 232] on div "2:50 / 3:48" at bounding box center [338, 242] width 640 height 33
click at [297, 242] on button at bounding box center [293, 243] width 18 height 16
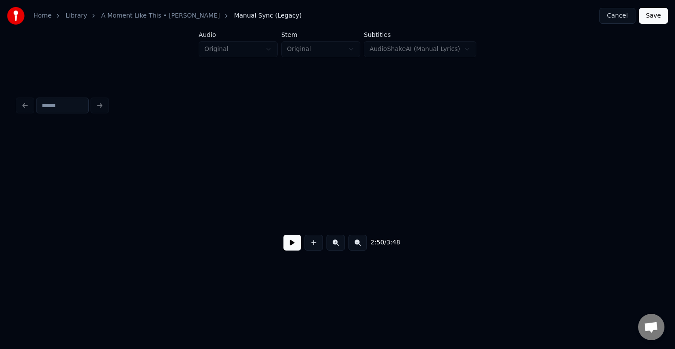
scroll to position [0, 11268]
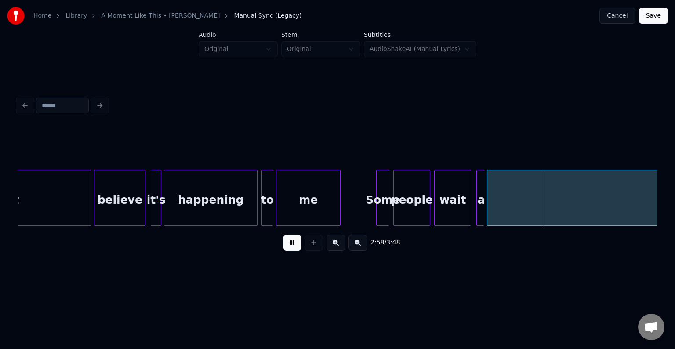
click at [295, 245] on button at bounding box center [293, 243] width 18 height 16
click at [631, 20] on button "Cancel" at bounding box center [618, 16] width 36 height 16
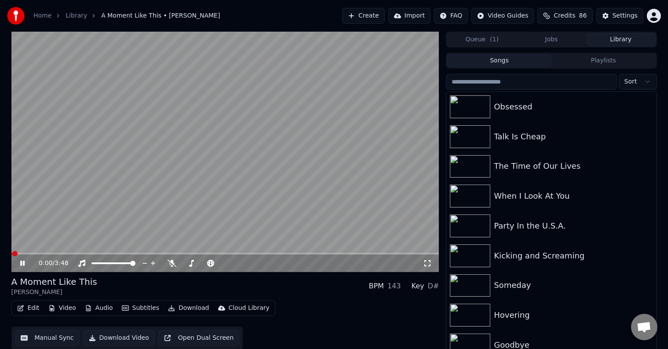
click at [20, 264] on icon at bounding box center [28, 263] width 21 height 7
click at [23, 315] on div "Edit Video Audio Subtitles Download Cloud Library" at bounding box center [143, 308] width 264 height 16
click at [26, 311] on button "Edit" at bounding box center [28, 308] width 29 height 12
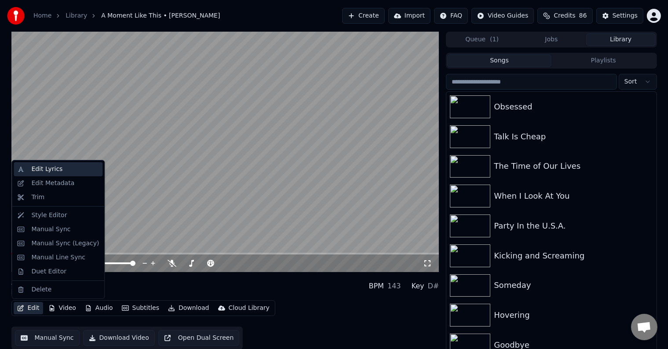
click at [48, 169] on div "Edit Lyrics" at bounding box center [46, 169] width 31 height 9
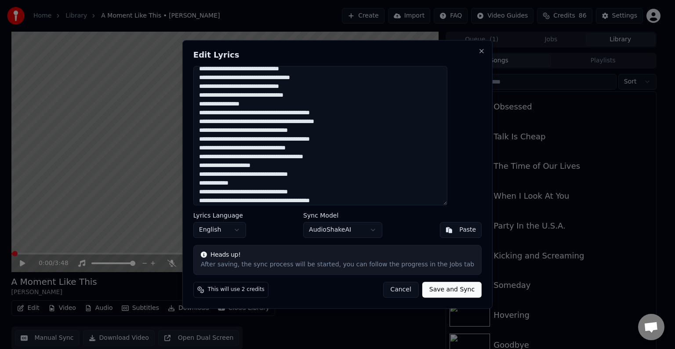
scroll to position [114, 0]
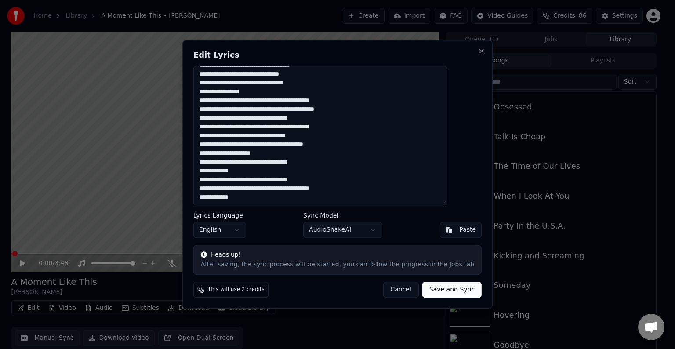
click at [226, 173] on textarea at bounding box center [320, 135] width 254 height 139
click at [226, 171] on textarea at bounding box center [320, 135] width 254 height 139
click at [229, 171] on textarea at bounding box center [320, 135] width 254 height 139
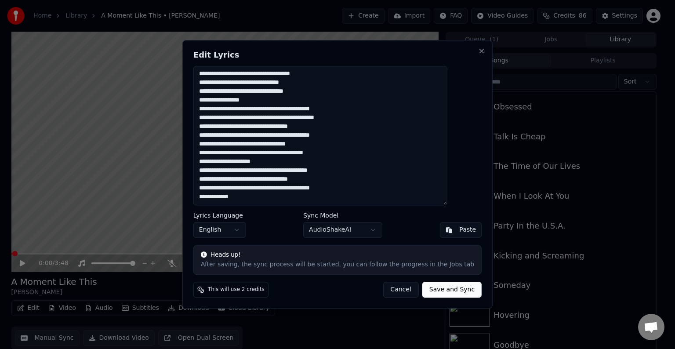
scroll to position [106, 0]
click at [327, 186] on textarea at bounding box center [320, 135] width 254 height 139
click at [362, 171] on textarea at bounding box center [320, 135] width 254 height 139
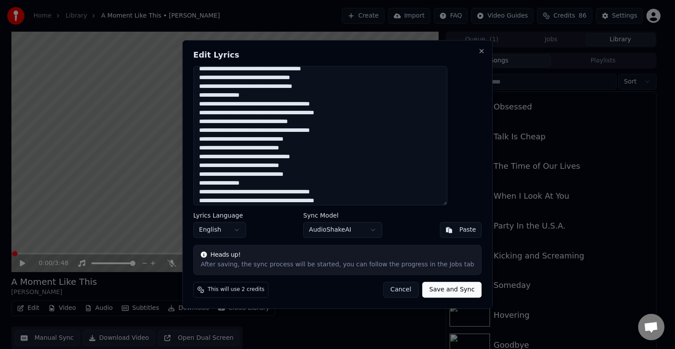
scroll to position [21, 0]
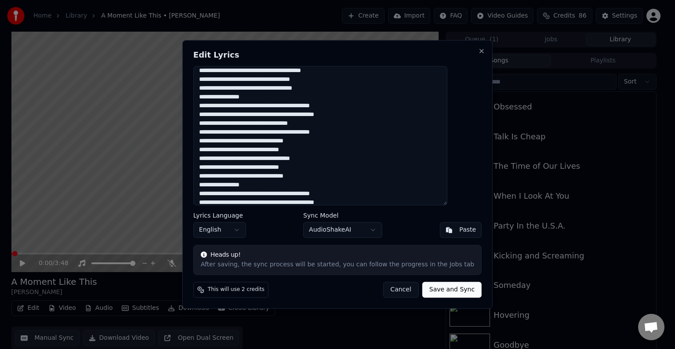
drag, startPoint x: 215, startPoint y: 115, endPoint x: 361, endPoint y: 115, distance: 146.4
click at [361, 115] on textarea at bounding box center [320, 135] width 254 height 139
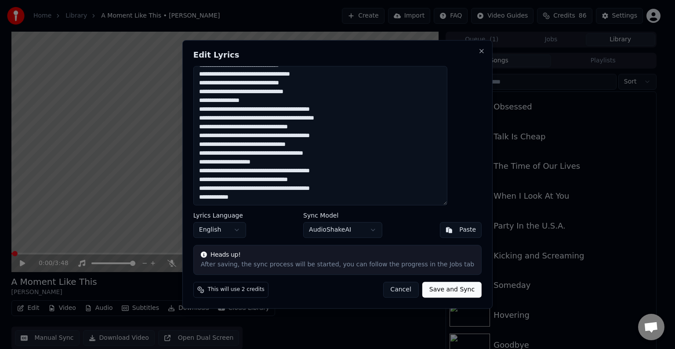
click at [385, 287] on button "Cancel" at bounding box center [401, 290] width 36 height 16
type textarea "**********"
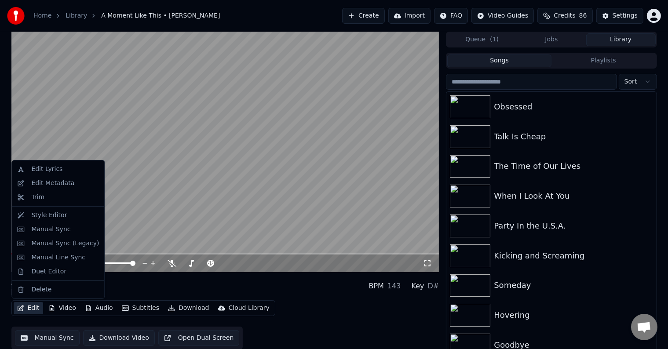
click at [19, 306] on icon "button" at bounding box center [20, 308] width 7 height 6
click at [46, 244] on div "Manual Sync (Legacy)" at bounding box center [65, 243] width 68 height 9
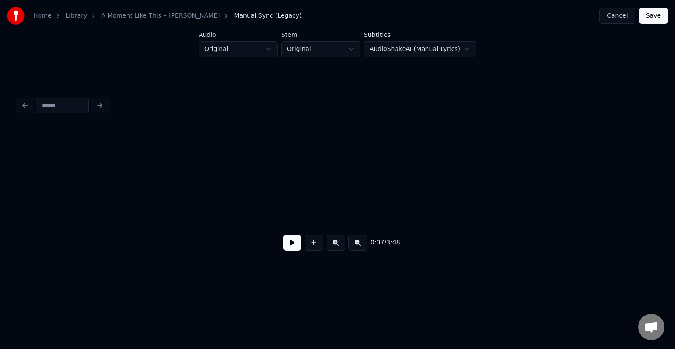
scroll to position [0, 2827]
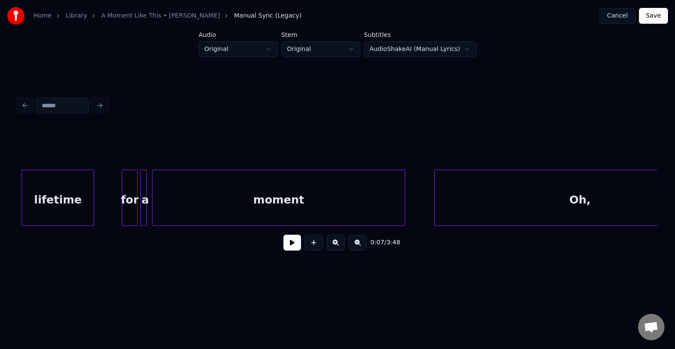
scroll to position [0, 9986]
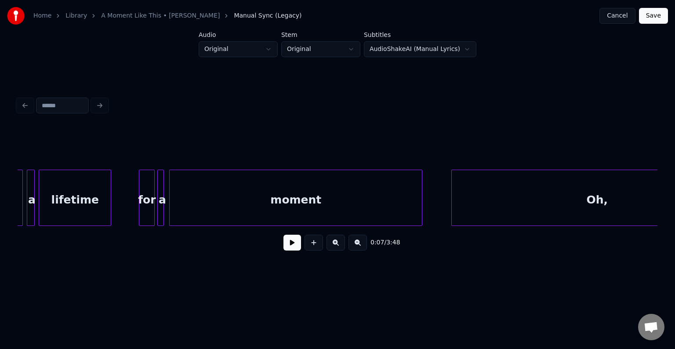
click at [322, 201] on div "moment" at bounding box center [296, 200] width 252 height 60
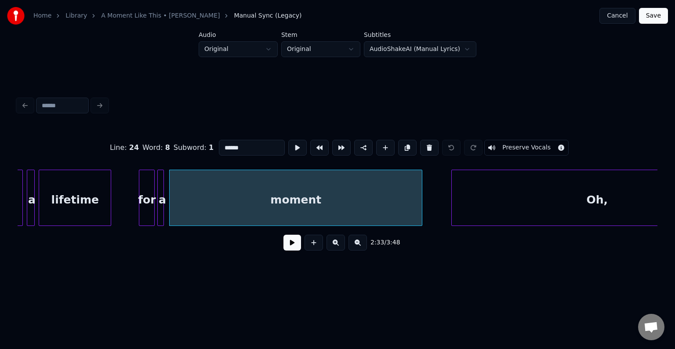
click at [293, 246] on button at bounding box center [293, 243] width 18 height 16
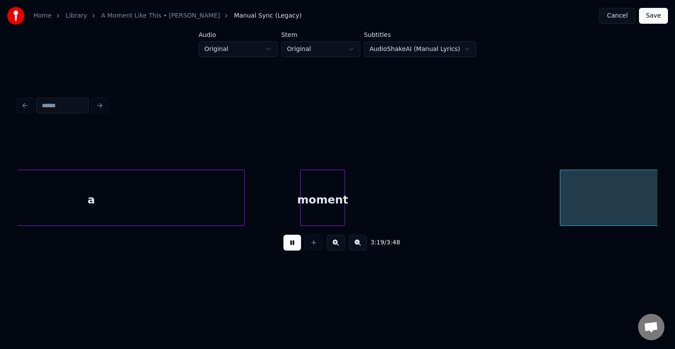
scroll to position [0, 13191]
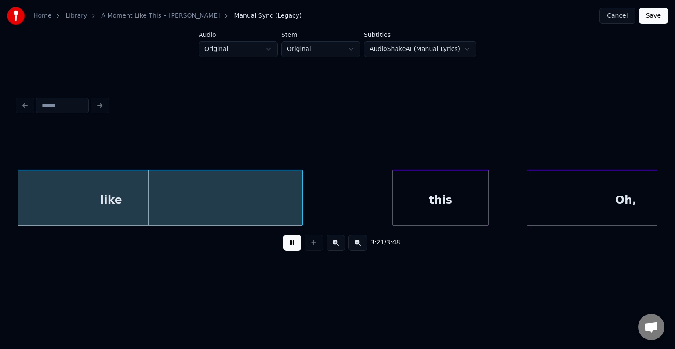
click at [292, 247] on button at bounding box center [293, 243] width 18 height 16
click at [614, 20] on button "Cancel" at bounding box center [618, 16] width 36 height 16
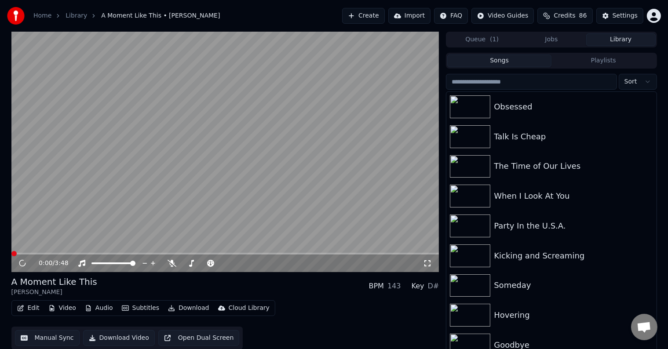
click at [26, 308] on button "Edit" at bounding box center [28, 308] width 29 height 12
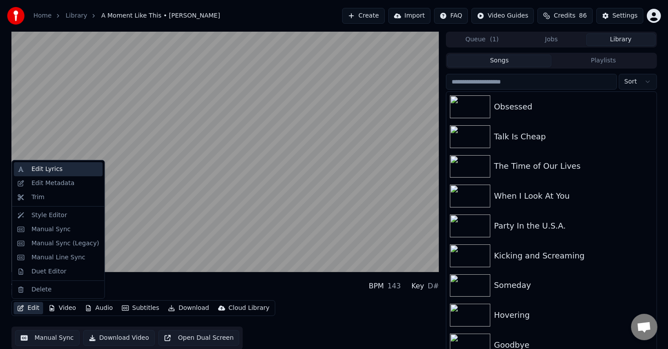
click at [44, 164] on div "Edit Lyrics" at bounding box center [58, 169] width 89 height 14
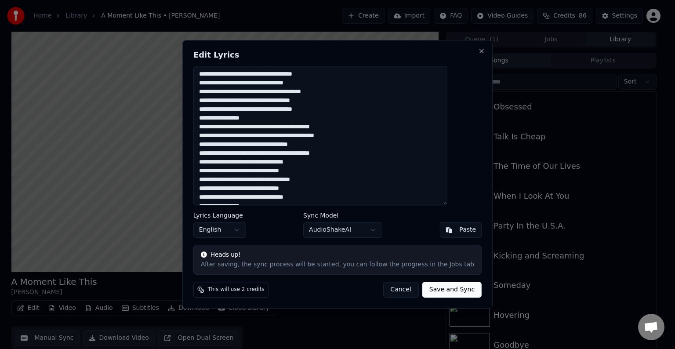
scroll to position [114, 0]
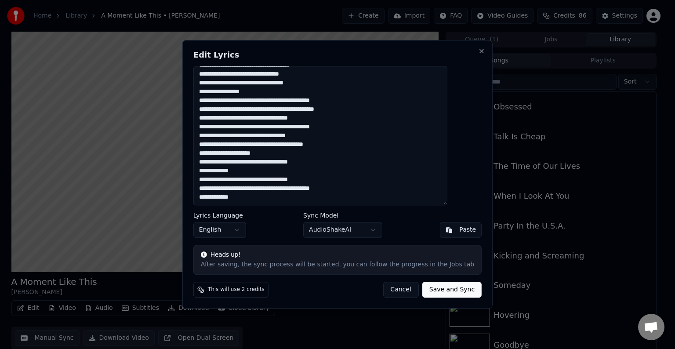
click at [215, 170] on textarea at bounding box center [320, 135] width 254 height 139
click at [335, 165] on textarea at bounding box center [320, 135] width 254 height 139
click at [291, 155] on textarea at bounding box center [320, 135] width 254 height 139
drag, startPoint x: 215, startPoint y: 102, endPoint x: 356, endPoint y: 131, distance: 143.7
click at [356, 131] on textarea at bounding box center [320, 135] width 254 height 139
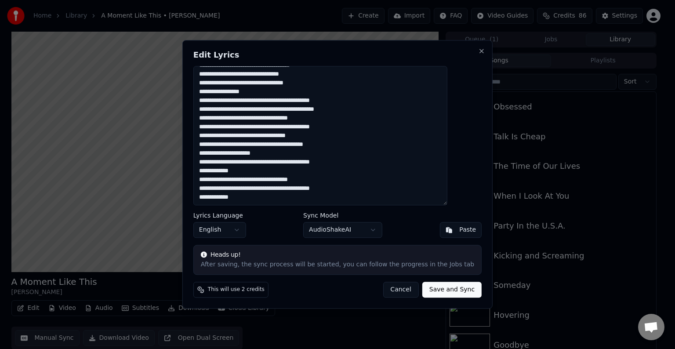
click at [280, 152] on textarea at bounding box center [320, 135] width 254 height 139
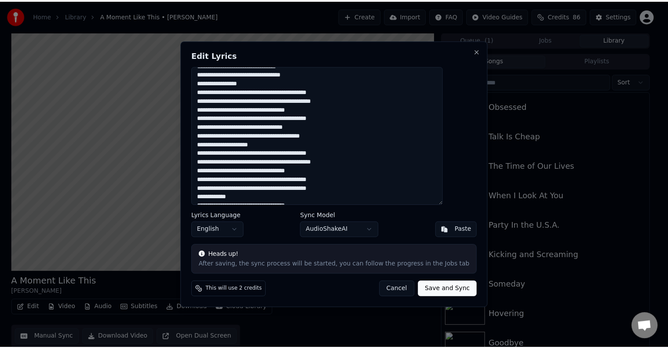
scroll to position [149, 0]
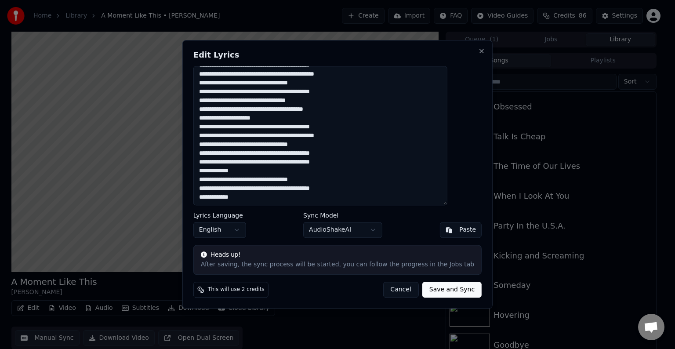
click at [396, 288] on button "Cancel" at bounding box center [401, 290] width 36 height 16
type textarea "**********"
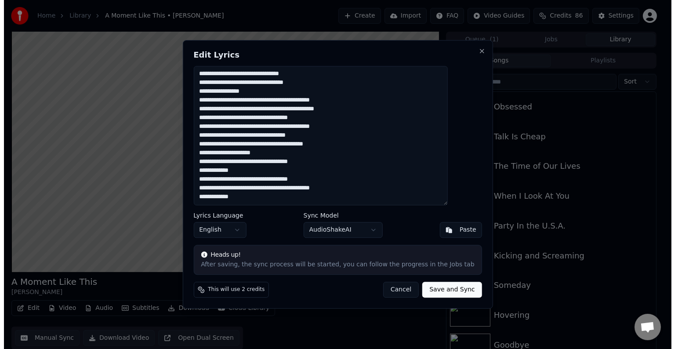
scroll to position [114, 0]
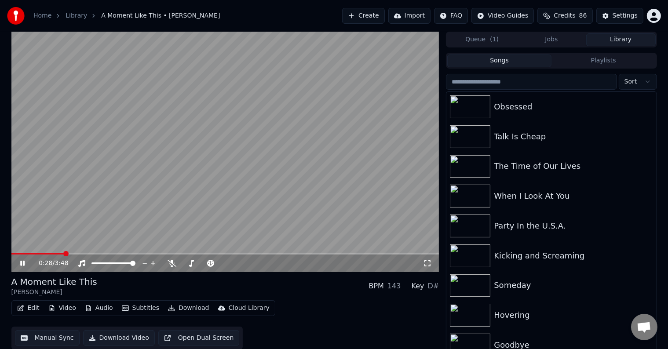
click at [23, 264] on icon at bounding box center [22, 263] width 4 height 5
click at [28, 303] on button "Edit" at bounding box center [28, 308] width 29 height 12
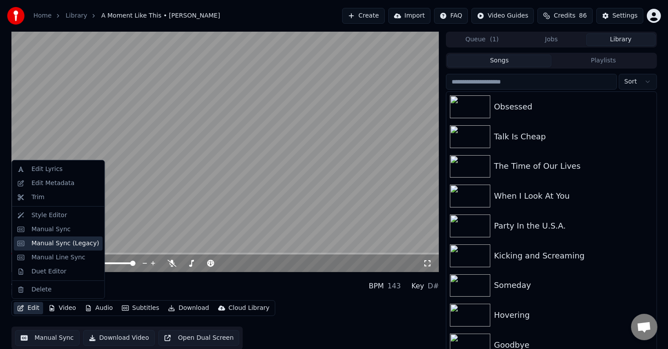
click at [37, 246] on div "Manual Sync (Legacy)" at bounding box center [65, 243] width 68 height 9
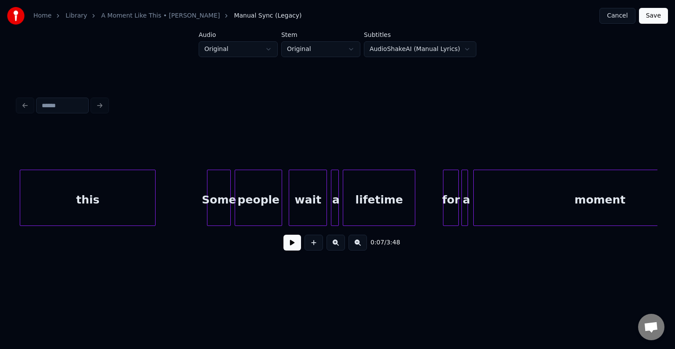
scroll to position [0, 9741]
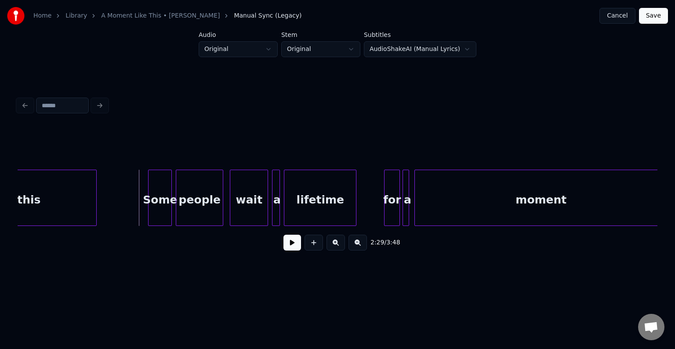
click at [292, 251] on button at bounding box center [293, 243] width 18 height 16
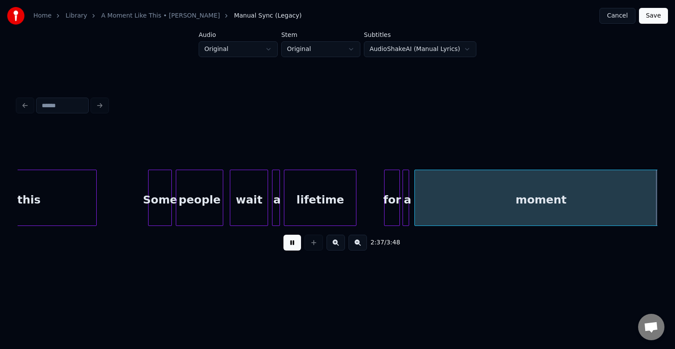
click at [292, 251] on button at bounding box center [293, 243] width 18 height 16
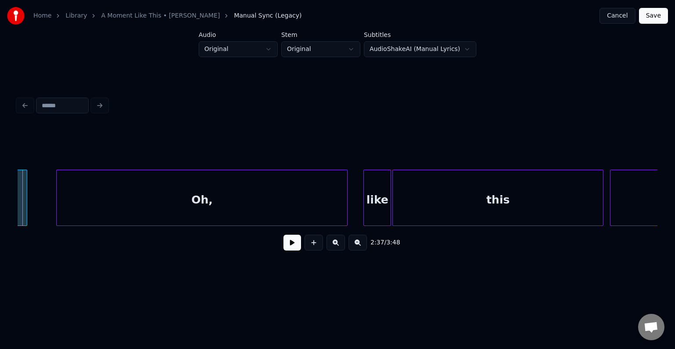
click at [292, 251] on button at bounding box center [293, 243] width 18 height 16
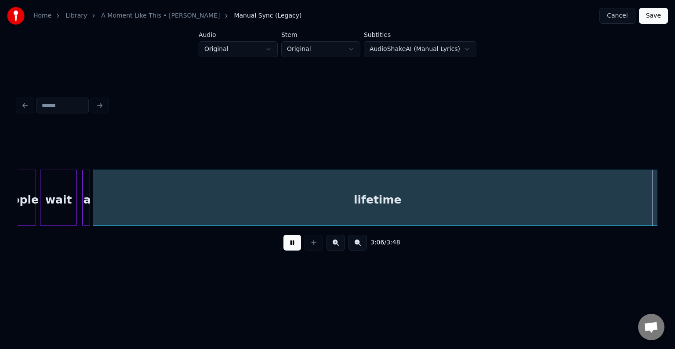
scroll to position [0, 12303]
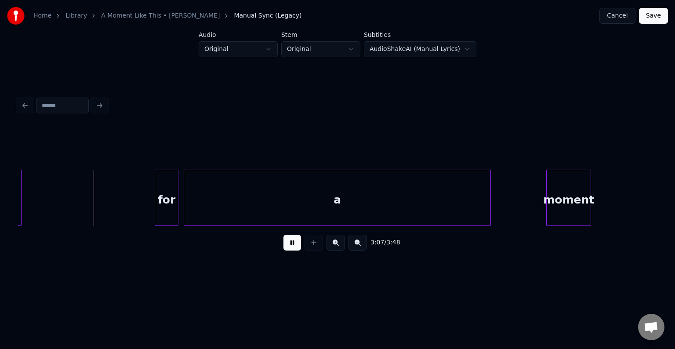
click at [292, 251] on button at bounding box center [293, 243] width 18 height 16
click at [618, 22] on button "Cancel" at bounding box center [618, 16] width 36 height 16
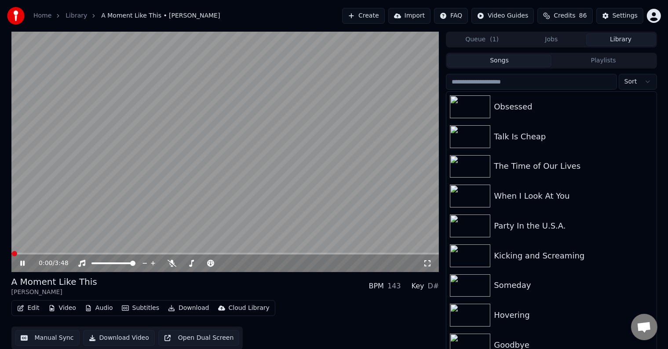
click at [31, 309] on button "Edit" at bounding box center [28, 308] width 29 height 12
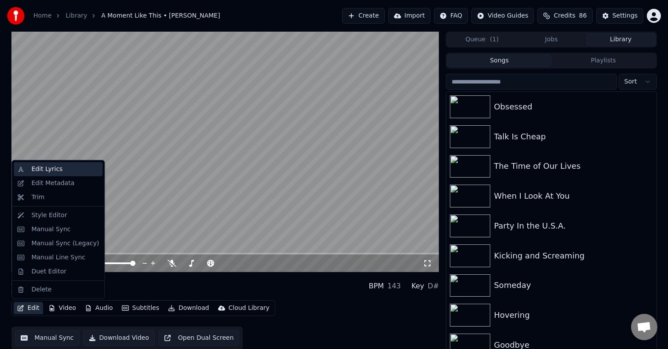
click at [52, 170] on div "Edit Lyrics" at bounding box center [46, 169] width 31 height 9
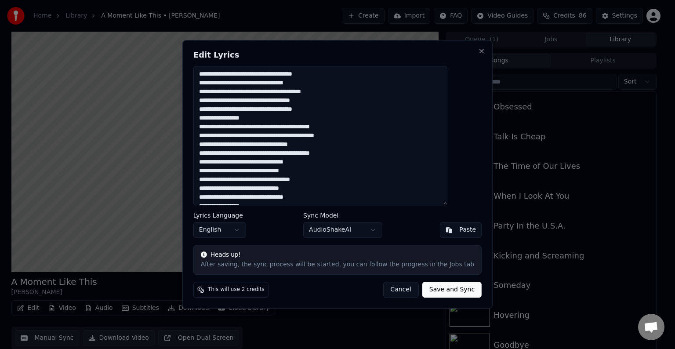
scroll to position [114, 0]
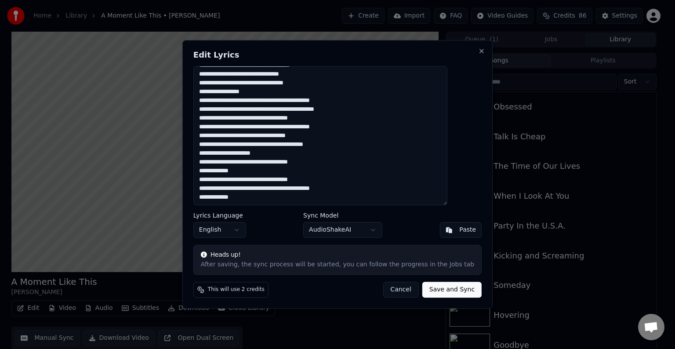
drag, startPoint x: 215, startPoint y: 100, endPoint x: 329, endPoint y: 120, distance: 115.9
click at [329, 120] on textarea at bounding box center [320, 135] width 254 height 139
click at [313, 154] on textarea at bounding box center [320, 135] width 254 height 139
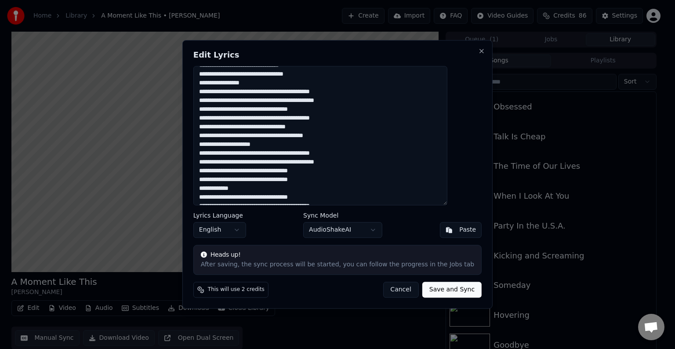
scroll to position [141, 0]
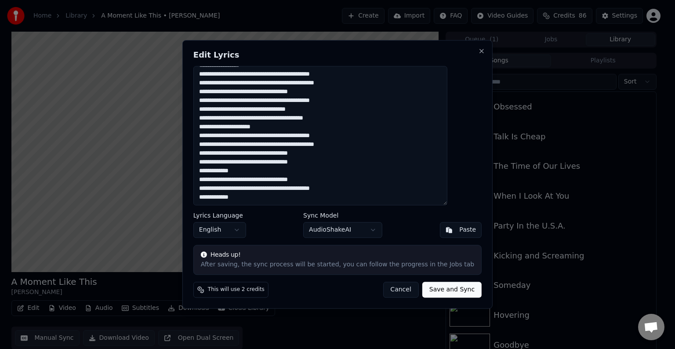
type textarea "**********"
click at [423, 291] on button "Save and Sync" at bounding box center [452, 290] width 59 height 16
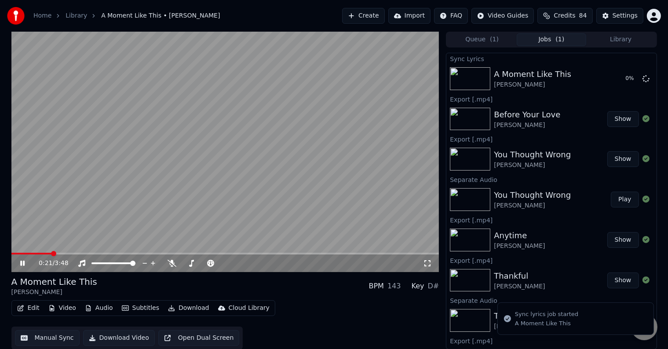
click at [22, 263] on icon at bounding box center [22, 263] width 4 height 5
click at [573, 12] on span "Credits" at bounding box center [565, 15] width 22 height 9
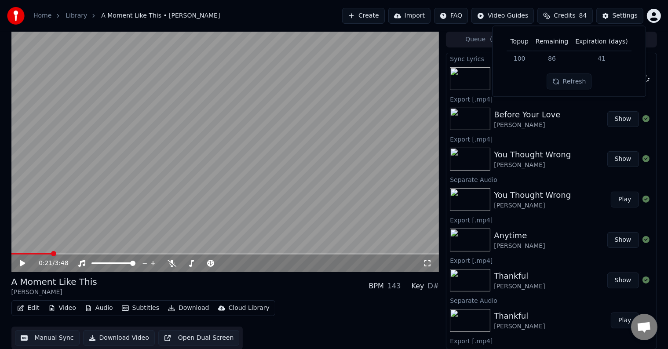
click at [570, 13] on span "Credits" at bounding box center [565, 15] width 22 height 9
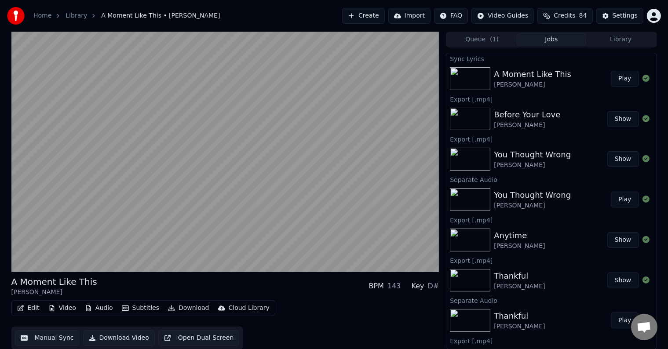
click at [22, 308] on icon "button" at bounding box center [20, 308] width 7 height 6
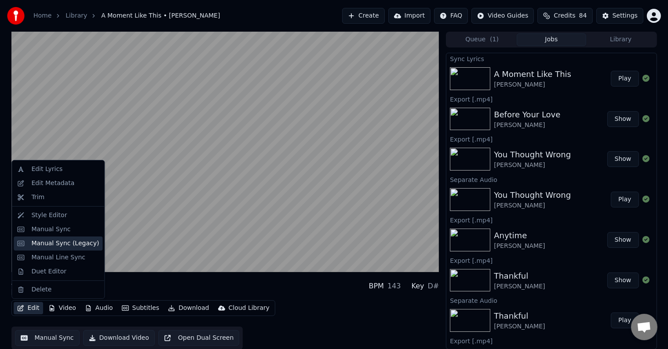
click at [55, 245] on div "Manual Sync (Legacy)" at bounding box center [65, 243] width 68 height 9
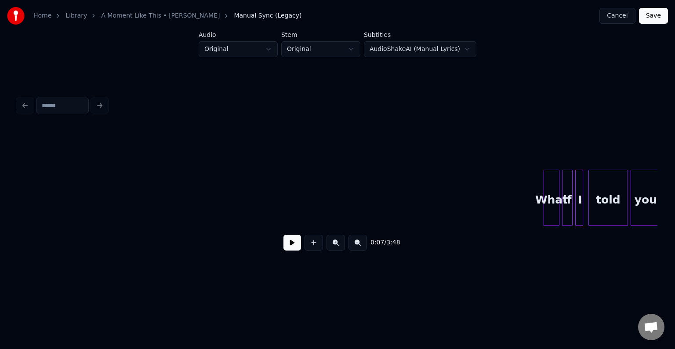
click at [284, 246] on button at bounding box center [293, 243] width 18 height 16
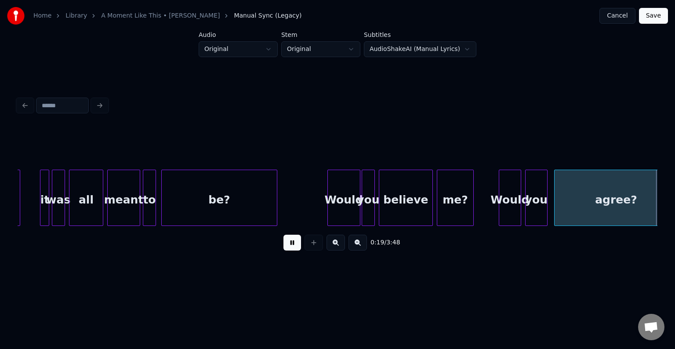
scroll to position [0, 1282]
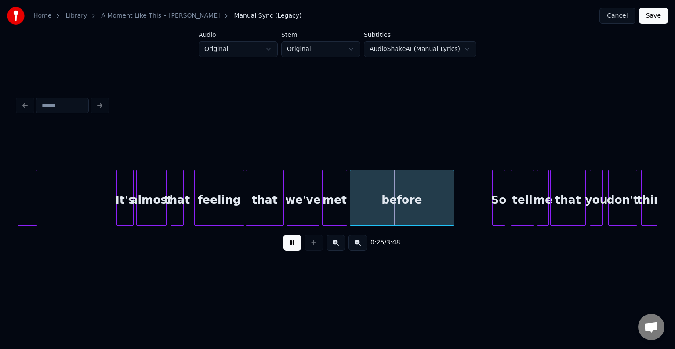
click at [268, 194] on div "that" at bounding box center [264, 200] width 37 height 60
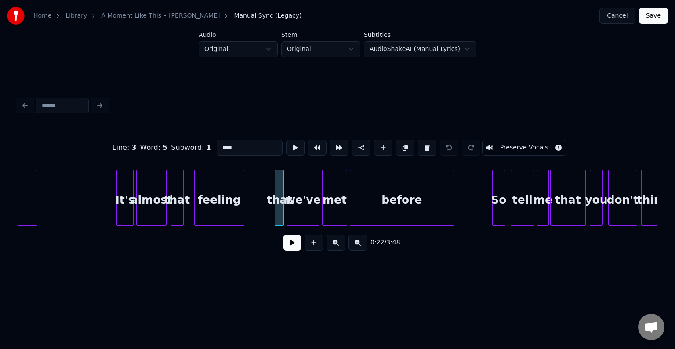
click at [276, 211] on div at bounding box center [276, 197] width 3 height 55
click at [290, 248] on button at bounding box center [293, 243] width 18 height 16
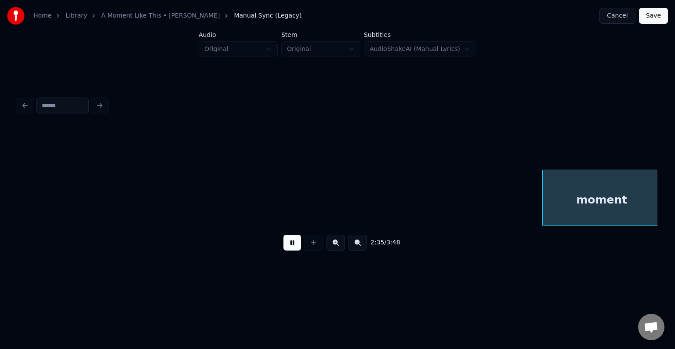
scroll to position [0, 10253]
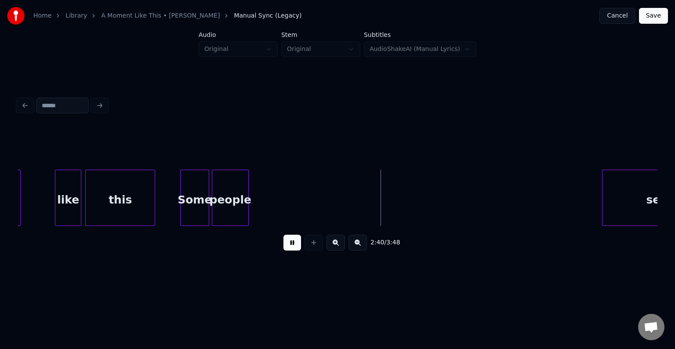
click at [286, 250] on button at bounding box center [293, 243] width 18 height 16
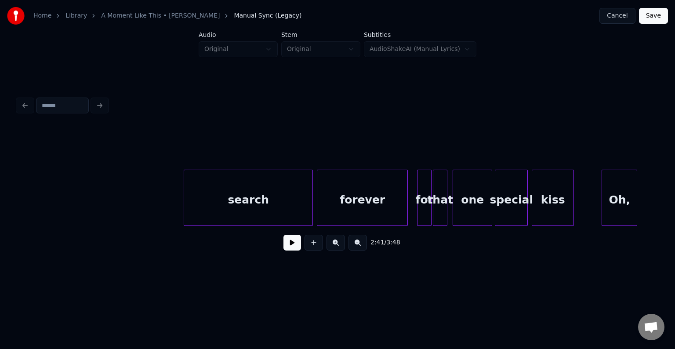
scroll to position [0, 10689]
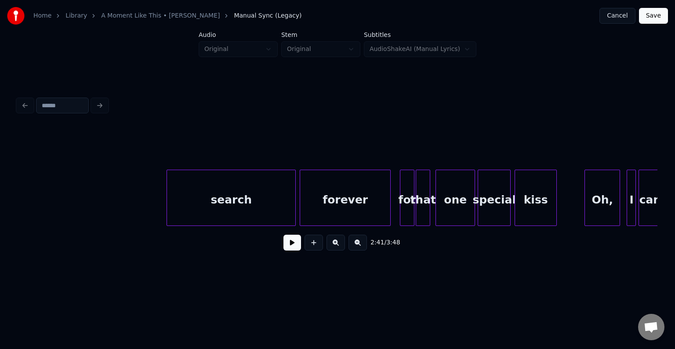
click at [617, 24] on div "Home Library A Moment Like This • Kelly Clarkson Manual Sync (Legacy) Cancel Sa…" at bounding box center [337, 16] width 675 height 32
click at [619, 17] on button "Cancel" at bounding box center [618, 16] width 36 height 16
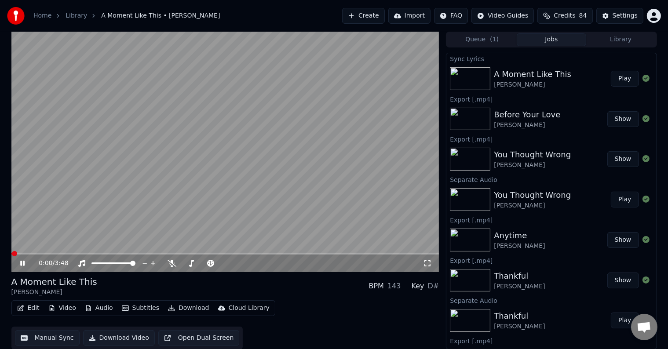
click at [22, 265] on icon at bounding box center [28, 263] width 21 height 7
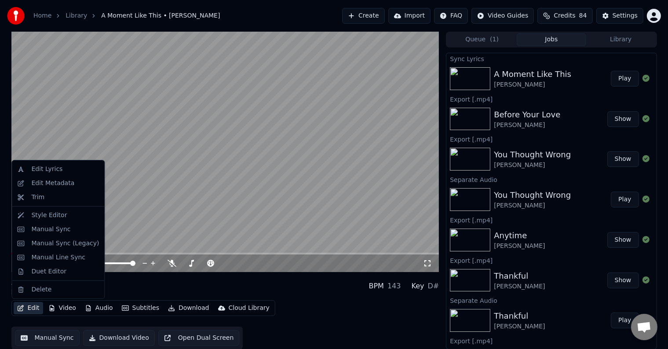
click at [19, 309] on icon "button" at bounding box center [21, 308] width 6 height 6
click at [47, 172] on div "Edit Lyrics" at bounding box center [46, 169] width 31 height 9
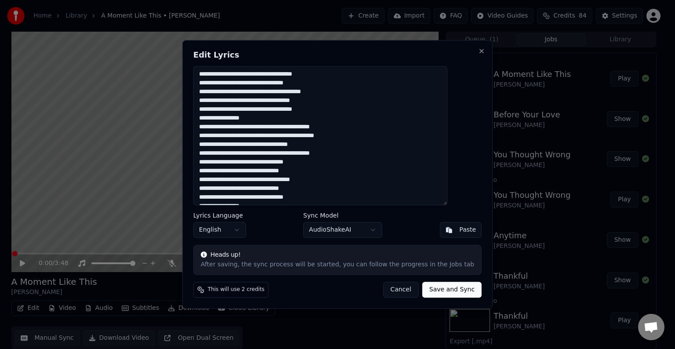
scroll to position [141, 0]
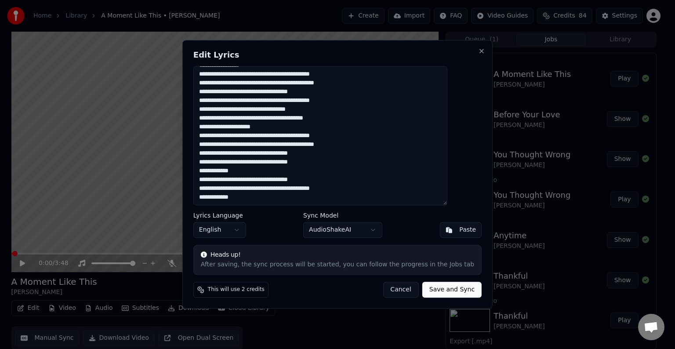
drag, startPoint x: 357, startPoint y: 134, endPoint x: 191, endPoint y: 138, distance: 165.8
click at [191, 138] on body "Home Library A Moment Like This • Kelly Clarkson Create Import FAQ Video Guides…" at bounding box center [334, 174] width 668 height 349
click at [369, 133] on textarea at bounding box center [320, 135] width 254 height 139
drag, startPoint x: 362, startPoint y: 137, endPoint x: 216, endPoint y: 139, distance: 145.5
click at [216, 139] on textarea at bounding box center [320, 135] width 254 height 139
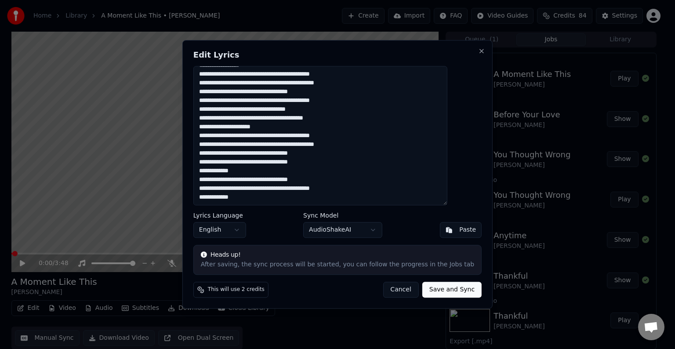
click at [379, 138] on textarea at bounding box center [320, 135] width 254 height 139
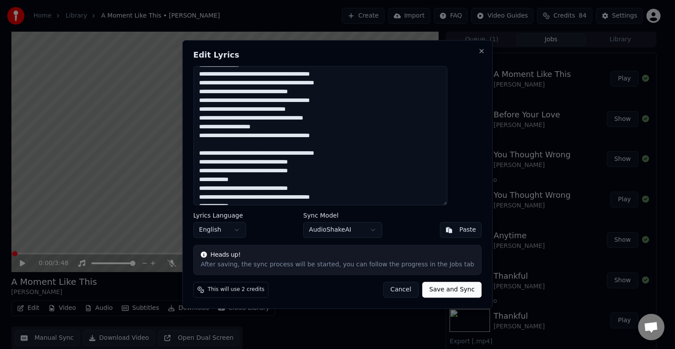
scroll to position [149, 0]
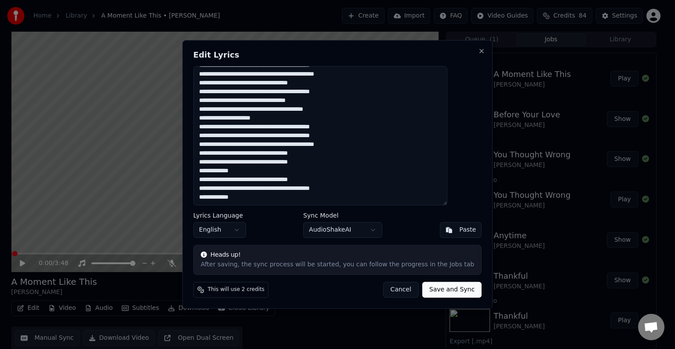
type textarea "**********"
click at [431, 292] on button "Save and Sync" at bounding box center [452, 290] width 59 height 16
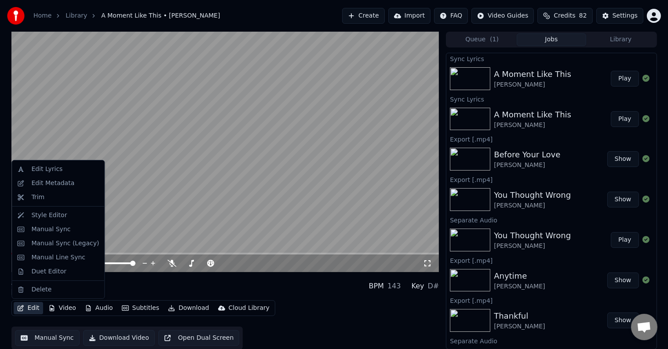
click at [18, 306] on icon "button" at bounding box center [20, 308] width 7 height 6
click at [53, 244] on div "Manual Sync (Legacy)" at bounding box center [65, 243] width 68 height 9
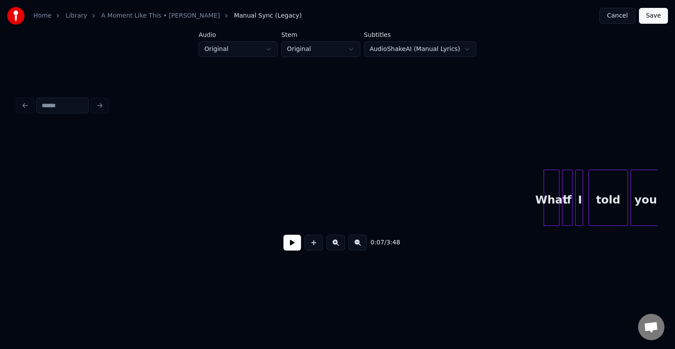
click at [37, 226] on div "What if I told you" at bounding box center [338, 198] width 640 height 56
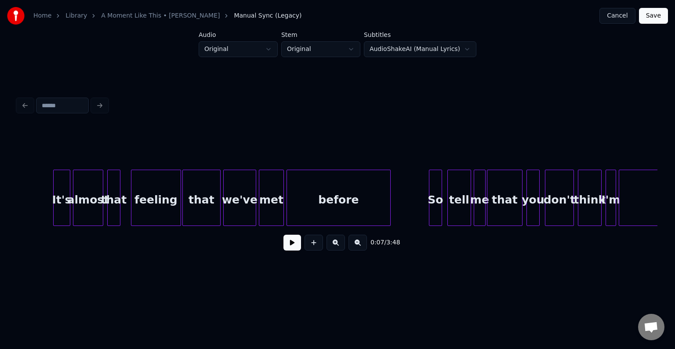
scroll to position [0, 1354]
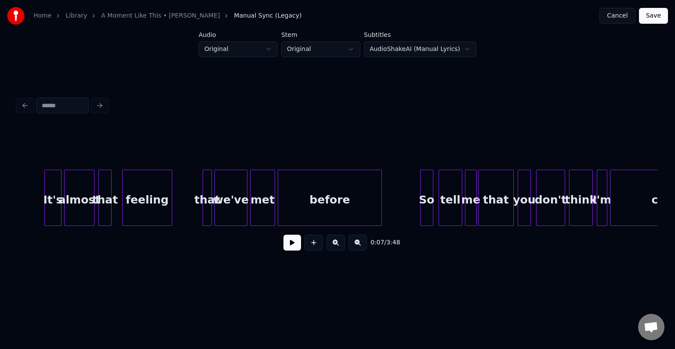
click at [203, 211] on div at bounding box center [204, 197] width 3 height 55
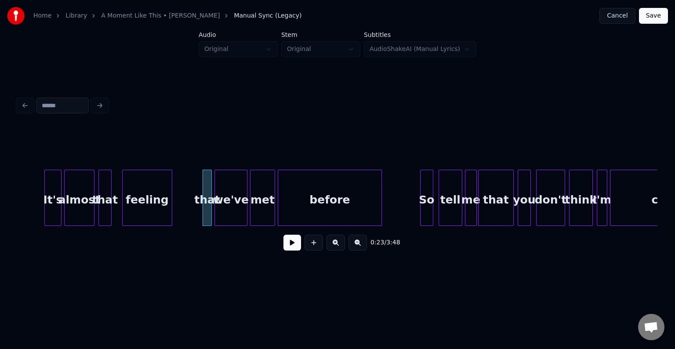
click at [149, 214] on div "feeling" at bounding box center [147, 200] width 49 height 60
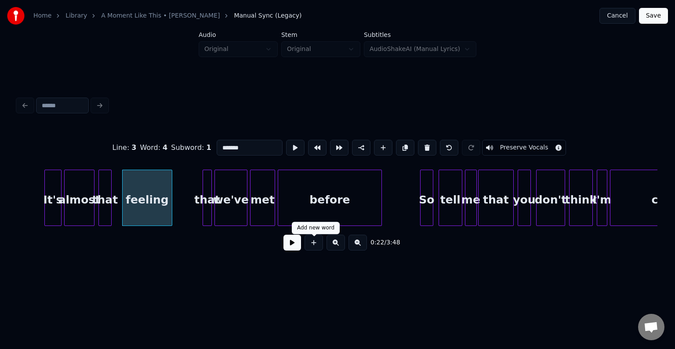
click at [294, 246] on button at bounding box center [293, 243] width 18 height 16
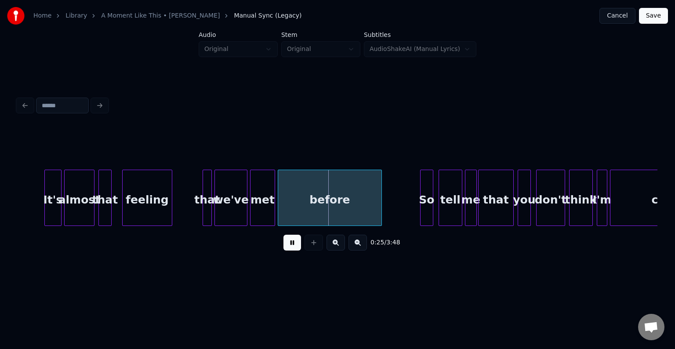
click at [292, 248] on button at bounding box center [293, 243] width 18 height 16
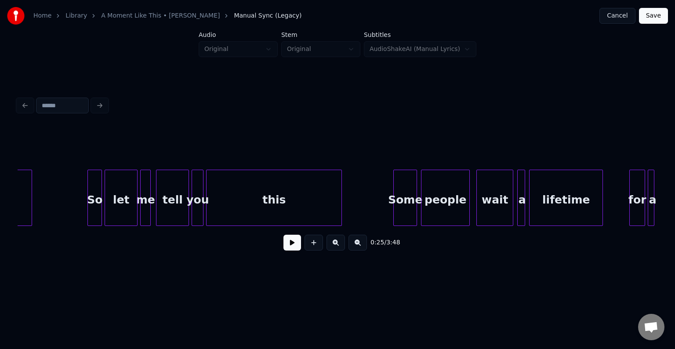
scroll to position [0, 9487]
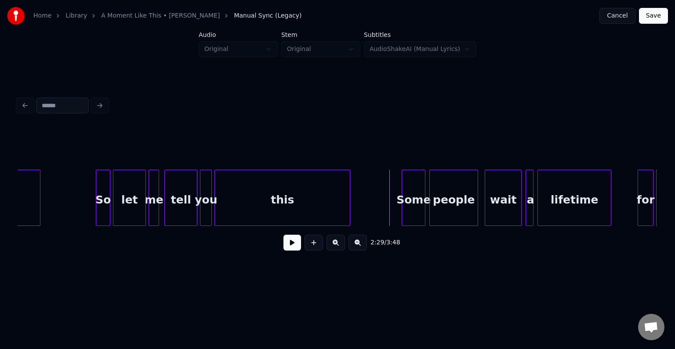
click at [292, 250] on button at bounding box center [293, 243] width 18 height 16
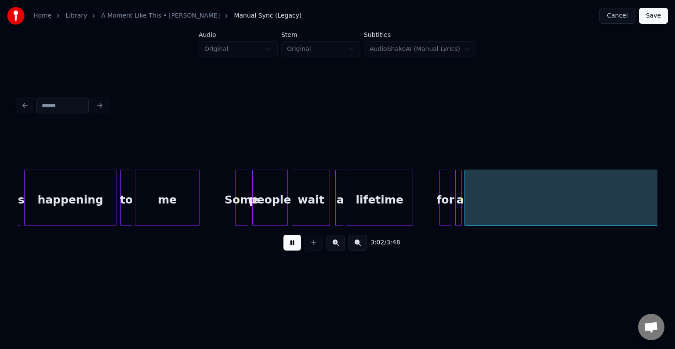
scroll to position [0, 12050]
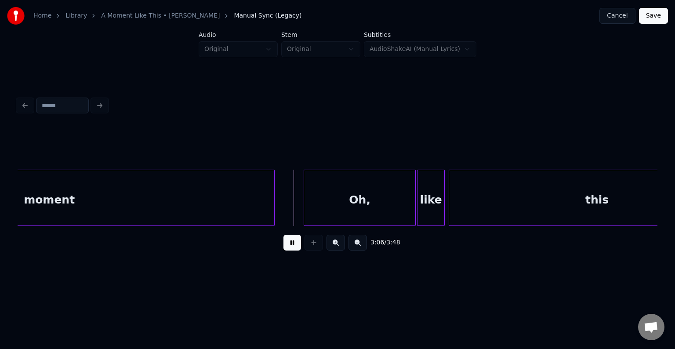
click at [292, 250] on button at bounding box center [293, 243] width 18 height 16
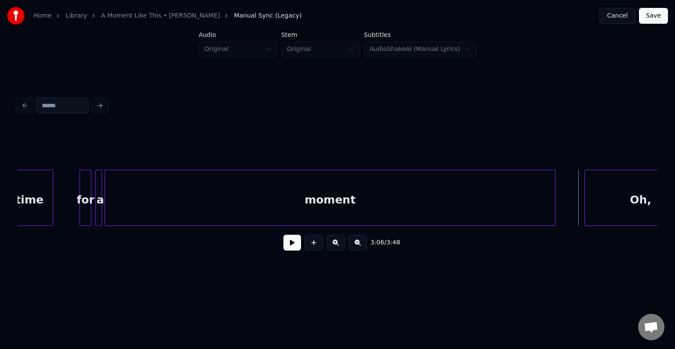
scroll to position [0, 11769]
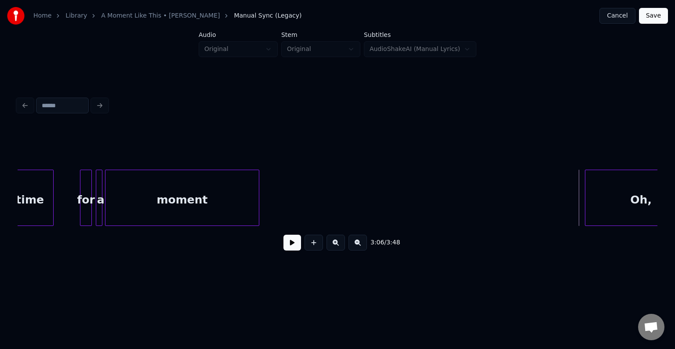
click at [257, 199] on div at bounding box center [257, 197] width 3 height 55
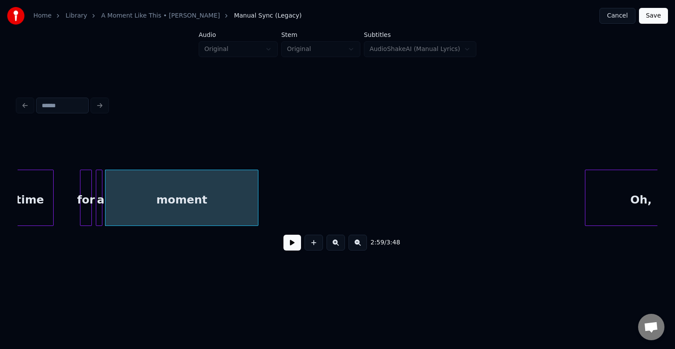
click at [291, 244] on button at bounding box center [293, 243] width 18 height 16
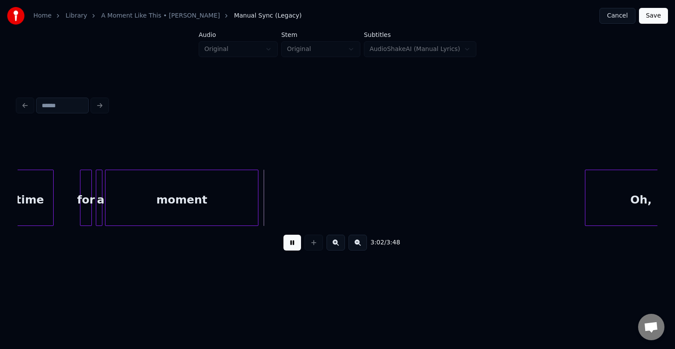
click at [291, 244] on button at bounding box center [293, 243] width 18 height 16
click at [310, 247] on button at bounding box center [314, 243] width 18 height 16
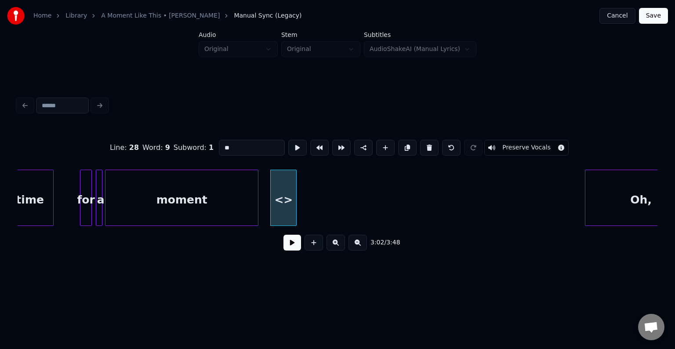
drag, startPoint x: 250, startPoint y: 145, endPoint x: 222, endPoint y: 149, distance: 28.5
click at [222, 149] on input "**" at bounding box center [252, 148] width 66 height 16
click at [281, 198] on div "like" at bounding box center [282, 200] width 26 height 60
type input "****"
click at [290, 244] on button at bounding box center [293, 243] width 18 height 16
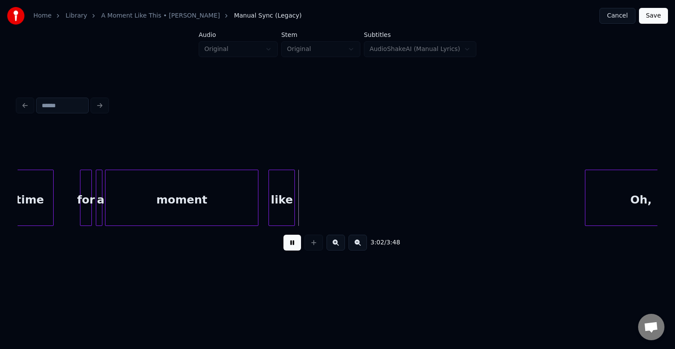
click at [290, 244] on button at bounding box center [293, 243] width 18 height 16
click at [310, 241] on button at bounding box center [314, 243] width 18 height 16
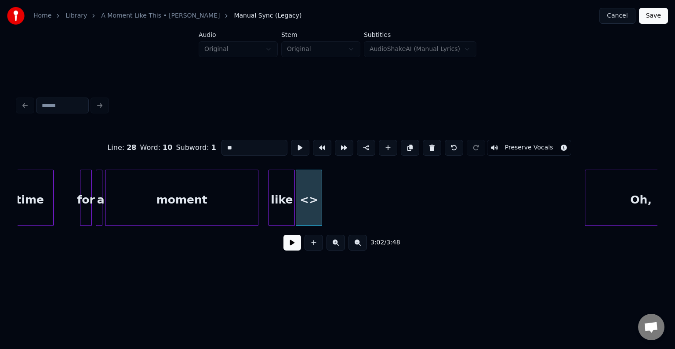
drag, startPoint x: 240, startPoint y: 141, endPoint x: 163, endPoint y: 152, distance: 78.2
click at [163, 152] on div "Line : 28 Word : 10 Subword : 1 ** Preserve Vocals" at bounding box center [338, 148] width 640 height 44
click at [305, 208] on div "this" at bounding box center [311, 200] width 26 height 60
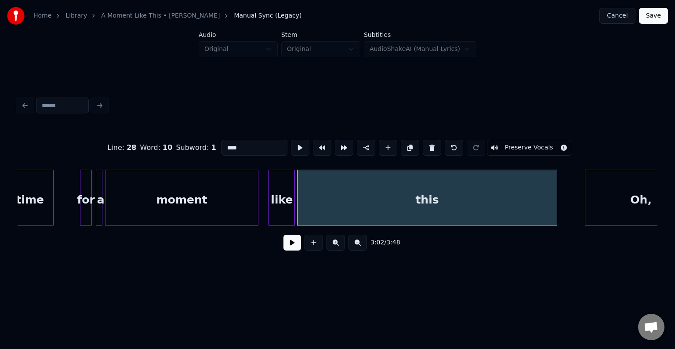
click at [557, 198] on div at bounding box center [555, 197] width 3 height 55
type input "****"
click at [292, 251] on button at bounding box center [293, 243] width 18 height 16
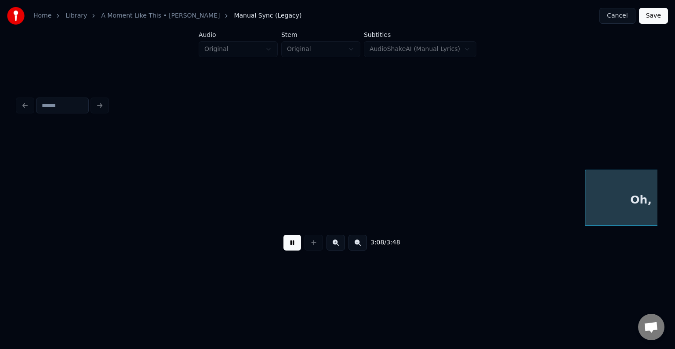
scroll to position [0, 12410]
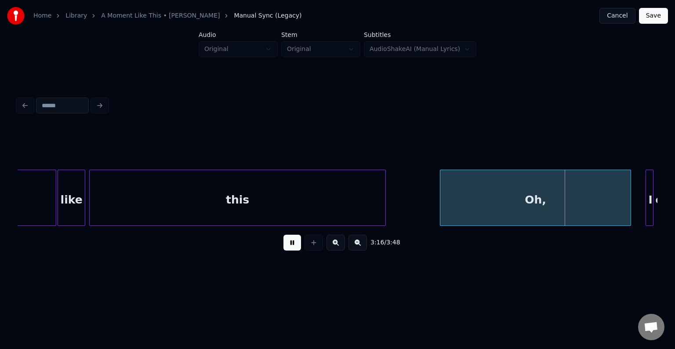
click at [296, 241] on button at bounding box center [293, 243] width 18 height 16
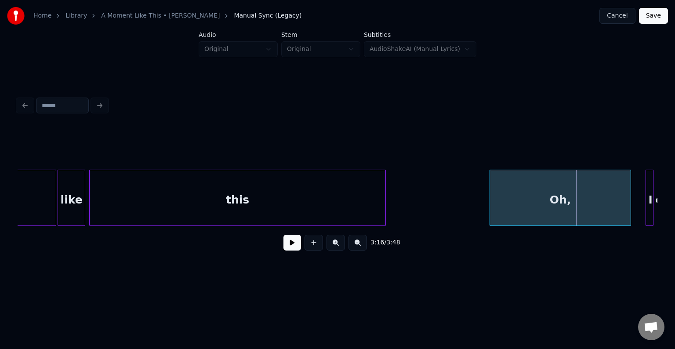
click at [490, 206] on div at bounding box center [491, 197] width 3 height 55
click at [290, 246] on button at bounding box center [293, 243] width 18 height 16
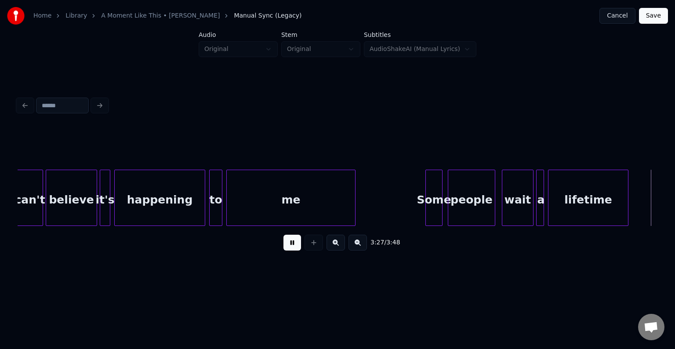
scroll to position [0, 13691]
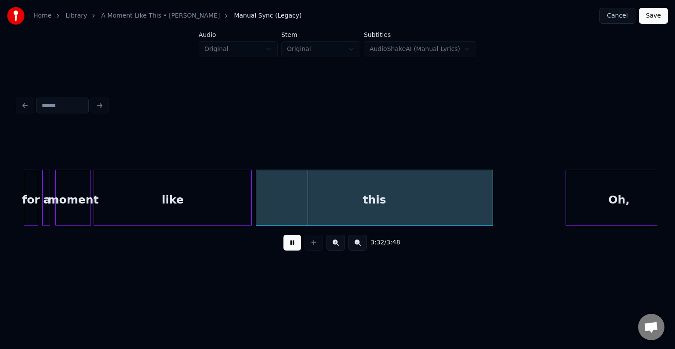
click at [287, 246] on button at bounding box center [293, 243] width 18 height 16
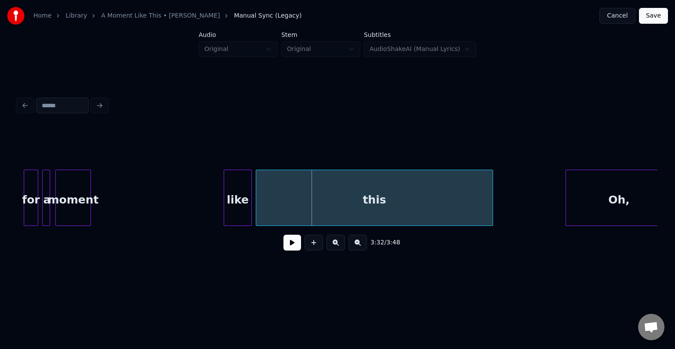
click at [224, 210] on div at bounding box center [225, 197] width 3 height 55
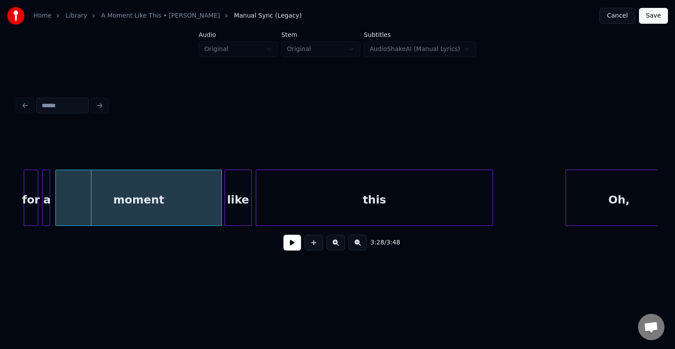
click at [221, 215] on div at bounding box center [220, 197] width 3 height 55
click at [295, 244] on button at bounding box center [293, 243] width 18 height 16
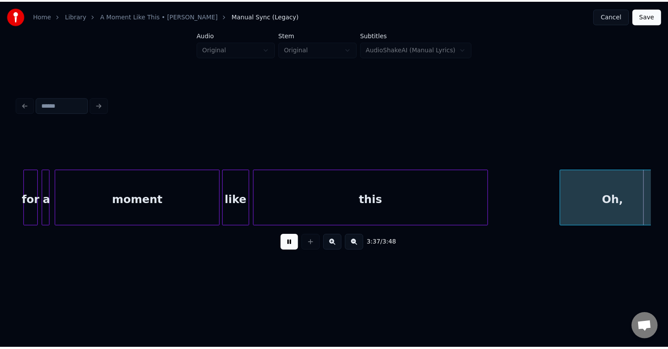
scroll to position [0, 14333]
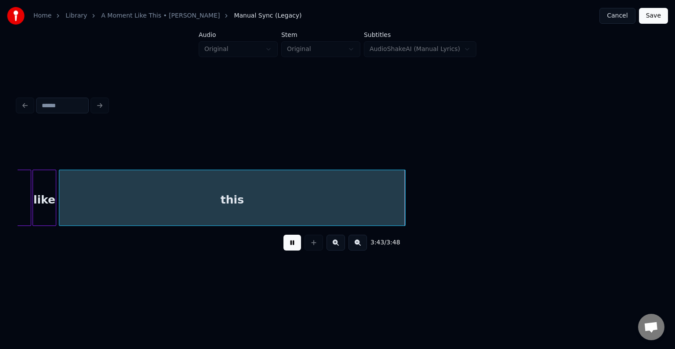
click at [655, 19] on button "Save" at bounding box center [653, 16] width 29 height 16
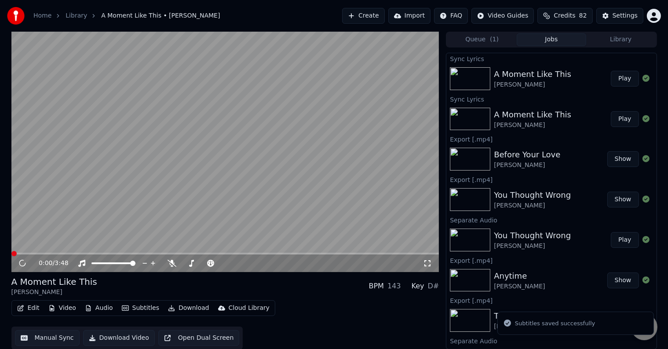
click at [171, 309] on button "Download" at bounding box center [188, 308] width 48 height 12
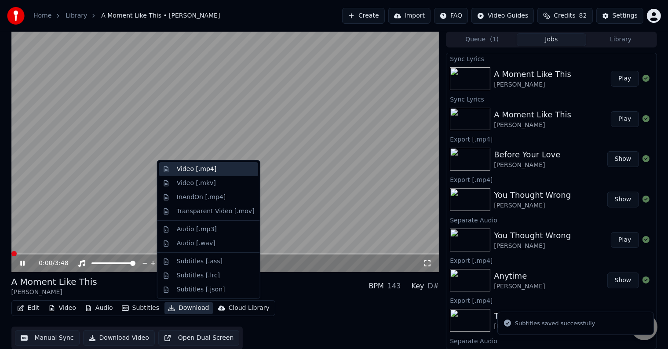
click at [172, 171] on div "Video [.mp4]" at bounding box center [208, 169] width 99 height 14
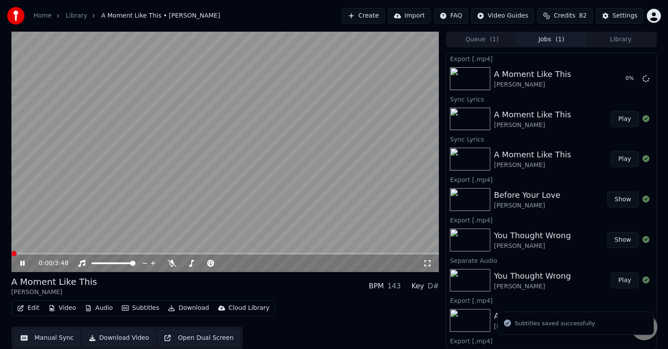
click at [25, 262] on icon at bounding box center [28, 263] width 21 height 7
click at [617, 51] on div "Export [.mp4] A Moment Like This Kelly Clarkson 1 % Sync Lyrics A Moment Like T…" at bounding box center [551, 200] width 211 height 299
click at [619, 46] on div "Queue ( 1 ) Jobs ( 1 ) Library" at bounding box center [551, 40] width 211 height 16
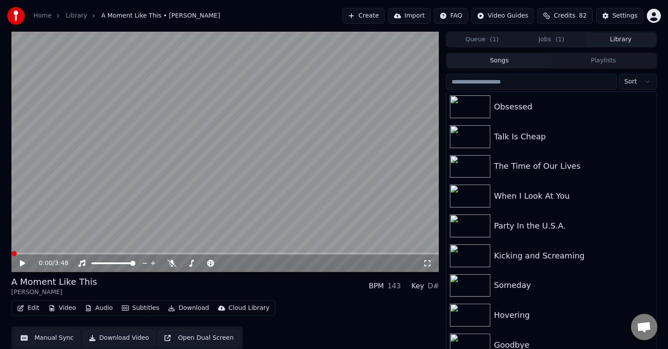
click at [630, 40] on button "Library" at bounding box center [620, 39] width 69 height 13
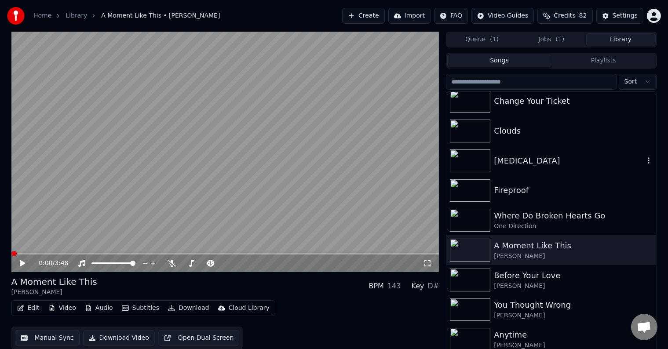
scroll to position [5745, 0]
click at [547, 222] on div "Where Do Broken Hearts Go" at bounding box center [569, 217] width 150 height 12
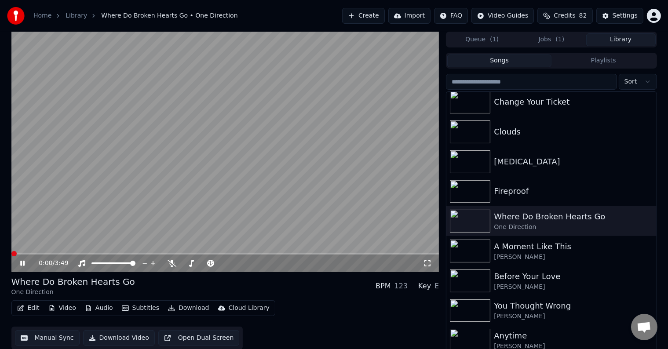
click at [21, 265] on icon at bounding box center [22, 263] width 4 height 5
click at [23, 308] on icon "button" at bounding box center [20, 308] width 7 height 6
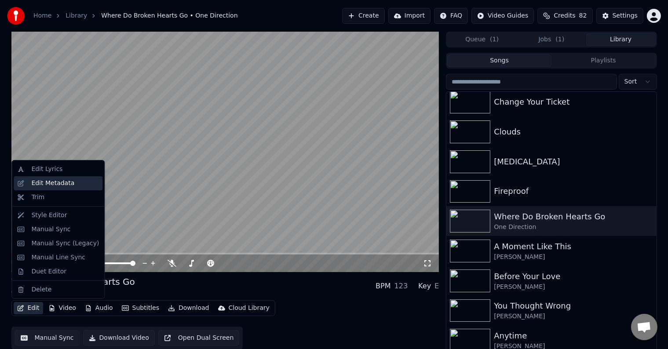
click at [44, 189] on div "Edit Metadata" at bounding box center [58, 183] width 89 height 14
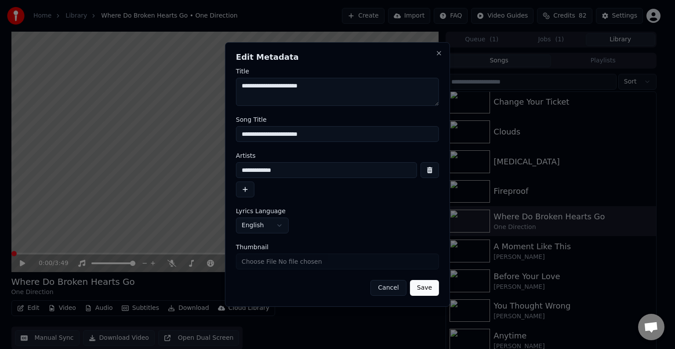
click at [430, 291] on button "Save" at bounding box center [424, 288] width 29 height 16
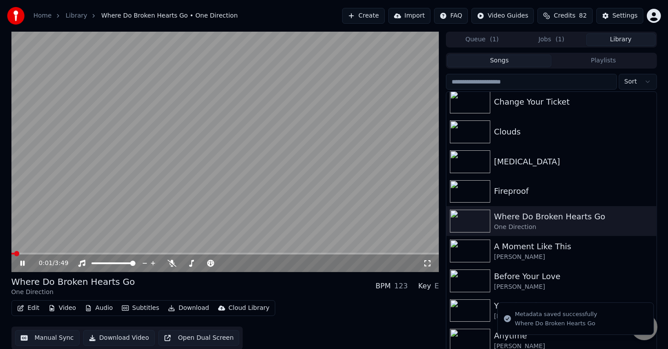
click at [21, 262] on icon at bounding box center [22, 263] width 4 height 5
click at [557, 40] on span "( 1 )" at bounding box center [559, 39] width 9 height 9
